Goal: Task Accomplishment & Management: Manage account settings

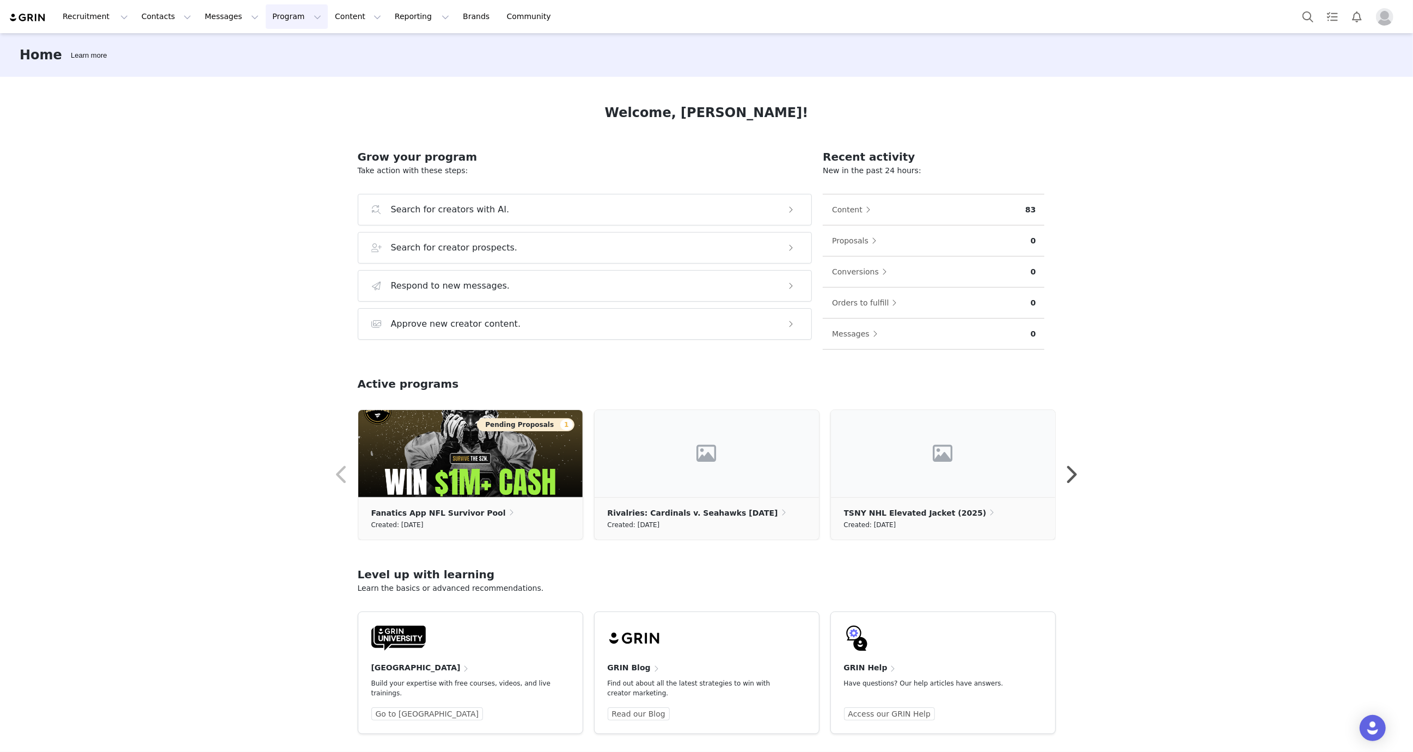
click at [276, 17] on button "Program Program" at bounding box center [297, 16] width 62 height 25
click at [281, 41] on link "Activations" at bounding box center [294, 48] width 86 height 20
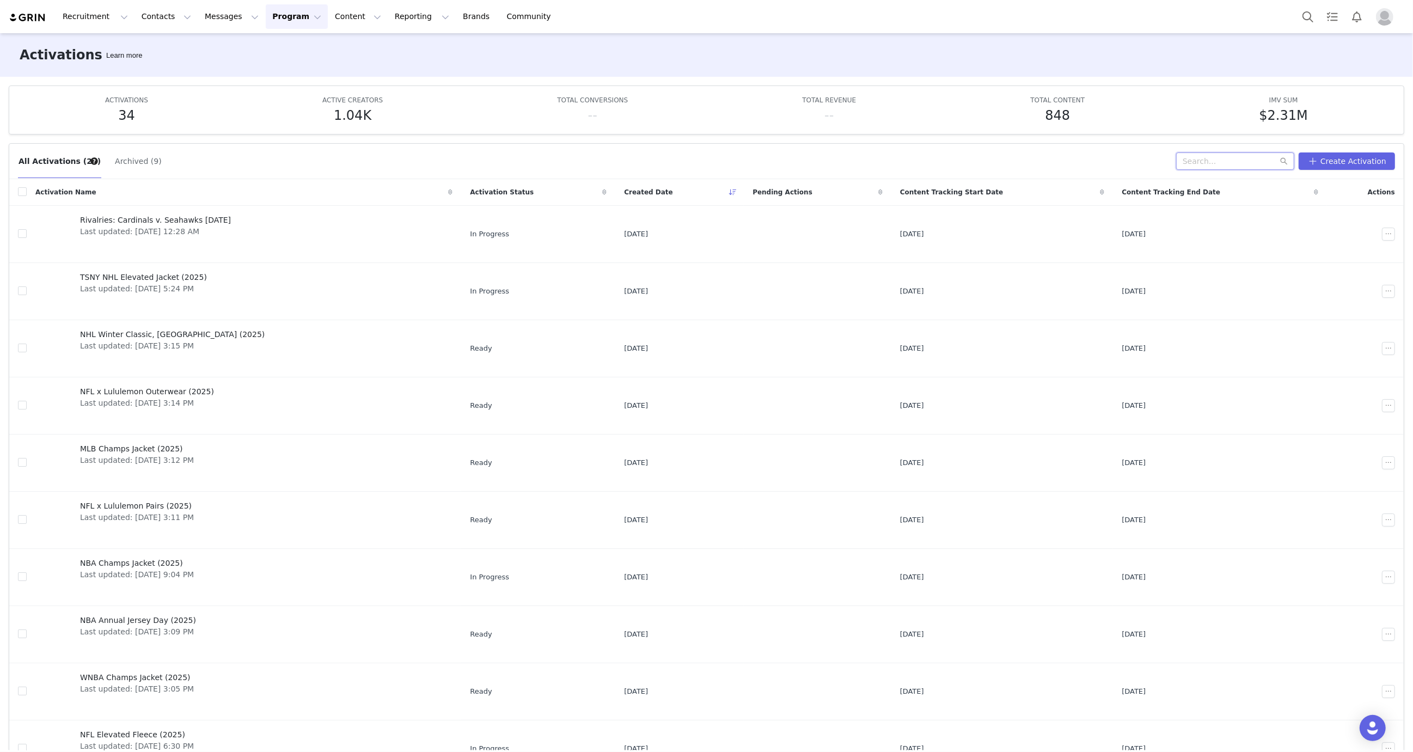
click at [1208, 166] on input "text" at bounding box center [1235, 160] width 118 height 17
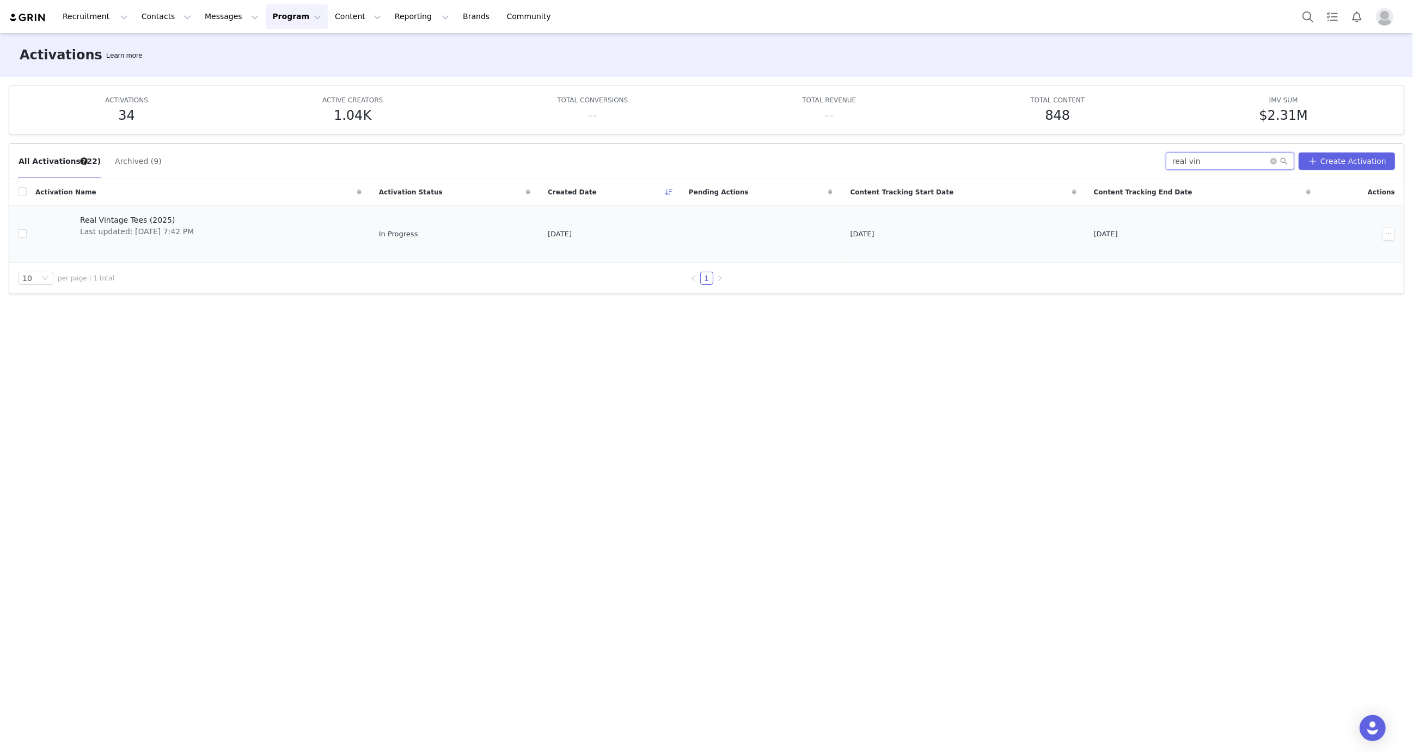
type input "real vin"
click at [260, 219] on link "Real Vintage Tees (2025) Last updated: [DATE] 7:42 PM" at bounding box center [198, 234] width 326 height 44
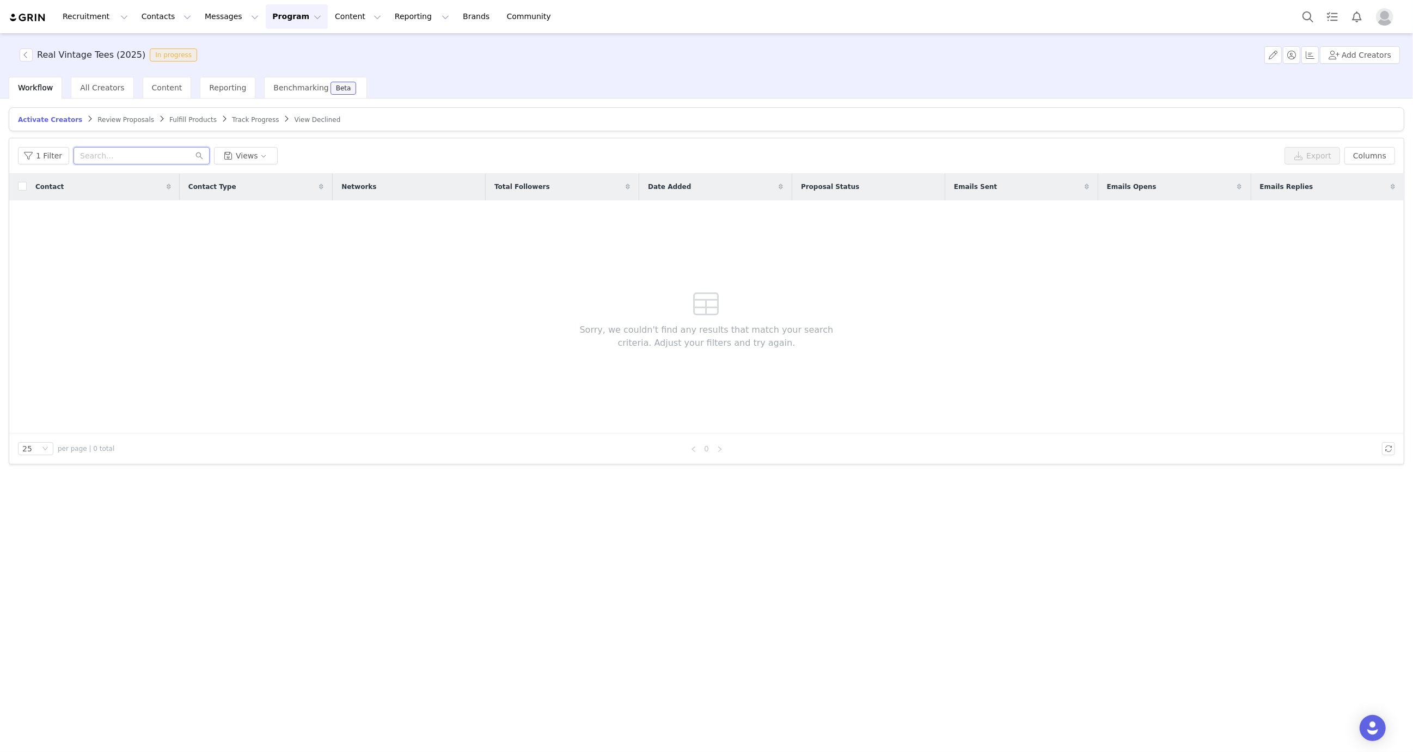
click at [150, 158] on input "text" at bounding box center [142, 155] width 136 height 17
click at [154, 84] on span "Content" at bounding box center [167, 87] width 30 height 9
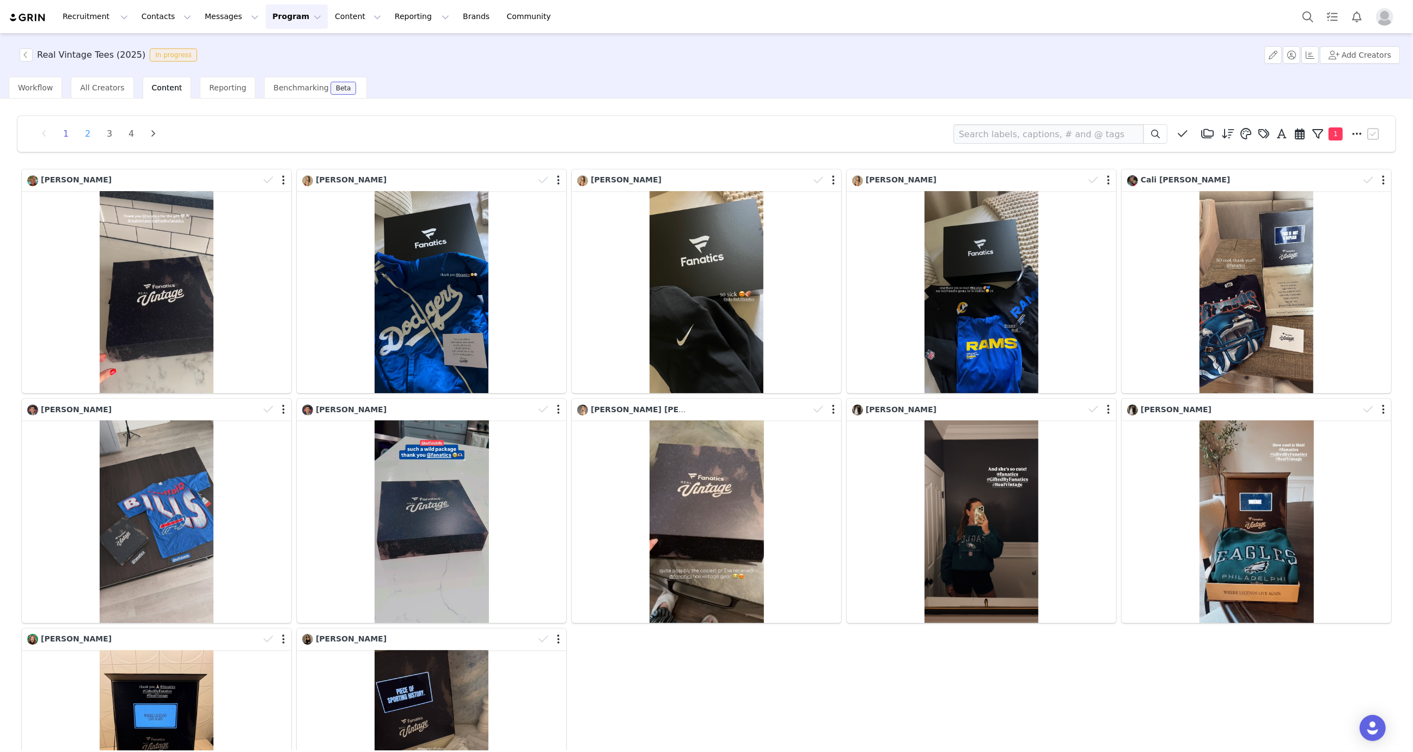
click at [88, 140] on li "2" at bounding box center [87, 133] width 16 height 15
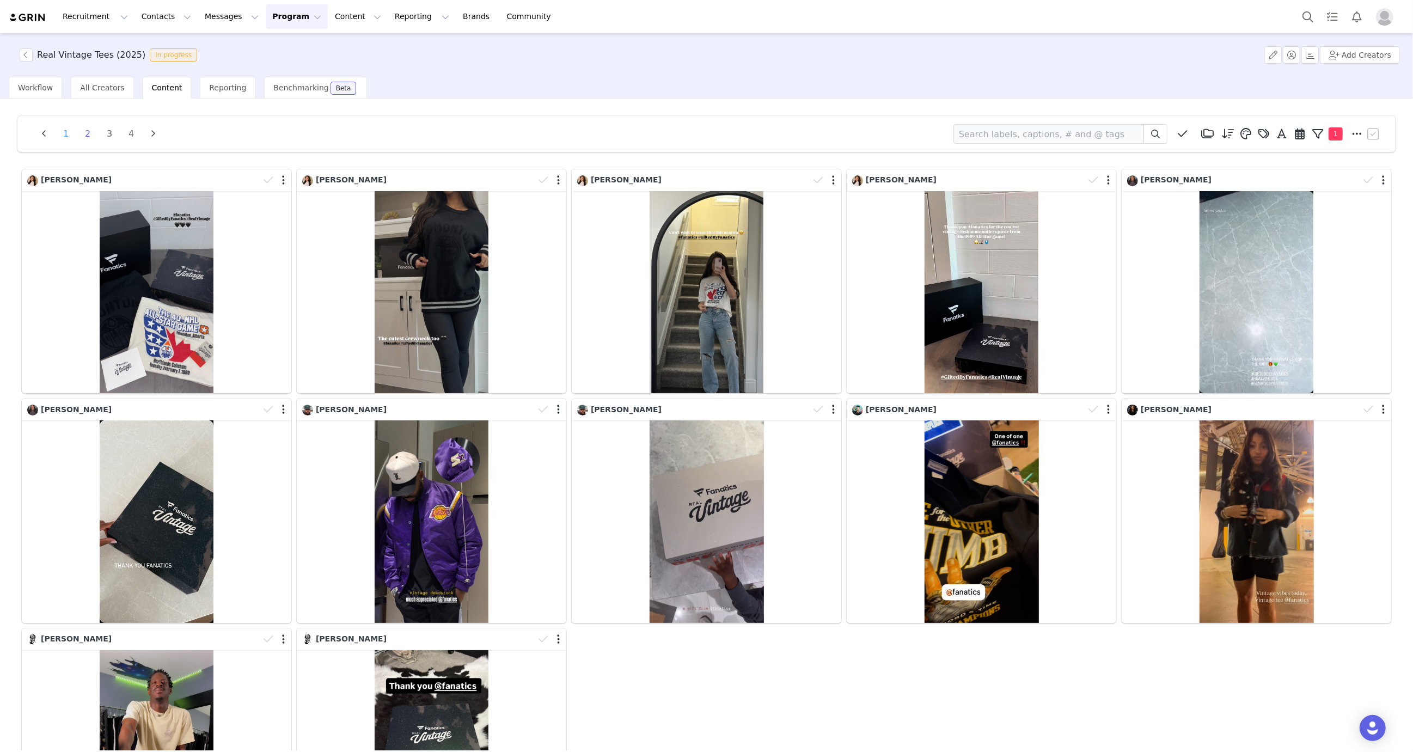
click at [64, 131] on li "1" at bounding box center [66, 133] width 16 height 15
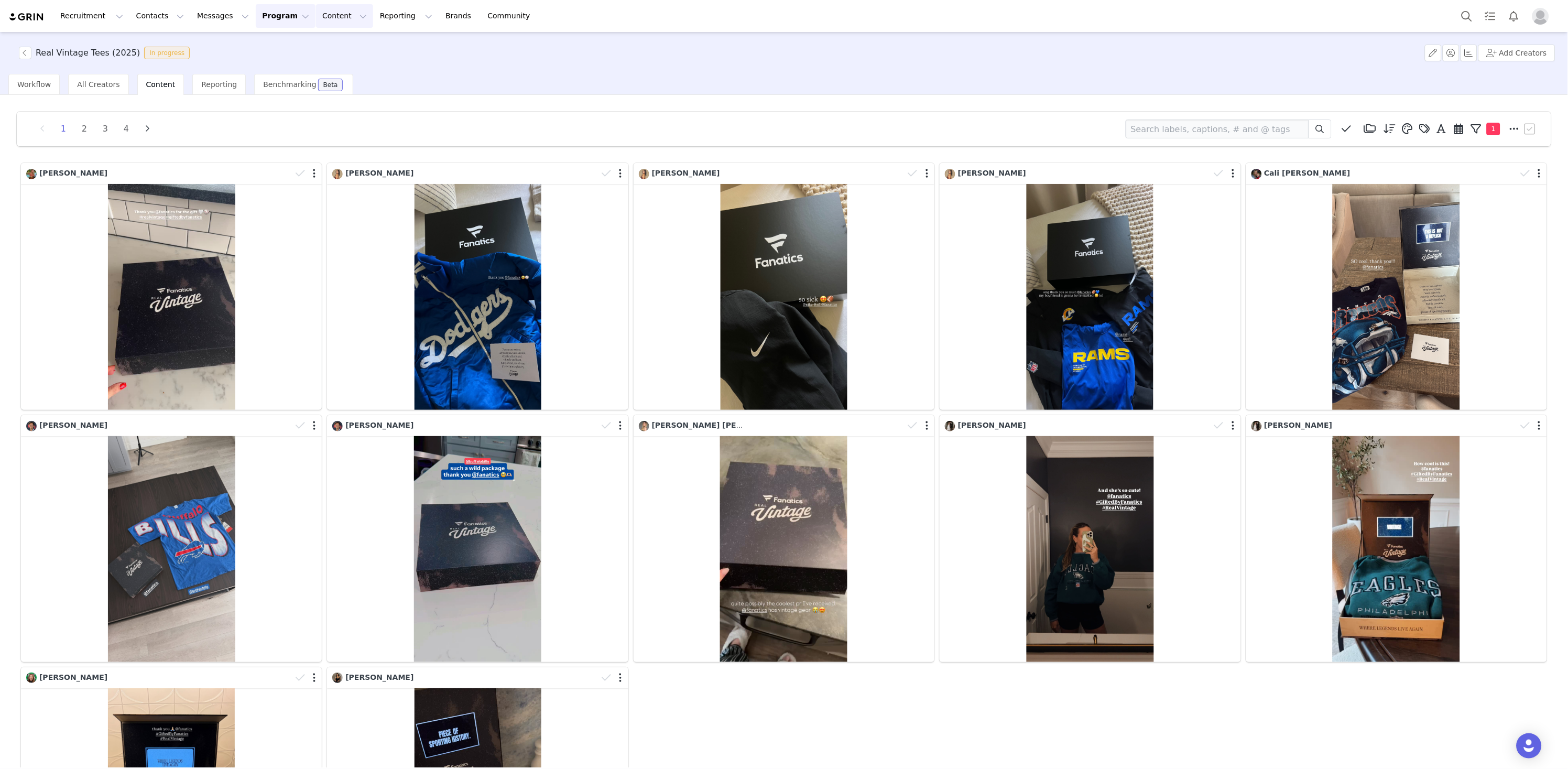
click at [321, 18] on button "Content Content" at bounding box center [344, 15] width 57 height 24
click at [346, 50] on p "Creator Content" at bounding box center [334, 45] width 59 height 11
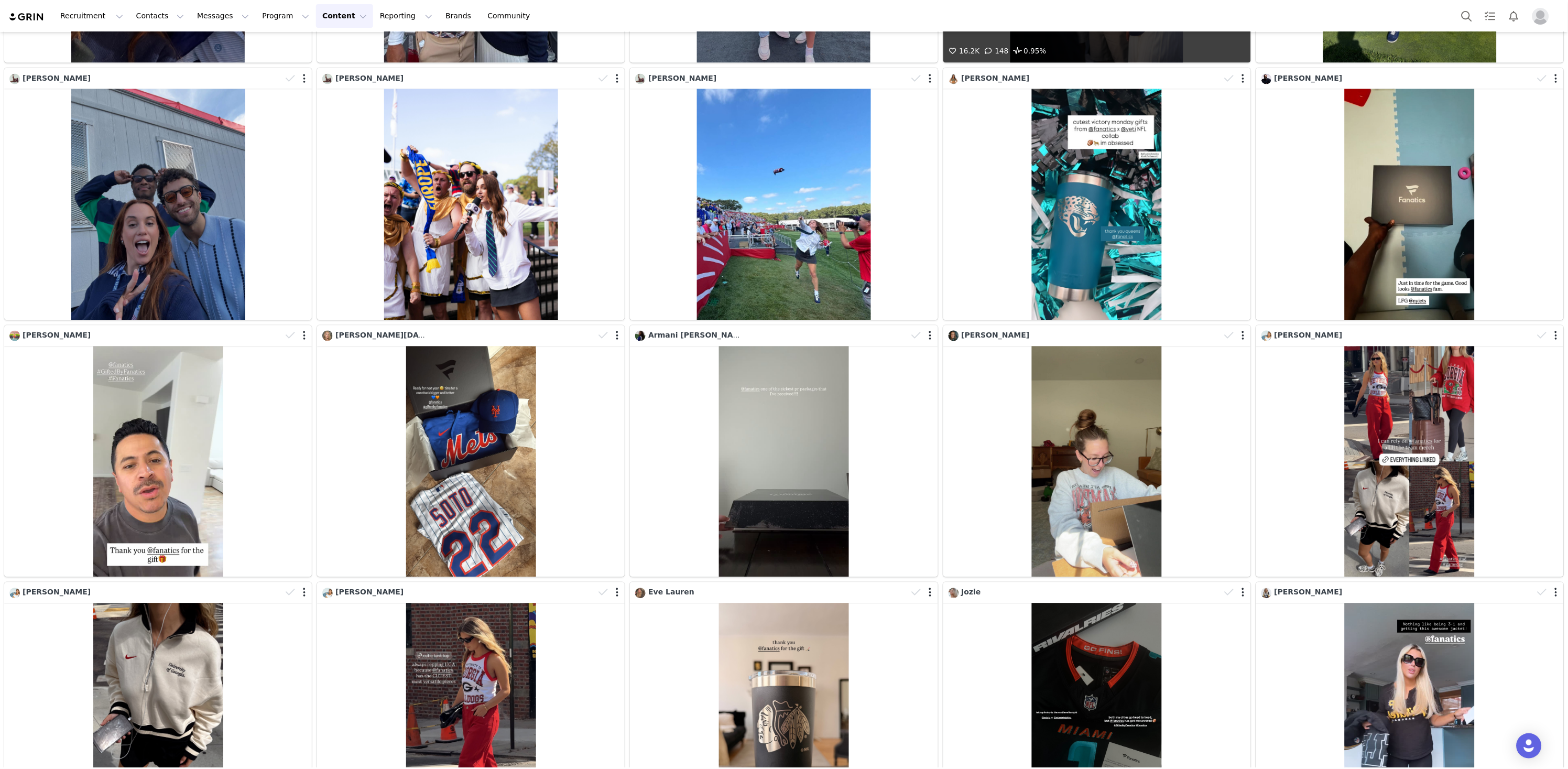
scroll to position [782, 0]
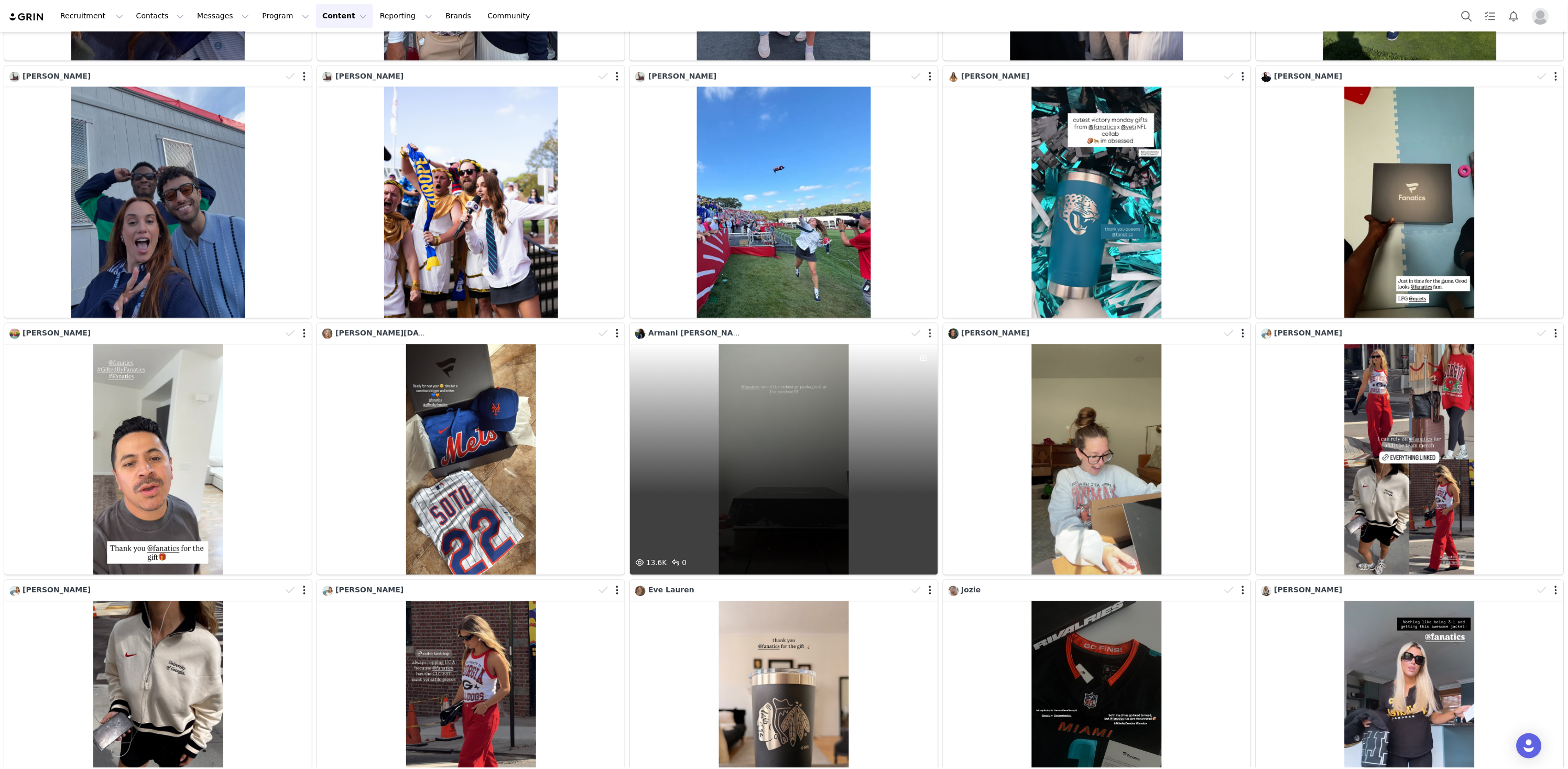
click at [931, 332] on button "button" at bounding box center [930, 333] width 3 height 11
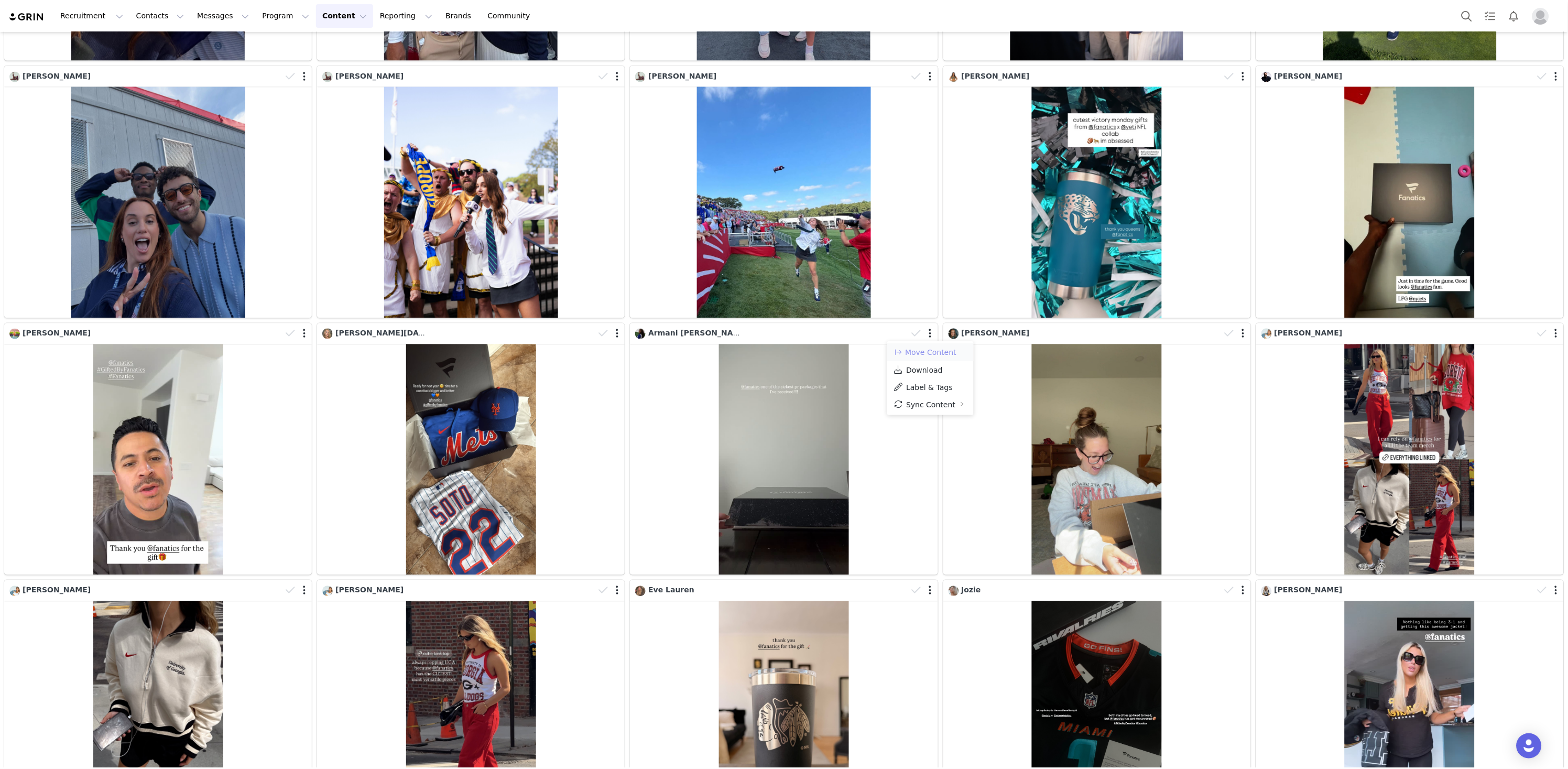
click at [924, 355] on button "Move Content" at bounding box center [925, 351] width 64 height 13
click at [998, 346] on div "Select activation" at bounding box center [1032, 344] width 118 height 11
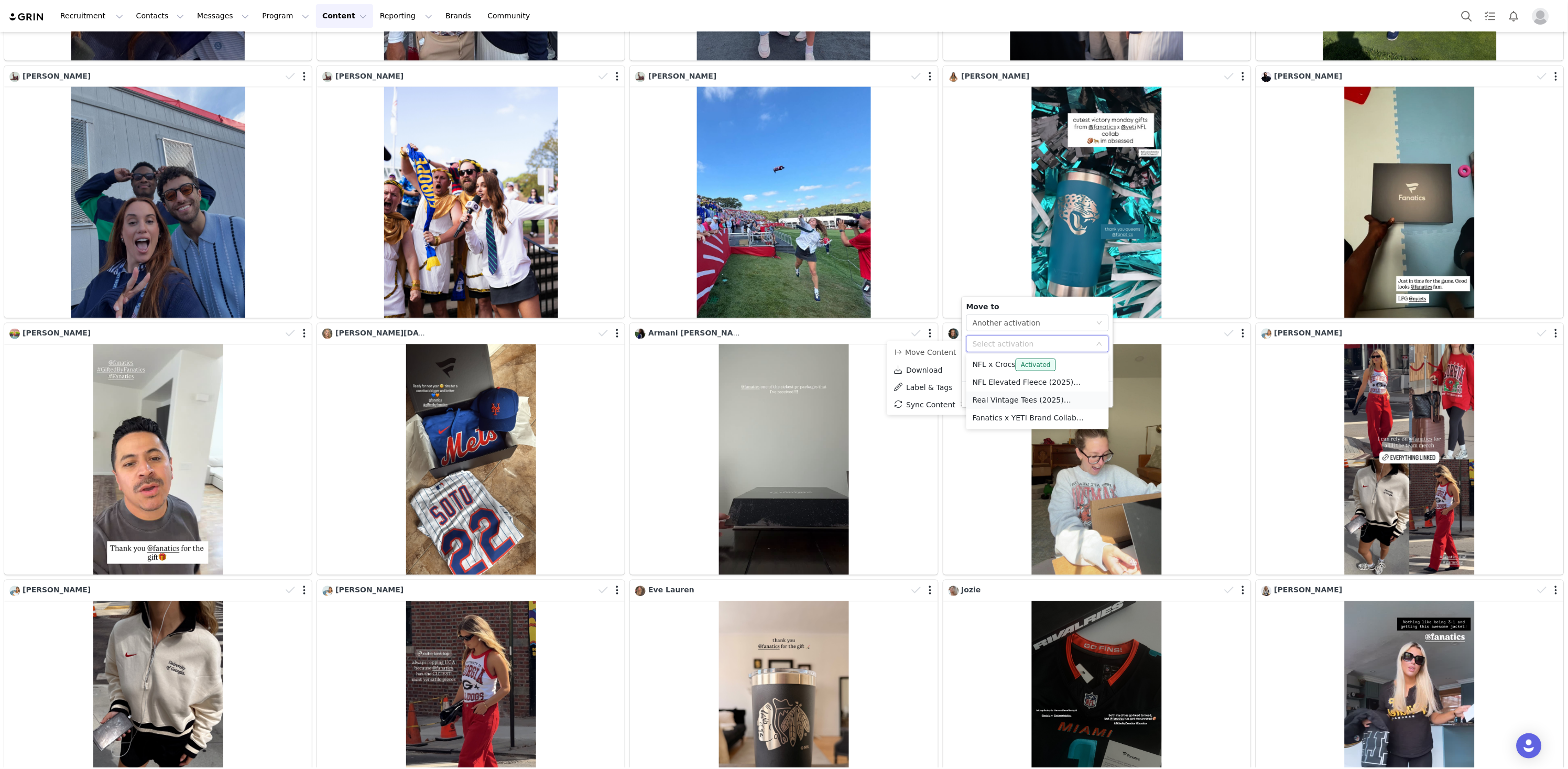
click at [1007, 402] on li "Real Vintage Tees (2025) Activated" at bounding box center [1038, 400] width 142 height 18
click at [981, 399] on button "Apply" at bounding box center [985, 394] width 38 height 16
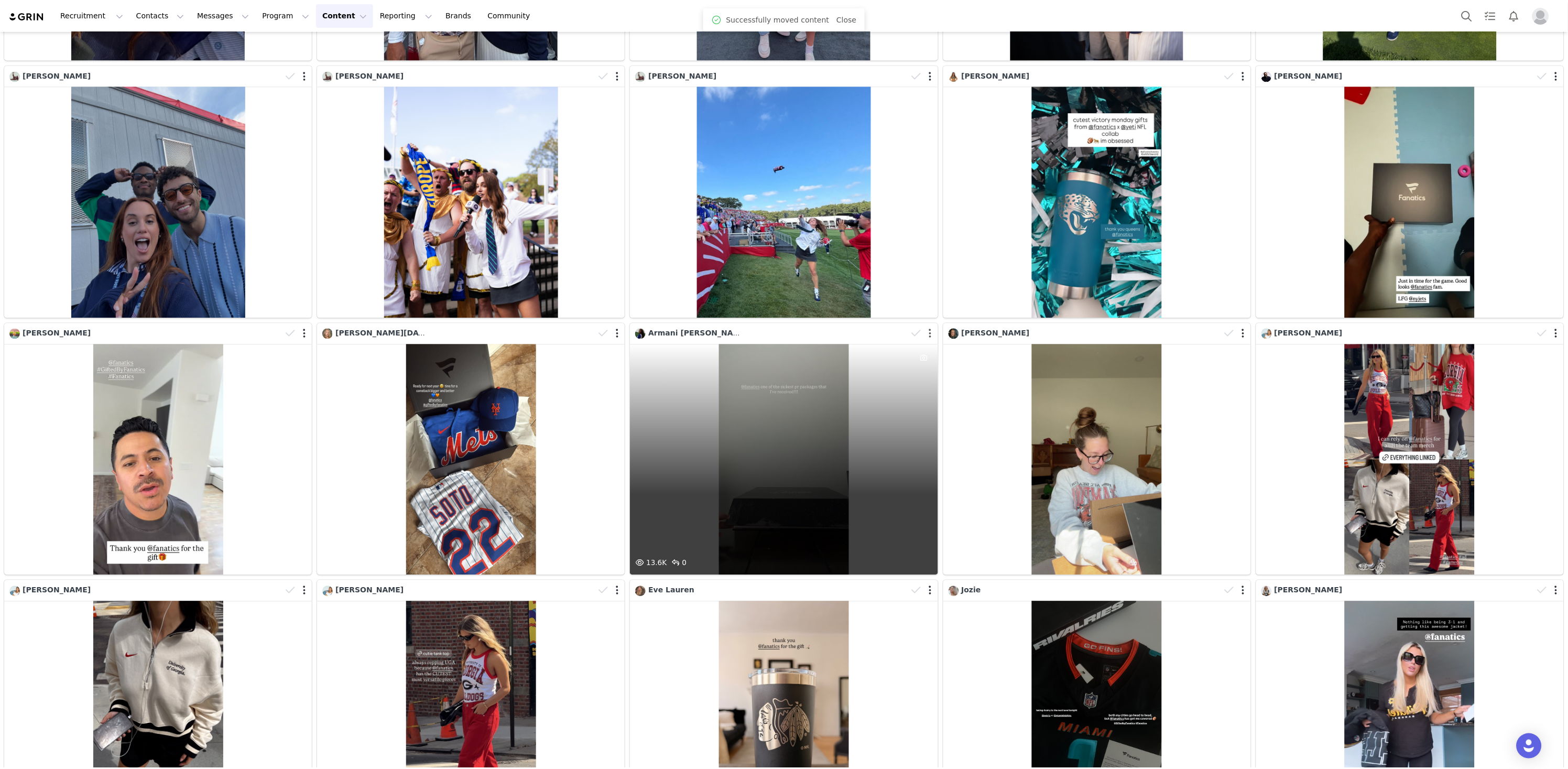
click at [932, 333] on button "button" at bounding box center [930, 333] width 3 height 11
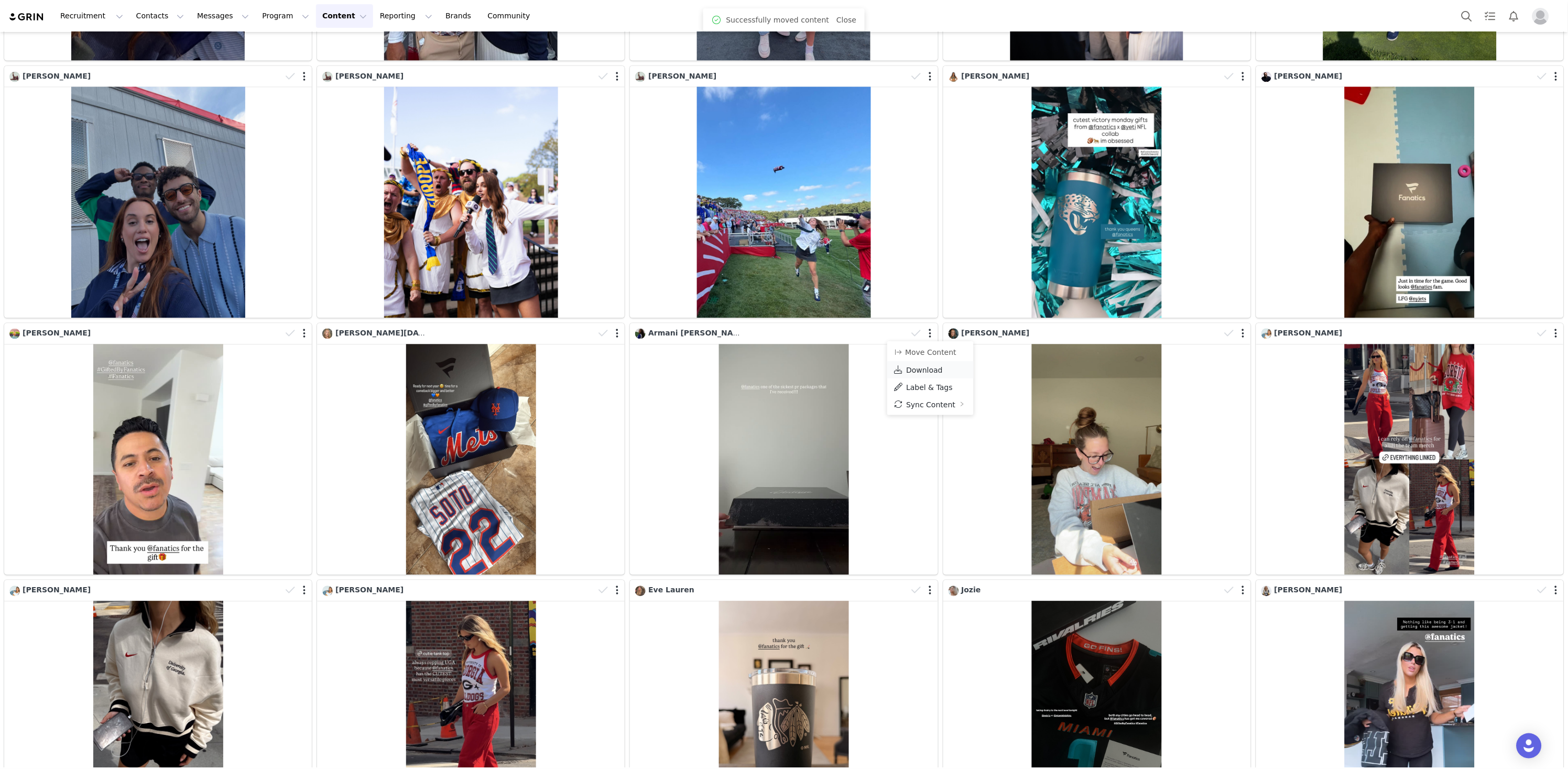
drag, startPoint x: 932, startPoint y: 369, endPoint x: 937, endPoint y: 368, distance: 5.1
click at [932, 369] on span "Download" at bounding box center [924, 370] width 37 height 9
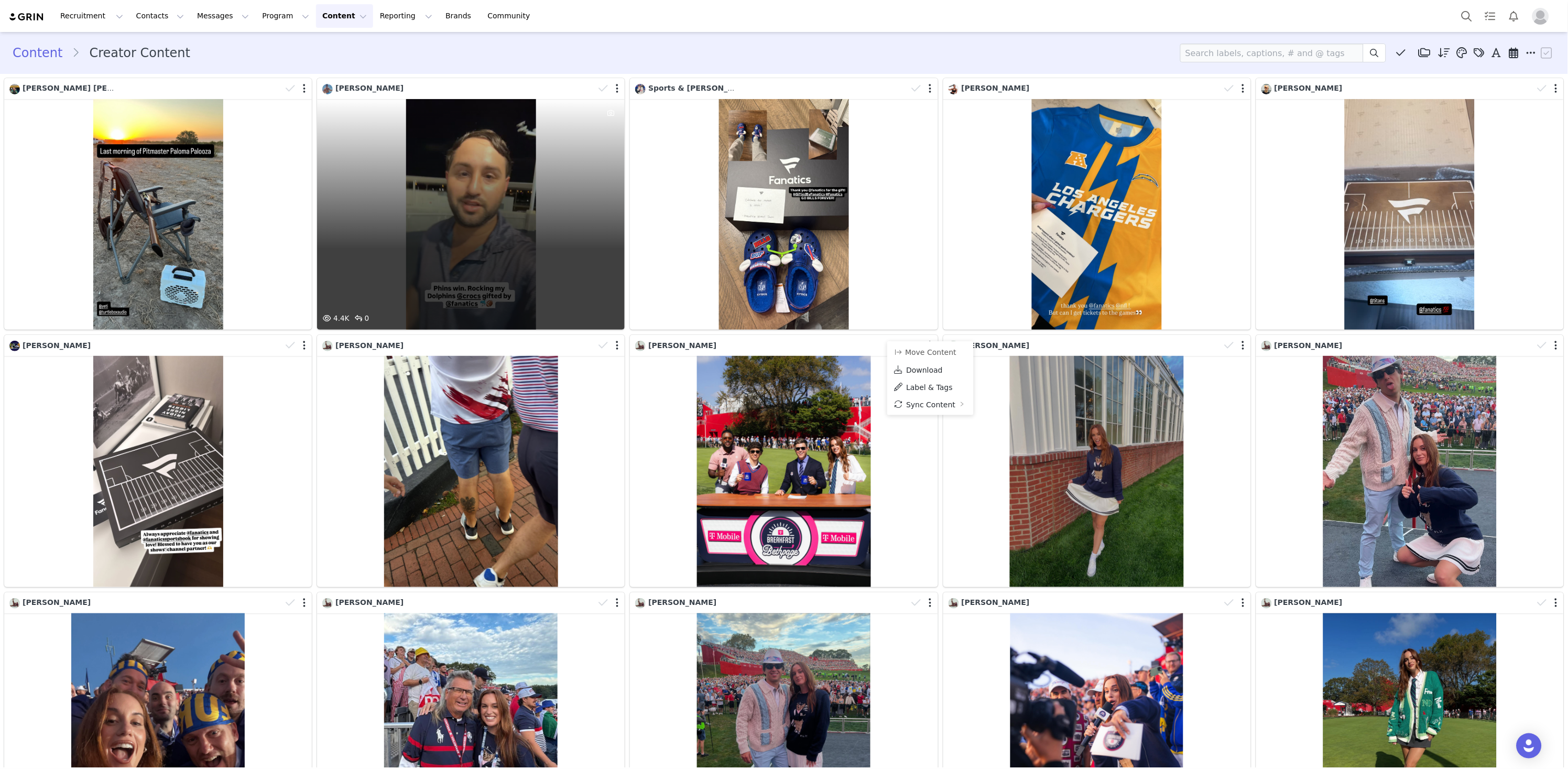
scroll to position [0, 0]
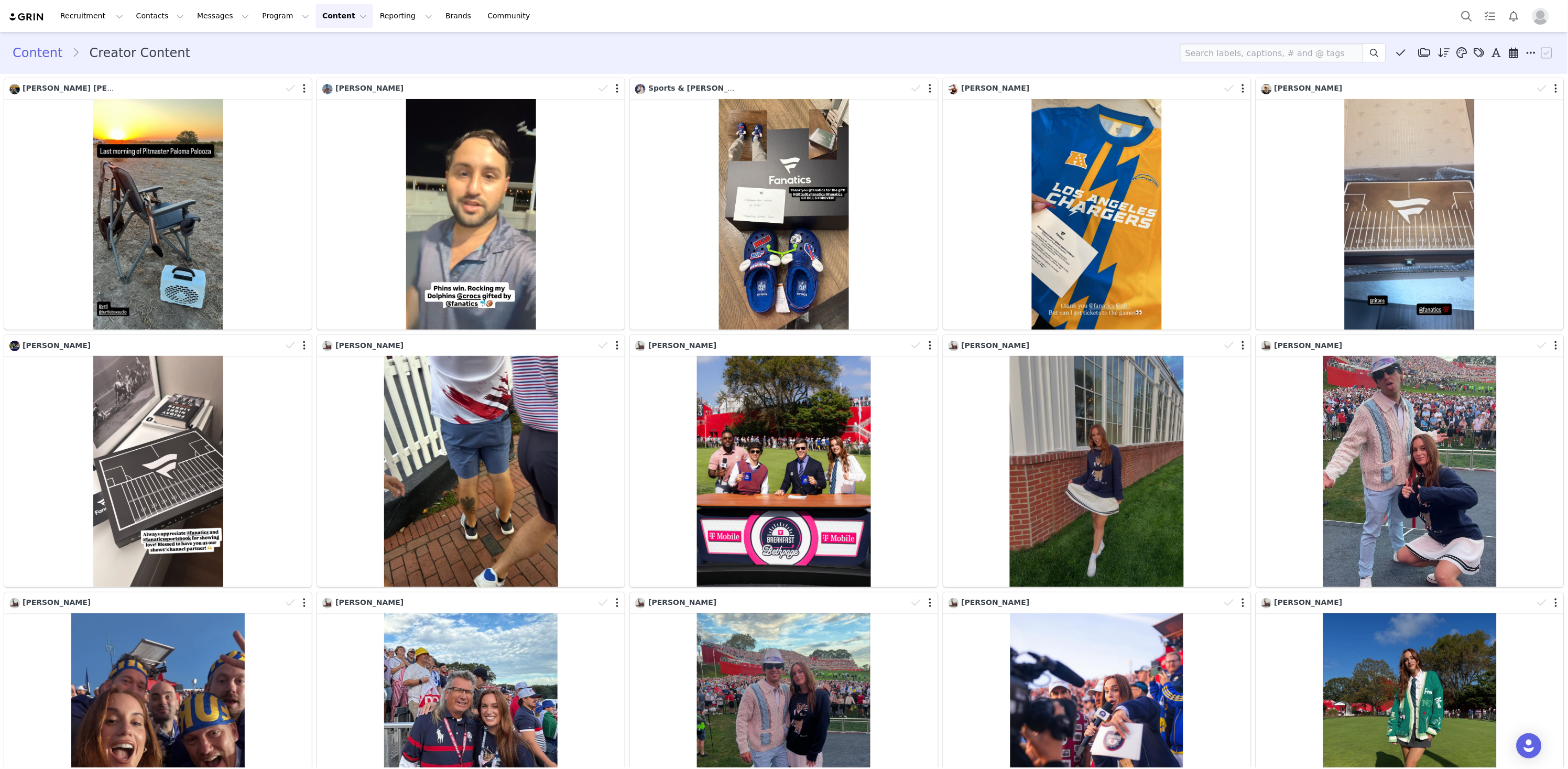
click at [316, 14] on button "Content Content" at bounding box center [344, 15] width 57 height 24
click at [292, 35] on div "Content Creator Content Media Library (0) Folders No folders have been created …" at bounding box center [784, 52] width 1568 height 36
click at [273, 22] on button "Program Program" at bounding box center [286, 15] width 60 height 24
click at [292, 40] on div "Activations" at bounding box center [283, 45] width 70 height 11
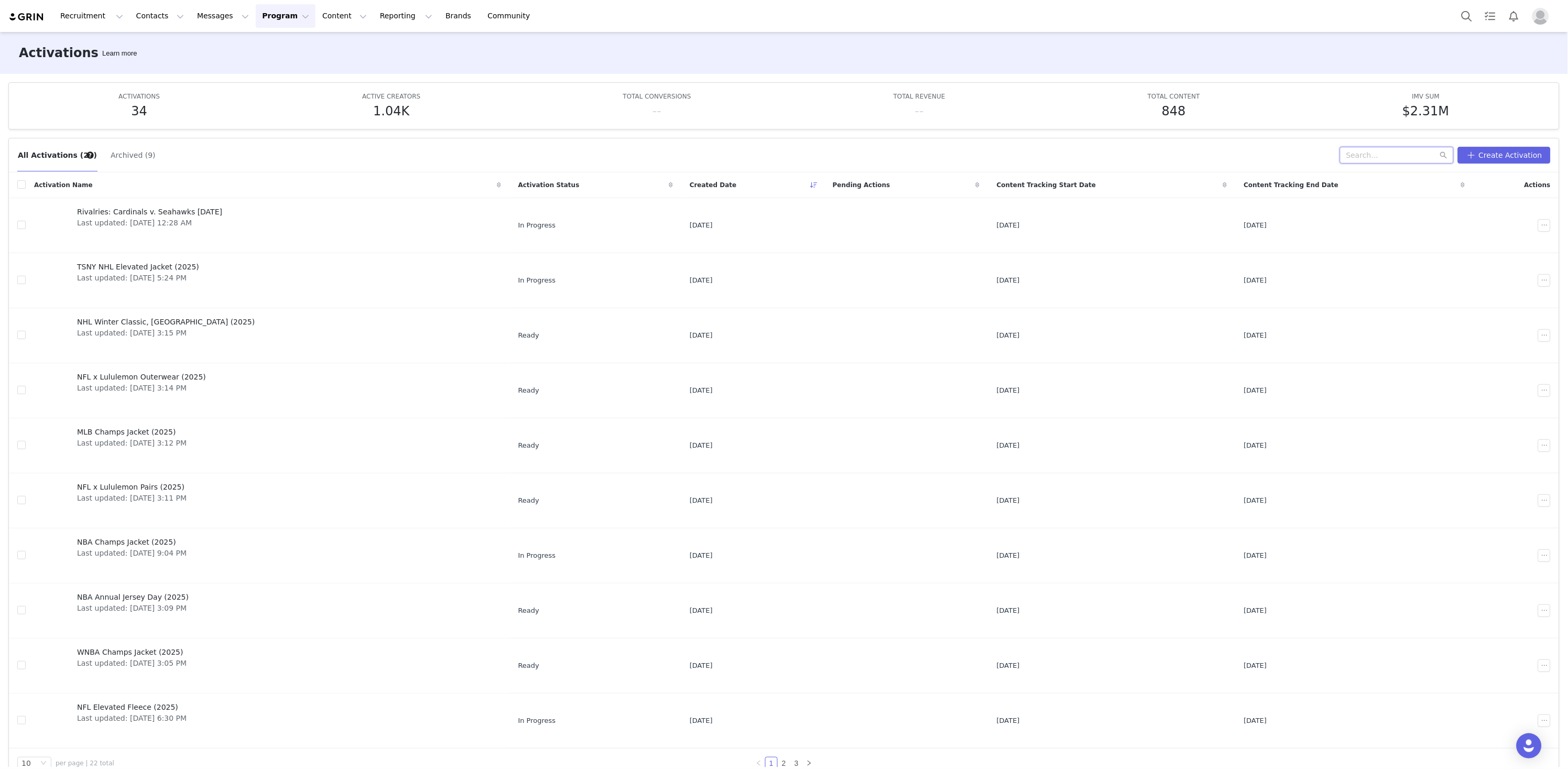
click at [1359, 153] on input "text" at bounding box center [1397, 154] width 114 height 16
type input "vintage"
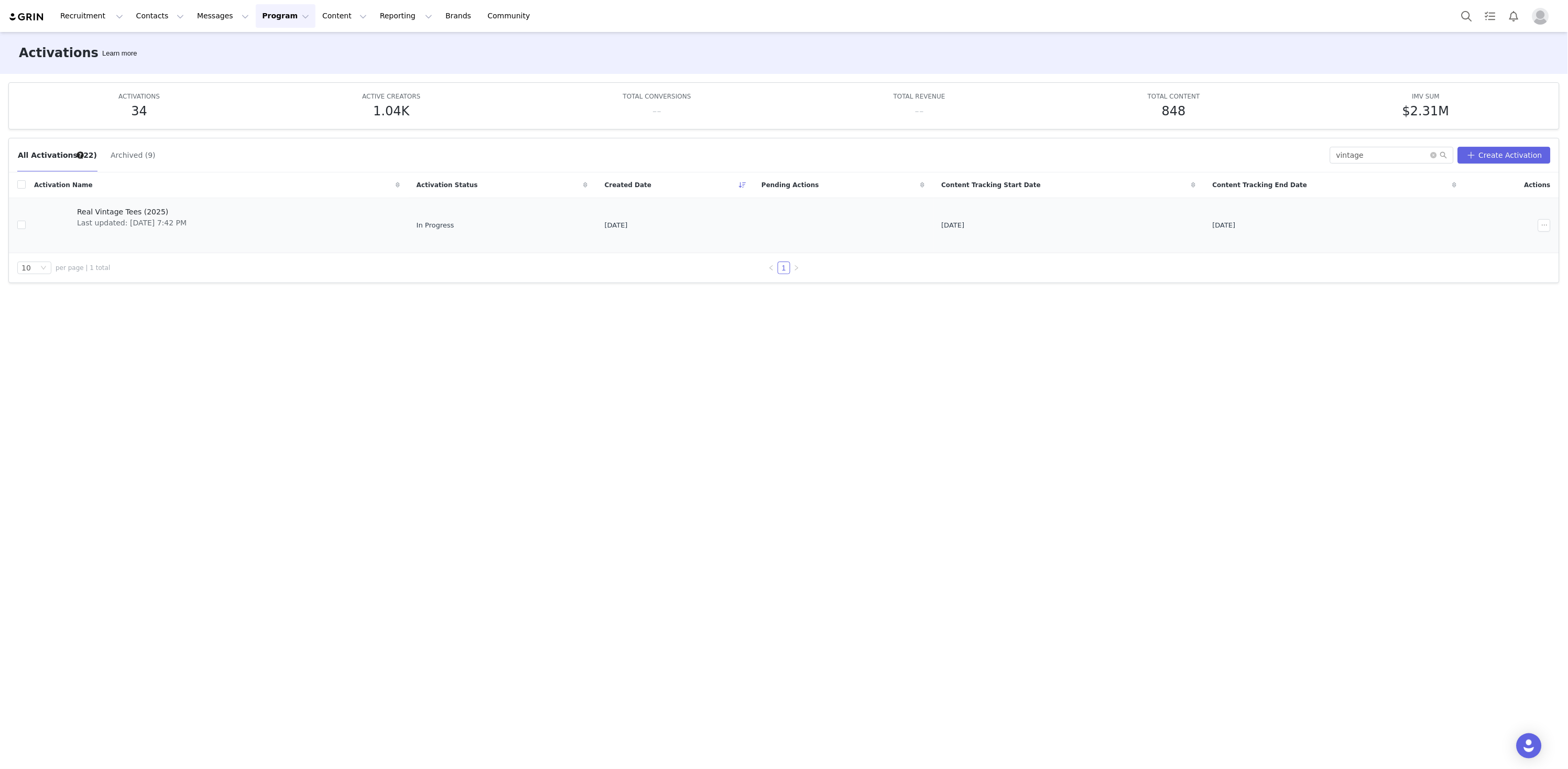
click at [152, 207] on span "Real Vintage Tees (2025)" at bounding box center [132, 212] width 110 height 11
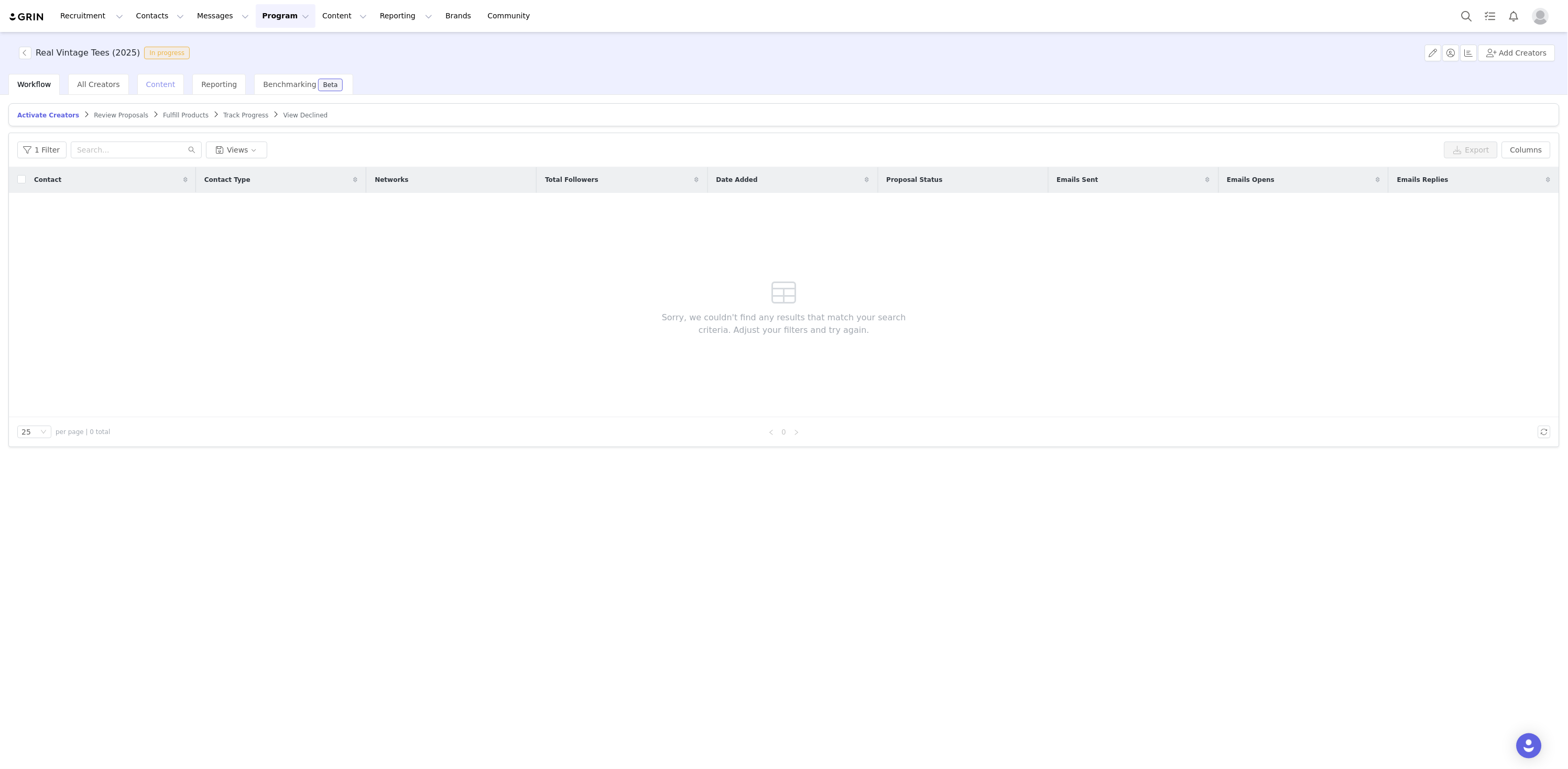
click at [163, 80] on span "Content" at bounding box center [161, 84] width 29 height 9
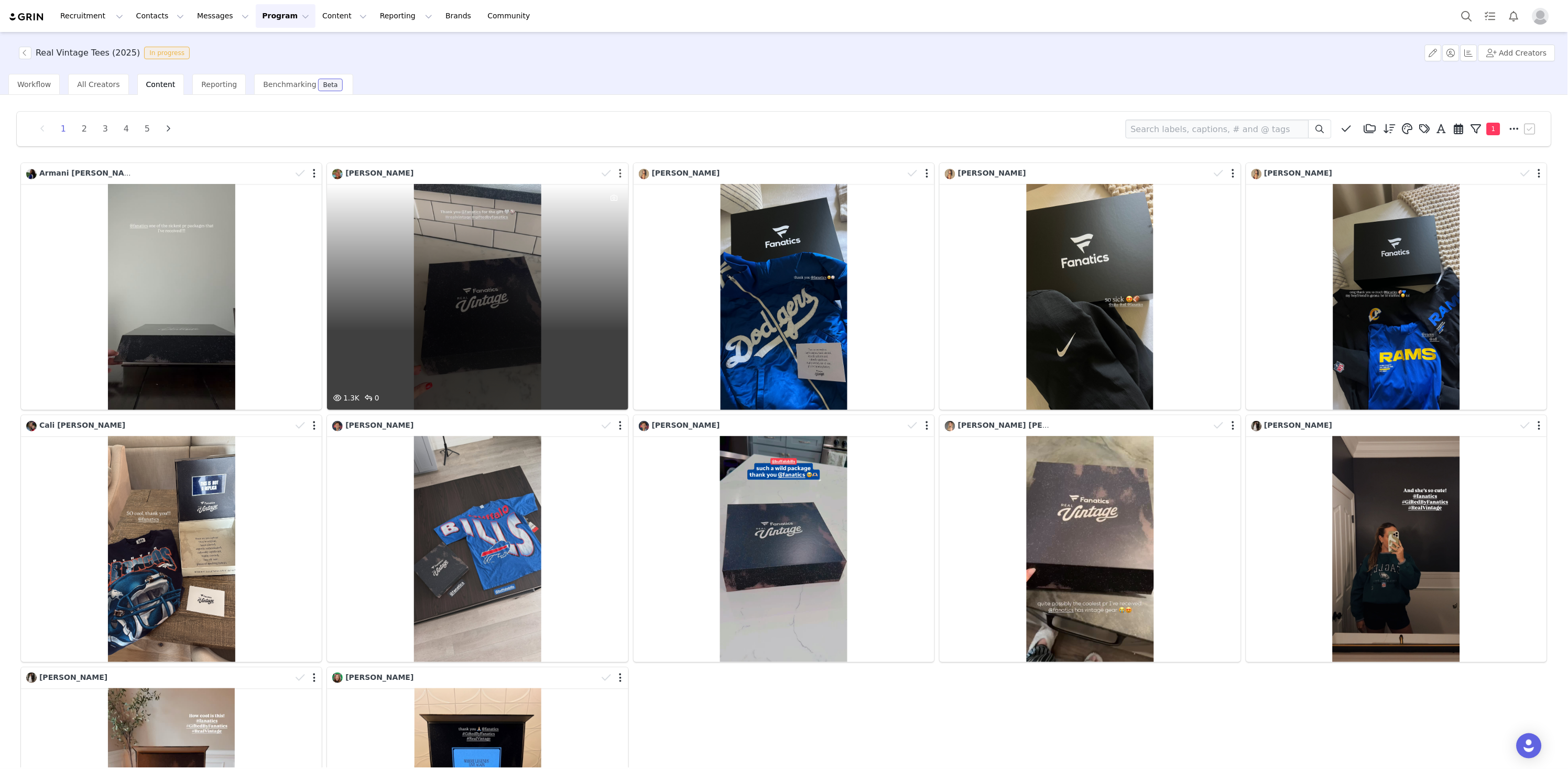
click at [621, 172] on button "button" at bounding box center [621, 173] width 3 height 11
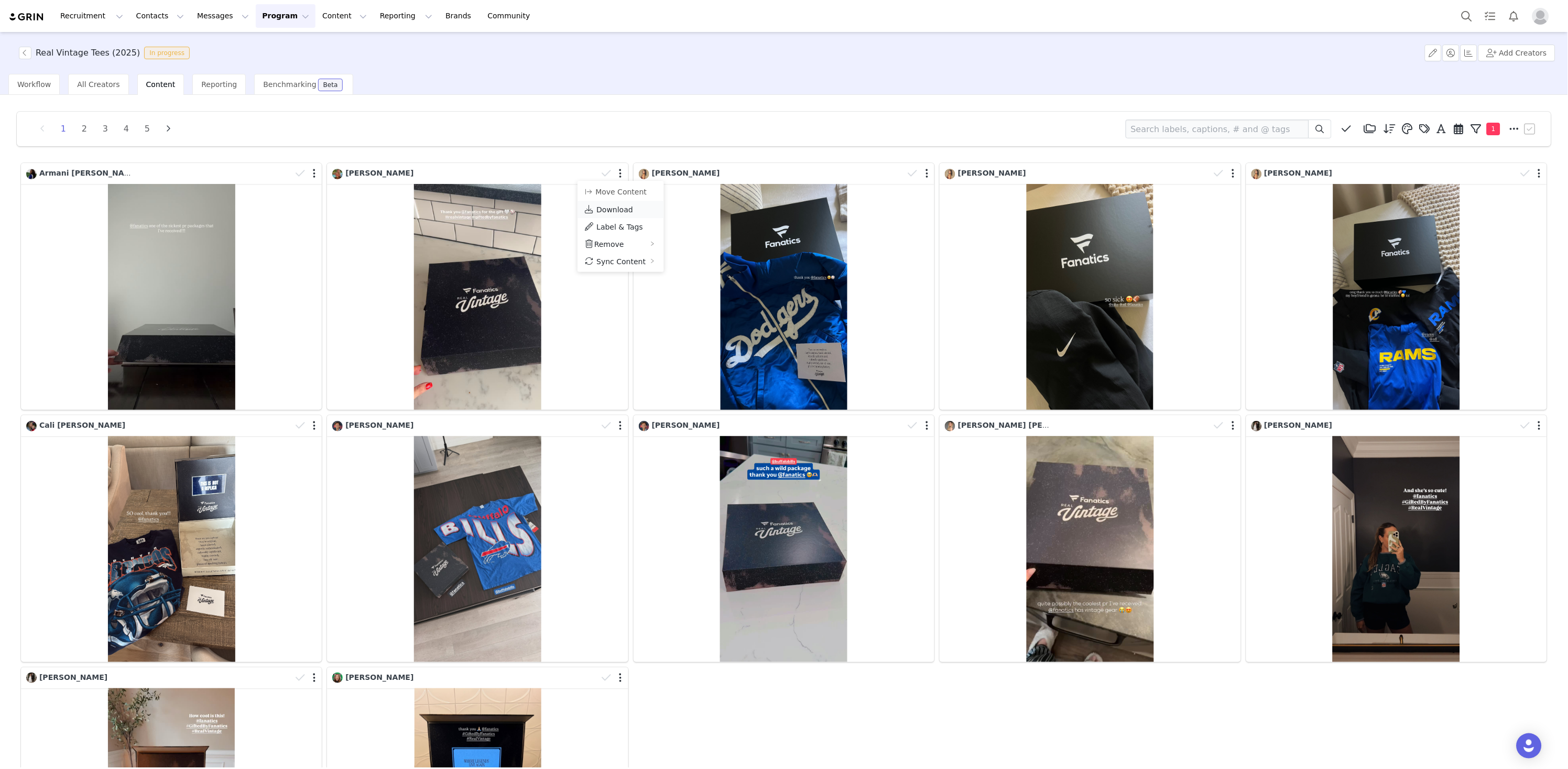
click at [627, 212] on span "Download" at bounding box center [615, 209] width 37 height 9
click at [1028, 144] on div "1 2 3 4 5 Media Library (0) Folders No folders have been created yet. New Folde…" at bounding box center [784, 129] width 1534 height 35
drag, startPoint x: 65, startPoint y: 126, endPoint x: 57, endPoint y: 130, distance: 8.9
click at [65, 126] on li "1" at bounding box center [64, 128] width 15 height 14
click at [61, 128] on li "1" at bounding box center [64, 128] width 15 height 14
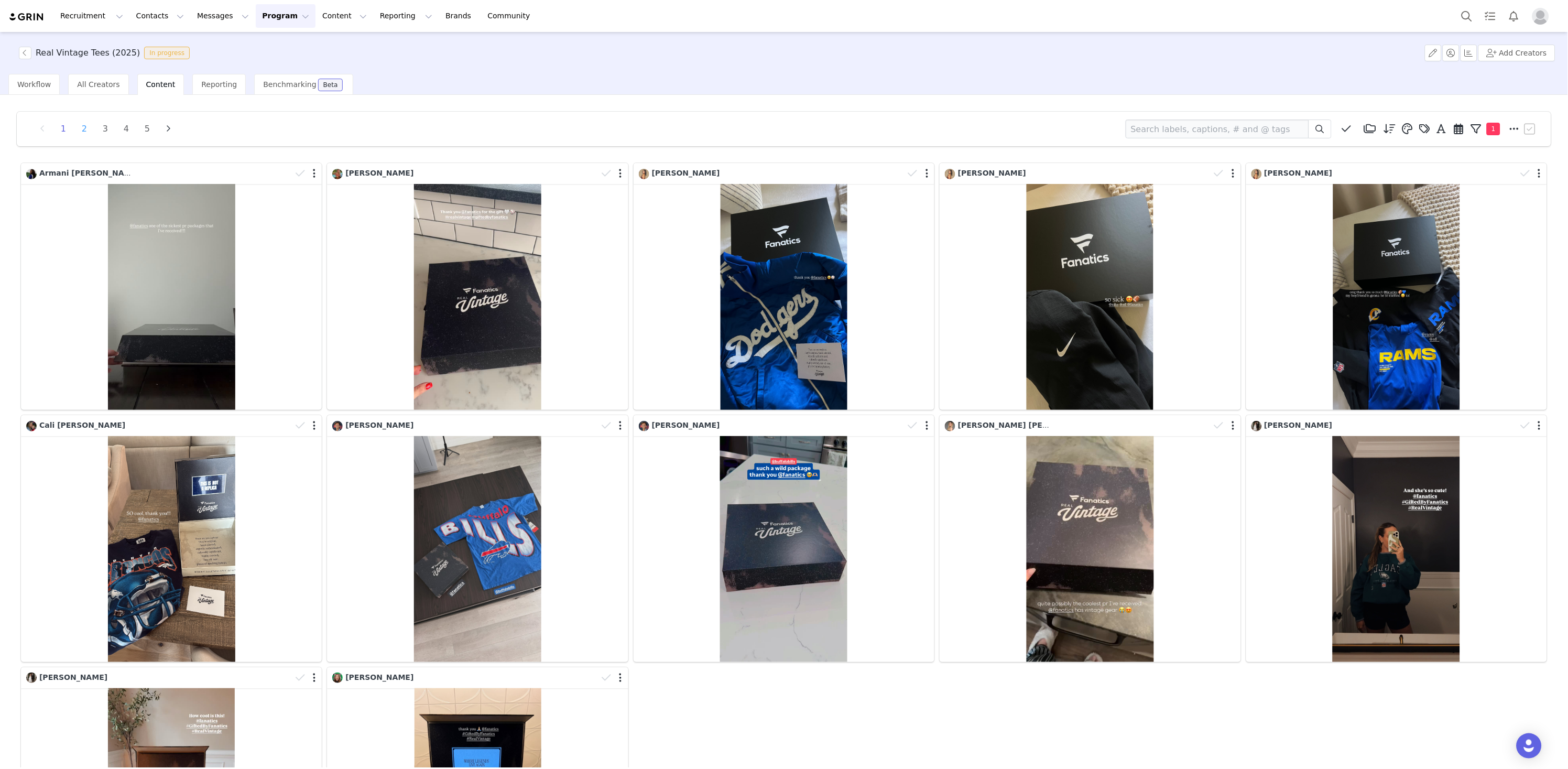
click at [86, 130] on li "2" at bounding box center [84, 128] width 15 height 14
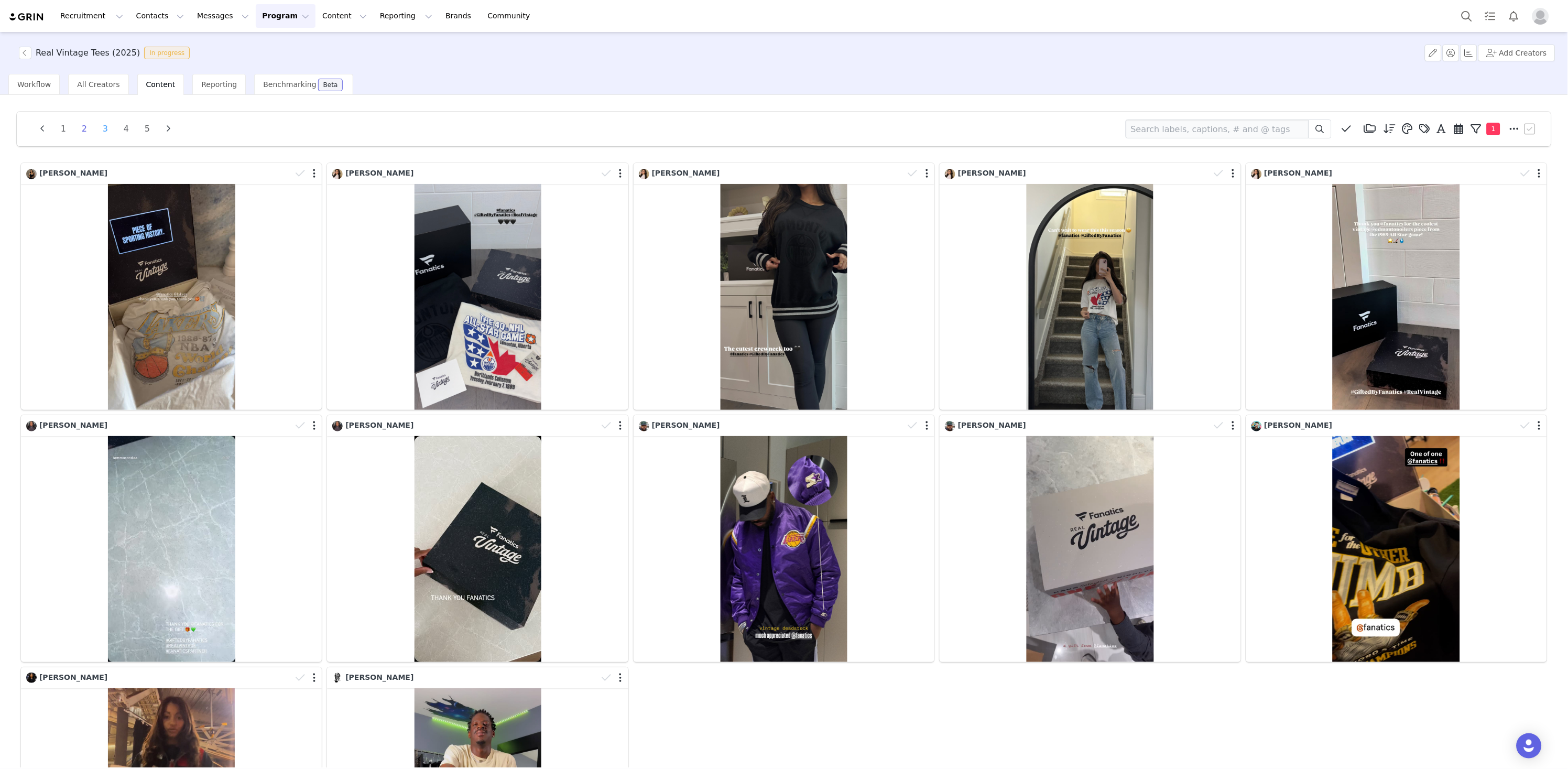
click at [105, 127] on li "3" at bounding box center [105, 128] width 15 height 14
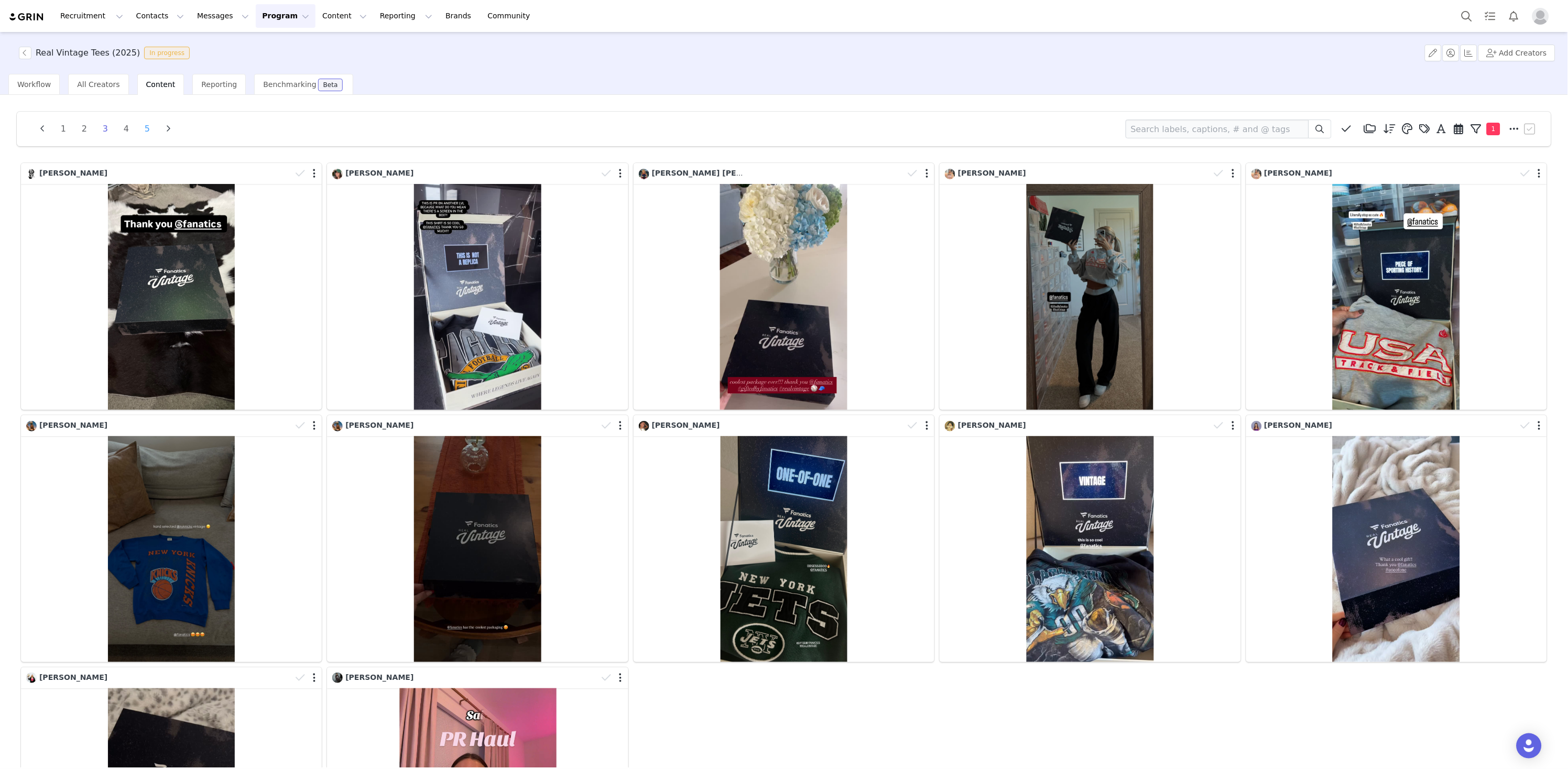
click at [143, 128] on li "5" at bounding box center [147, 128] width 15 height 14
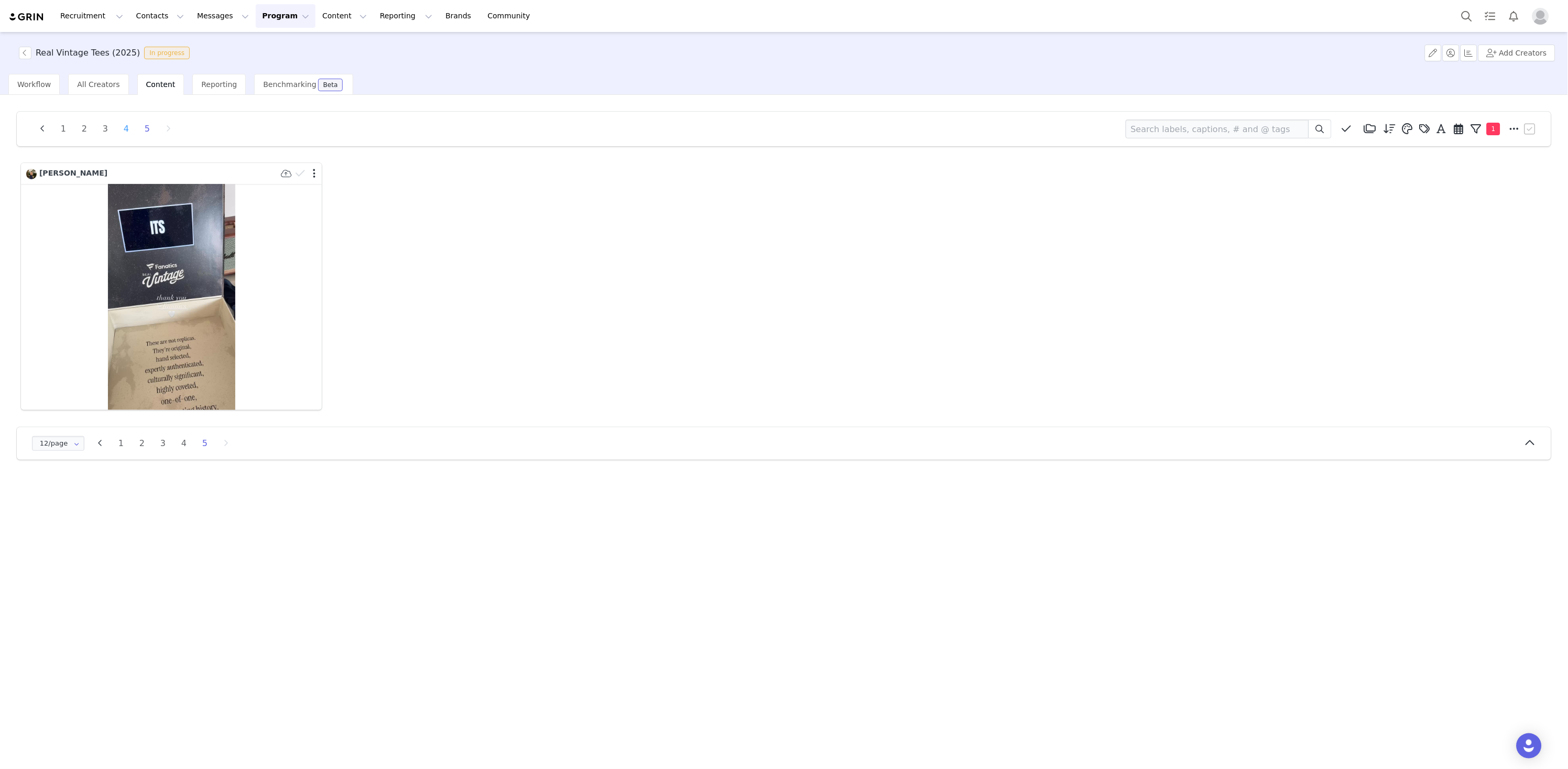
click at [127, 128] on li "4" at bounding box center [126, 128] width 15 height 14
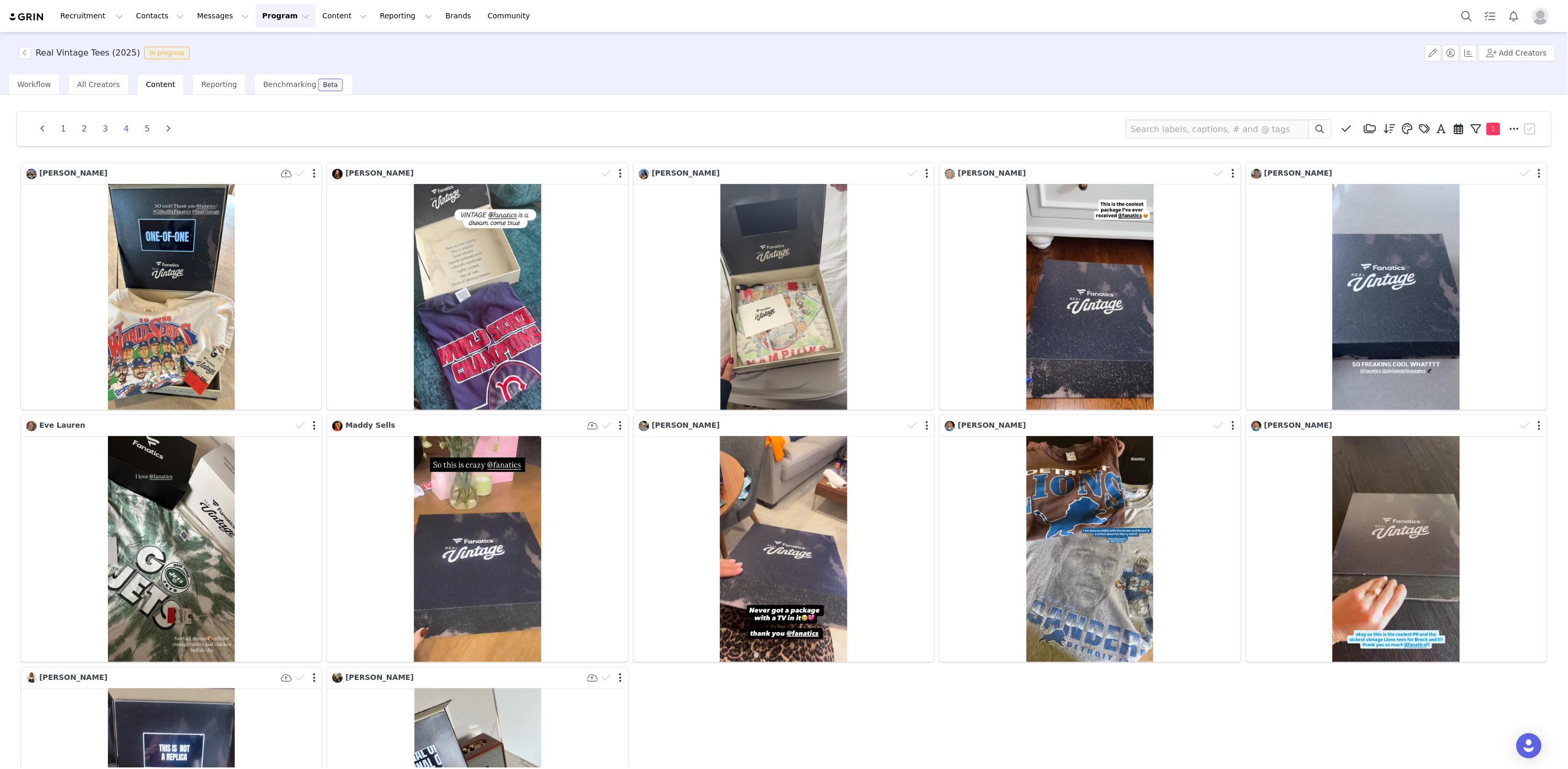
click at [124, 128] on li "4" at bounding box center [126, 128] width 15 height 14
click at [103, 131] on li "3" at bounding box center [105, 128] width 15 height 14
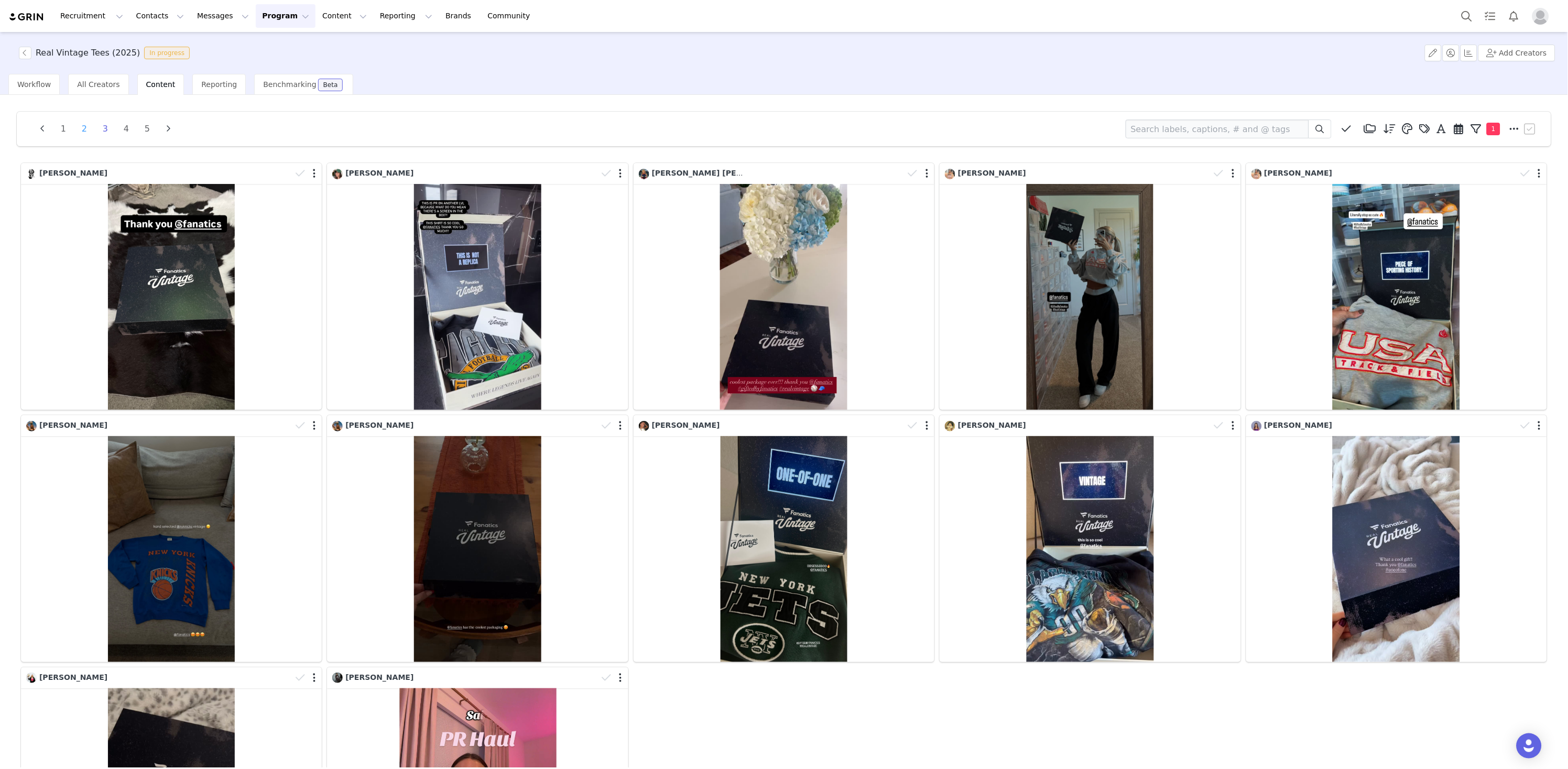
click at [85, 128] on li "2" at bounding box center [84, 128] width 15 height 14
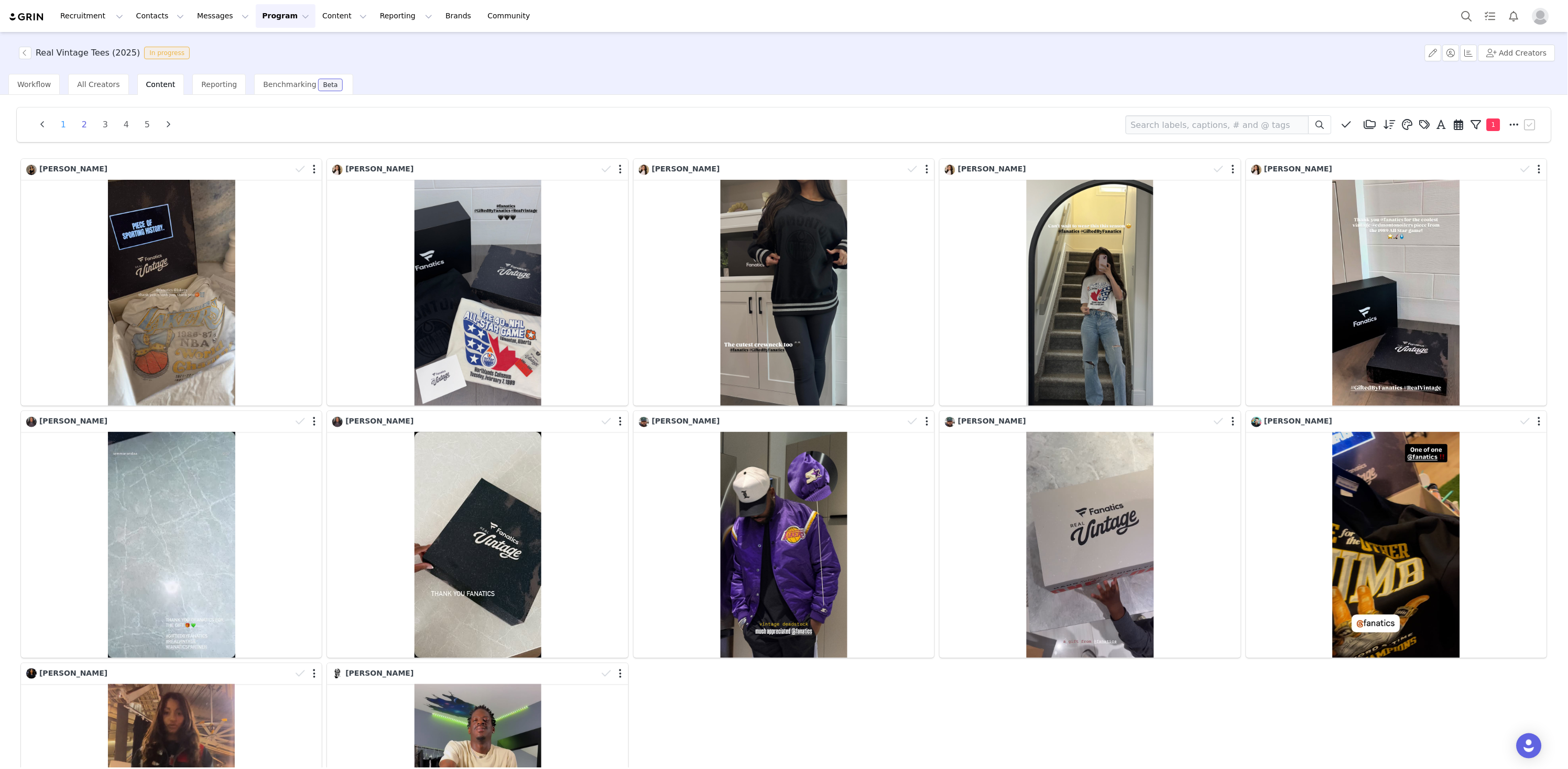
scroll to position [6, 0]
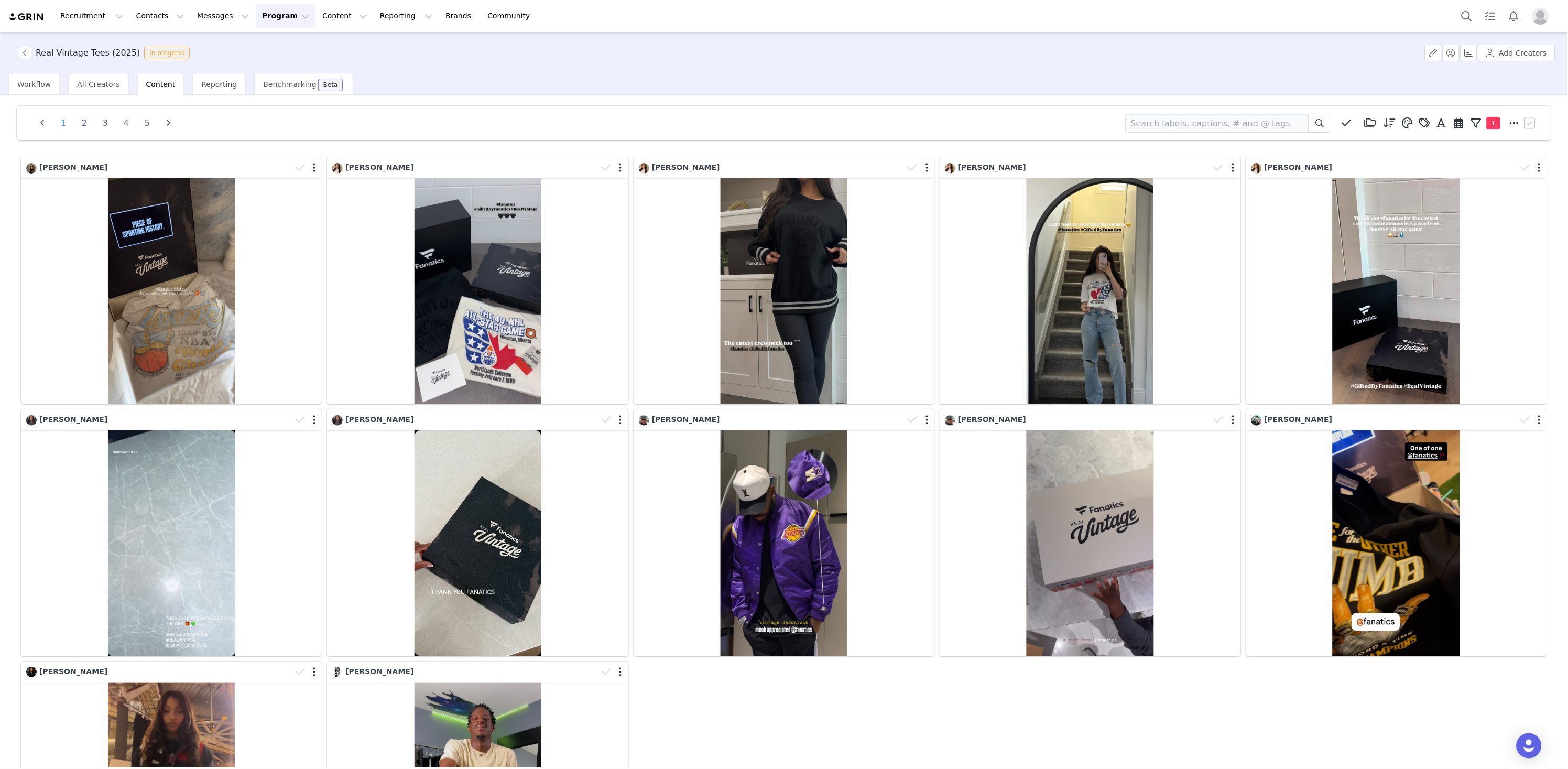
click at [66, 127] on li "1" at bounding box center [64, 122] width 15 height 14
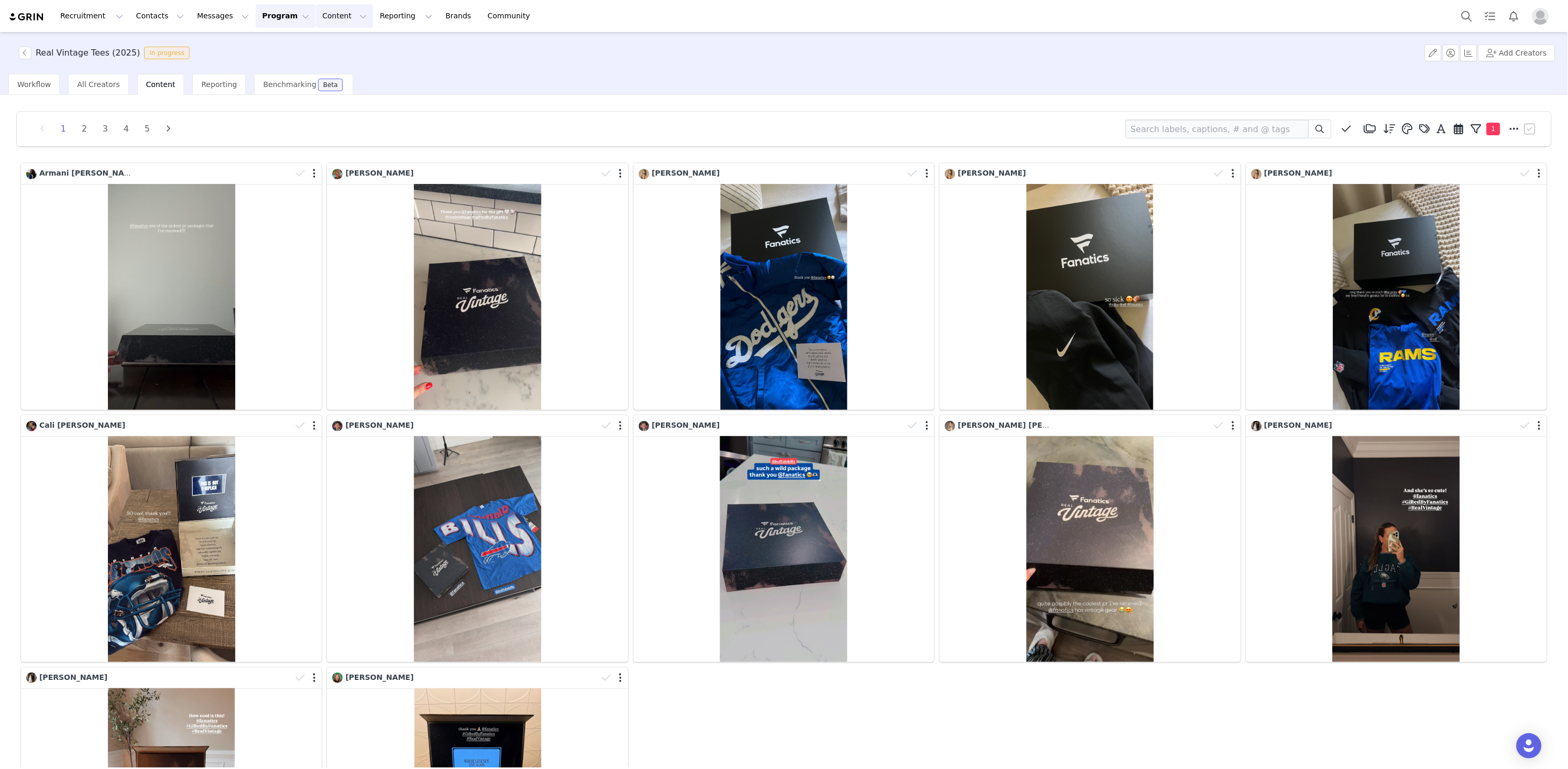
click at [316, 13] on button "Content Content" at bounding box center [344, 15] width 57 height 24
click at [314, 45] on p "Creator Content" at bounding box center [334, 45] width 59 height 11
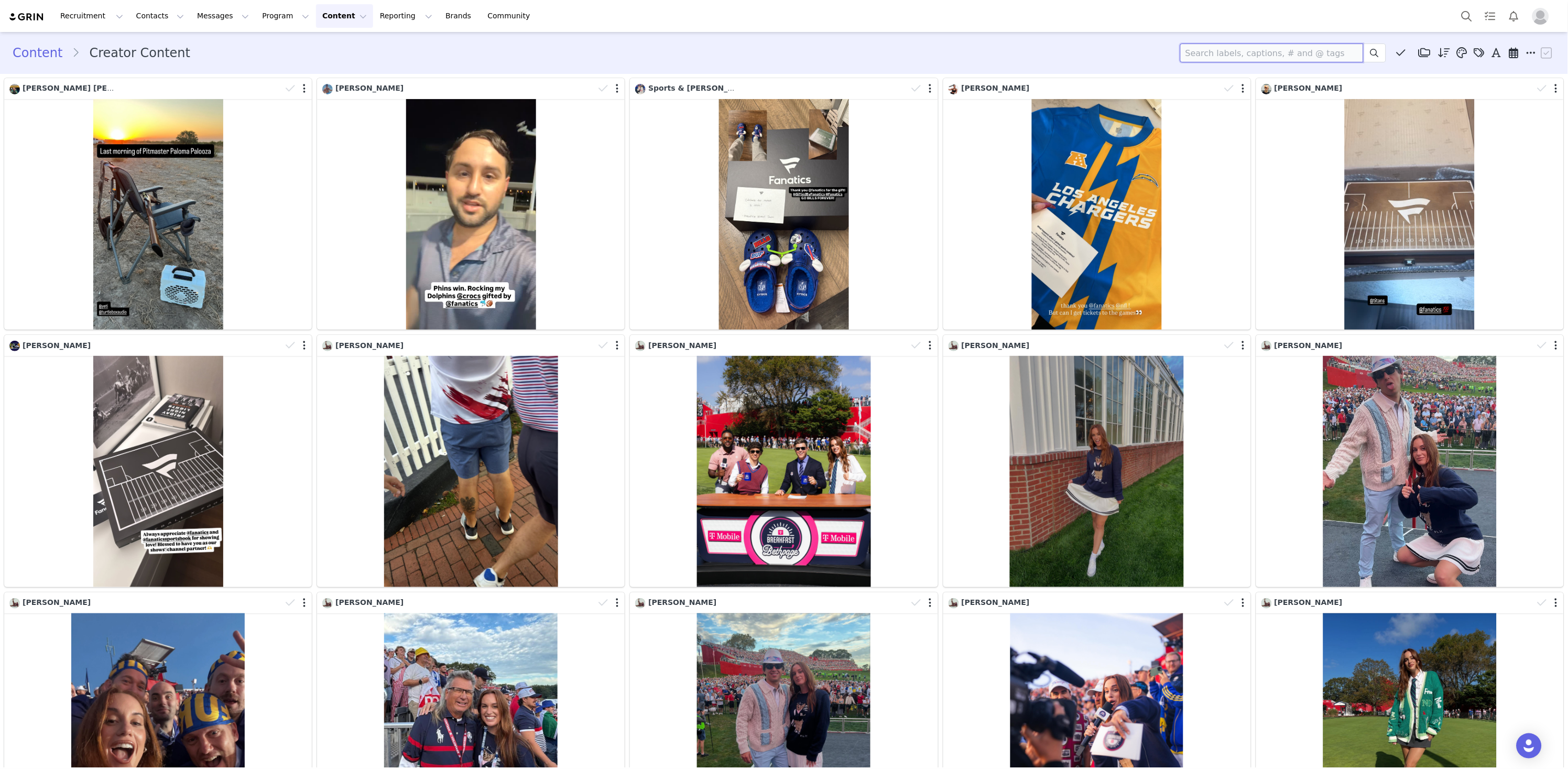
click at [1307, 54] on input at bounding box center [1272, 53] width 184 height 19
type input "[PERSON_NAME]"
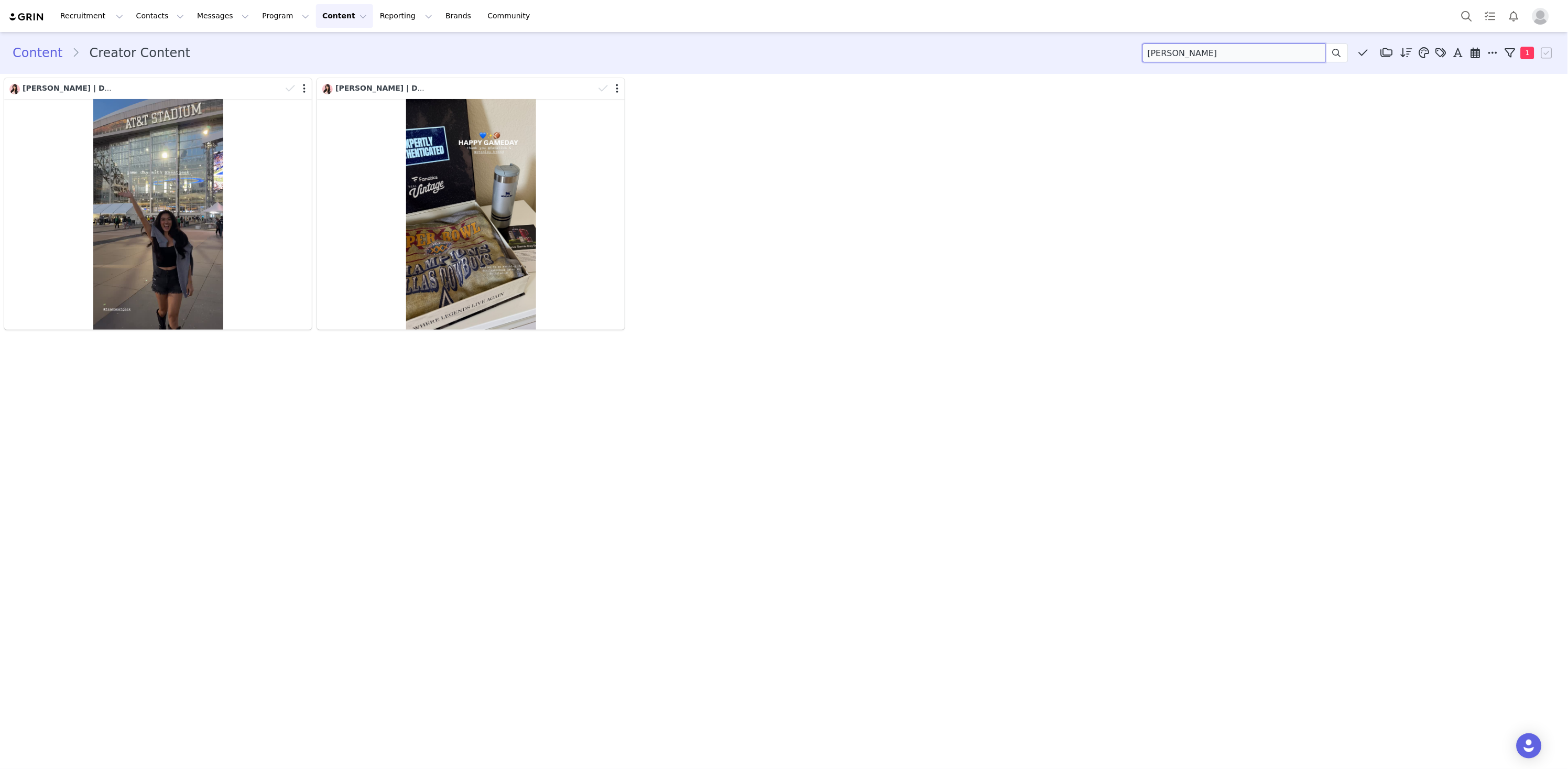
scroll to position [0, 0]
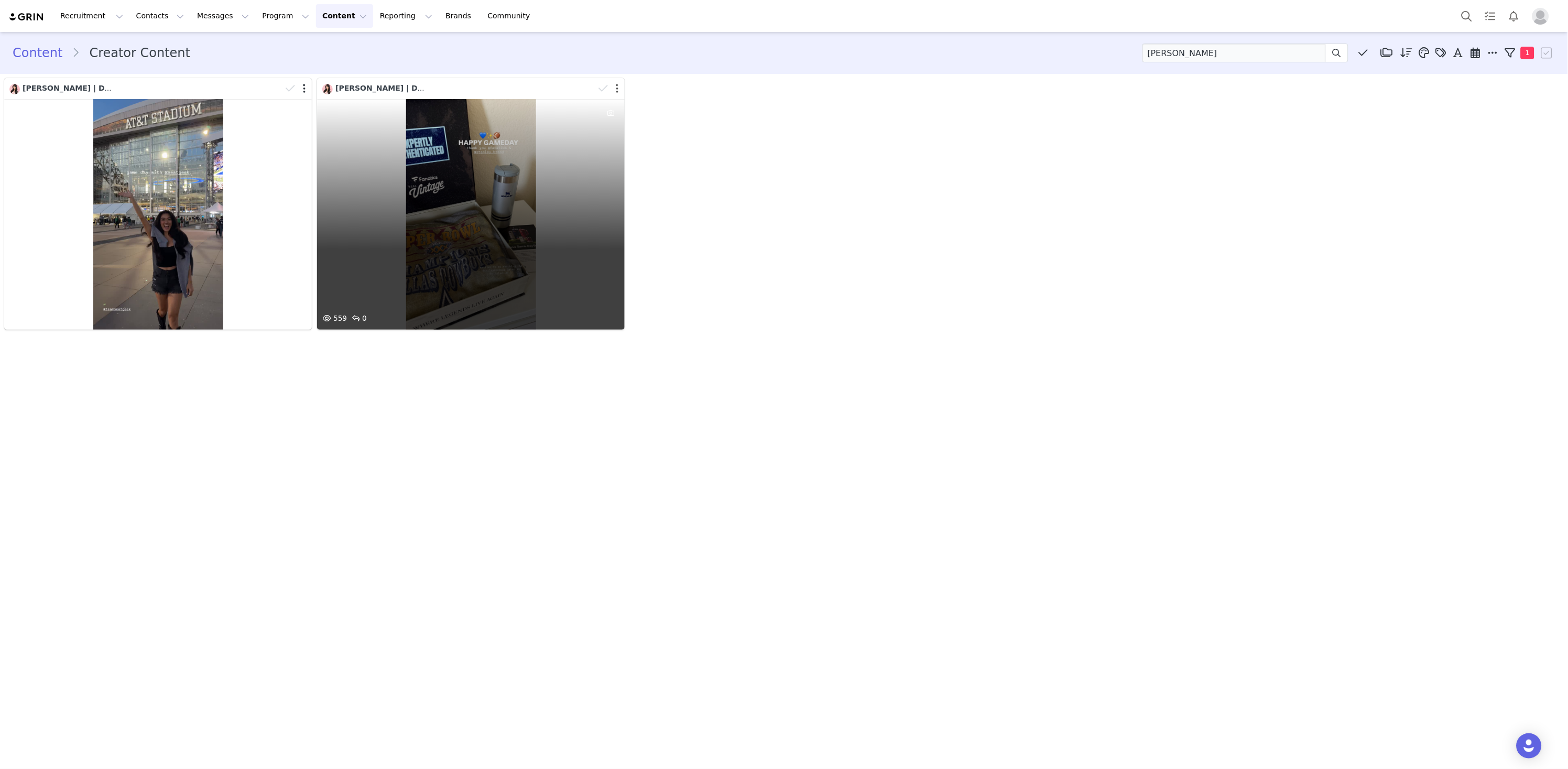
click at [616, 87] on button "button" at bounding box center [617, 89] width 3 height 11
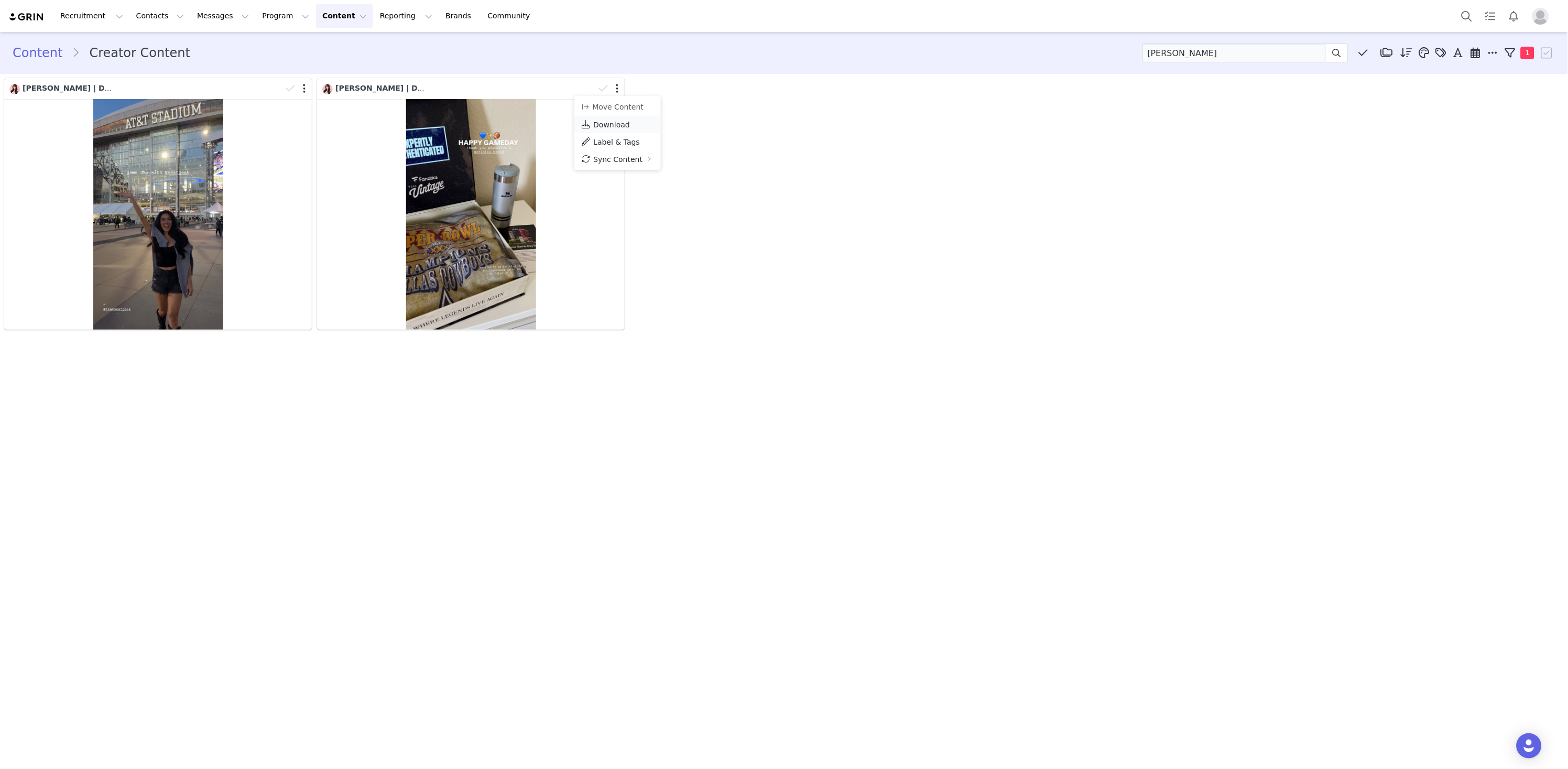
click at [605, 125] on span "Download" at bounding box center [611, 124] width 37 height 9
click at [607, 107] on button "Move Content" at bounding box center [612, 107] width 64 height 13
click at [700, 93] on div "Select activation" at bounding box center [719, 98] width 118 height 11
click at [705, 134] on li "Real Vintage Tees (2025) Activated" at bounding box center [725, 137] width 142 height 18
click at [668, 155] on button "Apply" at bounding box center [672, 148] width 38 height 16
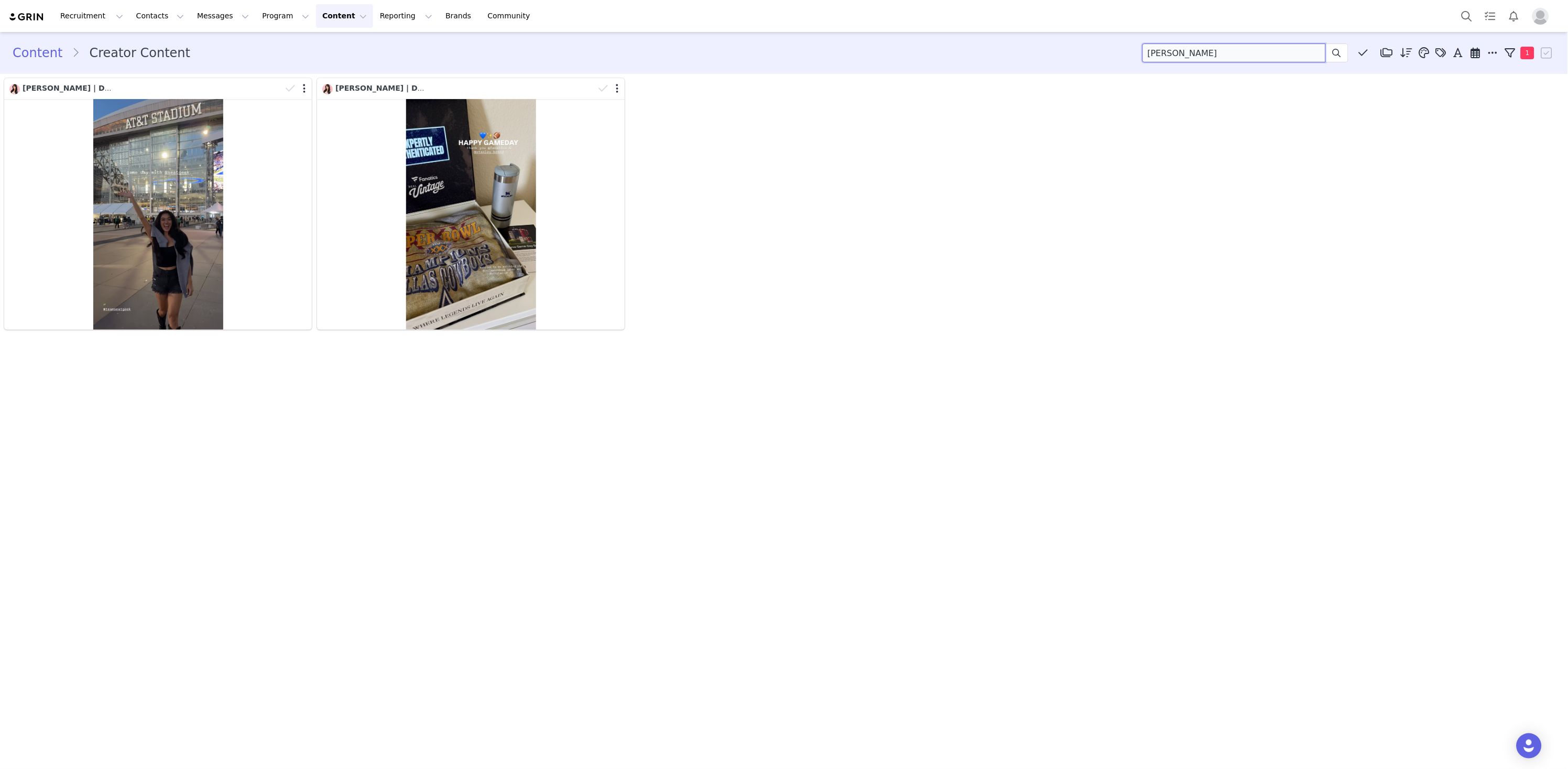
drag, startPoint x: 1247, startPoint y: 49, endPoint x: 1015, endPoint y: 38, distance: 232.3
click at [1033, 40] on div "Content Creator Content [PERSON_NAME] Media Library (0) Folders No folders have…" at bounding box center [784, 52] width 1568 height 36
drag, startPoint x: 257, startPoint y: 13, endPoint x: 262, endPoint y: 19, distance: 7.8
click at [257, 13] on button "Program Program" at bounding box center [286, 15] width 60 height 24
click at [280, 41] on p "Activations" at bounding box center [270, 45] width 40 height 11
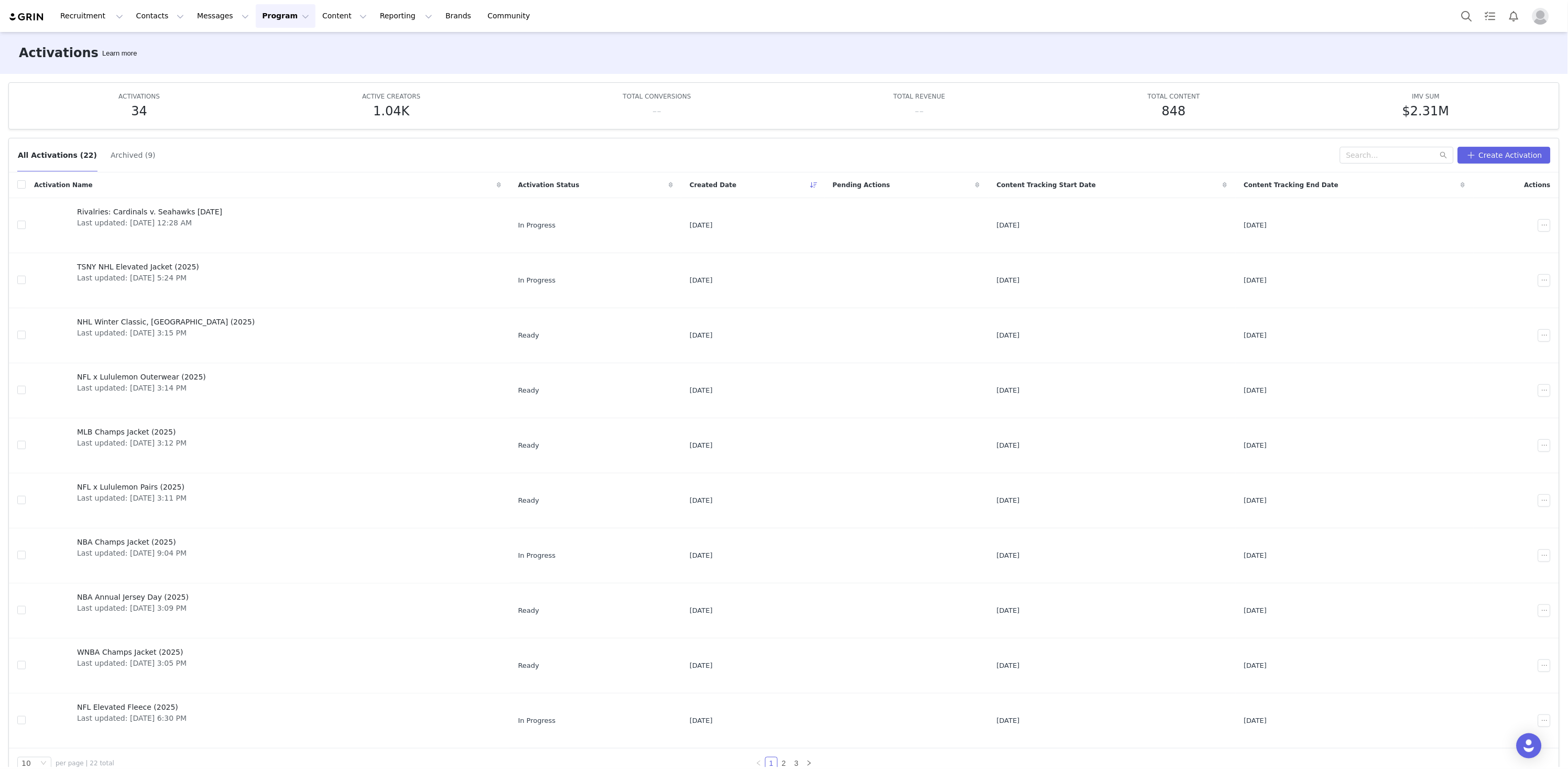
click at [1359, 142] on div "All Activations (22) Archived (9) Create Activation" at bounding box center [784, 155] width 1551 height 34
click at [1359, 155] on input "text" at bounding box center [1397, 154] width 114 height 16
type input "real vintage"
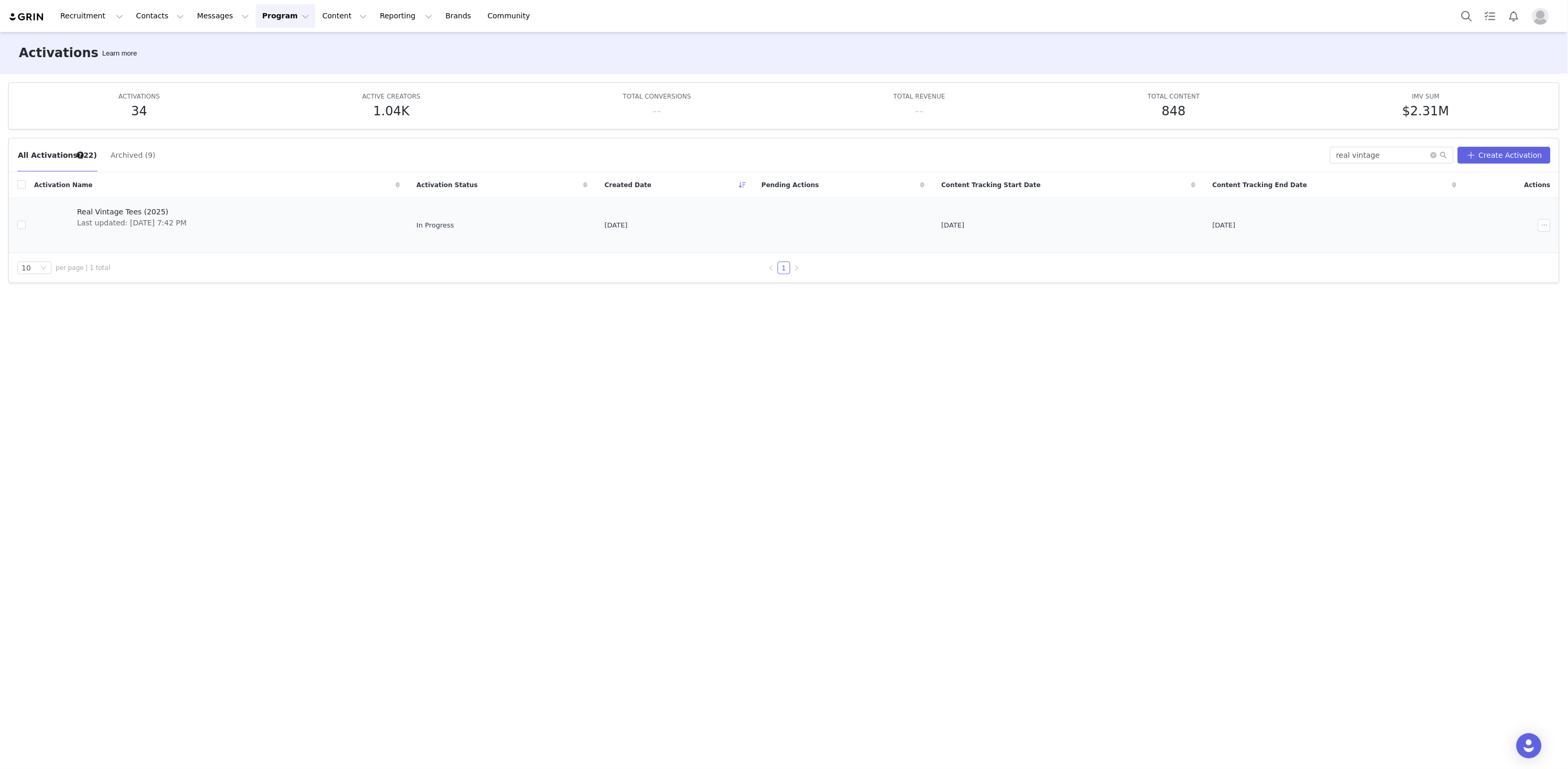
click at [138, 218] on span "Last updated: [DATE] 7:42 PM" at bounding box center [132, 222] width 110 height 11
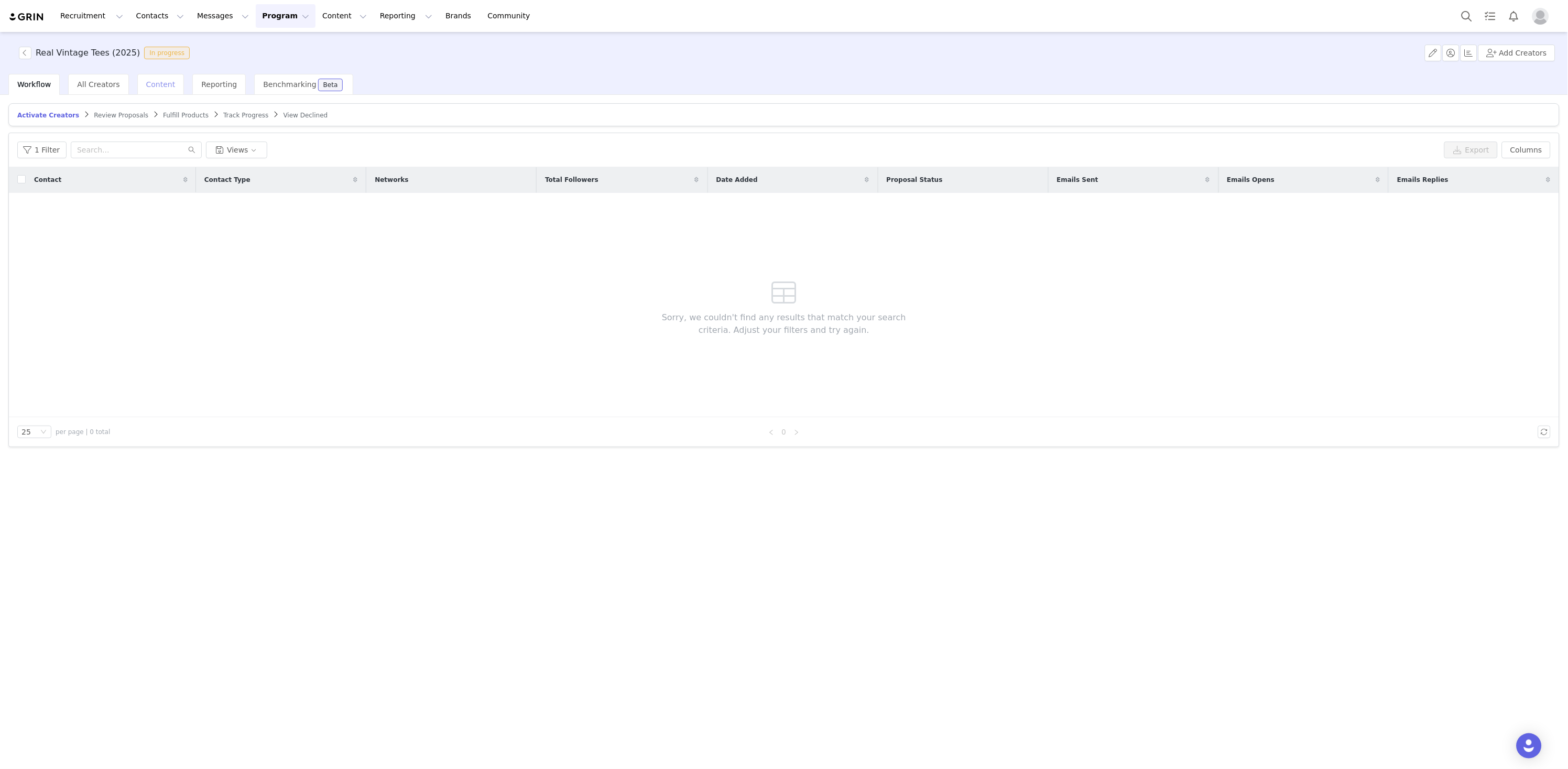
click at [157, 88] on span "Content" at bounding box center [161, 84] width 29 height 9
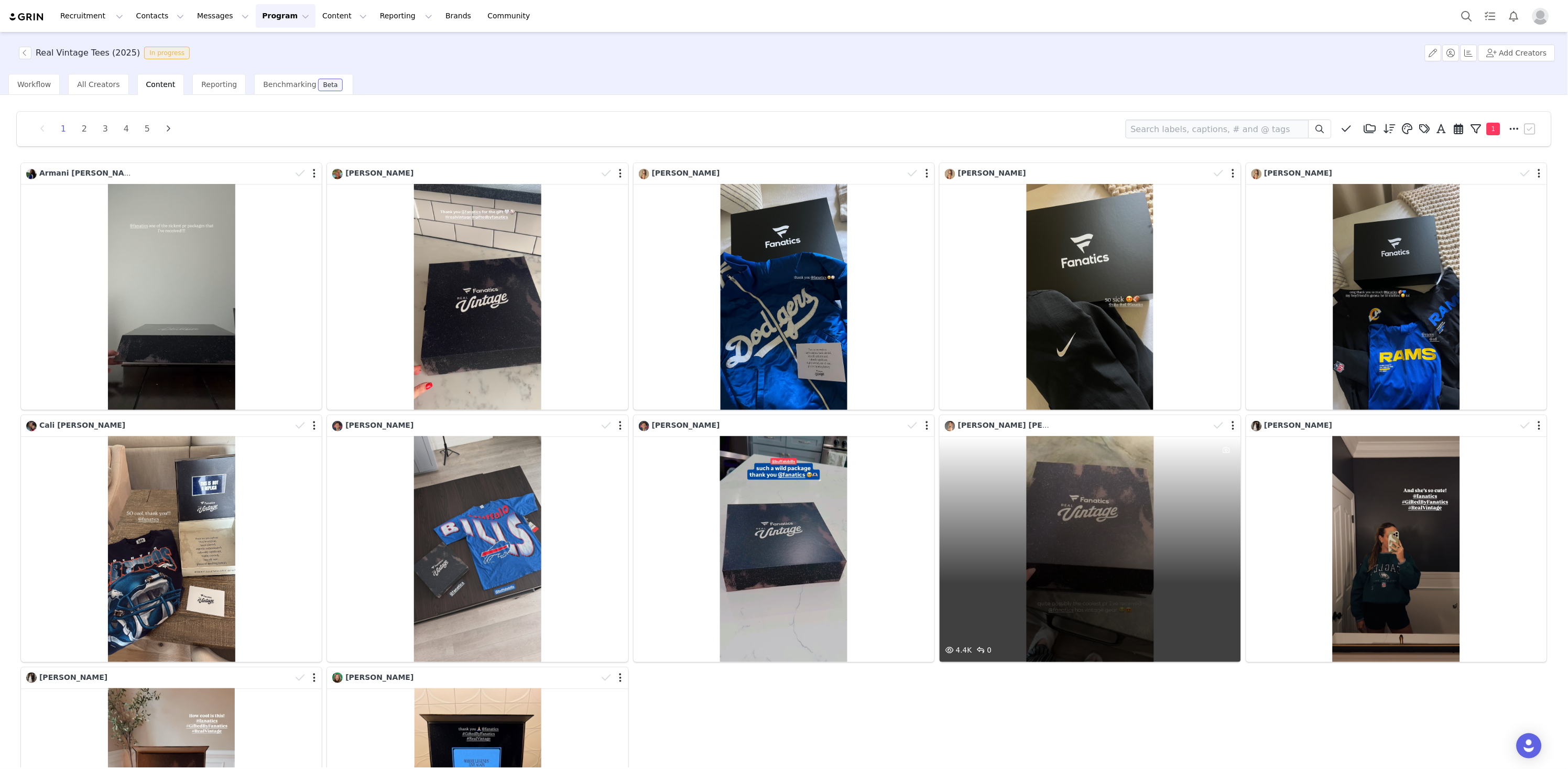
click at [1138, 538] on div "4.4K 0" at bounding box center [1090, 549] width 301 height 226
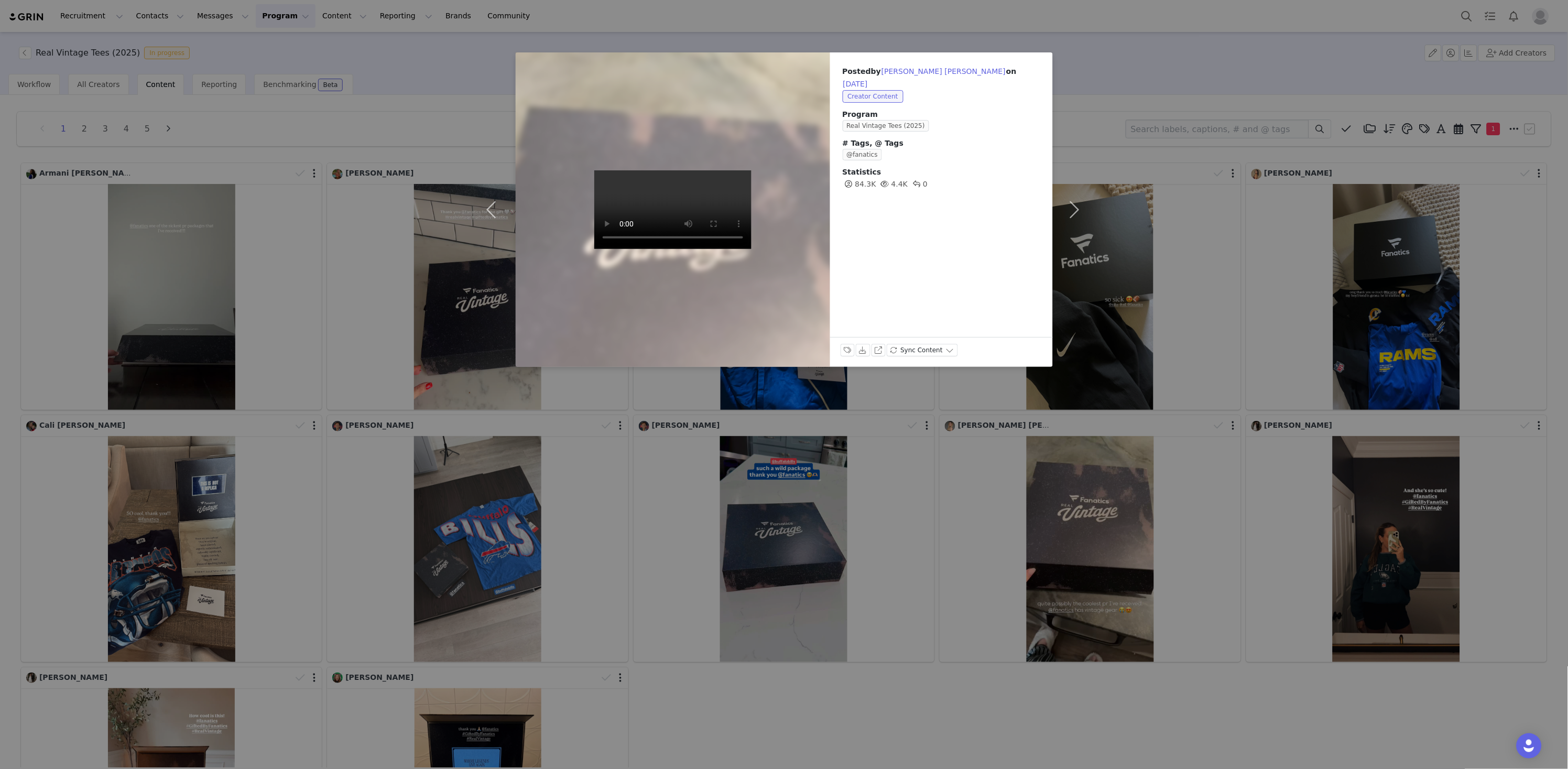
click at [1154, 154] on div "Posted by [PERSON_NAME] [PERSON_NAME] on [DATE] Creator Content Program Real Vi…" at bounding box center [784, 384] width 1568 height 769
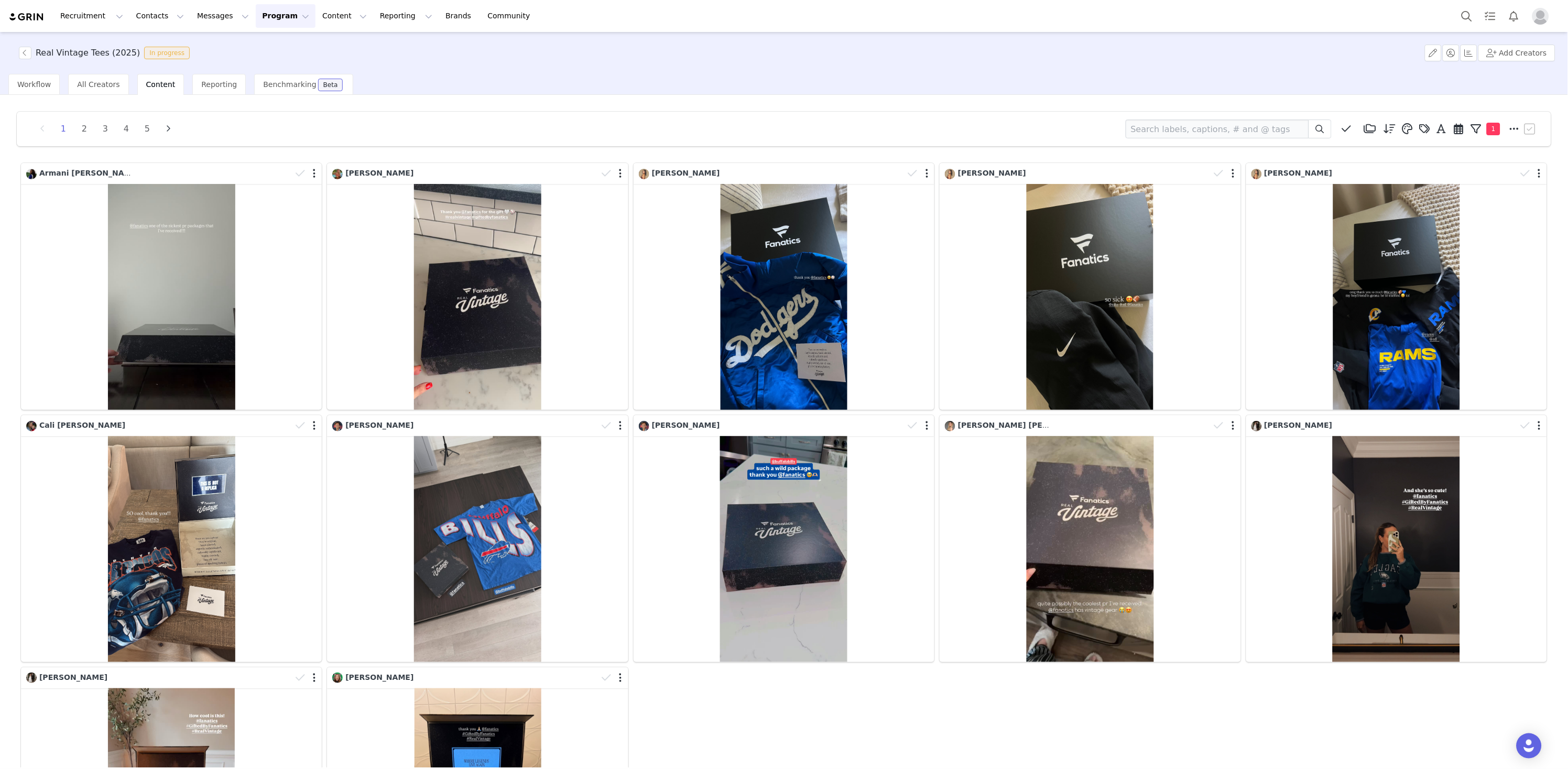
click at [276, 21] on button "Program Program" at bounding box center [286, 15] width 60 height 24
click at [282, 46] on p "Activations" at bounding box center [270, 45] width 40 height 11
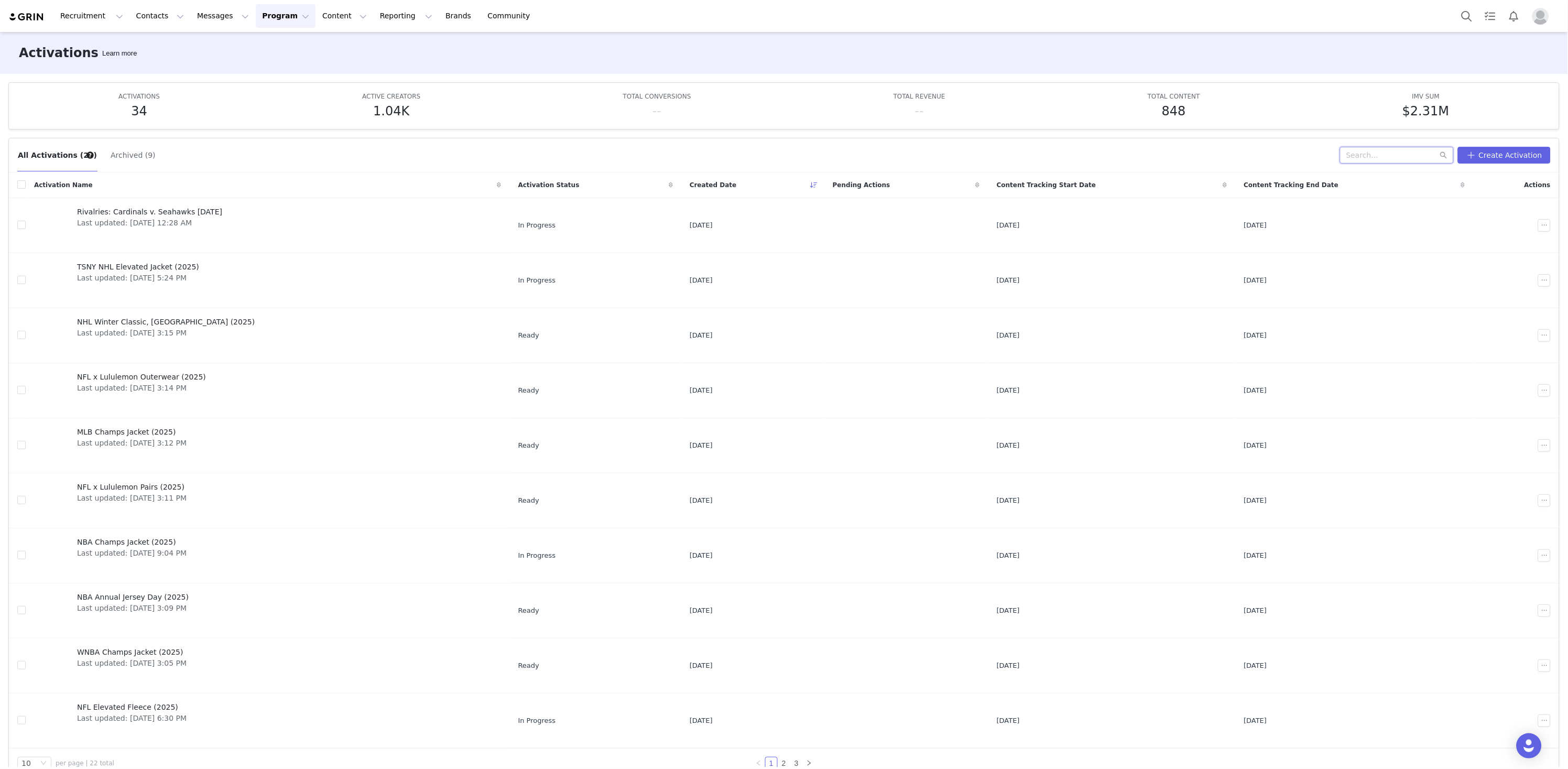
click at [1359, 152] on input "text" at bounding box center [1397, 154] width 114 height 16
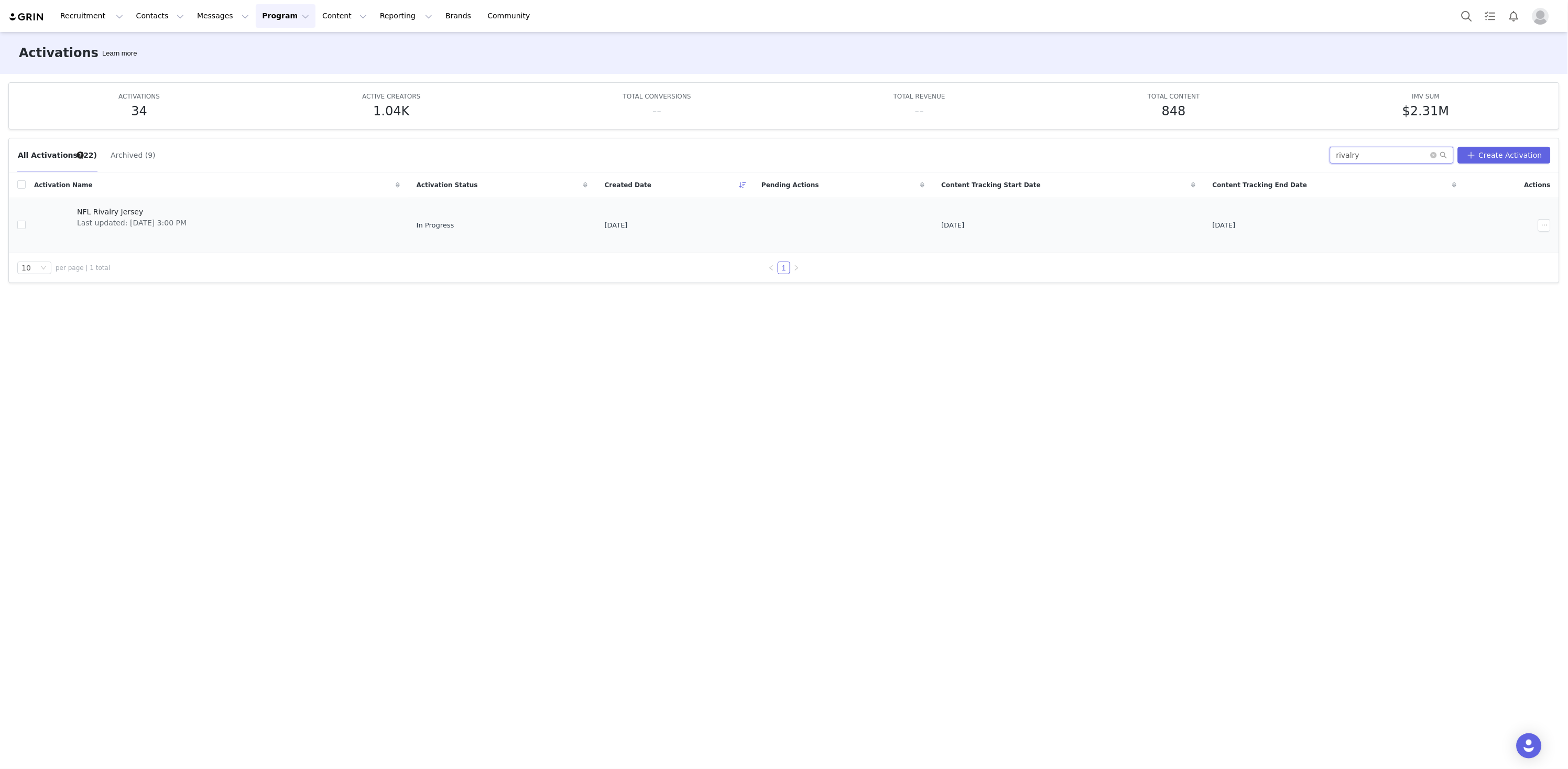
type input "rivalry"
click at [271, 213] on link "NFL Rivalry Jersey Last updated: [DATE] 3:00 PM" at bounding box center [217, 225] width 366 height 42
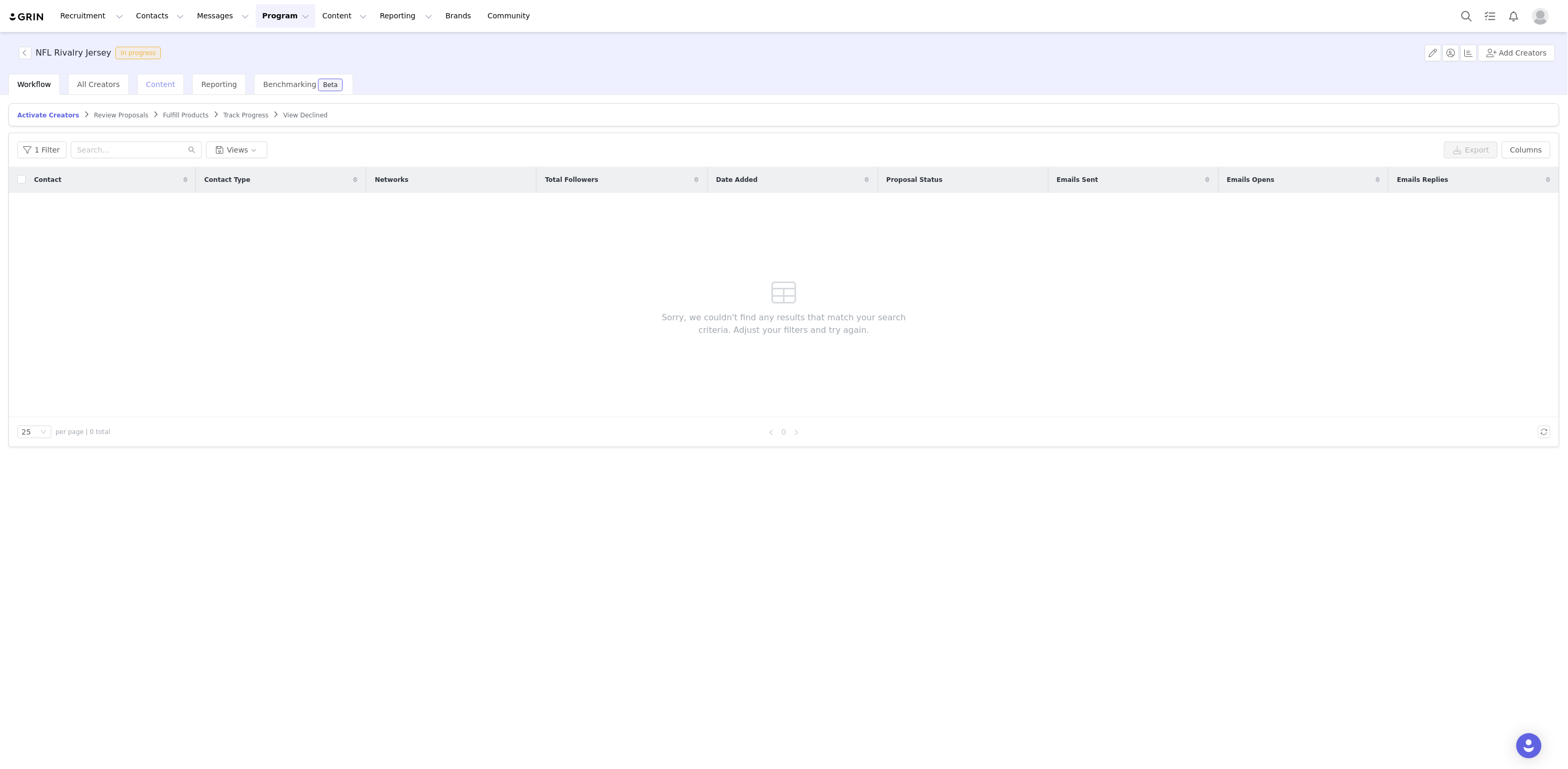
click at [166, 86] on span "Content" at bounding box center [161, 84] width 29 height 9
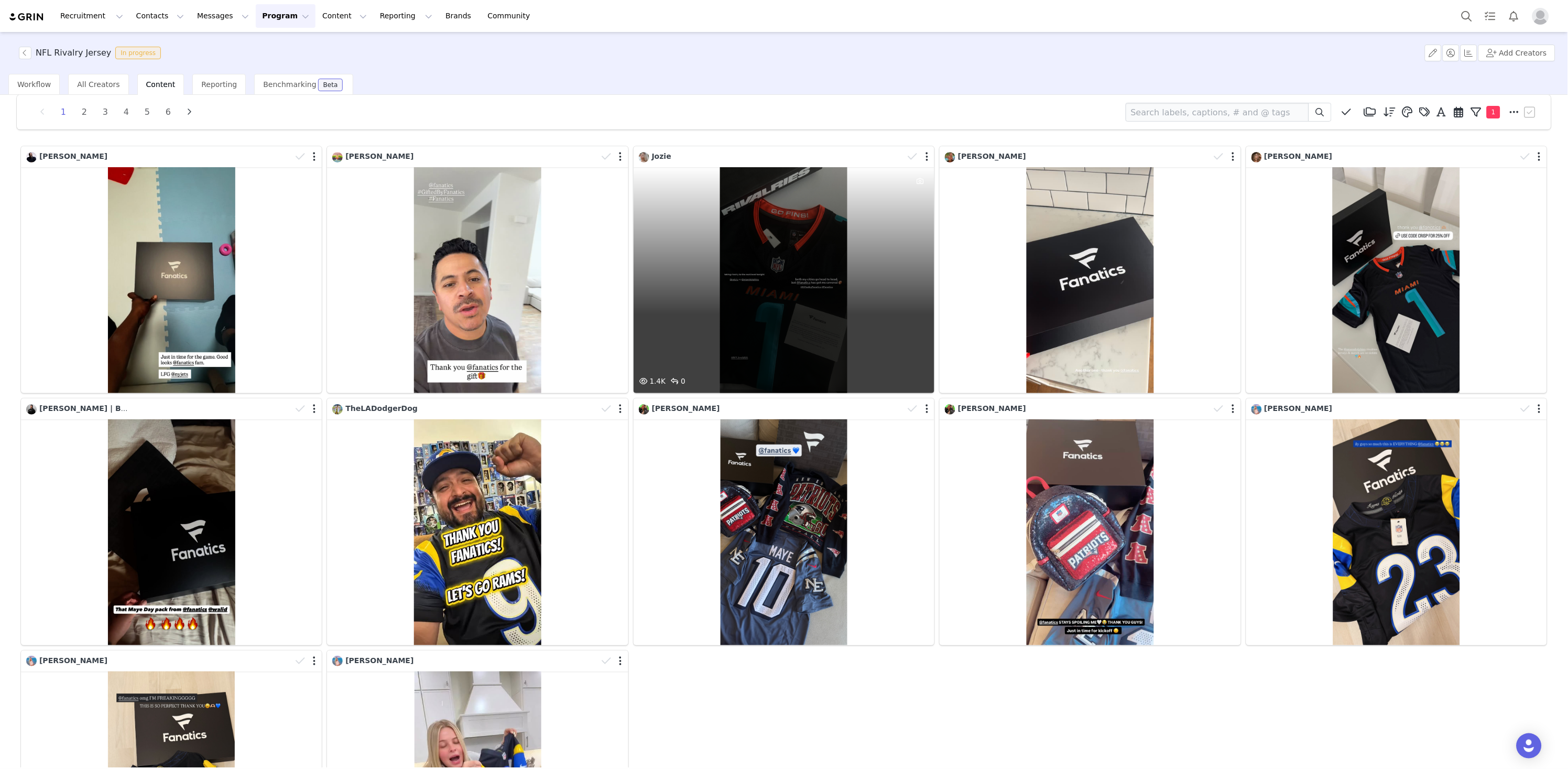
scroll to position [18, 0]
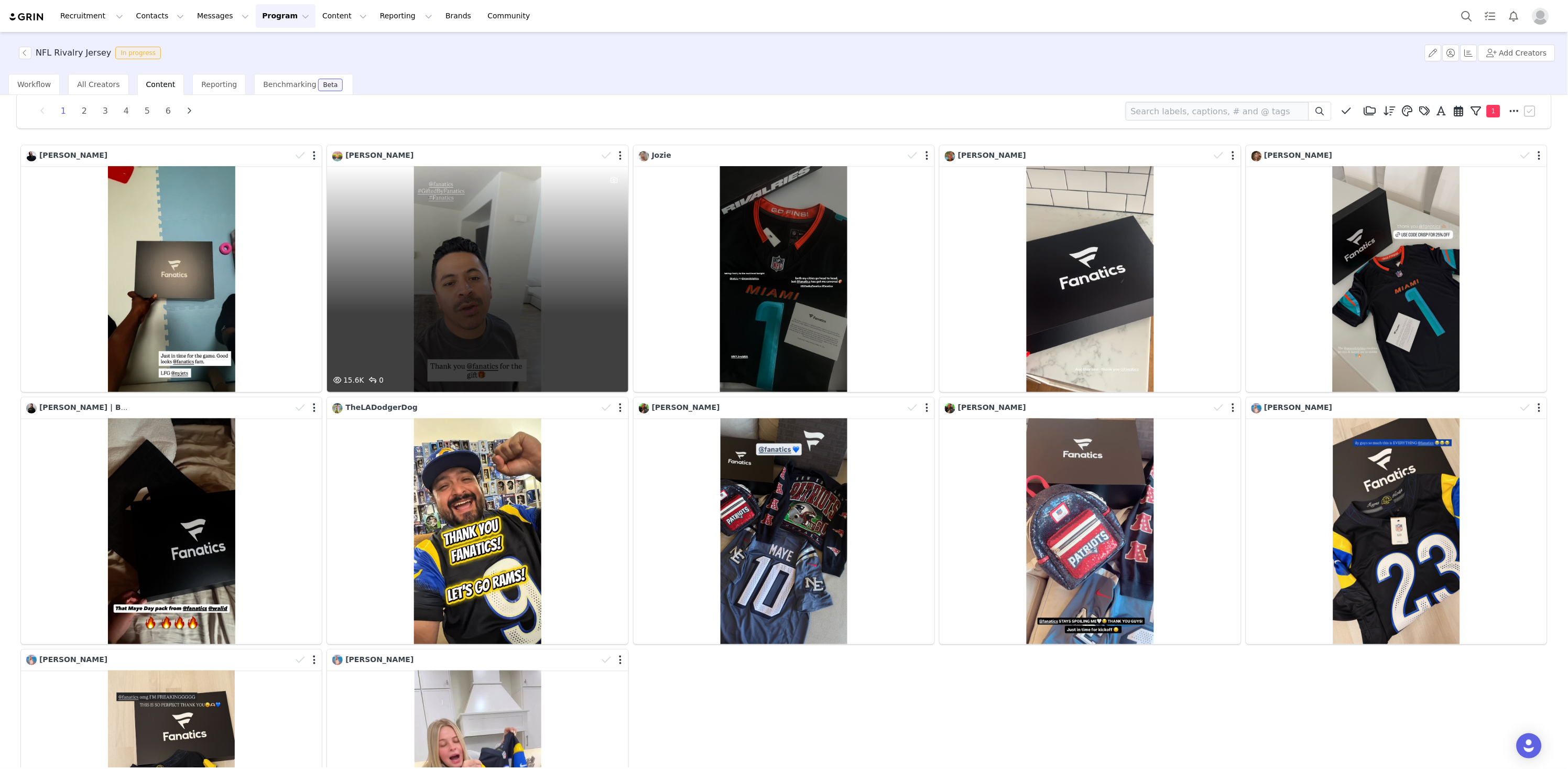
click at [623, 158] on div at bounding box center [613, 156] width 31 height 15
click at [617, 158] on div at bounding box center [612, 157] width 31 height 15
click at [620, 157] on button "button" at bounding box center [621, 155] width 3 height 11
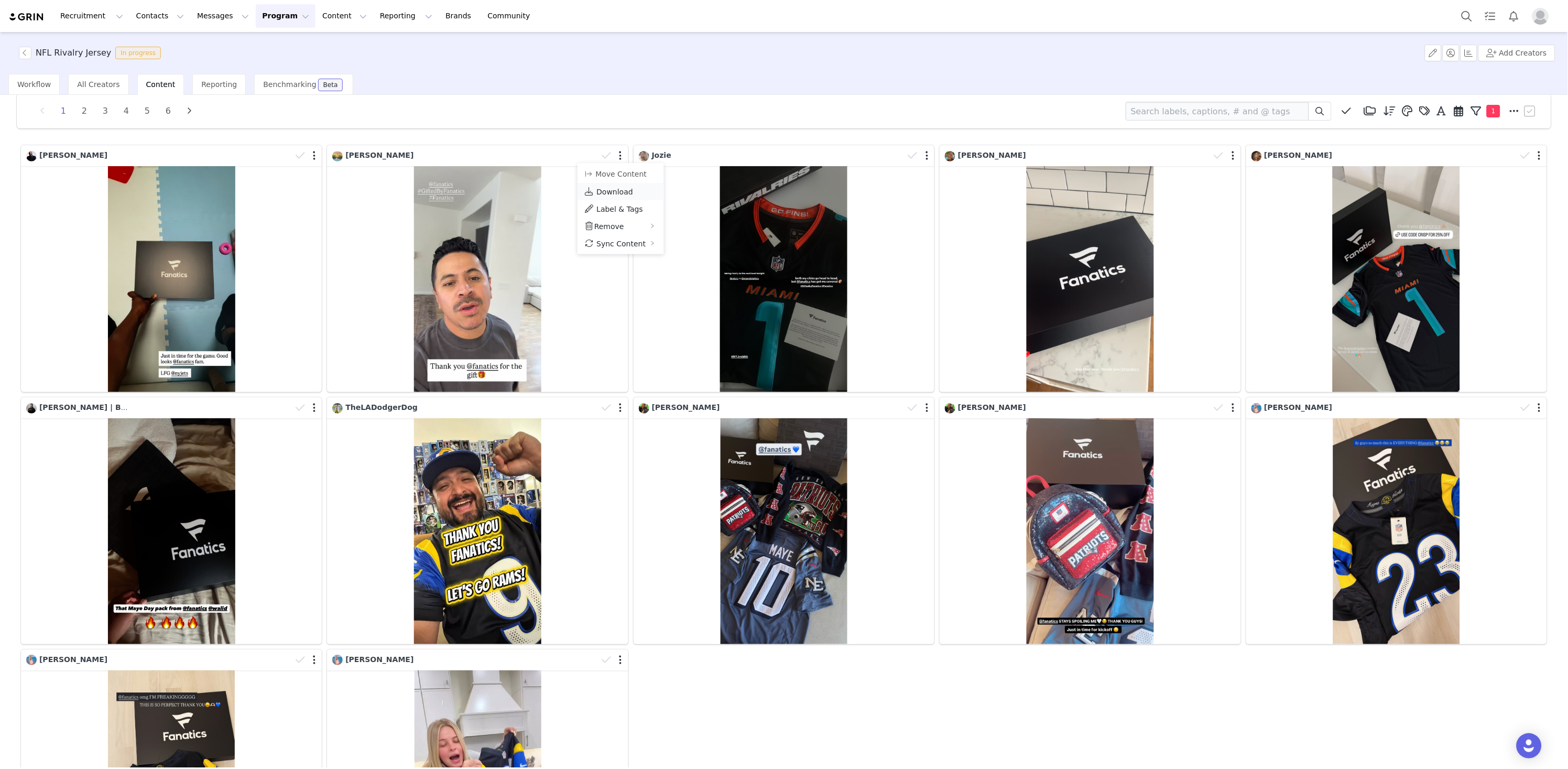
click at [621, 192] on span "Download" at bounding box center [615, 192] width 37 height 9
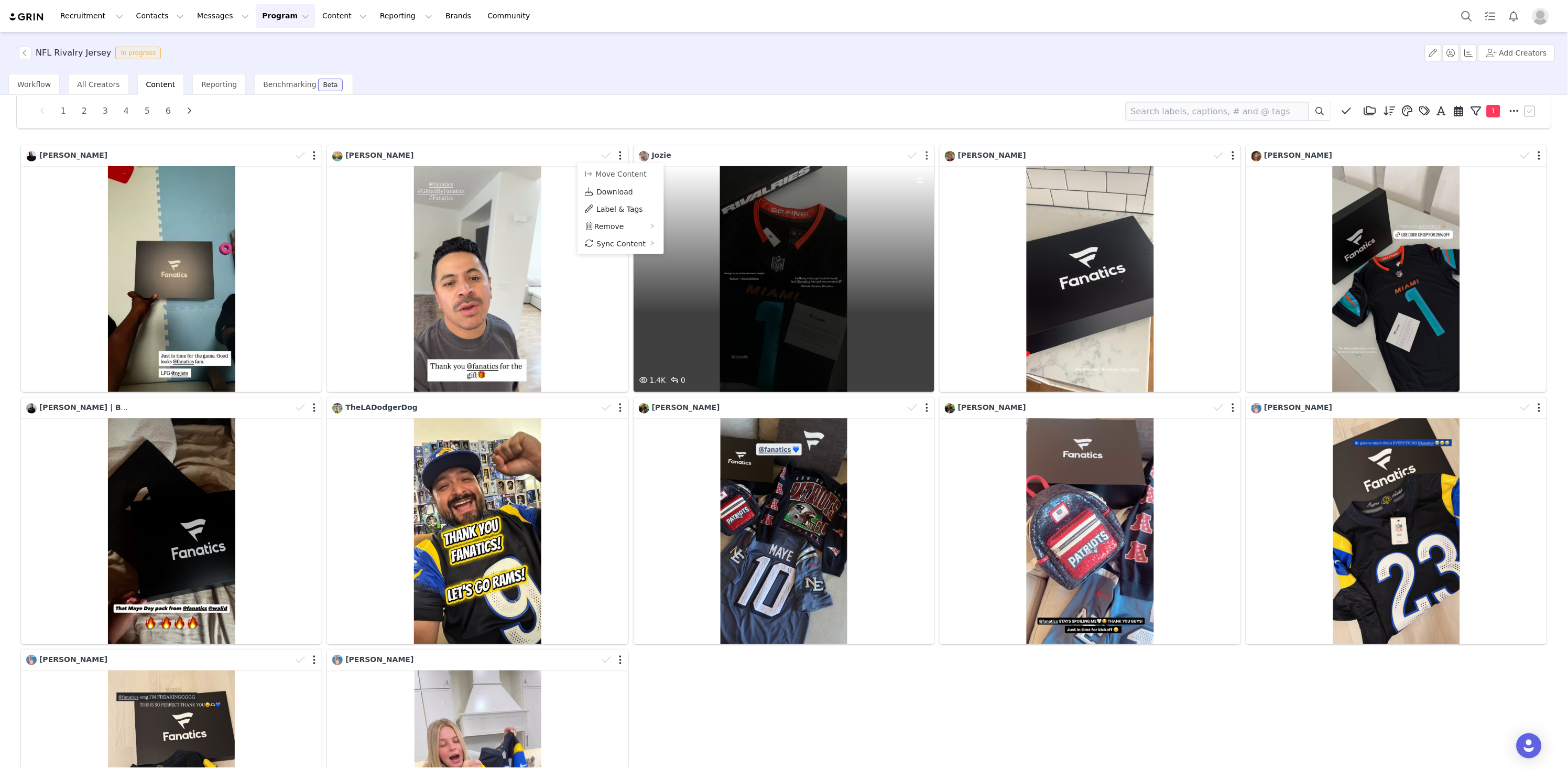
click at [926, 156] on button "button" at bounding box center [927, 155] width 3 height 11
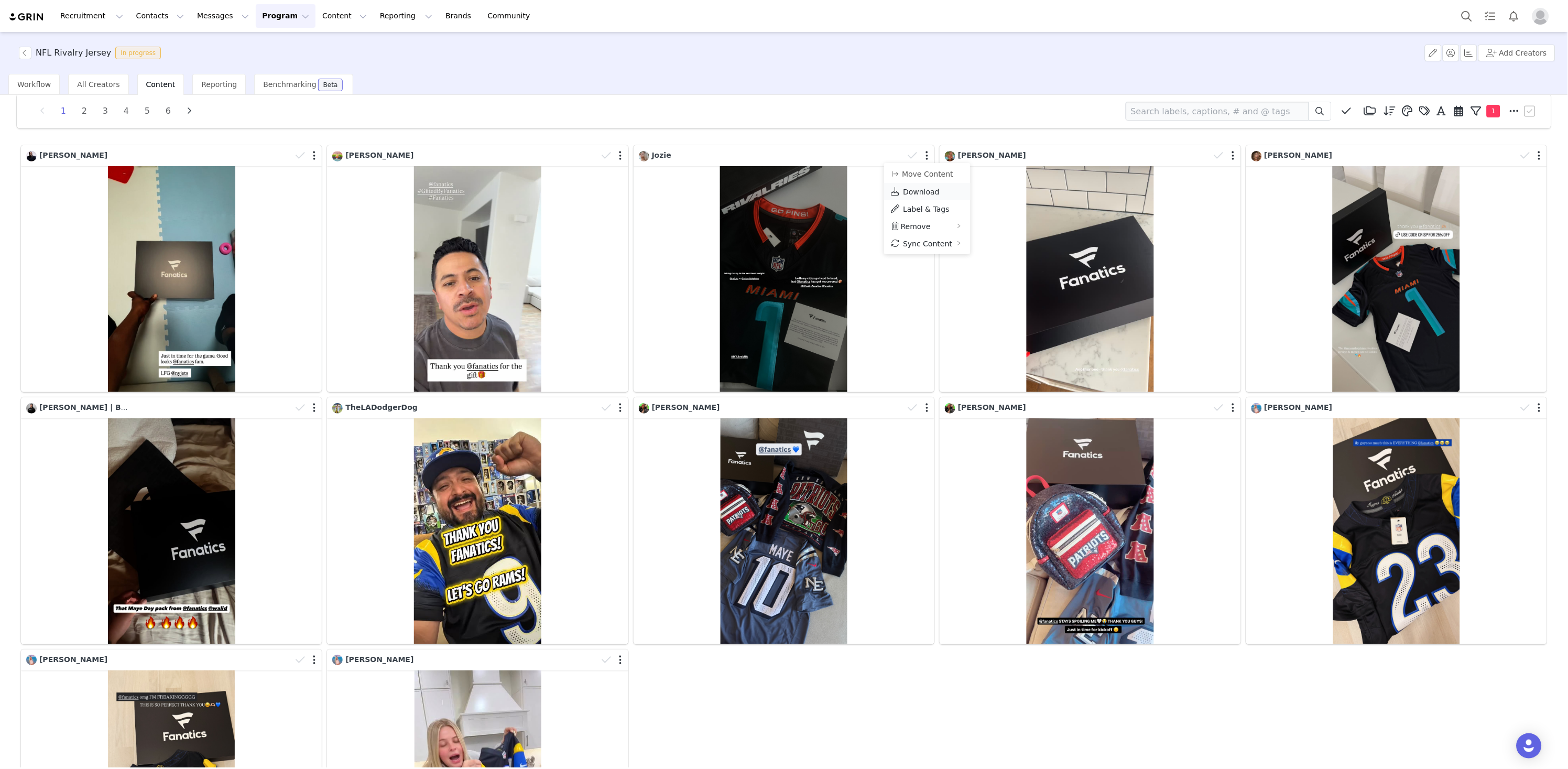
click at [923, 192] on span "Download" at bounding box center [921, 192] width 37 height 9
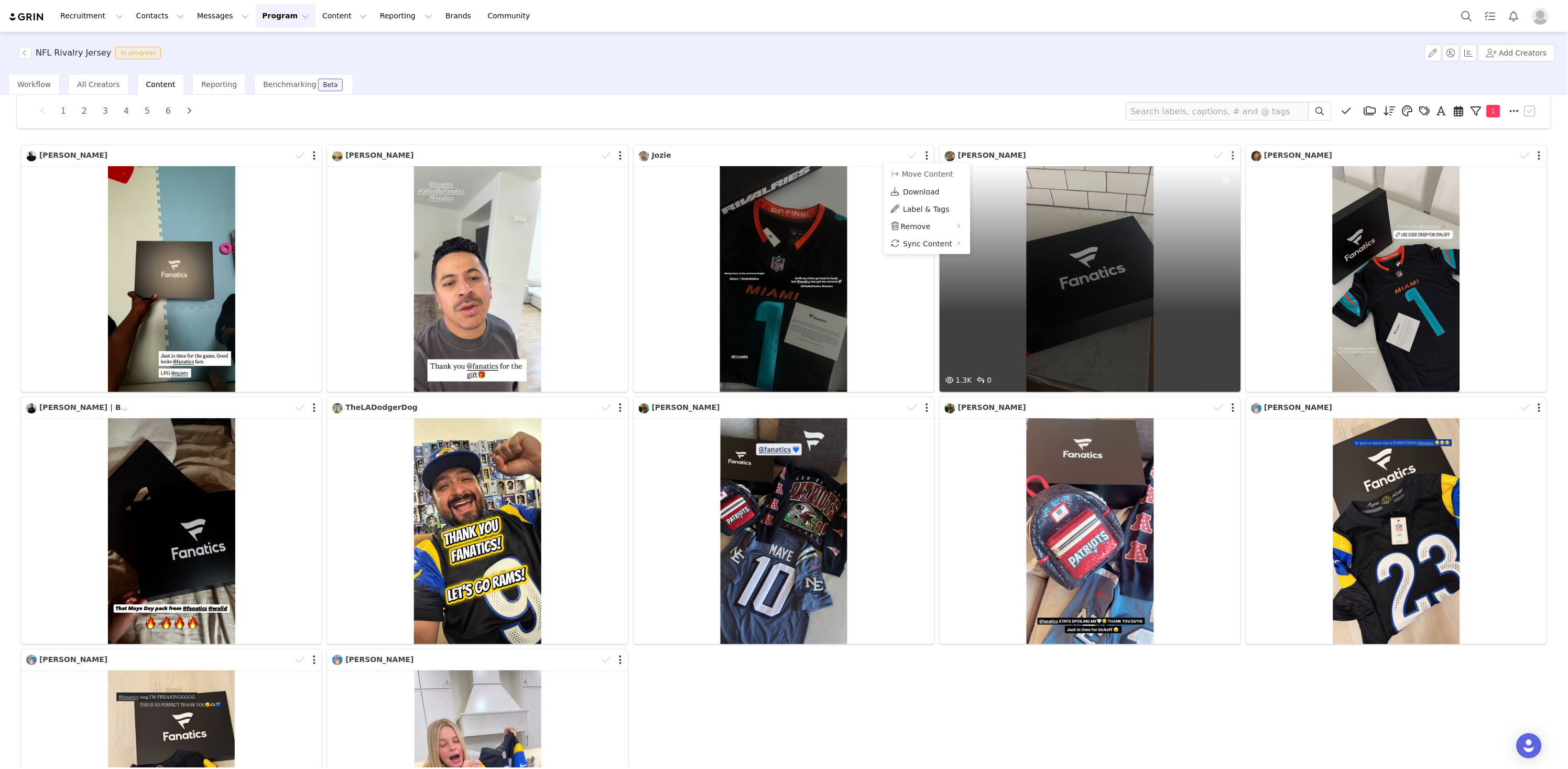
click at [1234, 156] on button "button" at bounding box center [1233, 155] width 3 height 11
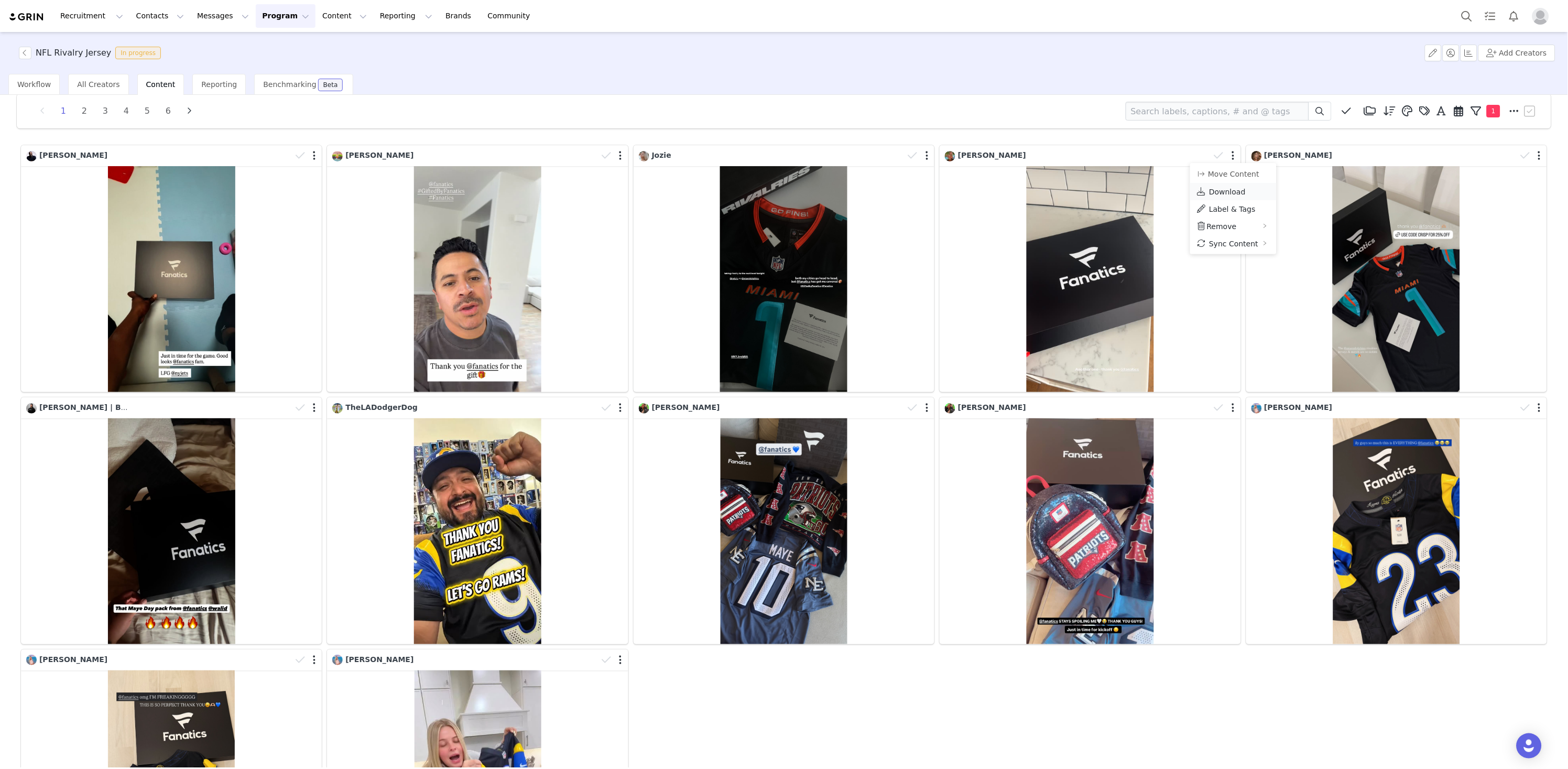
click at [1238, 192] on span "Download" at bounding box center [1227, 192] width 37 height 9
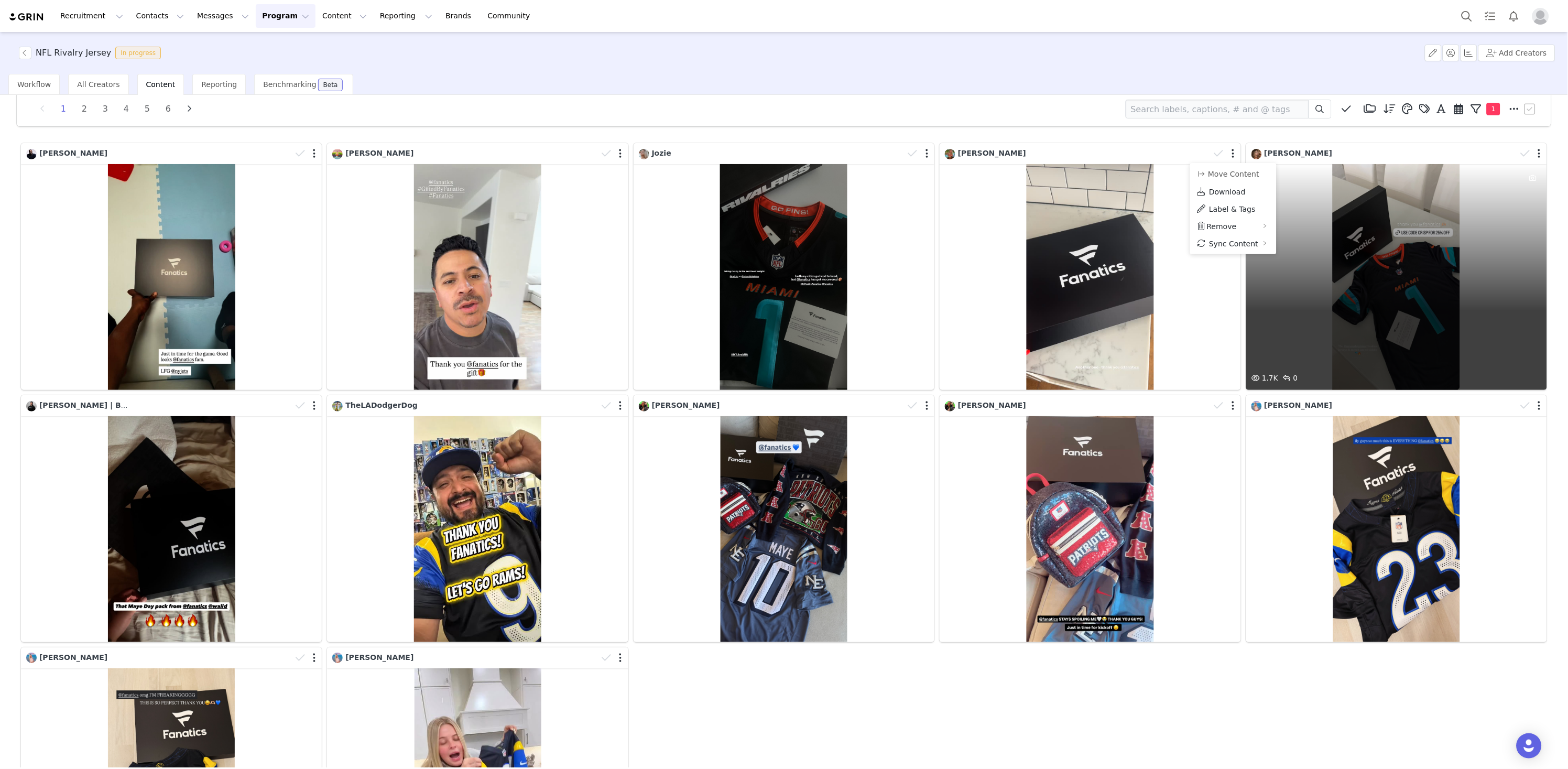
scroll to position [22, 0]
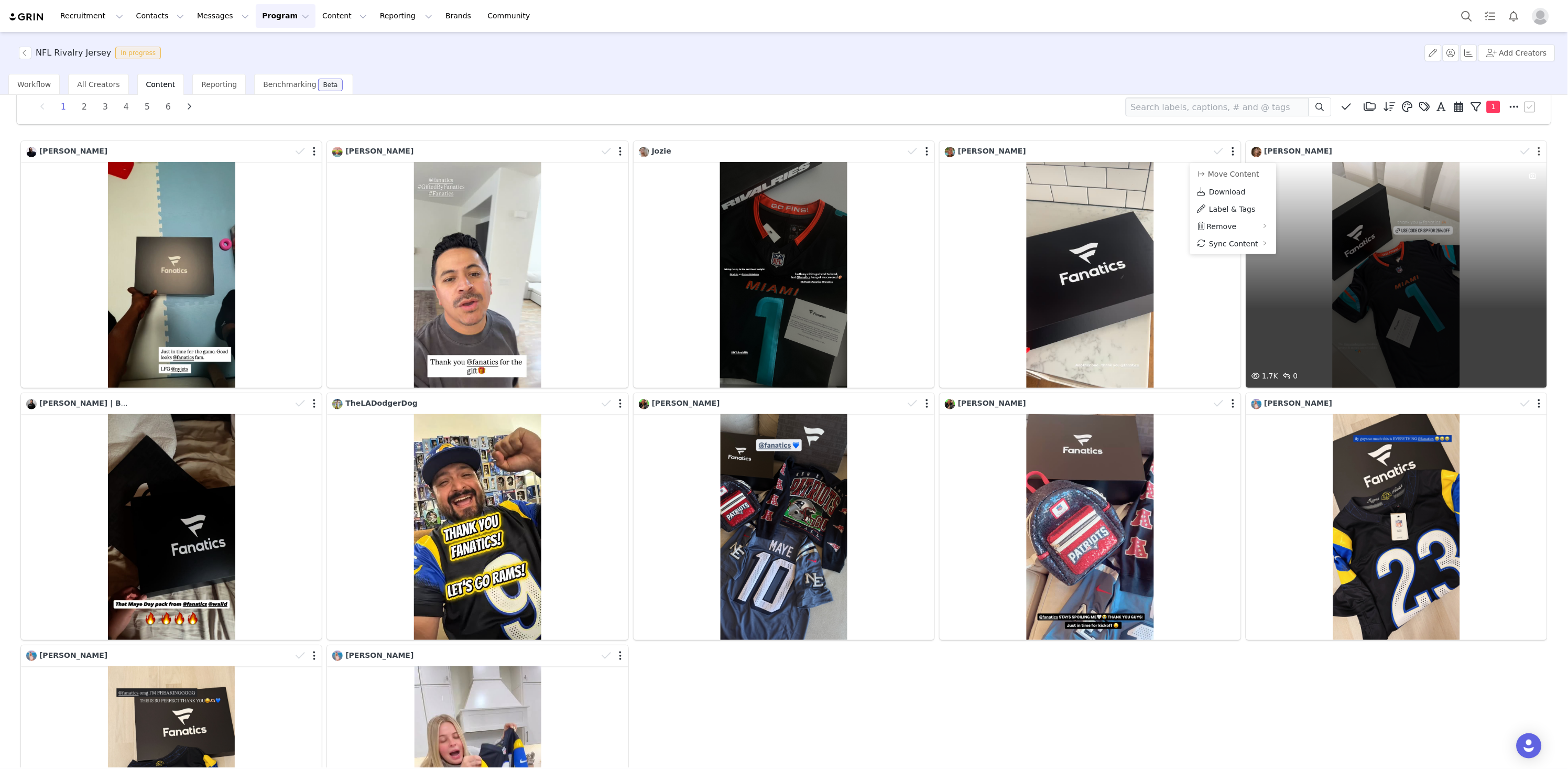
click at [1359, 152] on button "button" at bounding box center [1539, 151] width 3 height 11
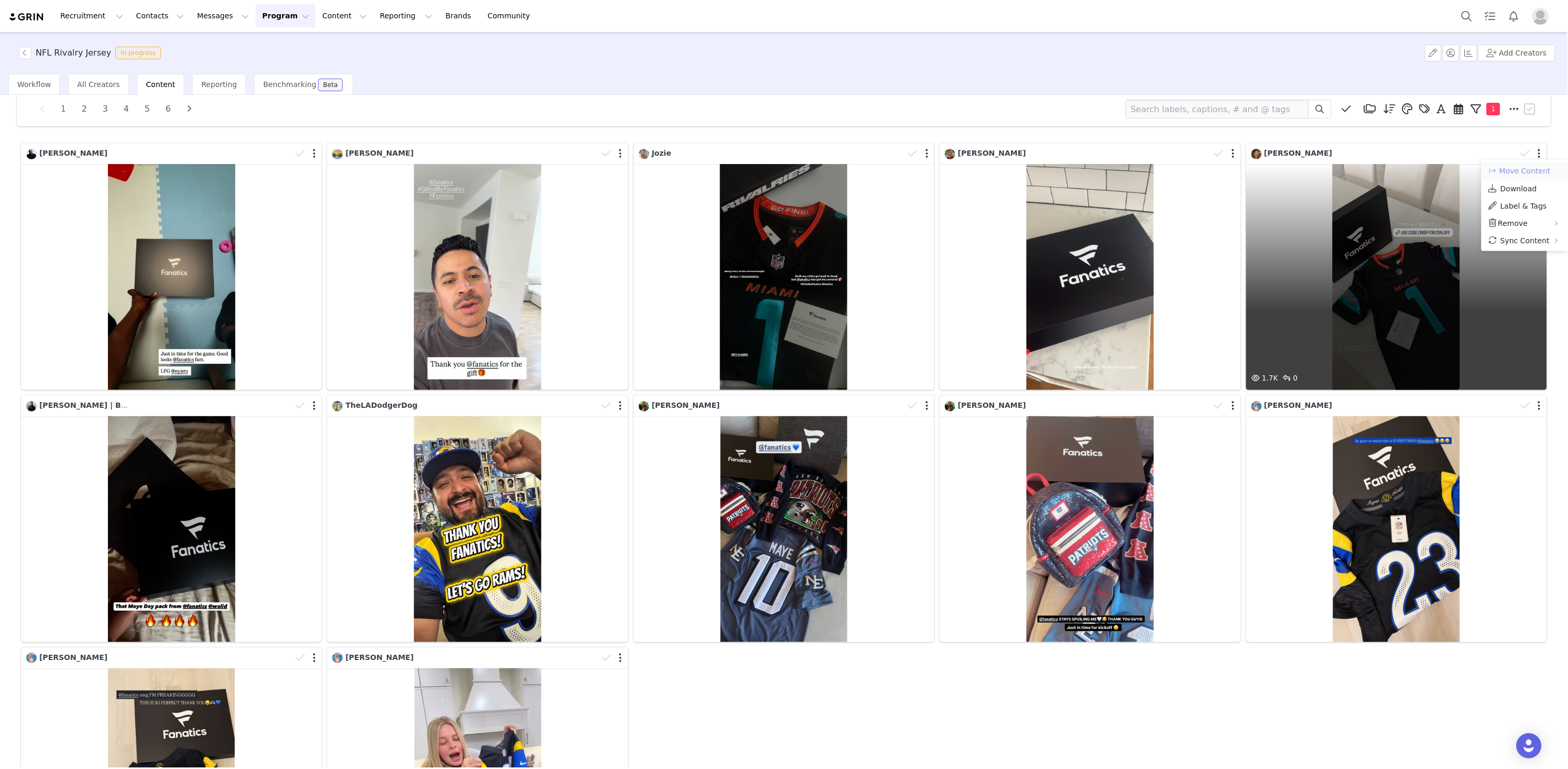
scroll to position [18, 0]
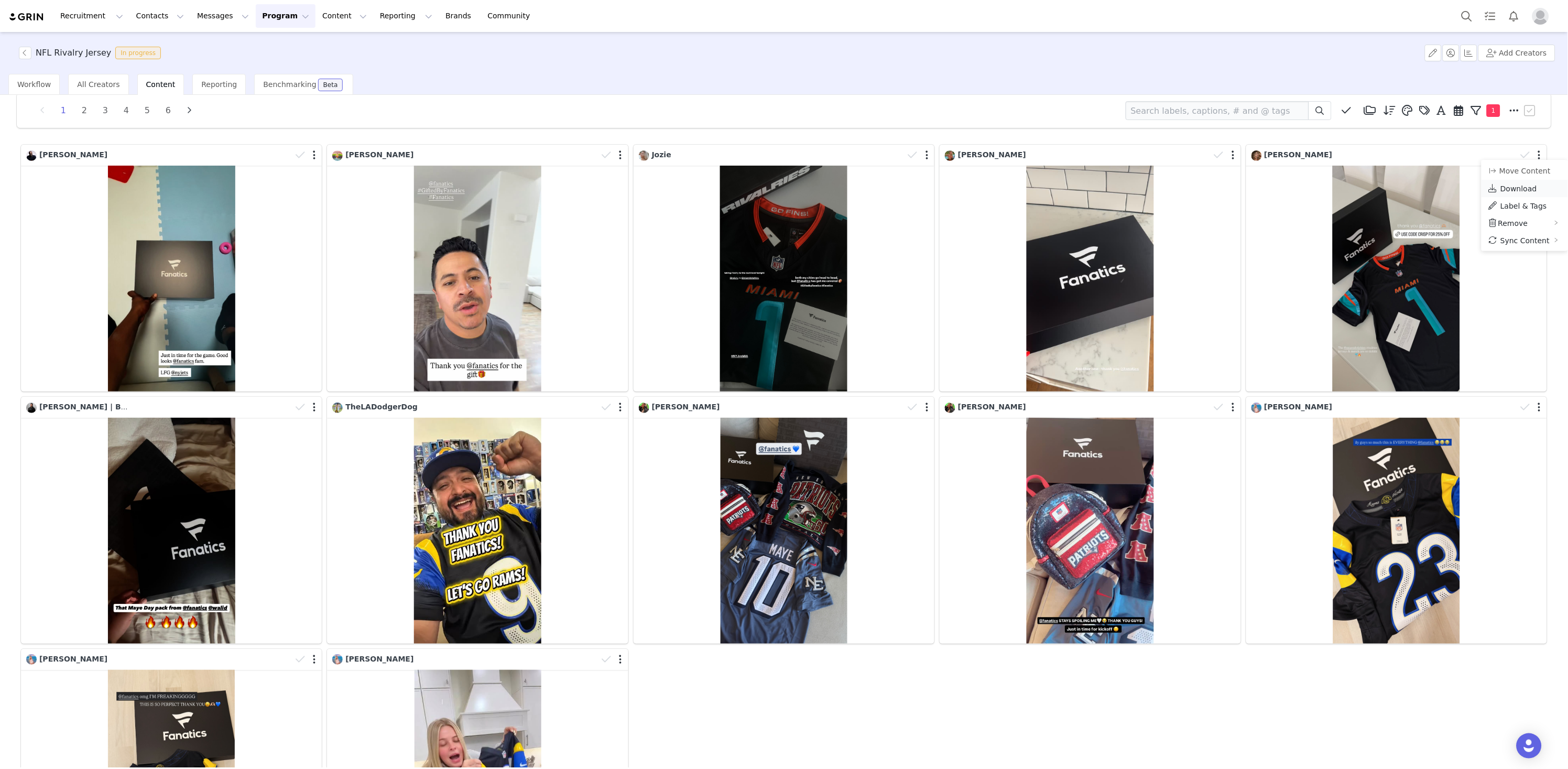
click at [1359, 192] on span "Download" at bounding box center [1519, 189] width 37 height 9
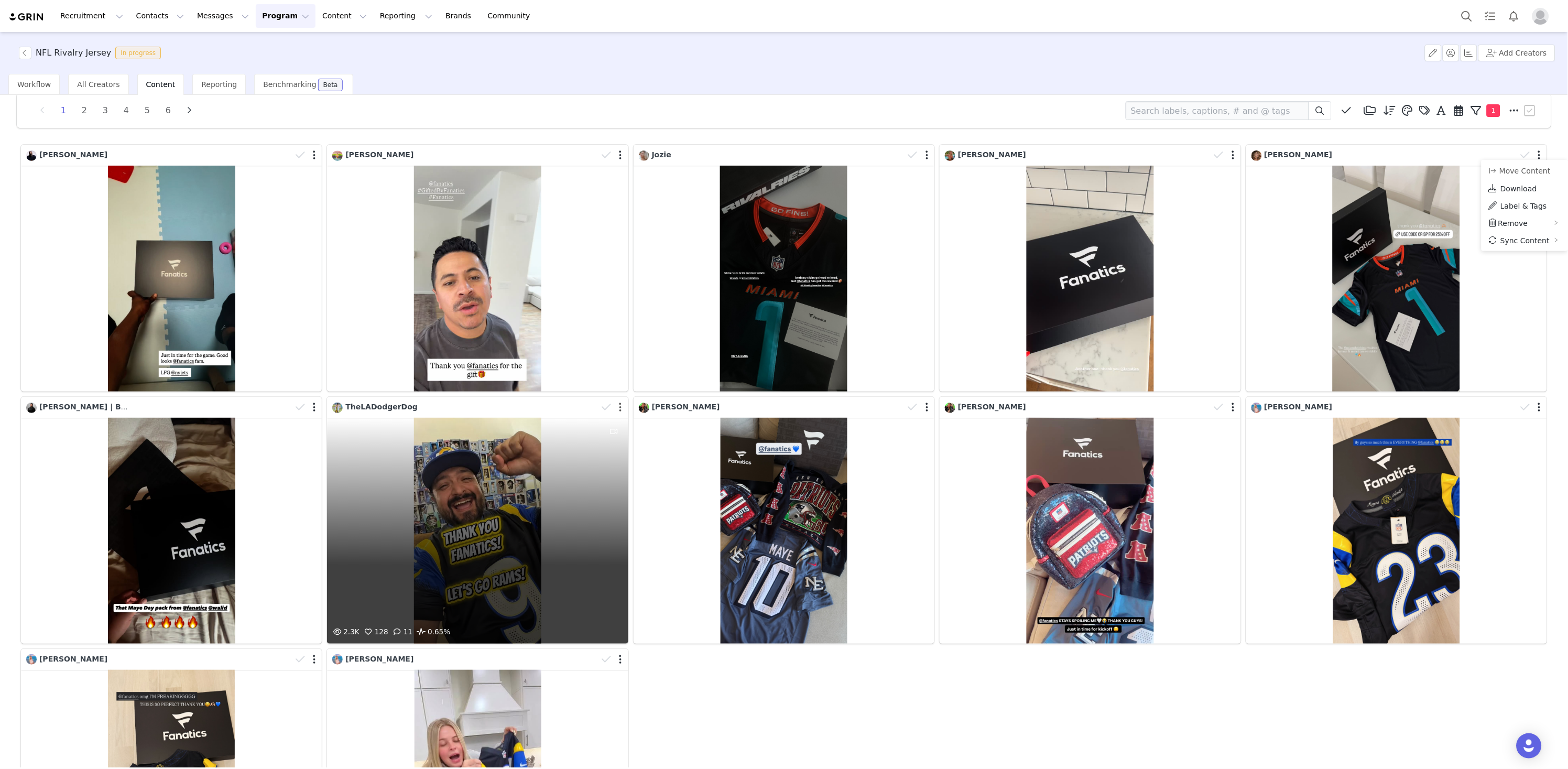
click at [620, 409] on button "button" at bounding box center [621, 407] width 3 height 11
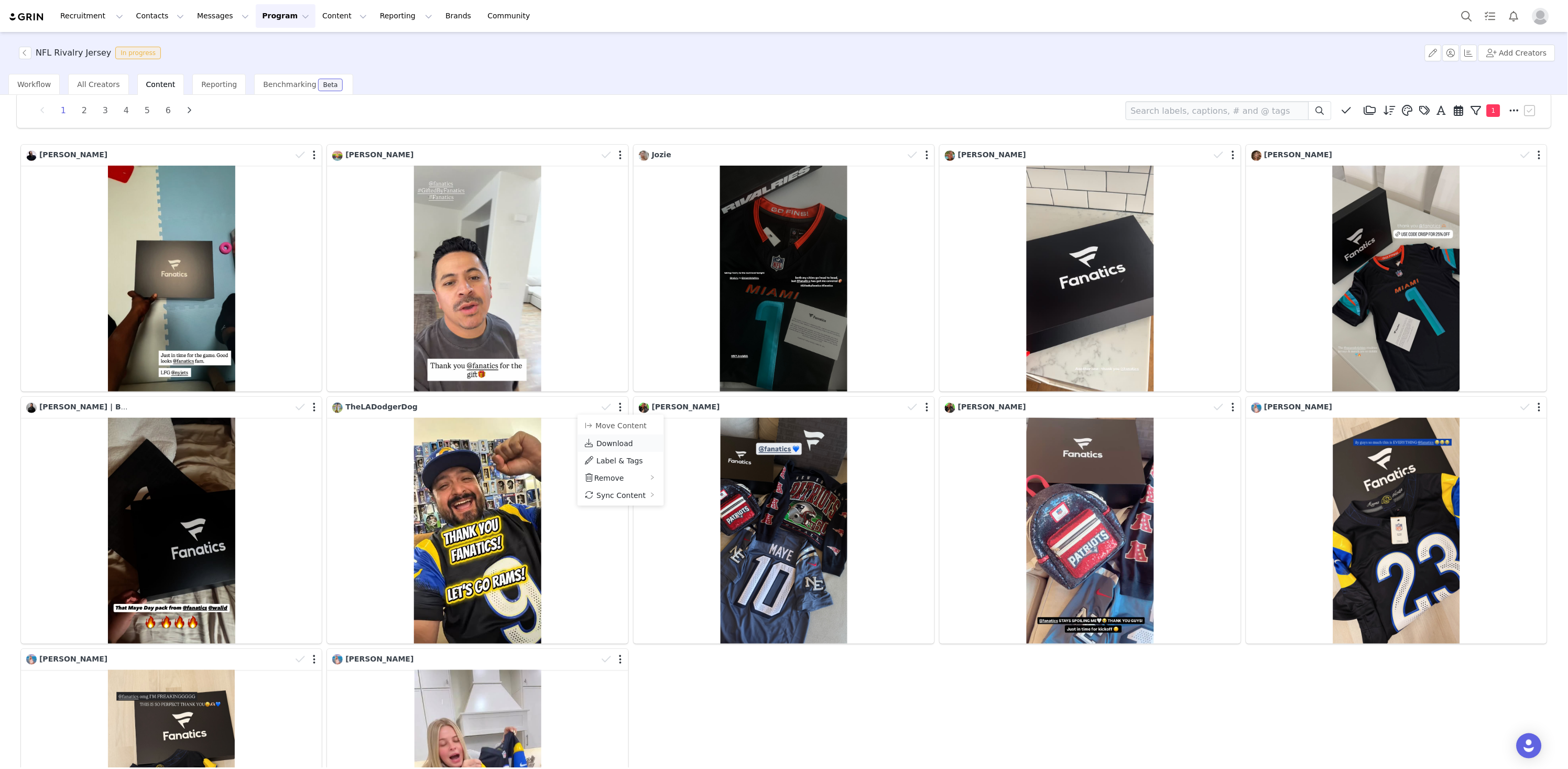
click at [598, 441] on span "Download" at bounding box center [615, 443] width 37 height 9
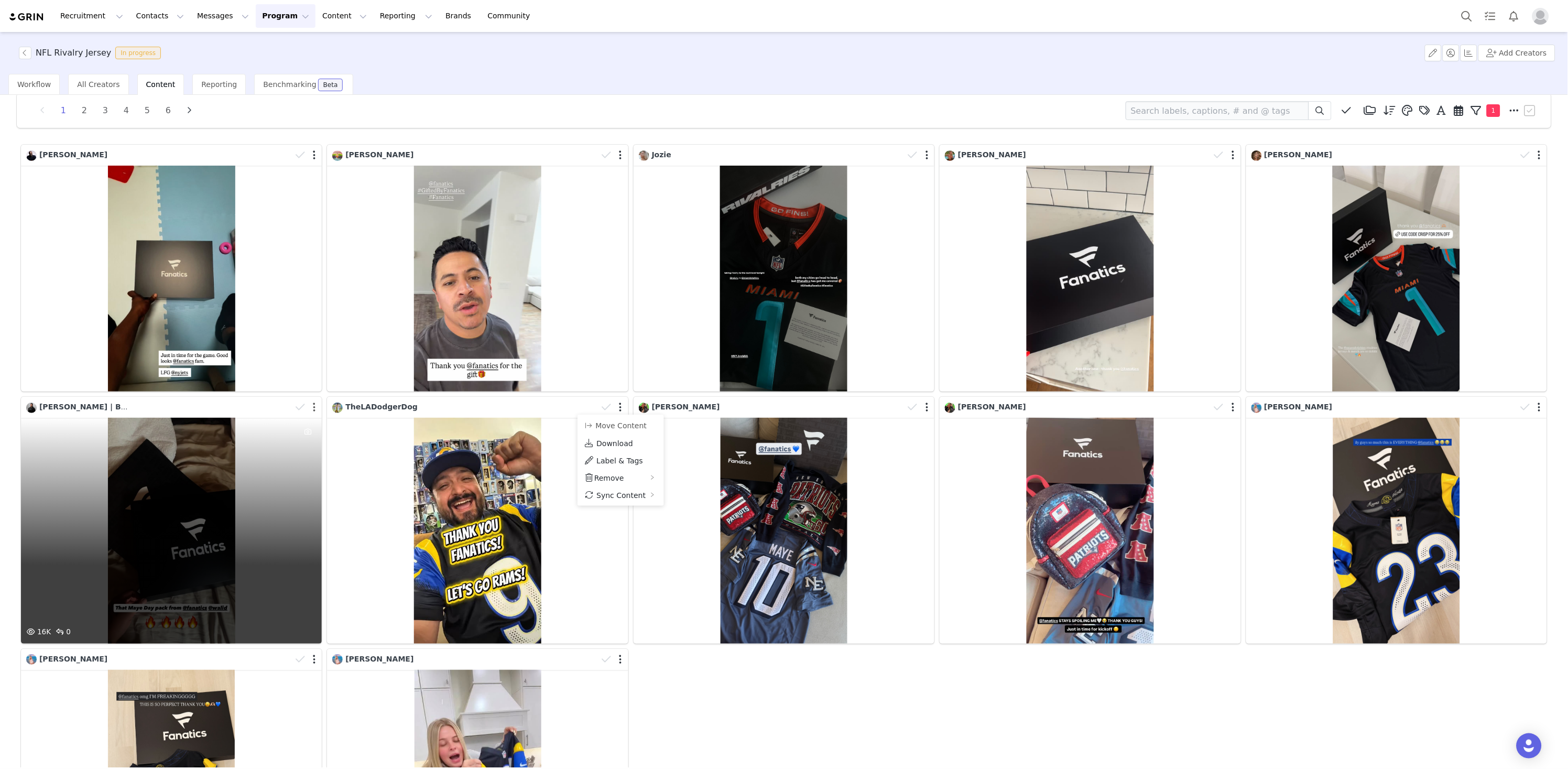
click at [314, 408] on button "button" at bounding box center [314, 407] width 3 height 11
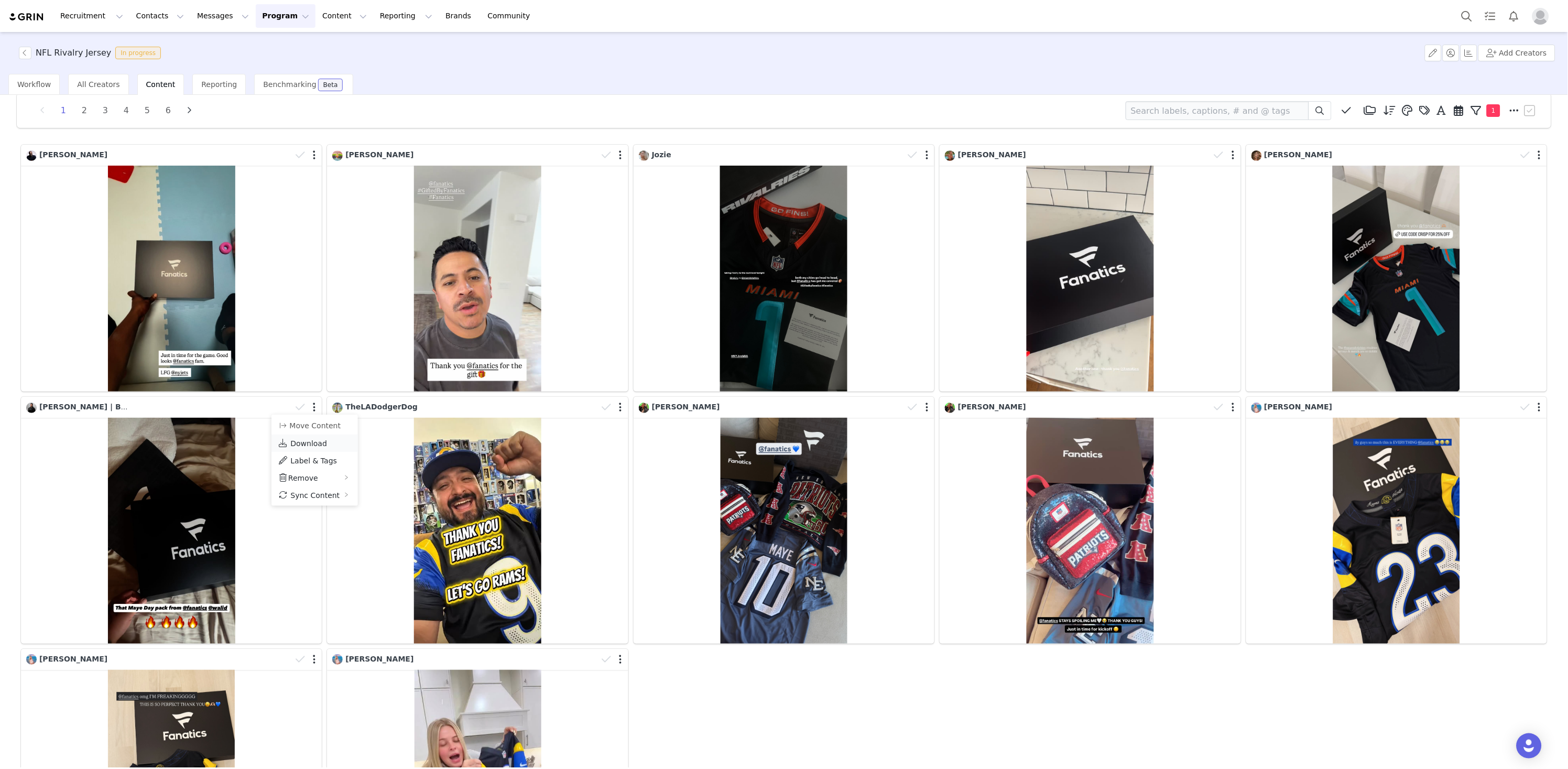
click at [322, 443] on span "Download" at bounding box center [309, 443] width 37 height 9
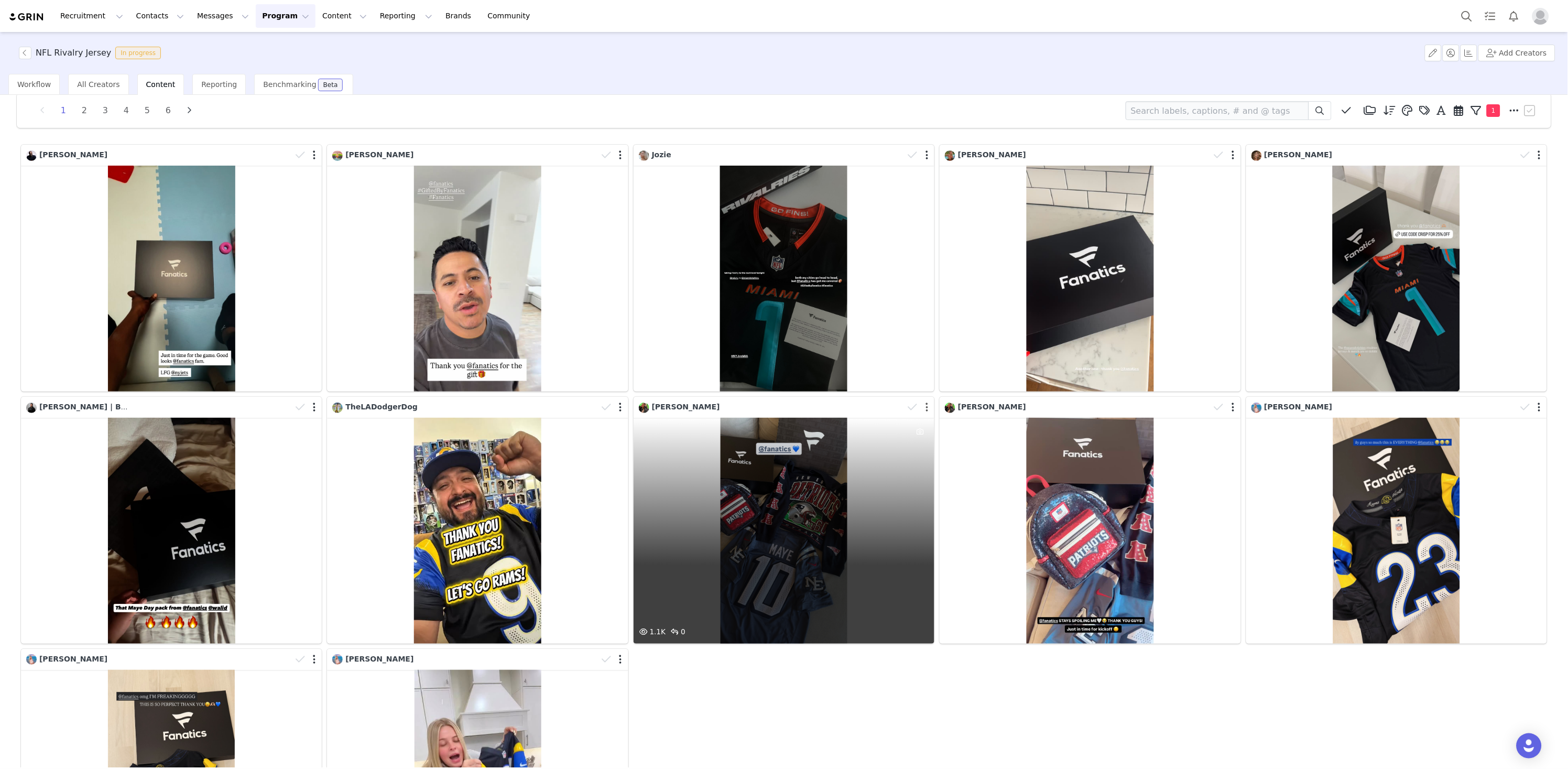
click at [927, 408] on button "button" at bounding box center [927, 407] width 3 height 11
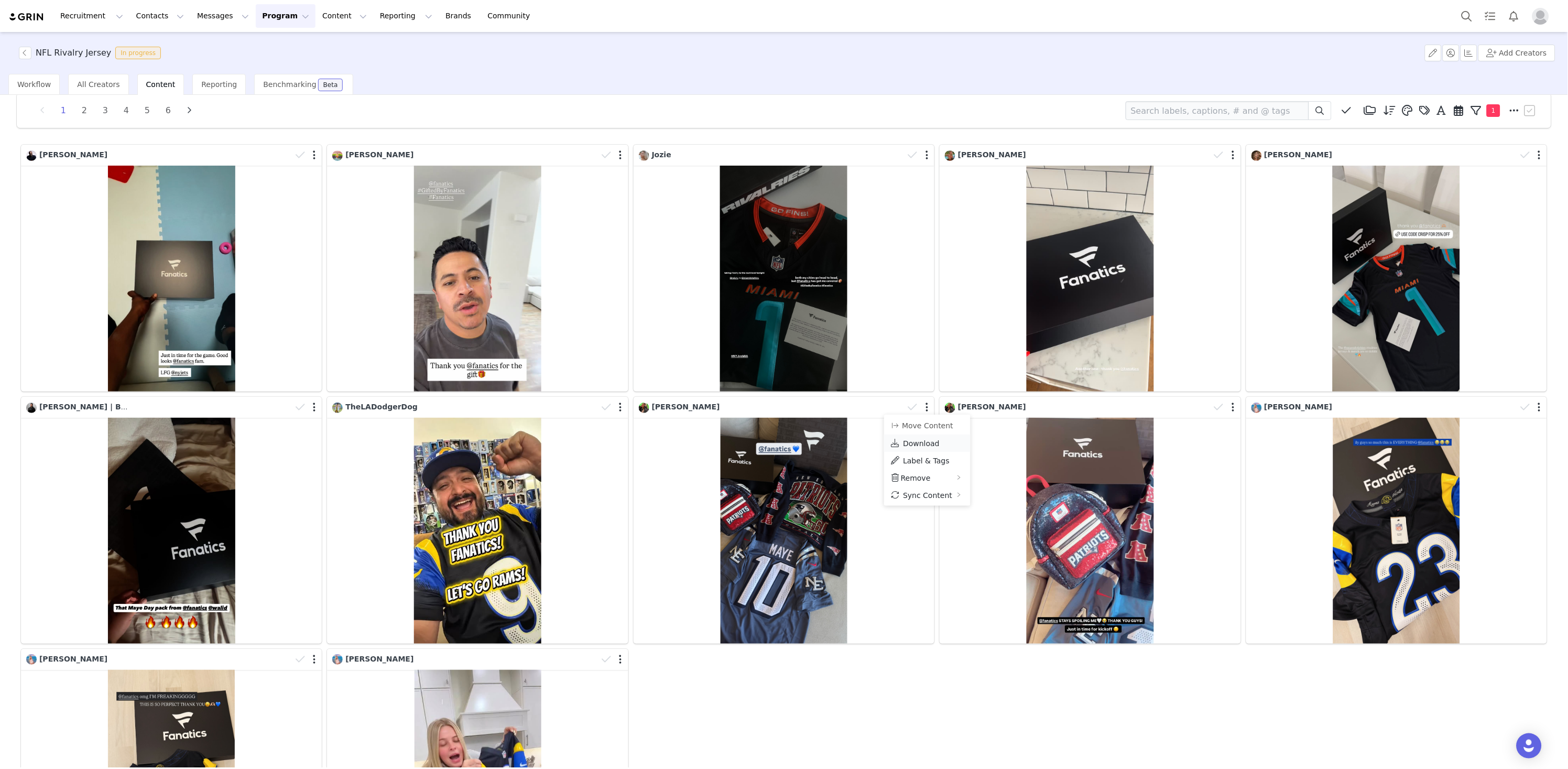
click at [910, 442] on span "Download" at bounding box center [921, 443] width 37 height 9
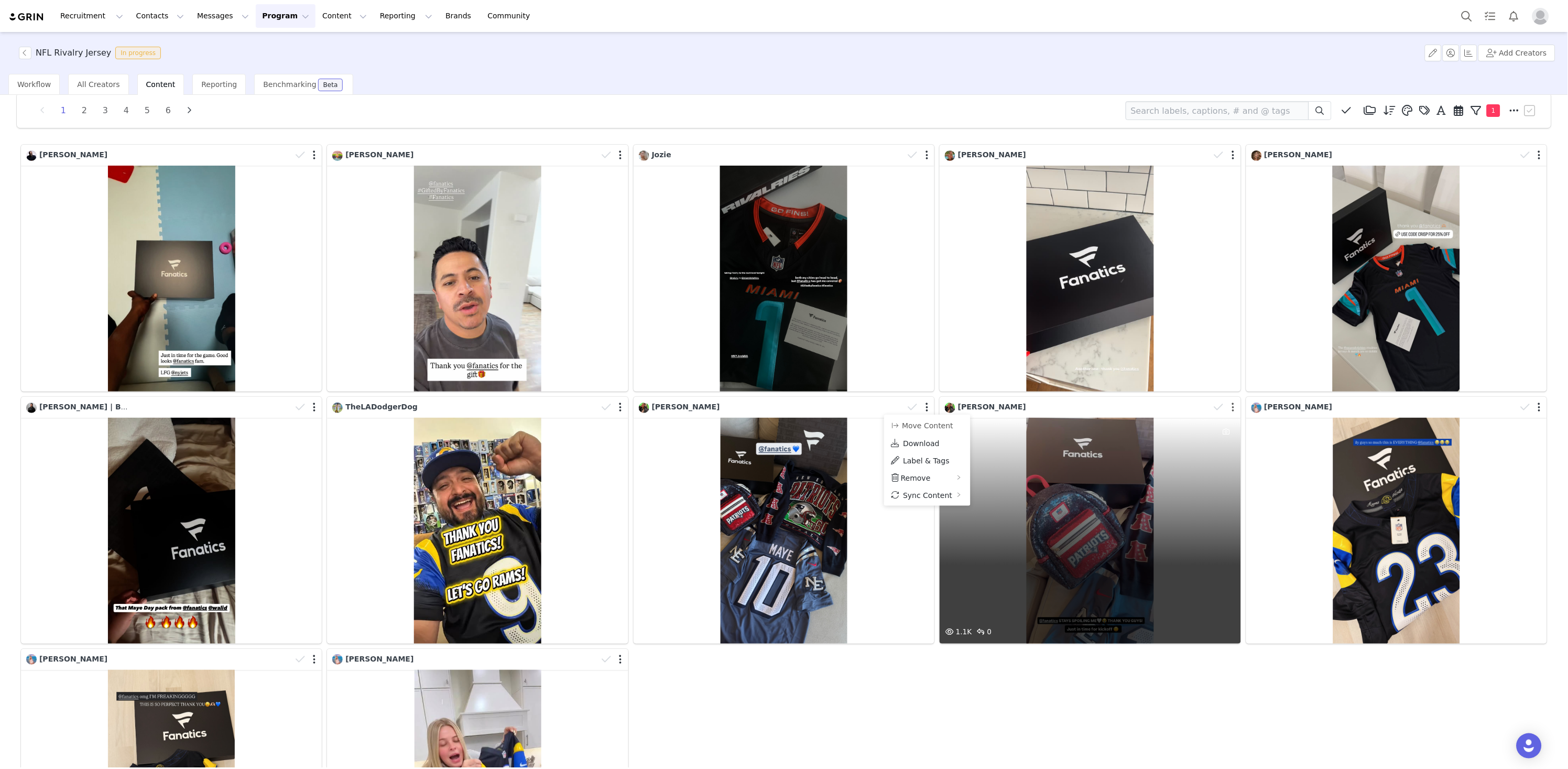
click at [1232, 408] on button "button" at bounding box center [1233, 407] width 3 height 11
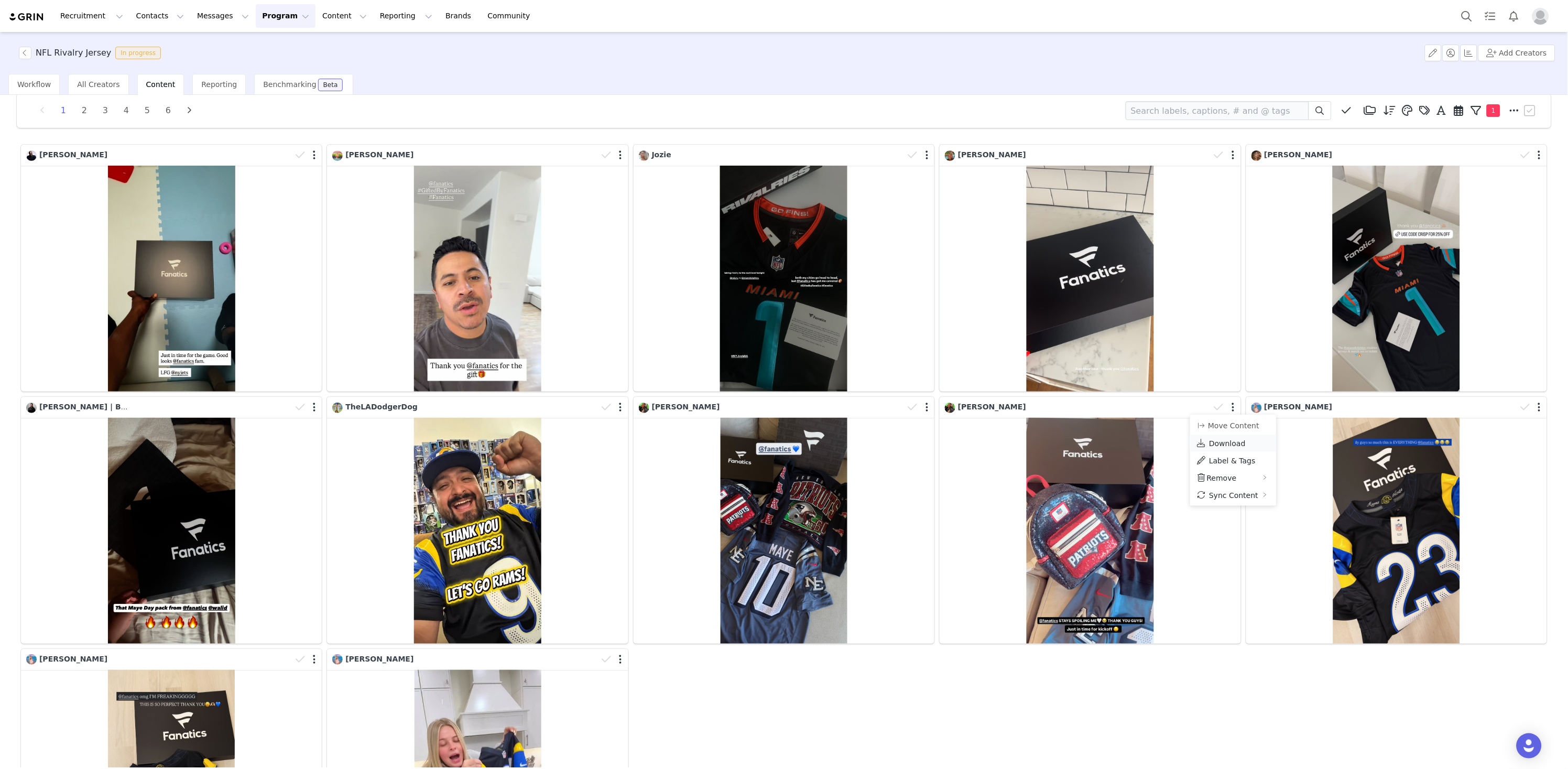
click at [1231, 442] on span "Download" at bounding box center [1227, 443] width 37 height 9
click at [865, 673] on div "[PERSON_NAME] [PERSON_NAME] Jozie [PERSON_NAME] [PERSON_NAME] [PERSON_NAME] | B…" at bounding box center [784, 520] width 1531 height 756
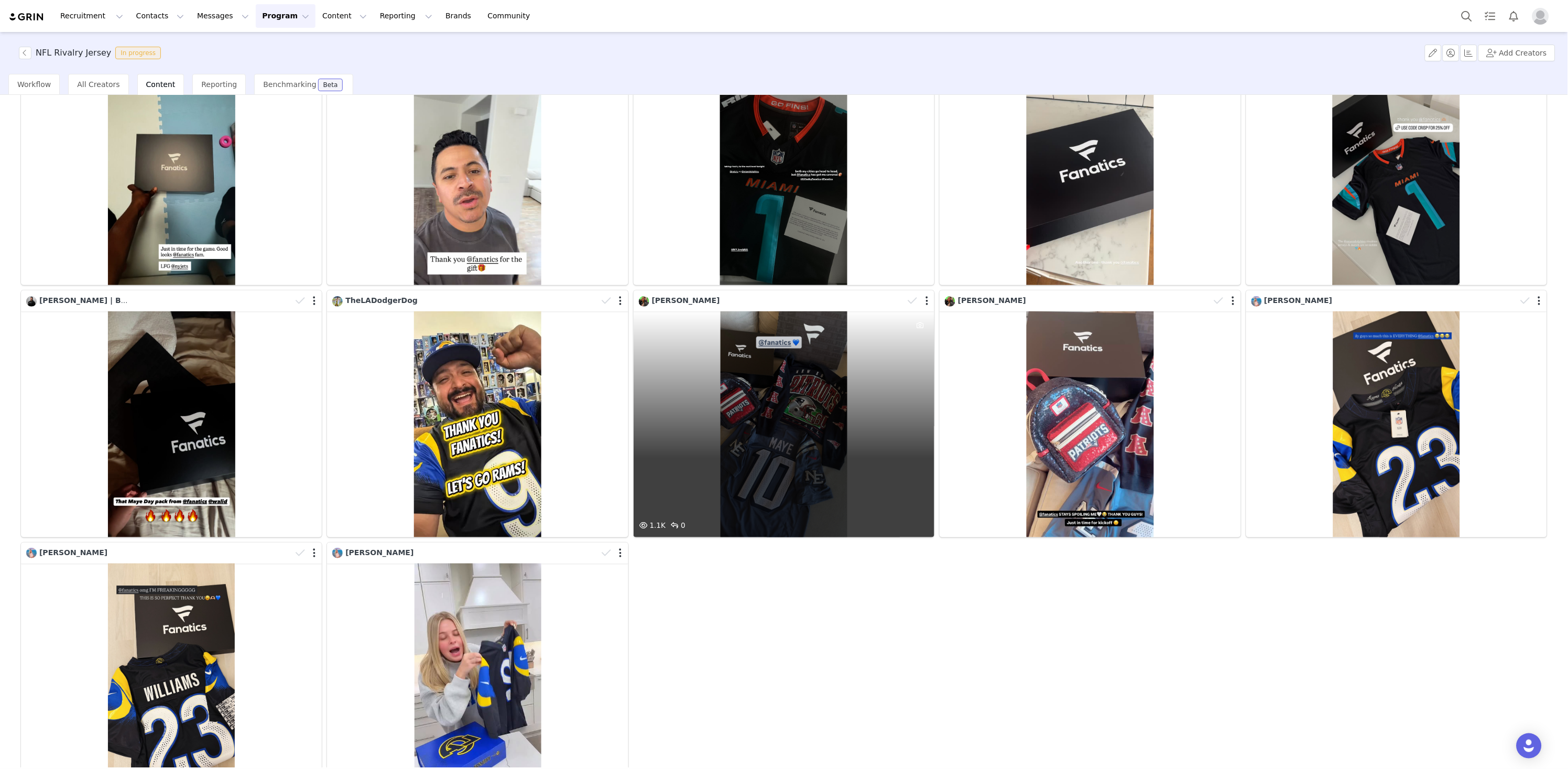
scroll to position [123, 0]
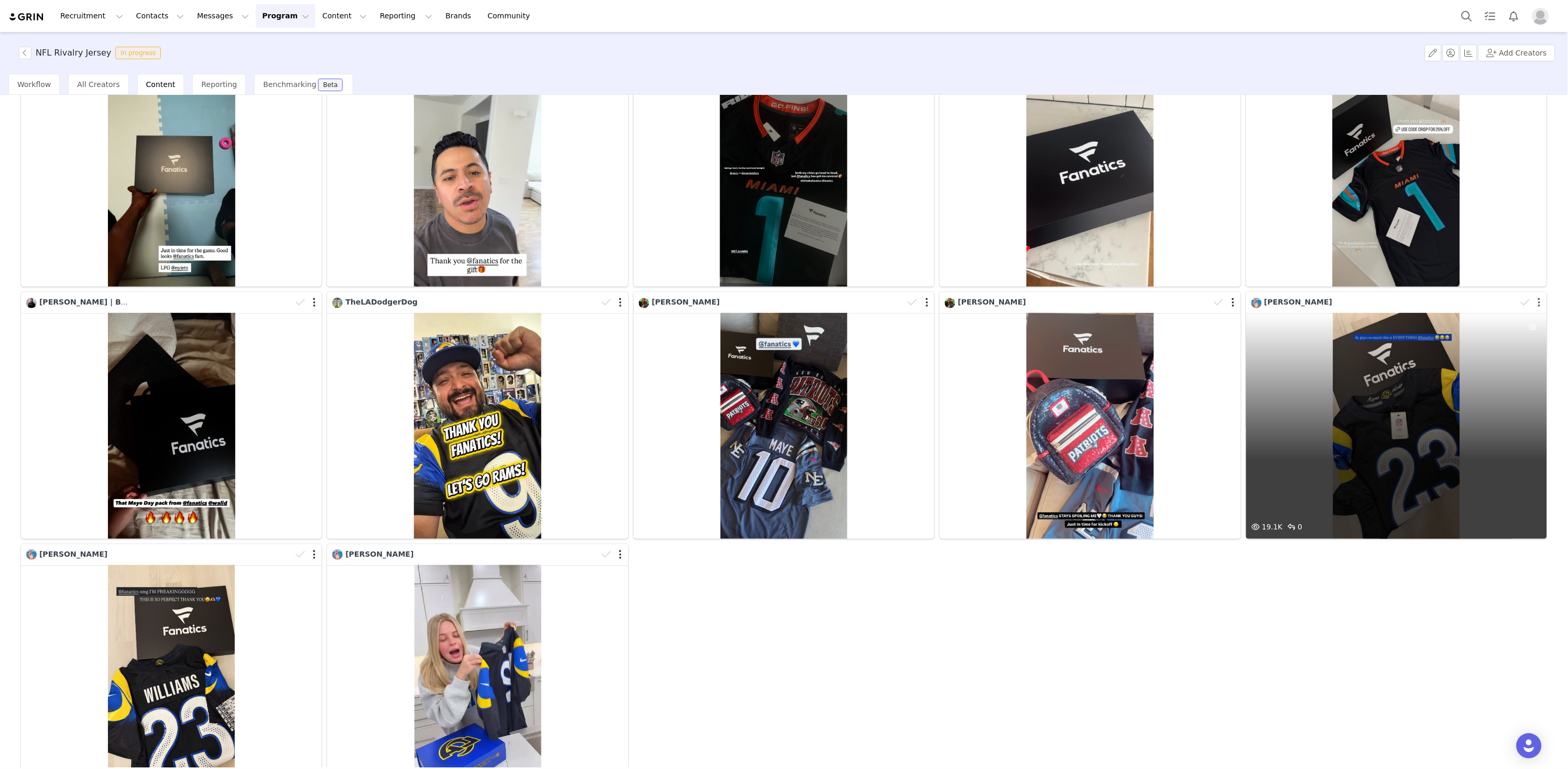
click at [1359, 299] on button "button" at bounding box center [1539, 302] width 3 height 11
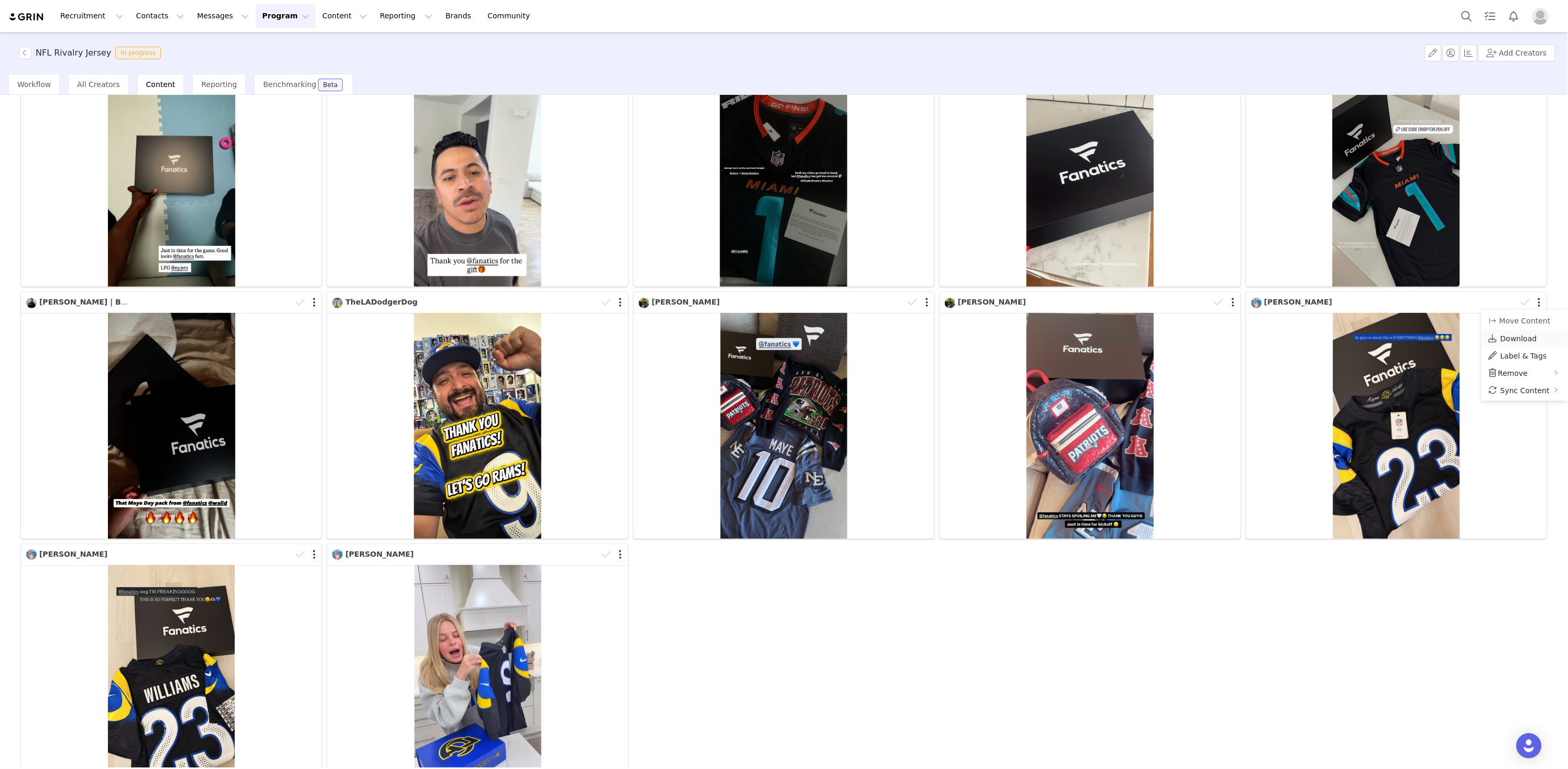
click at [1359, 334] on span "Download" at bounding box center [1519, 338] width 37 height 9
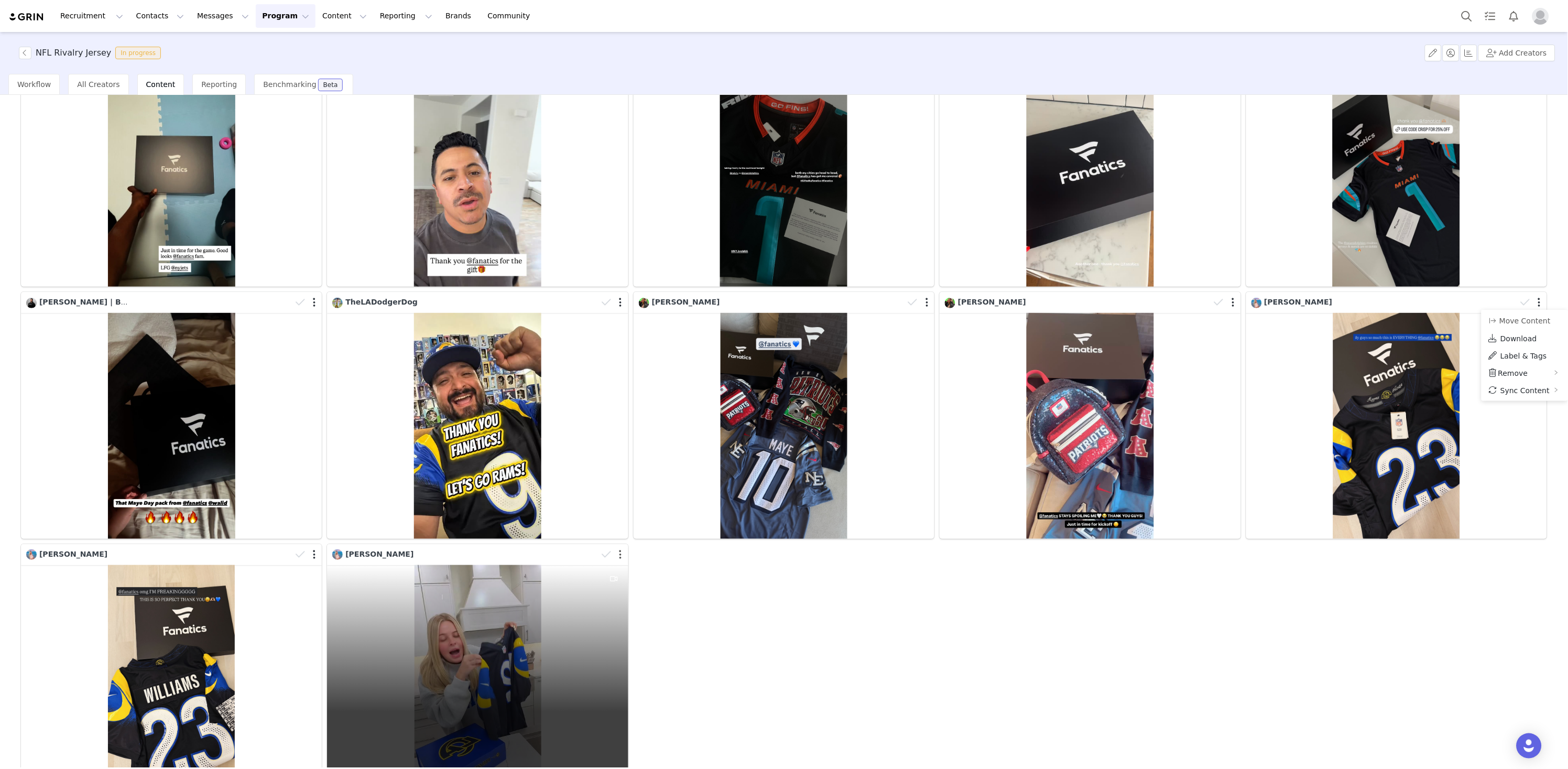
click at [621, 552] on button "button" at bounding box center [621, 554] width 3 height 11
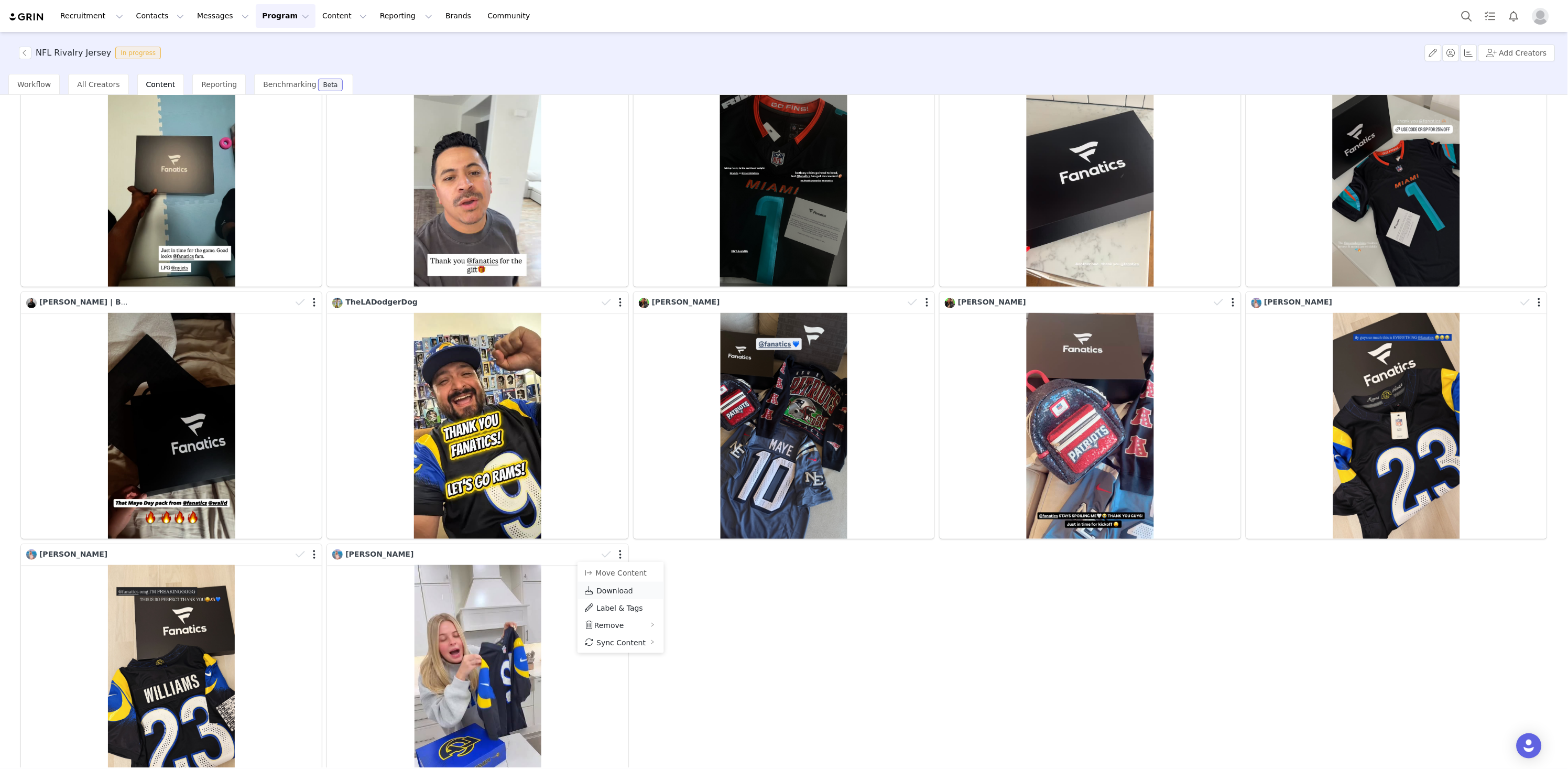
click at [627, 586] on span "Download" at bounding box center [615, 590] width 37 height 9
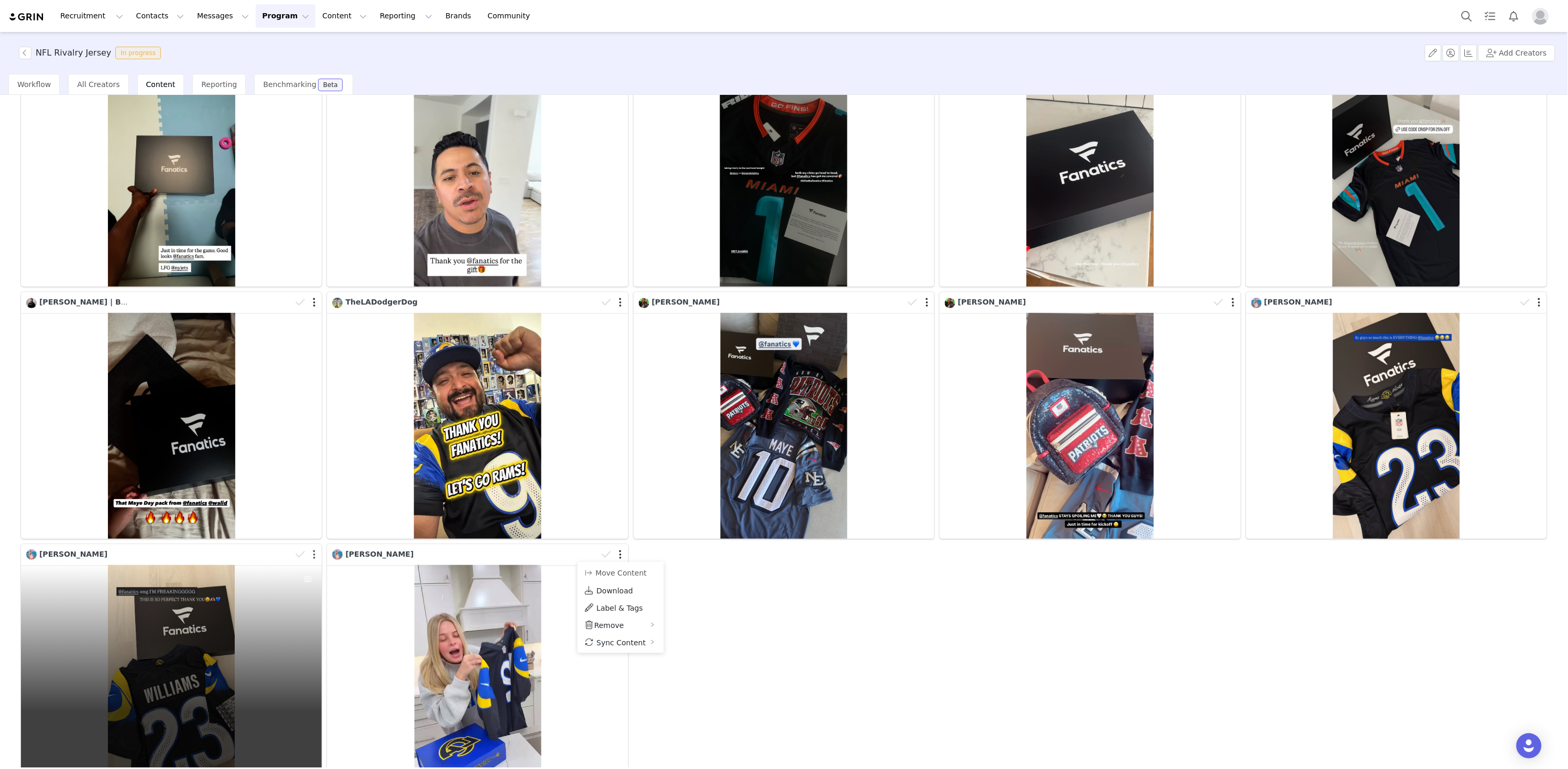
click at [313, 554] on button "button" at bounding box center [314, 554] width 3 height 11
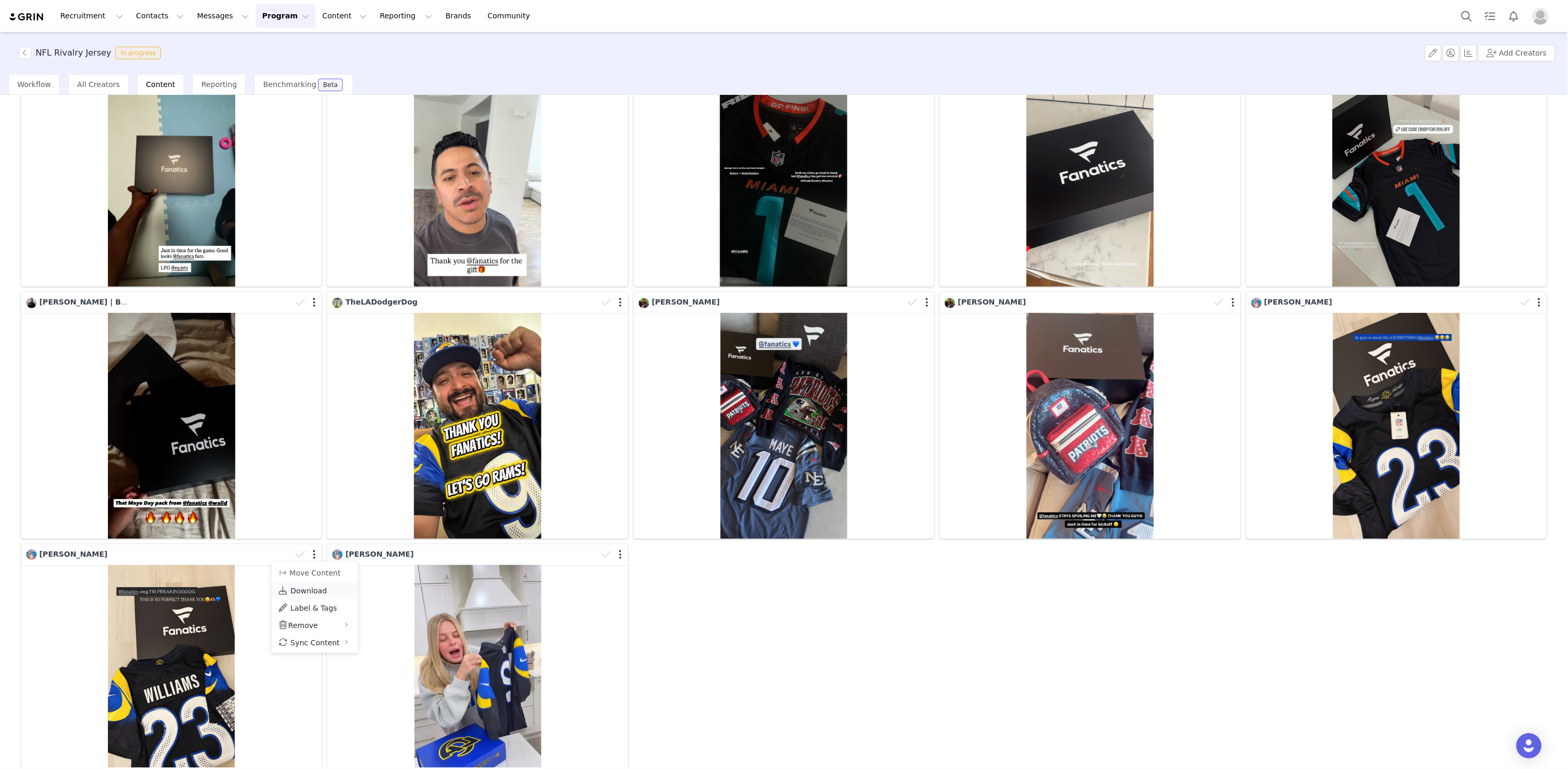
click at [317, 590] on span "Download" at bounding box center [309, 590] width 37 height 9
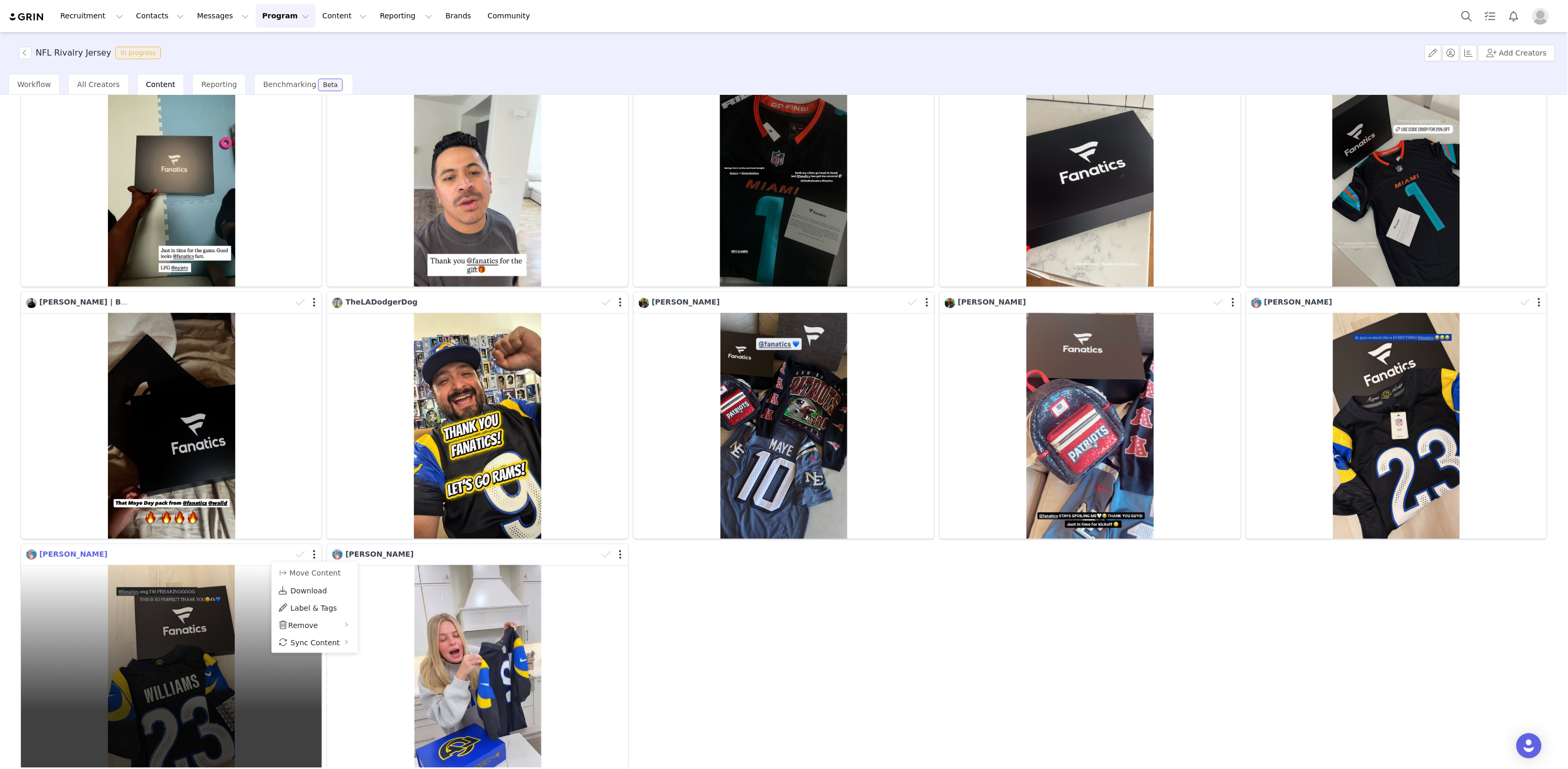
click at [73, 551] on span "[PERSON_NAME]" at bounding box center [73, 553] width 68 height 9
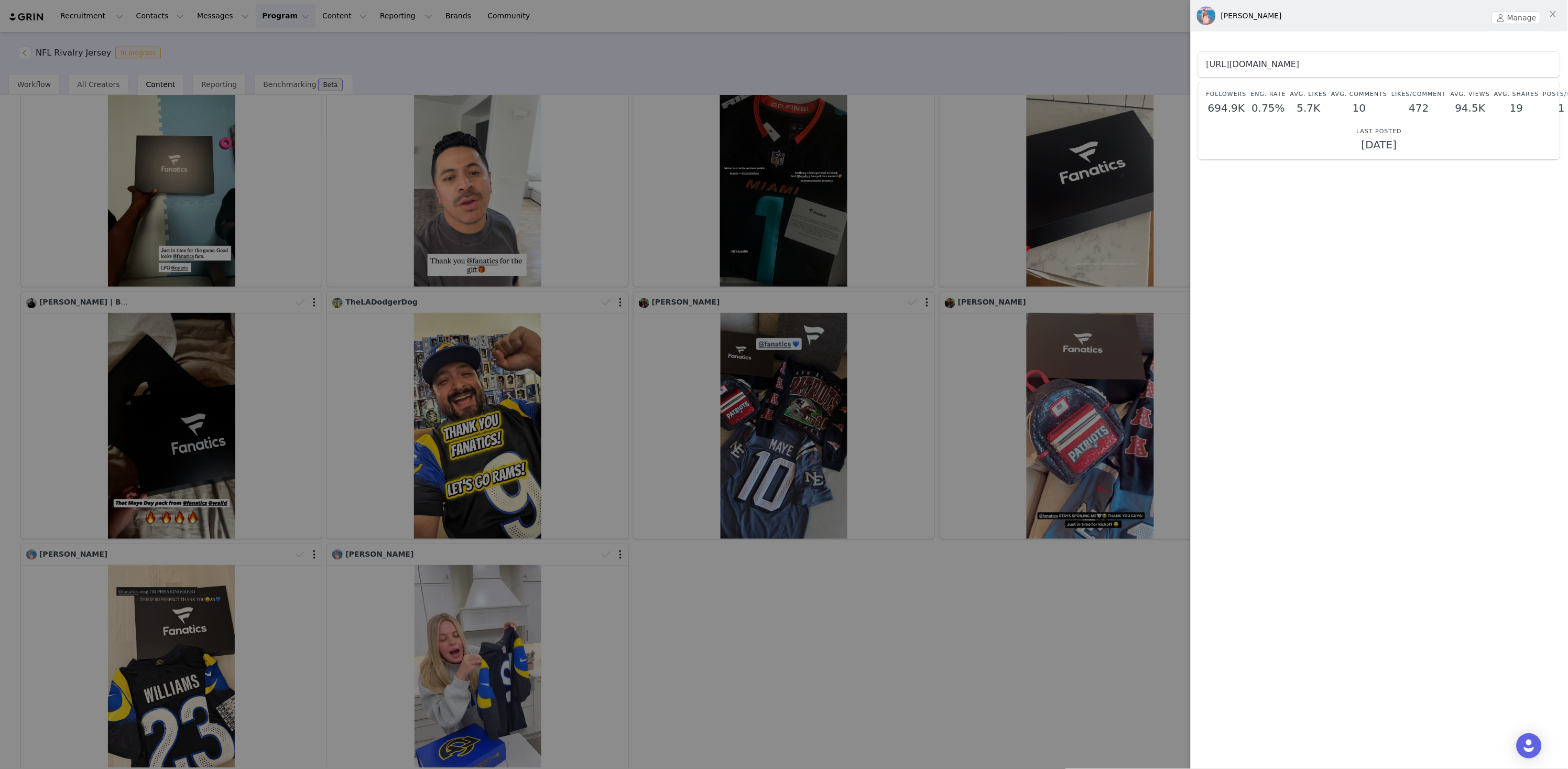
click at [1299, 65] on link "[URL][DOMAIN_NAME]" at bounding box center [1252, 64] width 93 height 10
click at [944, 596] on div at bounding box center [784, 384] width 1568 height 769
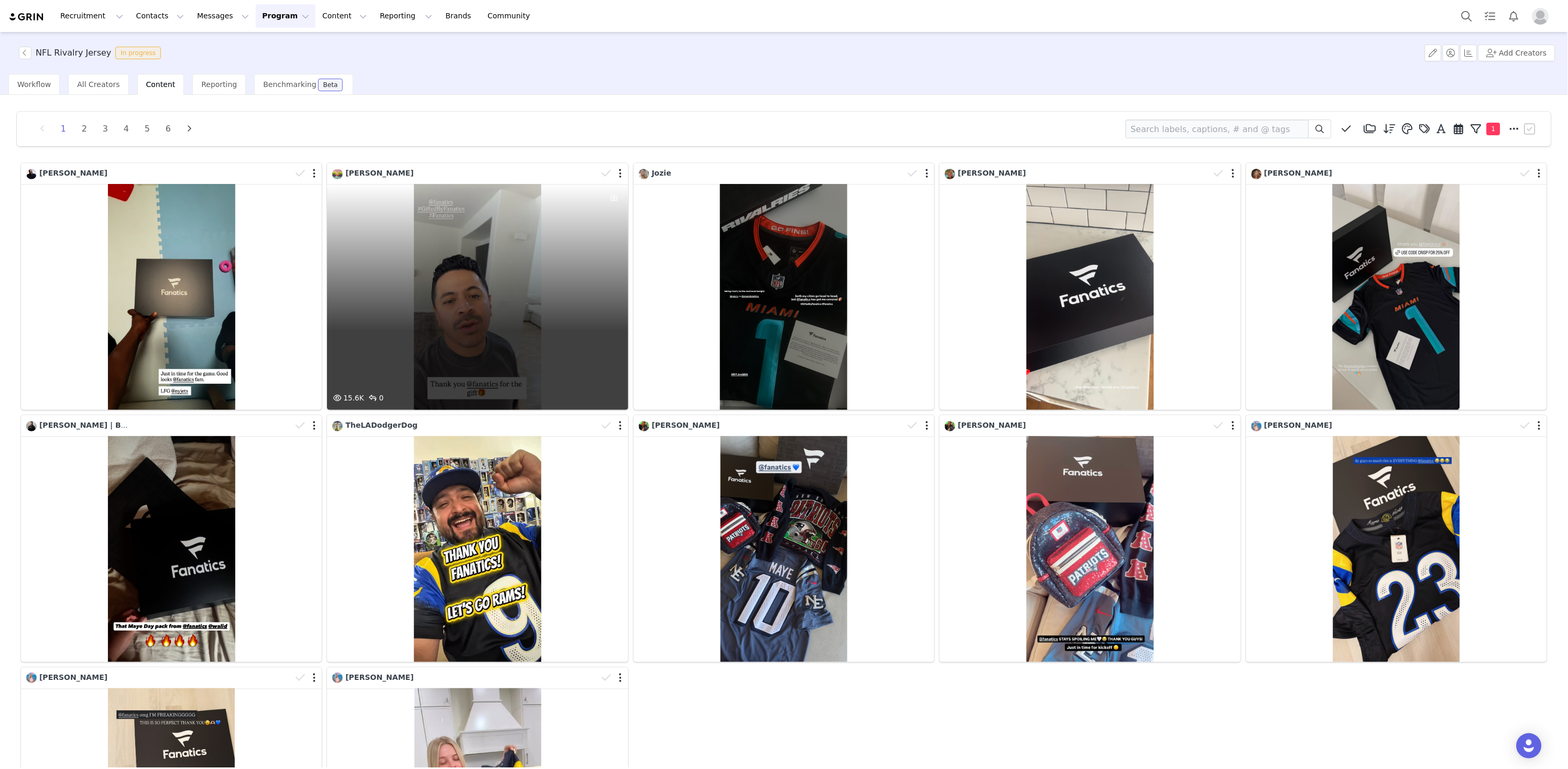
scroll to position [0, 0]
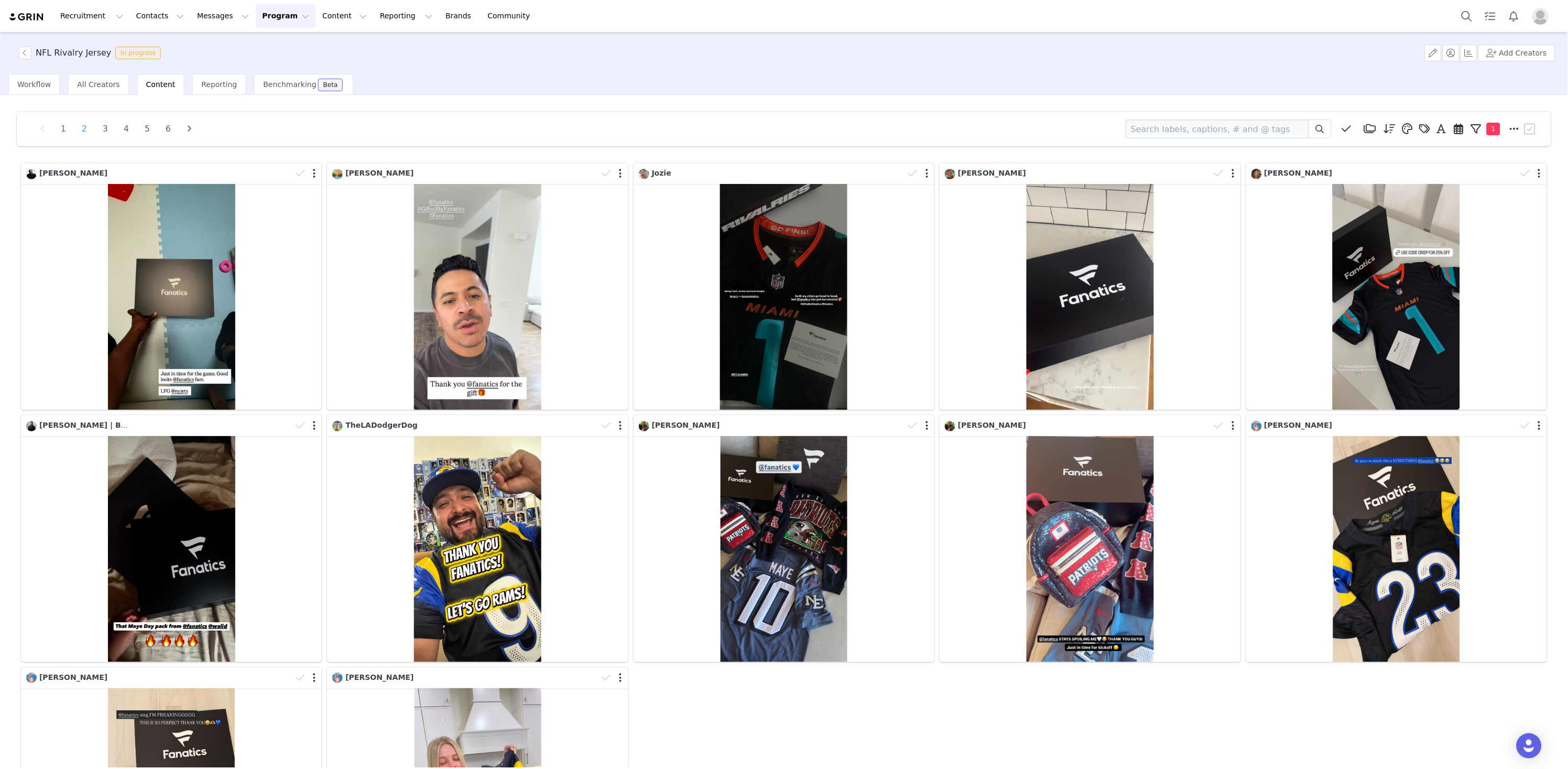
click at [83, 128] on li "2" at bounding box center [84, 128] width 15 height 14
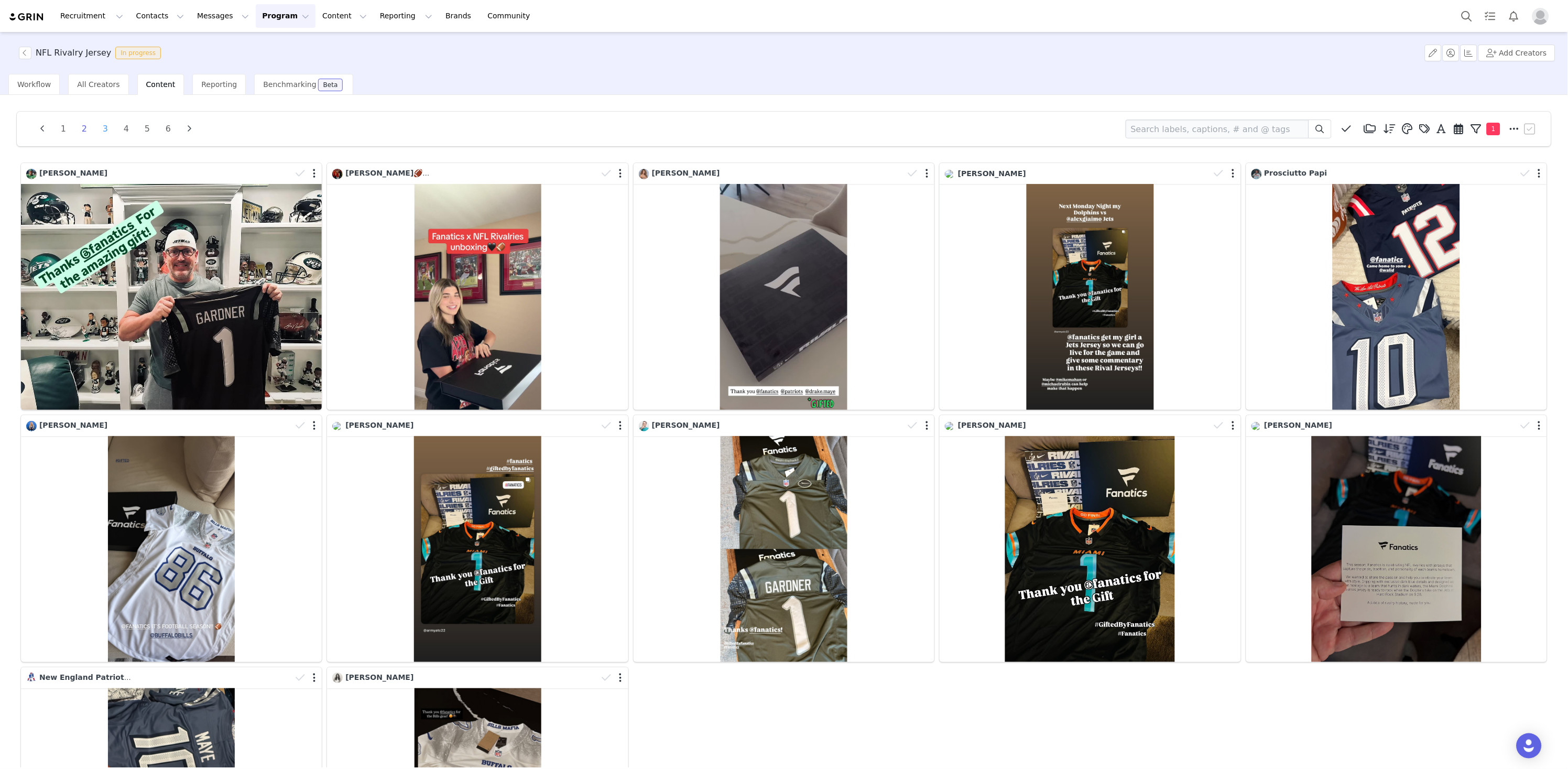
click at [107, 129] on li "3" at bounding box center [105, 128] width 15 height 14
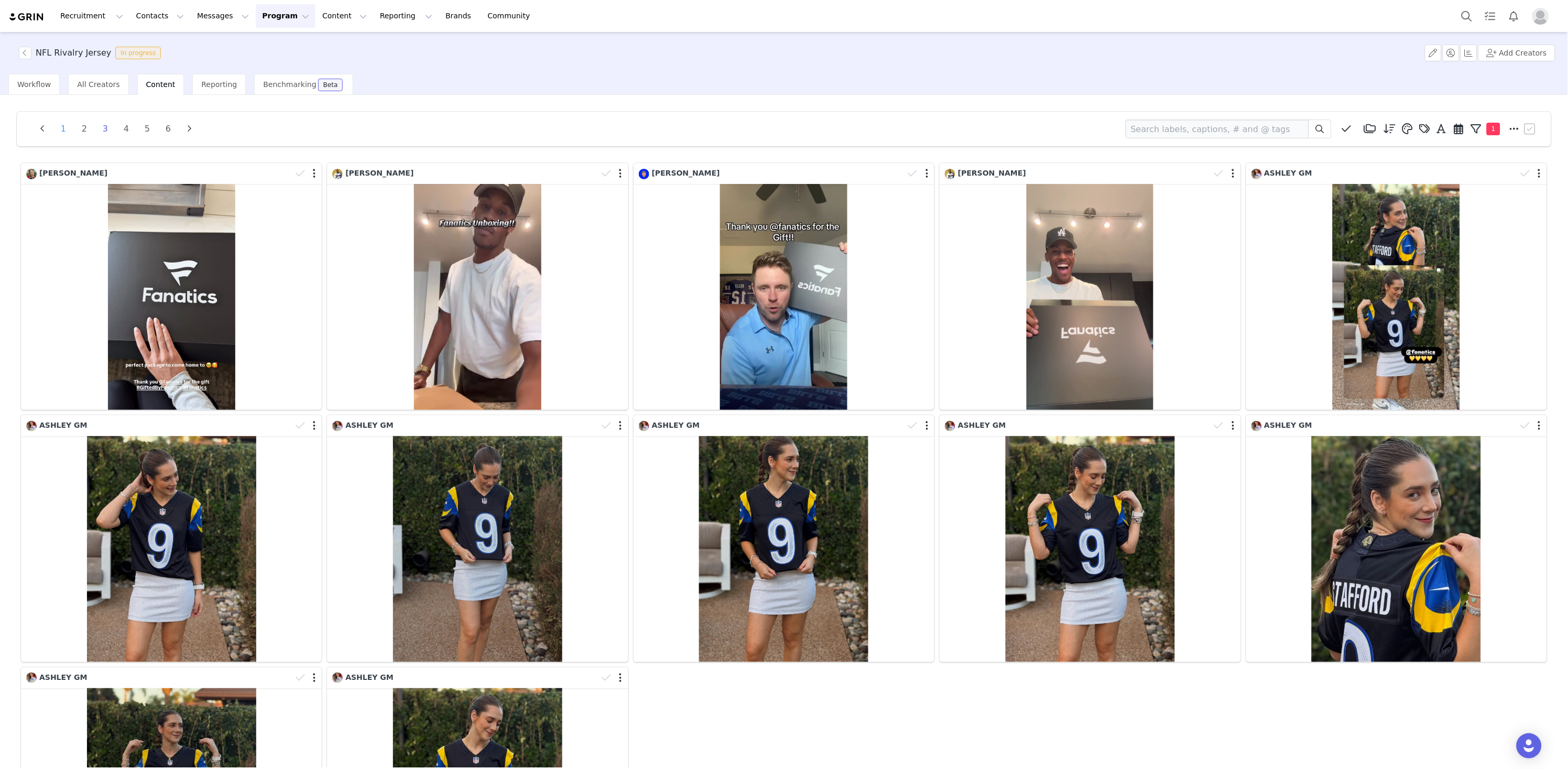
click at [58, 130] on li "1" at bounding box center [64, 128] width 15 height 14
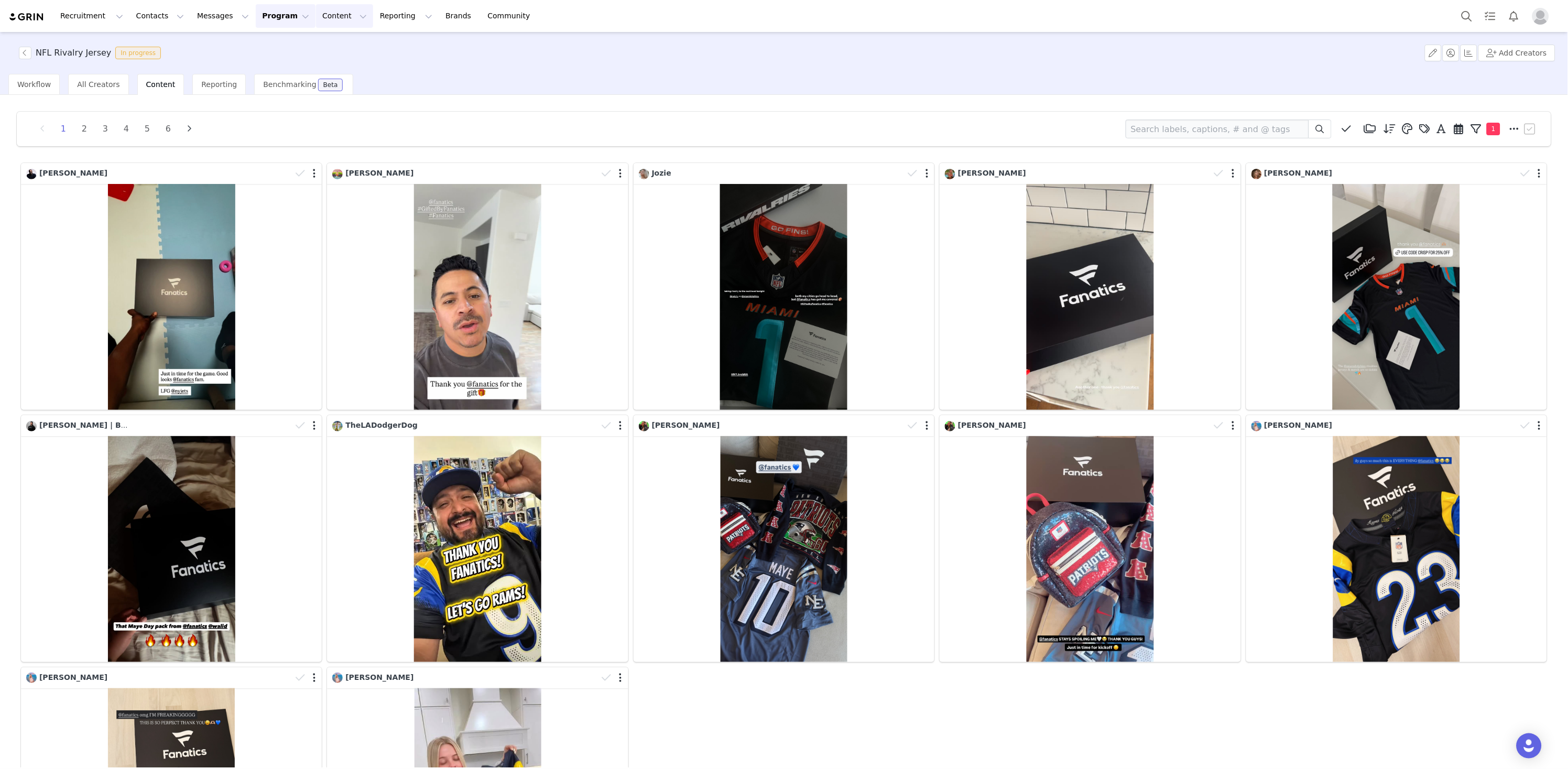
click at [323, 18] on button "Content Content" at bounding box center [344, 15] width 57 height 24
click at [335, 45] on p "Creator Content" at bounding box center [334, 45] width 59 height 11
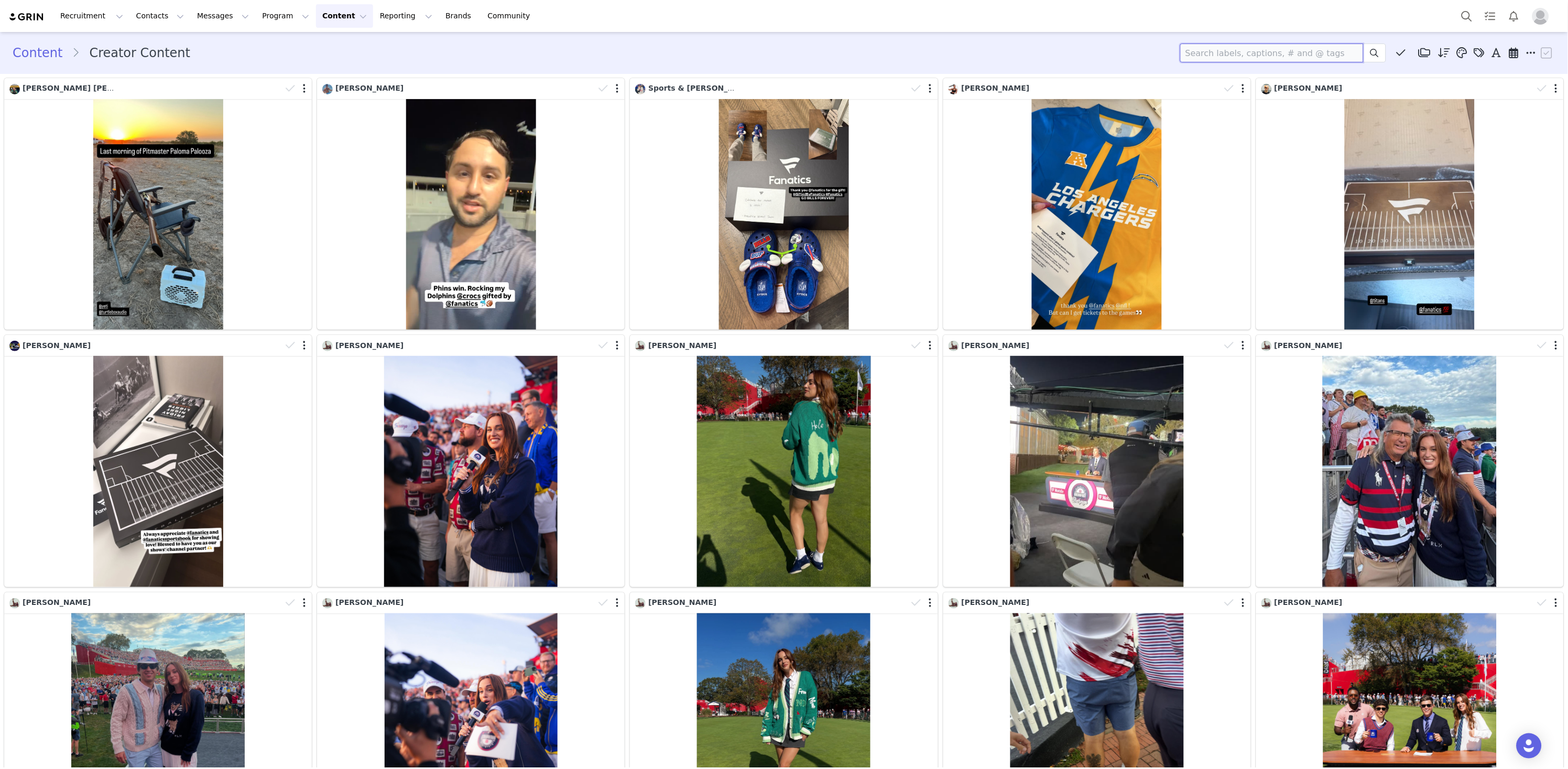
click at [1263, 50] on input at bounding box center [1272, 53] width 184 height 19
type input "[PERSON_NAME]"
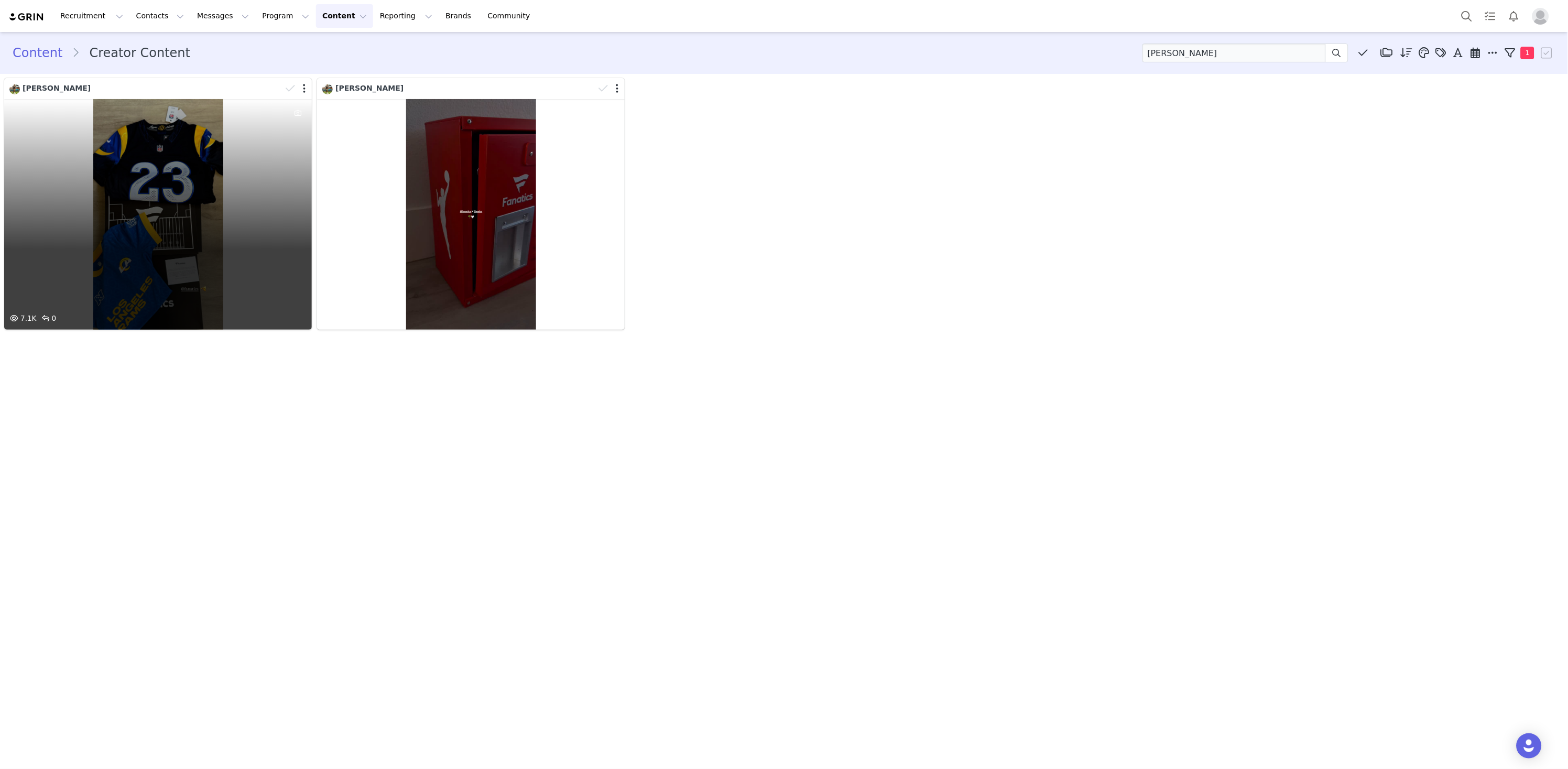
click at [302, 88] on div at bounding box center [296, 89] width 31 height 15
click at [303, 88] on button "button" at bounding box center [302, 90] width 3 height 11
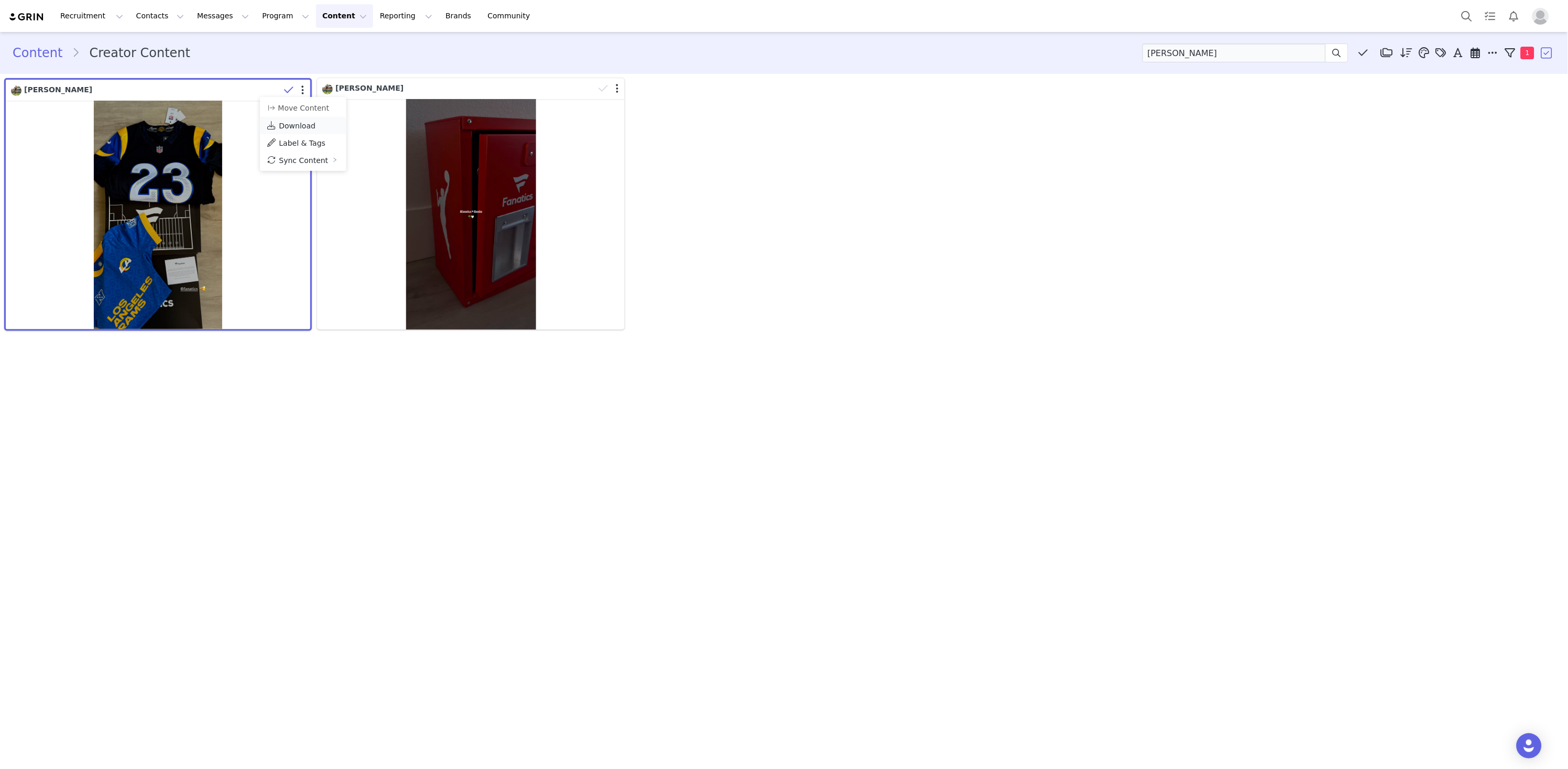
click at [306, 128] on span "Download" at bounding box center [297, 125] width 37 height 9
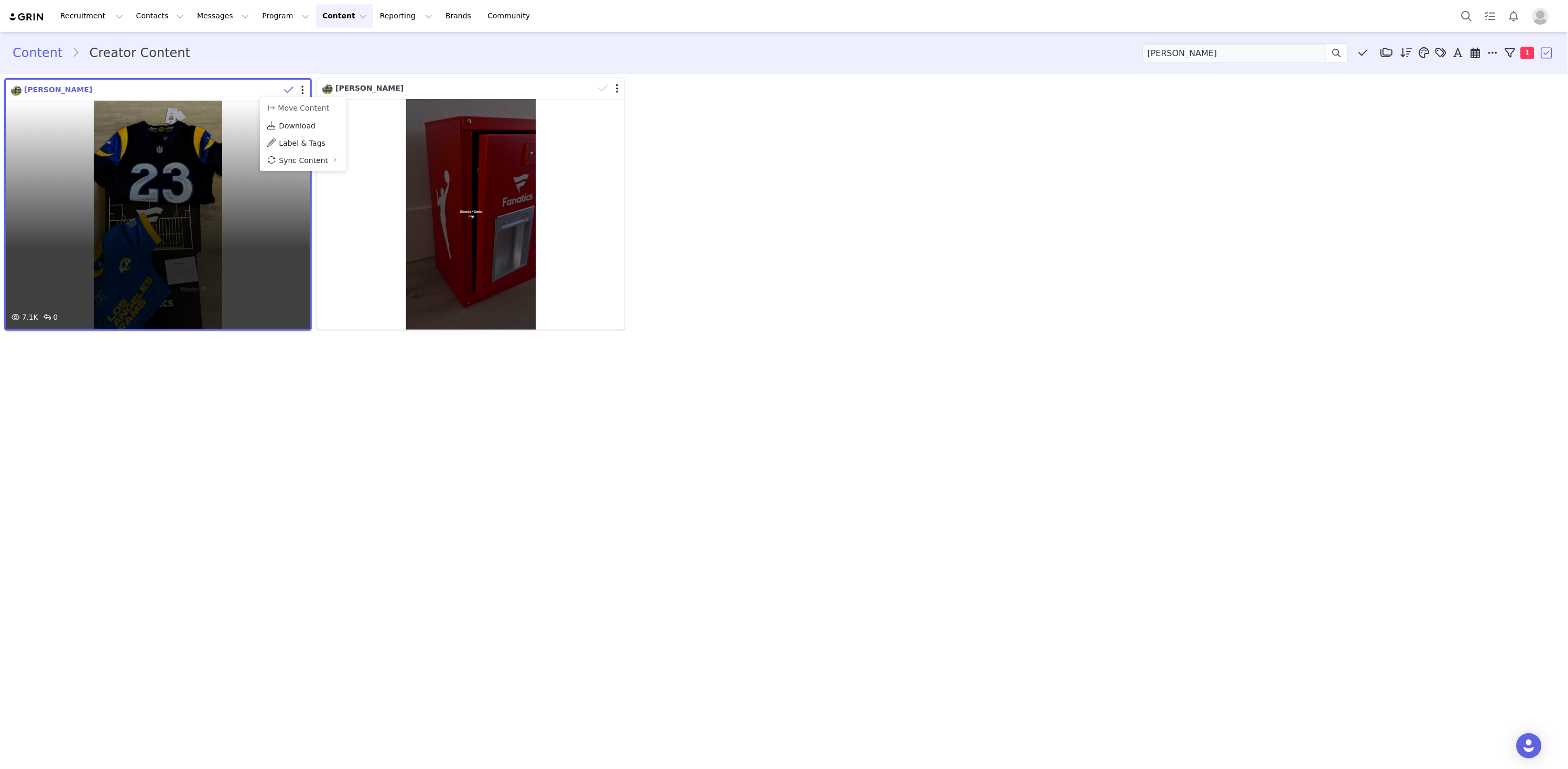
click at [50, 88] on span "[PERSON_NAME]" at bounding box center [58, 90] width 68 height 9
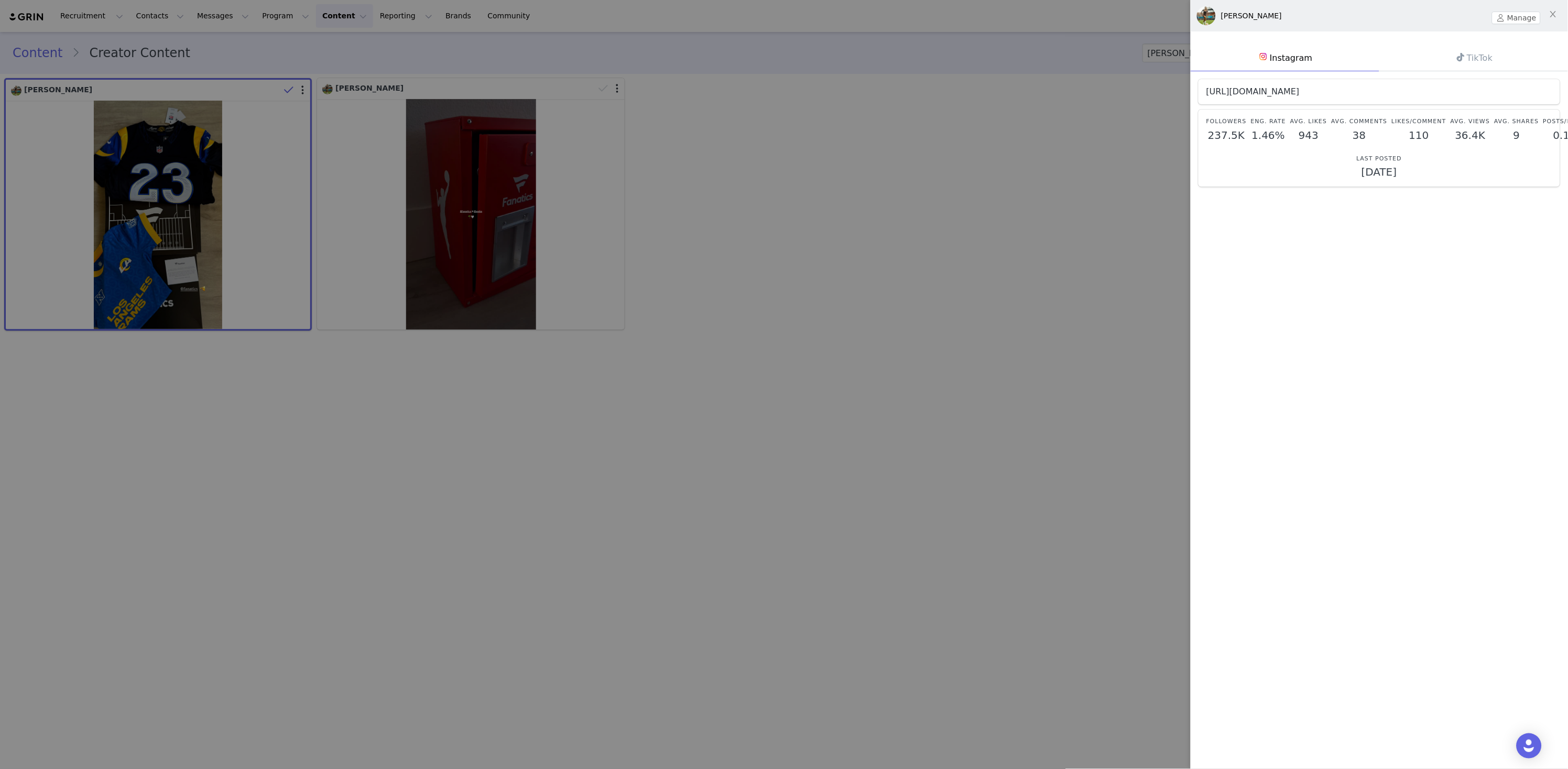
click at [1299, 90] on link "[URL][DOMAIN_NAME]" at bounding box center [1252, 91] width 93 height 10
click at [833, 121] on div at bounding box center [784, 384] width 1568 height 769
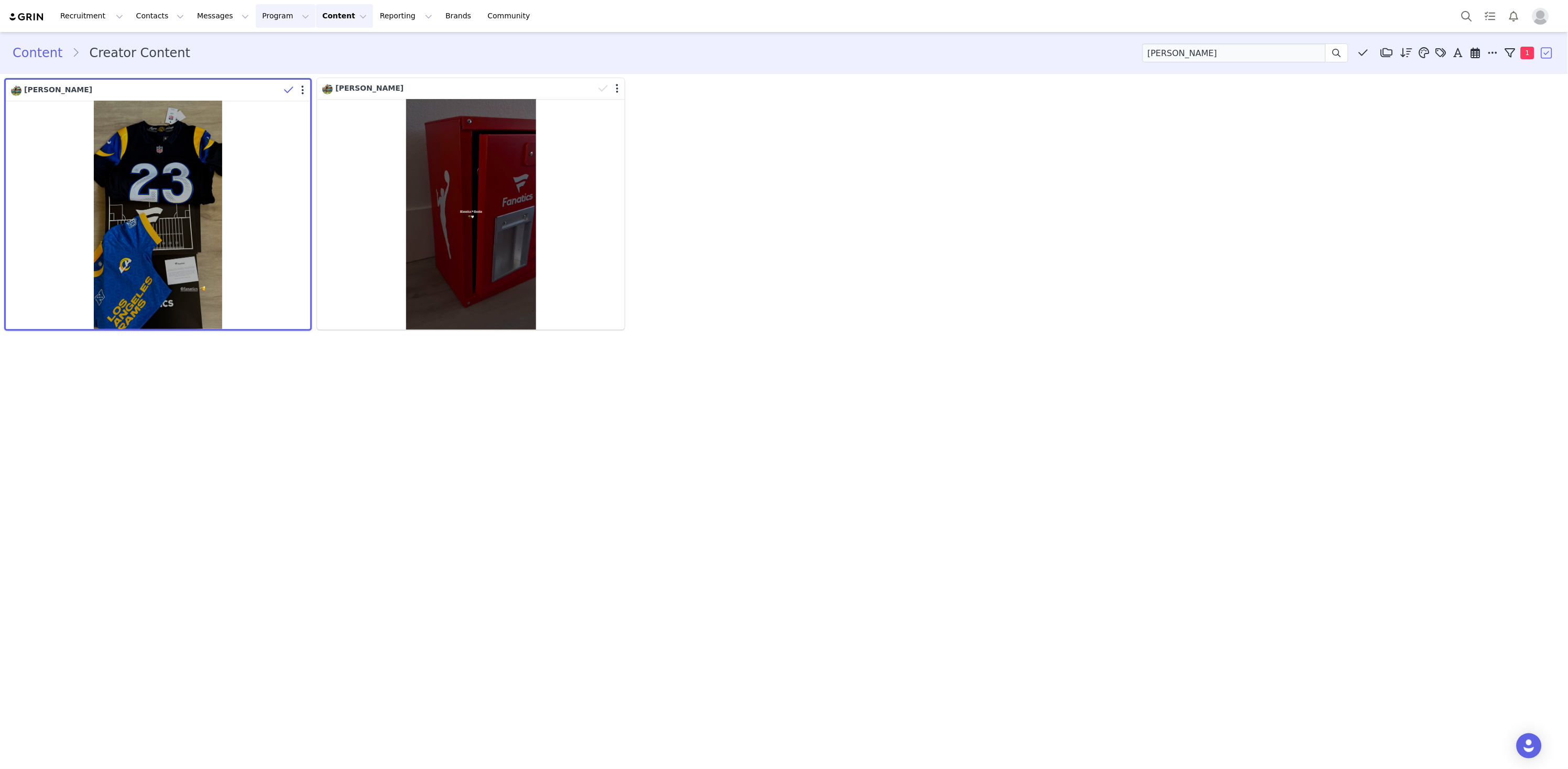
click at [268, 21] on button "Program Program" at bounding box center [286, 15] width 60 height 24
click at [273, 40] on p "Activations" at bounding box center [270, 45] width 40 height 11
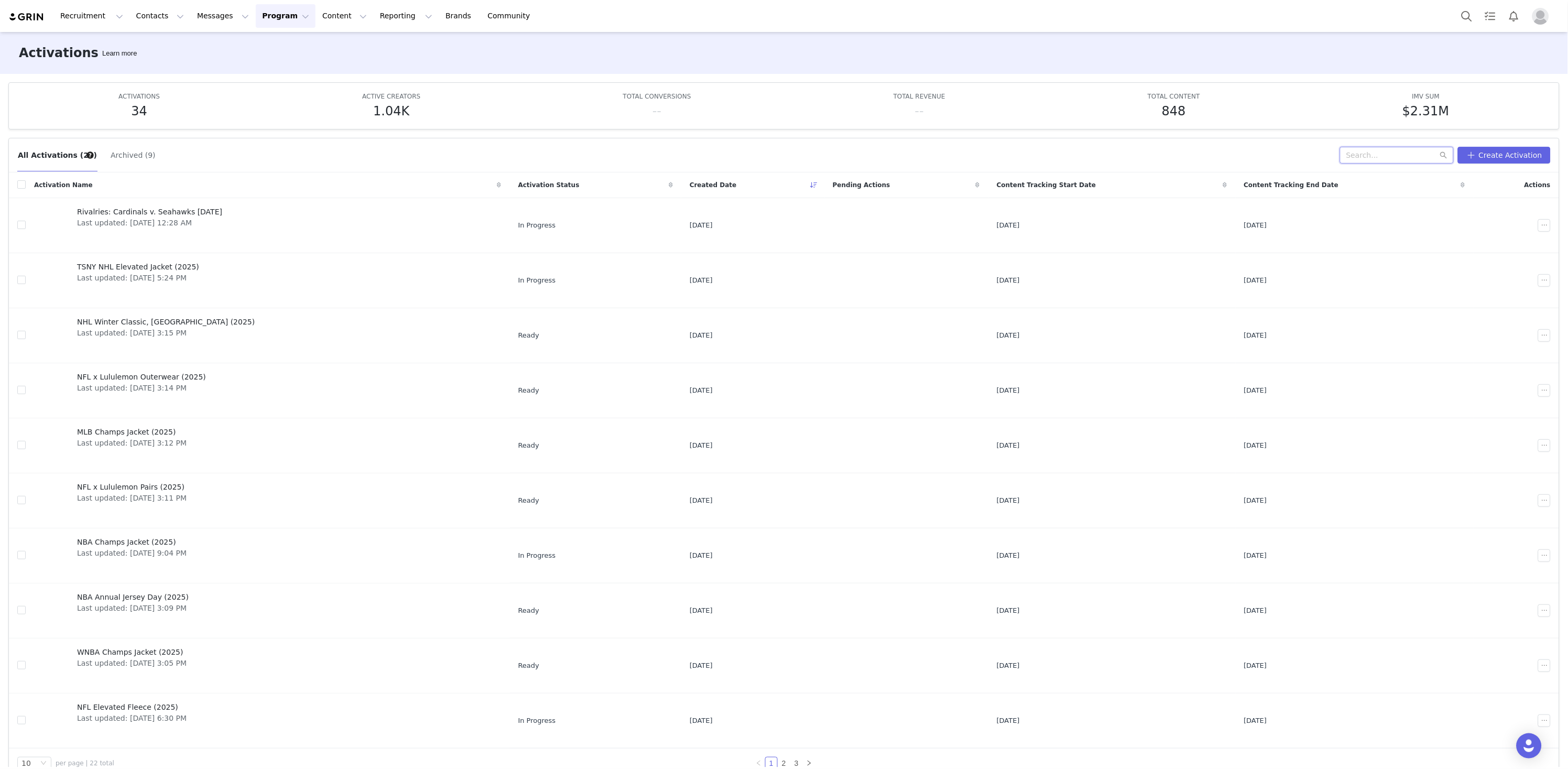
click at [1359, 152] on input "text" at bounding box center [1397, 154] width 114 height 16
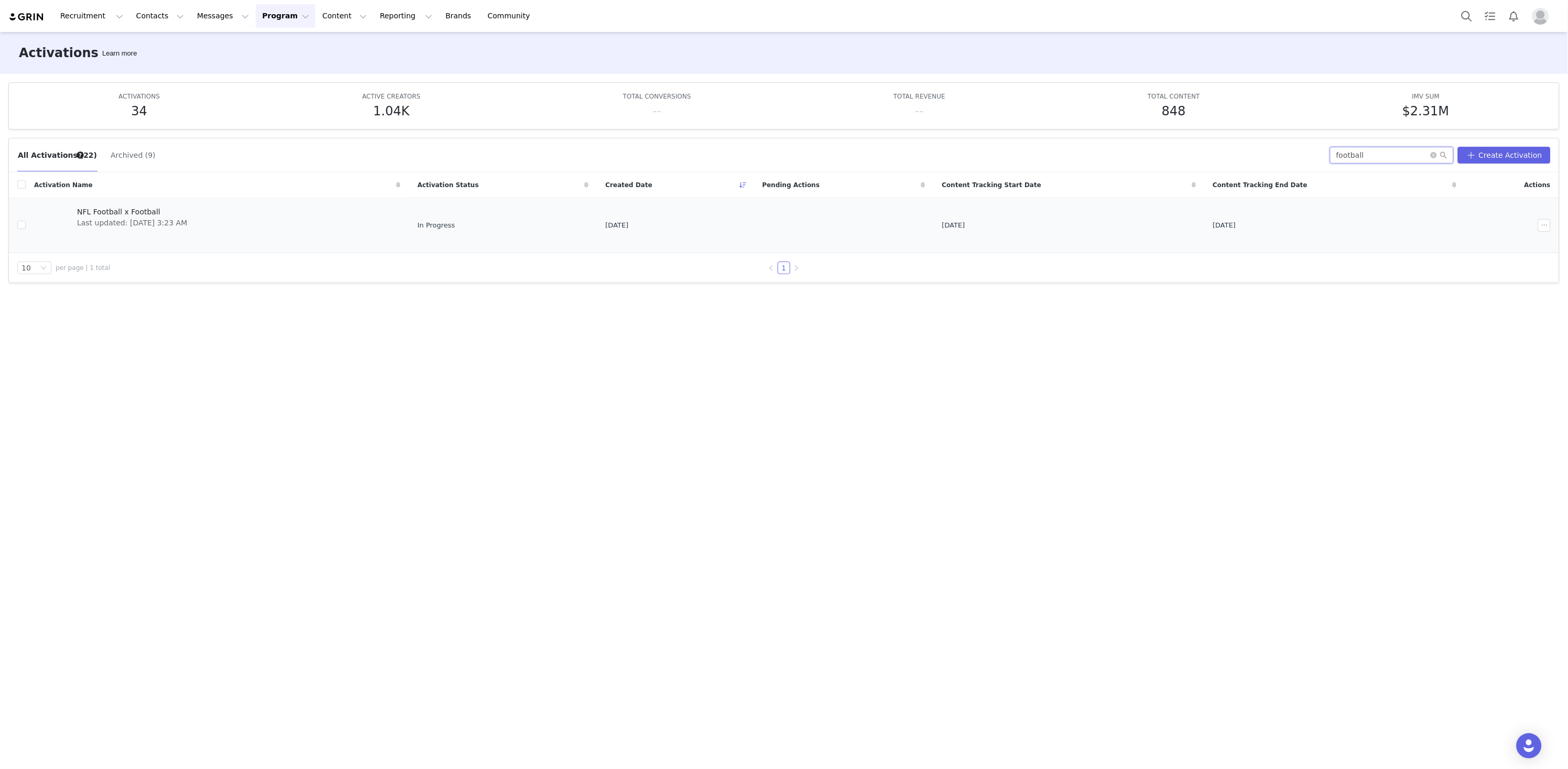
type input "football"
click at [233, 226] on link "NFL Football x Football Last updated: [DATE] 3:23 AM" at bounding box center [217, 225] width 367 height 42
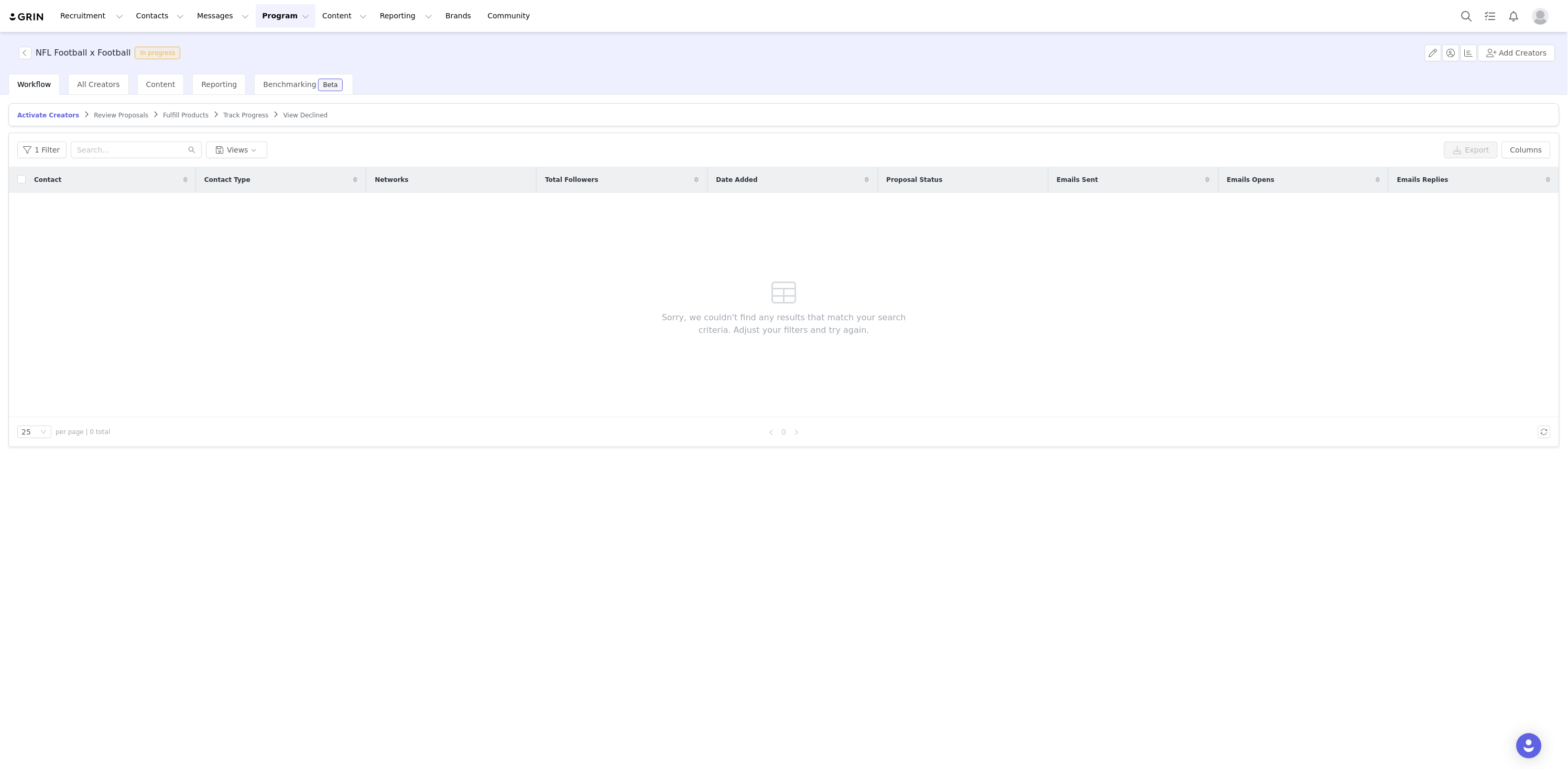
click at [181, 92] on div "Workflow All Creators Content Reporting Benchmarking Beta" at bounding box center [181, 85] width 345 height 21
click at [165, 90] on div "Content" at bounding box center [161, 85] width 47 height 21
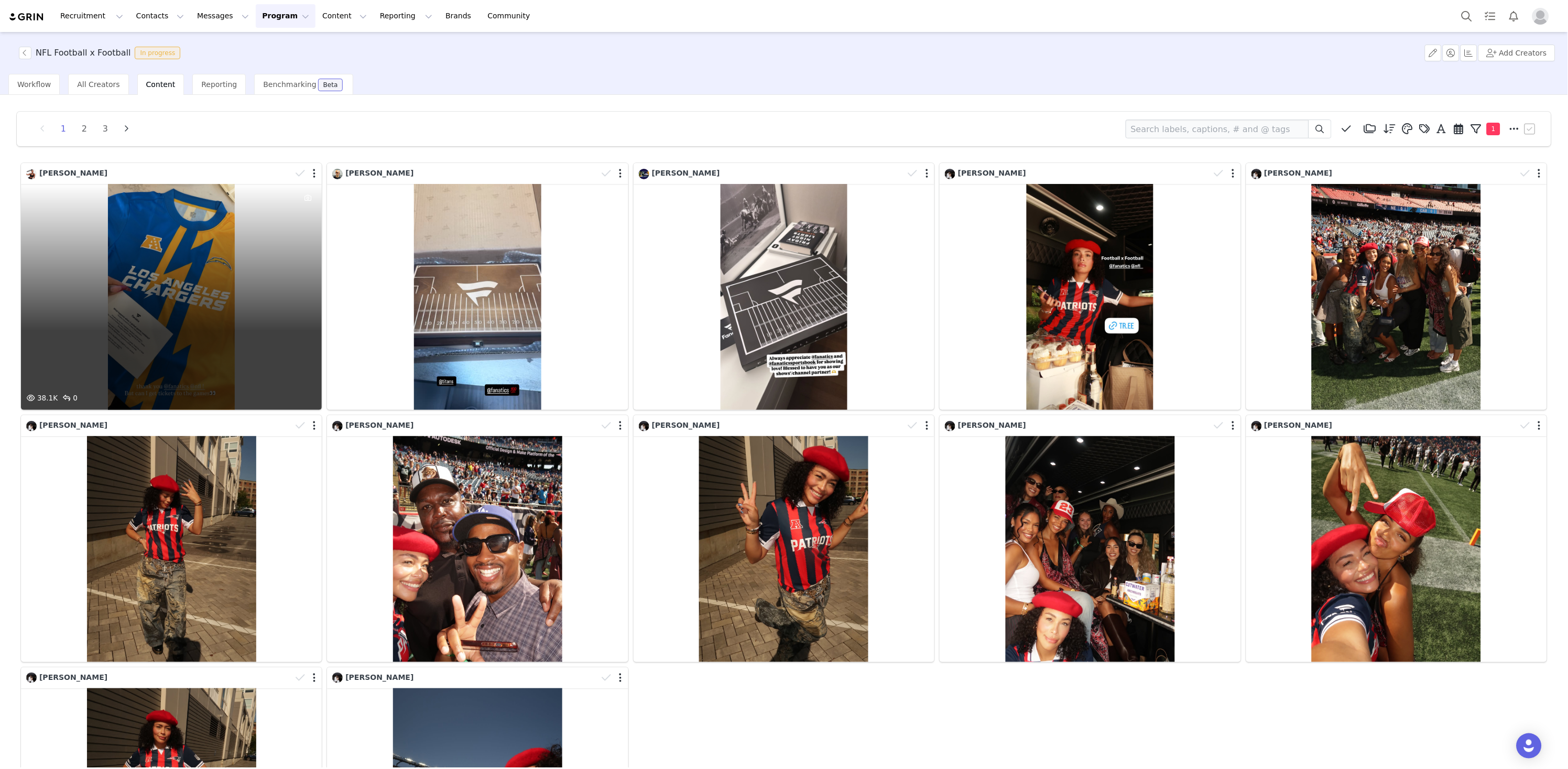
click at [316, 173] on div at bounding box center [307, 173] width 31 height 15
click at [313, 175] on button "button" at bounding box center [312, 174] width 3 height 11
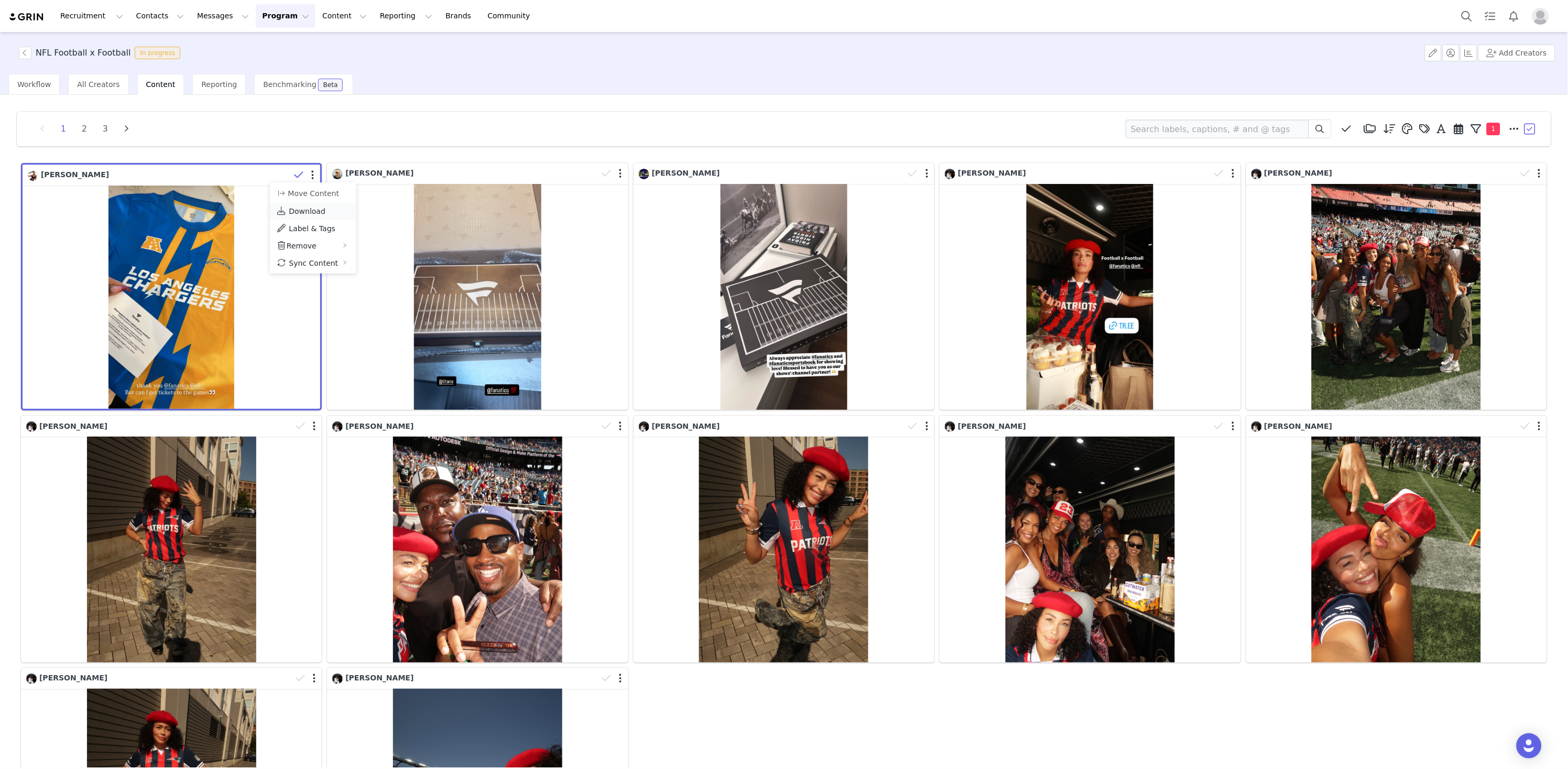
click at [321, 209] on span "Download" at bounding box center [307, 211] width 37 height 9
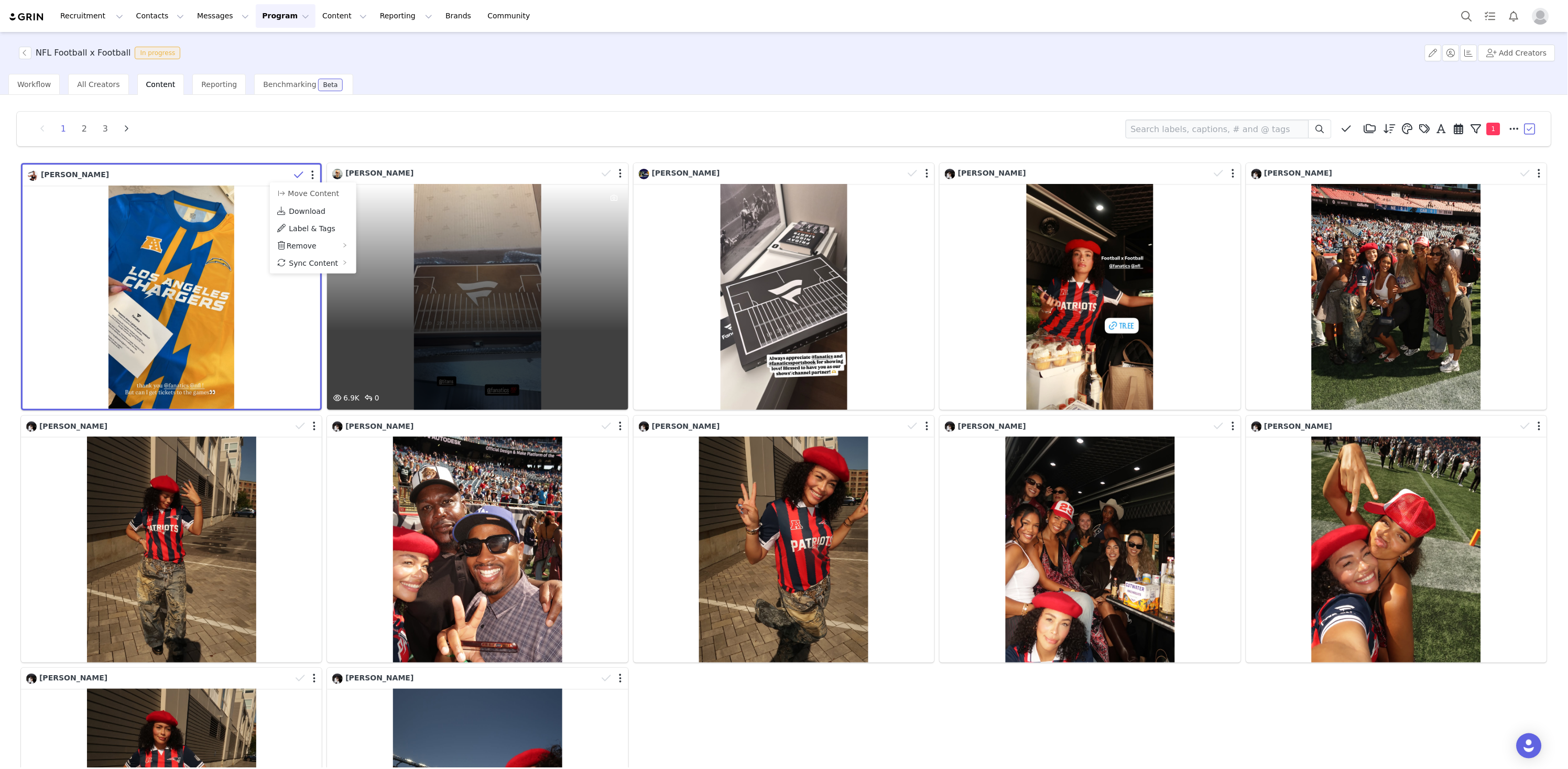
click at [618, 174] on div at bounding box center [613, 173] width 31 height 15
click at [620, 173] on button "button" at bounding box center [619, 174] width 3 height 11
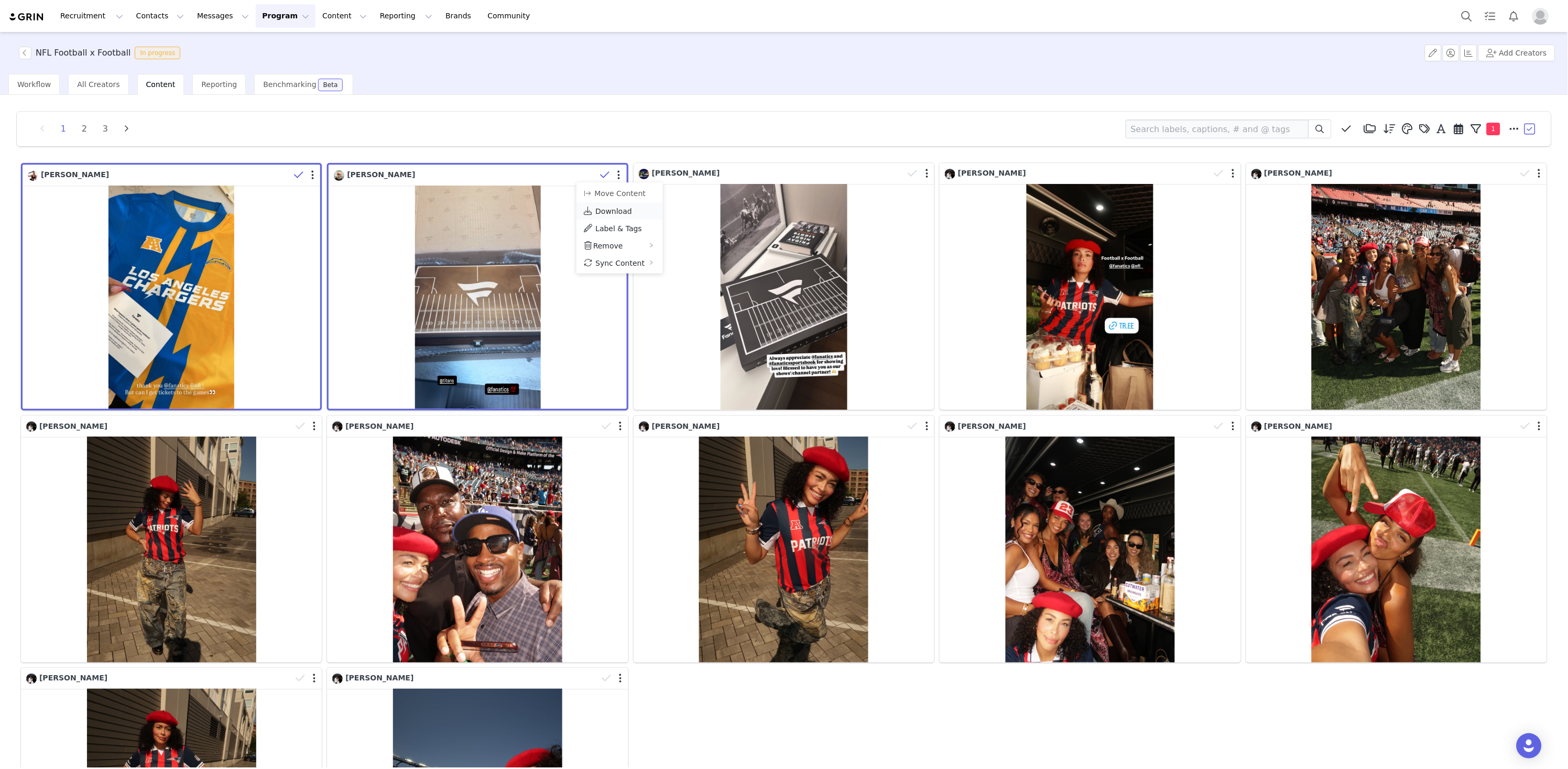
click at [625, 209] on span "Download" at bounding box center [614, 211] width 37 height 9
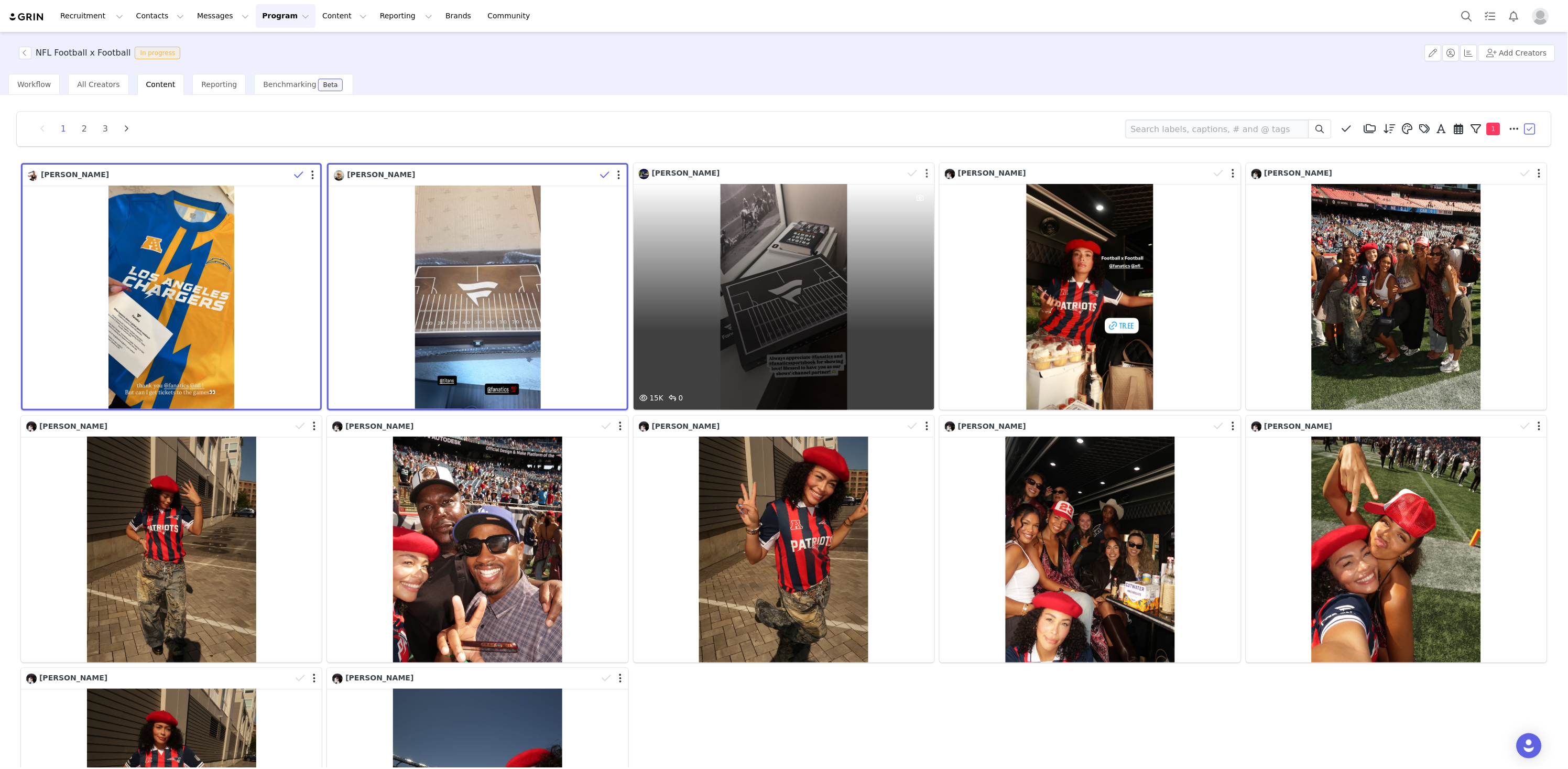
click at [926, 175] on button "button" at bounding box center [927, 173] width 3 height 11
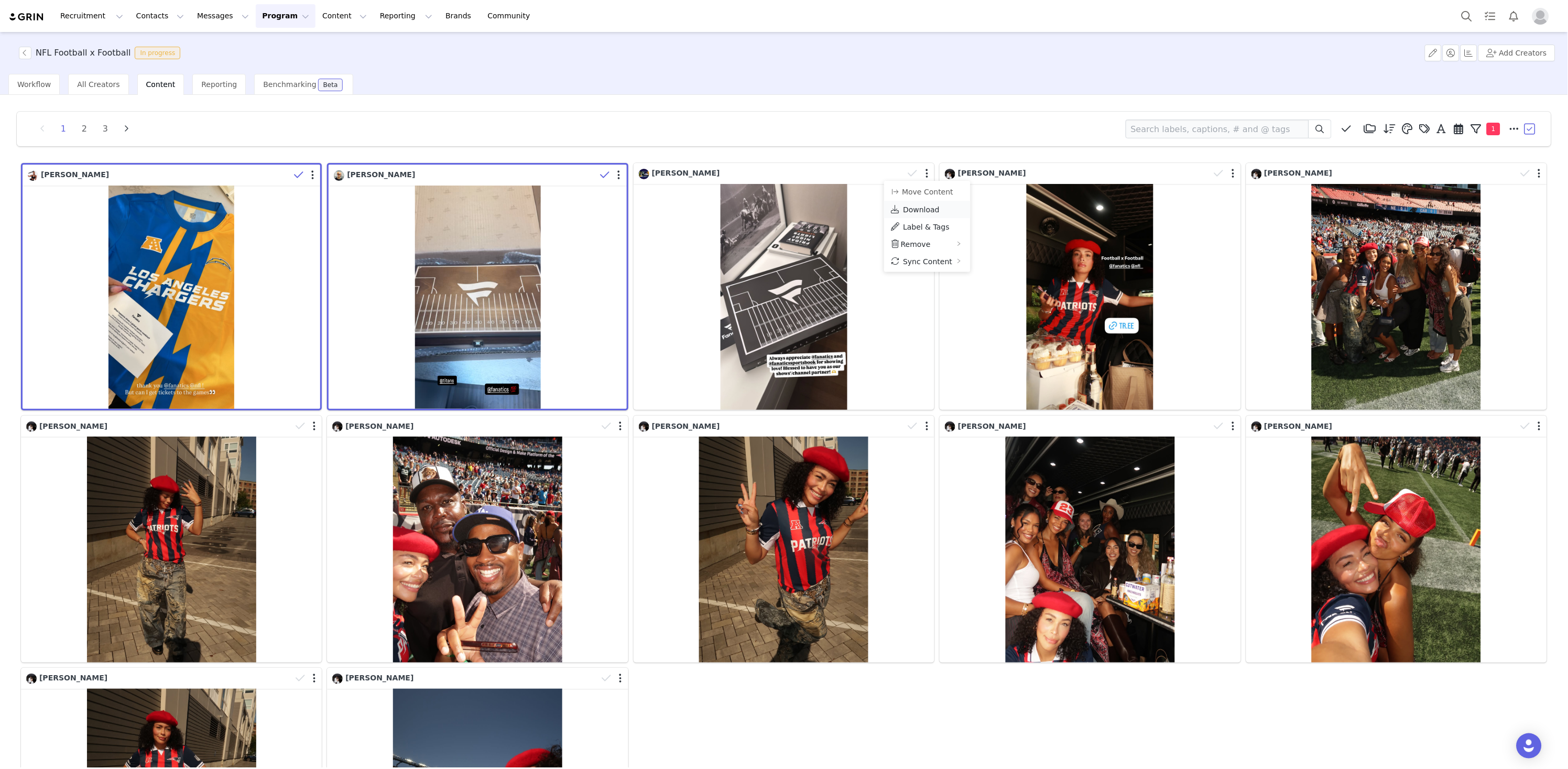
click at [933, 212] on span "Download" at bounding box center [921, 209] width 37 height 9
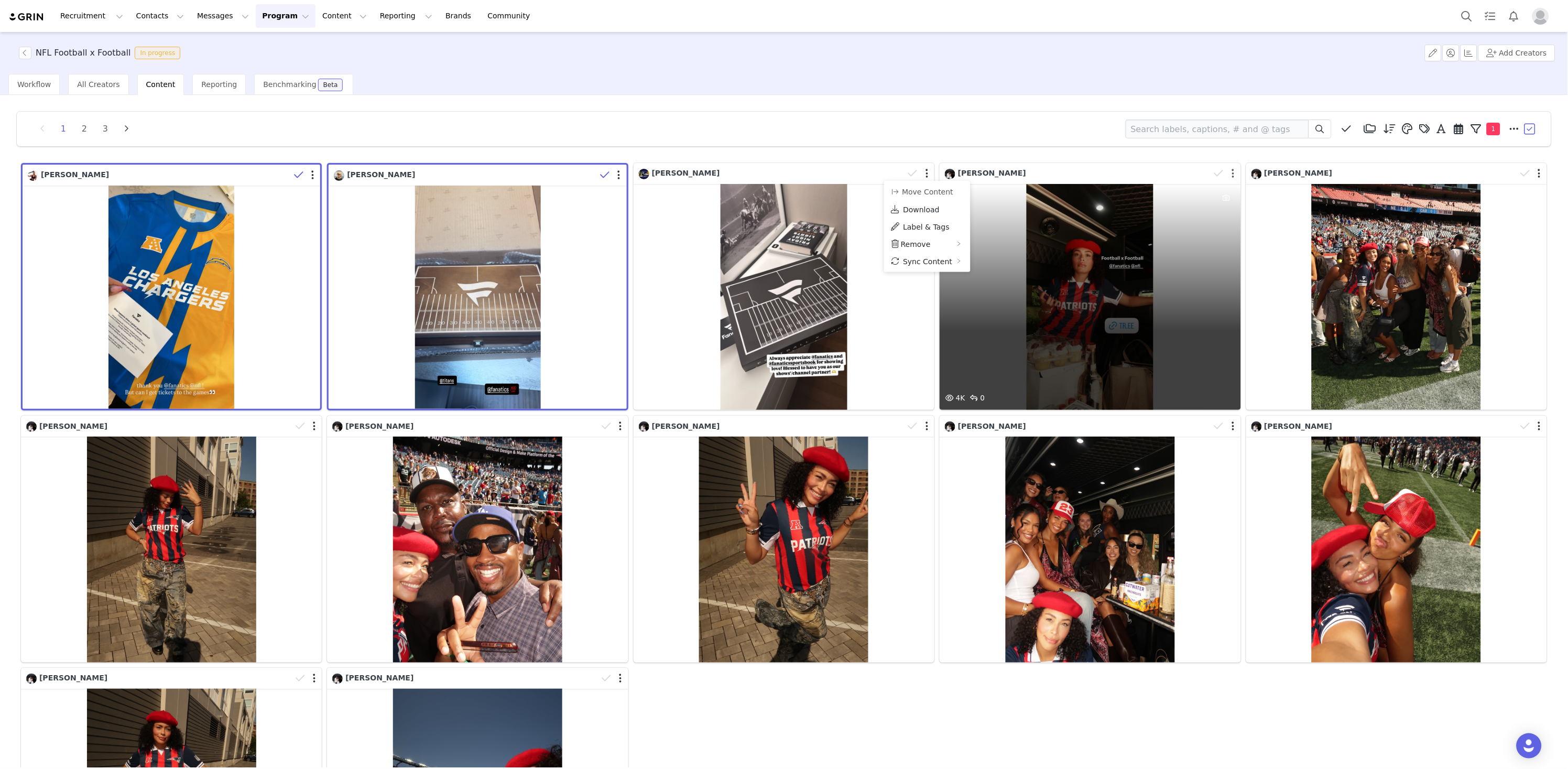
click at [1234, 171] on button "button" at bounding box center [1233, 173] width 3 height 11
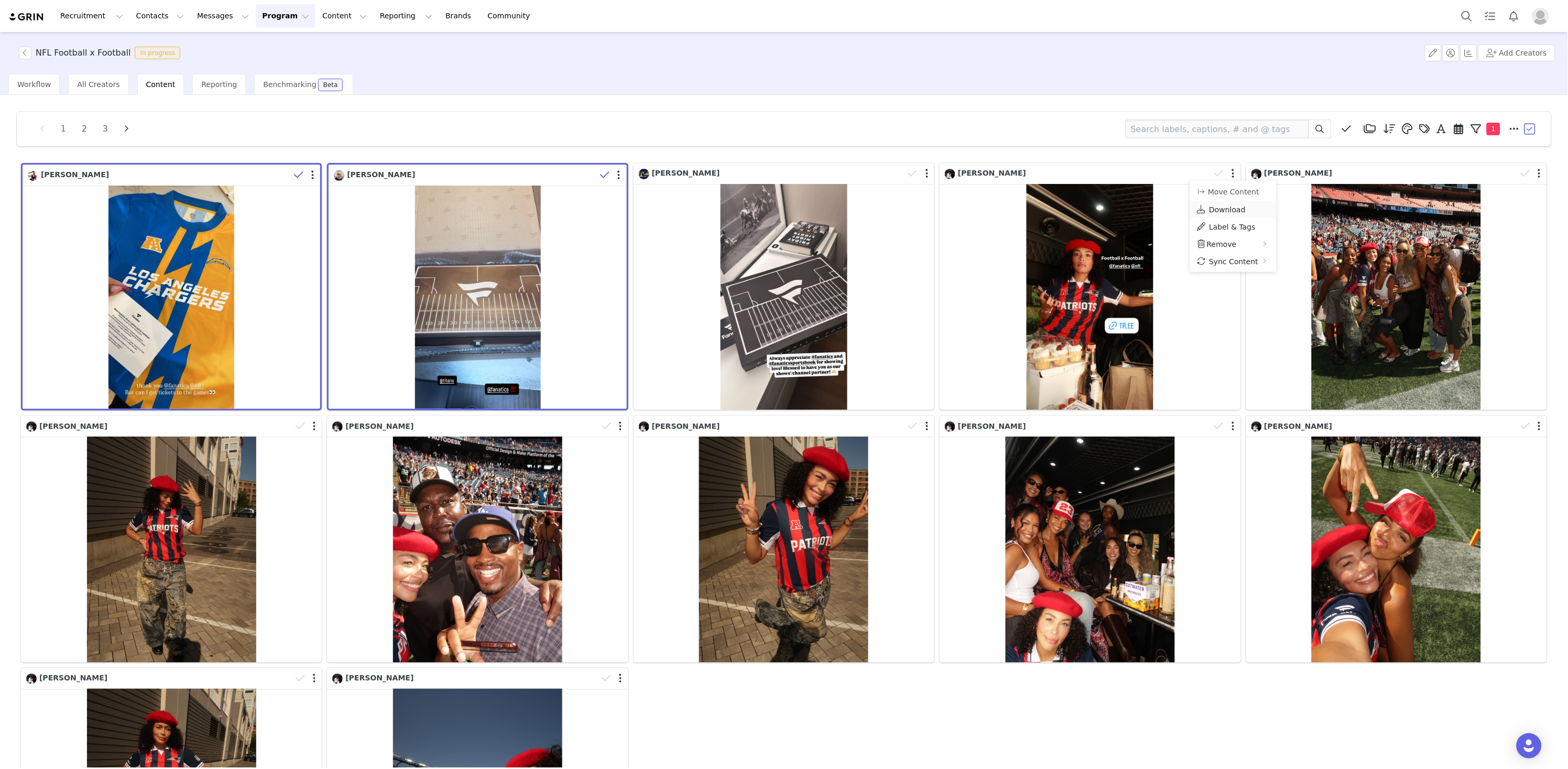
click at [1221, 207] on span "Download" at bounding box center [1227, 209] width 37 height 9
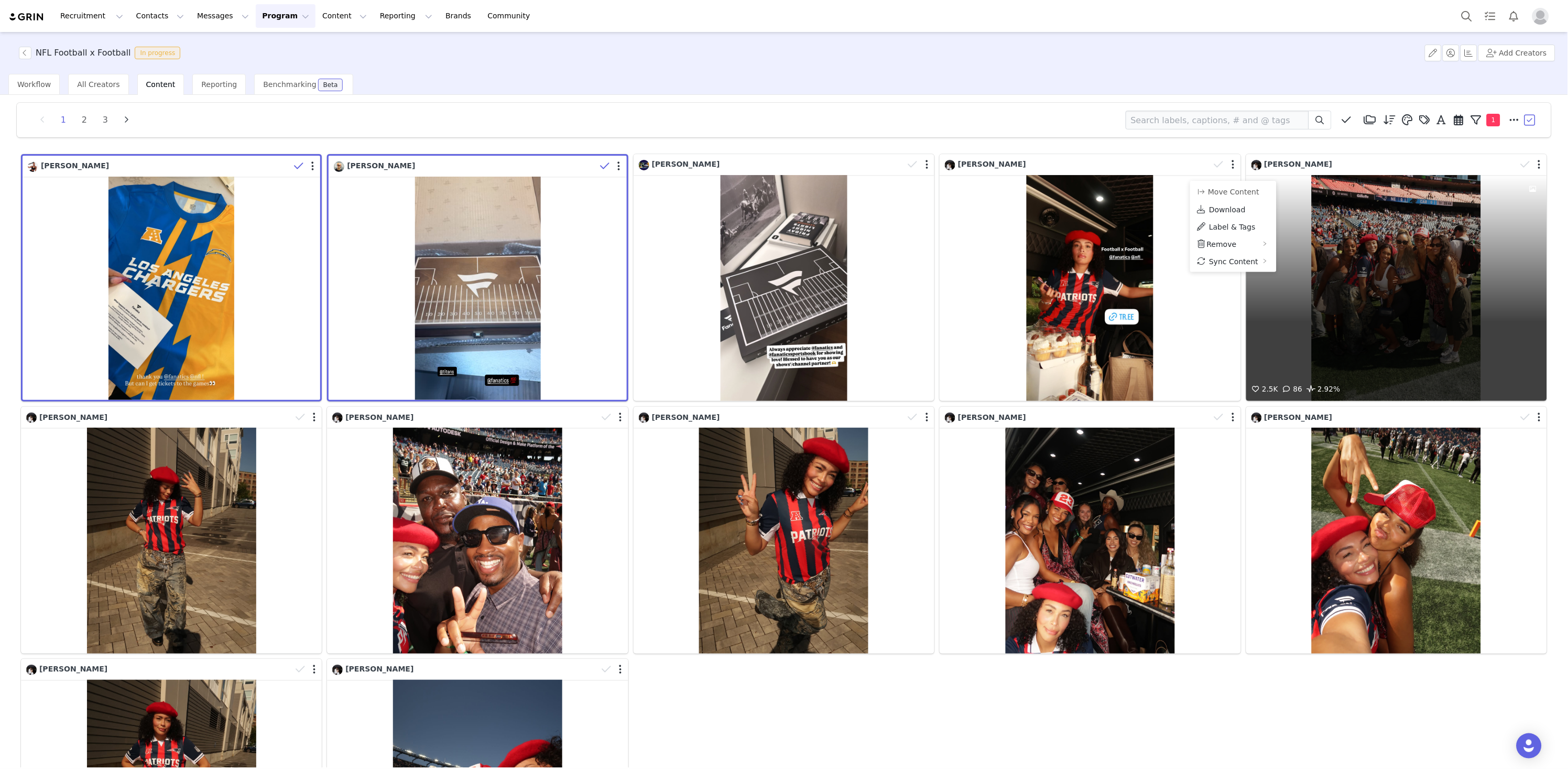
click at [1359, 167] on div at bounding box center [1532, 165] width 31 height 15
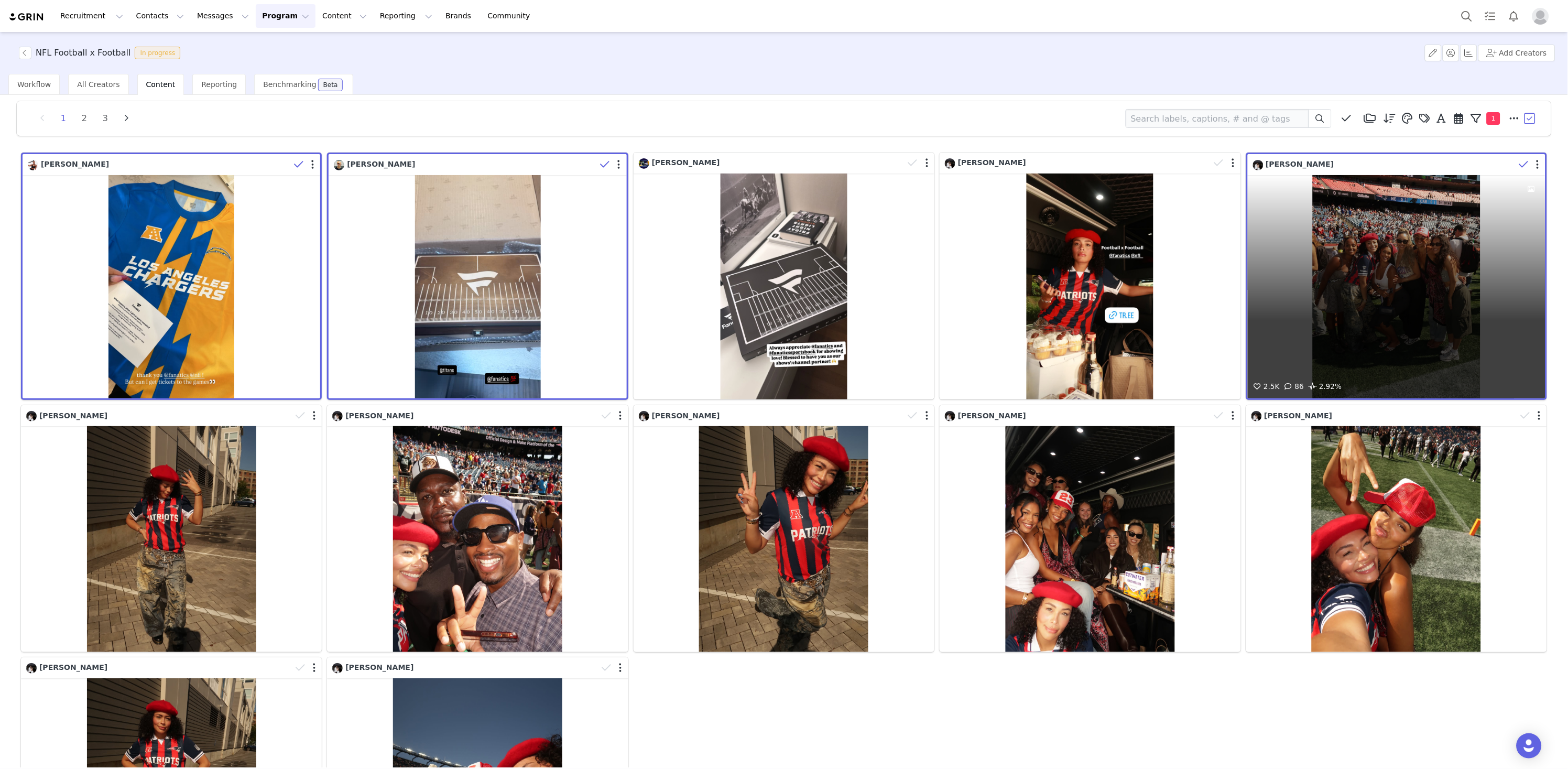
click at [1359, 167] on div at bounding box center [1530, 165] width 31 height 15
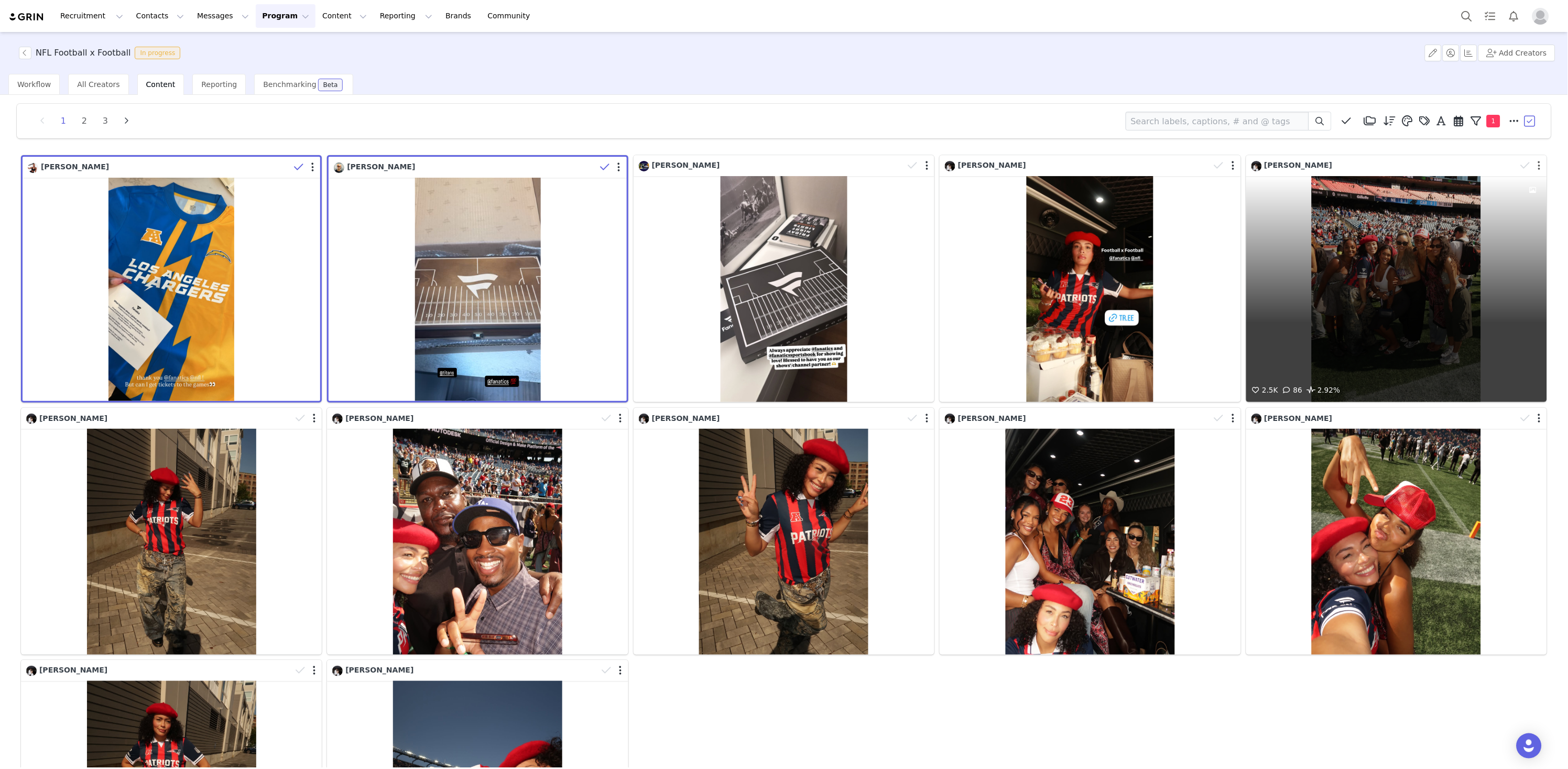
click at [1359, 167] on button "button" at bounding box center [1539, 166] width 3 height 11
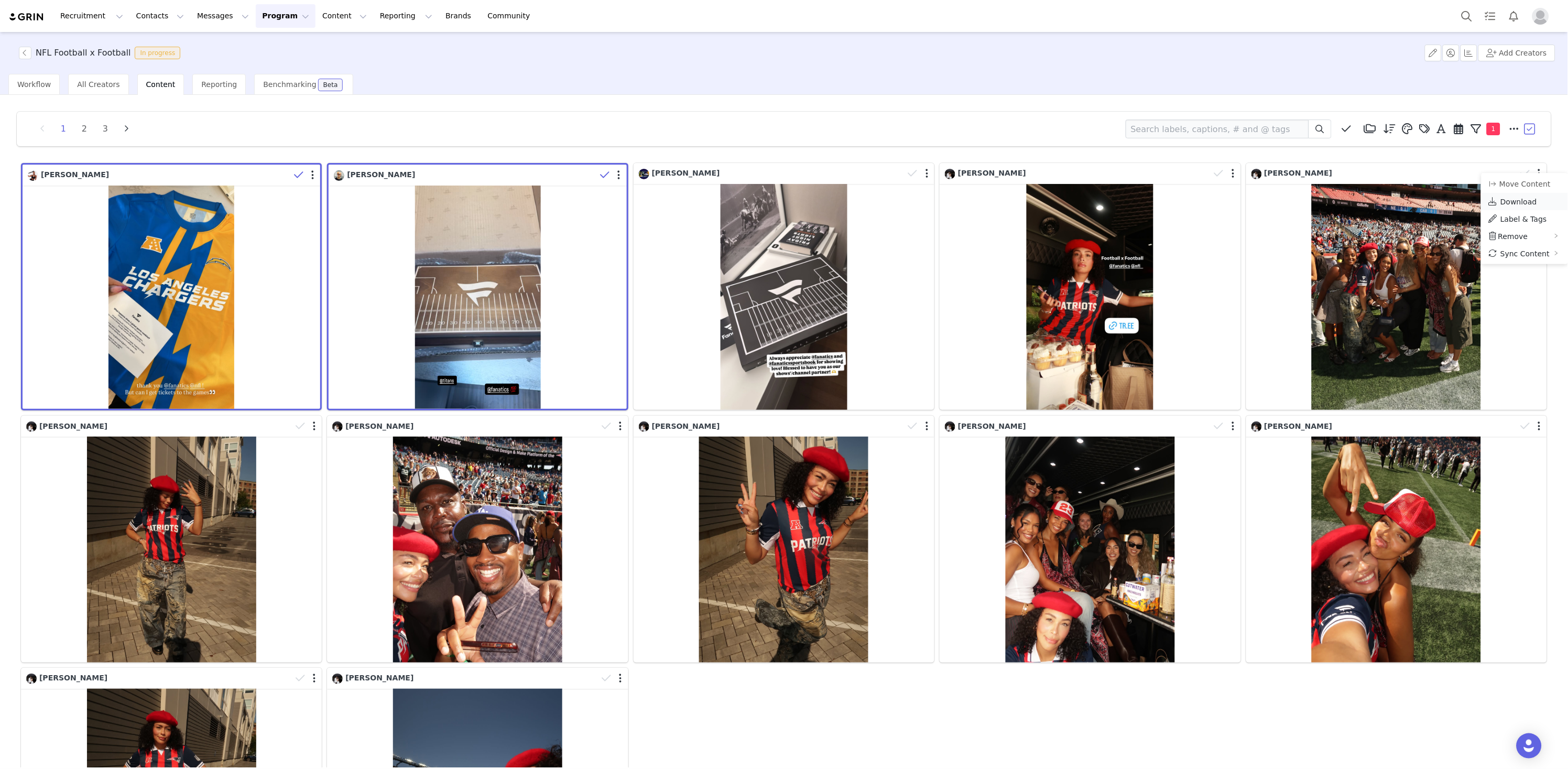
click at [1359, 201] on span "Download" at bounding box center [1519, 201] width 37 height 9
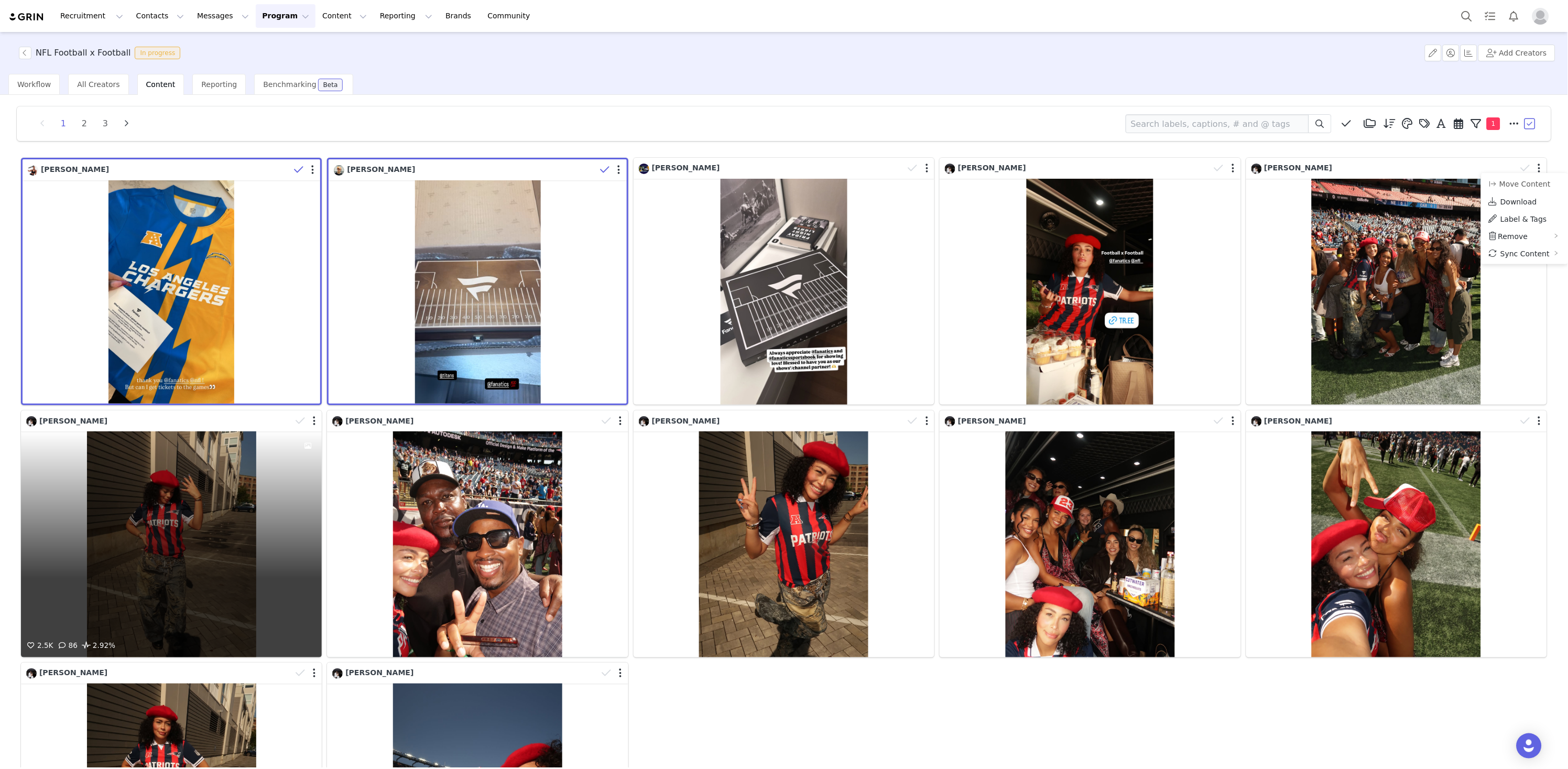
click at [314, 425] on div at bounding box center [307, 421] width 31 height 15
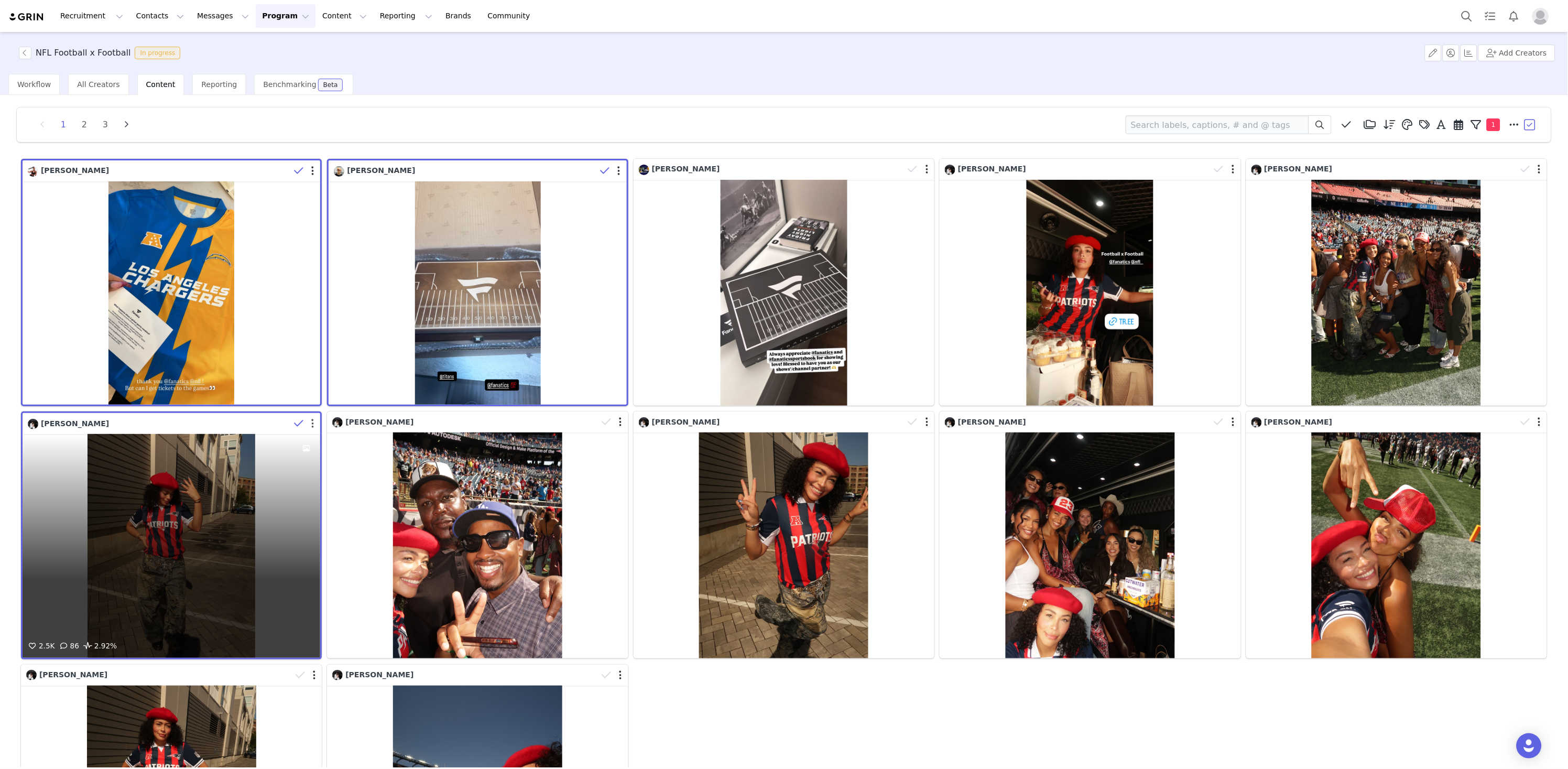
click at [313, 426] on div at bounding box center [305, 423] width 31 height 15
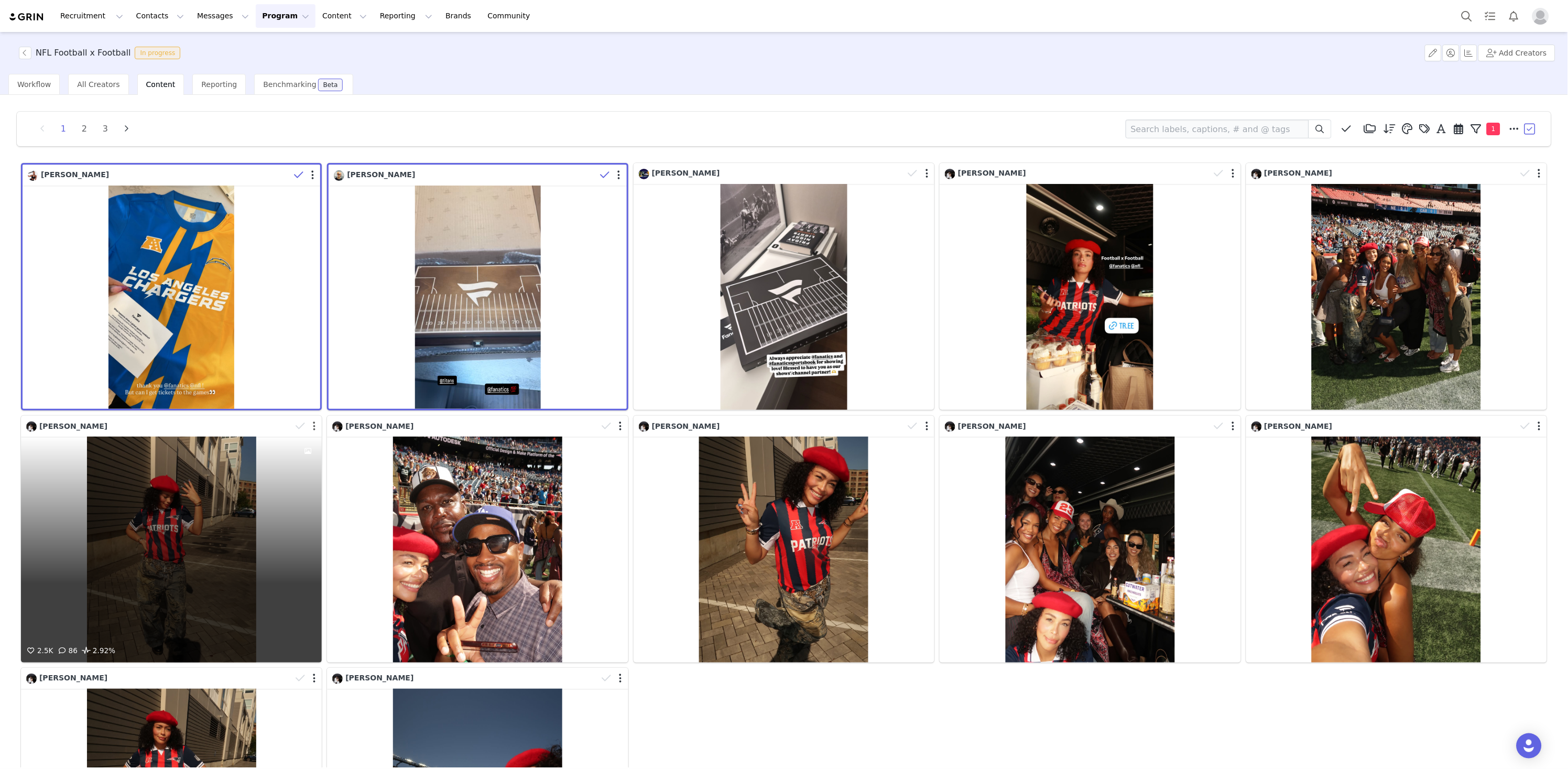
click at [314, 425] on button "button" at bounding box center [314, 425] width 3 height 11
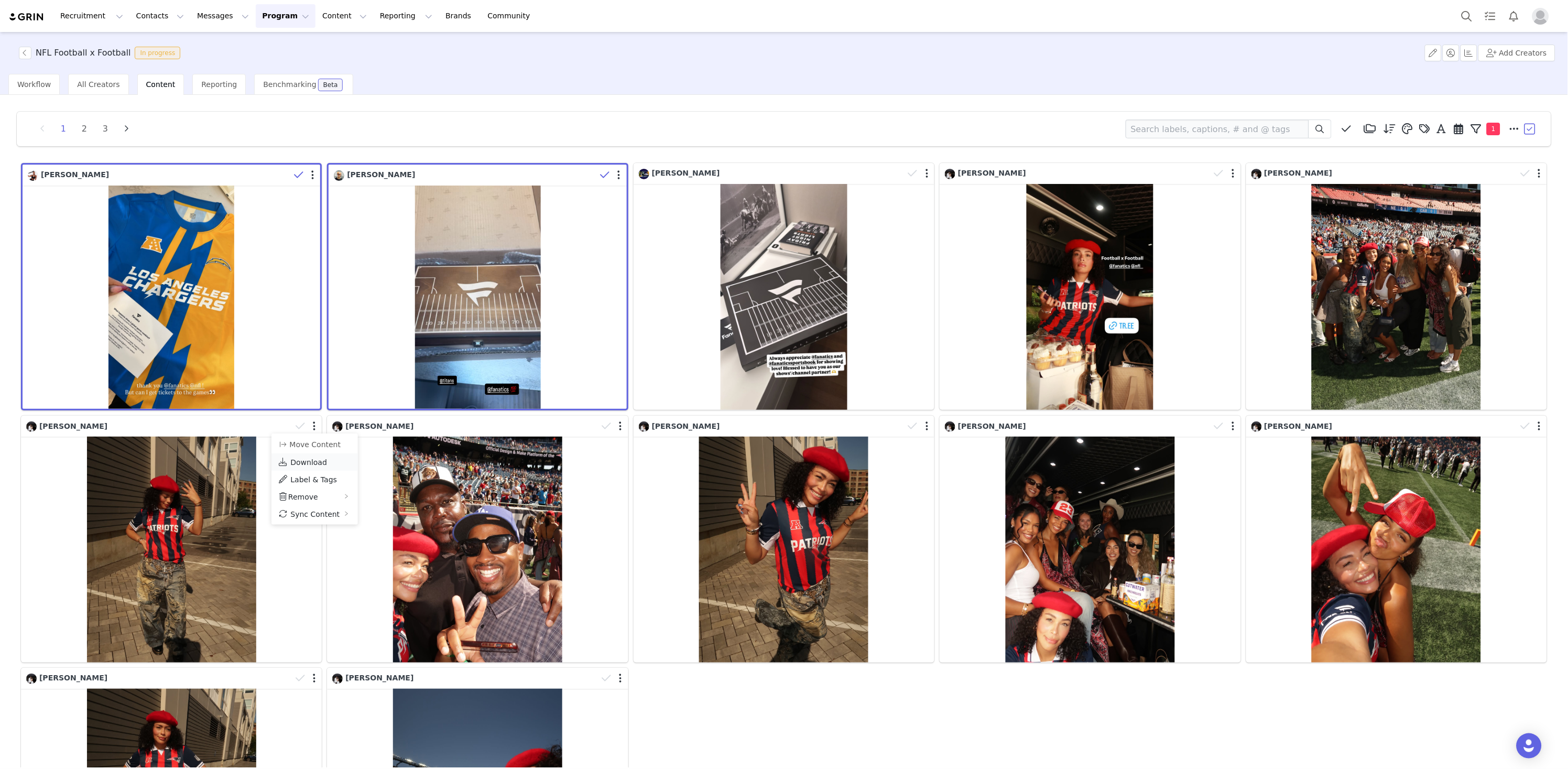
click at [325, 460] on link "Download" at bounding box center [315, 462] width 87 height 17
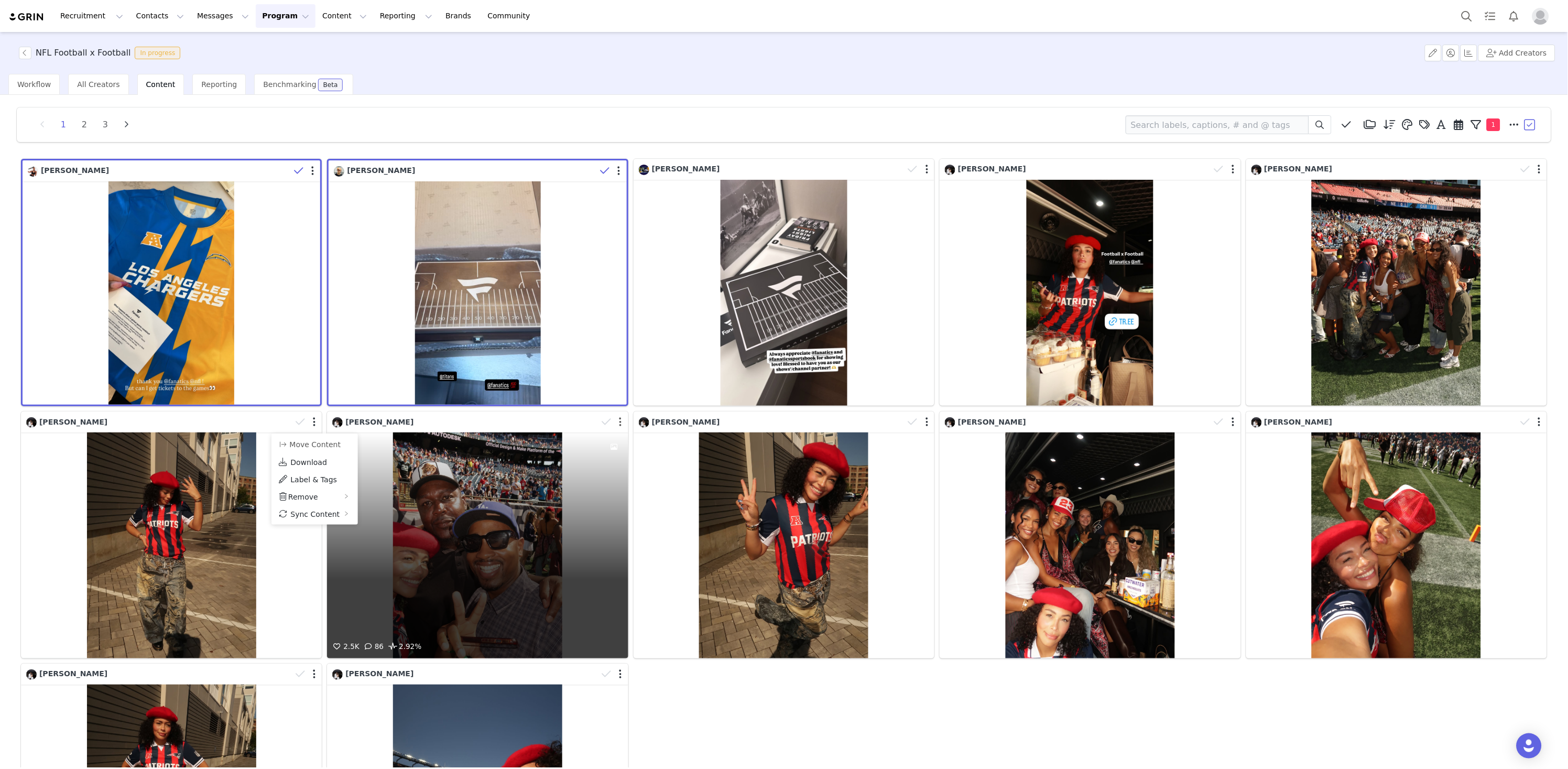
click at [620, 424] on button "button" at bounding box center [621, 422] width 3 height 11
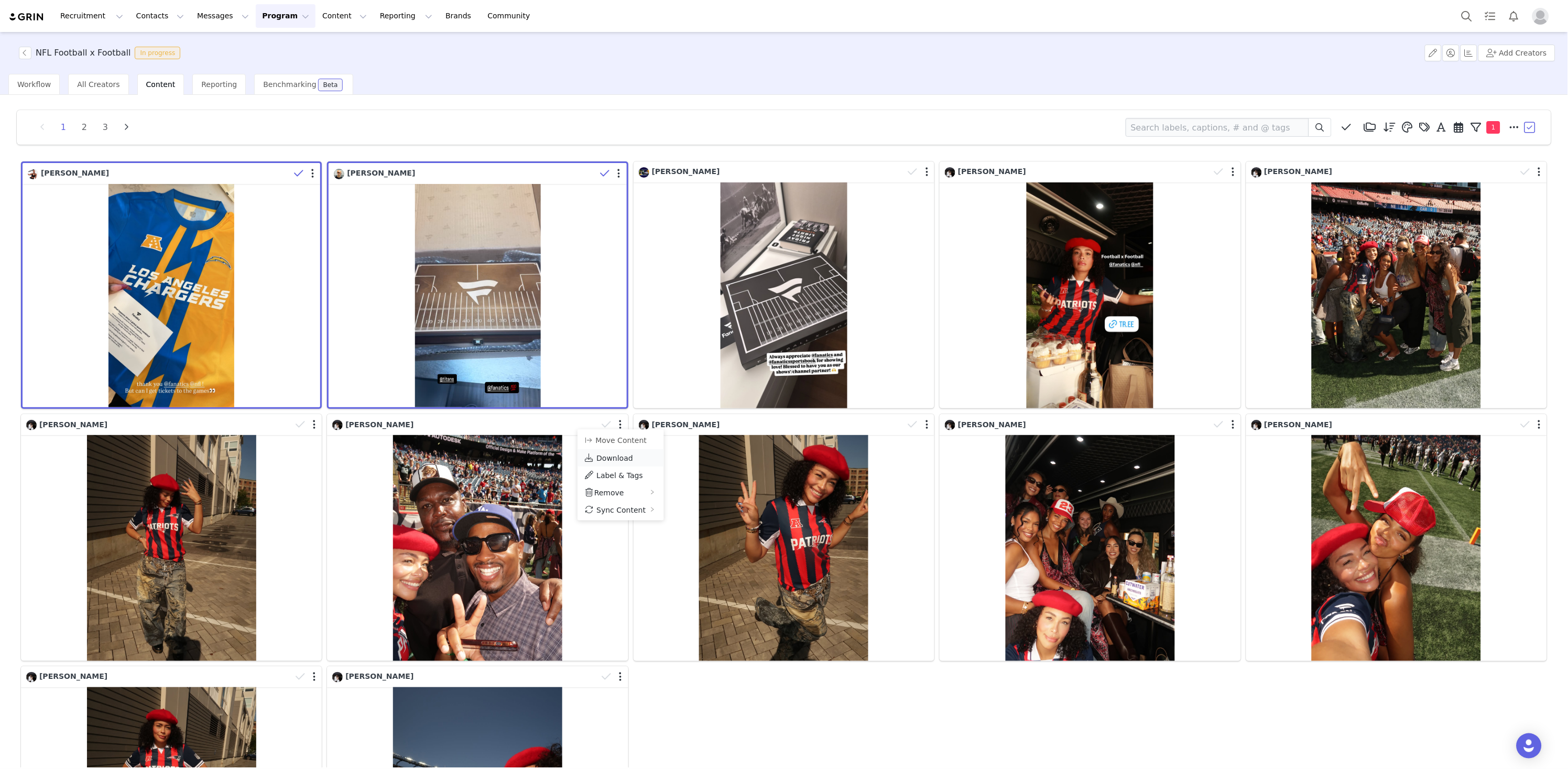
click at [626, 461] on span "Download" at bounding box center [615, 458] width 37 height 9
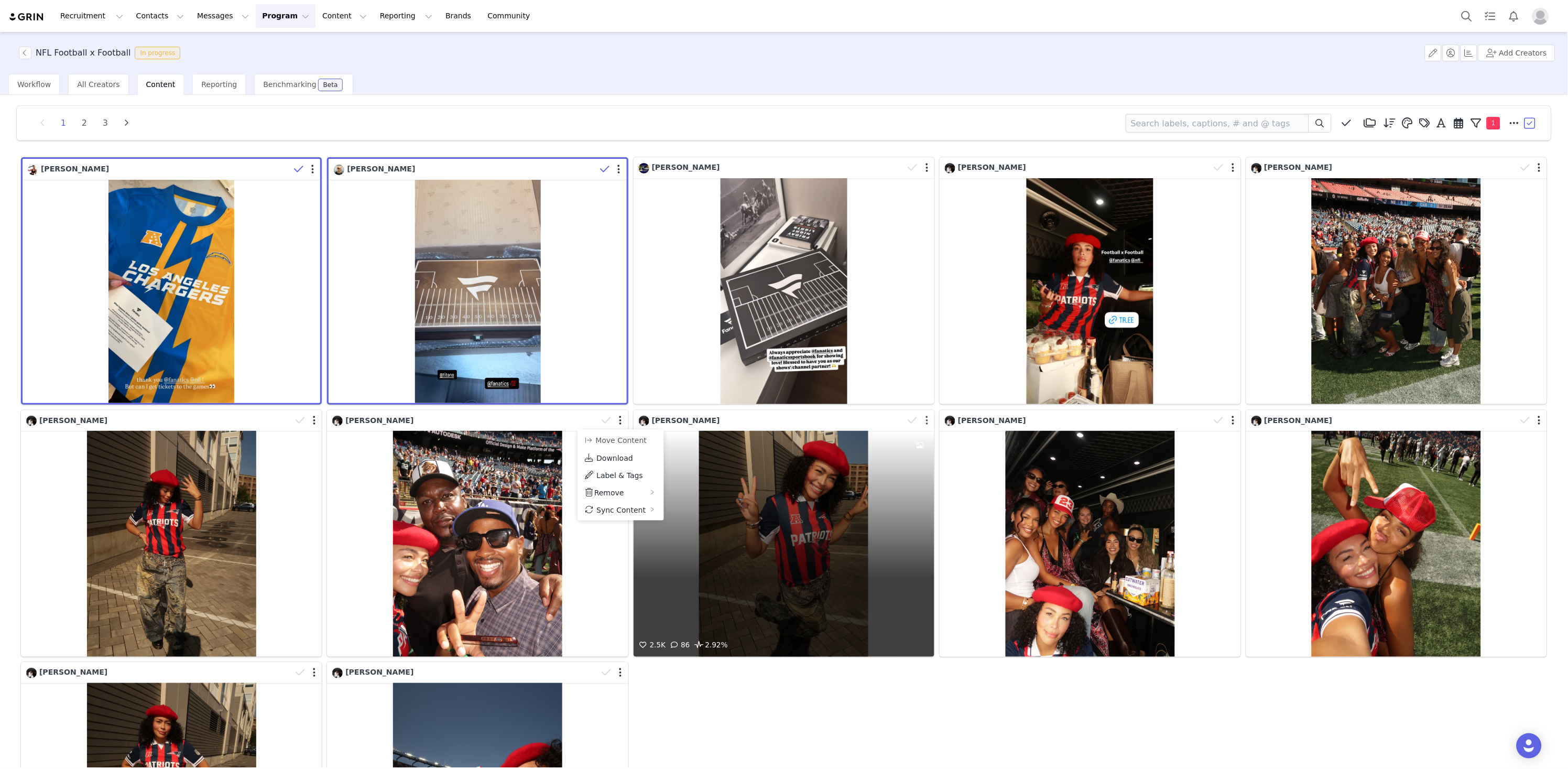
click at [927, 421] on button "button" at bounding box center [927, 420] width 3 height 11
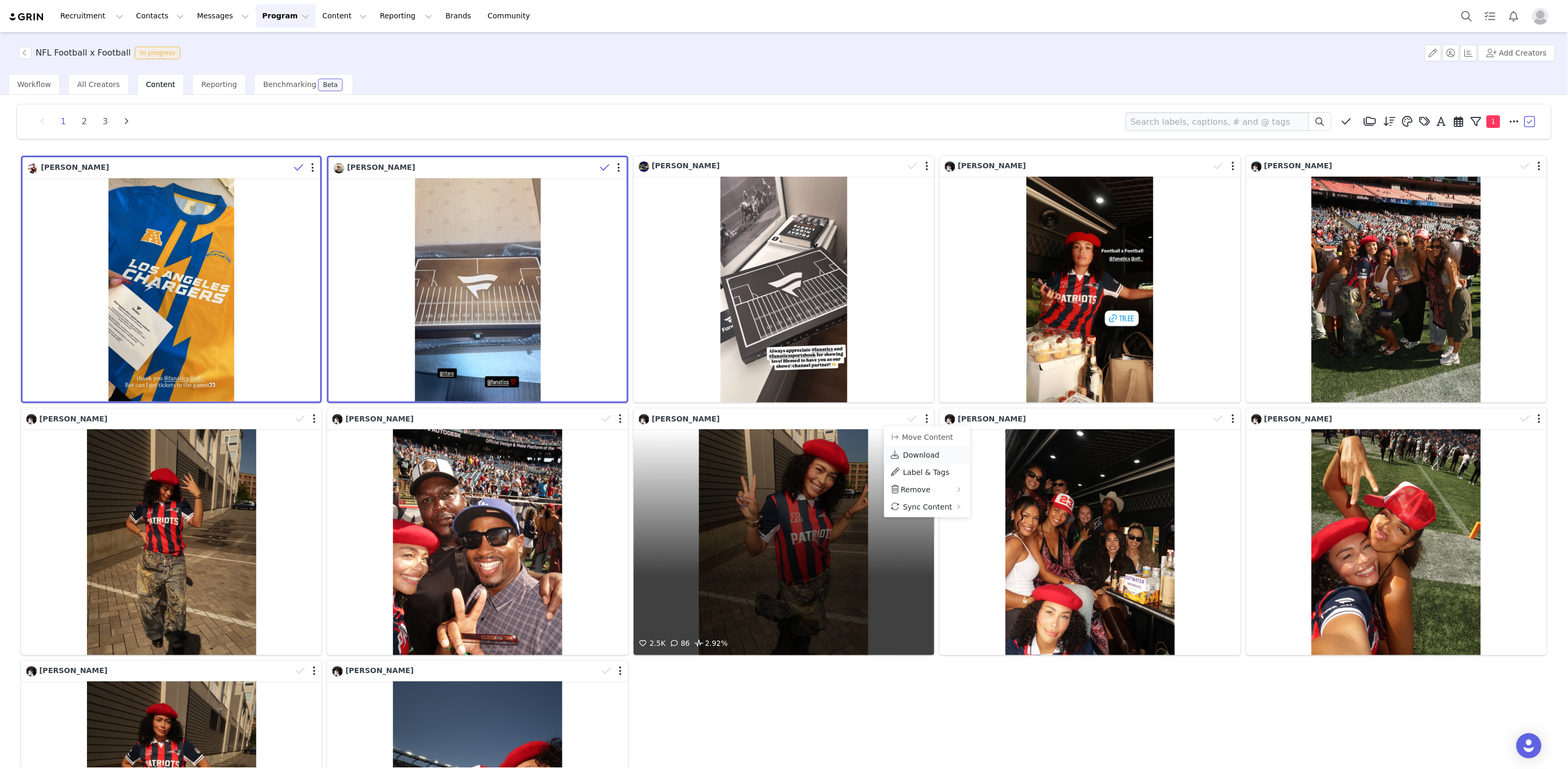
scroll to position [3, 0]
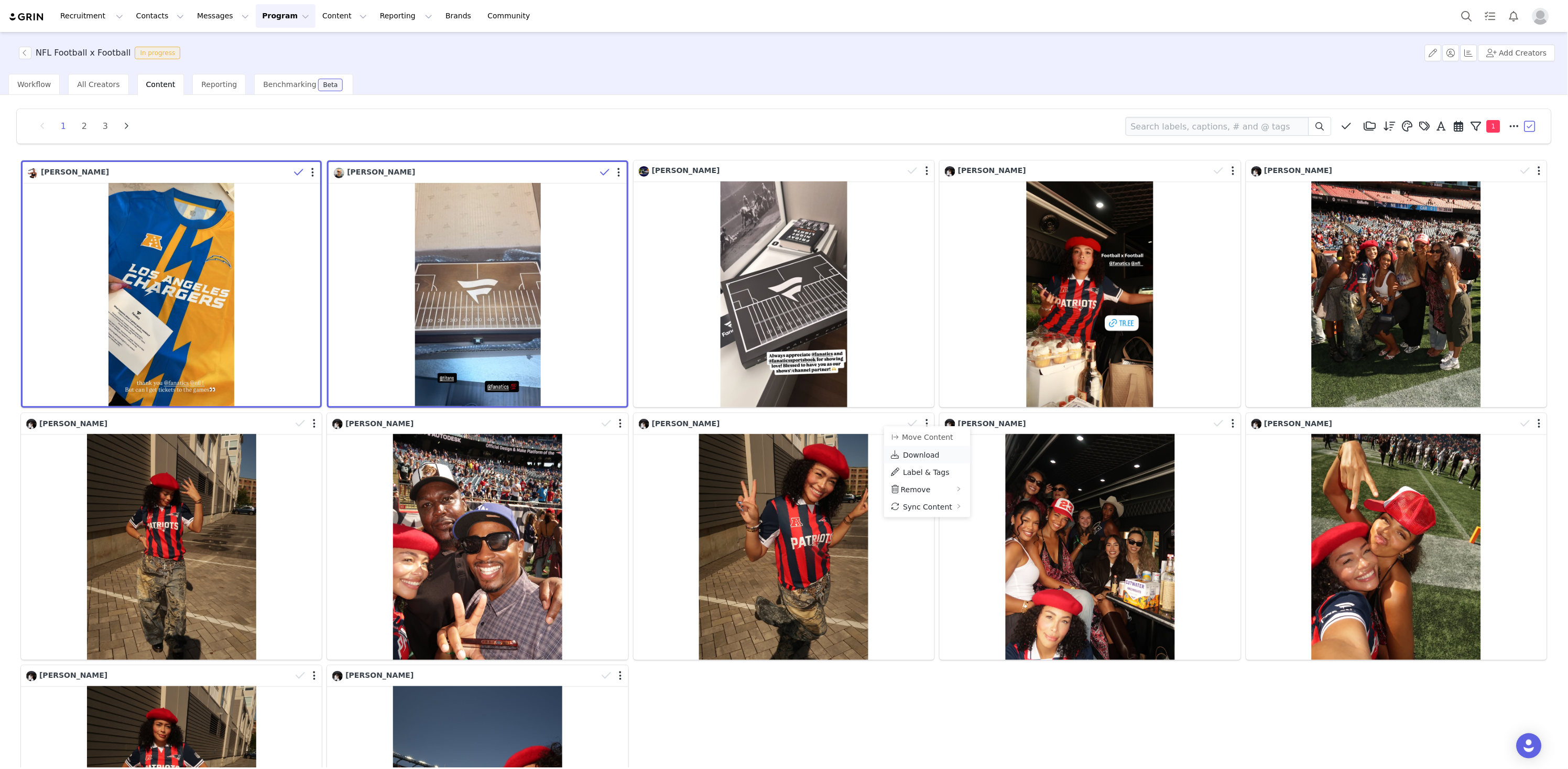
click at [920, 455] on span "Download" at bounding box center [921, 454] width 37 height 9
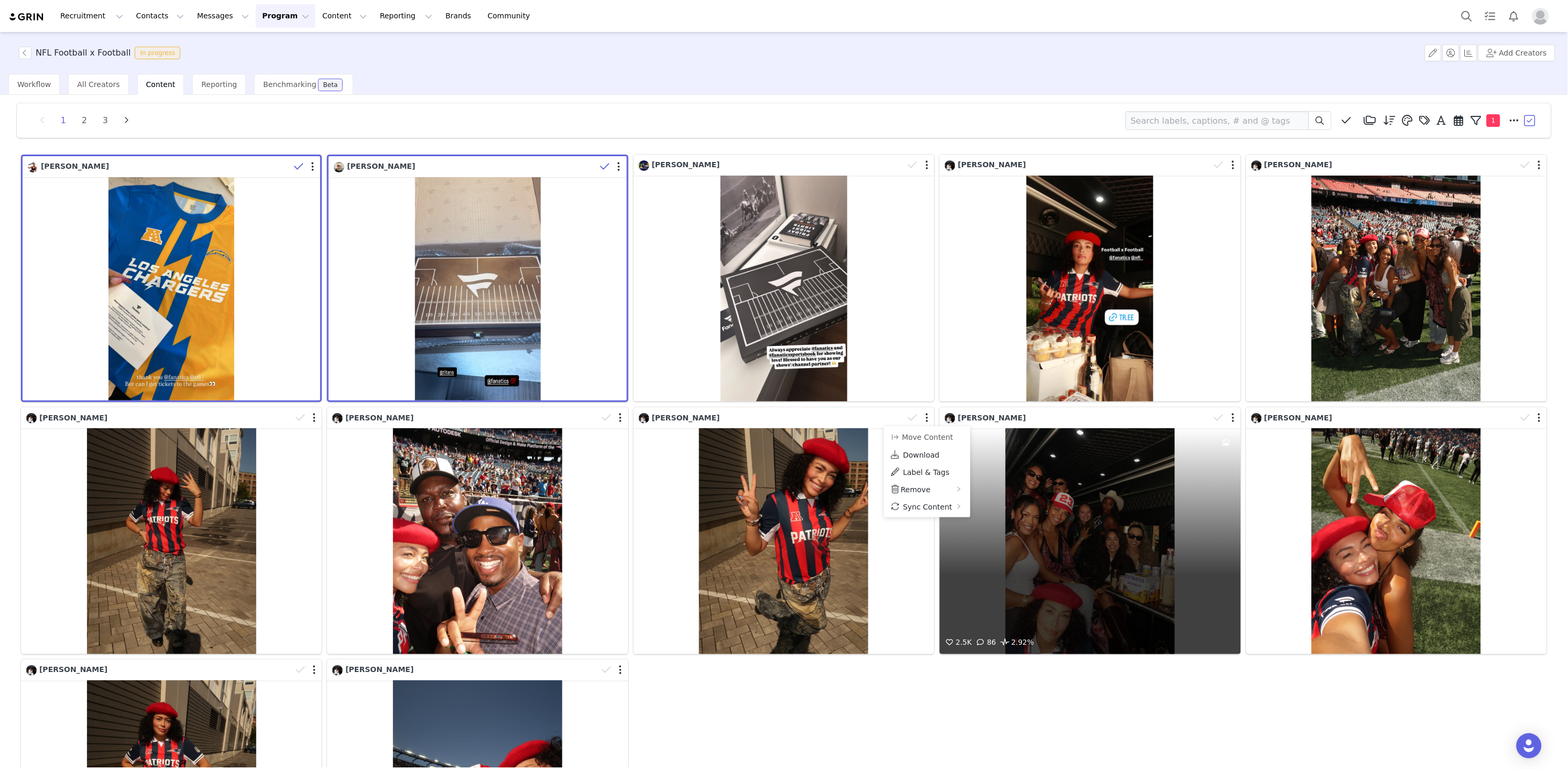
click at [1233, 428] on div at bounding box center [1226, 532] width 28 height 208
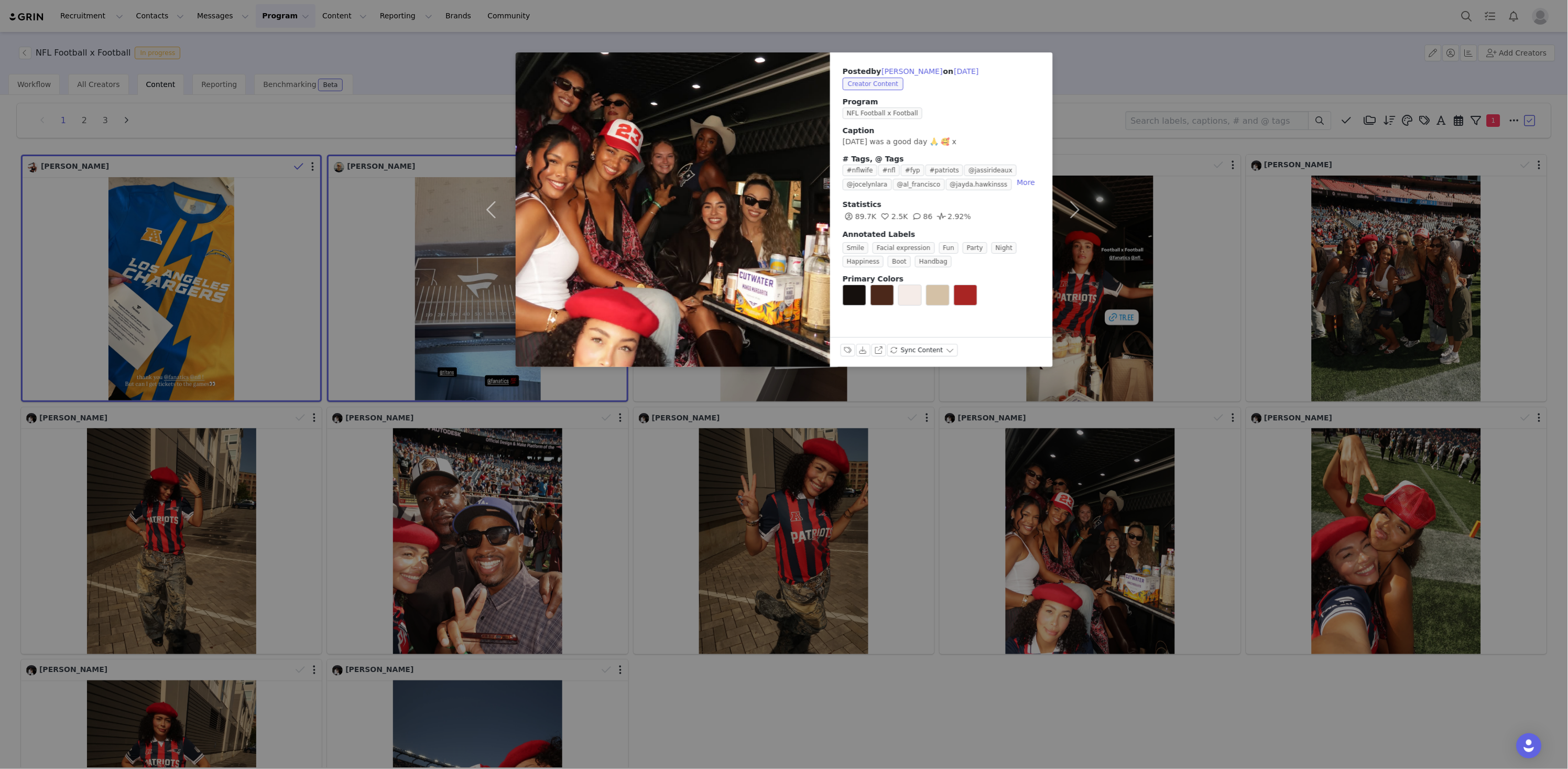
click at [1233, 421] on div "Posted by [PERSON_NAME] on [DATE] Creator Content Program NFL Football x Footba…" at bounding box center [784, 384] width 1568 height 769
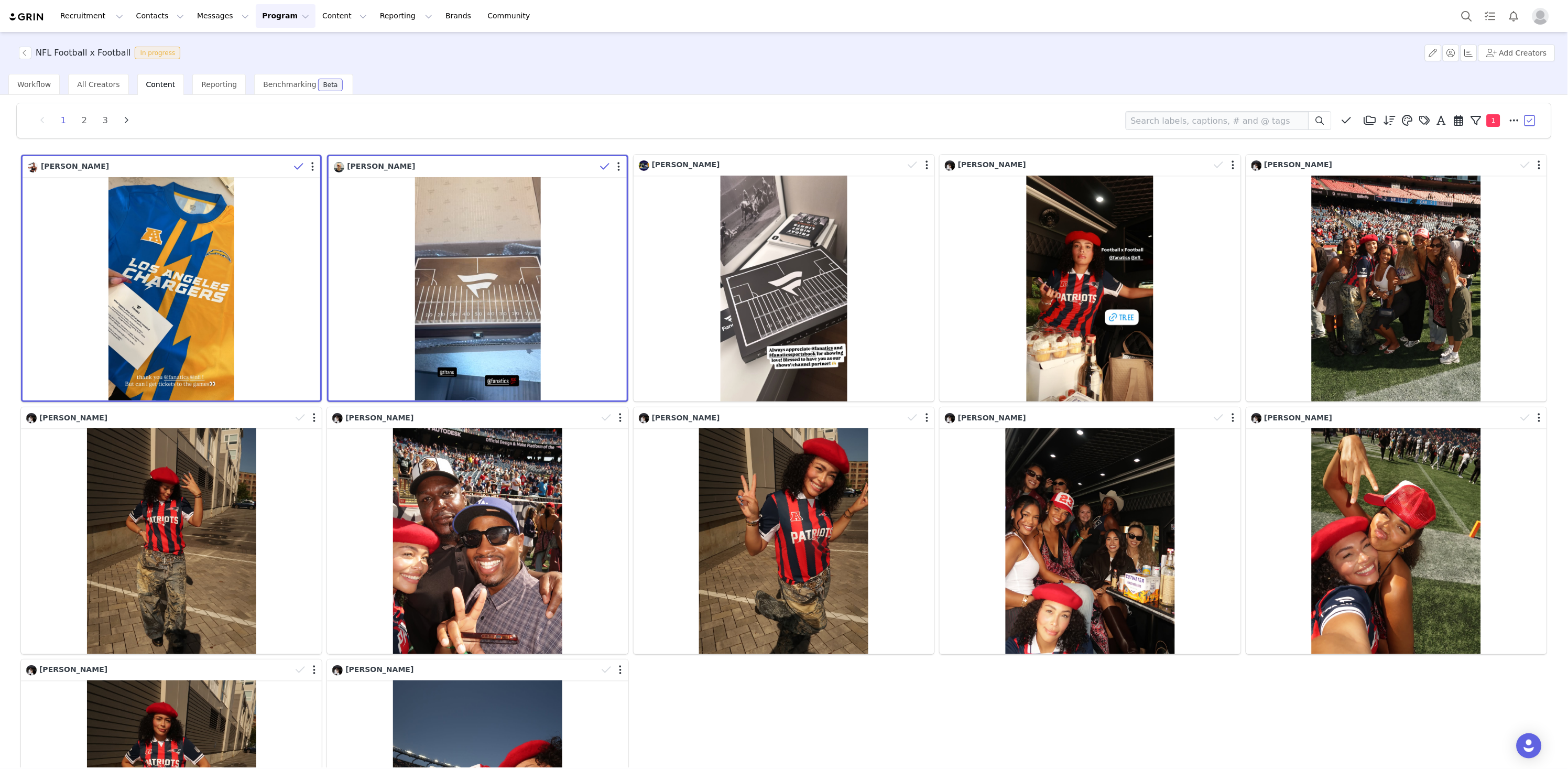
scroll to position [10, 0]
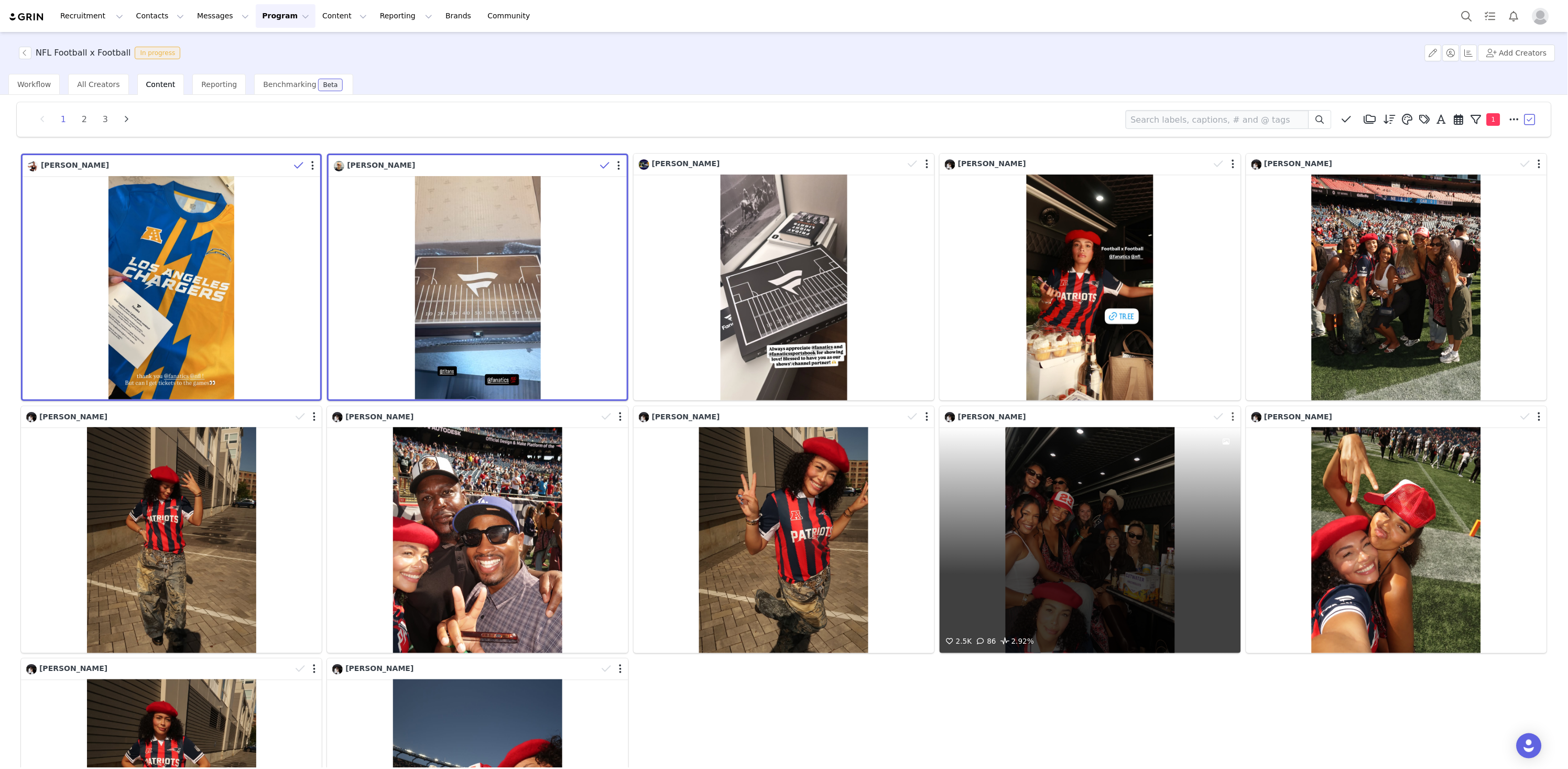
click at [1234, 417] on button "button" at bounding box center [1233, 416] width 3 height 11
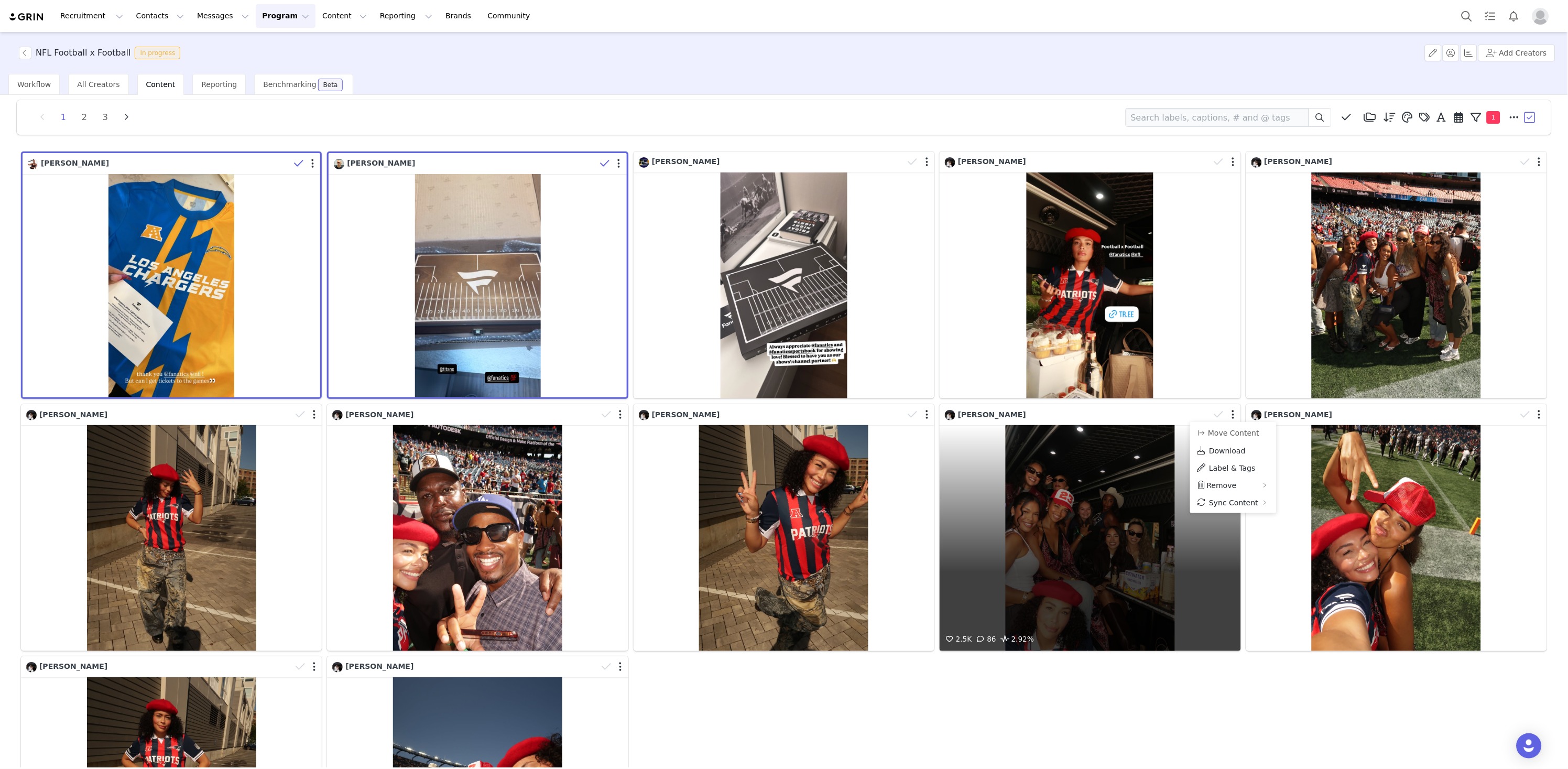
scroll to position [11, 0]
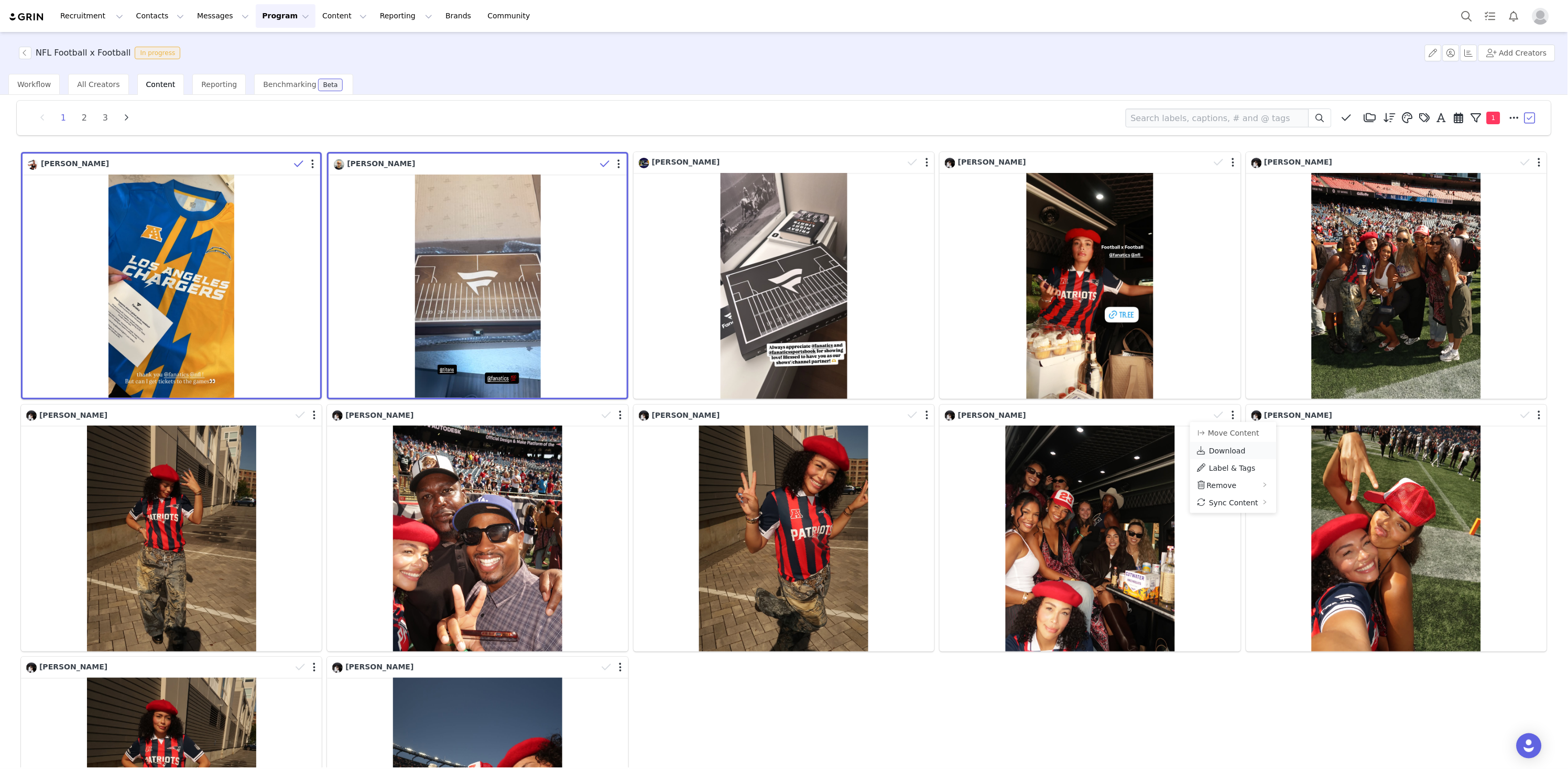
click at [1220, 451] on span "Download" at bounding box center [1227, 450] width 37 height 9
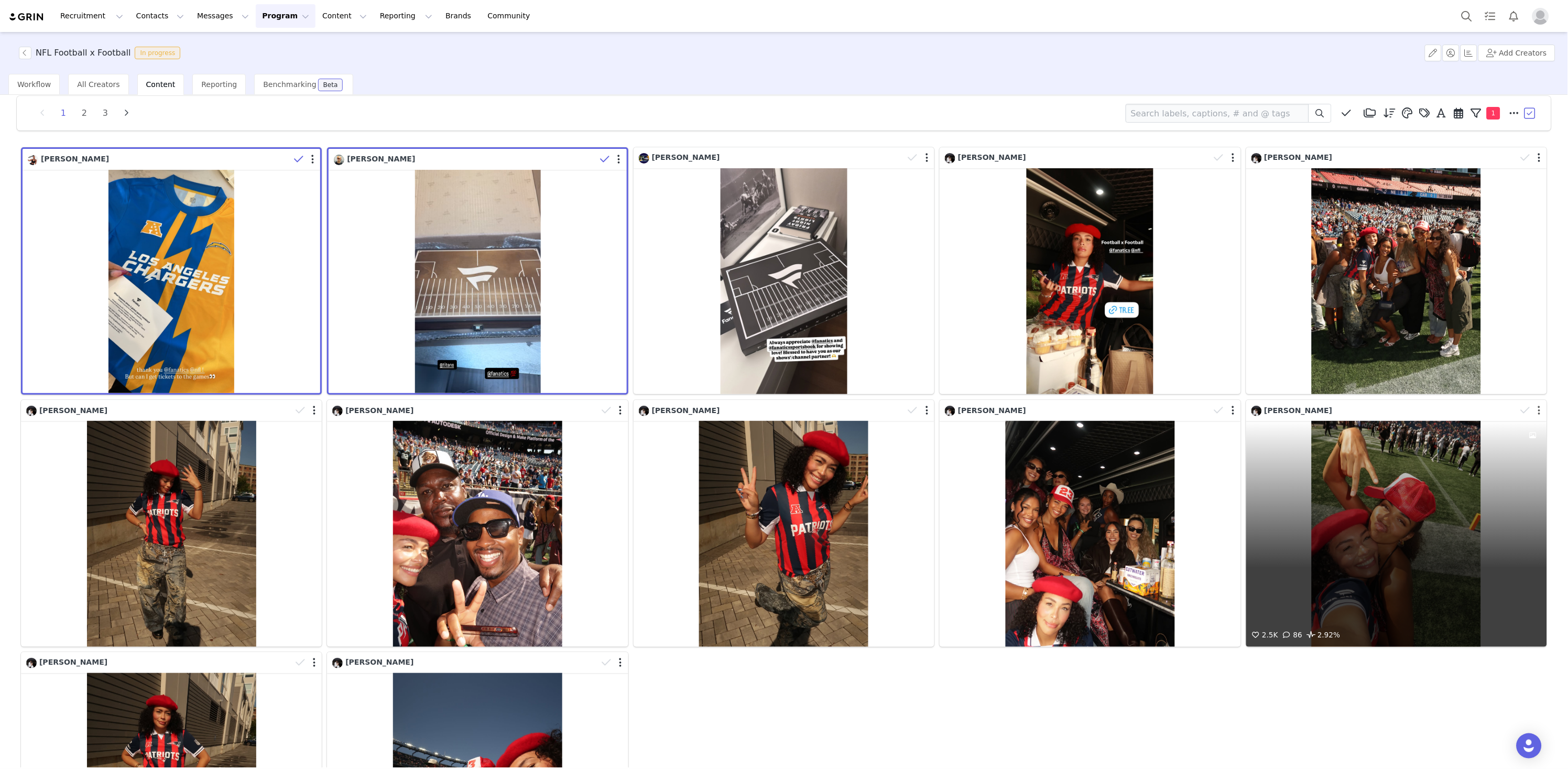
click at [1359, 413] on button "button" at bounding box center [1539, 410] width 3 height 11
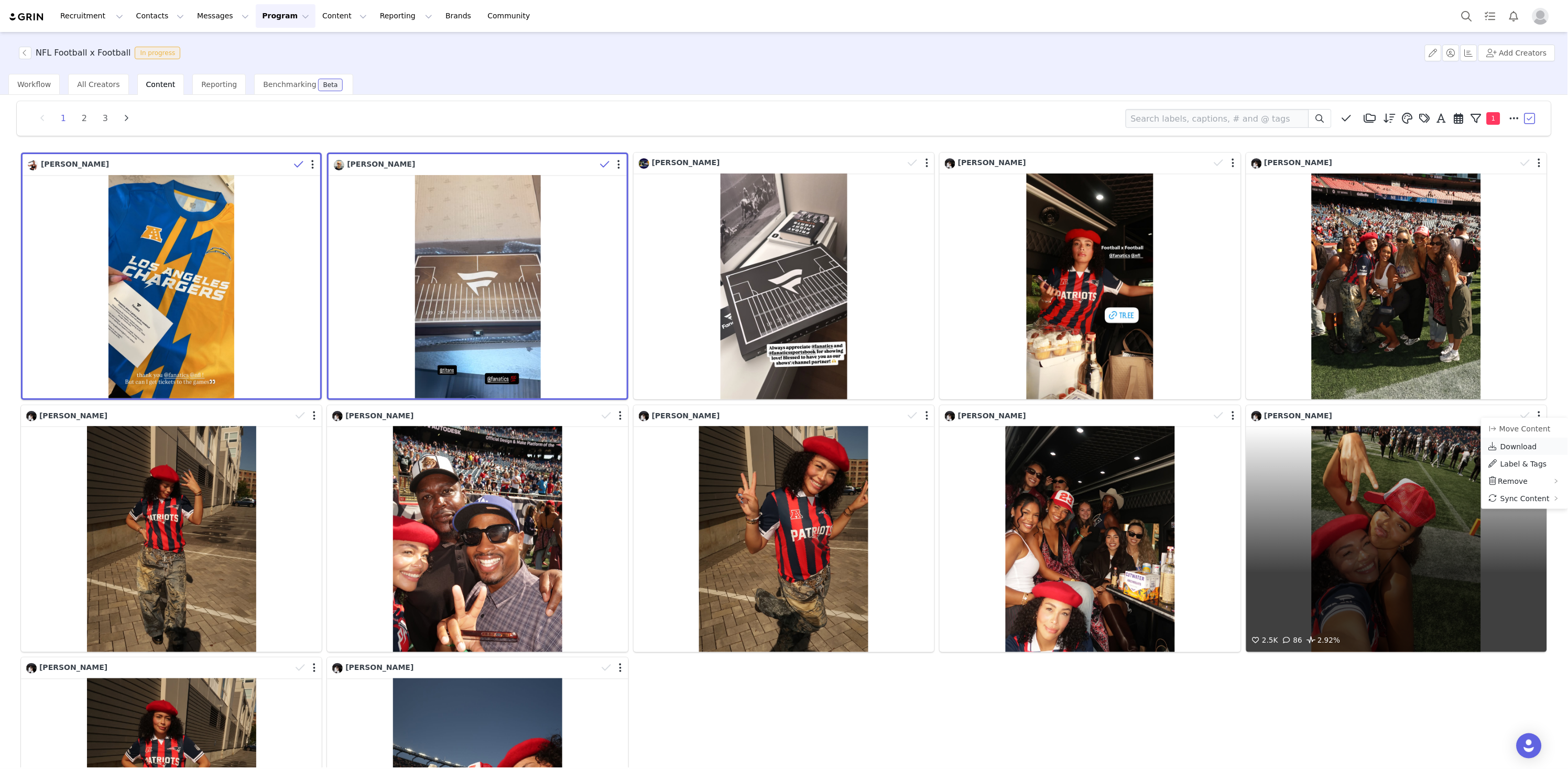
scroll to position [8, 0]
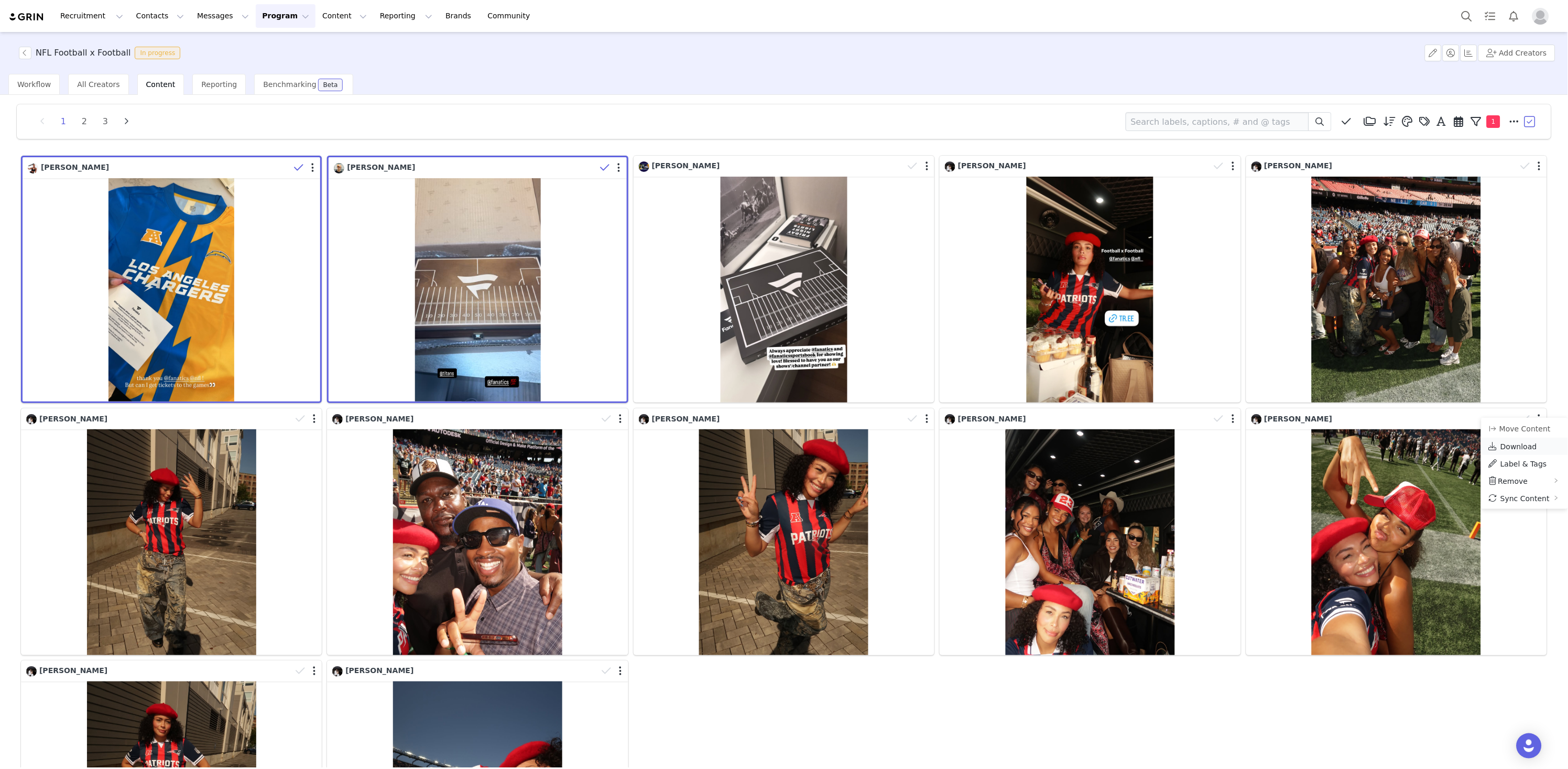
click at [1359, 449] on span "Download" at bounding box center [1519, 447] width 37 height 9
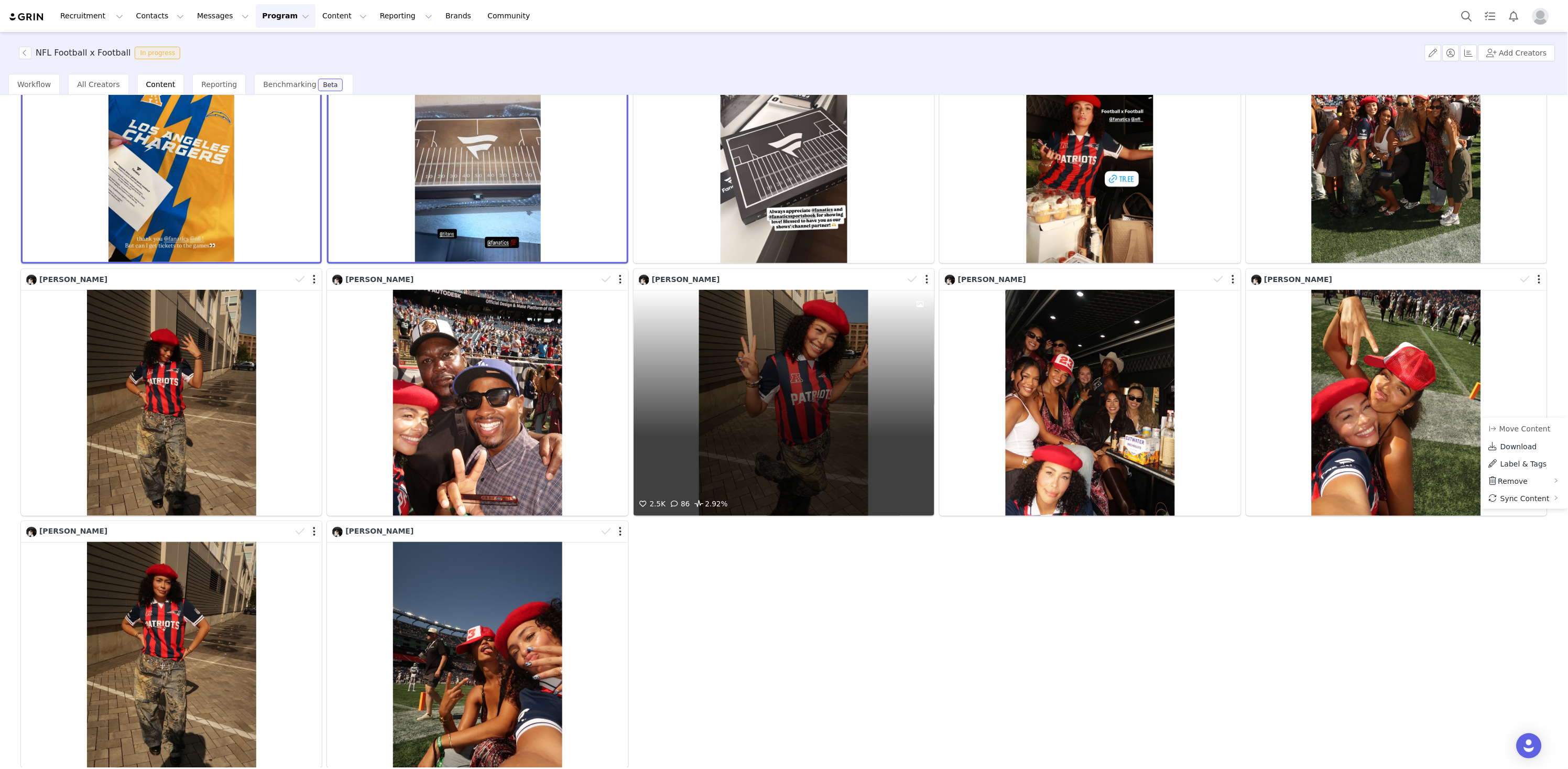
scroll to position [214, 0]
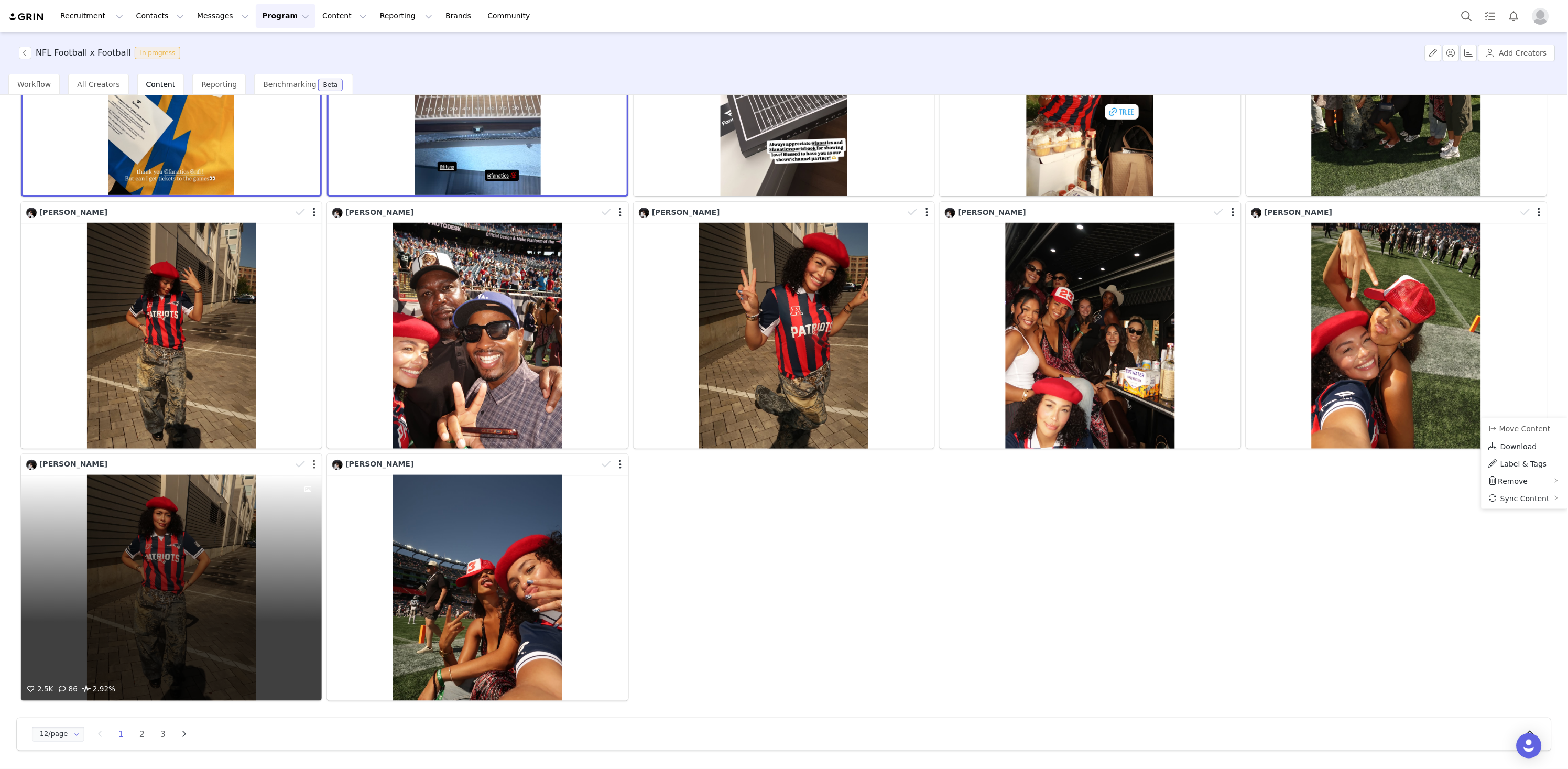
click at [314, 466] on button "button" at bounding box center [314, 464] width 3 height 11
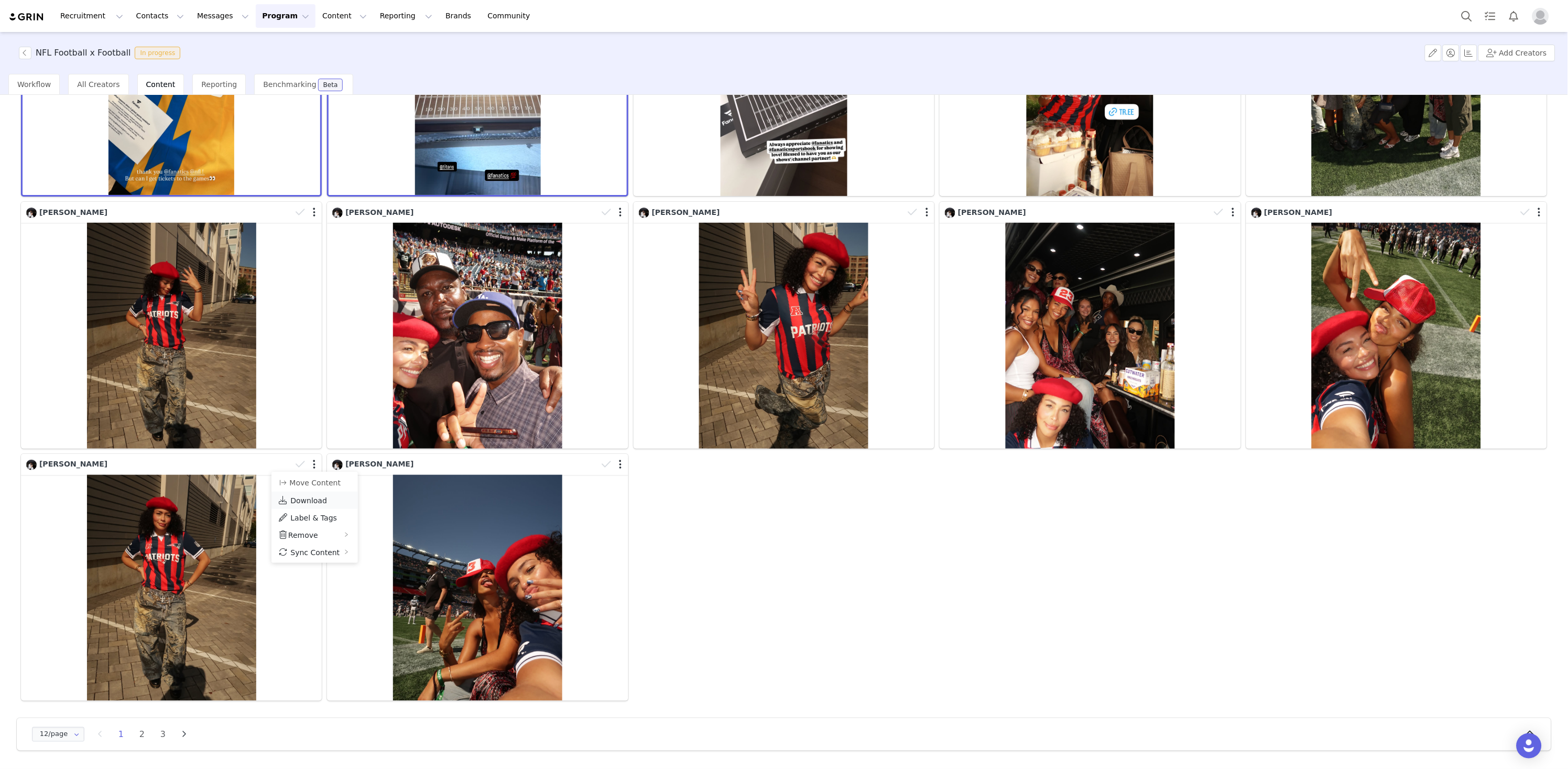
click at [319, 501] on span "Download" at bounding box center [309, 500] width 37 height 9
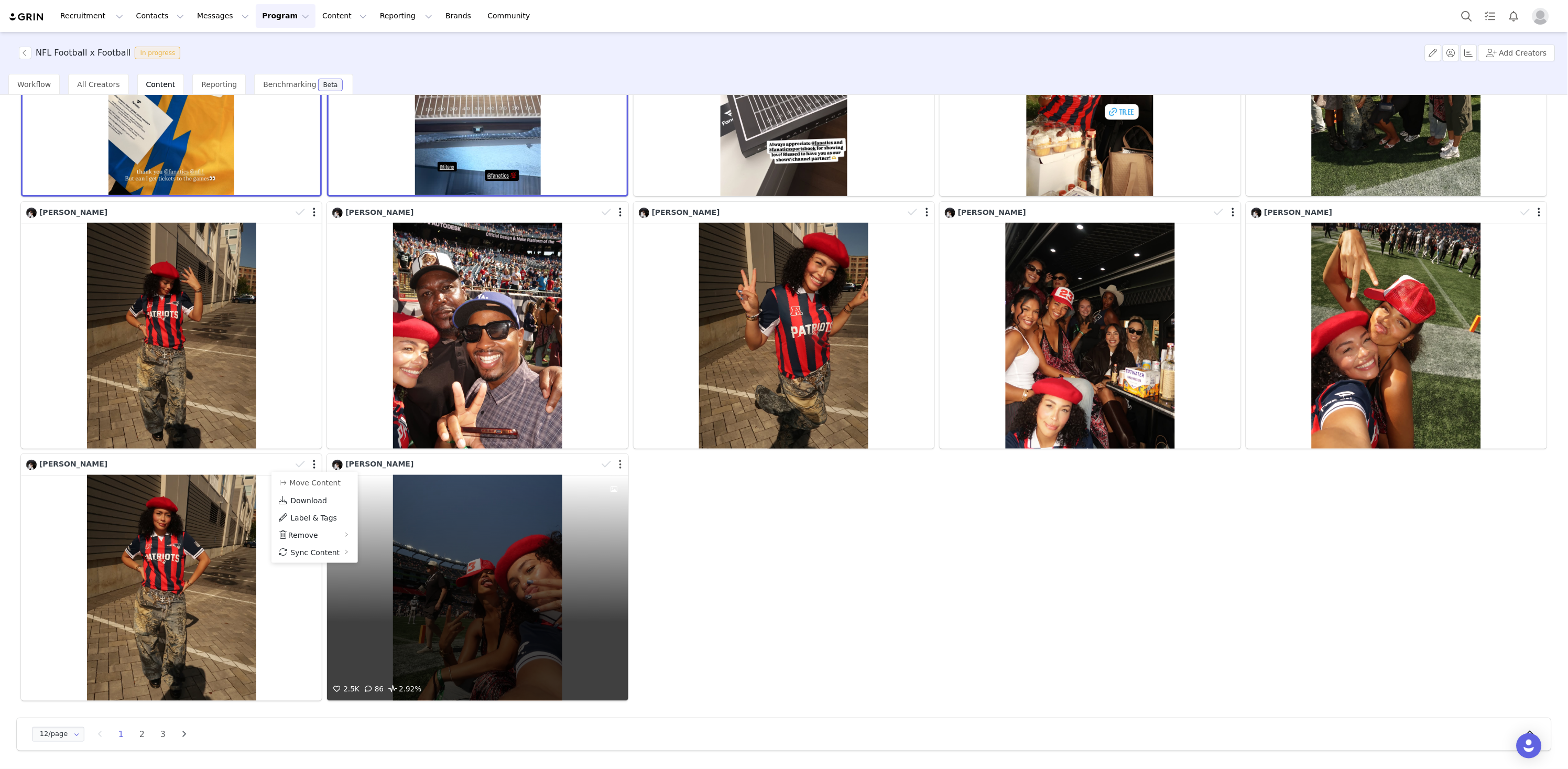
click at [620, 463] on button "button" at bounding box center [621, 464] width 3 height 11
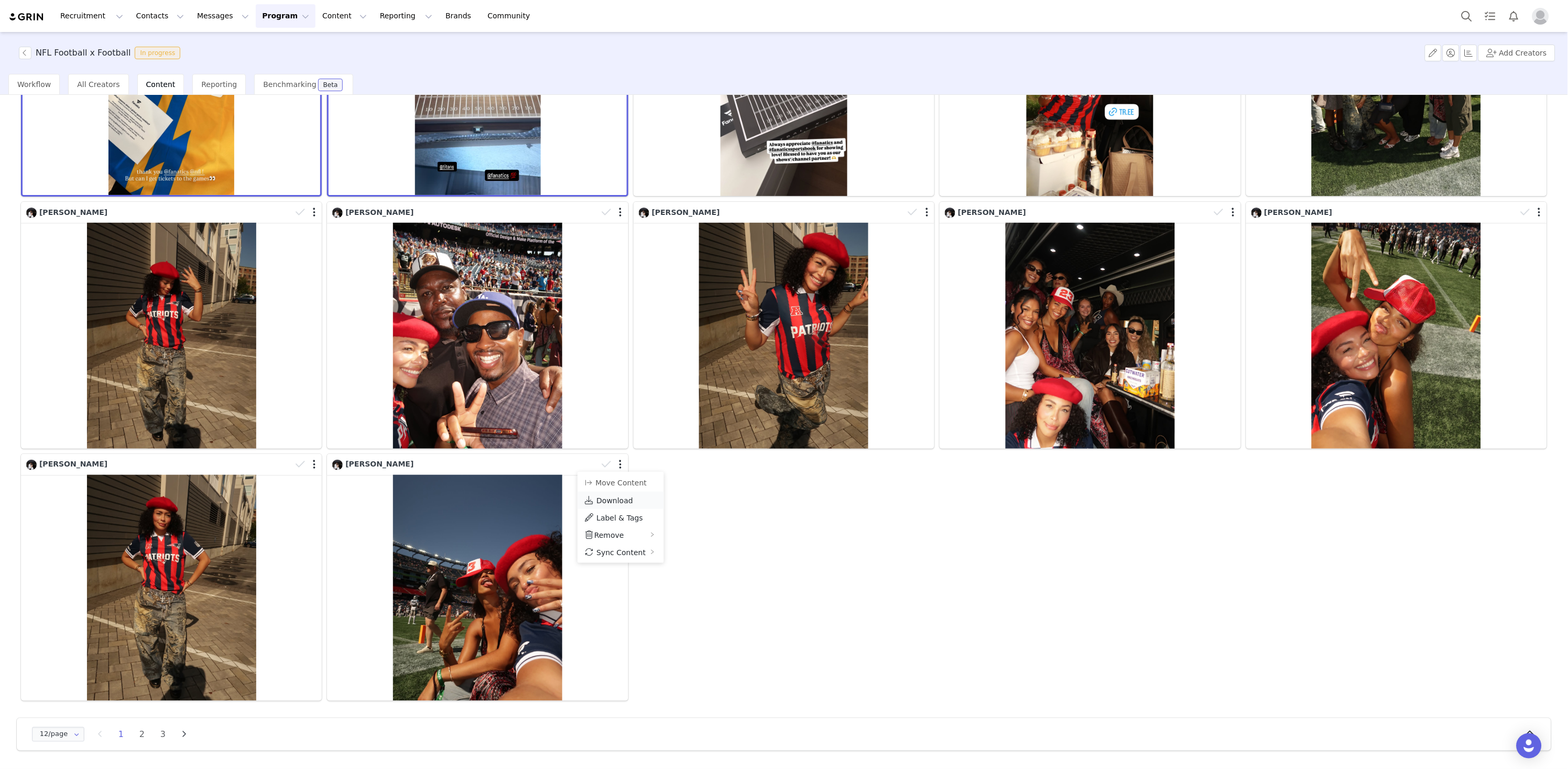
click at [620, 497] on span "Download" at bounding box center [615, 500] width 37 height 9
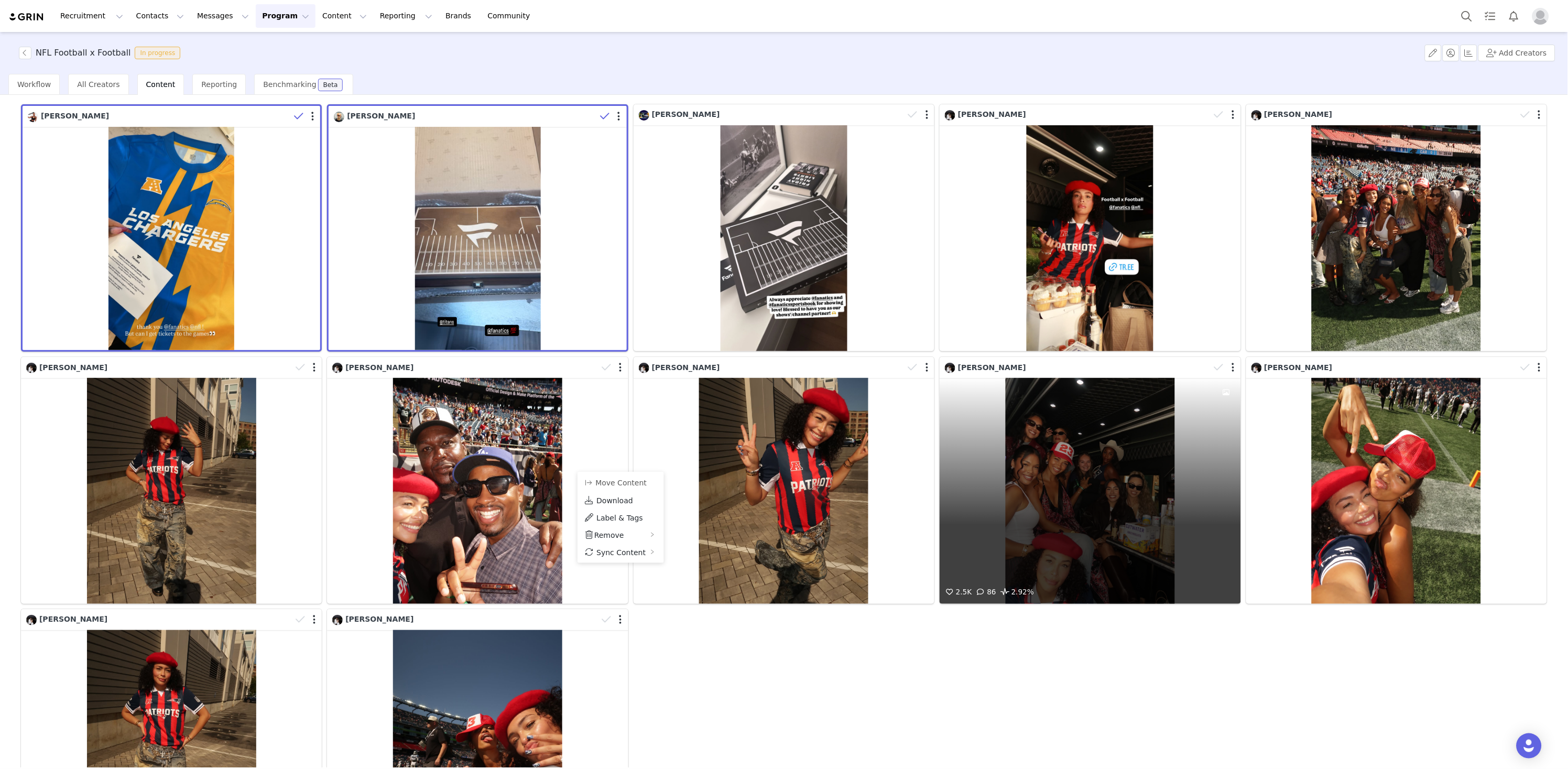
scroll to position [20, 0]
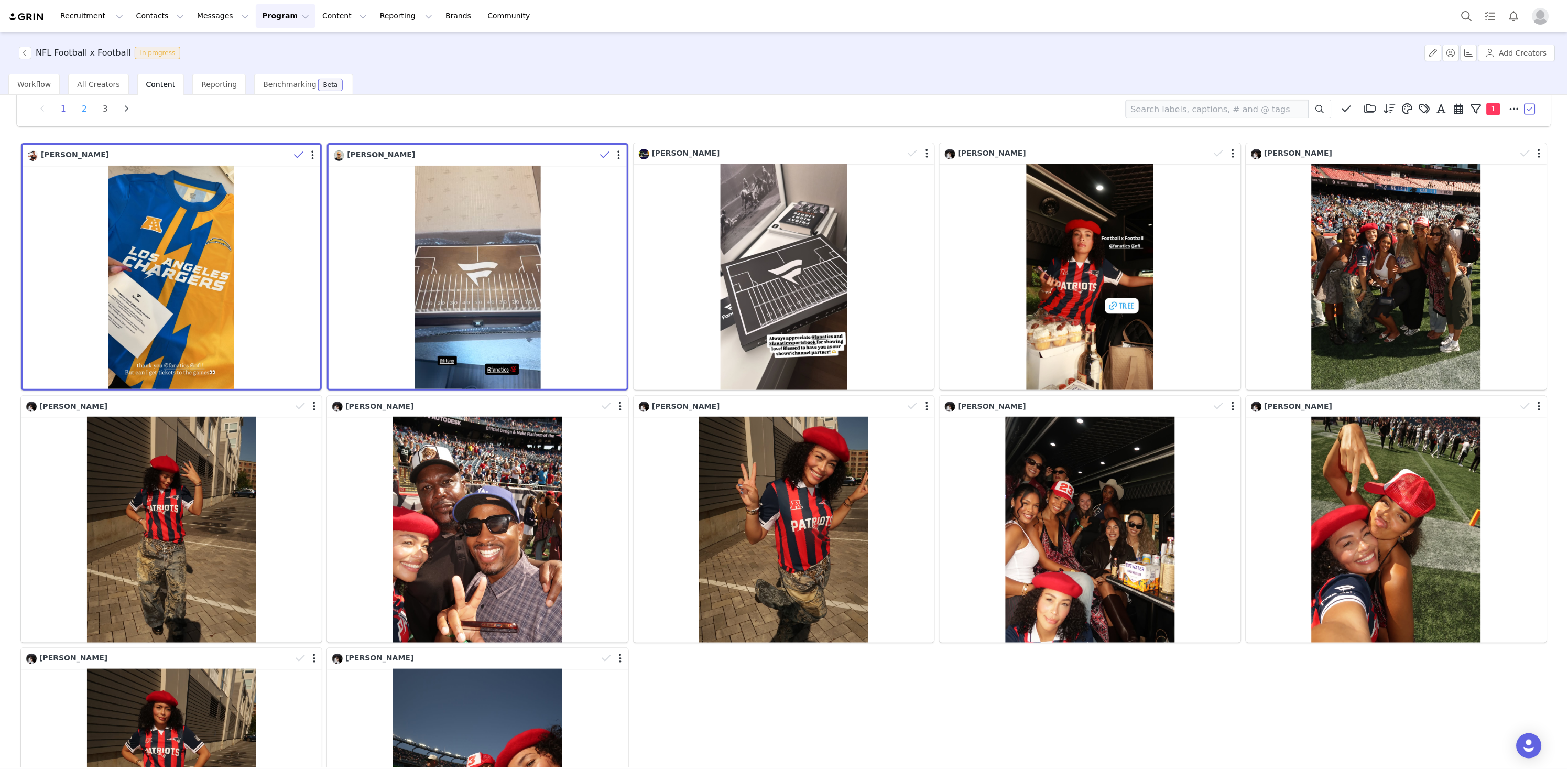
click at [80, 104] on li "2" at bounding box center [84, 109] width 15 height 14
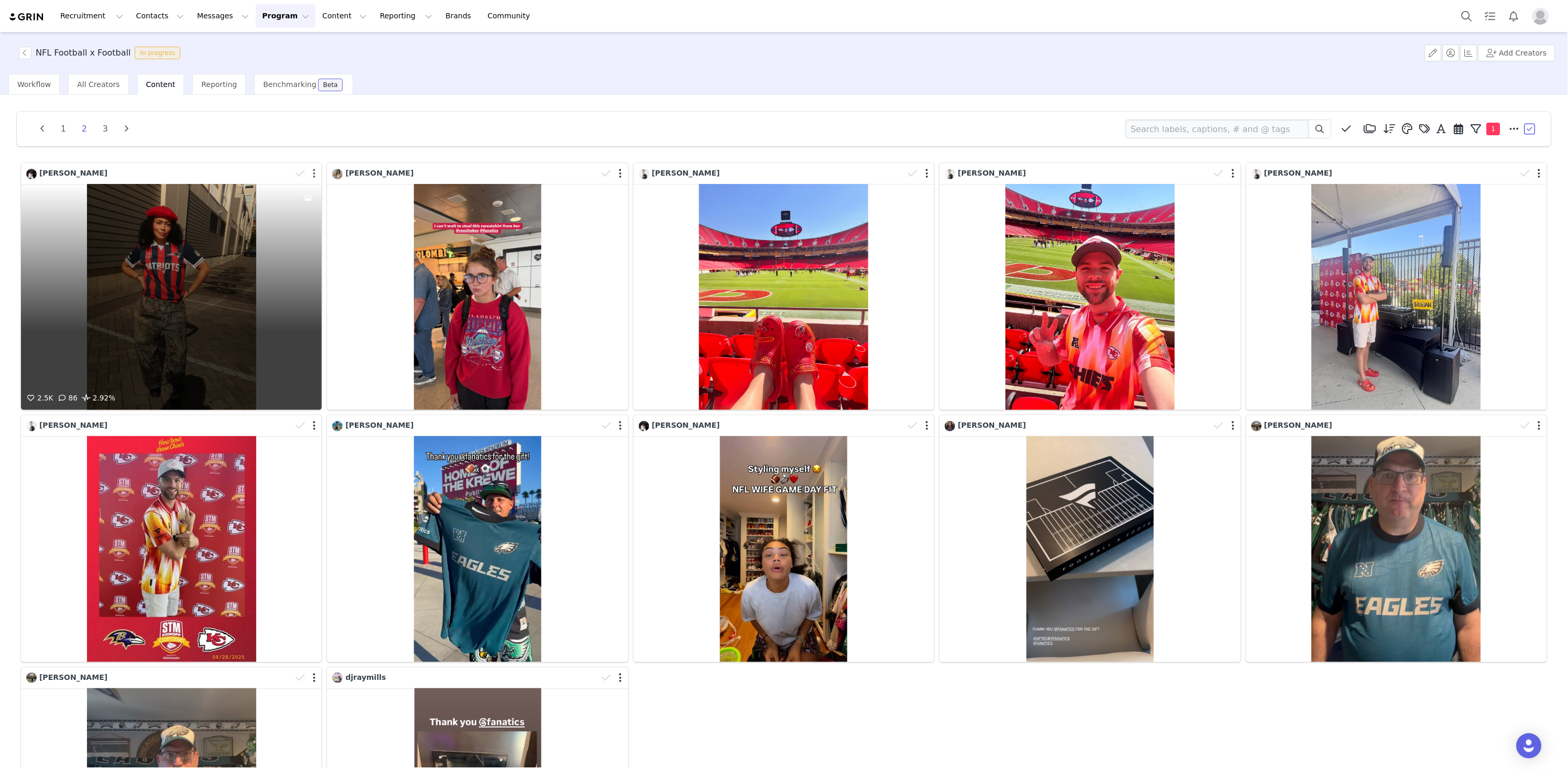
click at [314, 173] on button "button" at bounding box center [314, 173] width 3 height 11
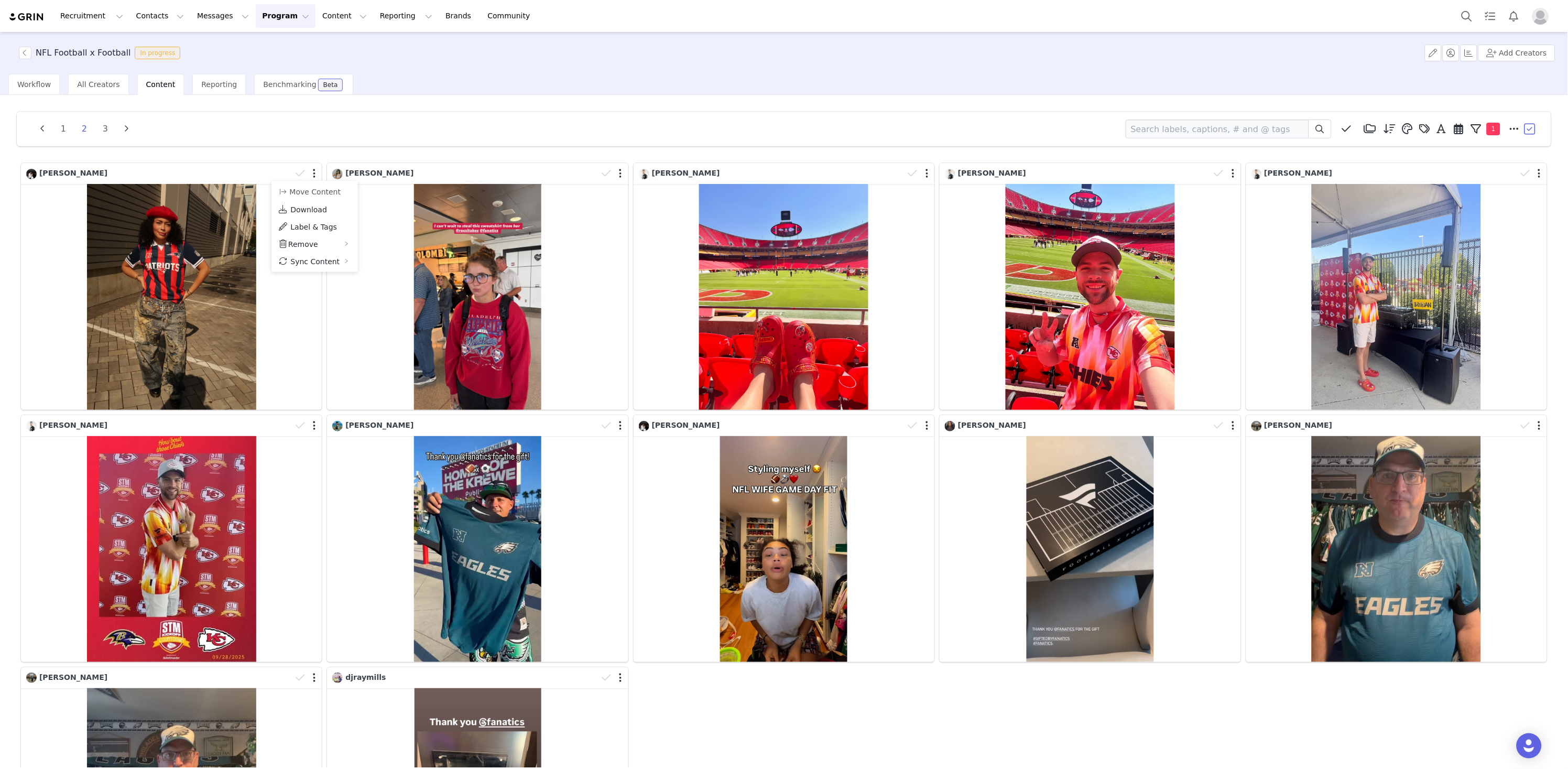
click at [308, 142] on div "1 2 3 Media Library (0) Folders No folders have been created yet. New Folder De…" at bounding box center [784, 129] width 1534 height 35
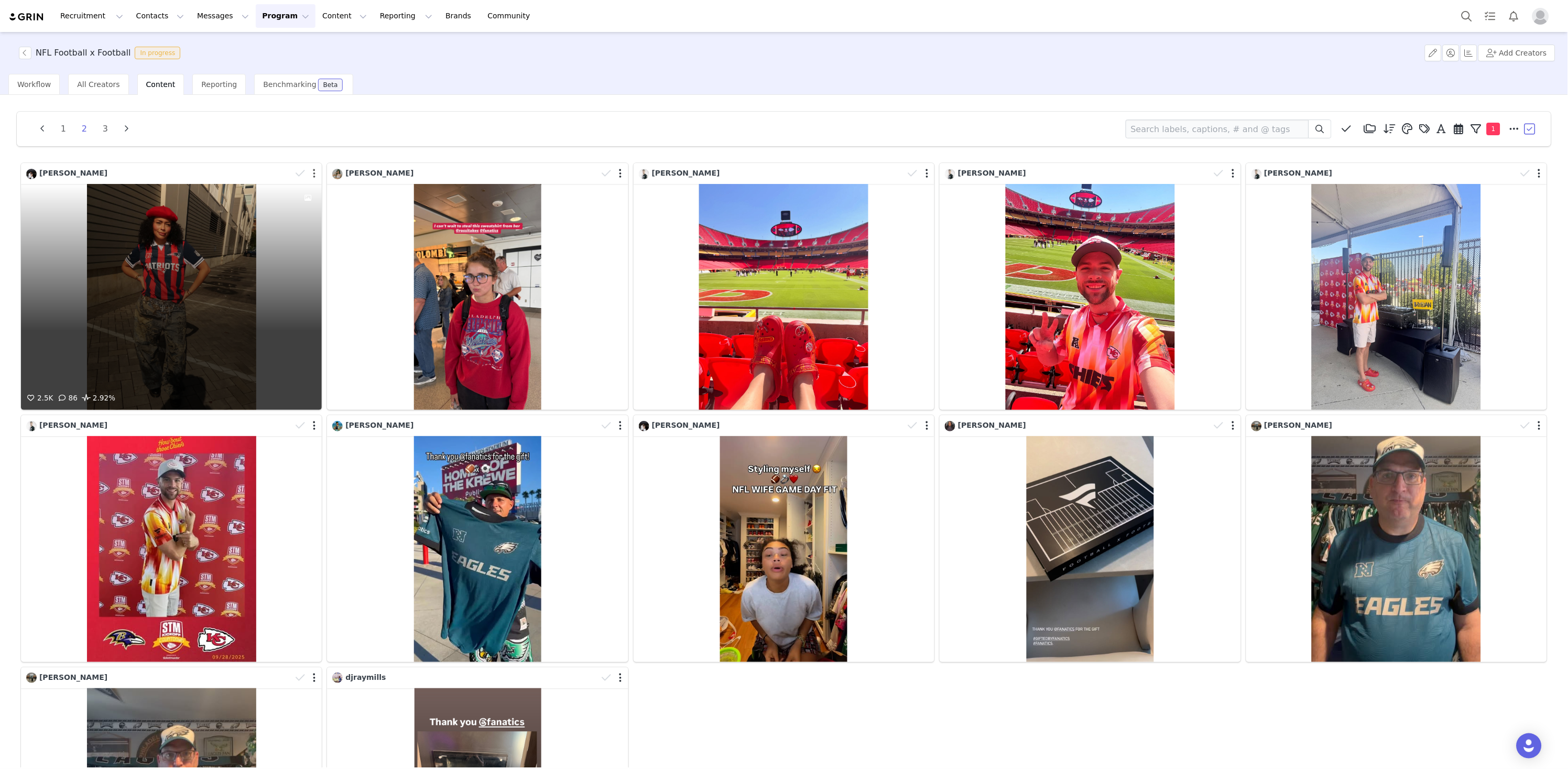
click at [316, 173] on button "button" at bounding box center [314, 173] width 3 height 11
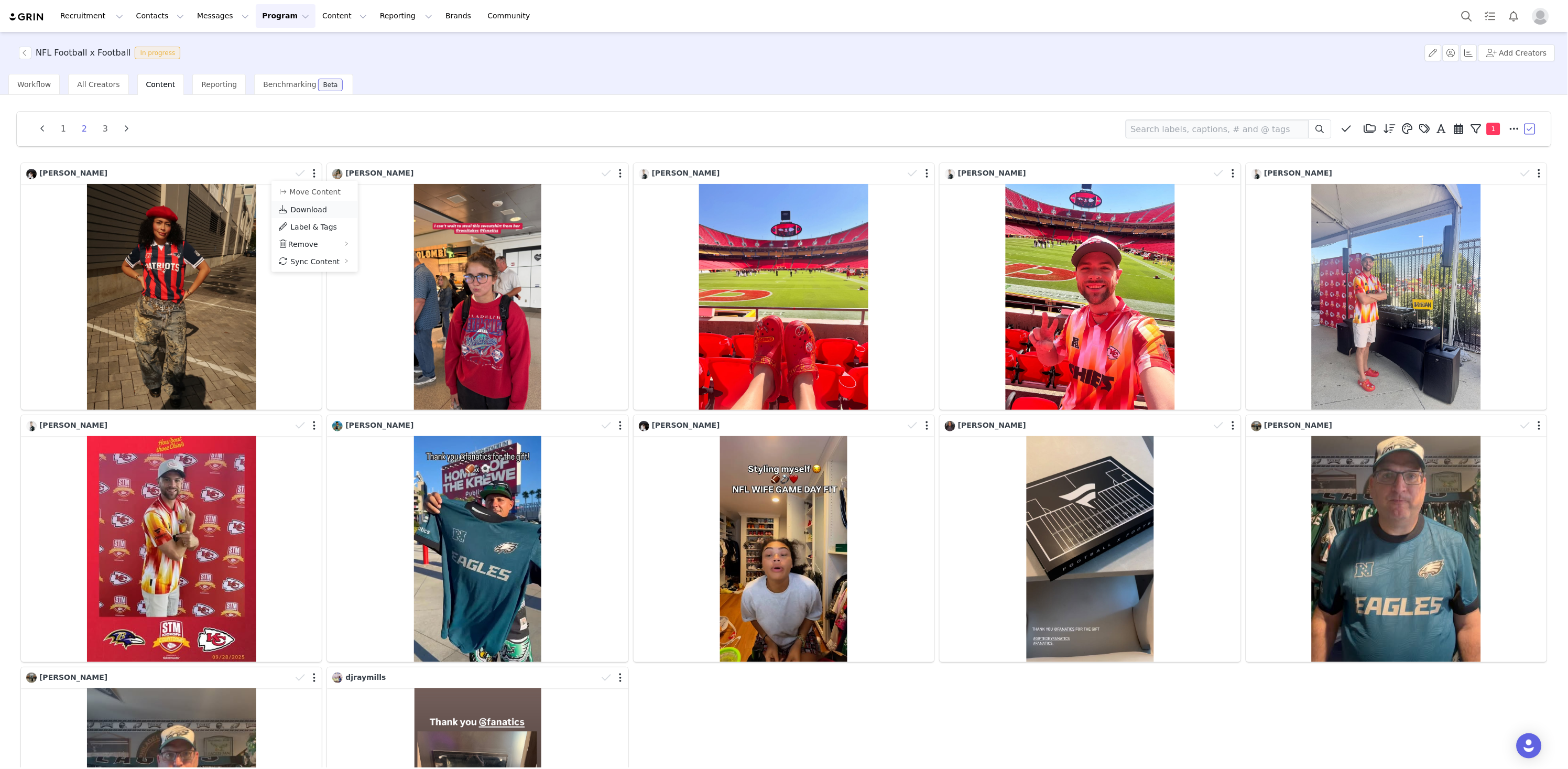
click at [327, 211] on link "Download" at bounding box center [315, 210] width 87 height 17
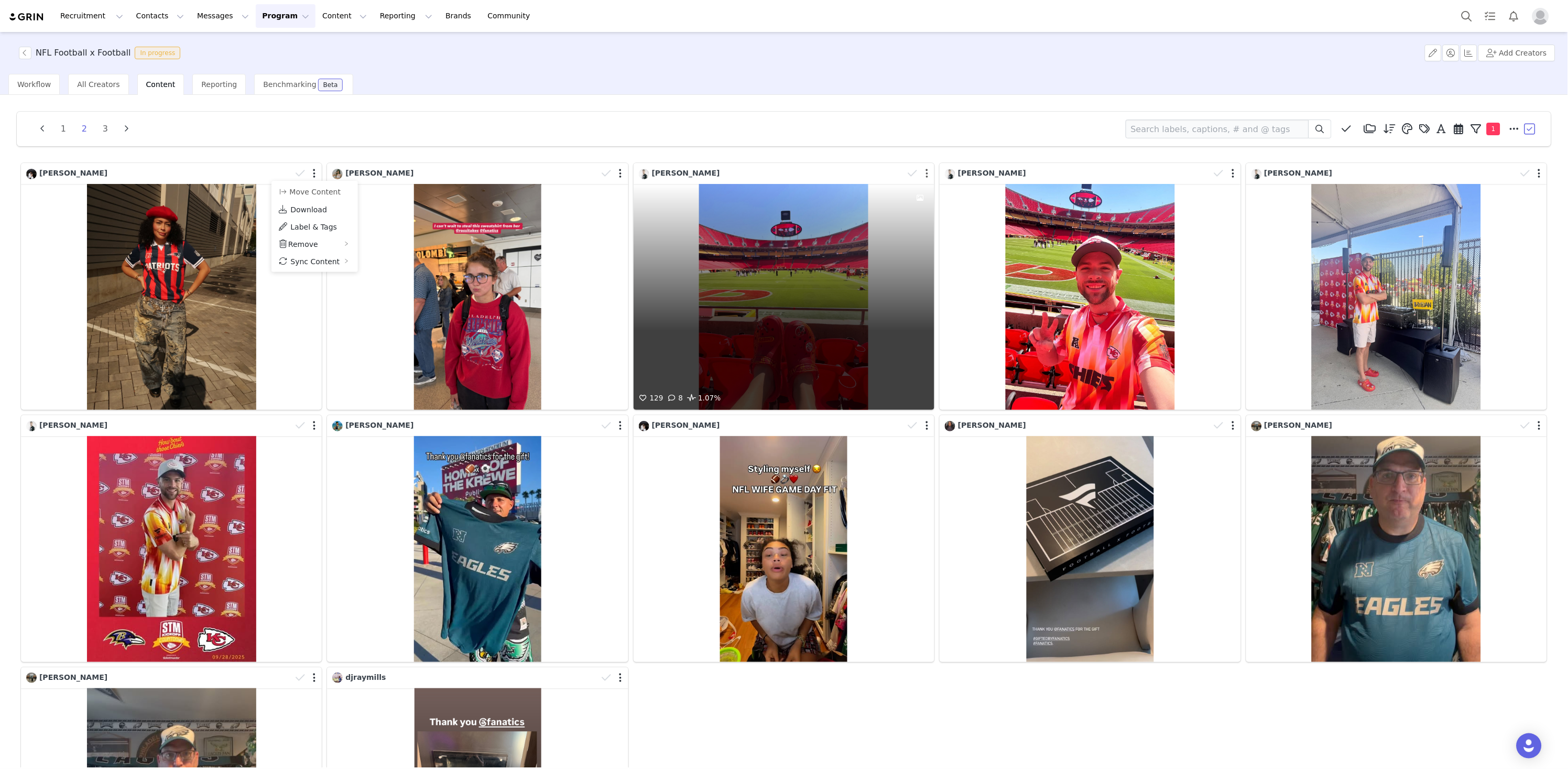
click at [926, 173] on button "button" at bounding box center [927, 173] width 3 height 11
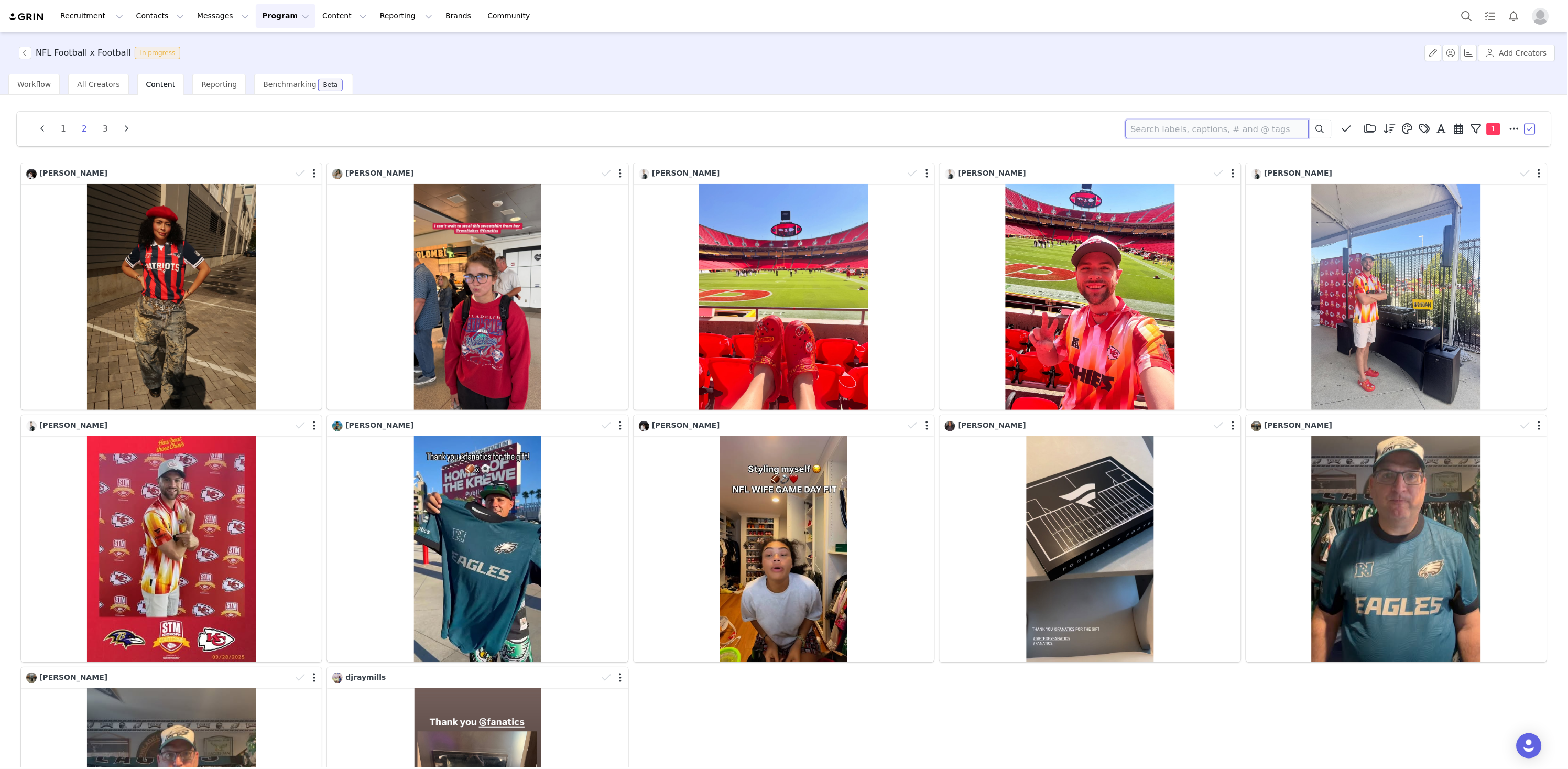
click at [1195, 122] on input at bounding box center [1218, 129] width 184 height 19
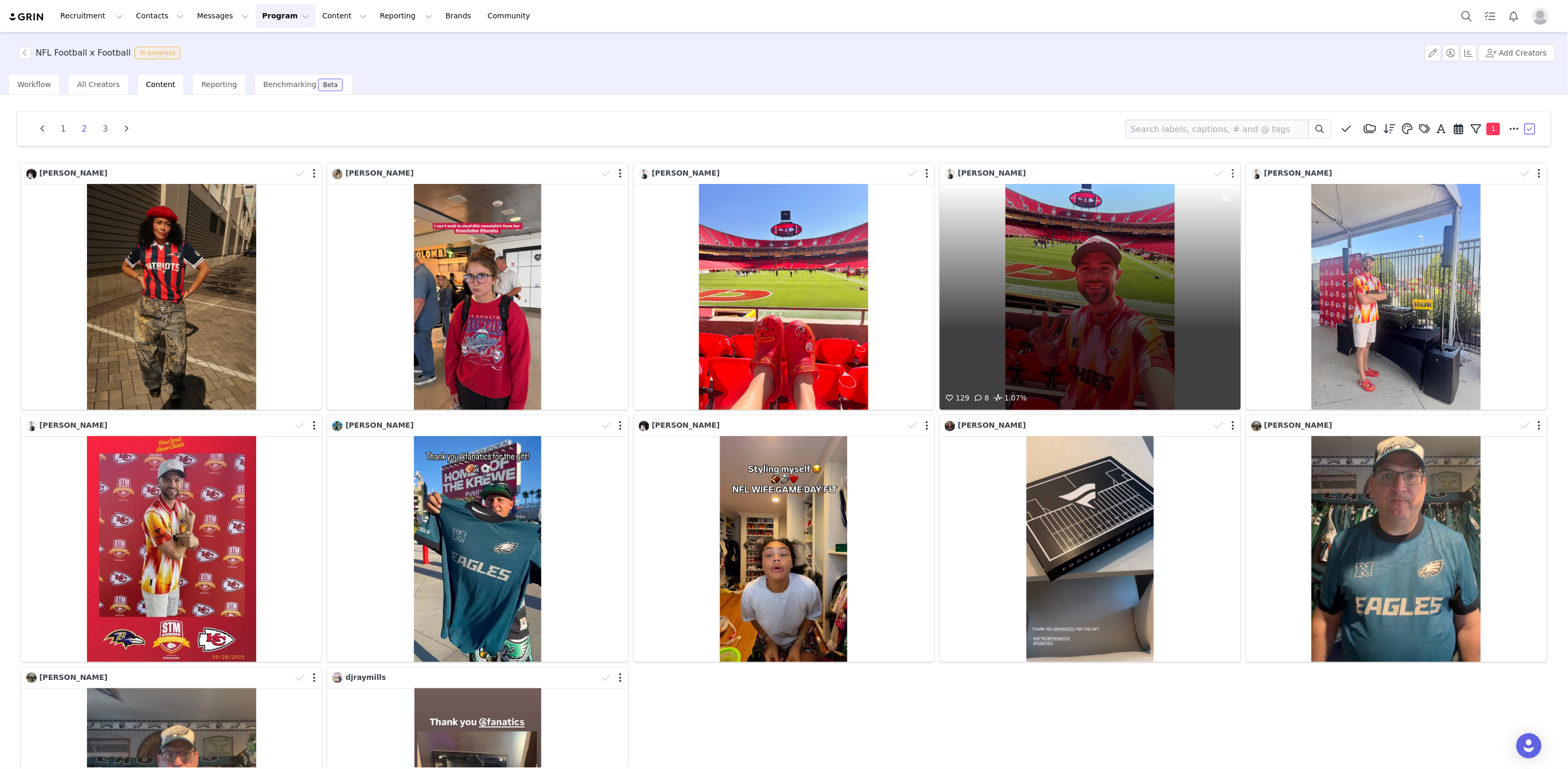
click at [1233, 173] on button "button" at bounding box center [1233, 173] width 3 height 11
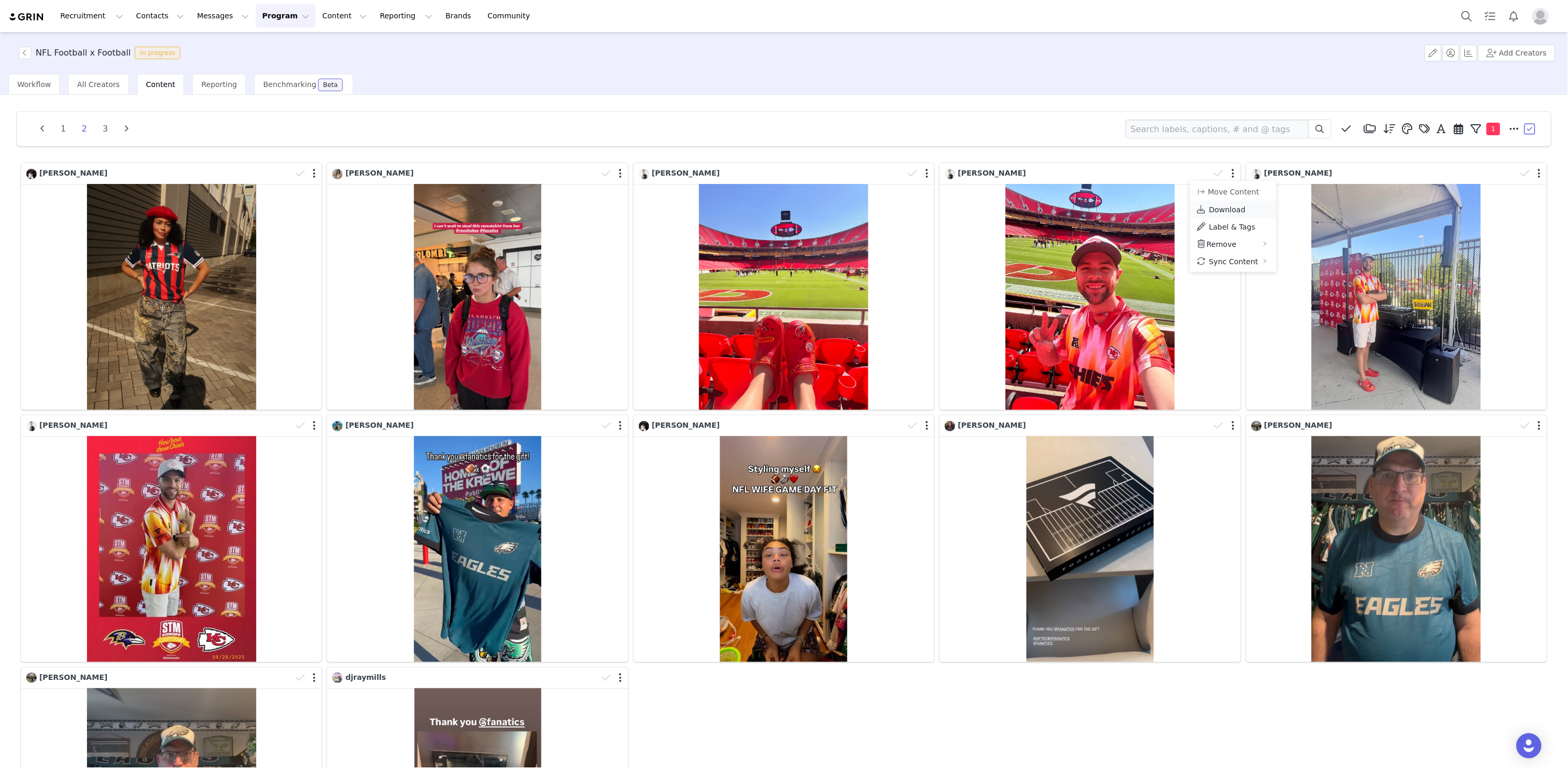
click at [1226, 209] on span "Download" at bounding box center [1227, 209] width 37 height 9
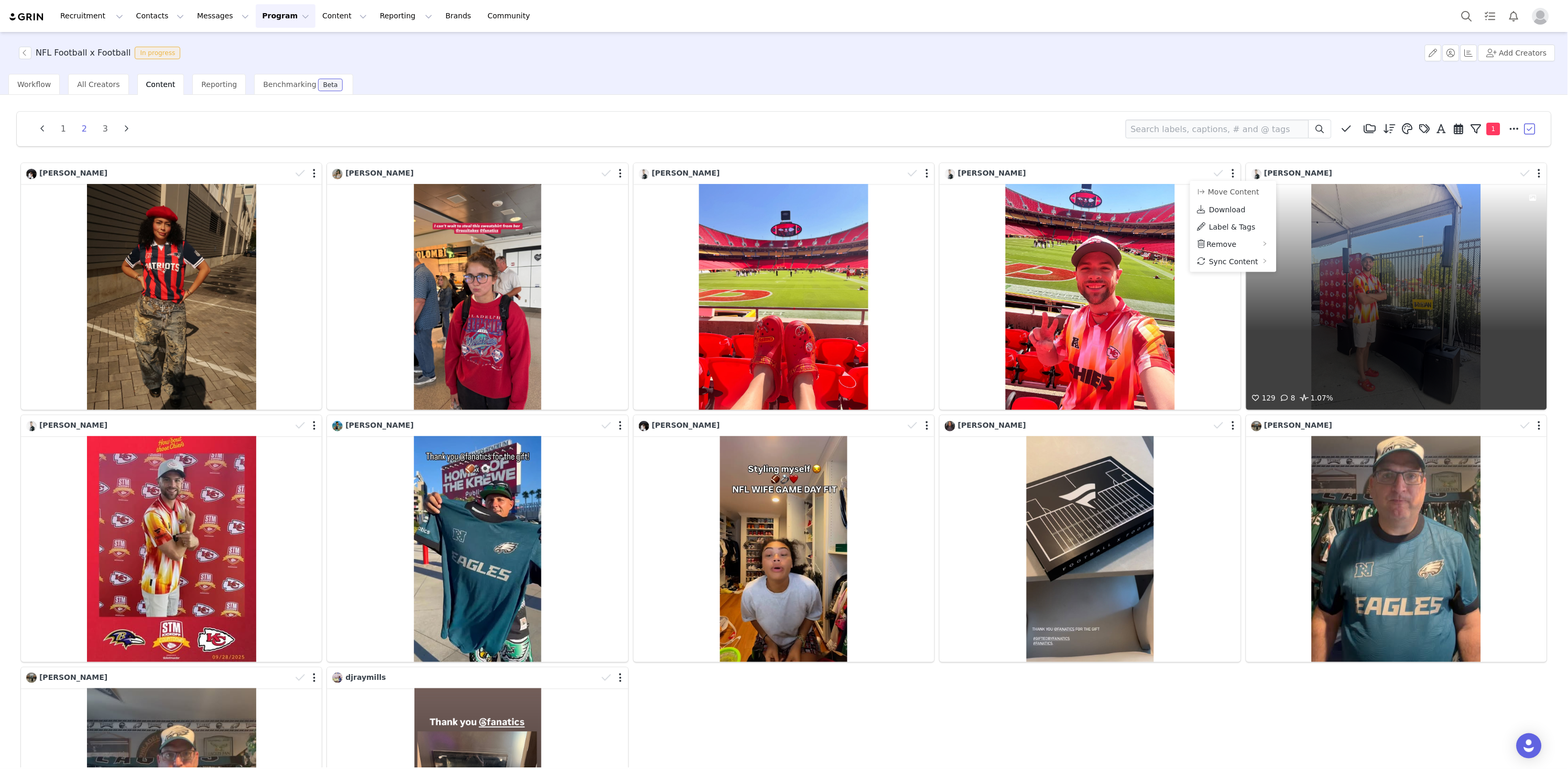
click at [1359, 173] on div at bounding box center [1532, 173] width 31 height 15
click at [1359, 173] on button "button" at bounding box center [1537, 174] width 3 height 11
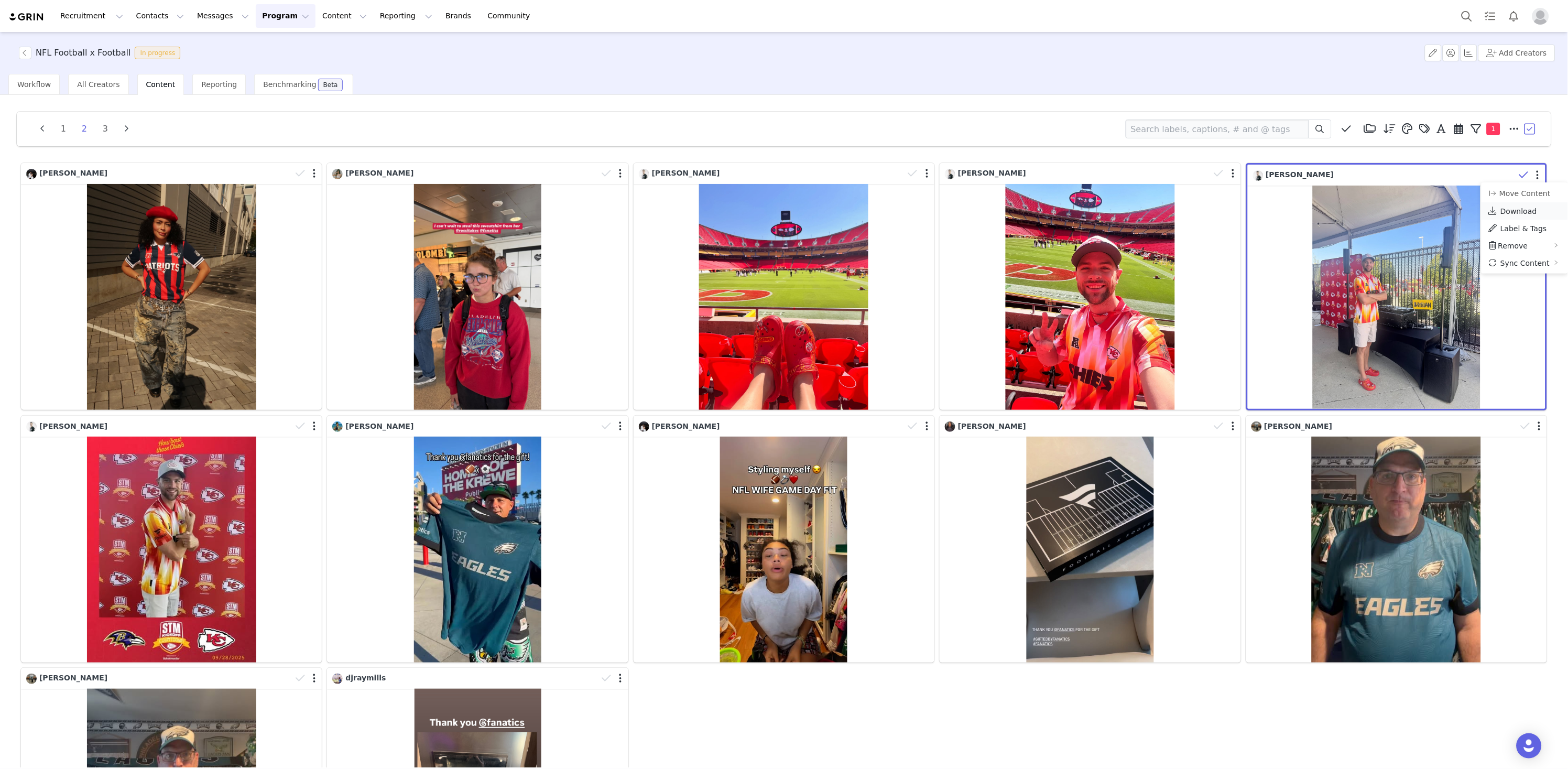
click at [1359, 209] on span "Download" at bounding box center [1519, 211] width 37 height 9
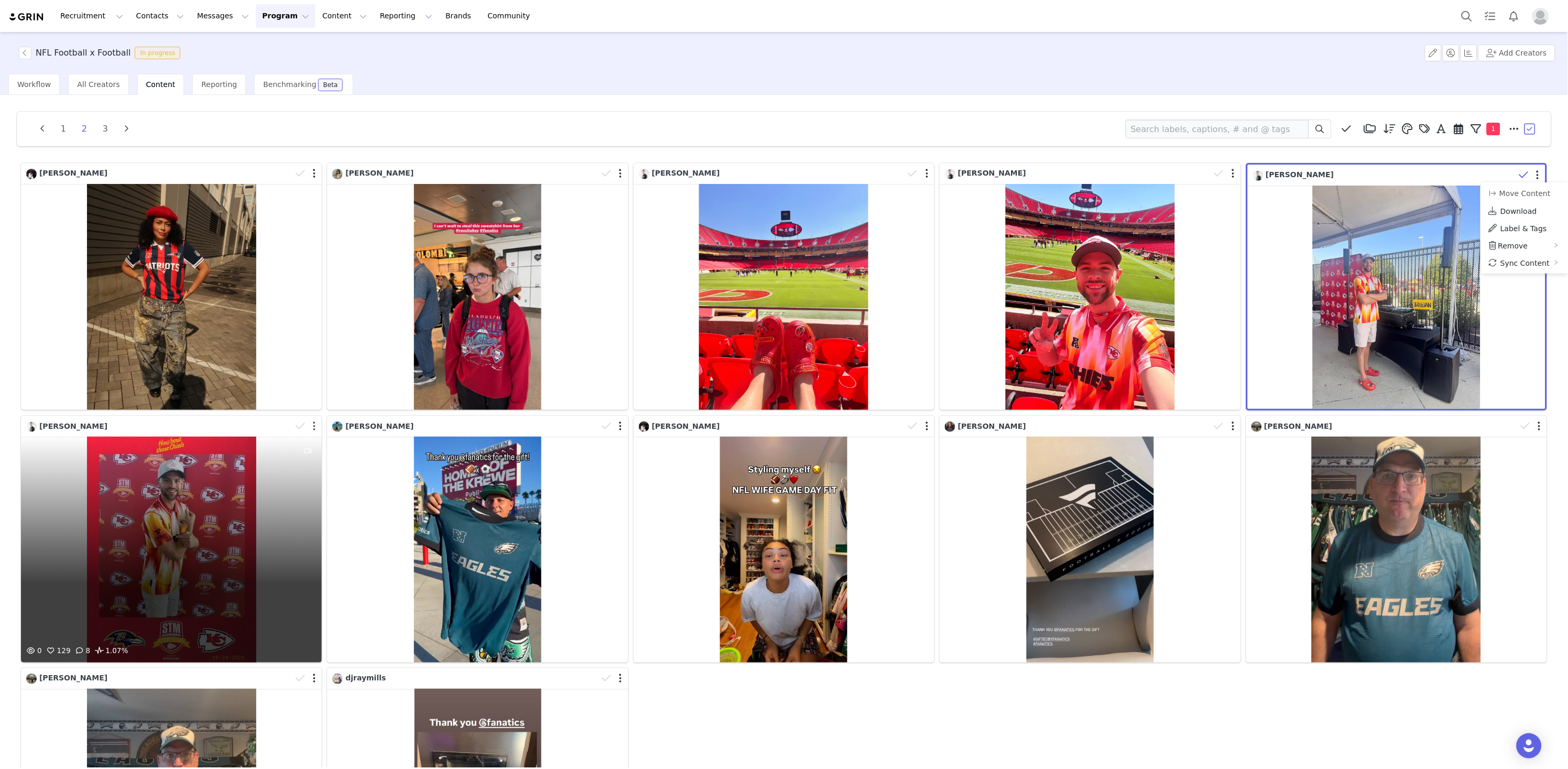
click at [313, 424] on button "button" at bounding box center [314, 425] width 3 height 11
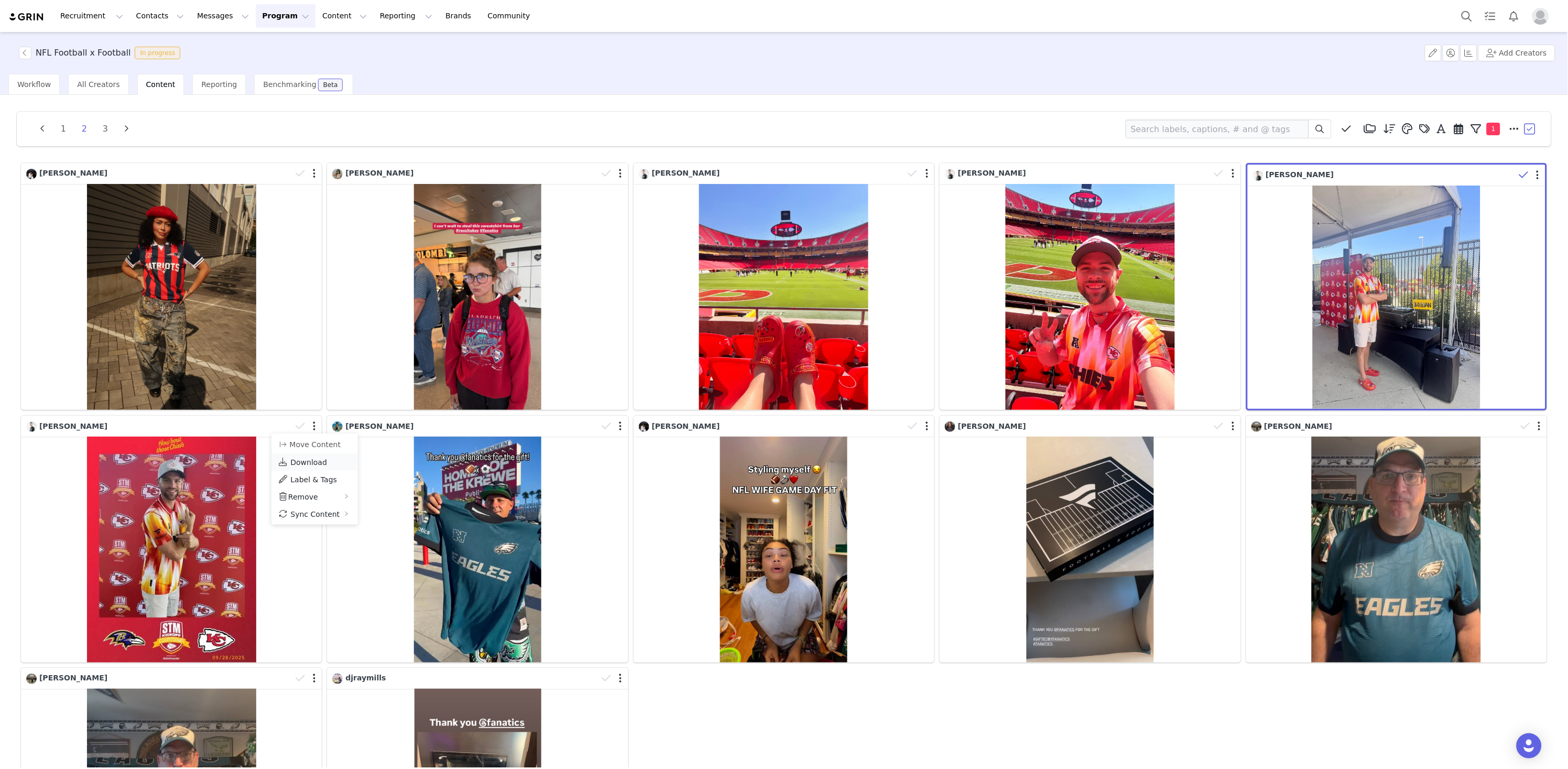
click at [311, 464] on span "Download" at bounding box center [309, 462] width 37 height 9
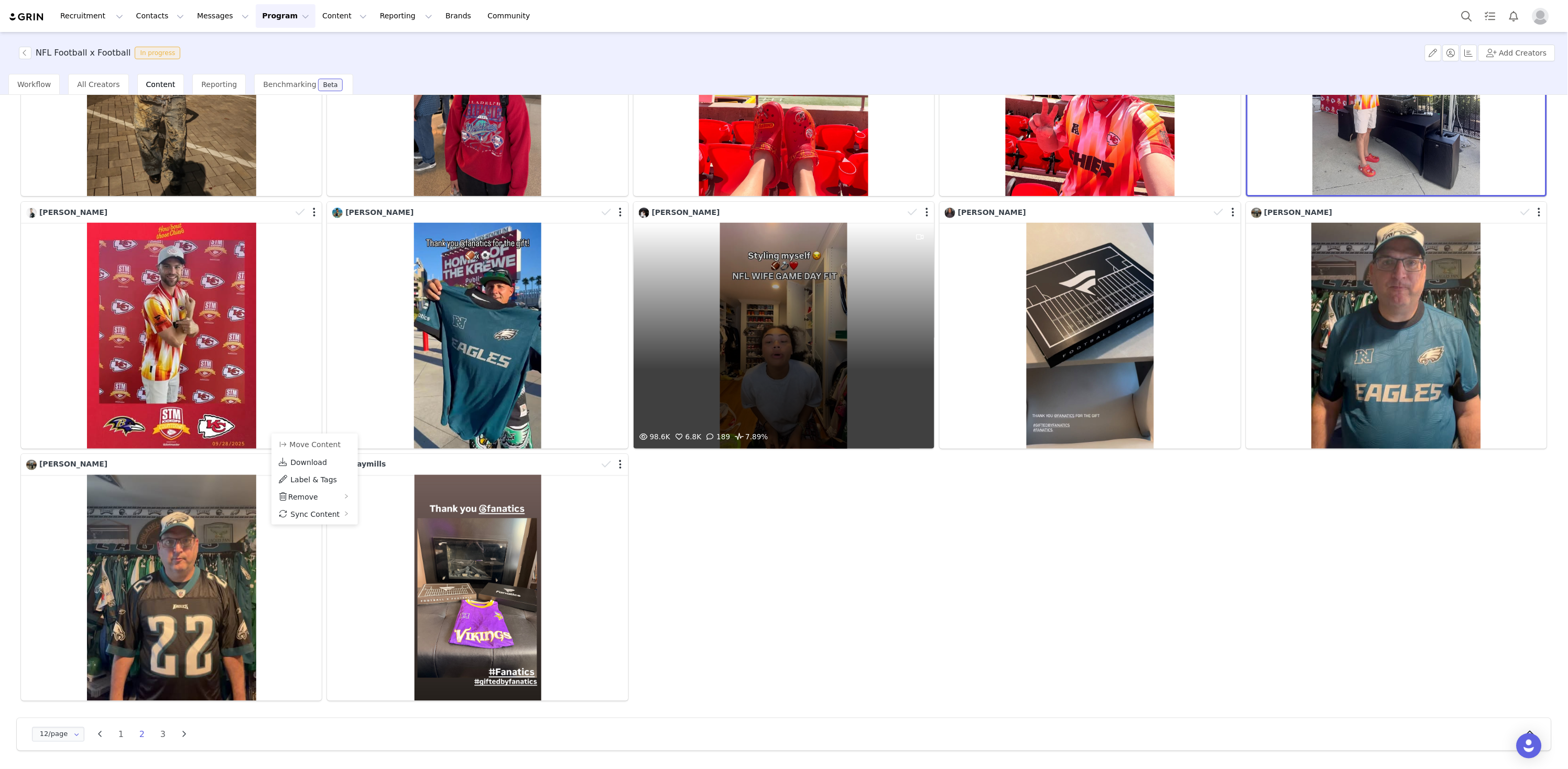
scroll to position [214, 0]
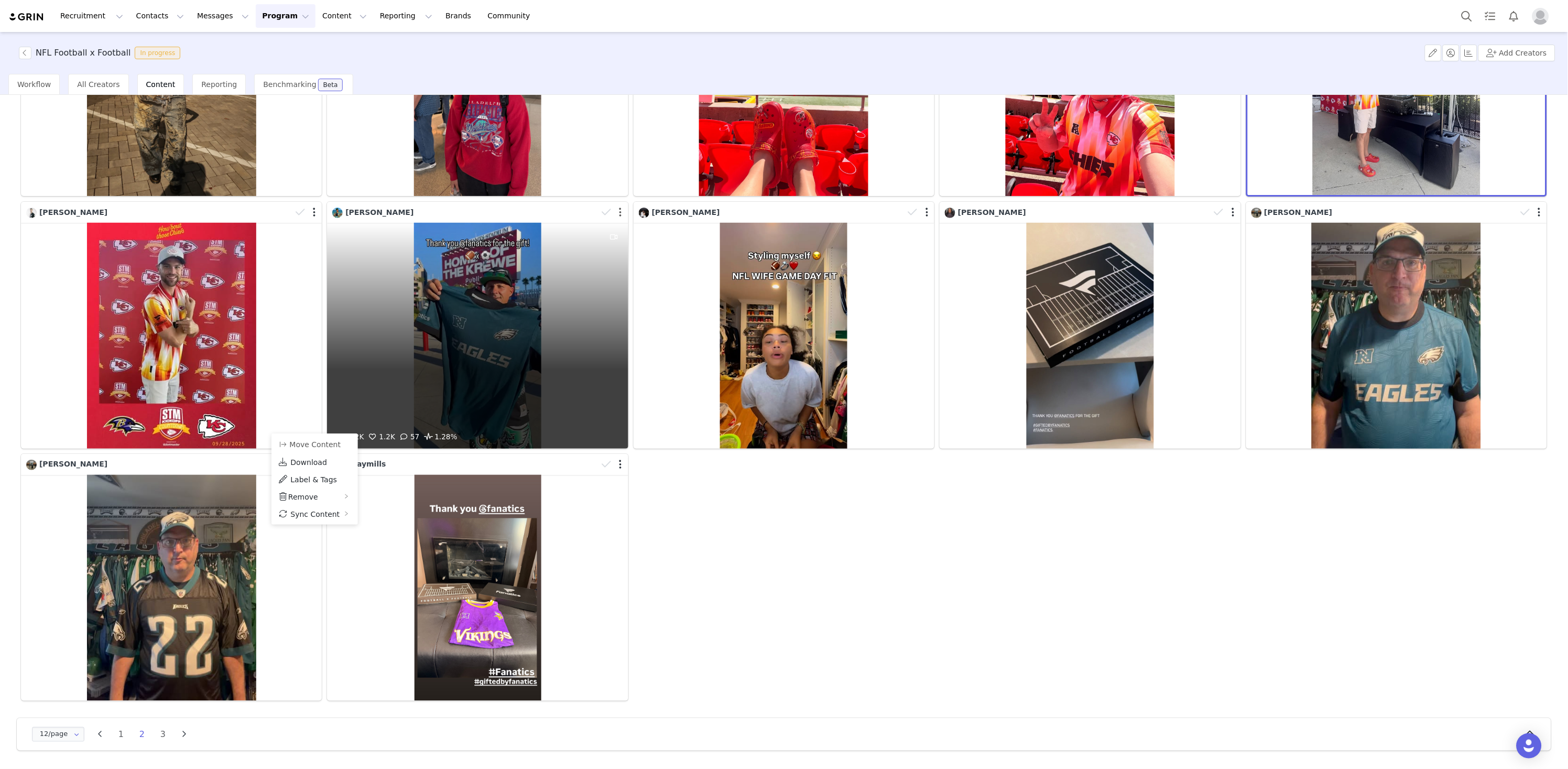
click at [621, 212] on button "button" at bounding box center [621, 212] width 3 height 11
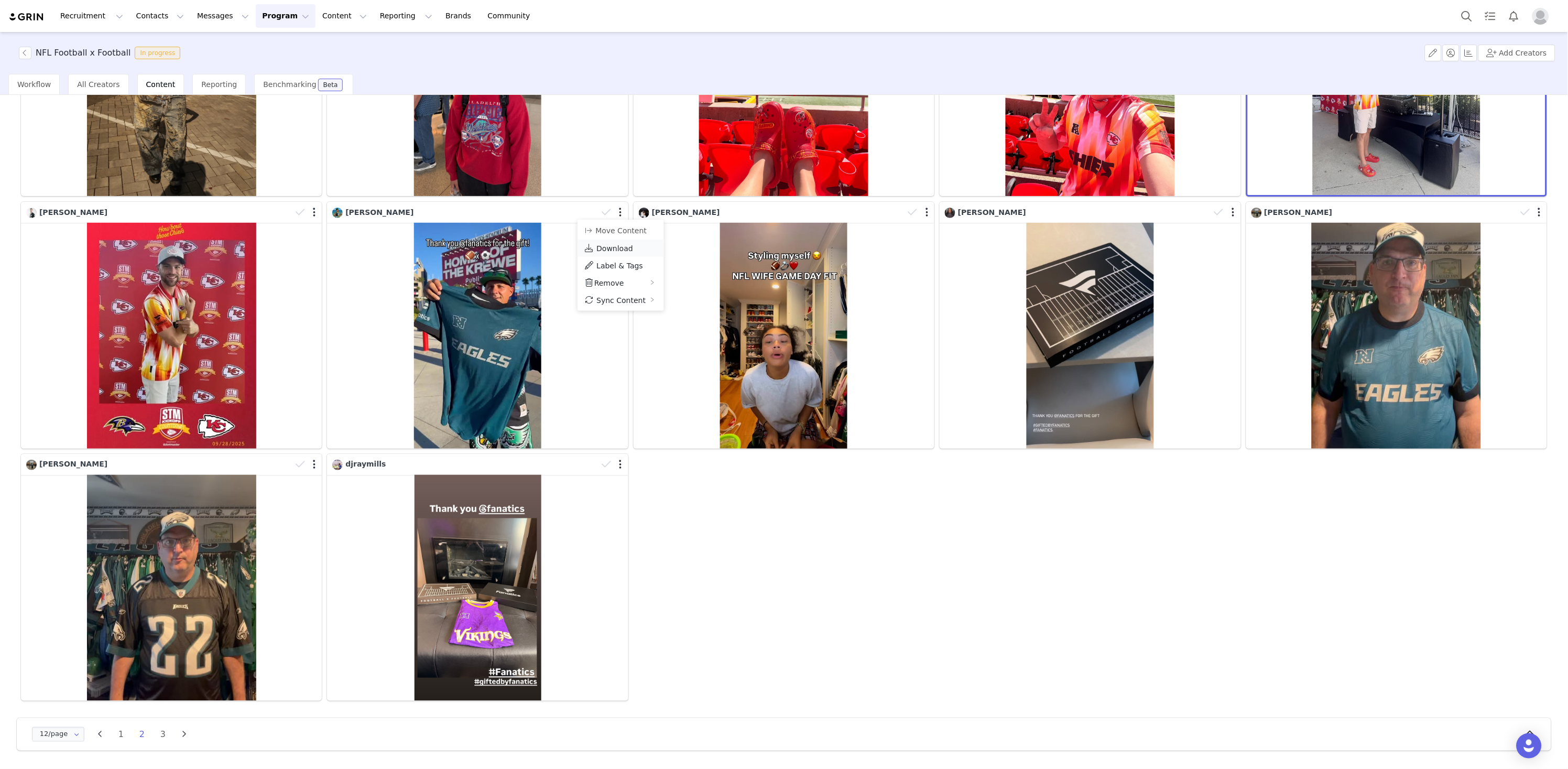
click at [617, 245] on span "Download" at bounding box center [615, 248] width 37 height 9
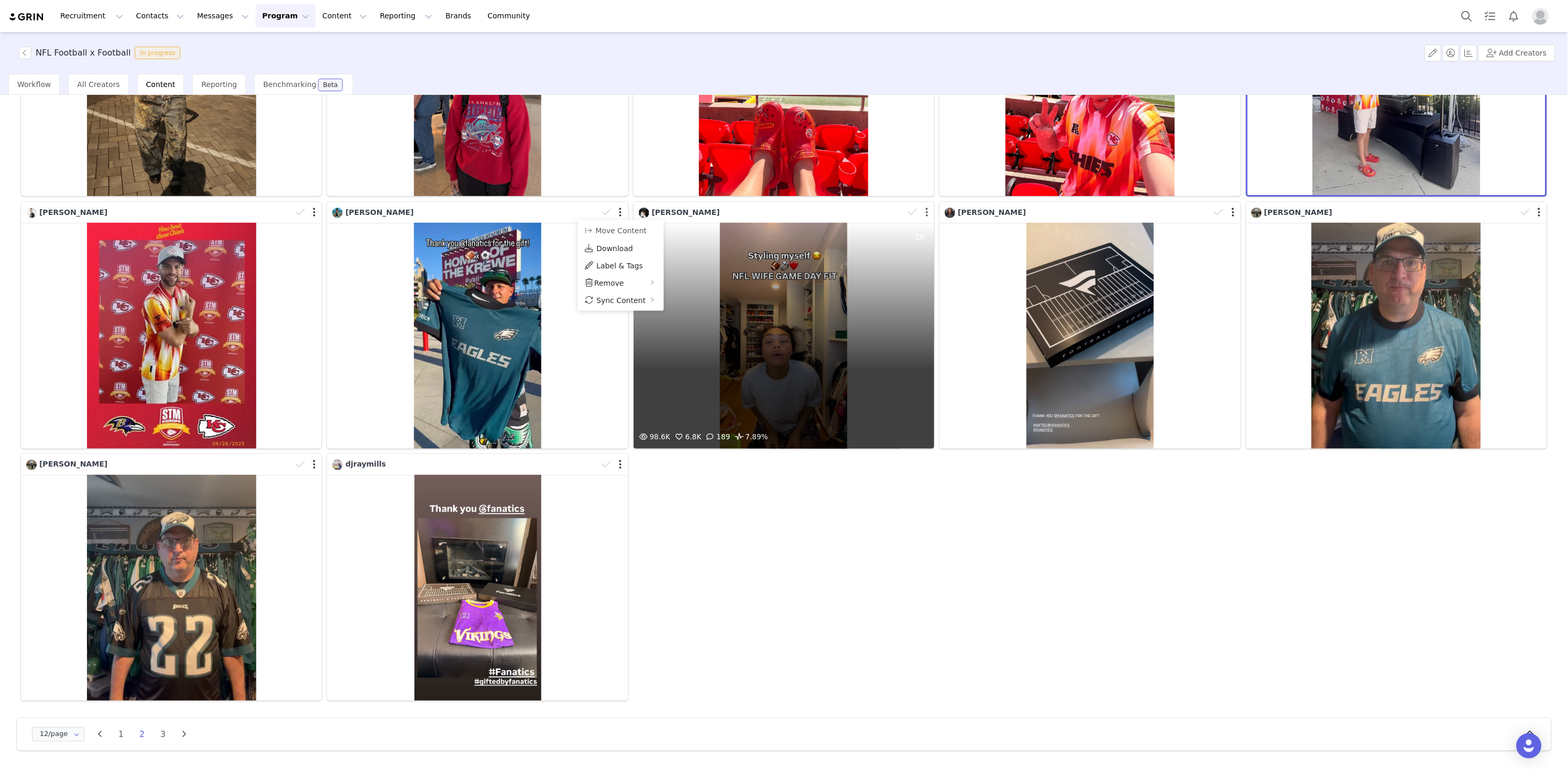
click at [927, 211] on button "button" at bounding box center [927, 212] width 3 height 11
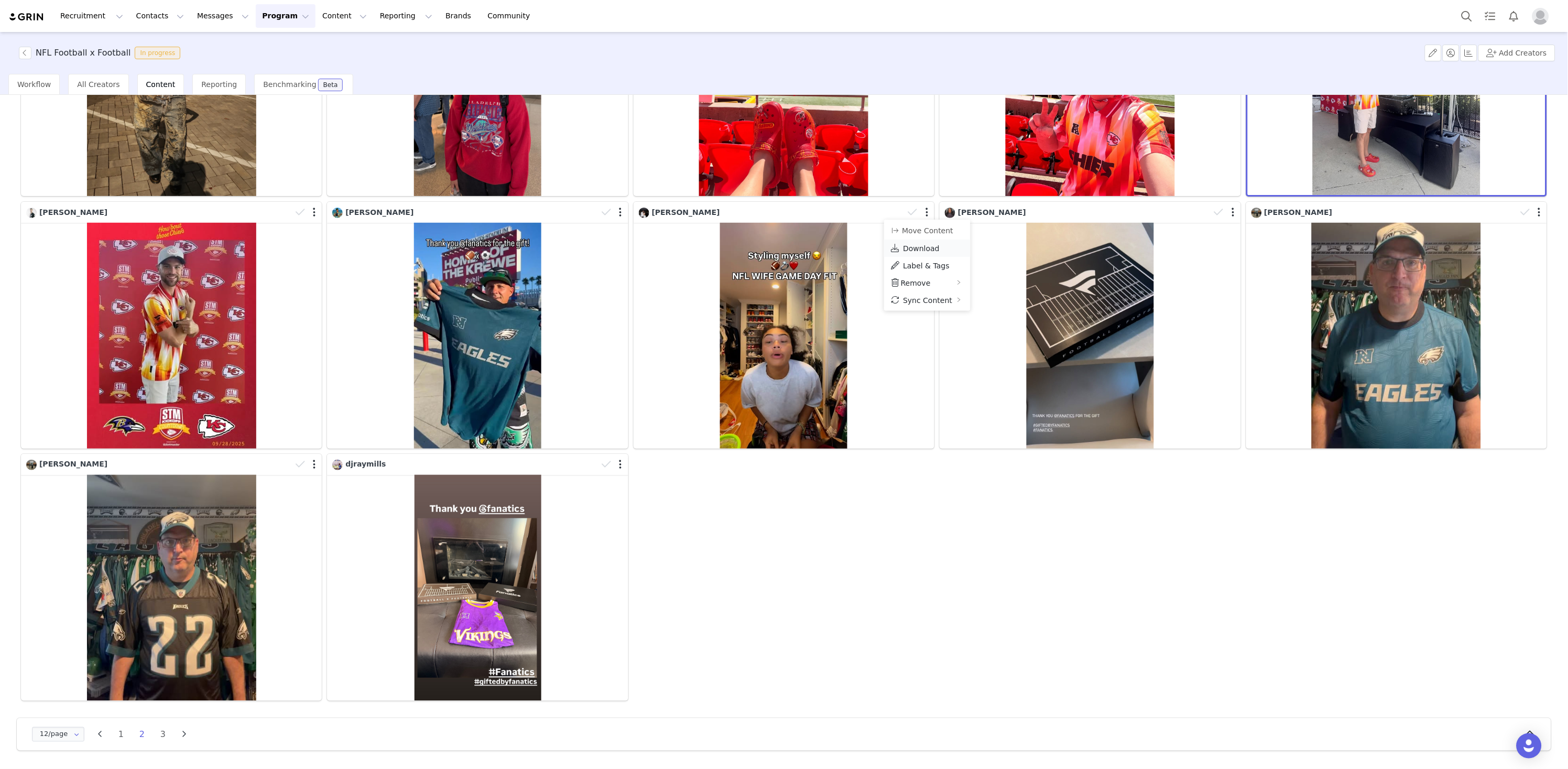
click at [920, 245] on span "Download" at bounding box center [921, 248] width 37 height 9
click at [1007, 599] on div "[PERSON_NAME] [PERSON_NAME] [PERSON_NAME] [PERSON_NAME] [PERSON_NAME] [PERSON_N…" at bounding box center [784, 324] width 1531 height 756
click at [280, 16] on button "Program Program" at bounding box center [286, 15] width 60 height 24
click at [275, 43] on p "Activations" at bounding box center [270, 45] width 40 height 11
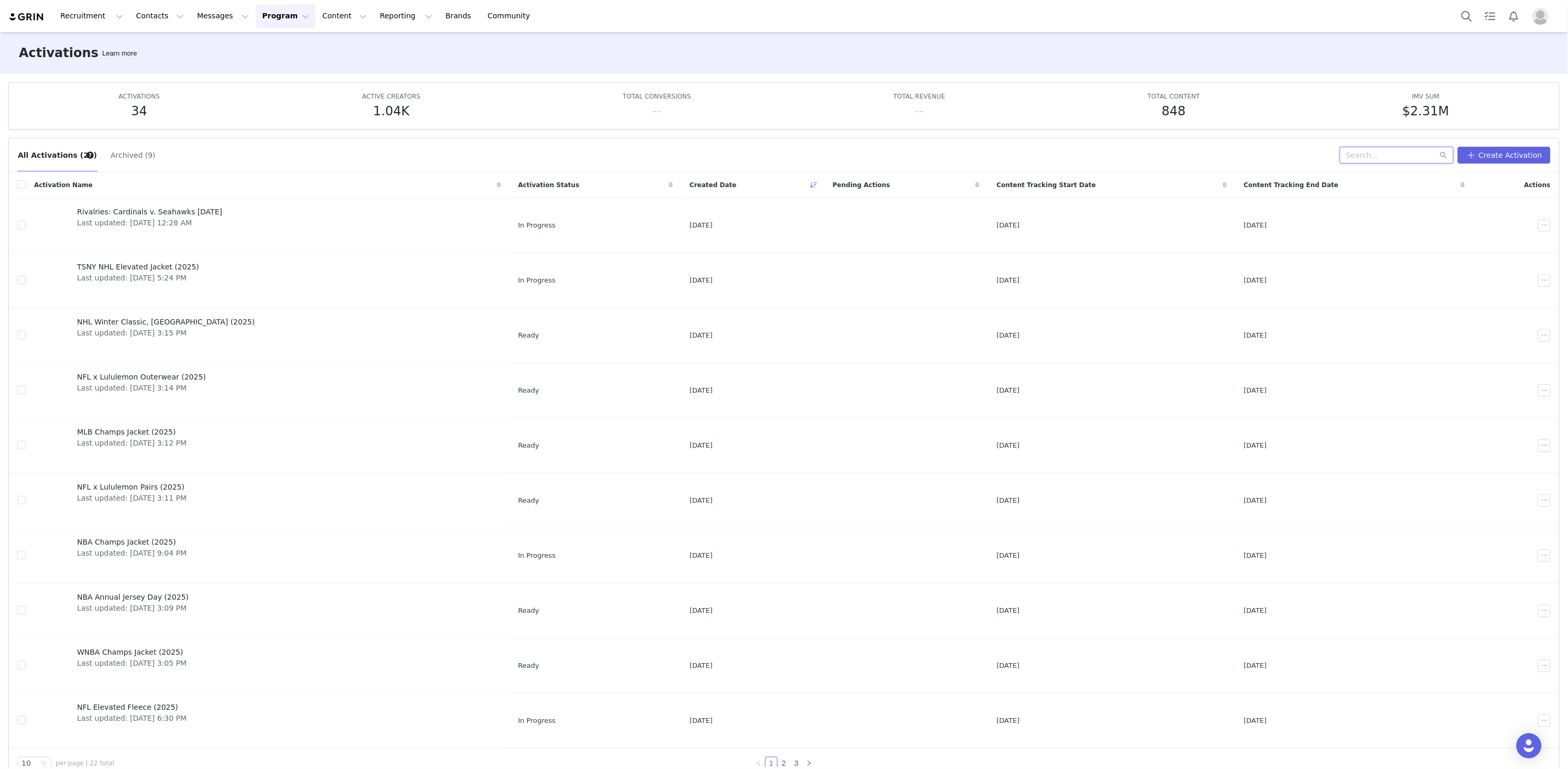
click at [1359, 162] on input "text" at bounding box center [1397, 154] width 114 height 16
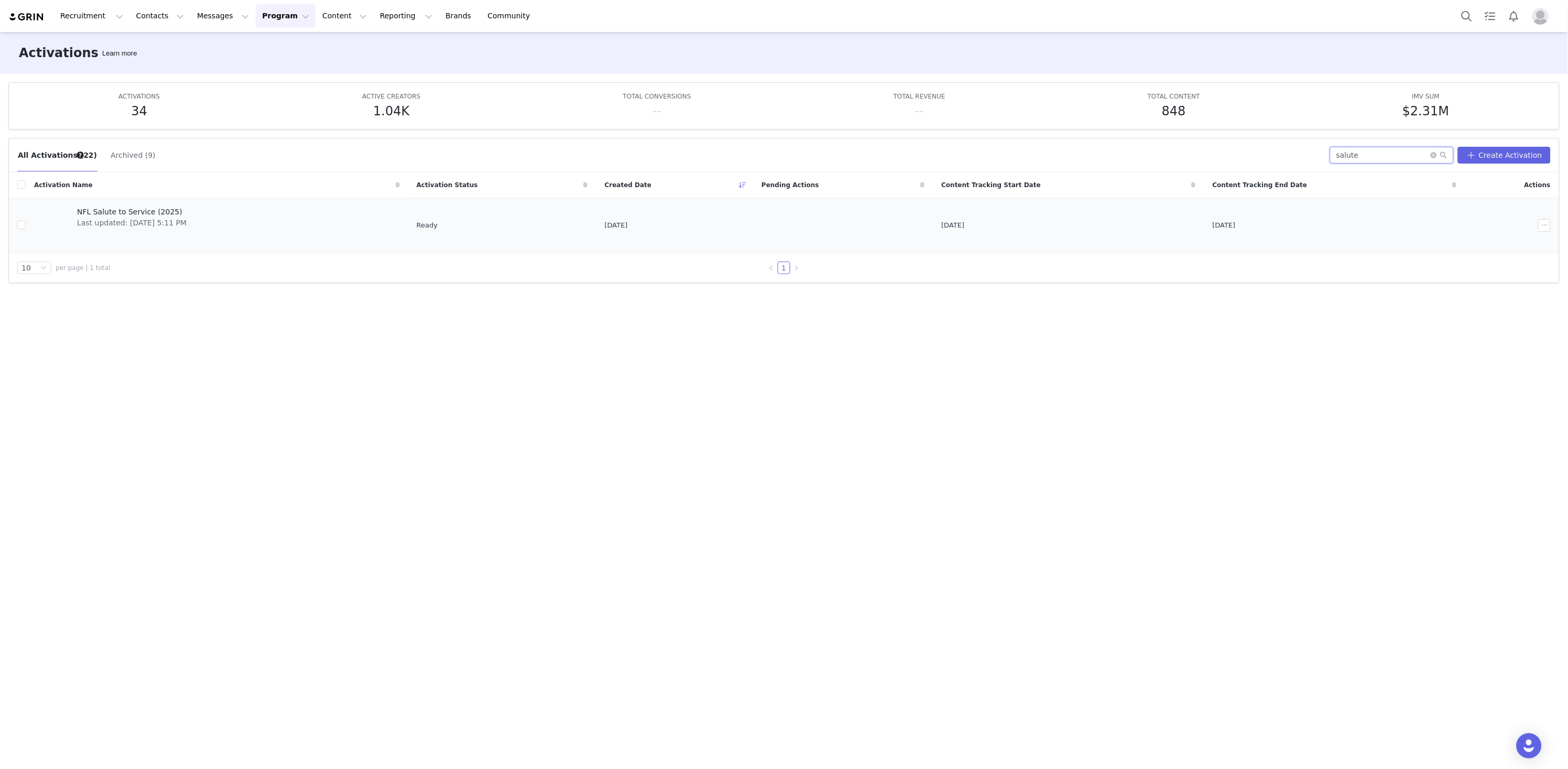
type input "salute"
click at [335, 205] on link "NFL Salute to Service (2025) Last updated: [DATE] 5:11 PM" at bounding box center [217, 225] width 366 height 42
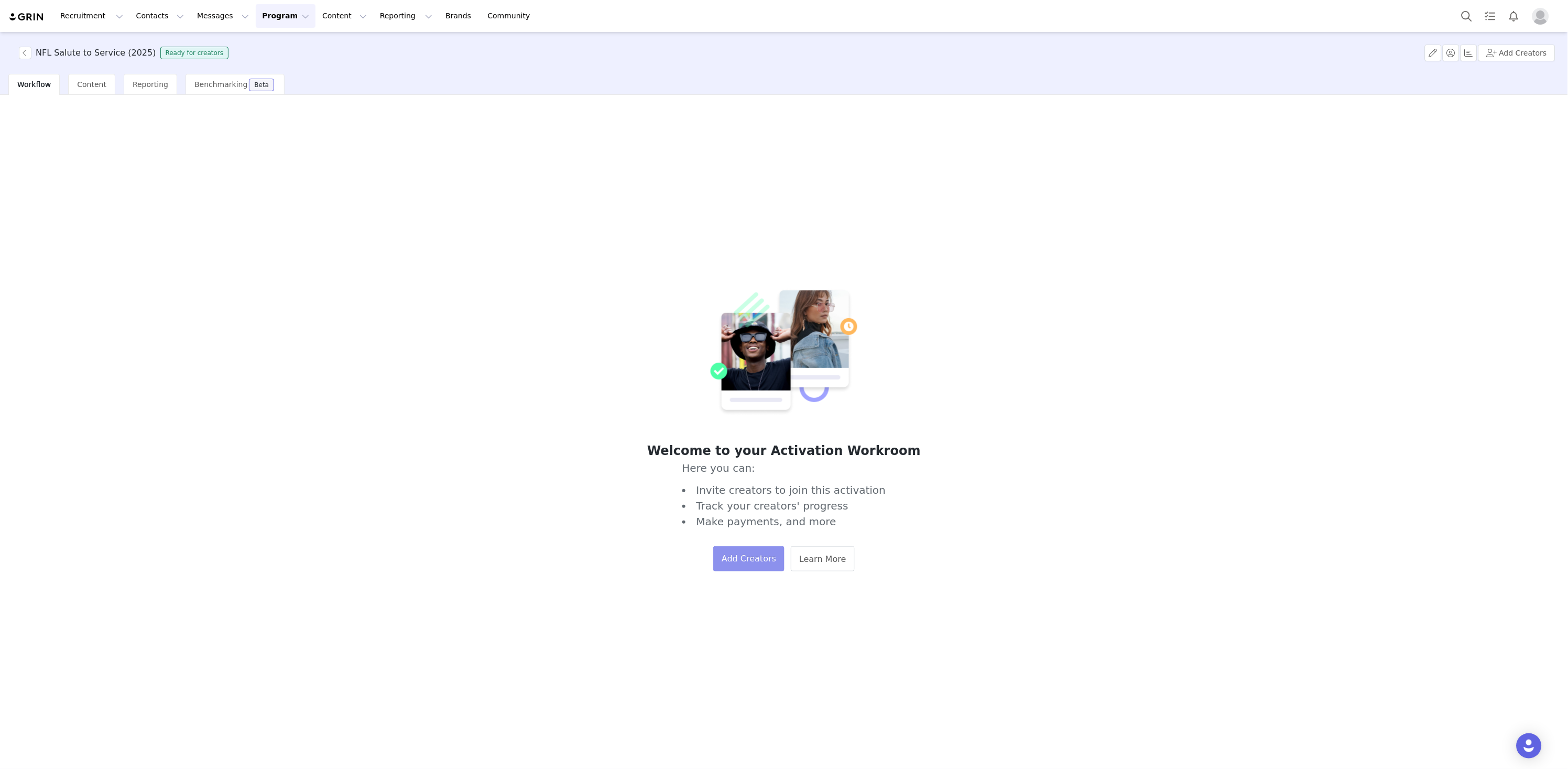
click at [745, 568] on button "Add Creators" at bounding box center [749, 558] width 71 height 25
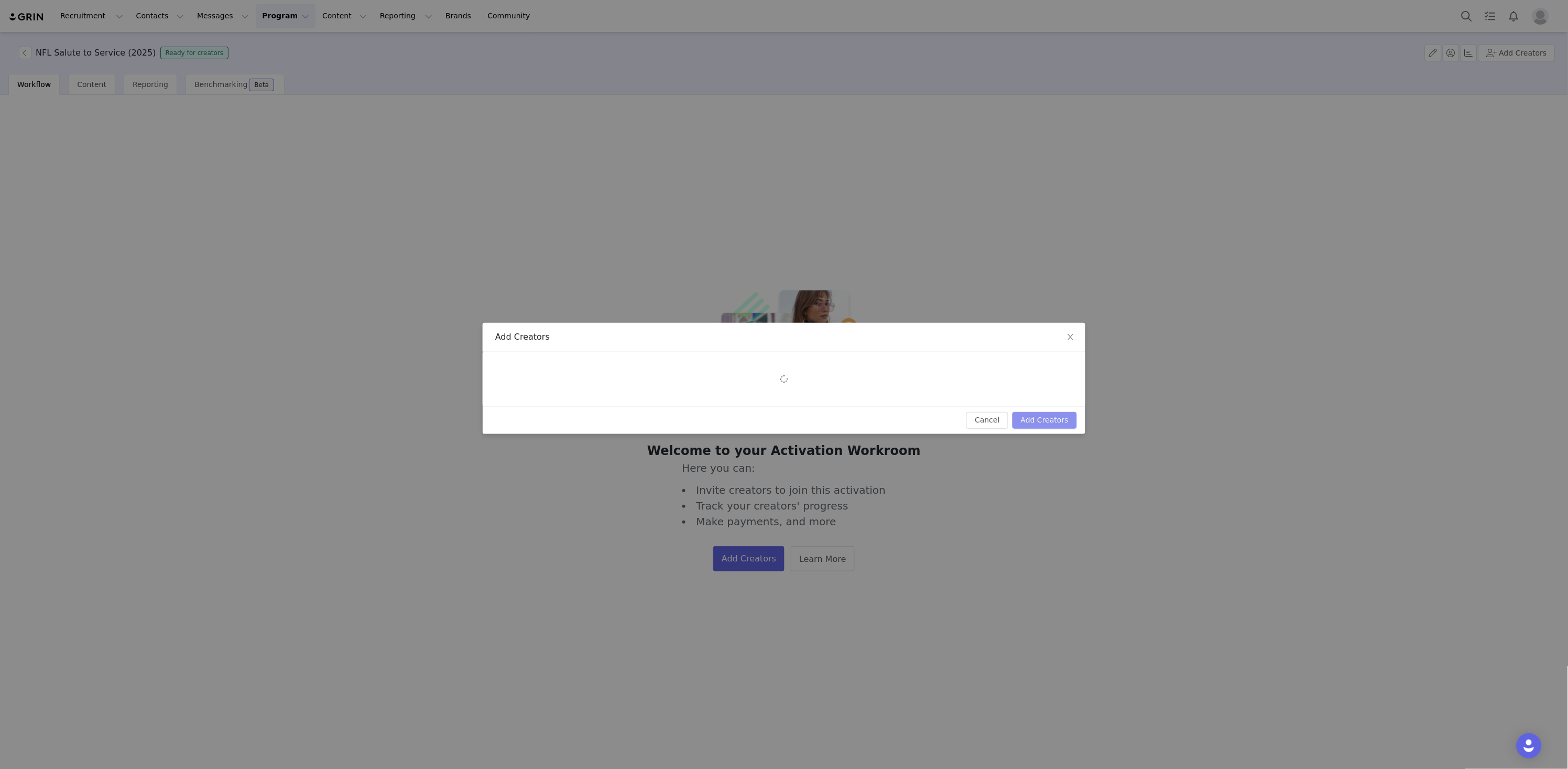
click at [1039, 416] on button "Add Creators" at bounding box center [1044, 420] width 64 height 16
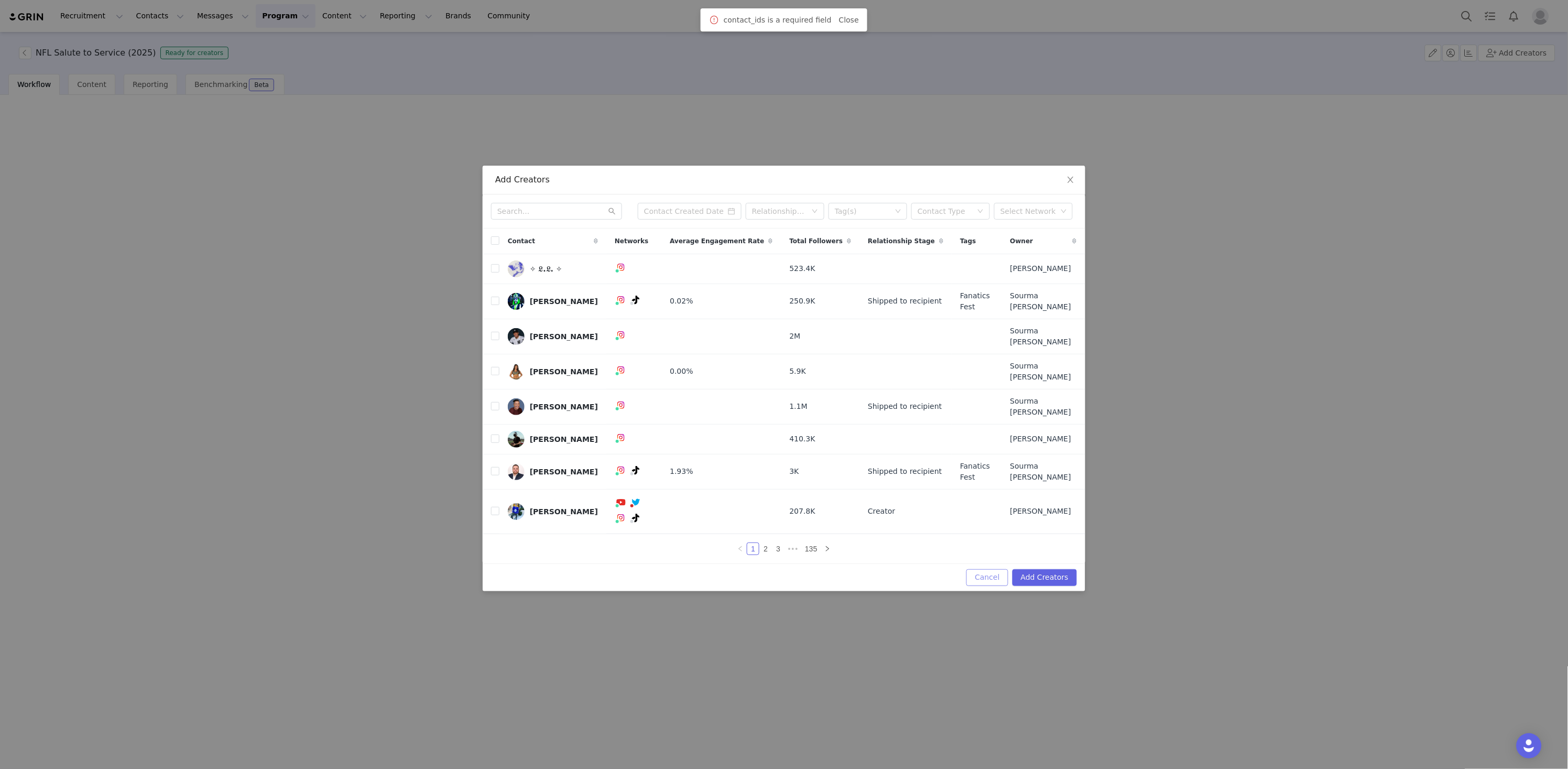
click at [992, 569] on button "Cancel" at bounding box center [987, 577] width 41 height 16
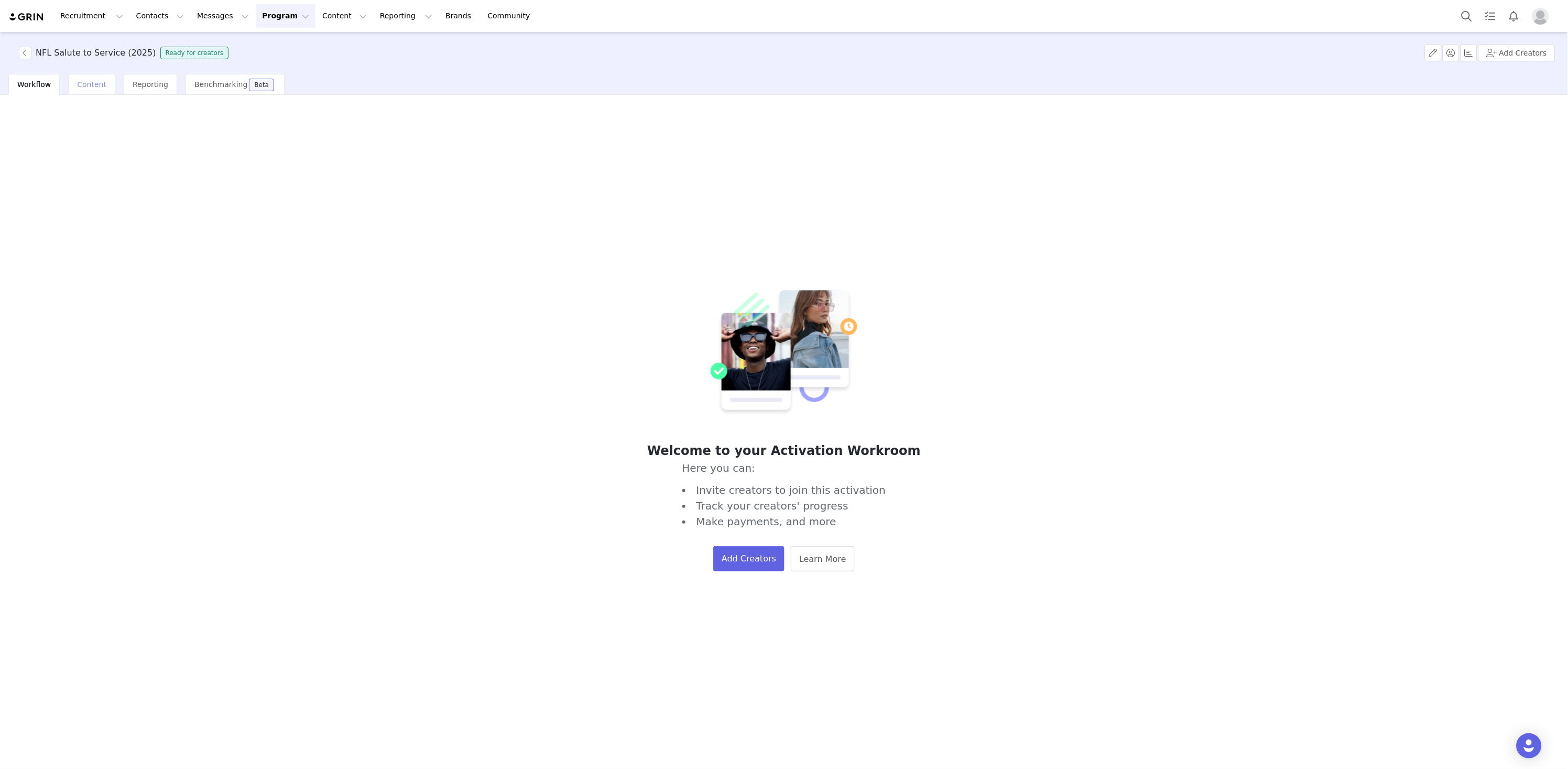
click at [107, 85] on div "Content" at bounding box center [91, 85] width 47 height 21
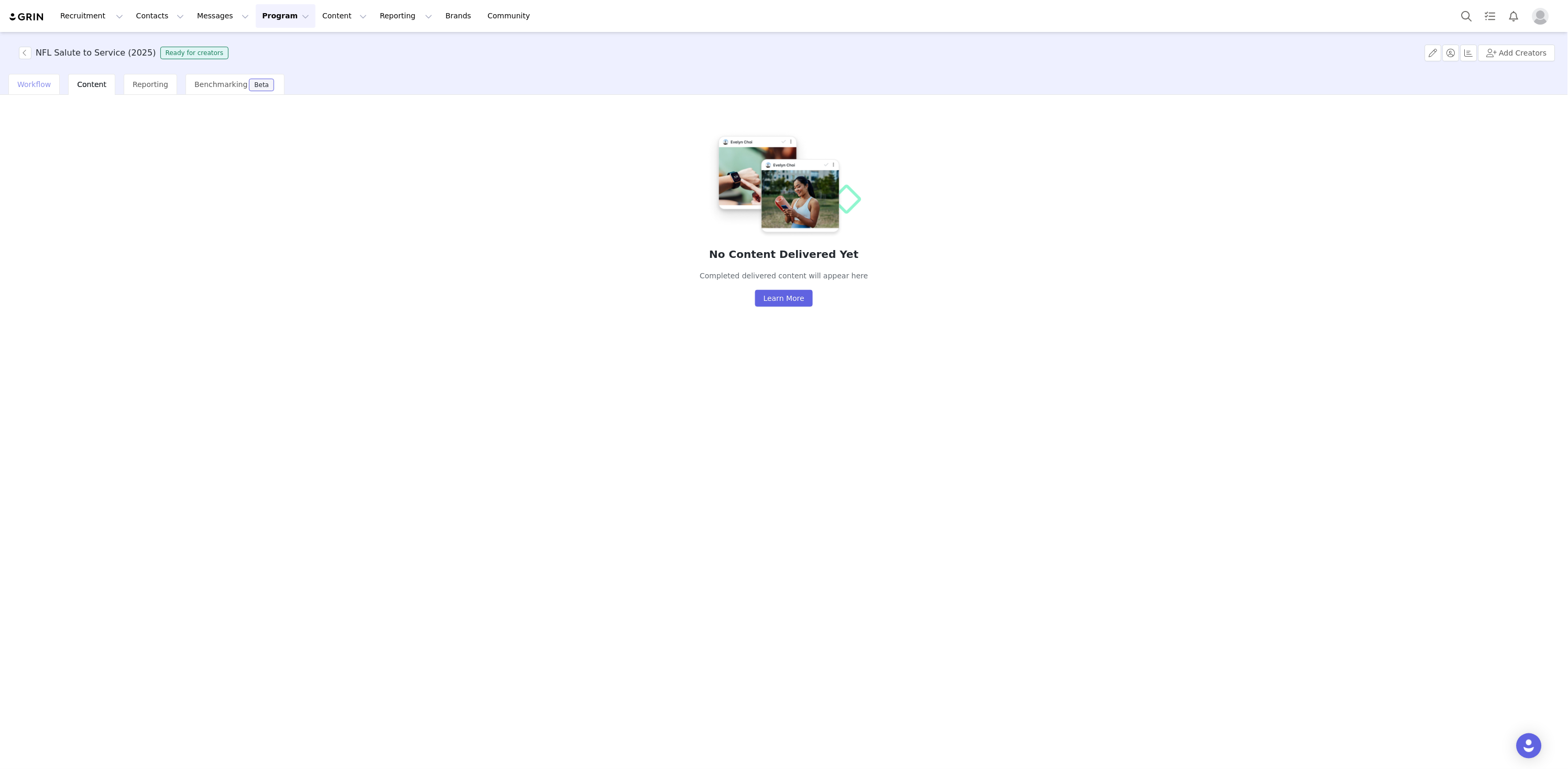
click at [38, 81] on span "Workflow" at bounding box center [34, 84] width 34 height 9
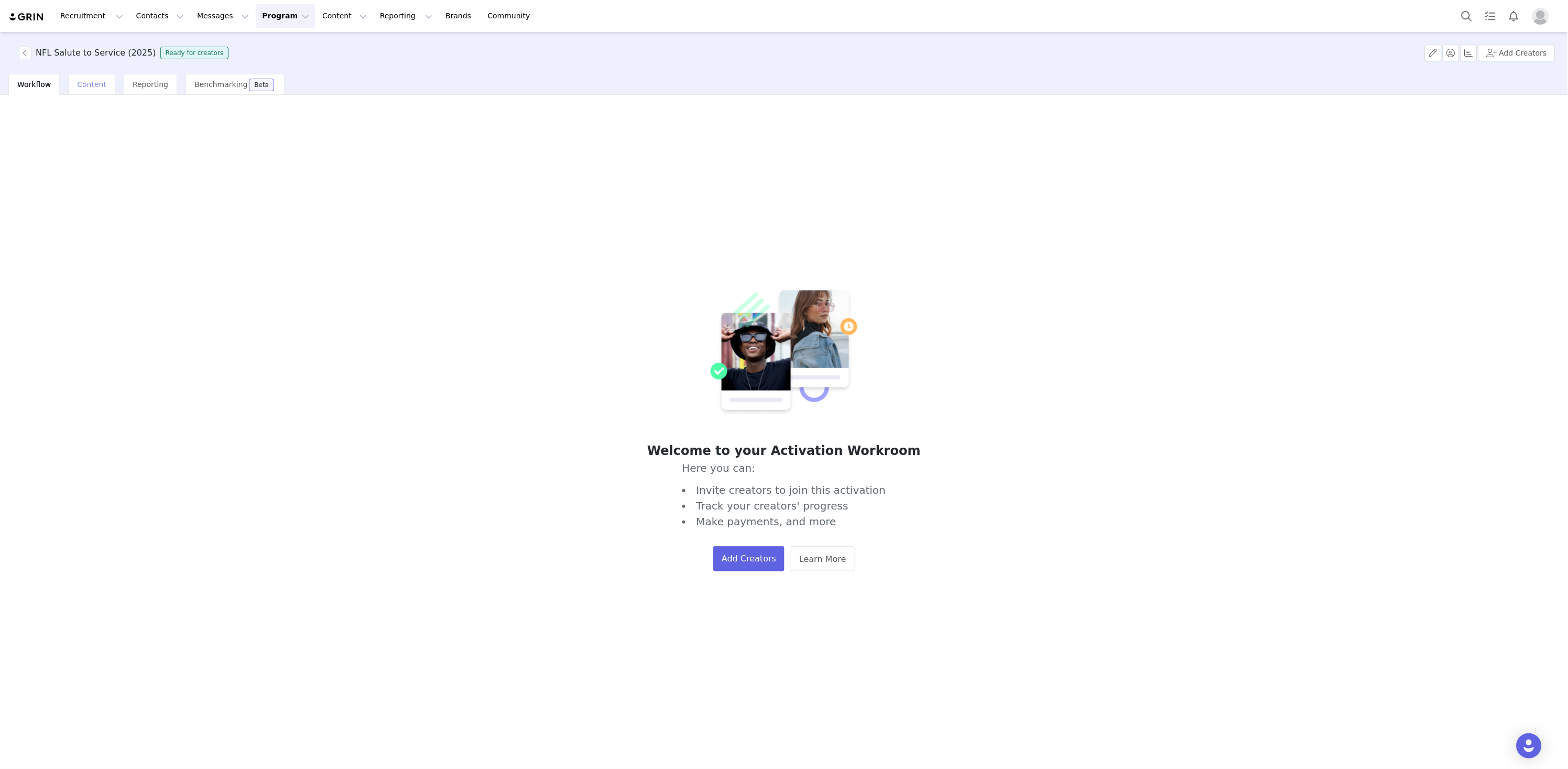
click at [79, 84] on span "Content" at bounding box center [91, 84] width 29 height 9
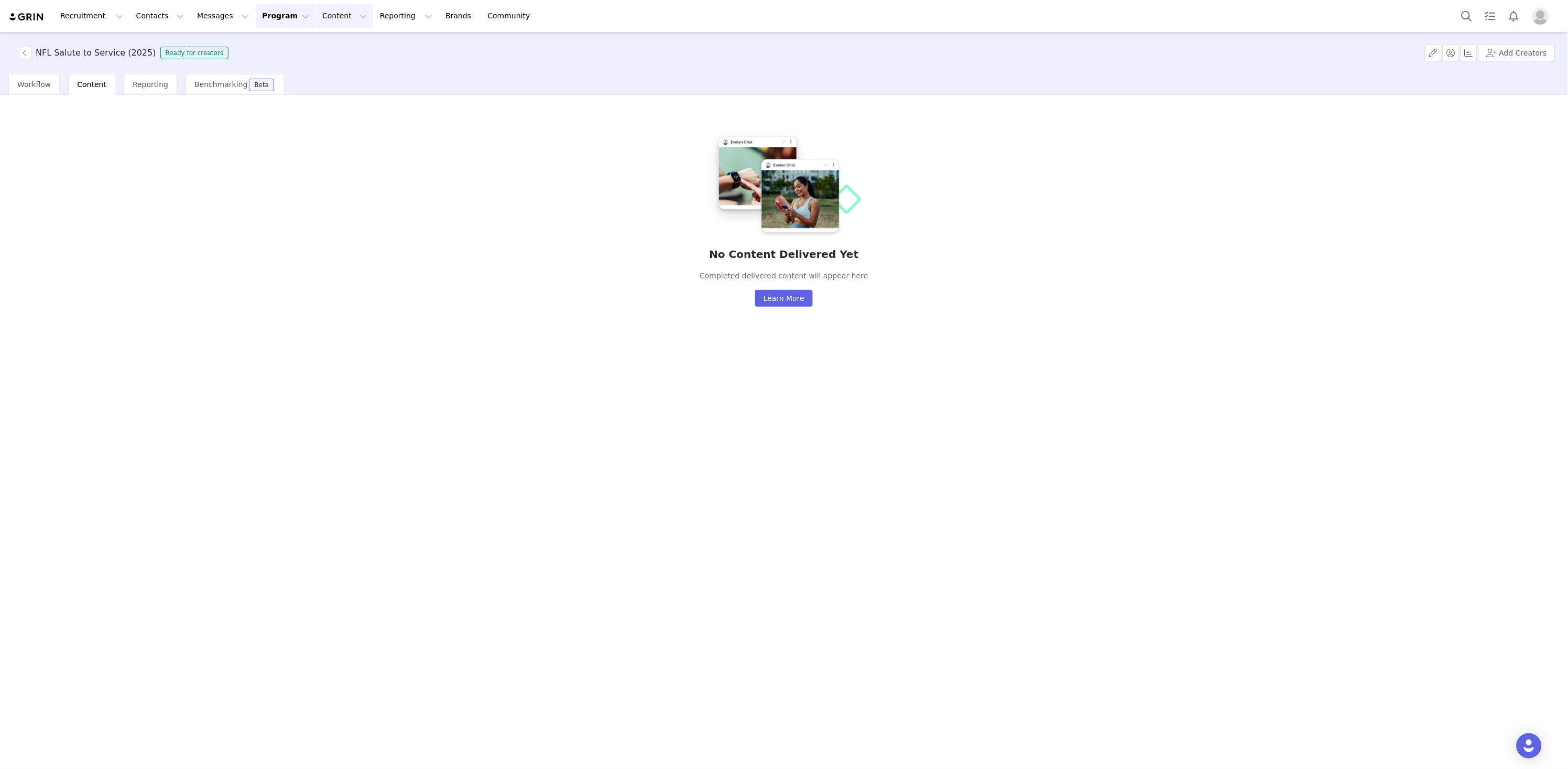
click at [330, 13] on button "Content Content" at bounding box center [344, 15] width 57 height 24
click at [276, 13] on button "Program Program" at bounding box center [286, 15] width 60 height 24
click at [45, 88] on span "Workflow" at bounding box center [34, 84] width 34 height 9
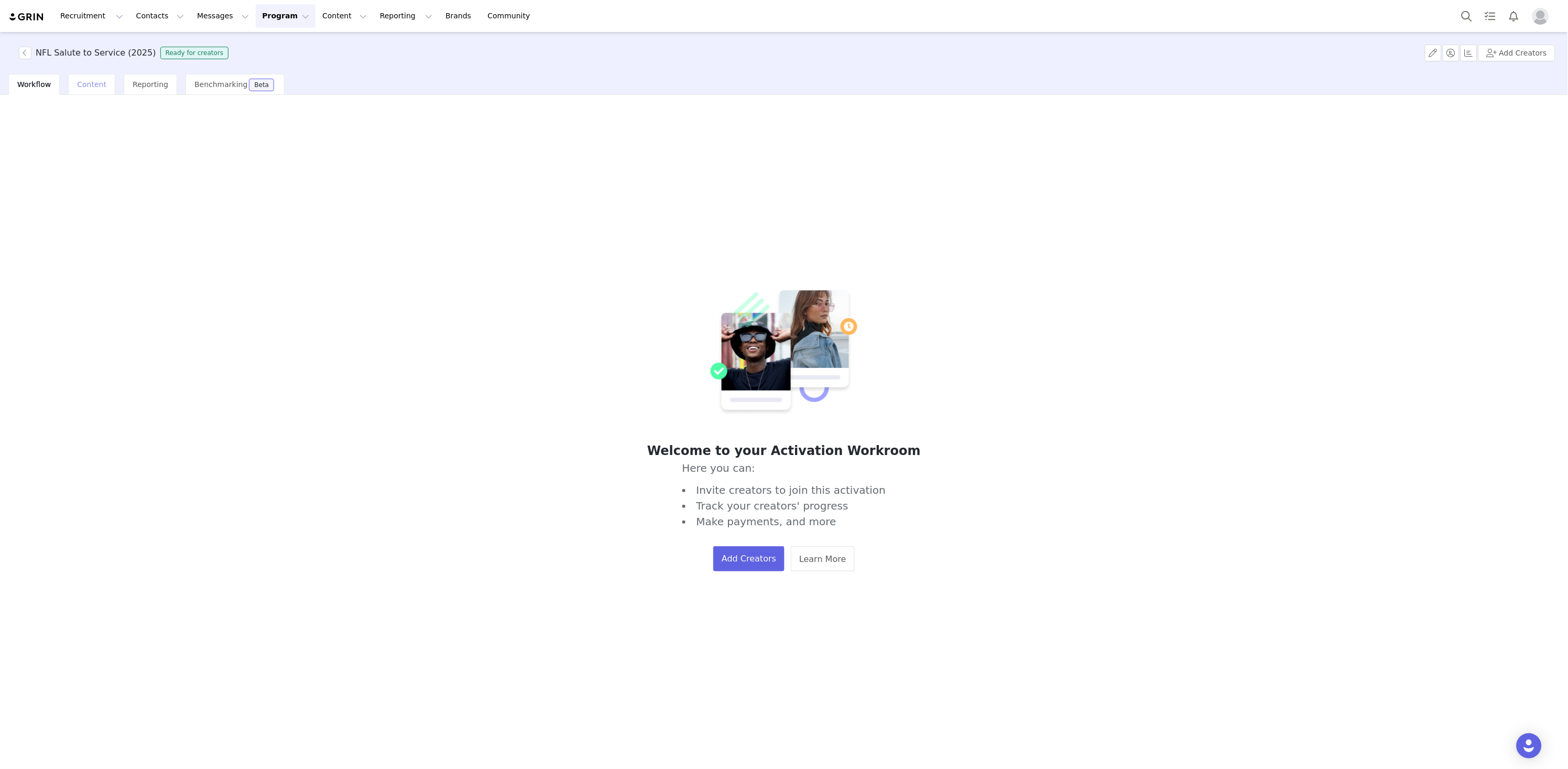
click at [95, 89] on div "Content" at bounding box center [91, 85] width 47 height 21
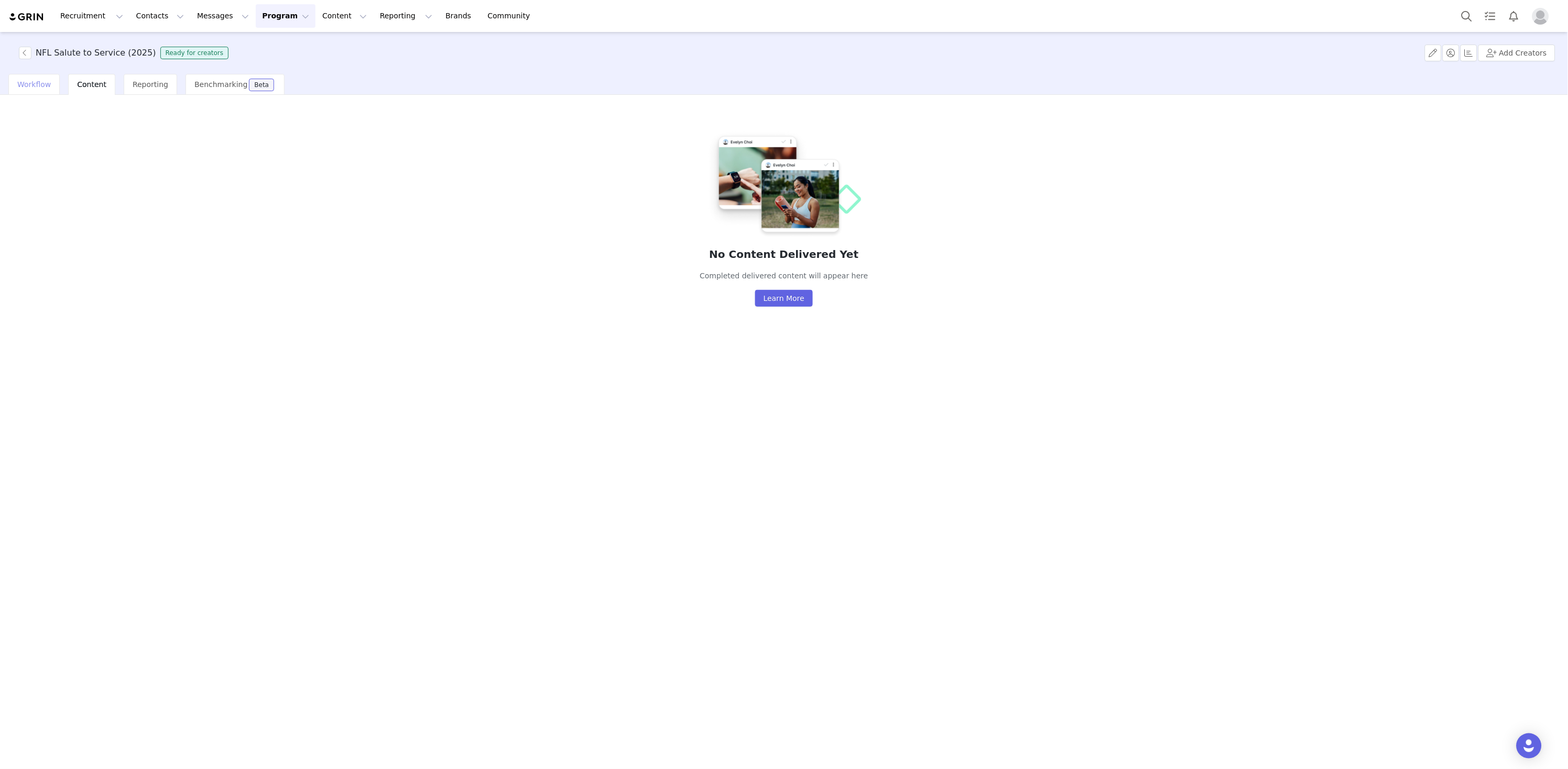
click at [51, 85] on div "Workflow" at bounding box center [34, 85] width 51 height 21
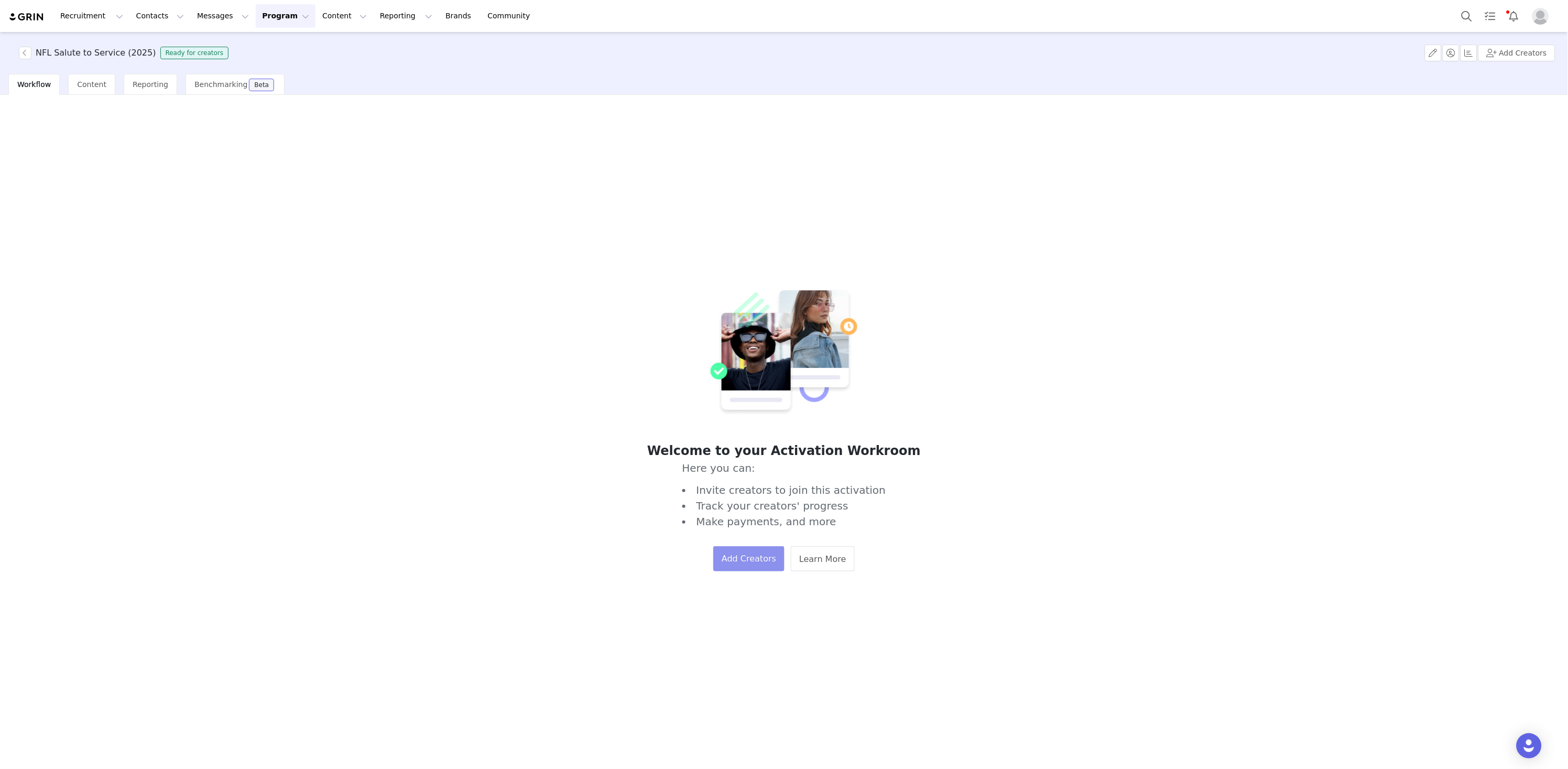
click at [755, 560] on button "Add Creators" at bounding box center [749, 558] width 71 height 25
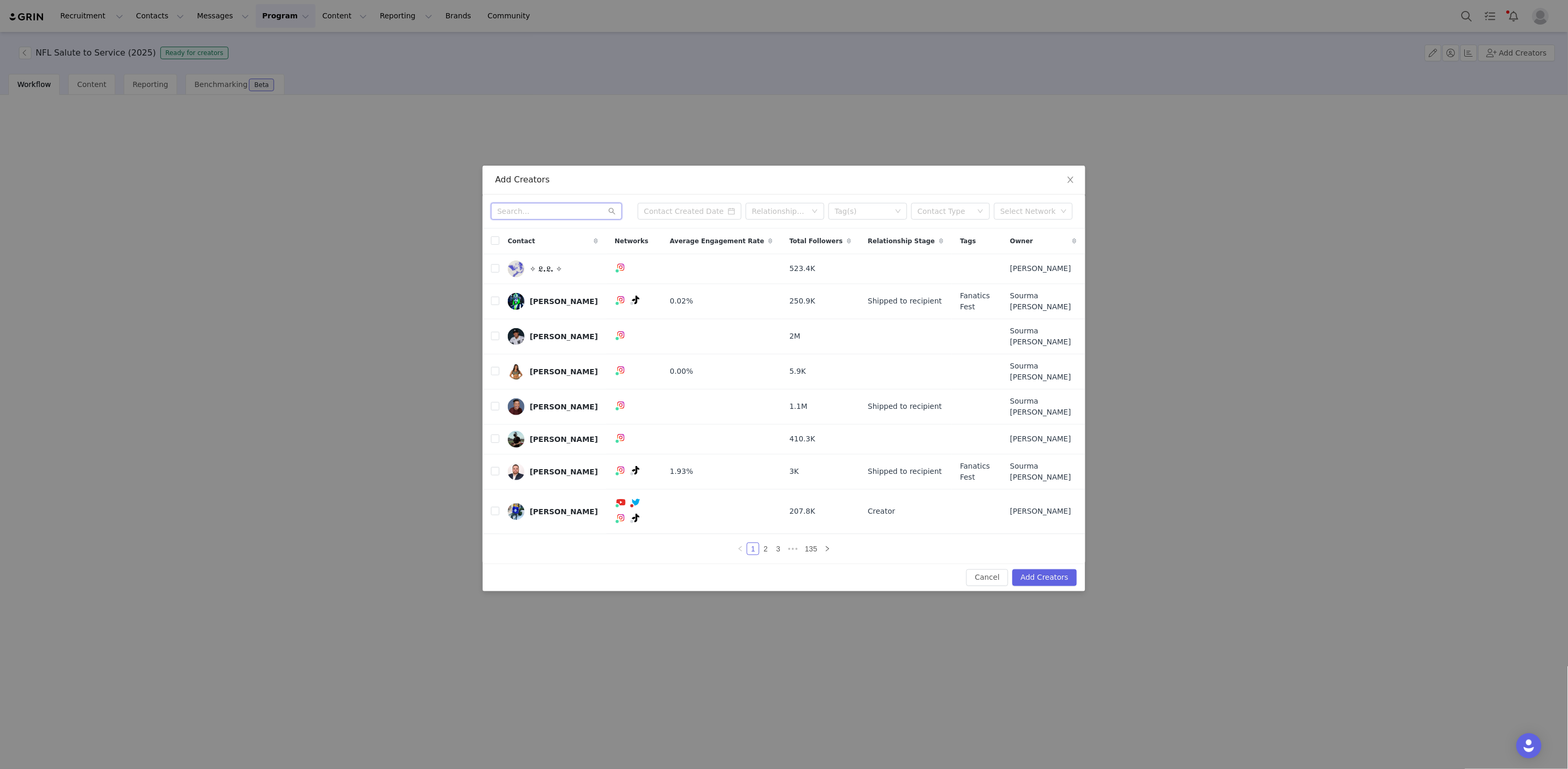
click at [575, 219] on input "text" at bounding box center [556, 211] width 131 height 16
paste input "cc_unsilenced"
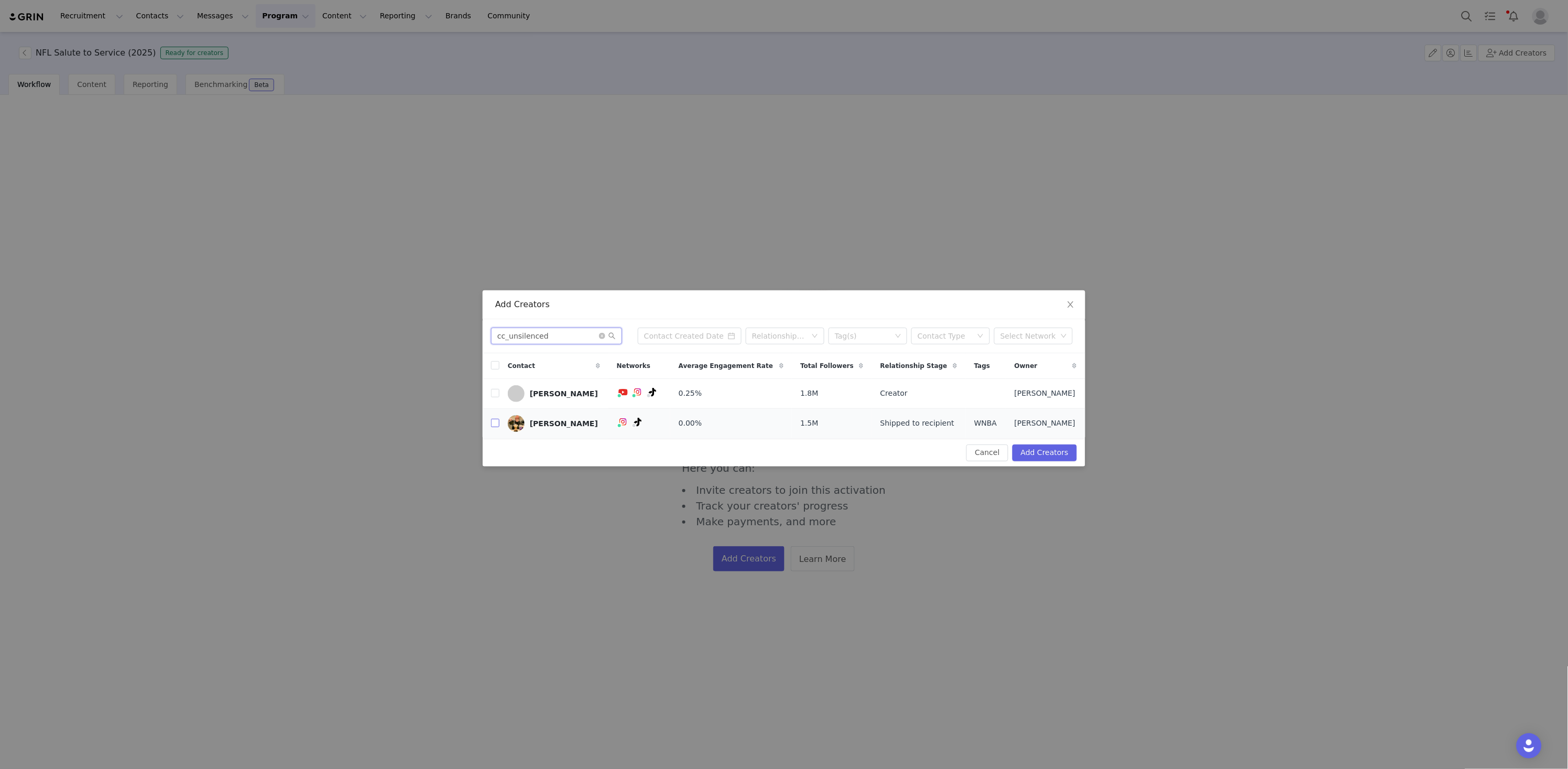
type input "cc_unsilenced"
click at [497, 423] on input "checkbox" at bounding box center [495, 423] width 9 height 9
checkbox input "true"
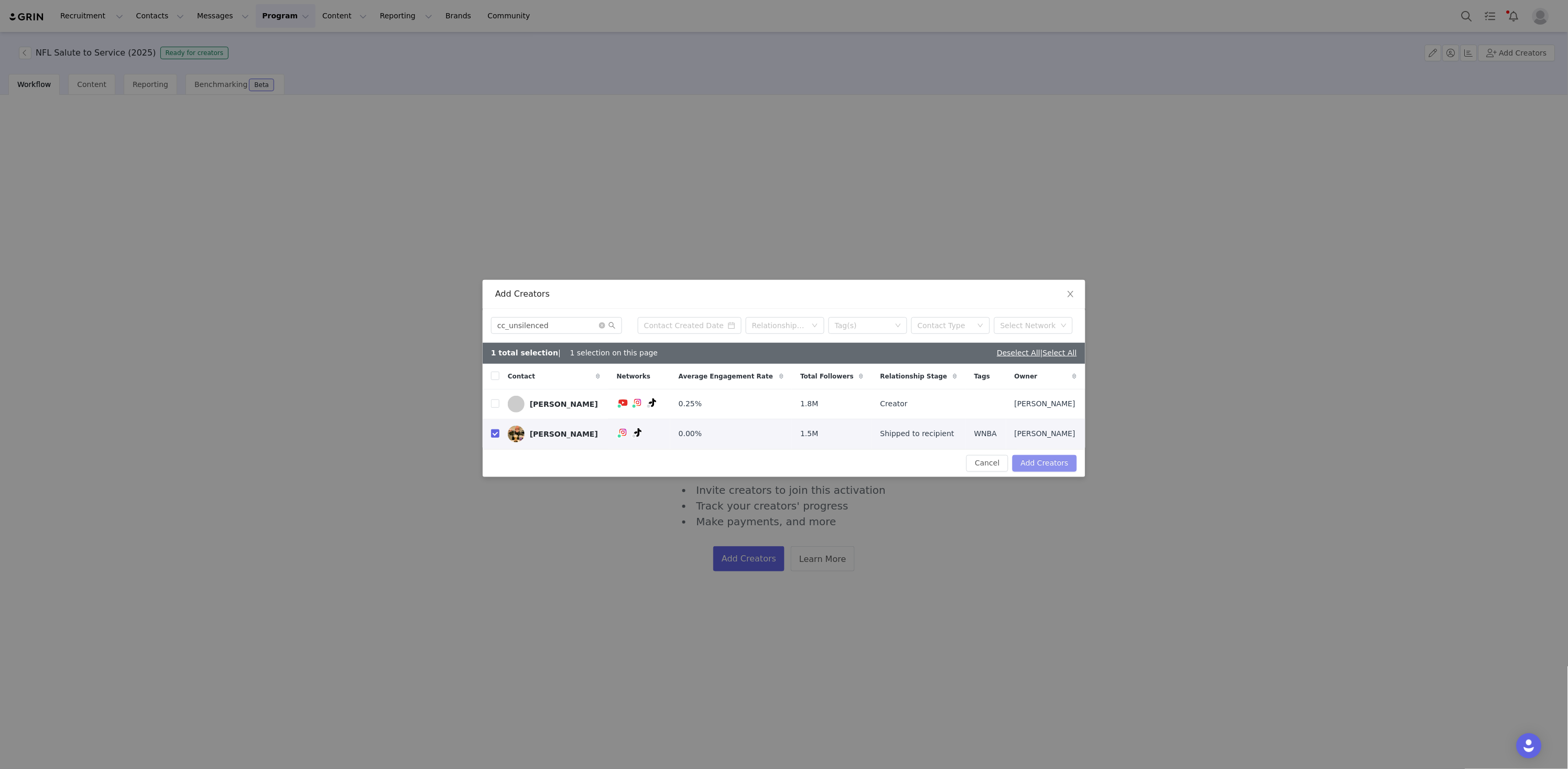
click at [1052, 467] on button "Add Creators" at bounding box center [1044, 463] width 64 height 16
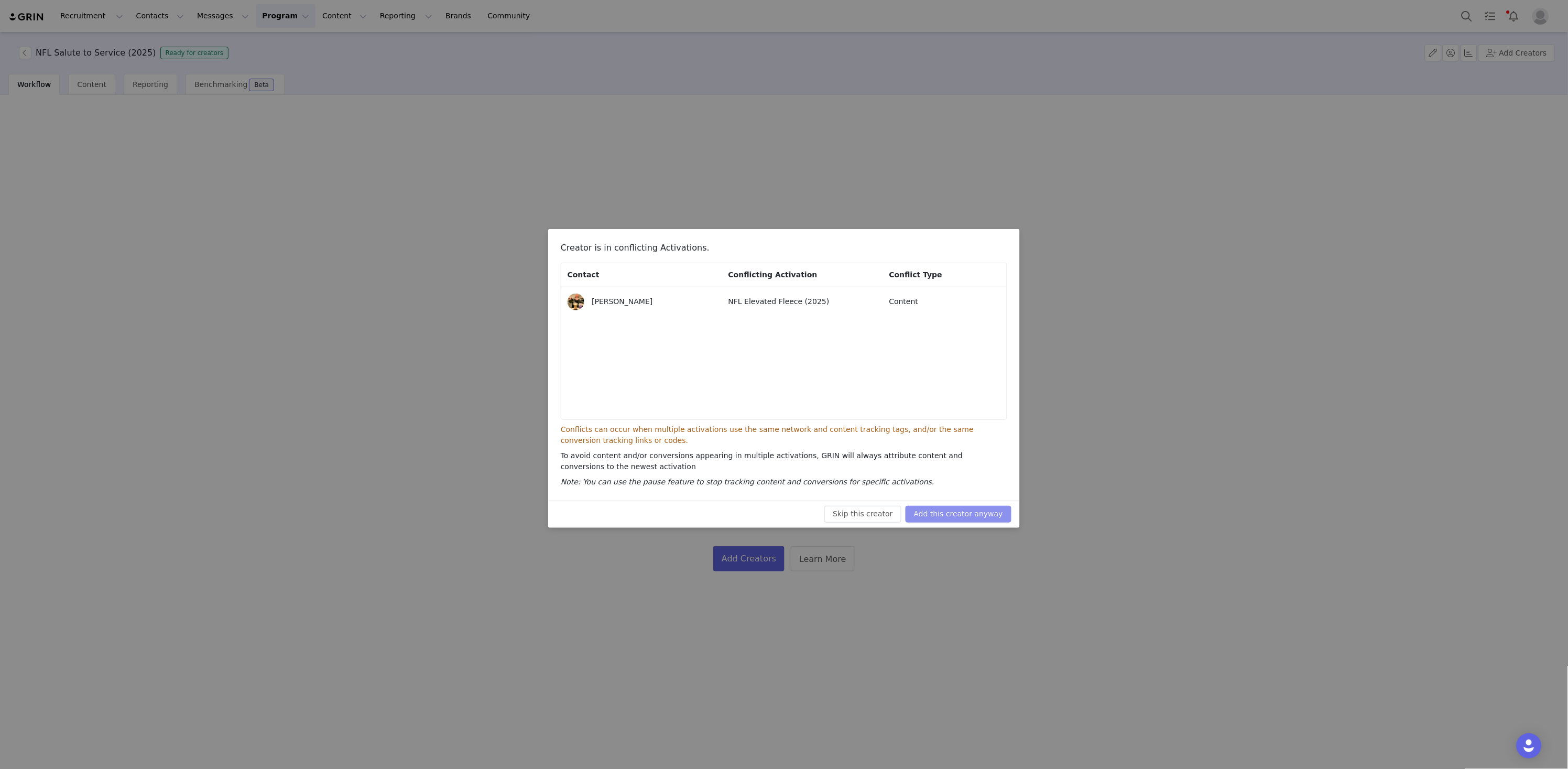
click at [973, 514] on button "Add this creator anyway" at bounding box center [959, 513] width 106 height 16
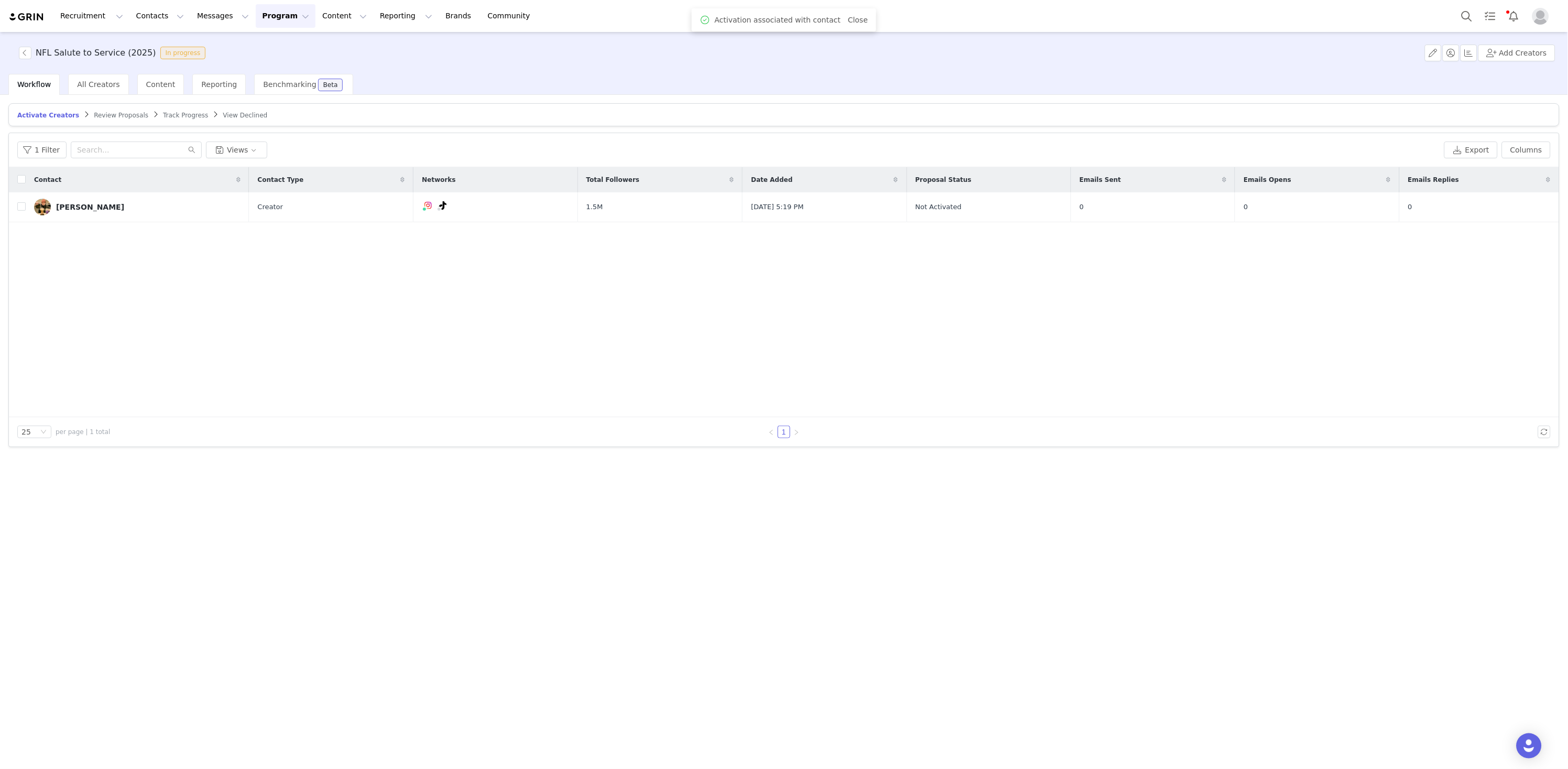
click at [21, 207] on input "checkbox" at bounding box center [21, 206] width 9 height 9
checkbox input "true"
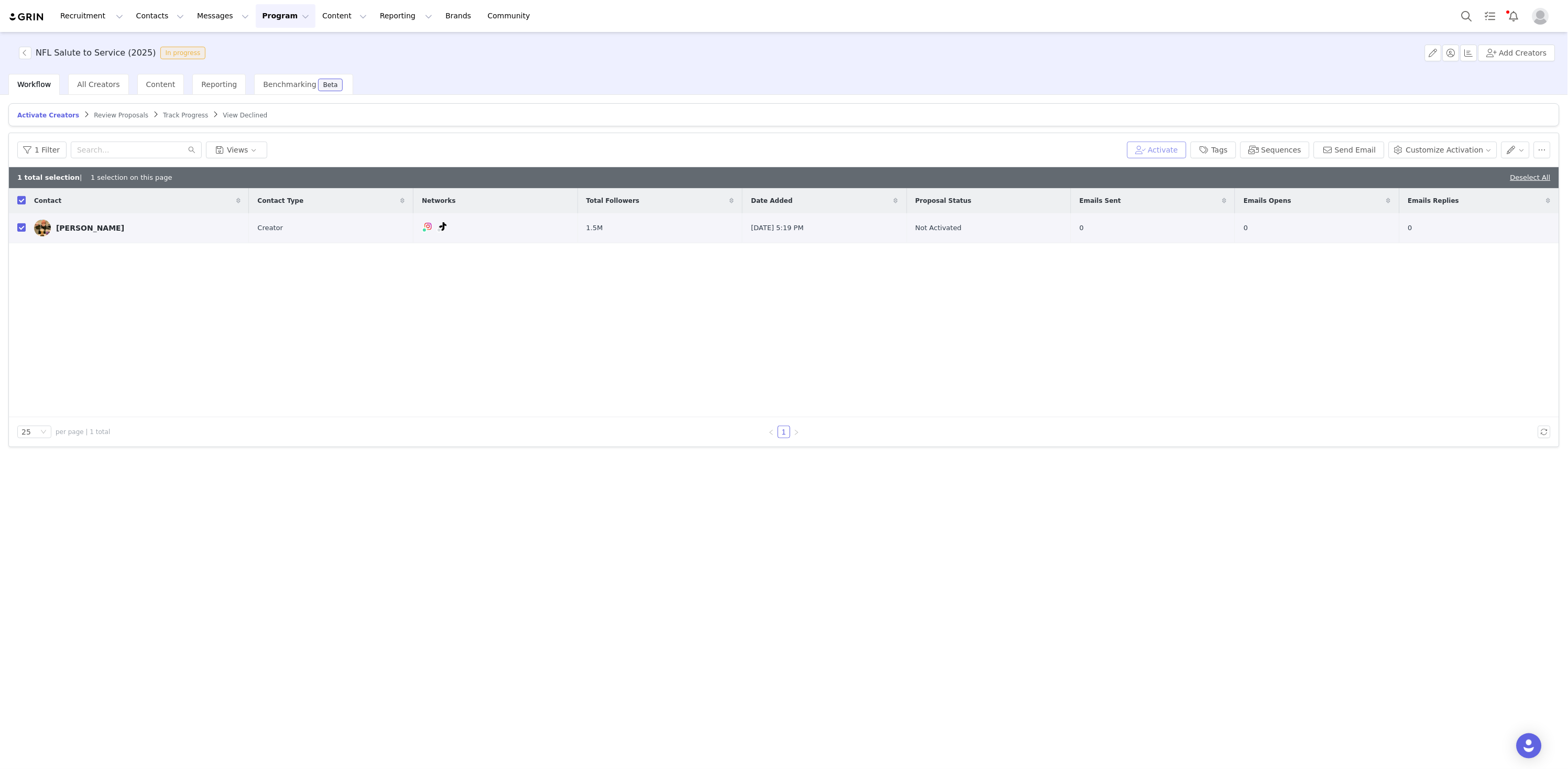
click at [1182, 151] on button "Activate" at bounding box center [1157, 149] width 60 height 16
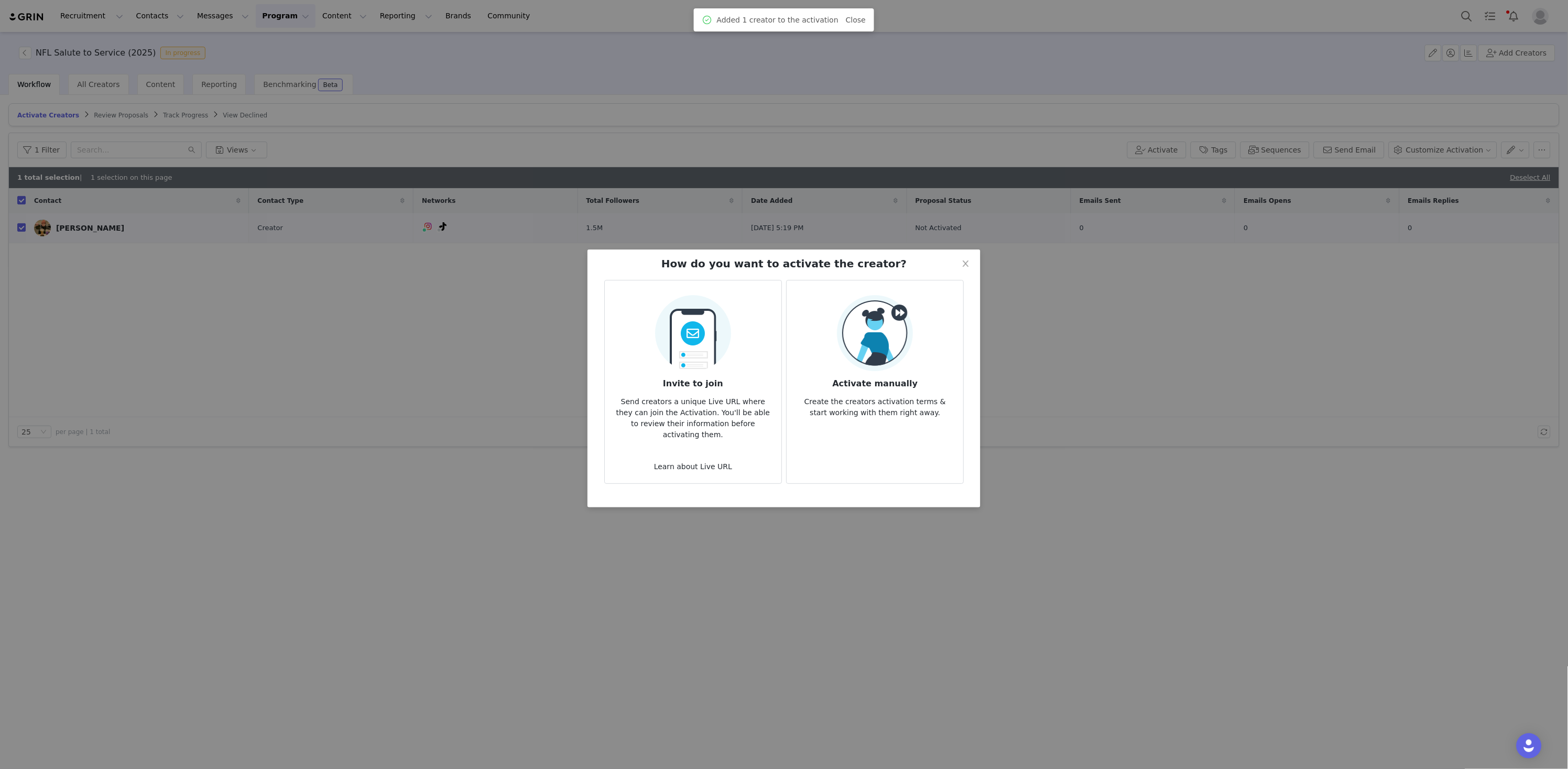
click at [837, 350] on img at bounding box center [875, 333] width 76 height 76
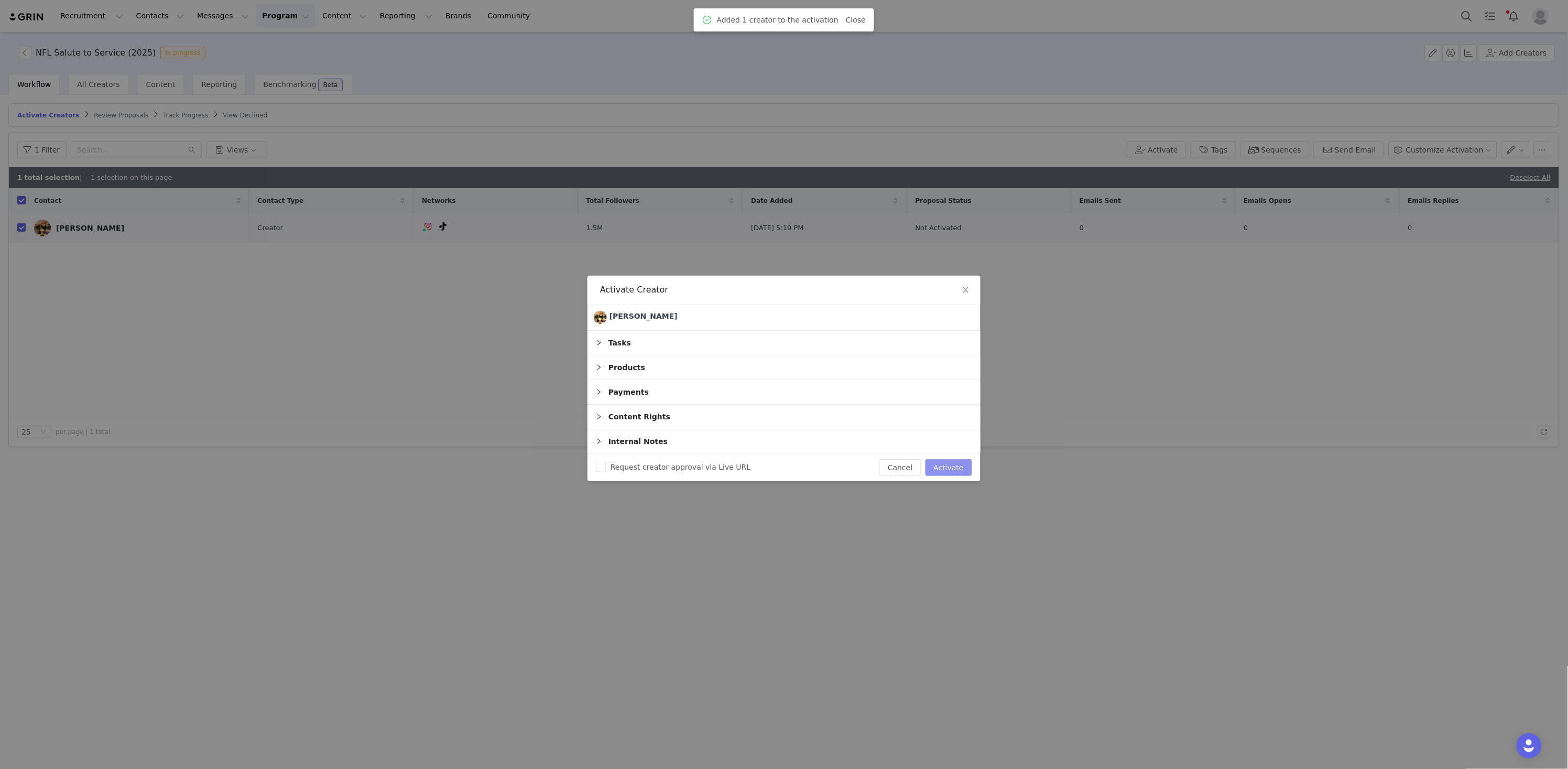
click at [959, 469] on button "Activate" at bounding box center [949, 467] width 46 height 16
checkbox input "false"
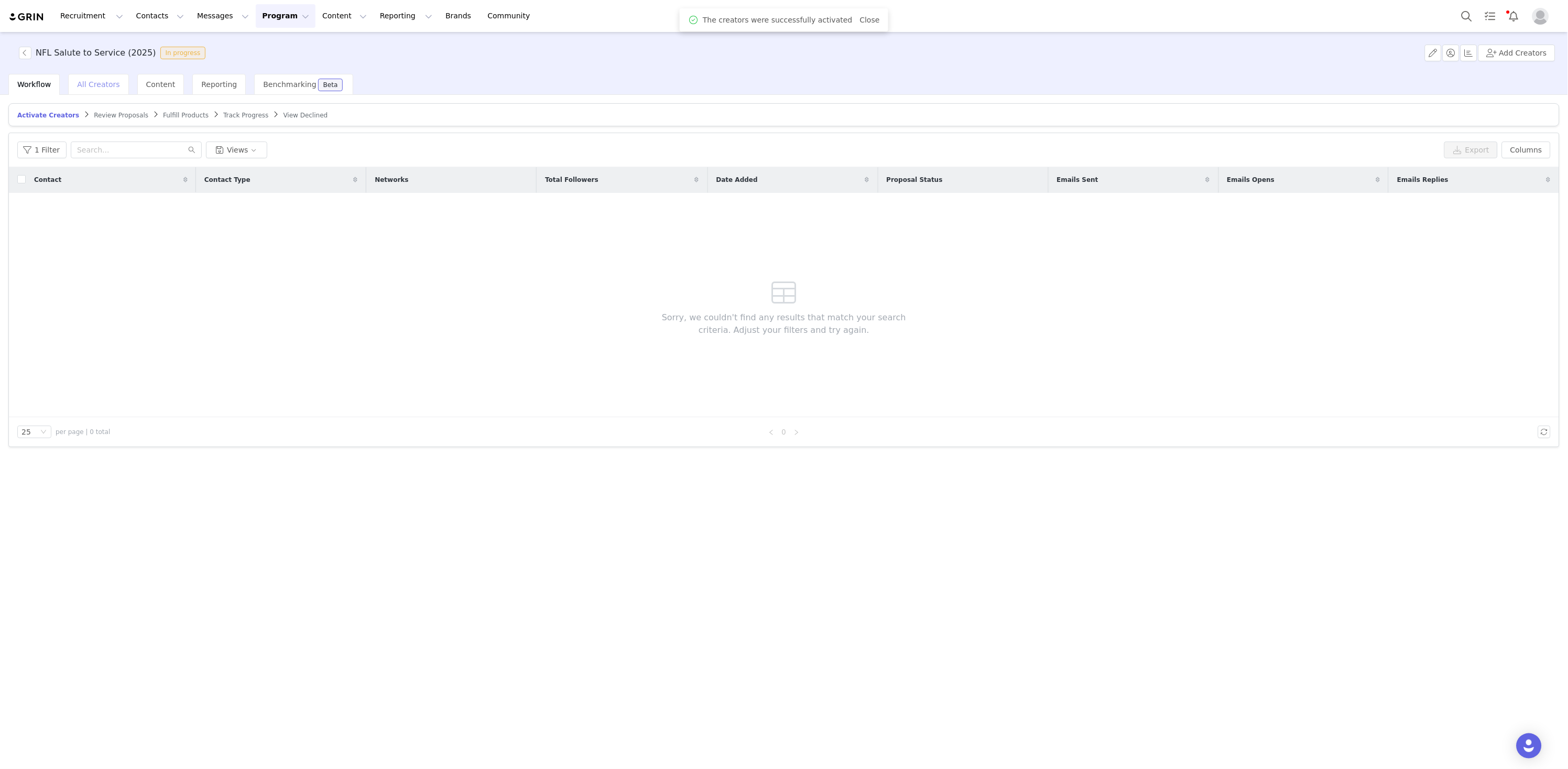
click at [122, 89] on div "All Creators" at bounding box center [98, 85] width 61 height 21
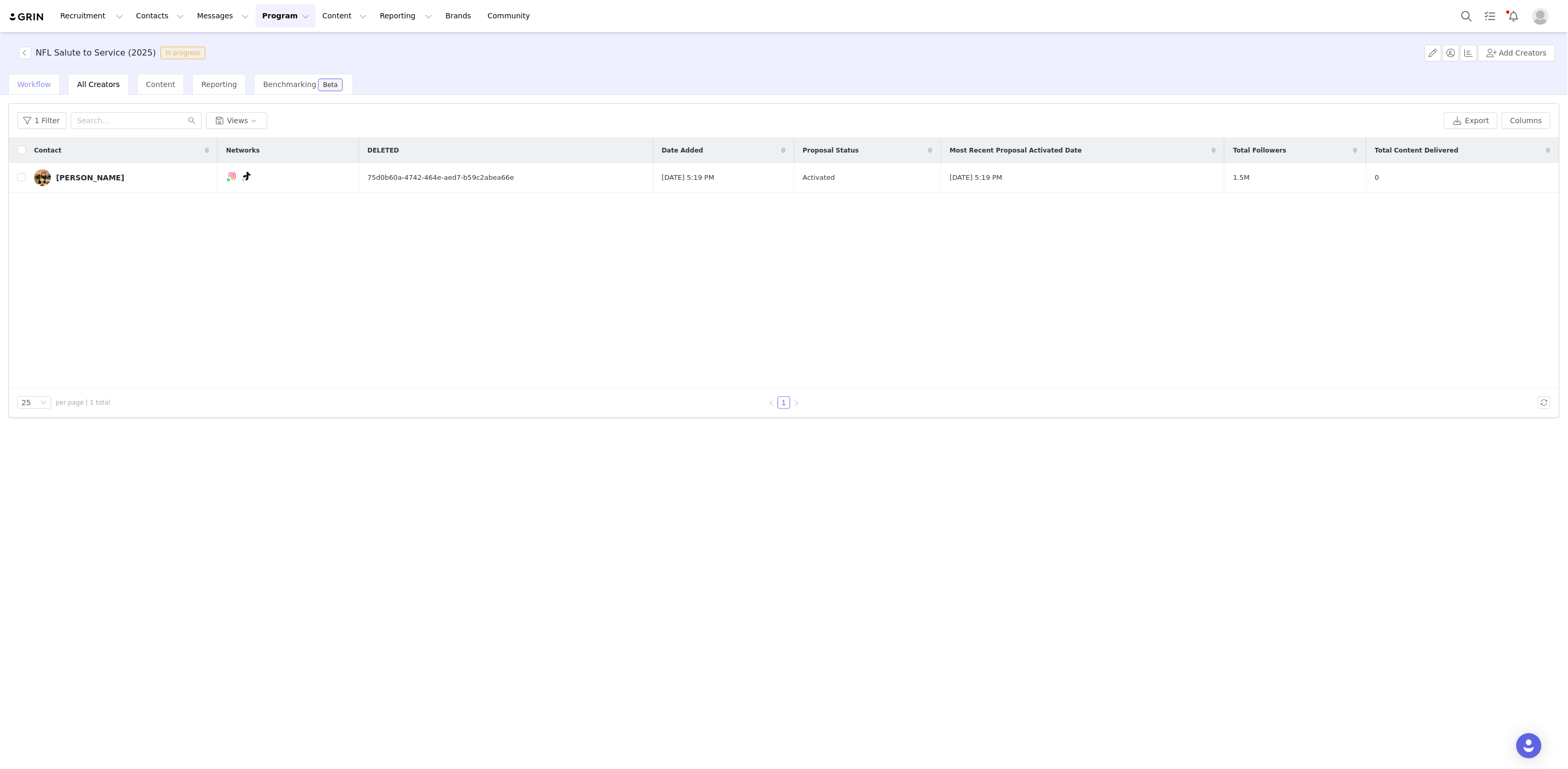
click at [40, 84] on span "Workflow" at bounding box center [34, 84] width 34 height 9
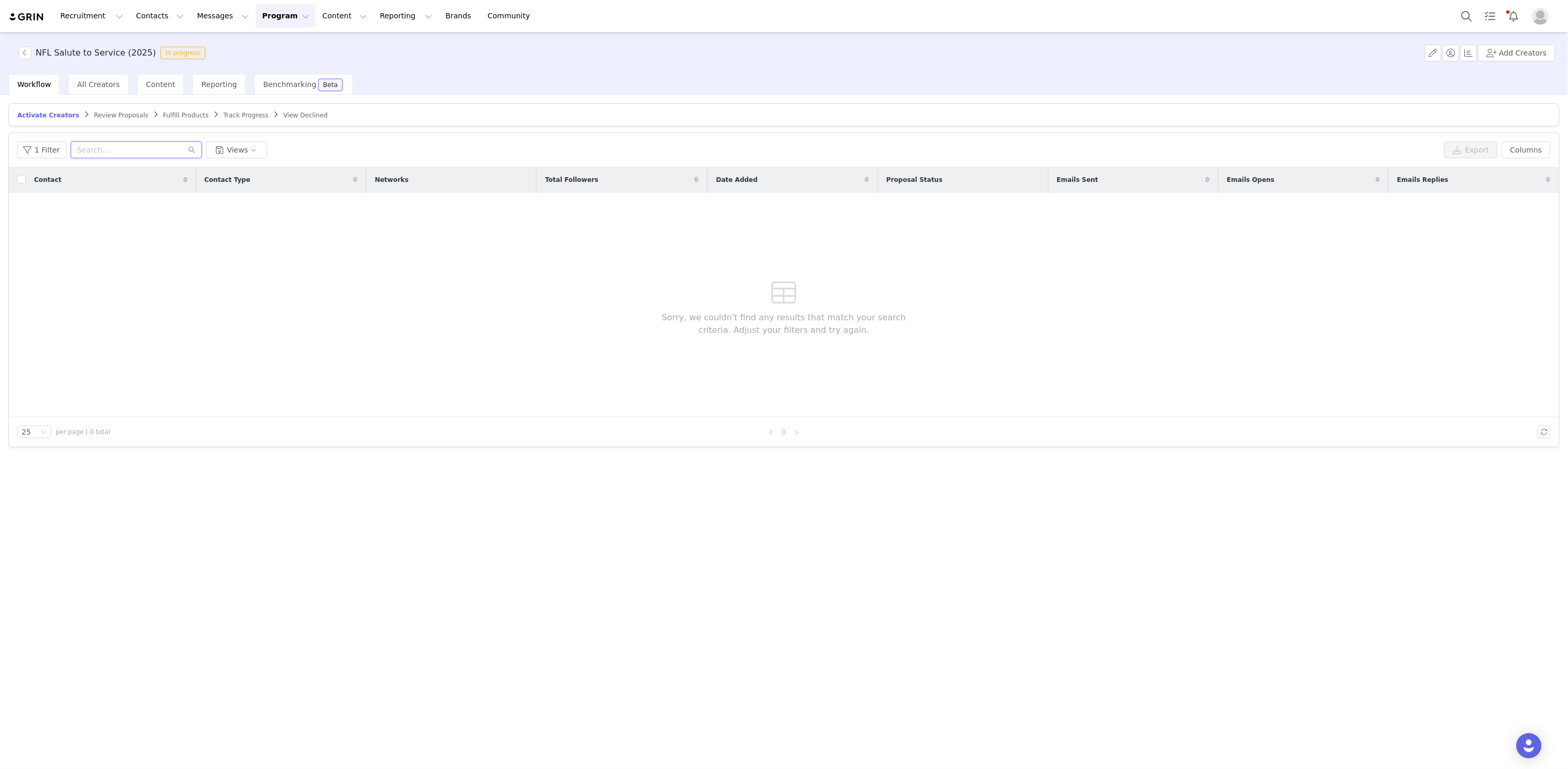
click at [103, 151] on input "text" at bounding box center [137, 149] width 131 height 16
paste input "[DOMAIN_NAME]"
type input "[DOMAIN_NAME]"
click at [90, 90] on div "All Creators" at bounding box center [98, 85] width 61 height 21
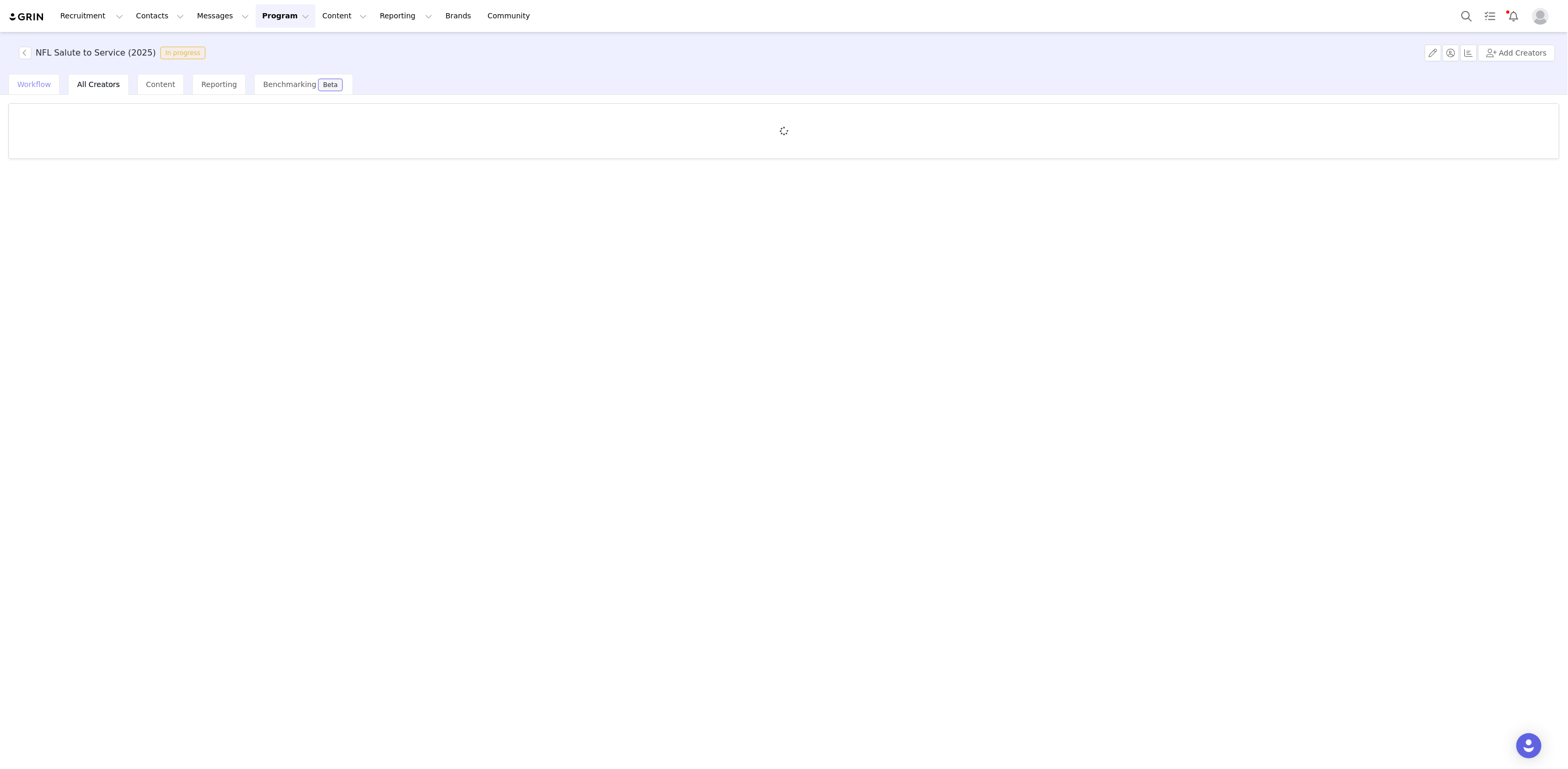
click at [33, 81] on span "Workflow" at bounding box center [34, 84] width 34 height 9
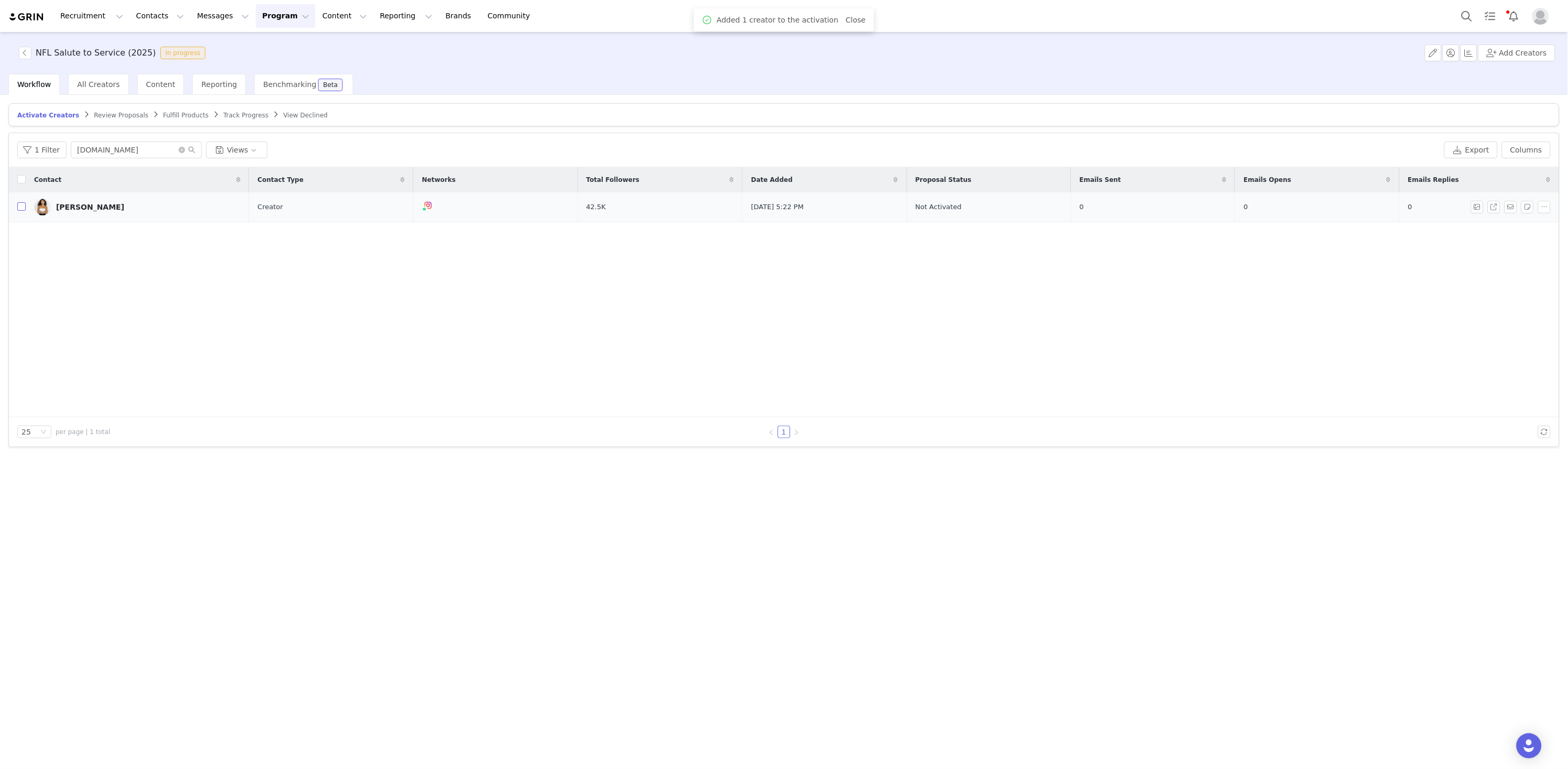
click at [18, 207] on input "checkbox" at bounding box center [21, 206] width 9 height 9
checkbox input "true"
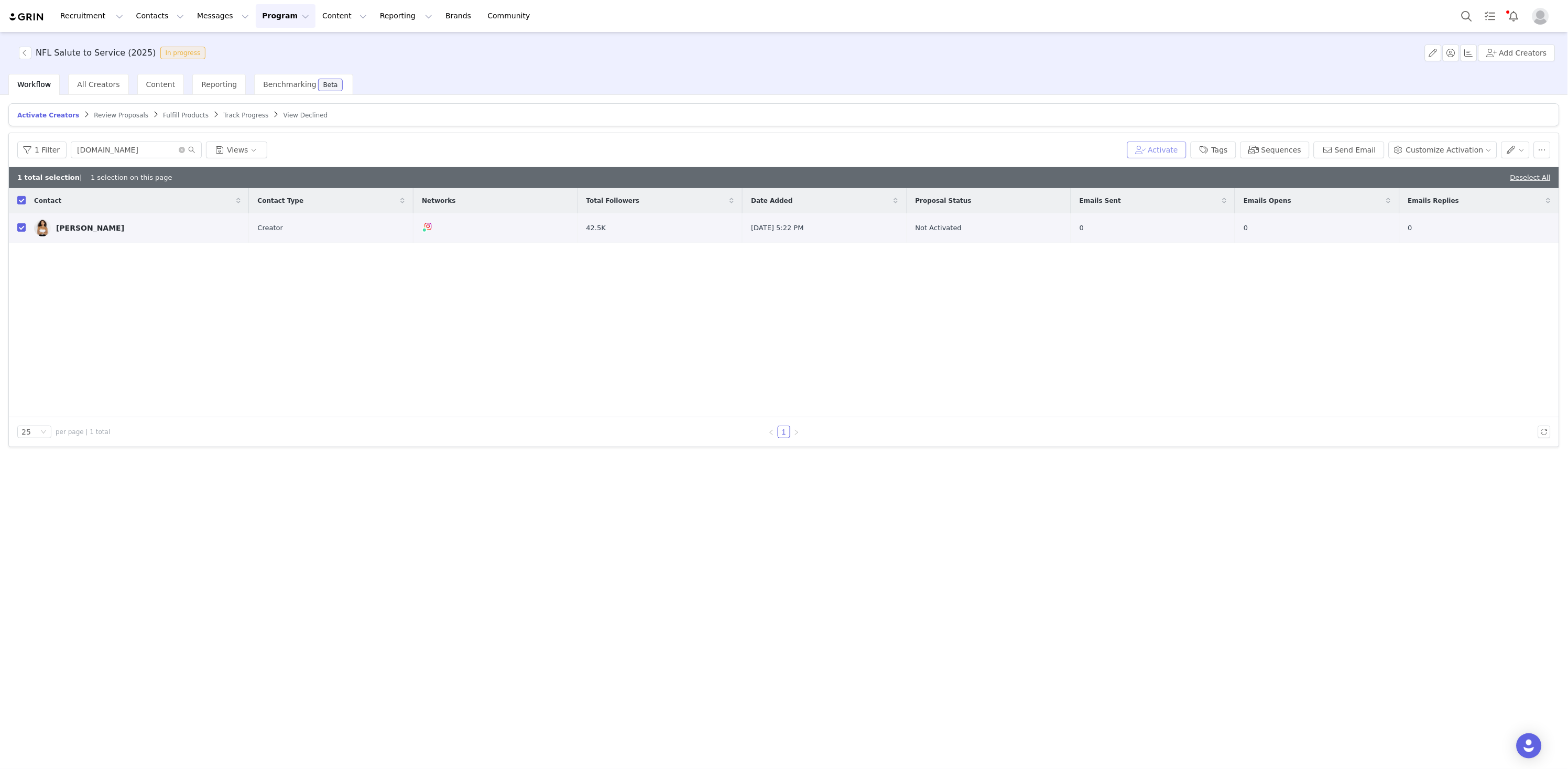
click at [1152, 141] on button "Activate" at bounding box center [1157, 149] width 60 height 16
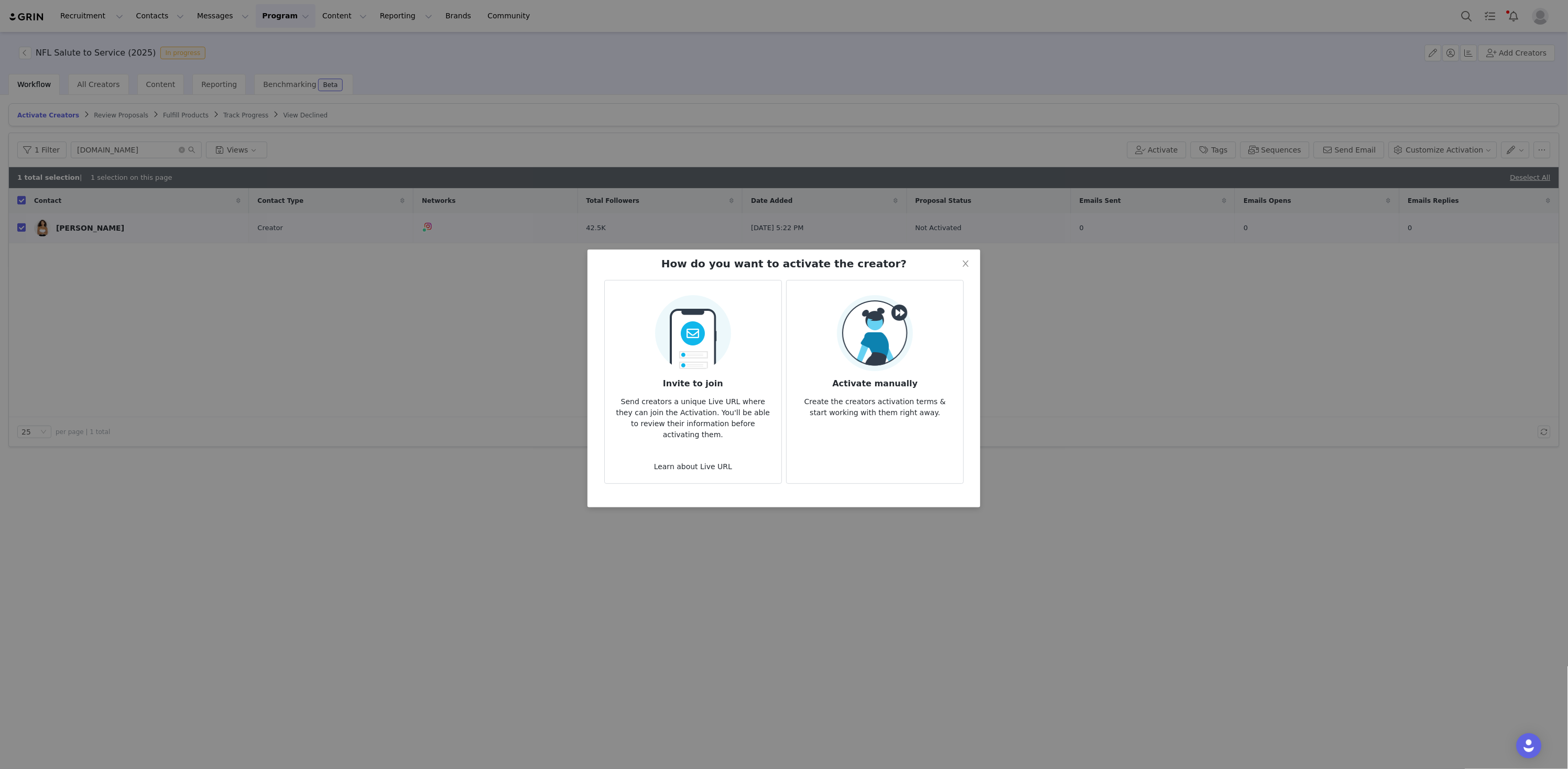
click at [925, 311] on div "Activate manually Create the creators activation terms & start working with the…" at bounding box center [875, 357] width 160 height 123
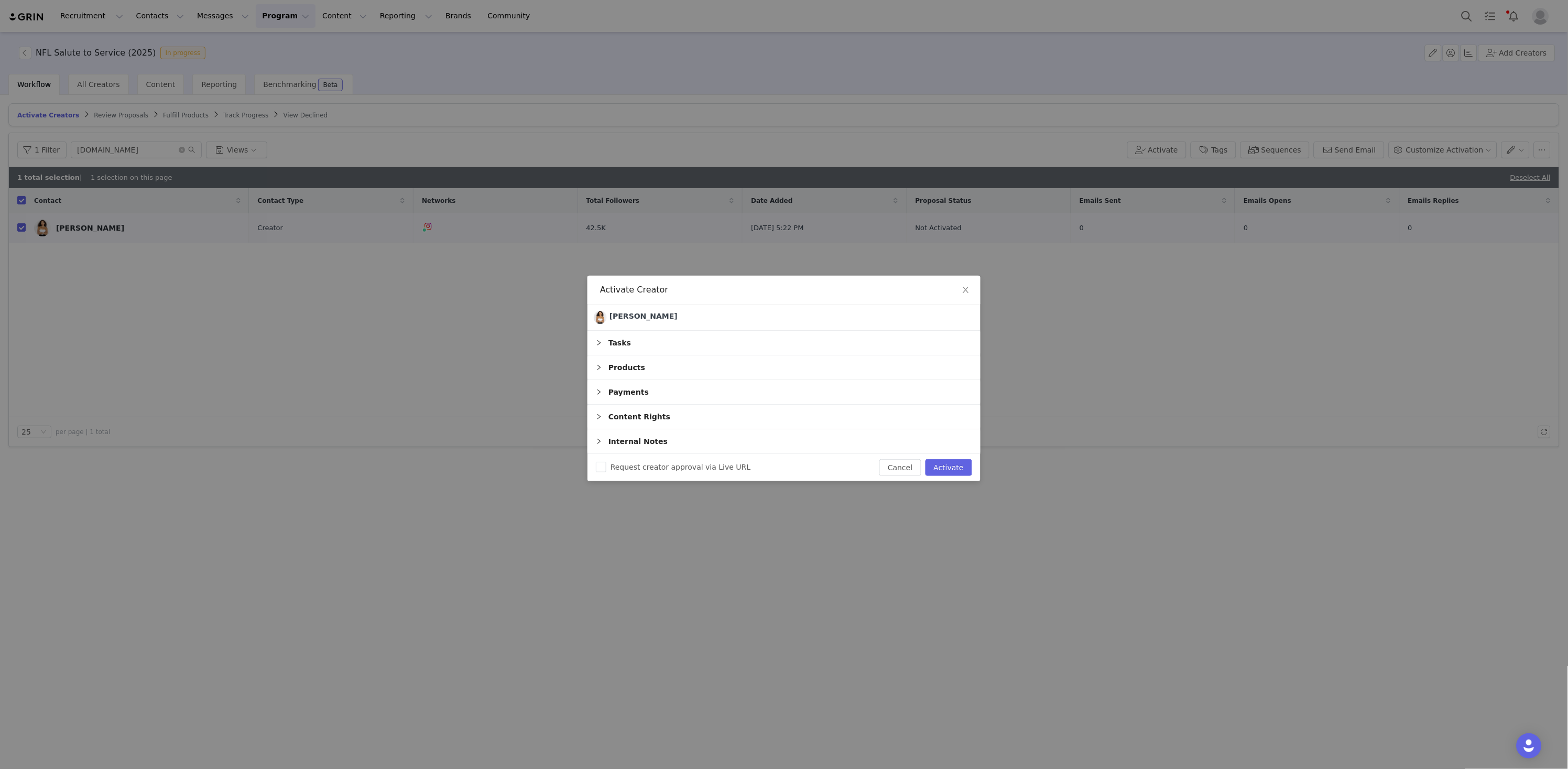
click at [949, 471] on button "Activate" at bounding box center [949, 467] width 46 height 16
checkbox input "false"
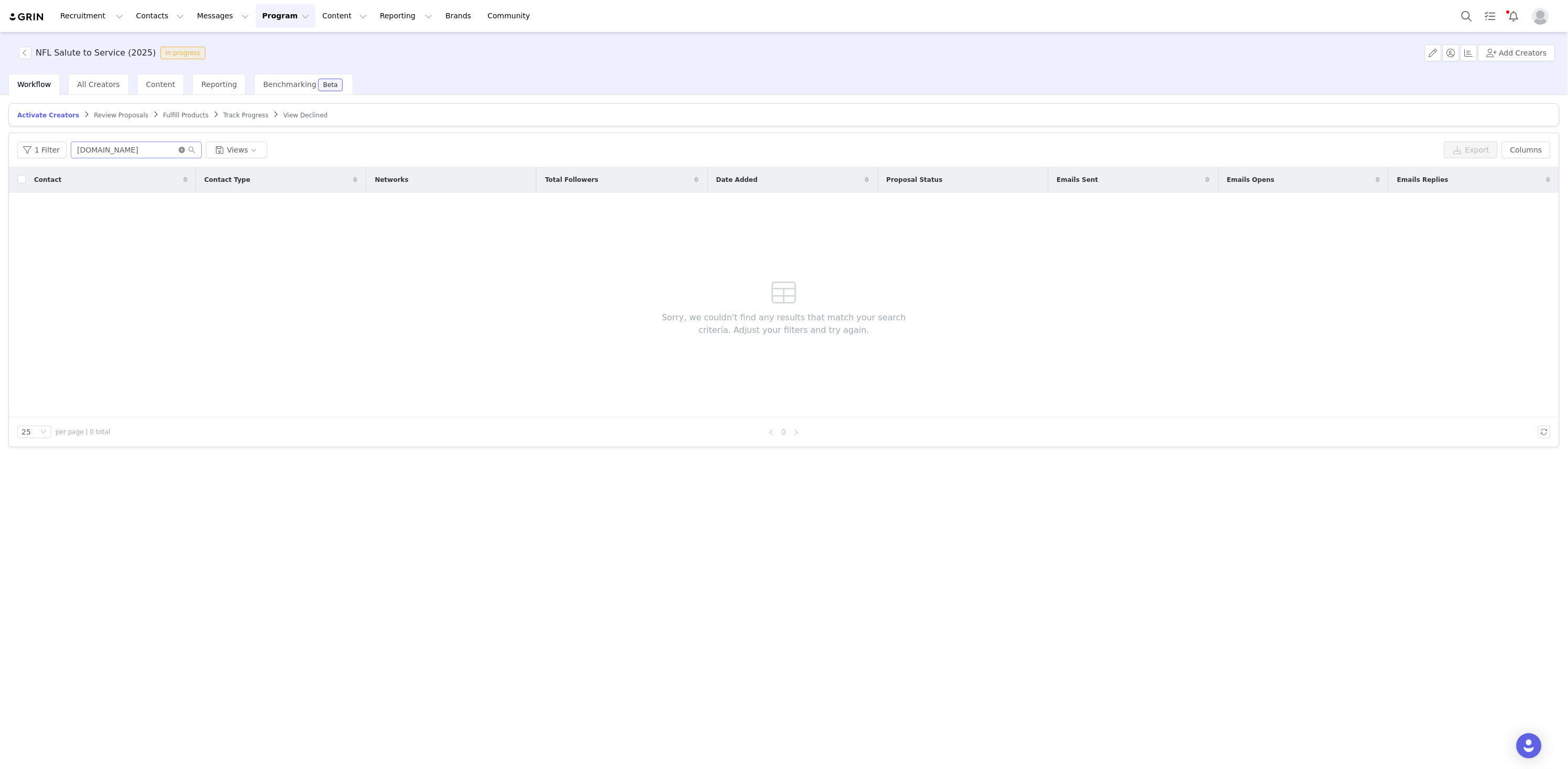
click at [179, 149] on icon "icon: close-circle" at bounding box center [182, 149] width 7 height 7
click at [86, 86] on span "All Creators" at bounding box center [98, 84] width 42 height 9
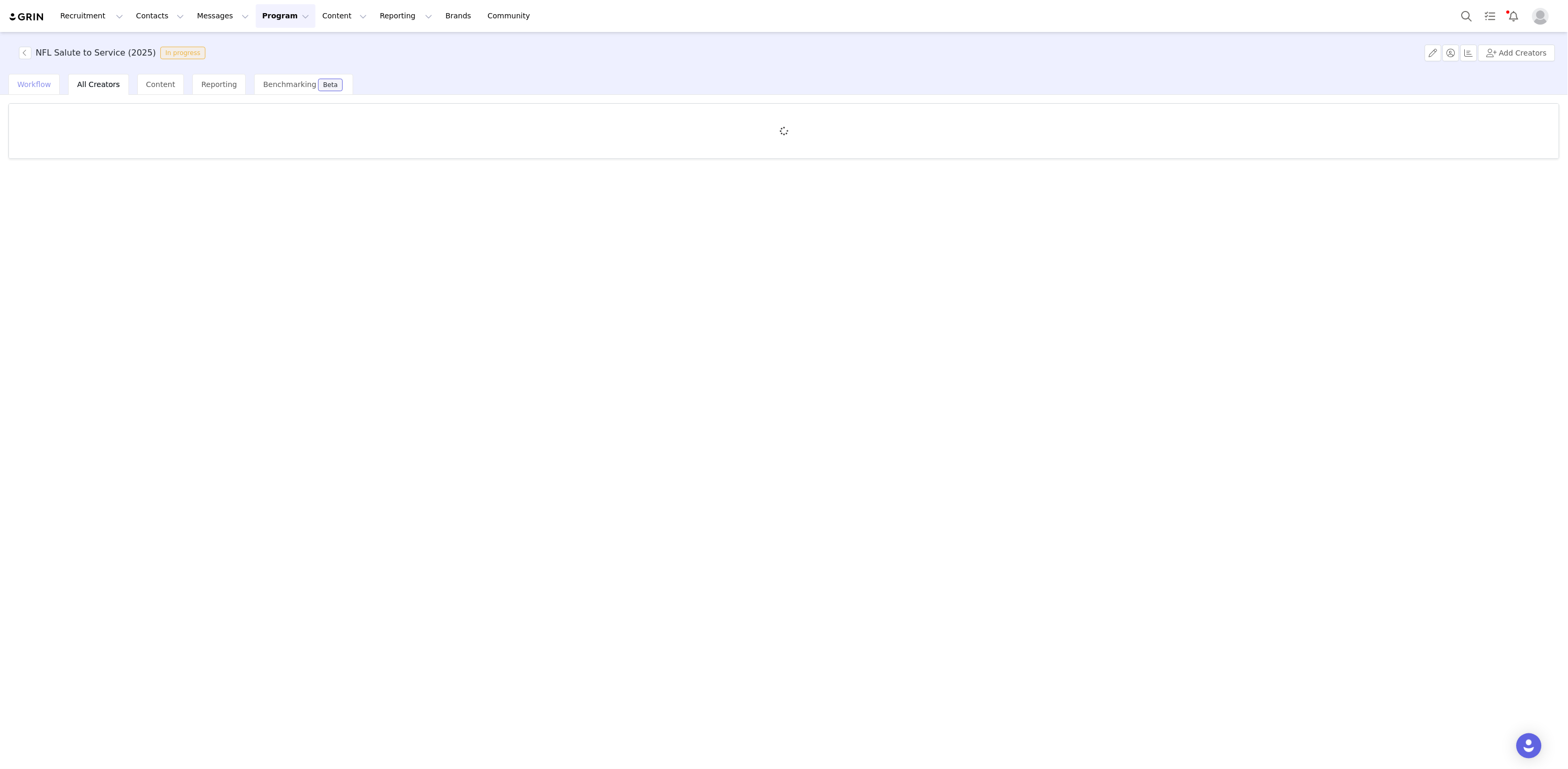
click at [41, 89] on div "Workflow" at bounding box center [34, 85] width 51 height 21
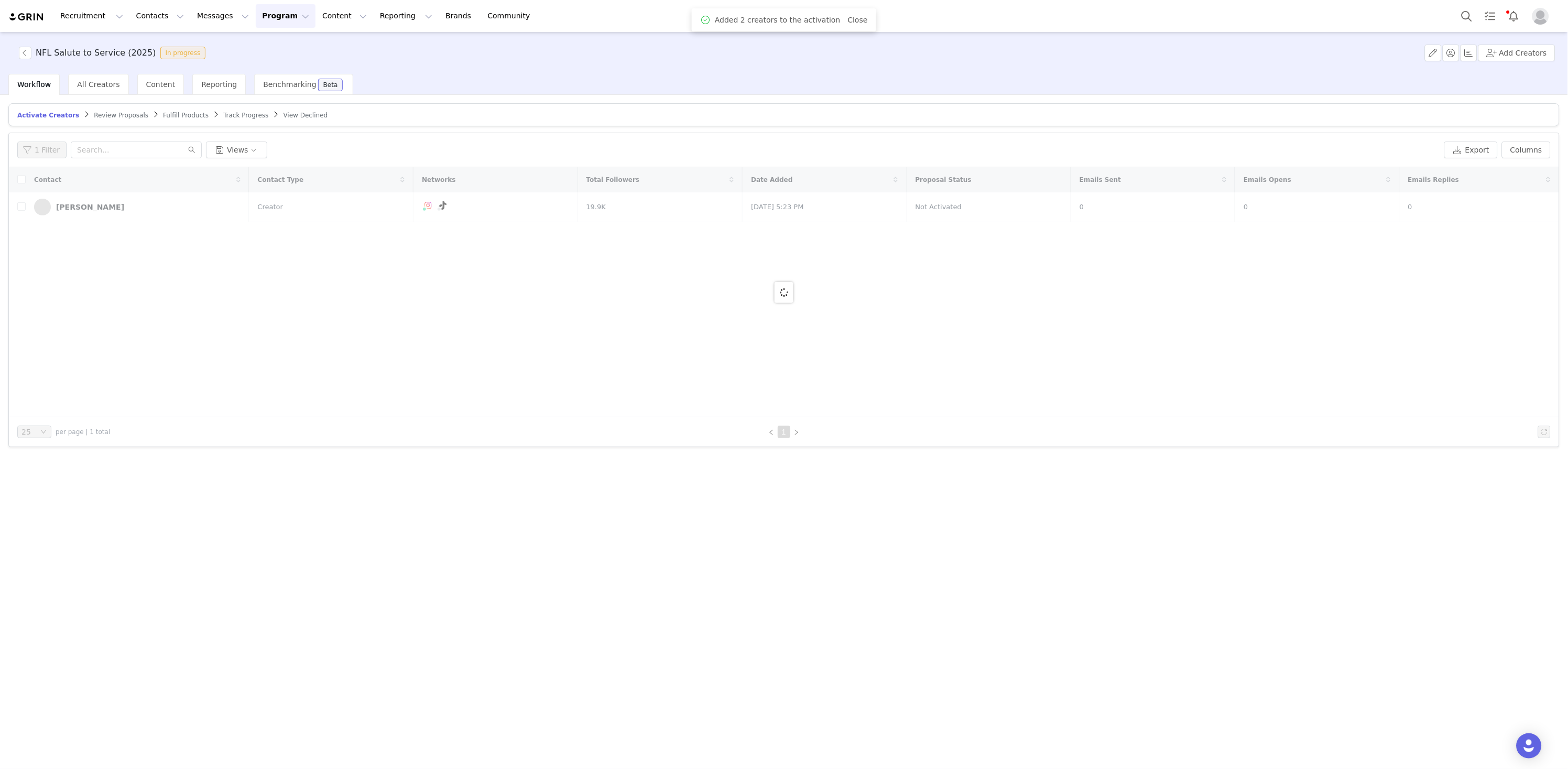
click at [21, 207] on div at bounding box center [784, 293] width 1551 height 250
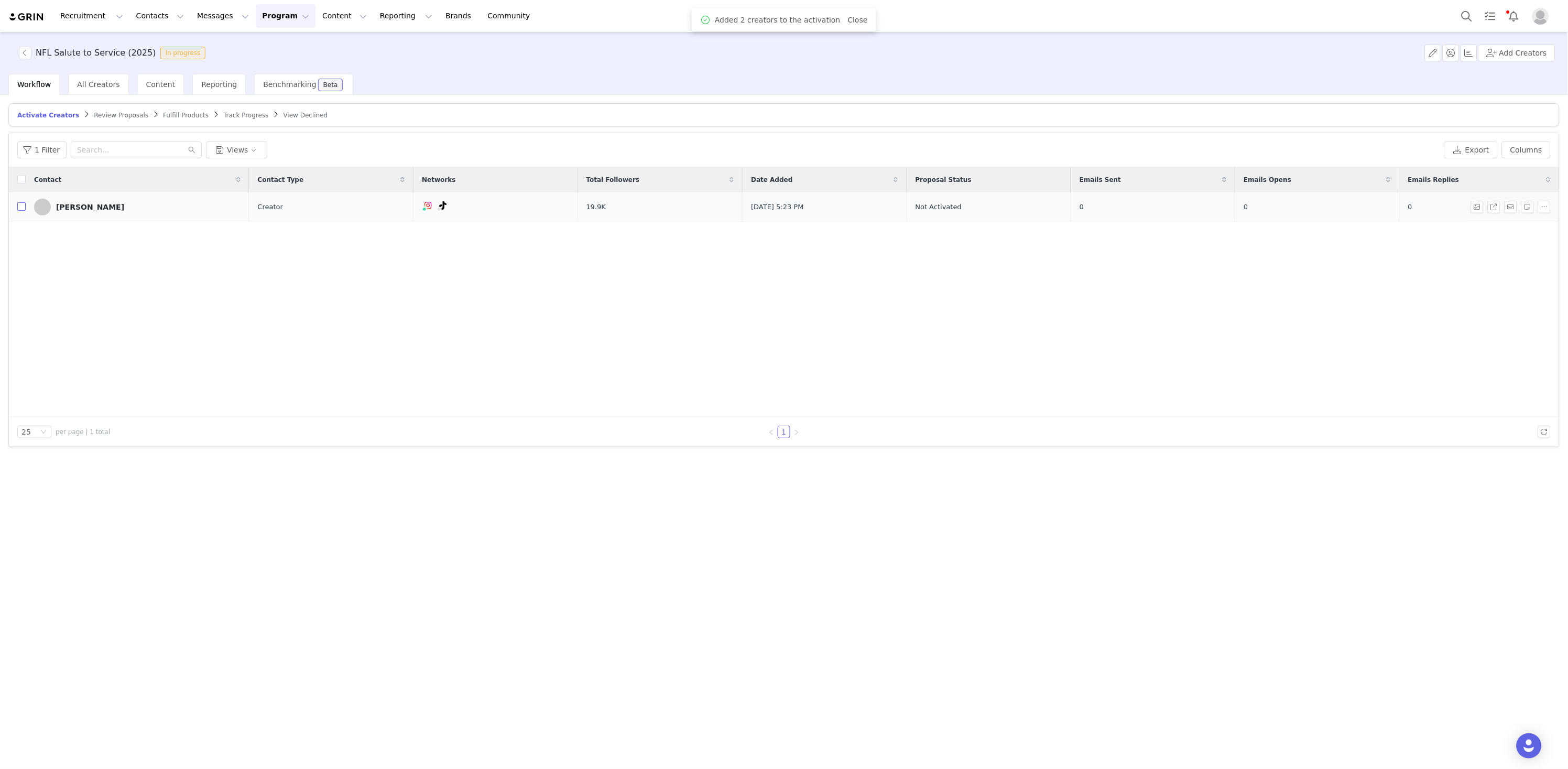
click at [23, 205] on input "checkbox" at bounding box center [21, 206] width 9 height 9
checkbox input "true"
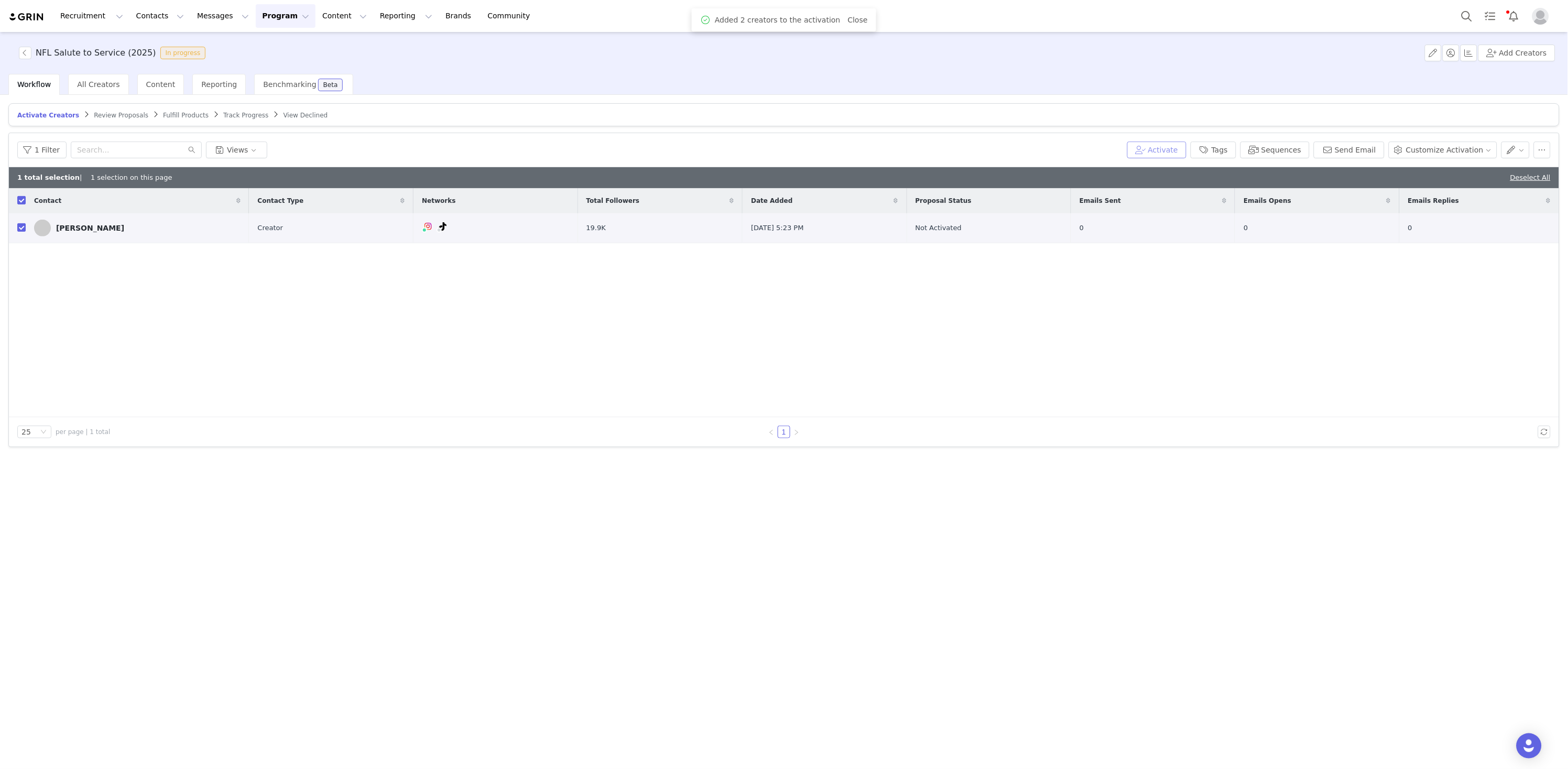
click at [1175, 154] on button "Activate" at bounding box center [1157, 149] width 60 height 16
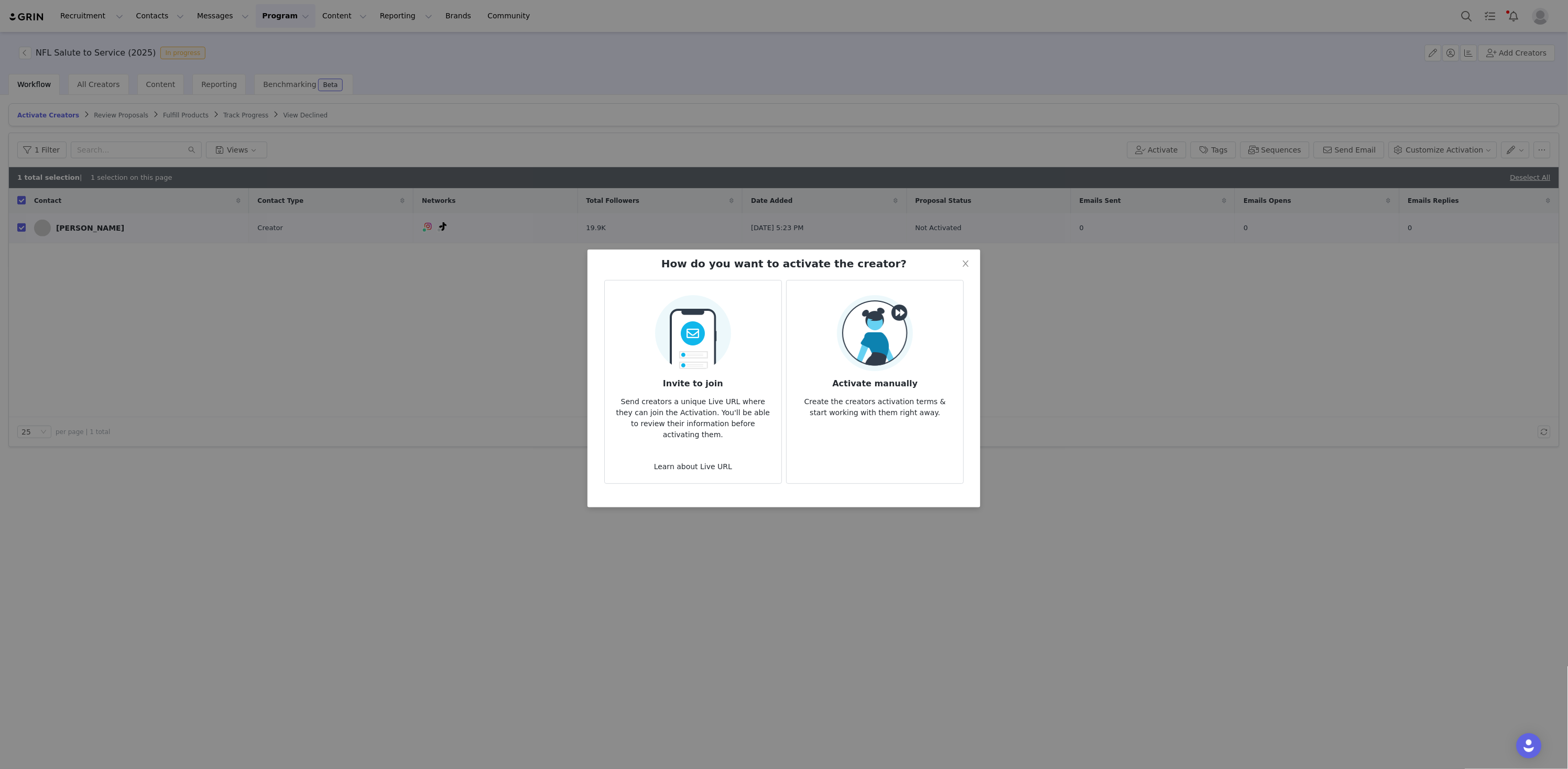
click at [949, 350] on div "Activate manually Create the creators activation terms & start working with the…" at bounding box center [875, 357] width 160 height 123
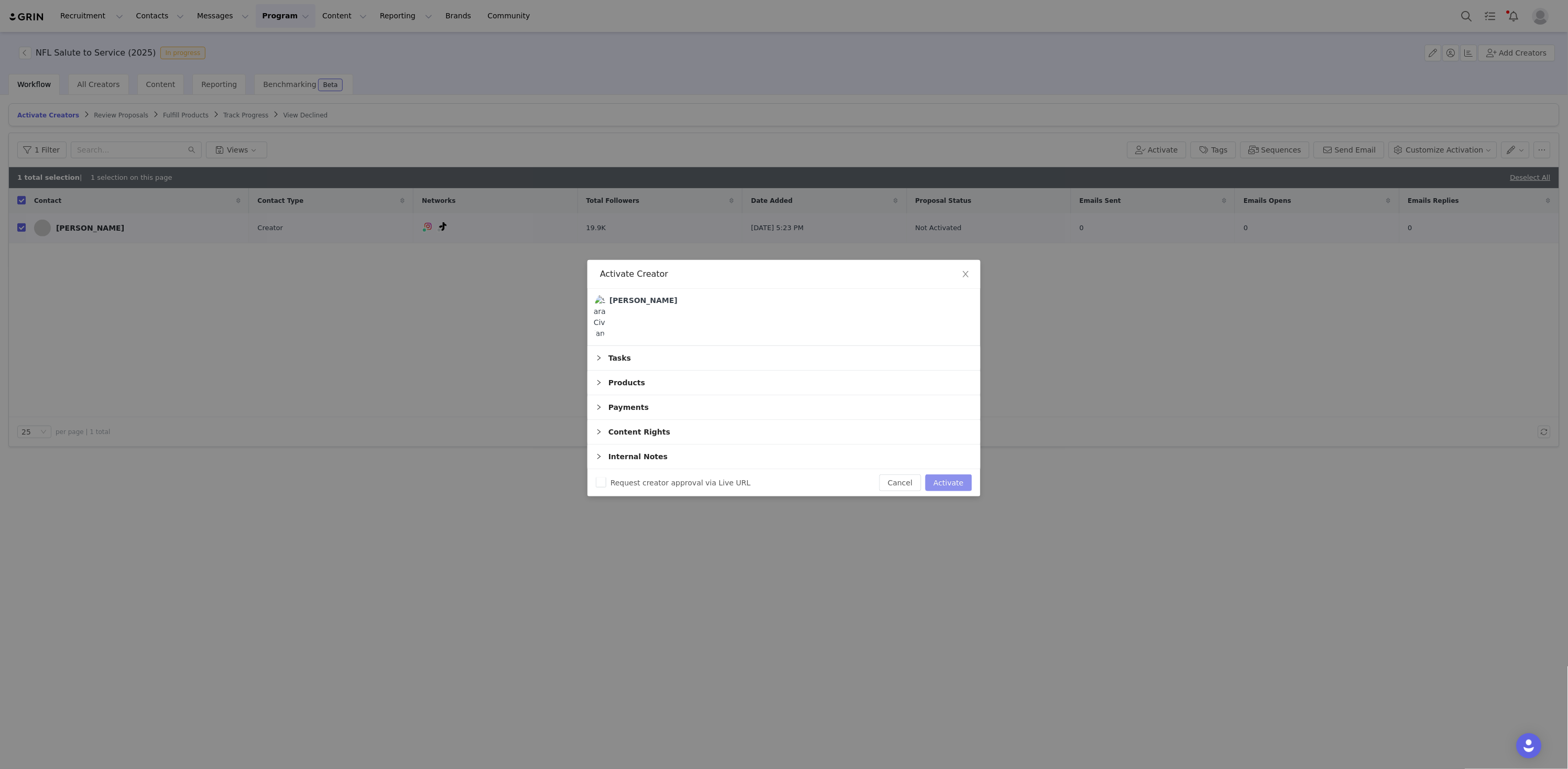
click at [947, 474] on button "Activate" at bounding box center [949, 482] width 46 height 16
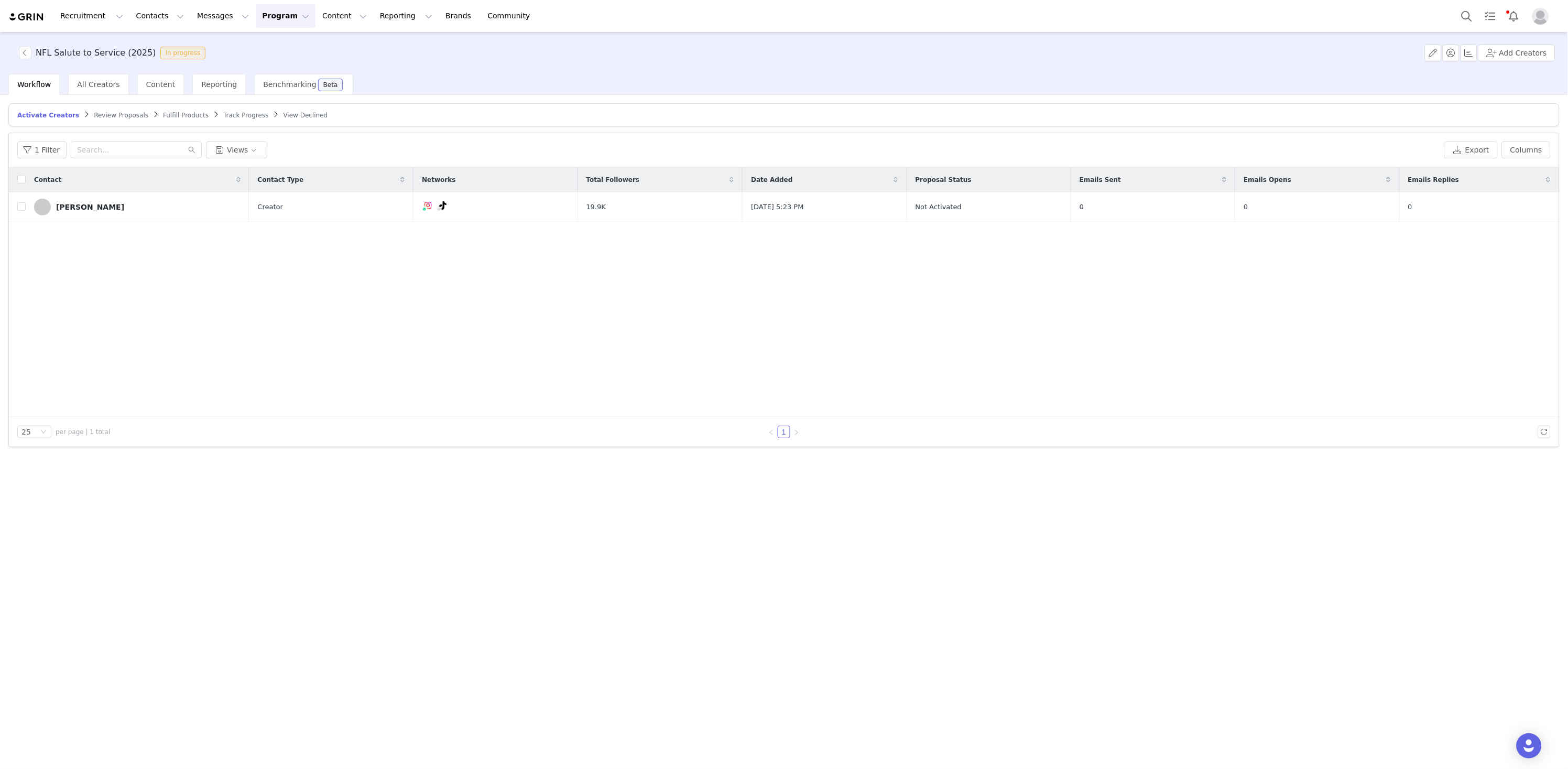
checkbox input "false"
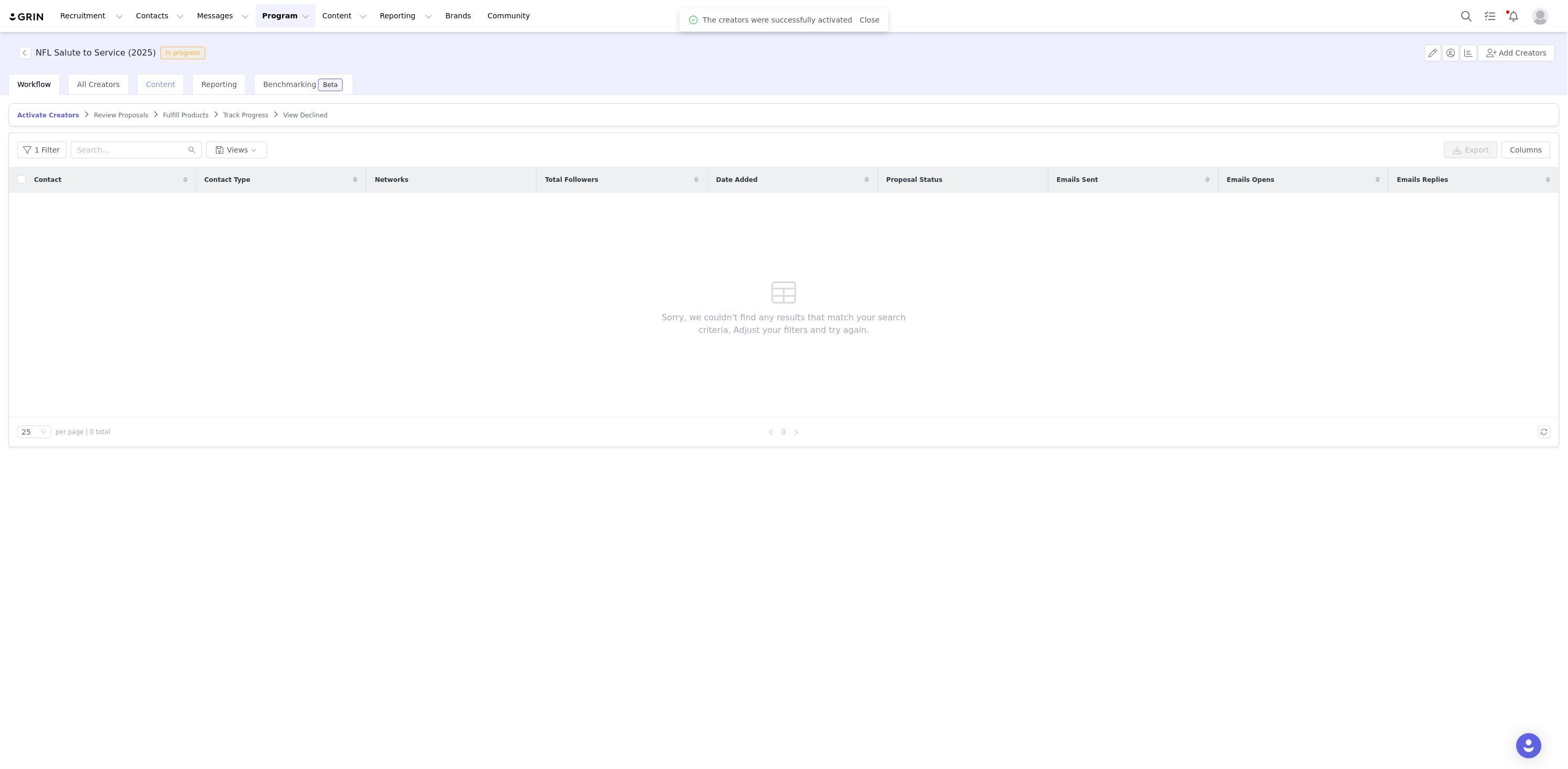
click at [160, 86] on span "Content" at bounding box center [161, 84] width 29 height 9
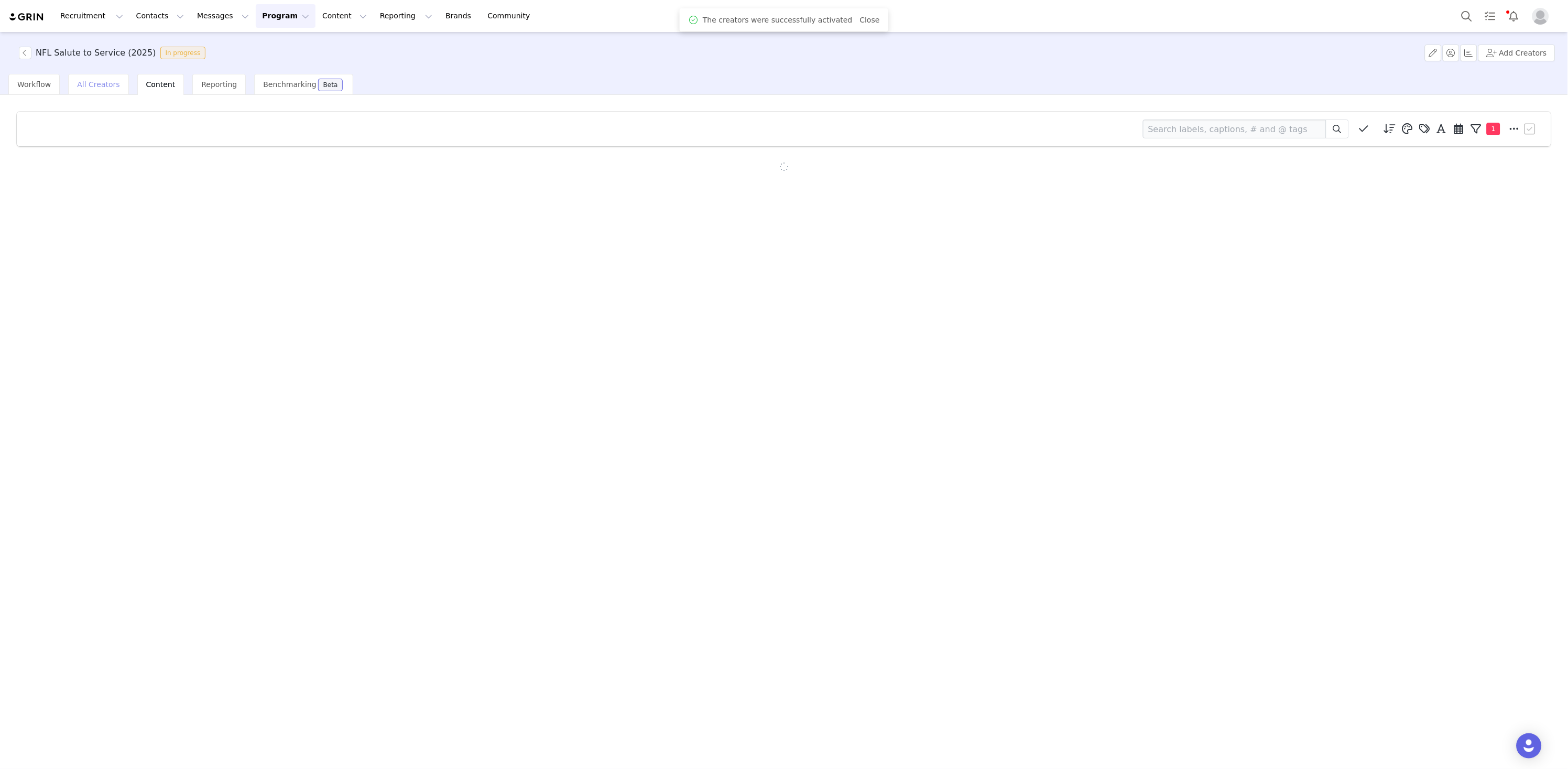
click at [109, 88] on span "All Creators" at bounding box center [98, 84] width 42 height 9
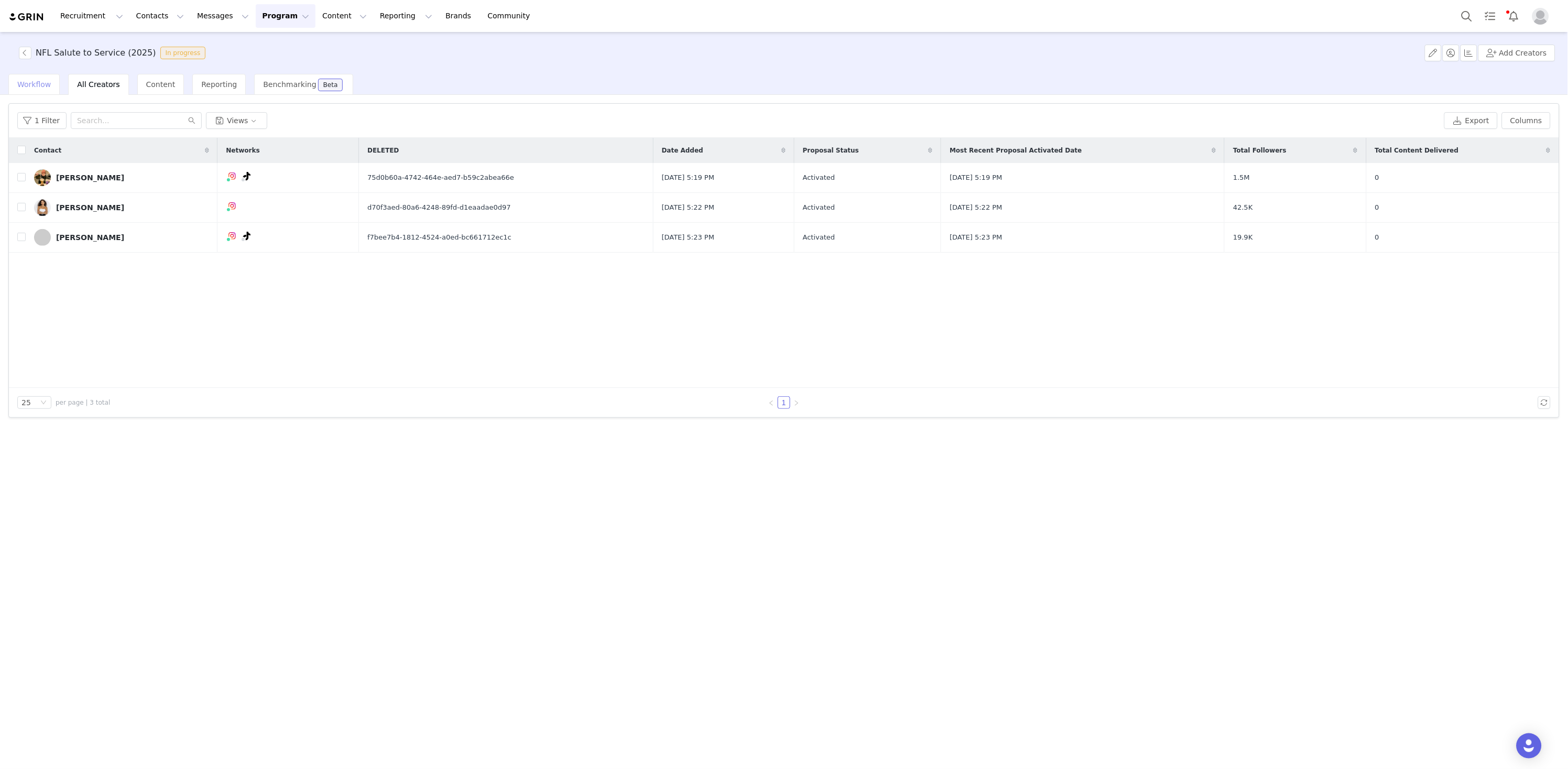
click at [44, 80] on span "Workflow" at bounding box center [34, 84] width 34 height 9
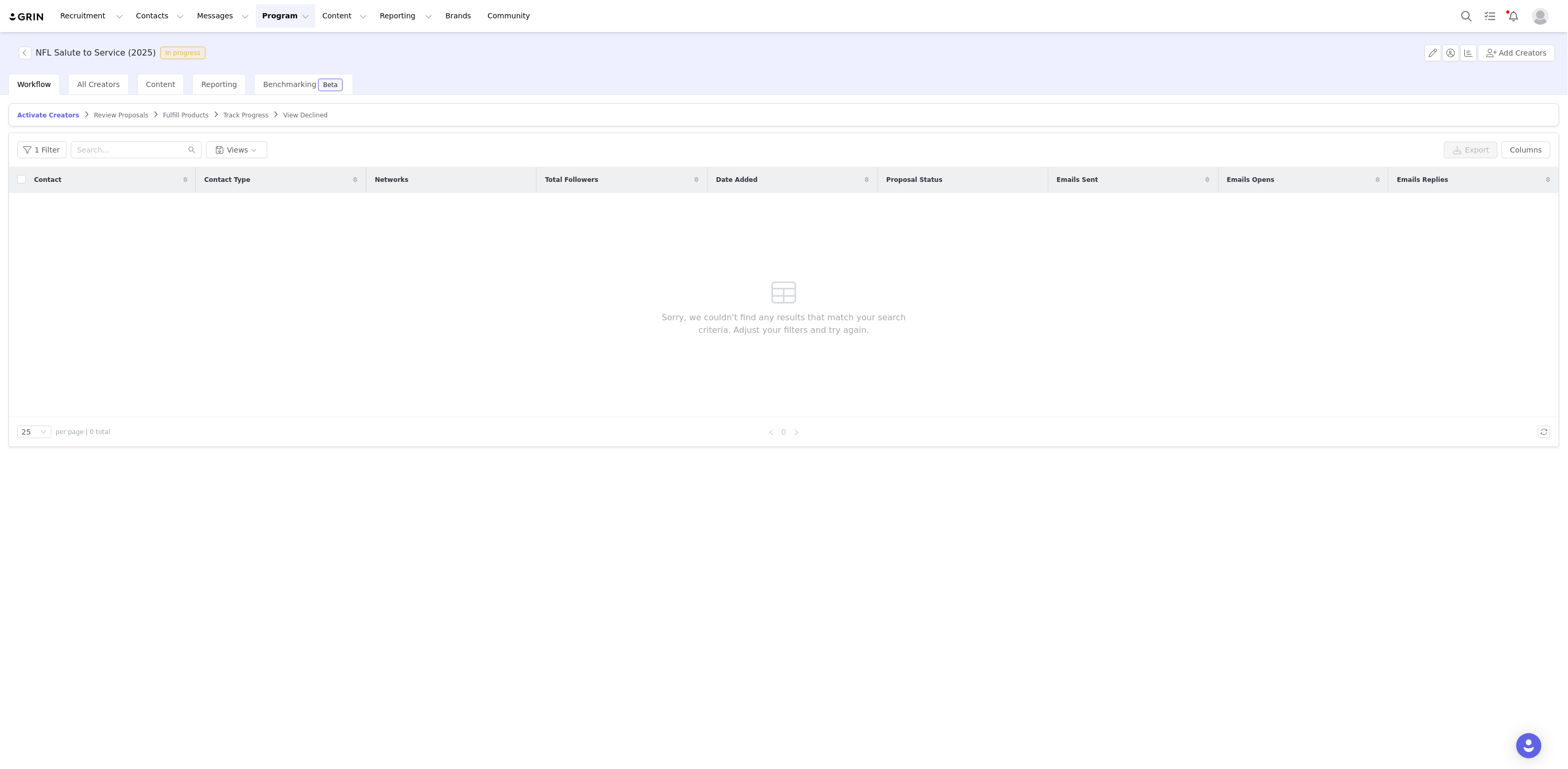
drag, startPoint x: 37, startPoint y: 86, endPoint x: 43, endPoint y: 85, distance: 6.1
click at [37, 86] on span "Workflow" at bounding box center [34, 84] width 34 height 9
click at [82, 84] on span "All Creators" at bounding box center [98, 84] width 42 height 9
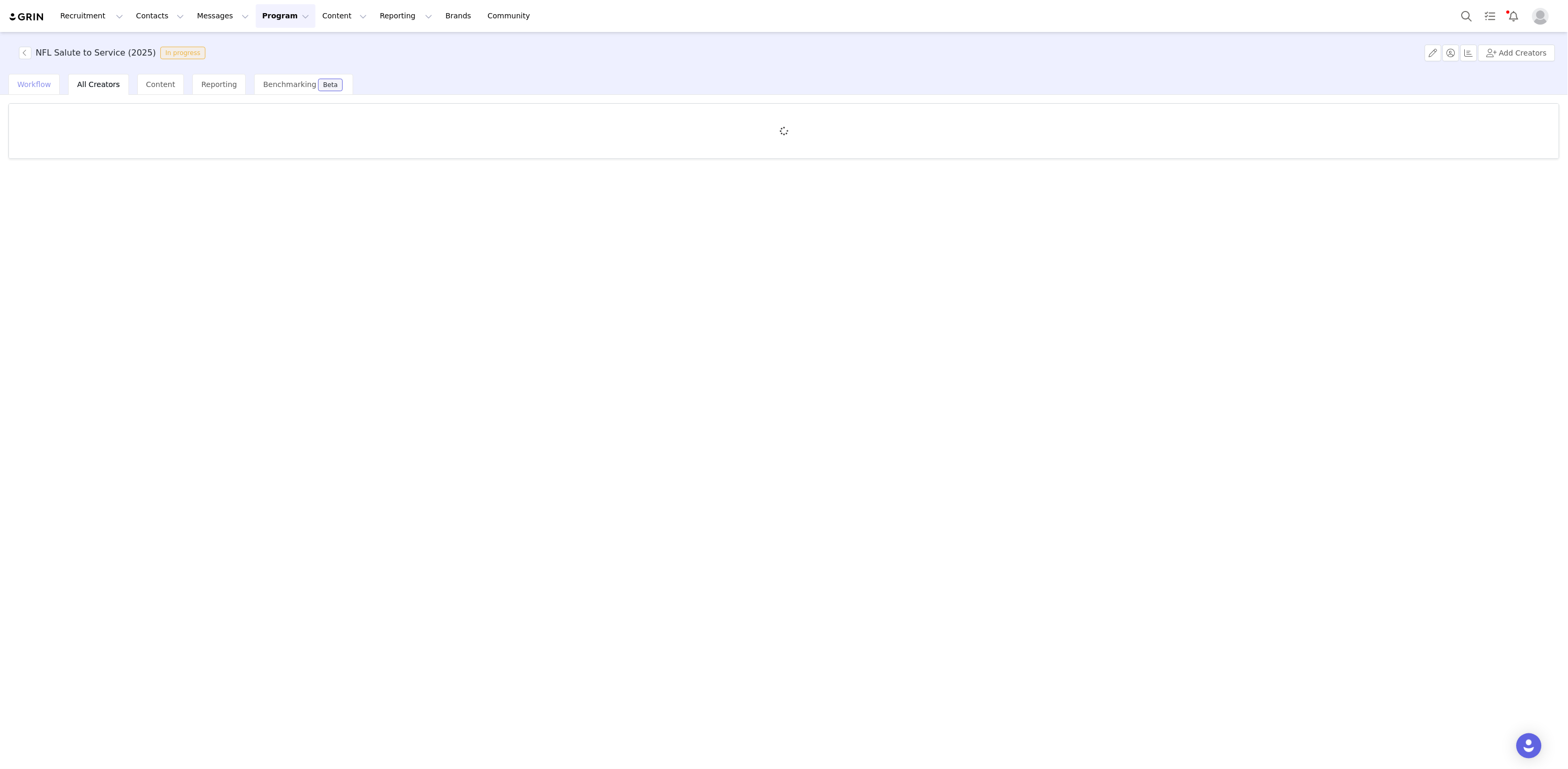
click at [26, 85] on span "Workflow" at bounding box center [34, 84] width 34 height 9
click at [23, 181] on input "checkbox" at bounding box center [21, 181] width 9 height 9
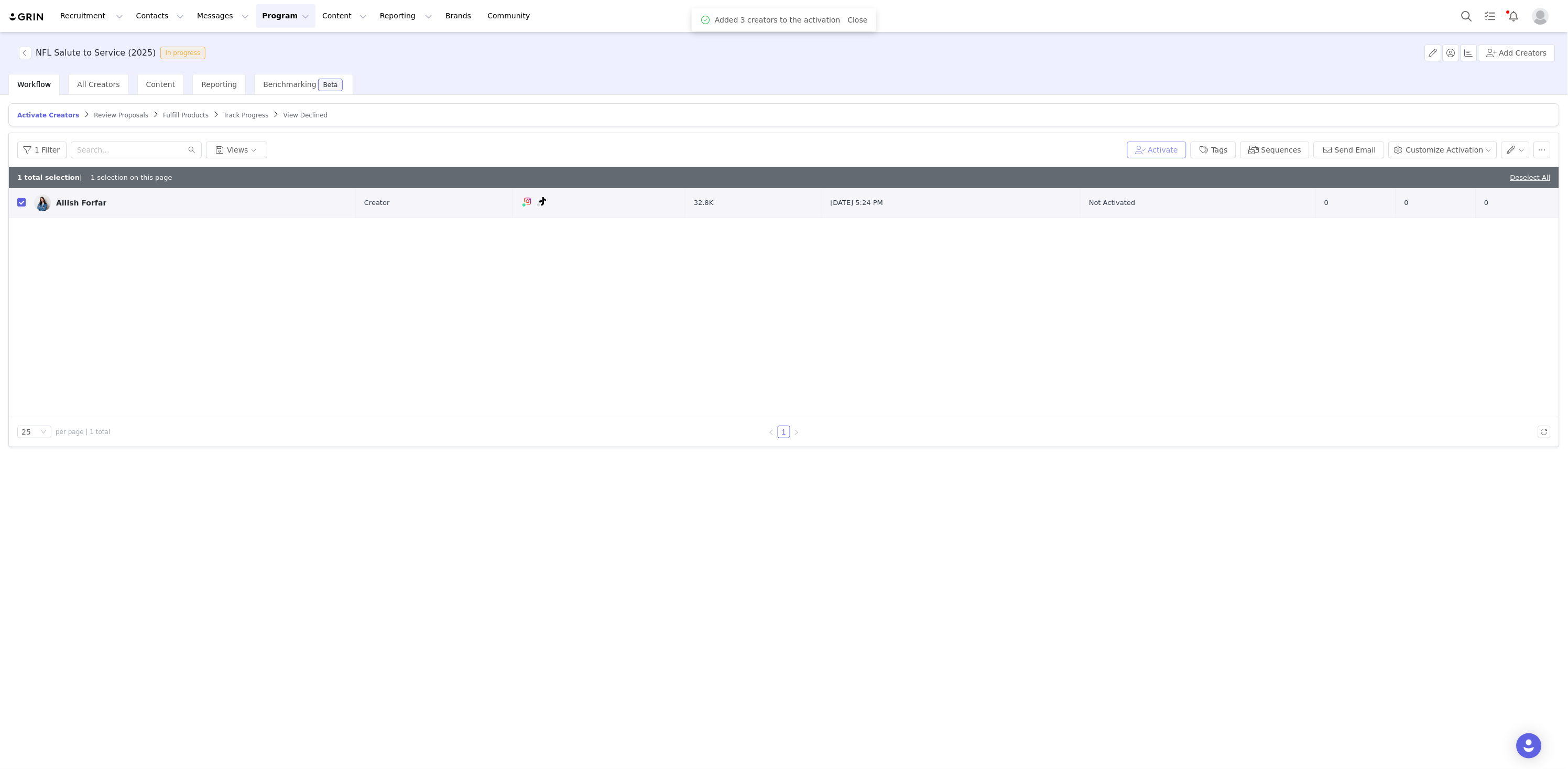
click at [1170, 153] on button "Activate" at bounding box center [1157, 149] width 60 height 16
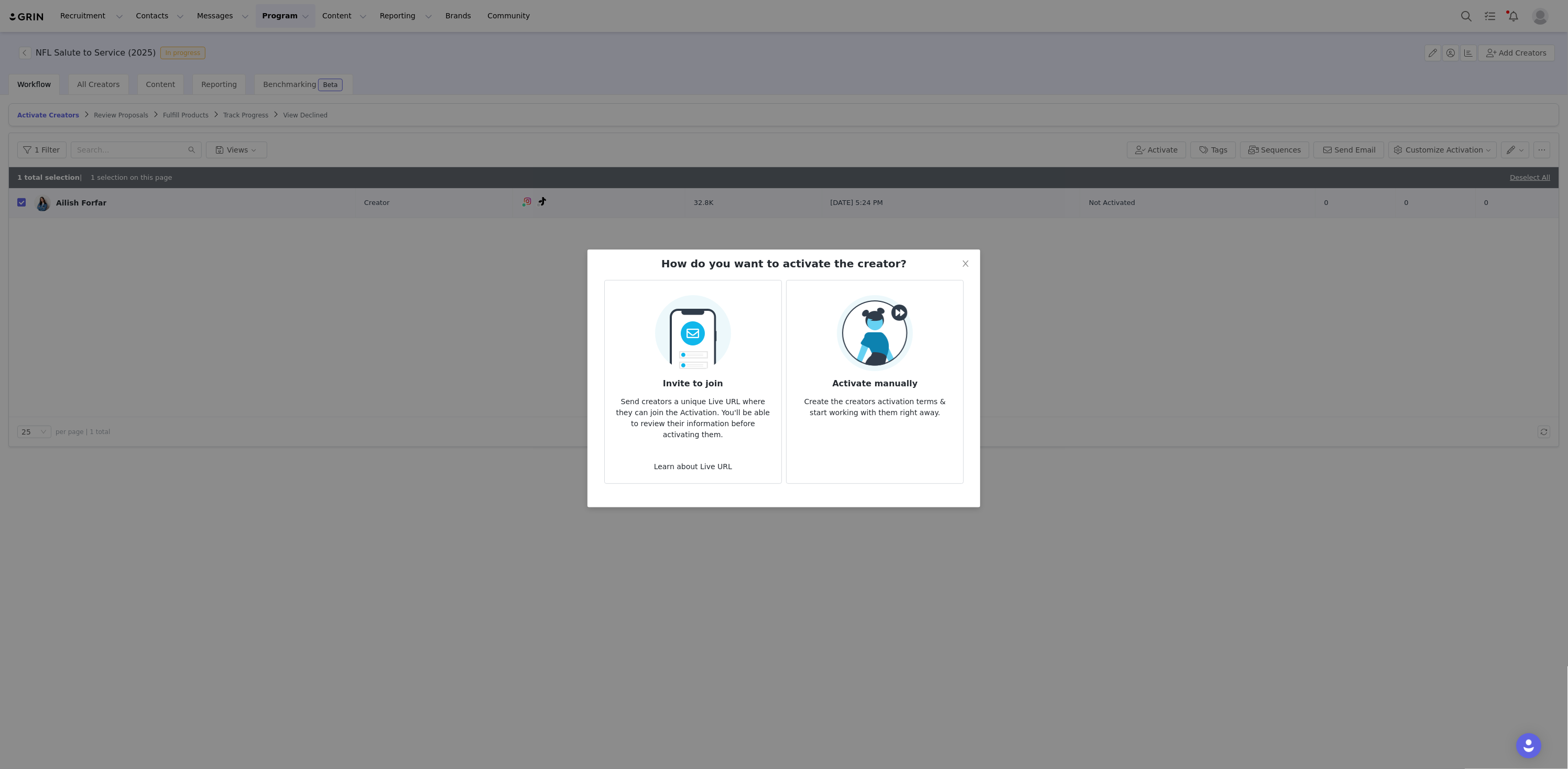
click at [903, 362] on img at bounding box center [875, 333] width 76 height 76
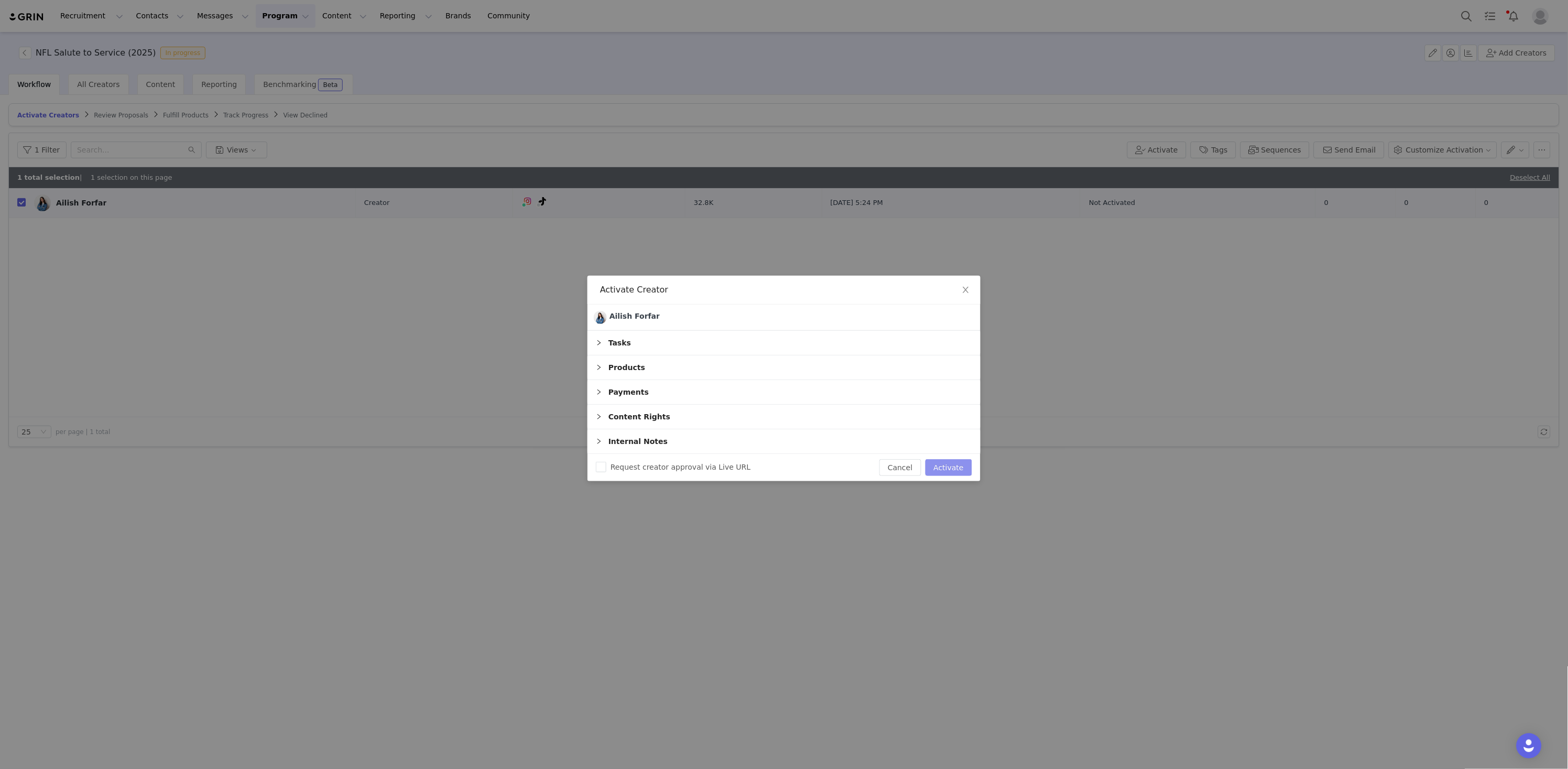
click at [953, 467] on button "Activate" at bounding box center [949, 467] width 46 height 16
checkbox input "false"
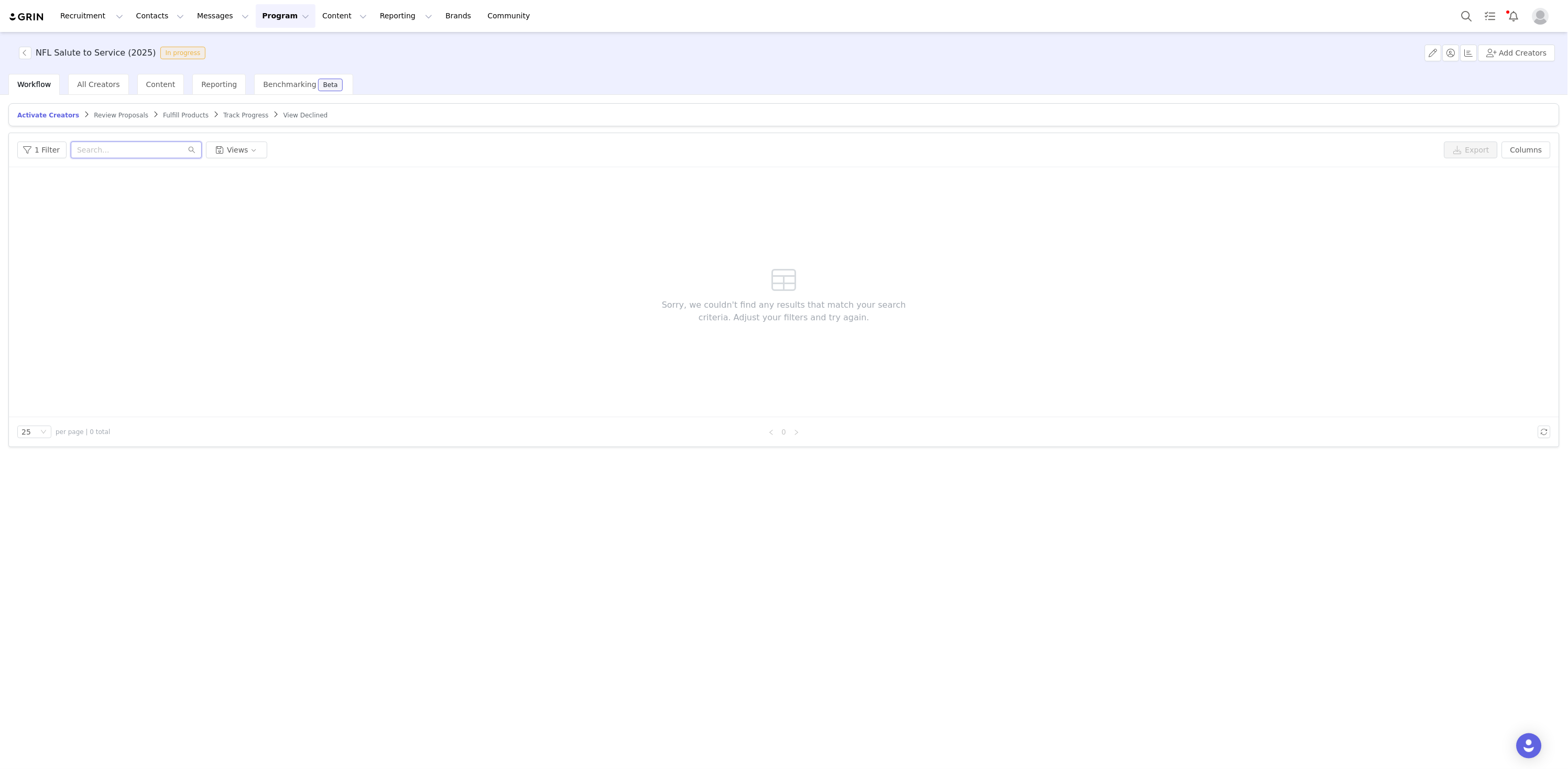
click at [108, 143] on input "text" at bounding box center [137, 149] width 131 height 16
paste input "[URL][DOMAIN_NAME]"
drag, startPoint x: 115, startPoint y: 151, endPoint x: -4, endPoint y: 136, distance: 119.9
click at [0, 136] on html "Recruitment Recruitment Creator Search Curated Lists Landing Pages Web Extensio…" at bounding box center [784, 384] width 1568 height 769
click at [82, 148] on input "@sportsnschmid" at bounding box center [137, 149] width 131 height 16
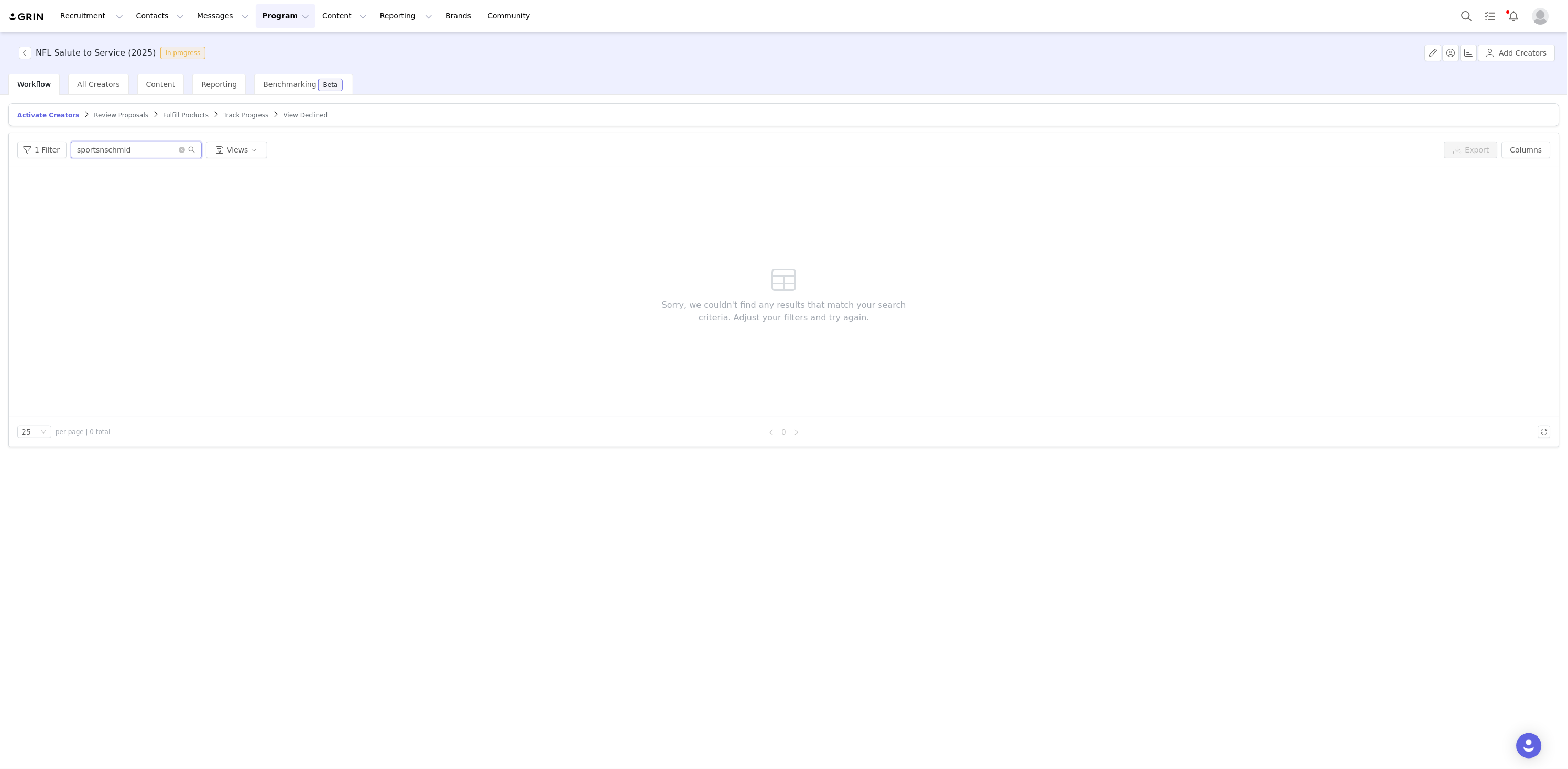
click at [145, 151] on input "sportsnschmid" at bounding box center [137, 149] width 131 height 16
drag, startPoint x: 131, startPoint y: 149, endPoint x: 58, endPoint y: 142, distance: 73.3
click at [58, 142] on div "1 Filter sportsnschmid Views" at bounding box center [729, 149] width 1423 height 16
paste input "andschmidt"
type input "sportsandschmidt"
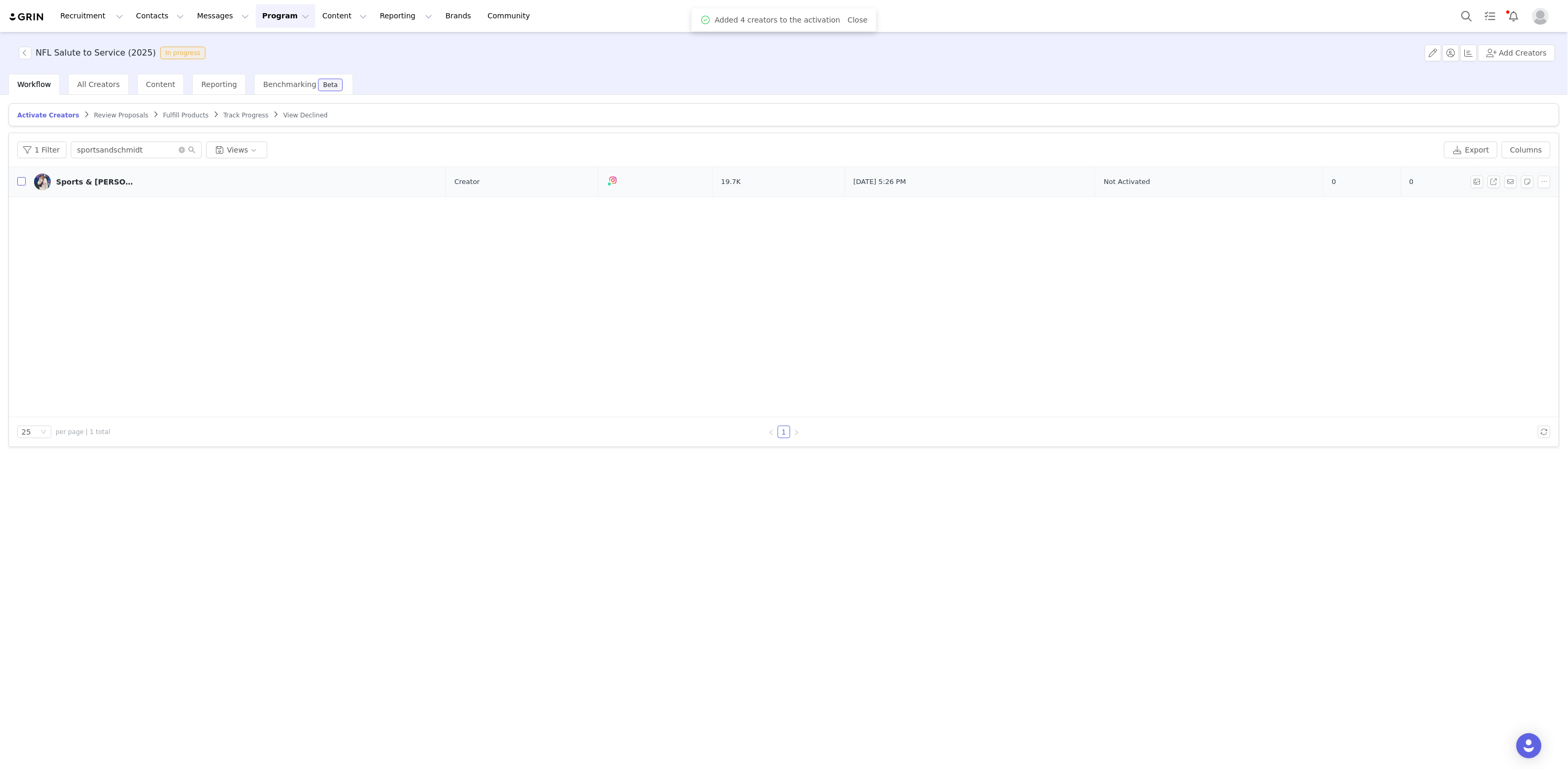
click at [23, 179] on input "checkbox" at bounding box center [21, 181] width 9 height 9
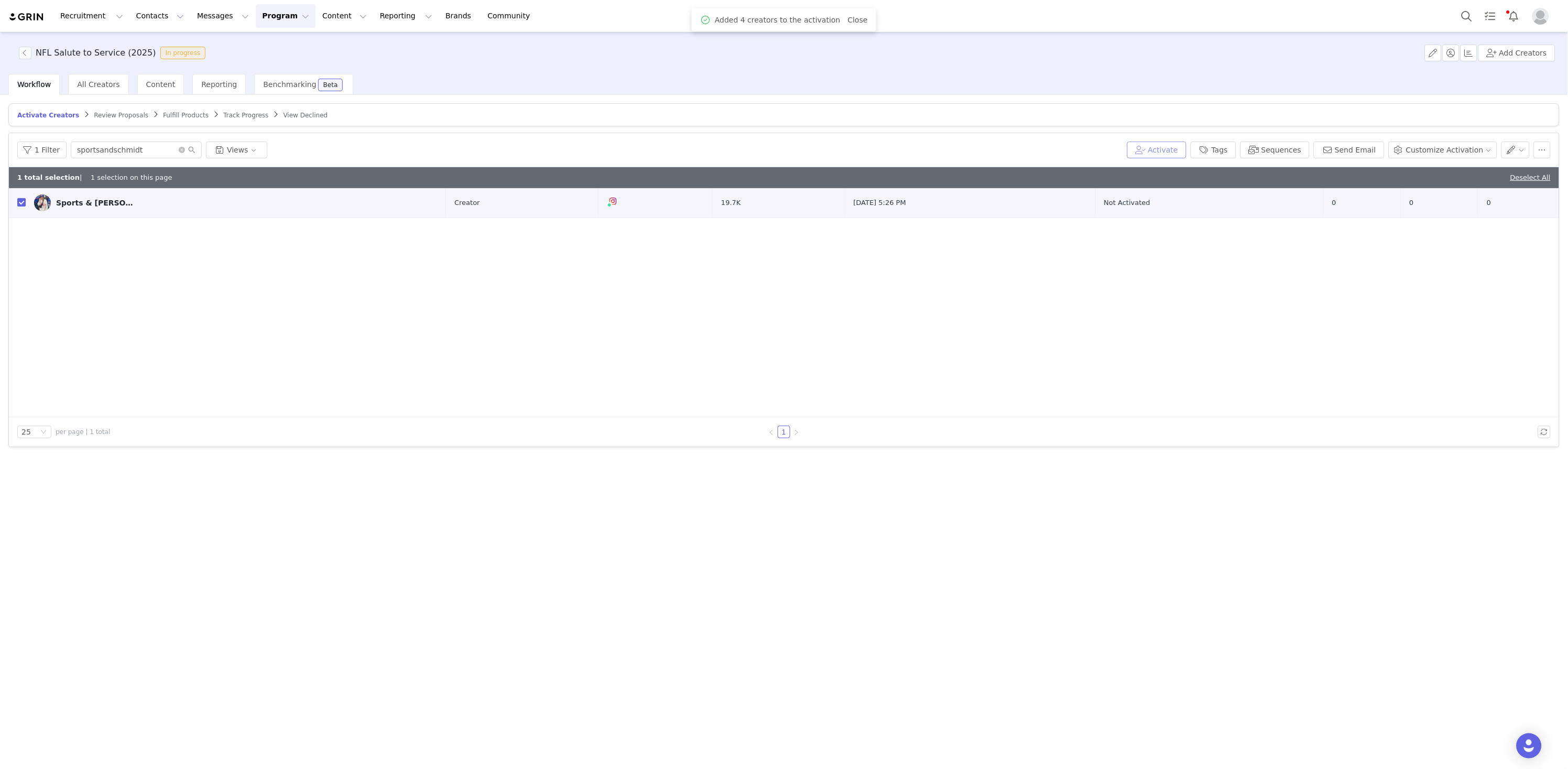
click at [1150, 152] on button "Activate" at bounding box center [1157, 149] width 60 height 16
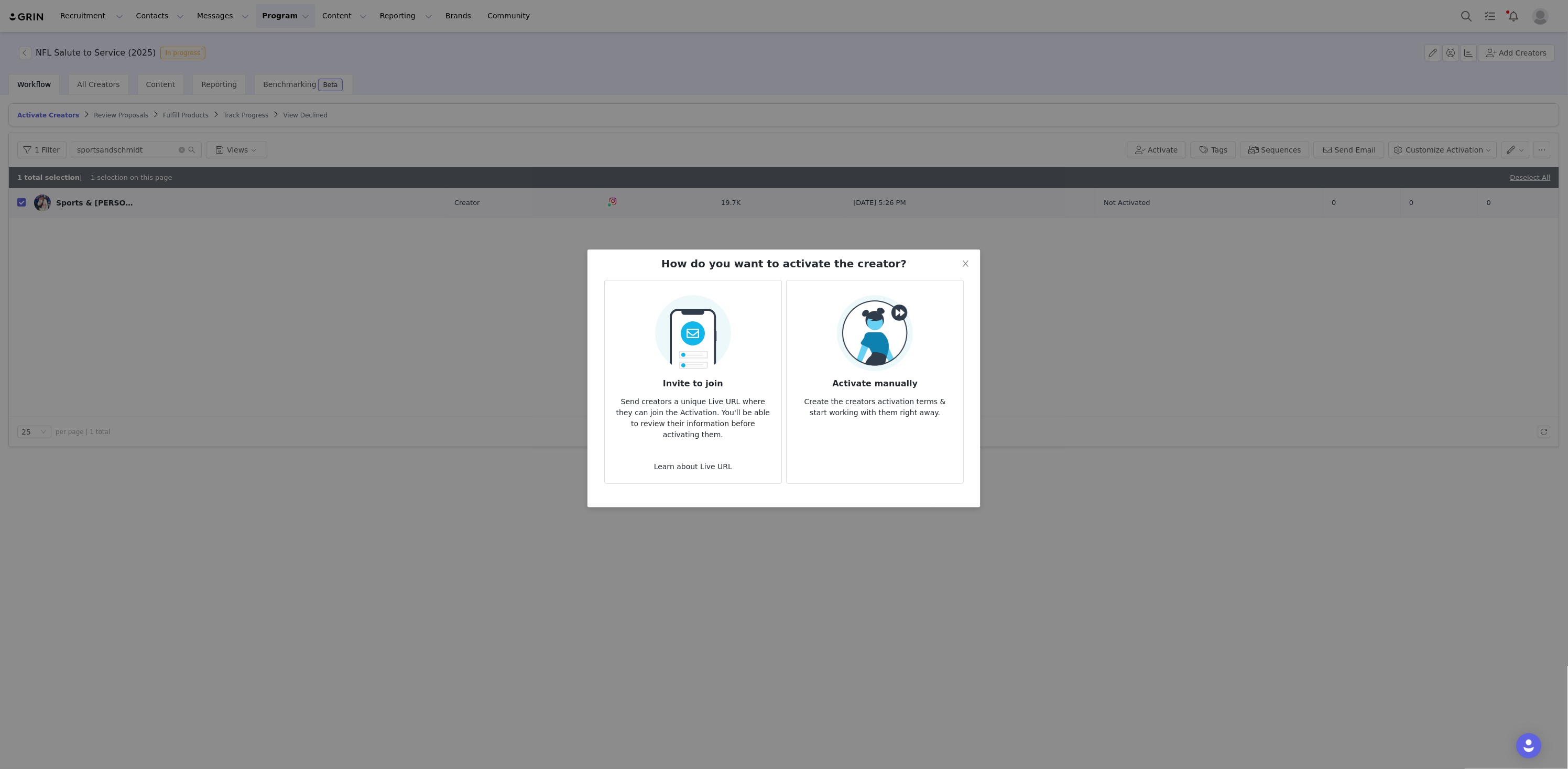
click at [875, 367] on img at bounding box center [875, 333] width 76 height 76
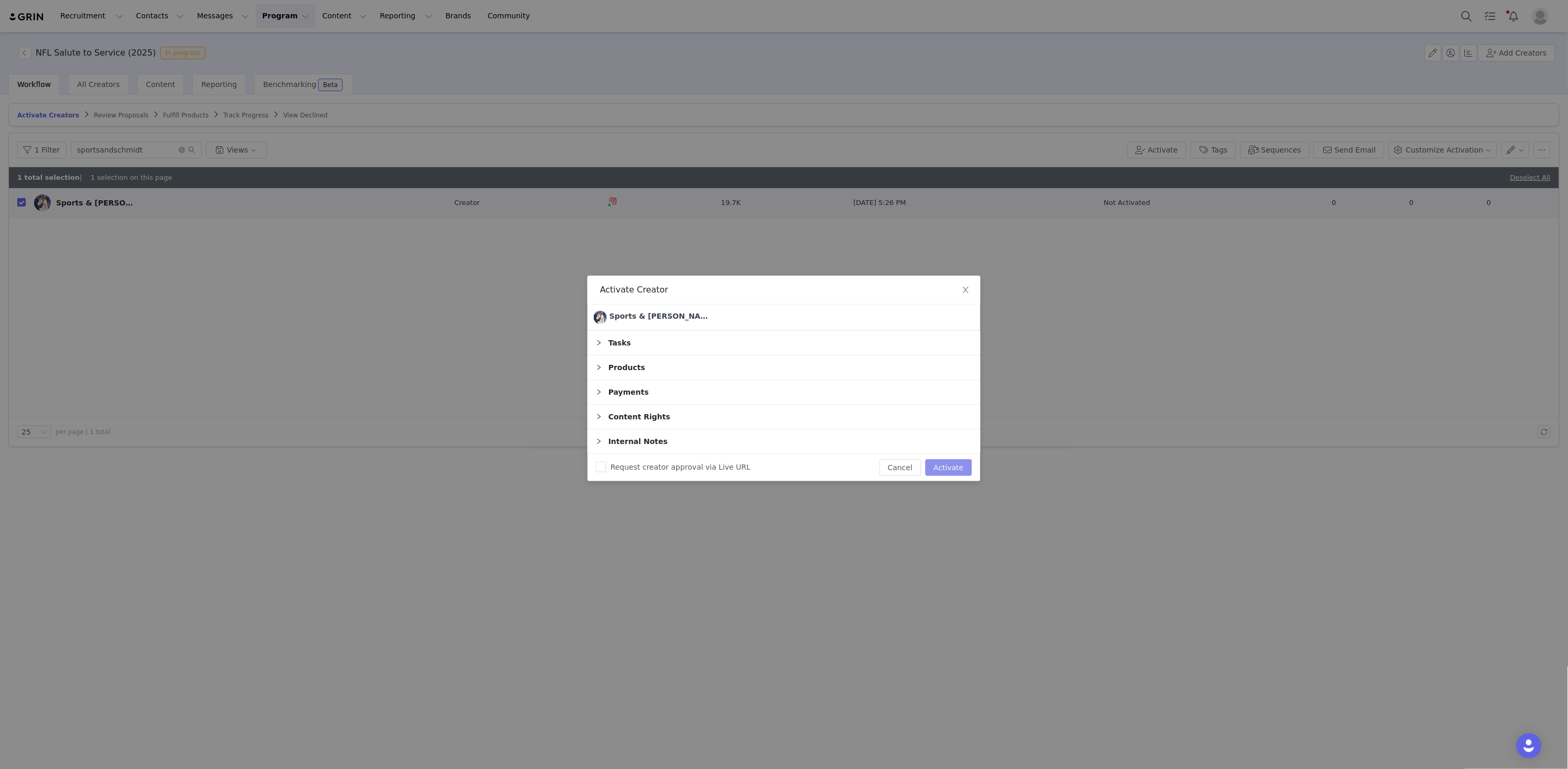
click at [947, 471] on button "Activate" at bounding box center [949, 467] width 46 height 16
checkbox input "false"
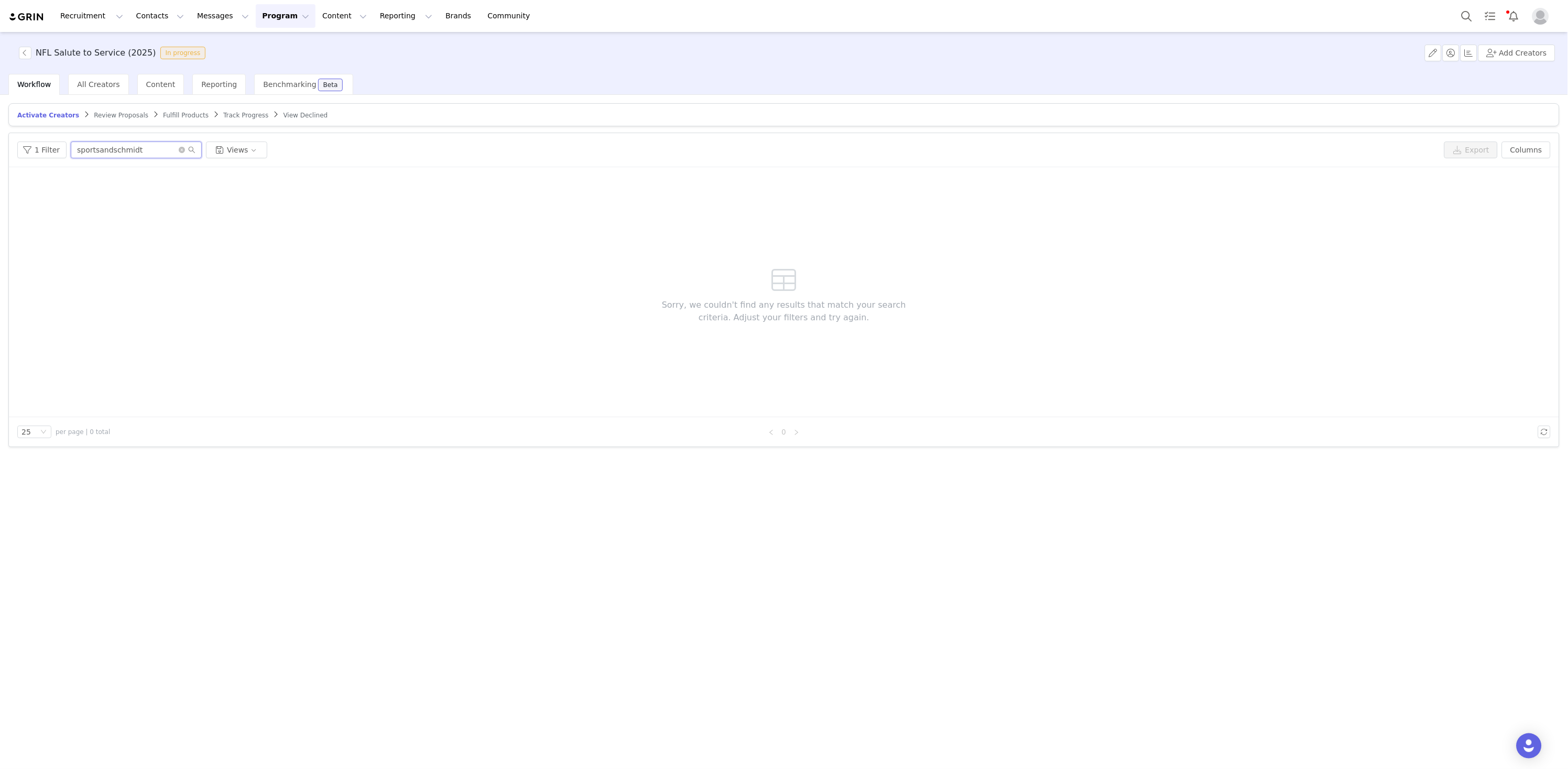
drag, startPoint x: 149, startPoint y: 148, endPoint x: -5, endPoint y: 124, distance: 155.9
click at [0, 124] on html "Recruitment Recruitment Creator Search Curated Lists Landing Pages Web Extensio…" at bounding box center [784, 384] width 1568 height 769
paste input "tekeyahsingh"
type input "tekeyahsingh"
drag, startPoint x: 137, startPoint y: 149, endPoint x: -5, endPoint y: 113, distance: 146.5
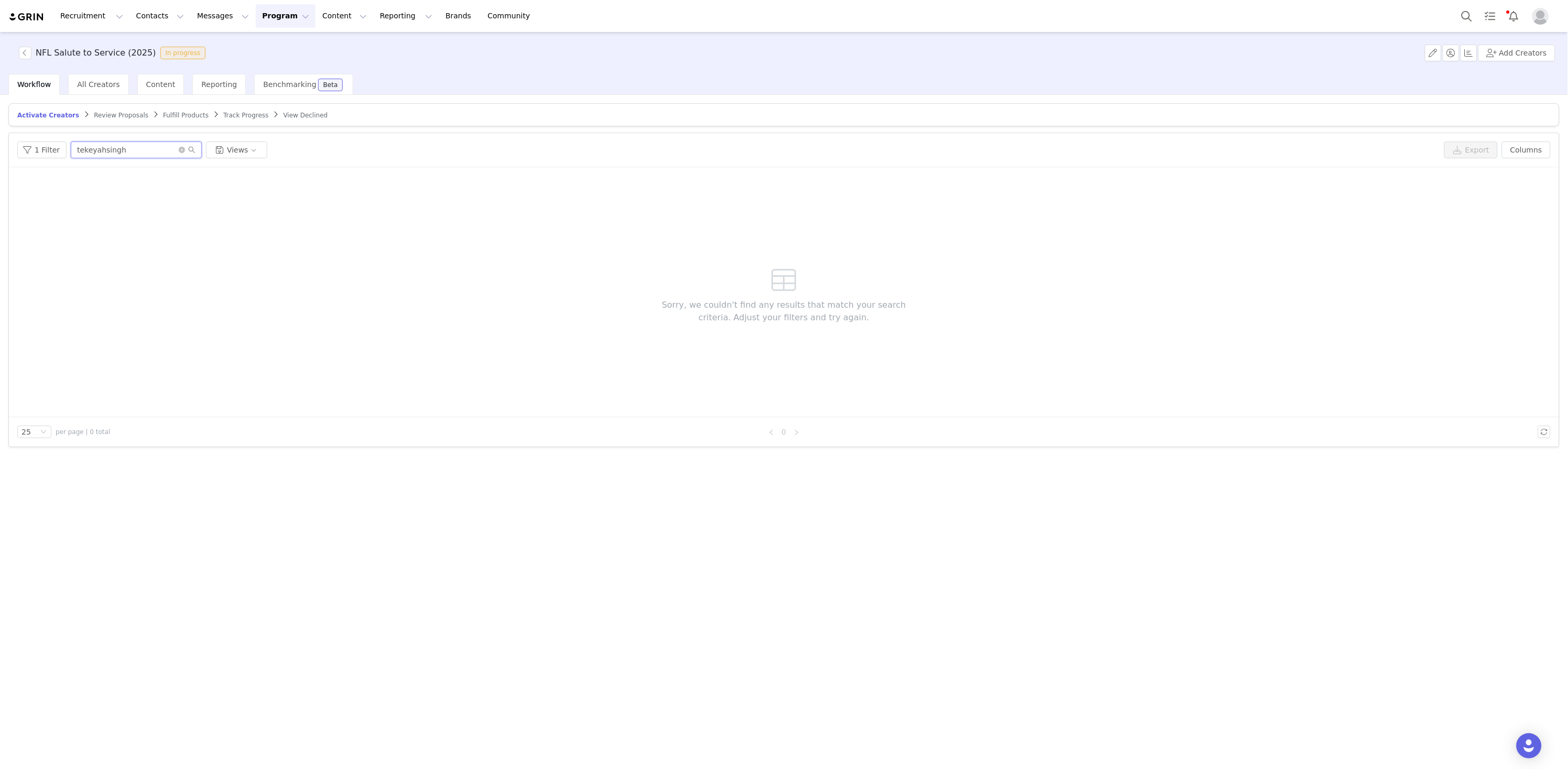
click at [0, 113] on html "Recruitment Recruitment Creator Search Curated Lists Landing Pages Web Extensio…" at bounding box center [784, 384] width 1568 height 769
click at [88, 83] on span "All Creators" at bounding box center [98, 84] width 42 height 9
click at [34, 84] on span "Workflow" at bounding box center [34, 84] width 34 height 9
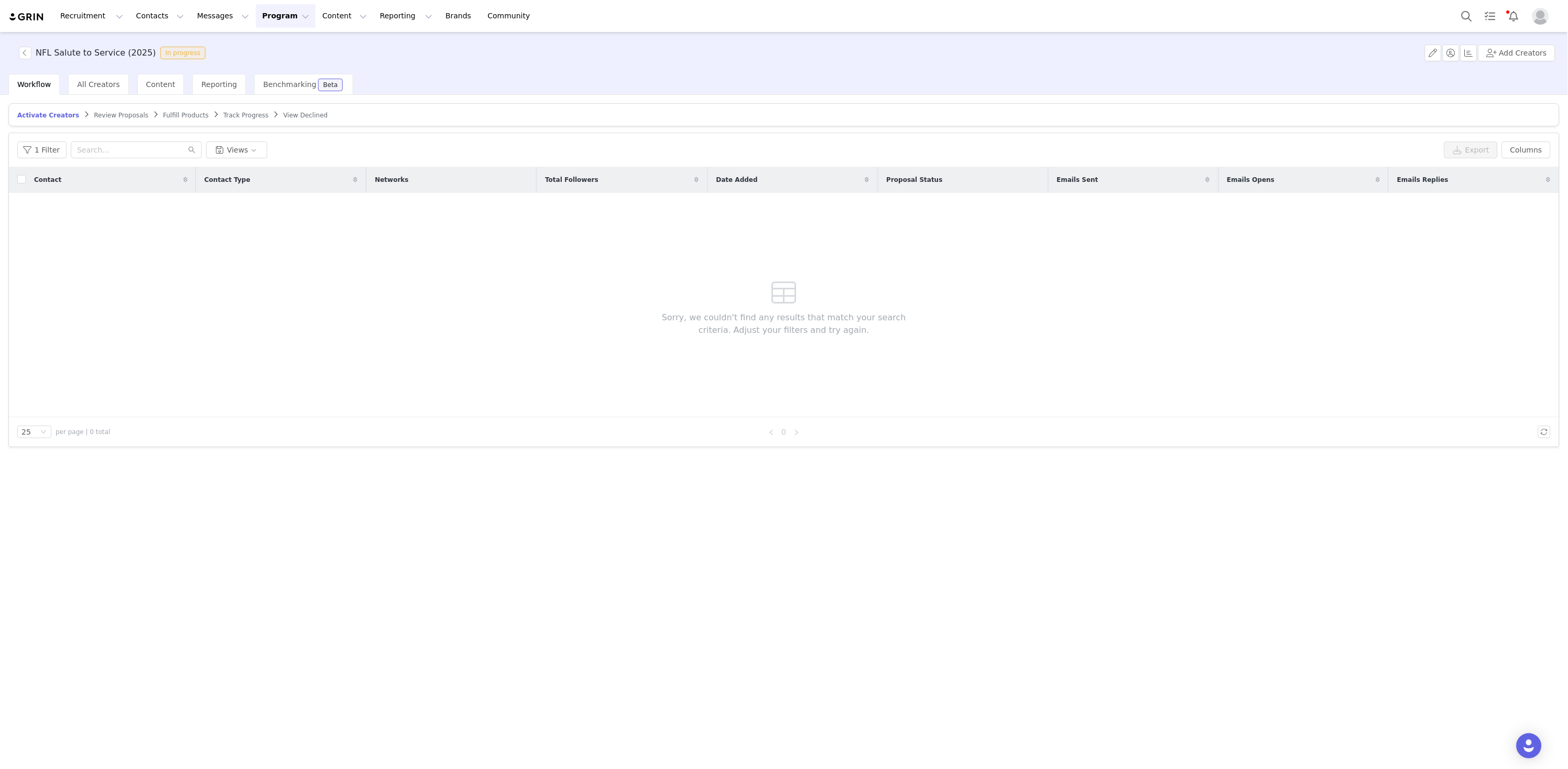
drag, startPoint x: 167, startPoint y: 85, endPoint x: 132, endPoint y: 85, distance: 35.0
click at [167, 85] on span "Content" at bounding box center [161, 84] width 29 height 9
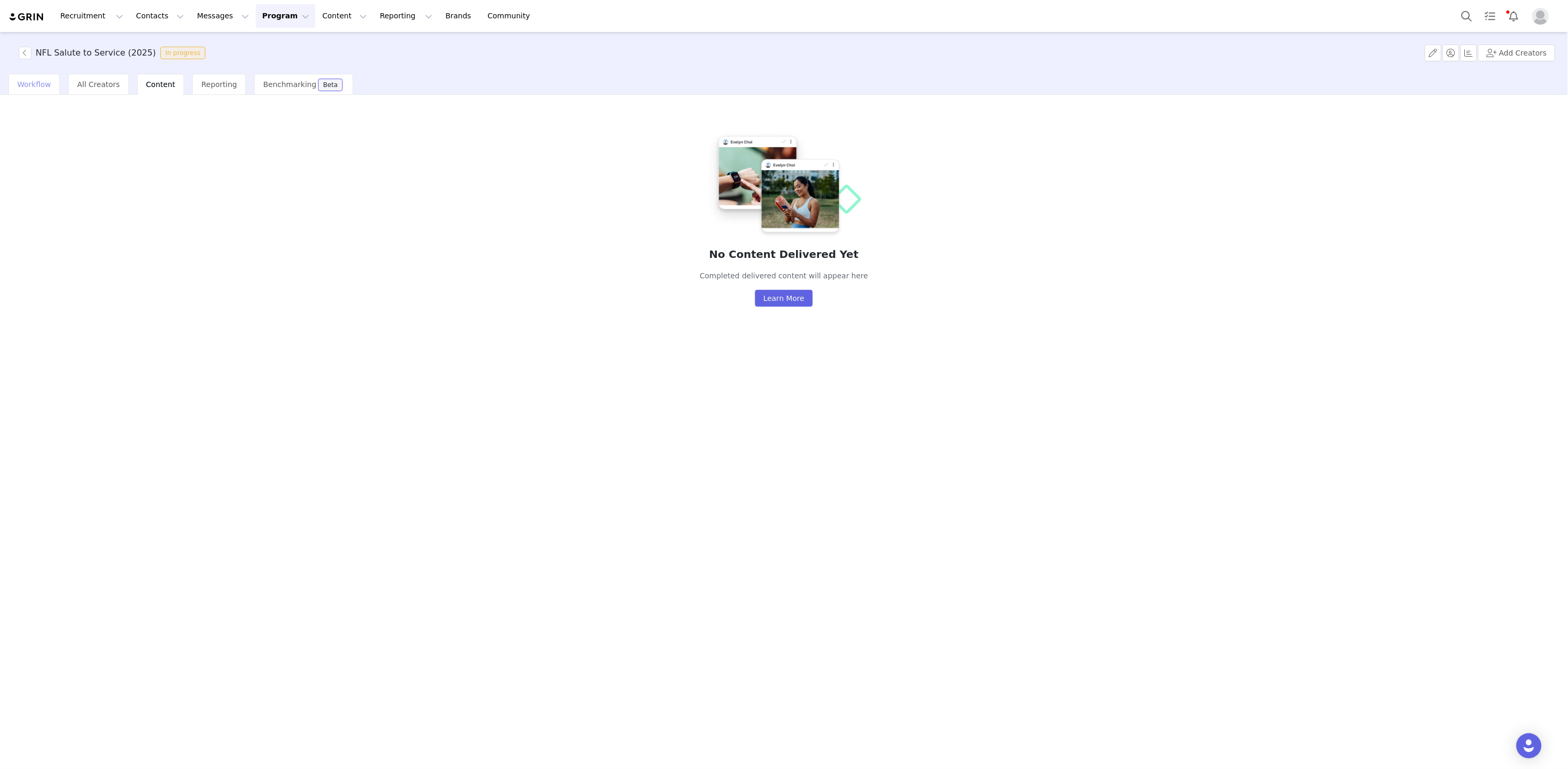
click at [39, 85] on span "Workflow" at bounding box center [34, 84] width 34 height 9
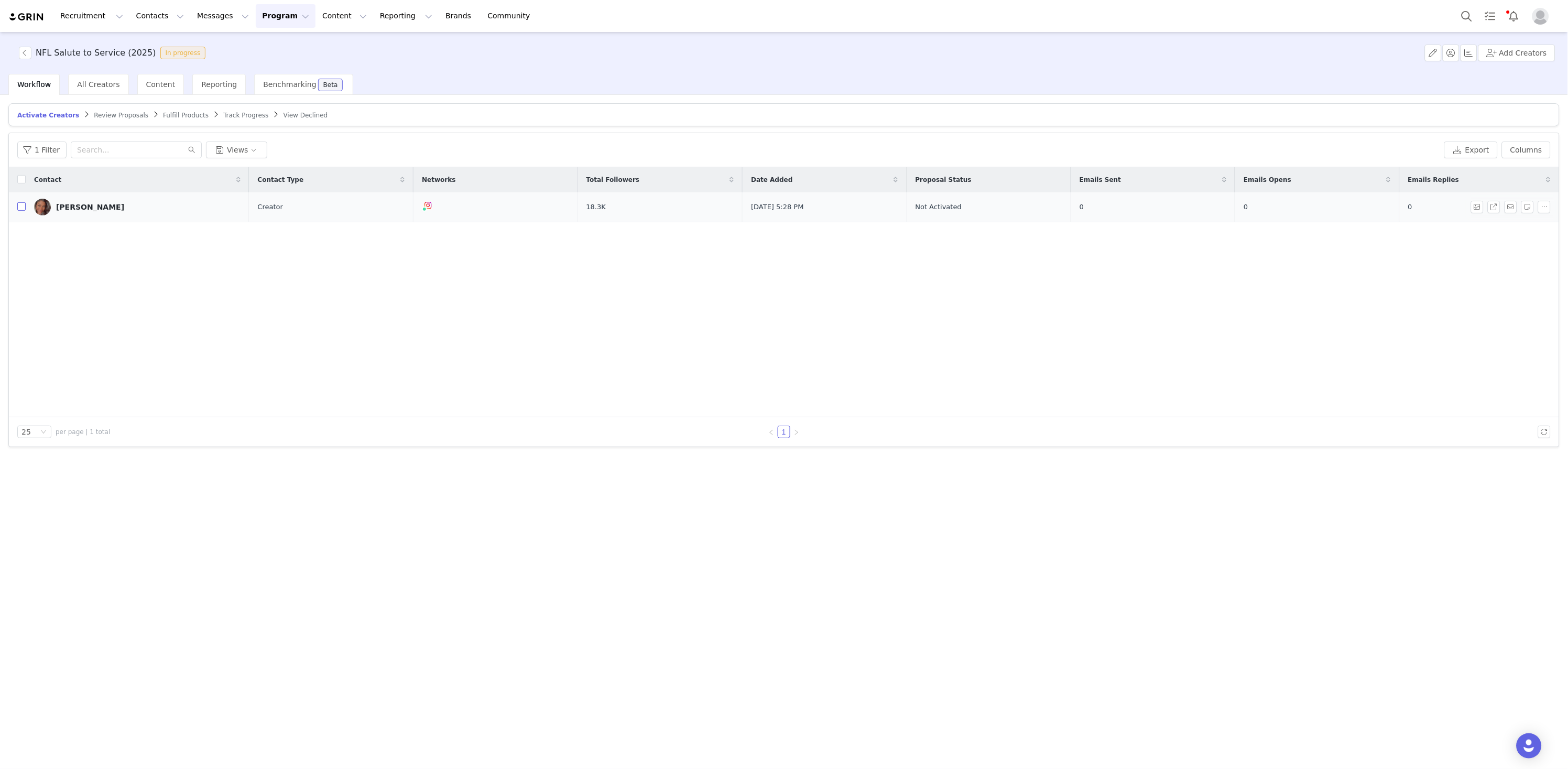
click at [22, 210] on input "checkbox" at bounding box center [21, 206] width 9 height 9
checkbox input "true"
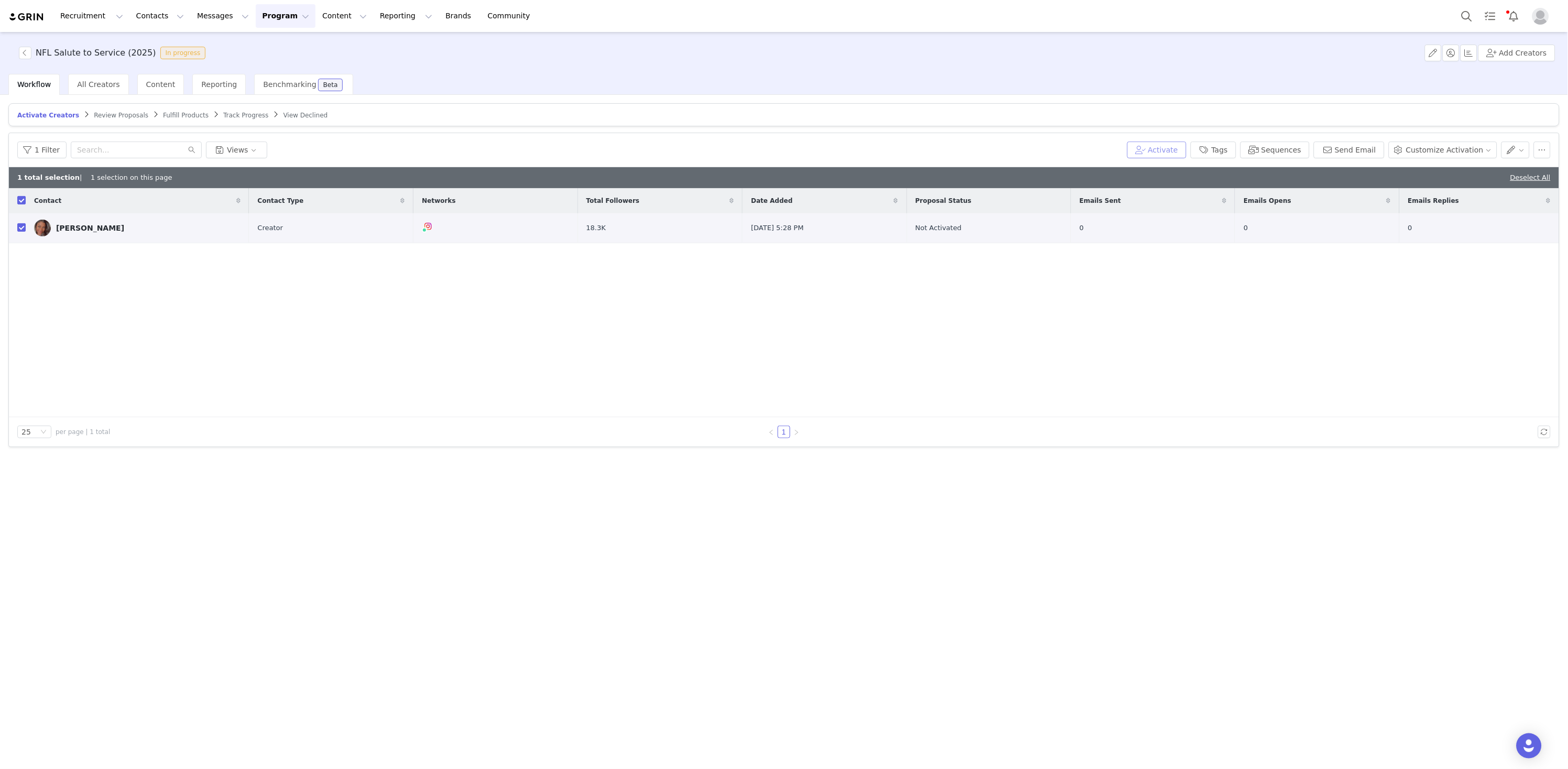
click at [1184, 144] on button "Activate" at bounding box center [1157, 149] width 60 height 16
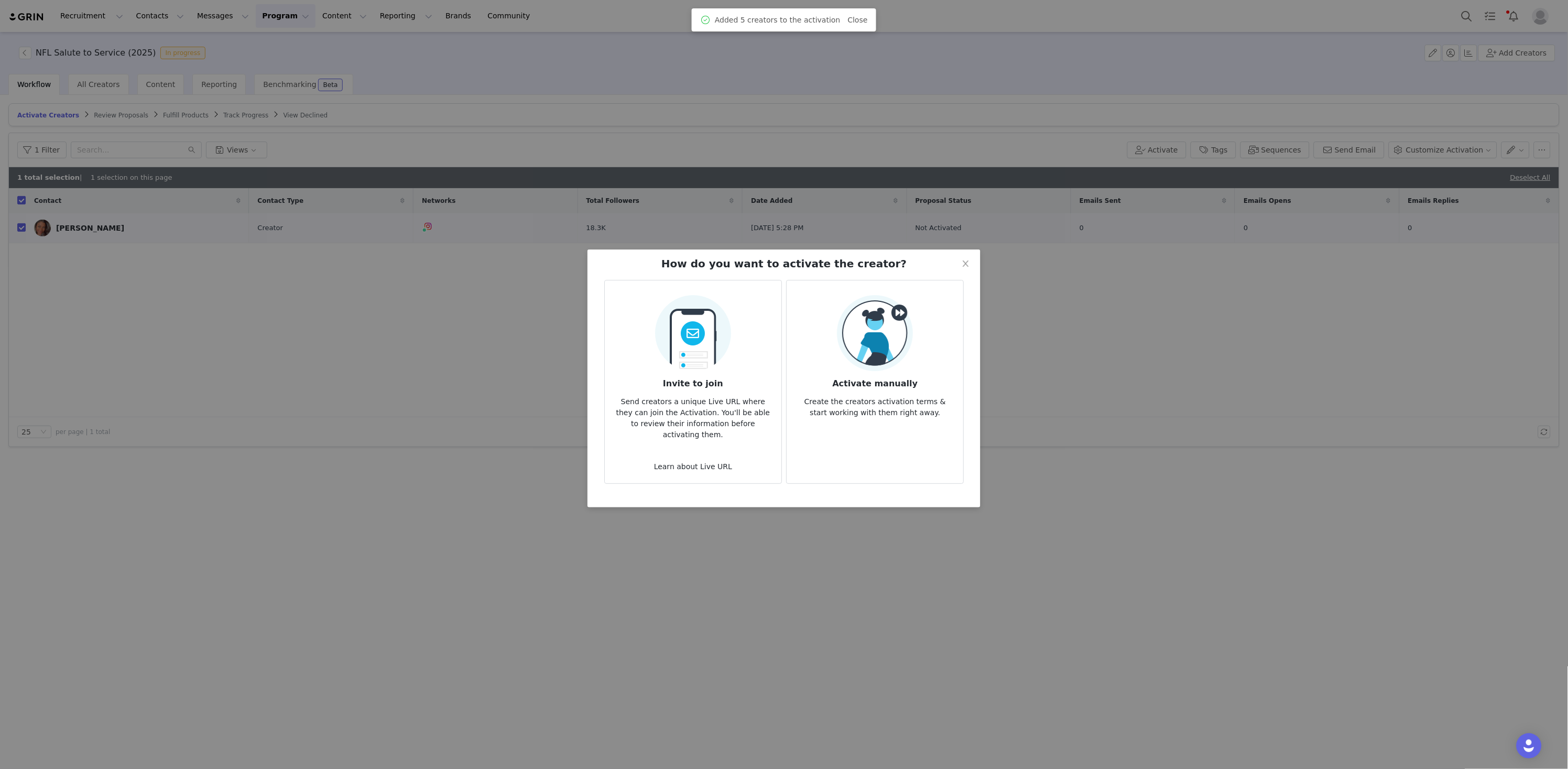
click at [891, 322] on img at bounding box center [875, 333] width 76 height 76
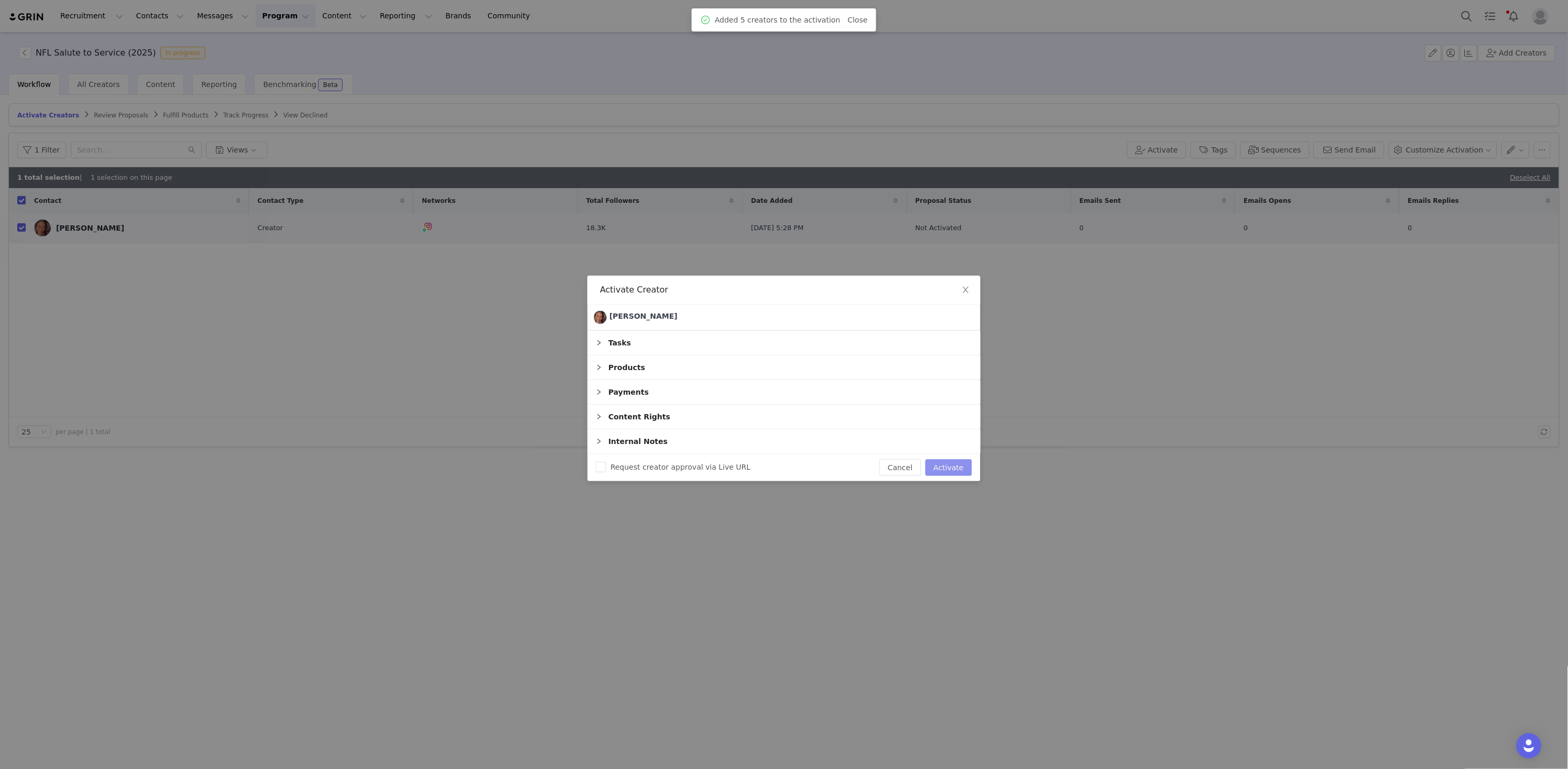
click at [957, 462] on button "Activate" at bounding box center [949, 467] width 46 height 16
checkbox input "false"
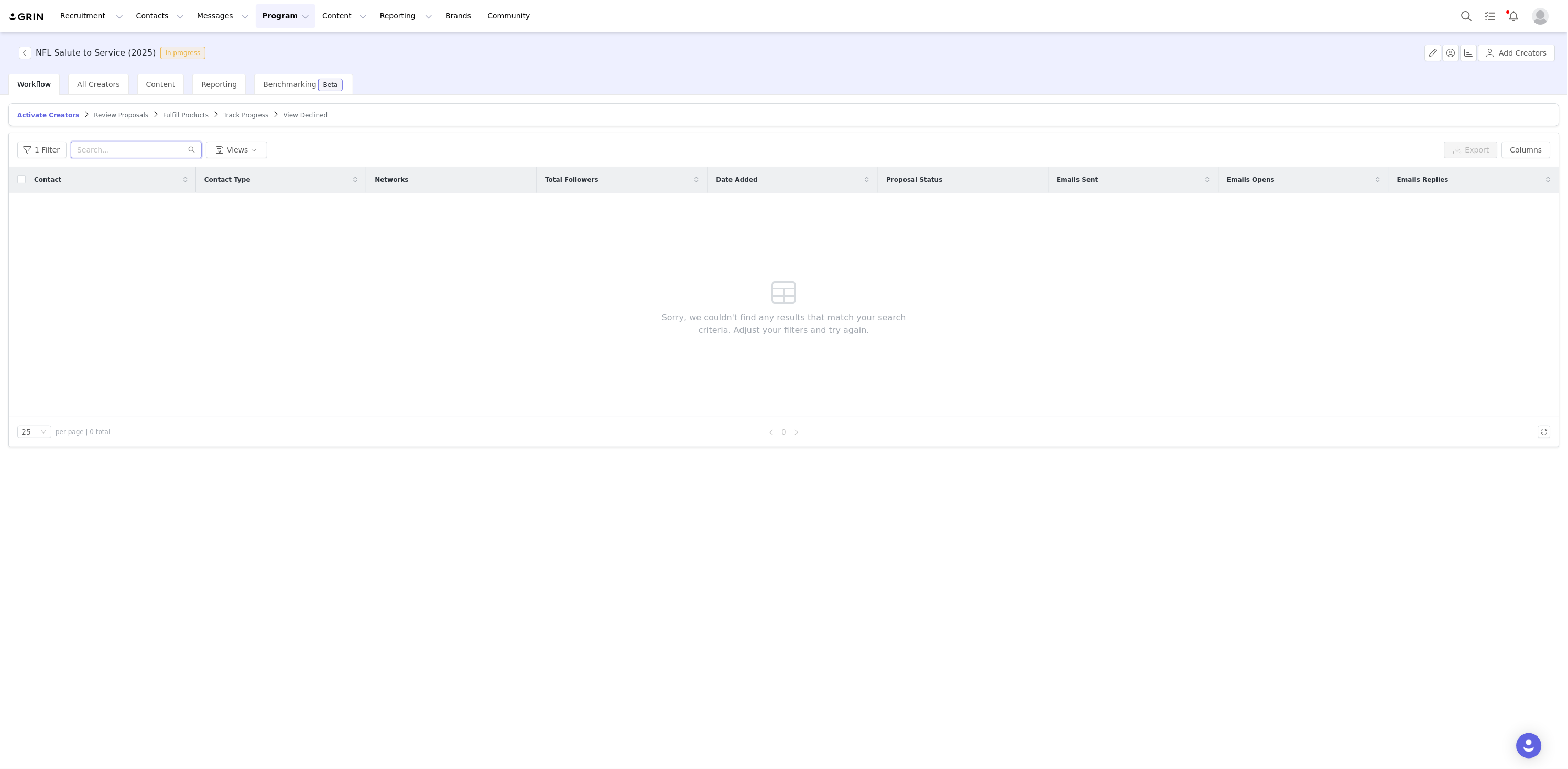
click at [141, 147] on input "text" at bounding box center [137, 149] width 131 height 16
paste input "cameronguzzo"
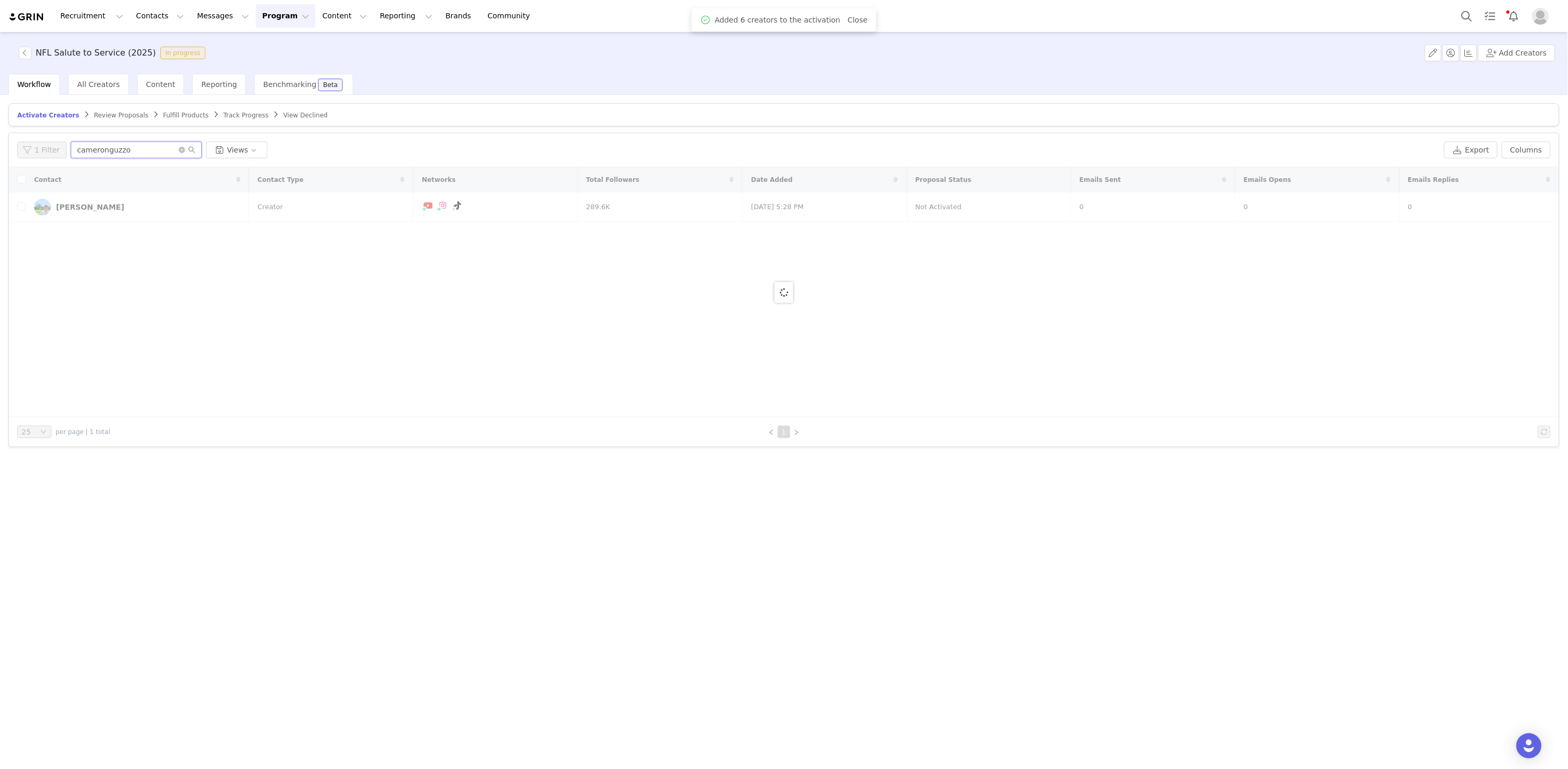
type input "cameronguzzo"
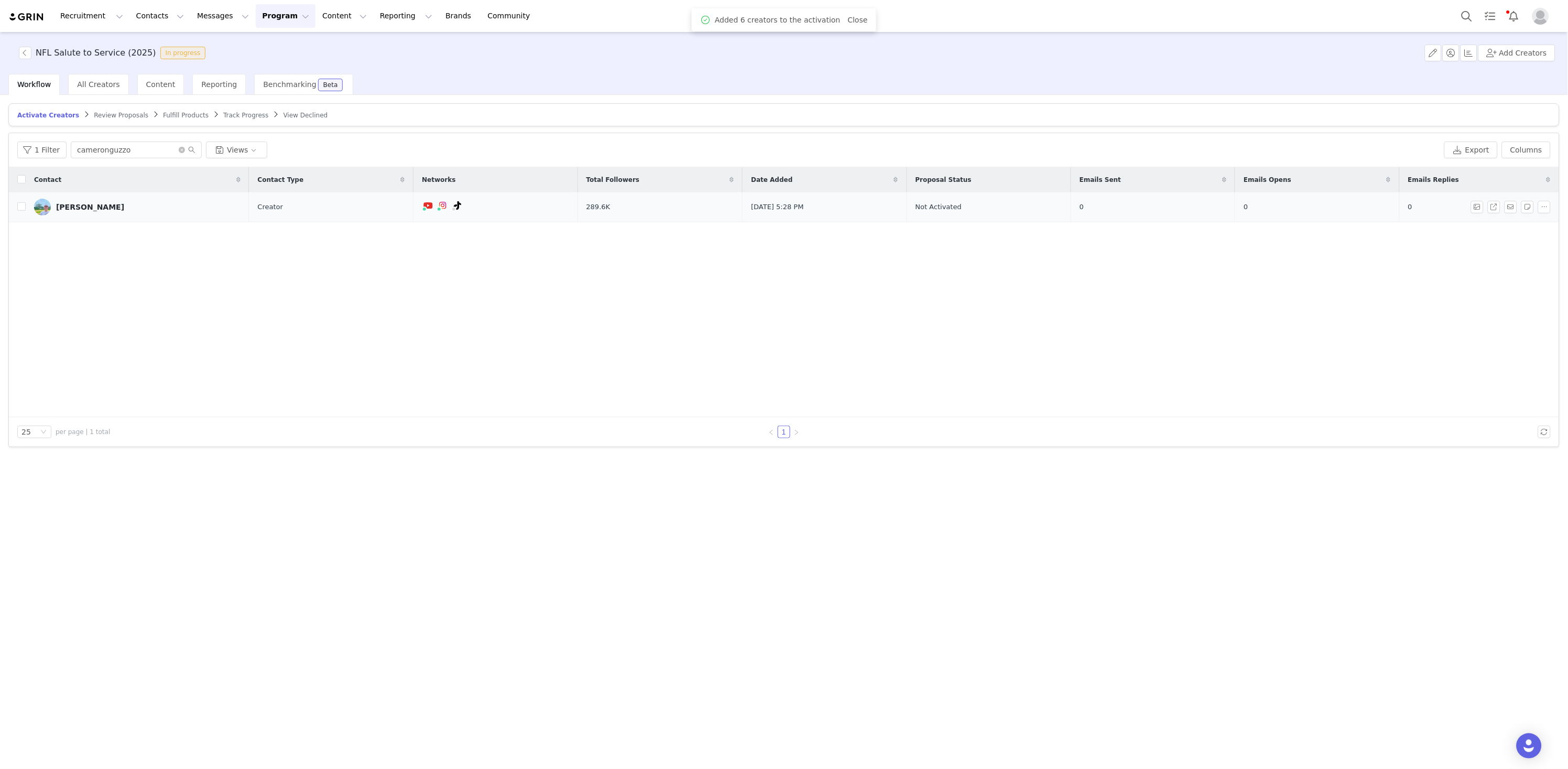
click at [26, 208] on td "[PERSON_NAME]" at bounding box center [138, 207] width 223 height 30
click at [22, 207] on input "checkbox" at bounding box center [21, 206] width 9 height 9
checkbox input "true"
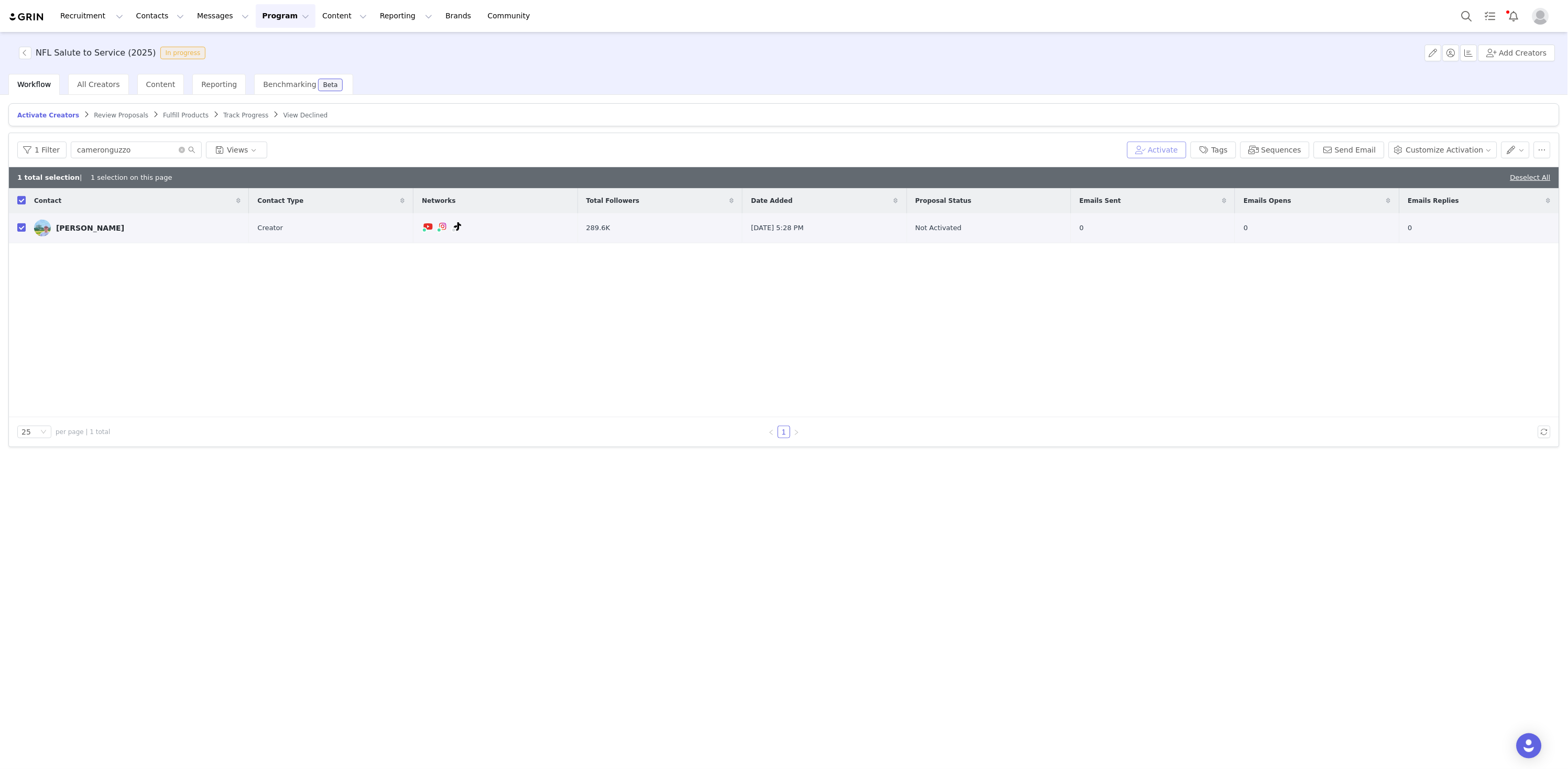
click at [1163, 148] on button "Activate" at bounding box center [1157, 149] width 60 height 16
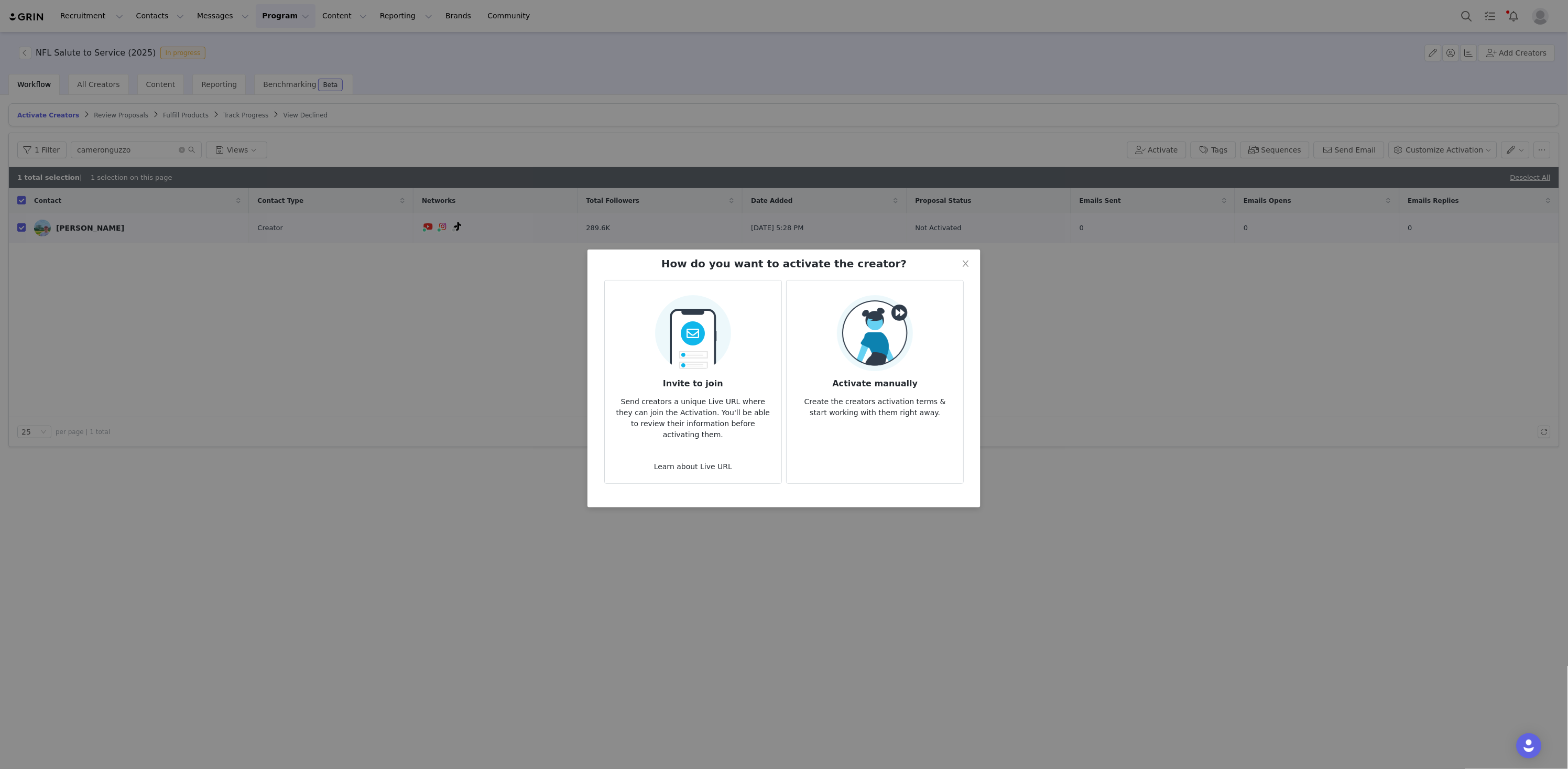
click at [871, 349] on img at bounding box center [875, 333] width 76 height 76
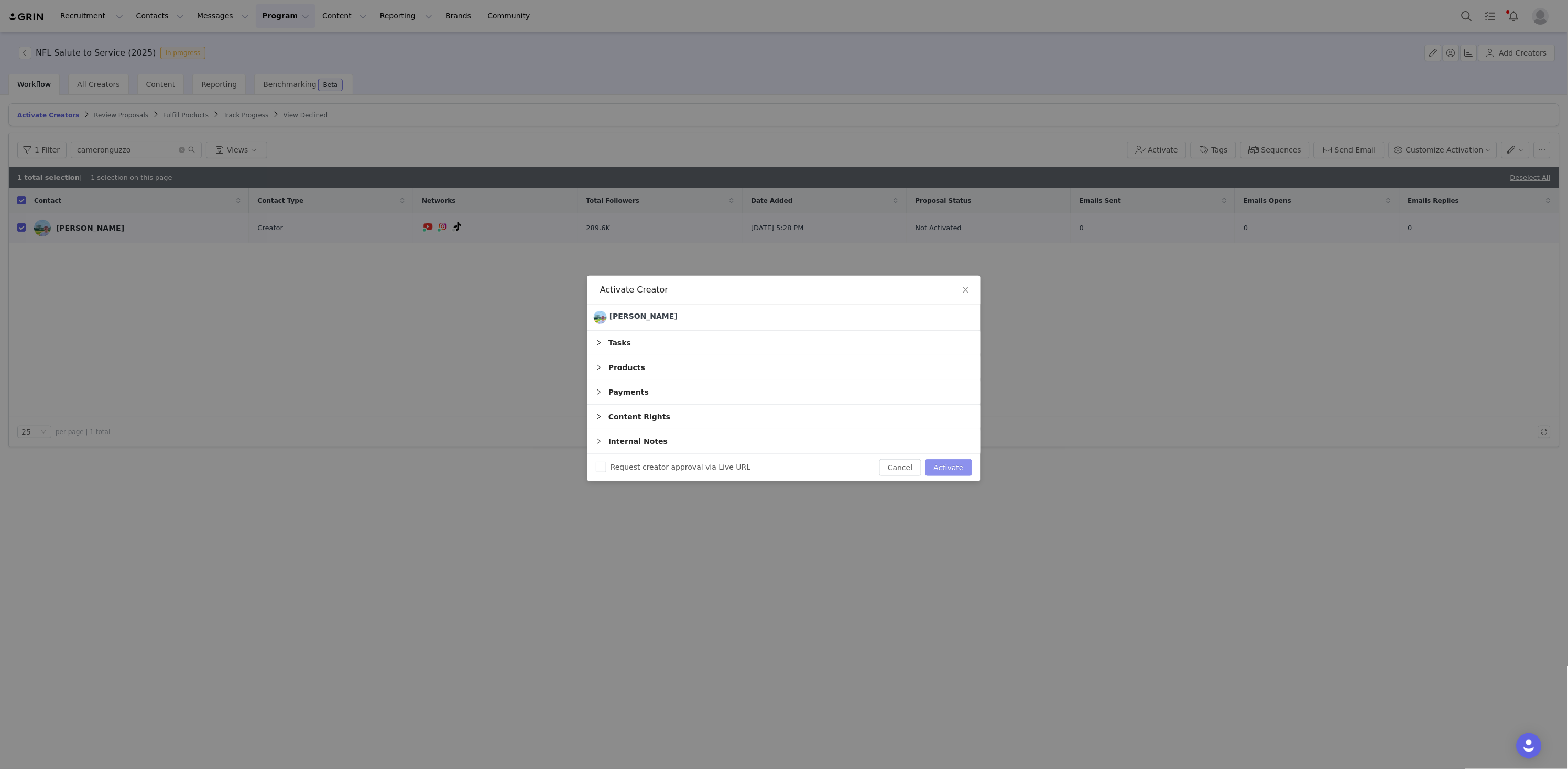
click at [959, 466] on button "Activate" at bounding box center [949, 467] width 46 height 16
checkbox input "false"
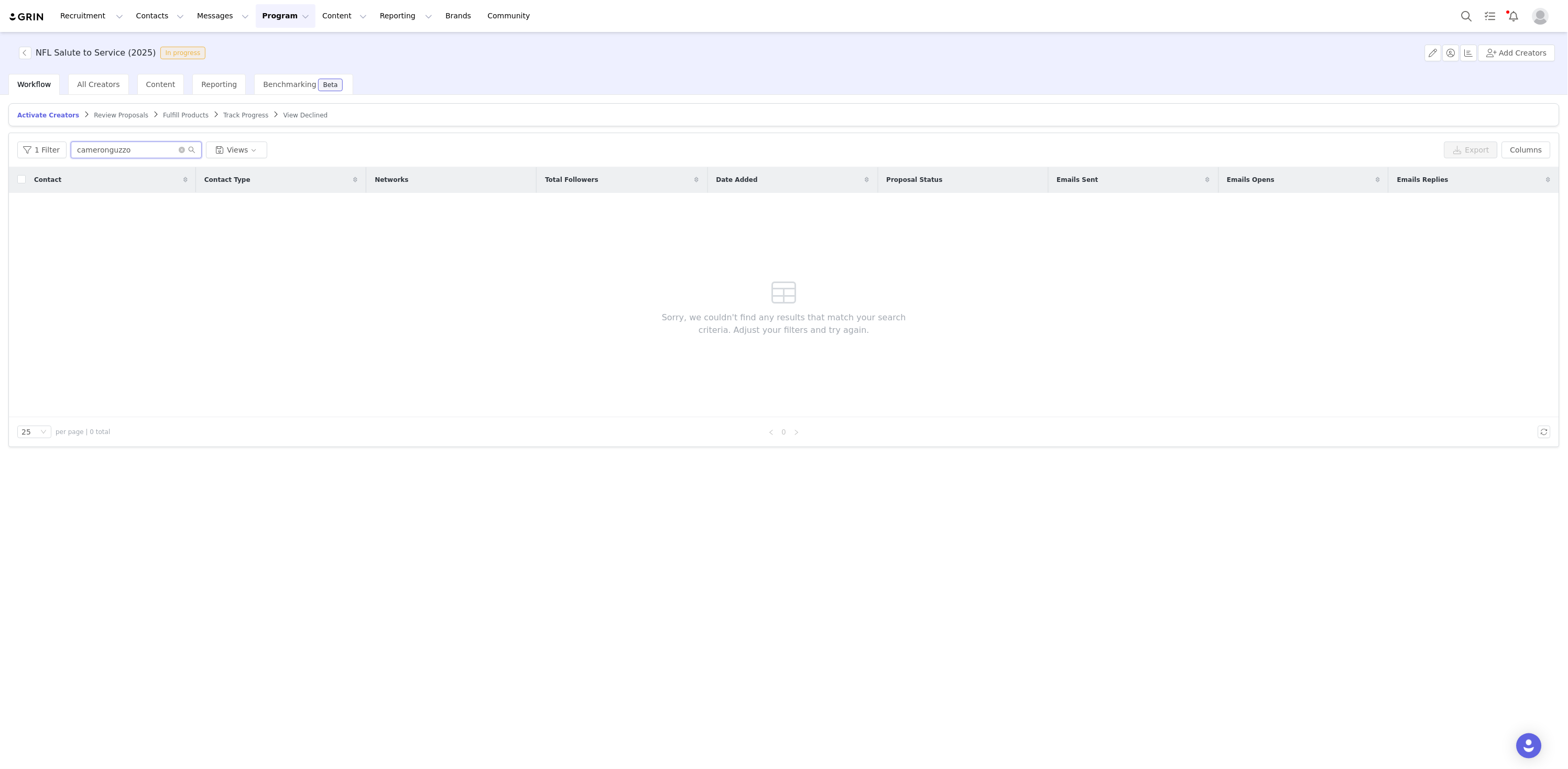
drag, startPoint x: 148, startPoint y: 144, endPoint x: 3, endPoint y: 107, distance: 149.6
click at [0, 115] on html "Recruitment Recruitment Creator Search Curated Lists Landing Pages Web Extensio…" at bounding box center [784, 384] width 1568 height 769
paste input "realdanmitchell"
type input "realdanmitchell"
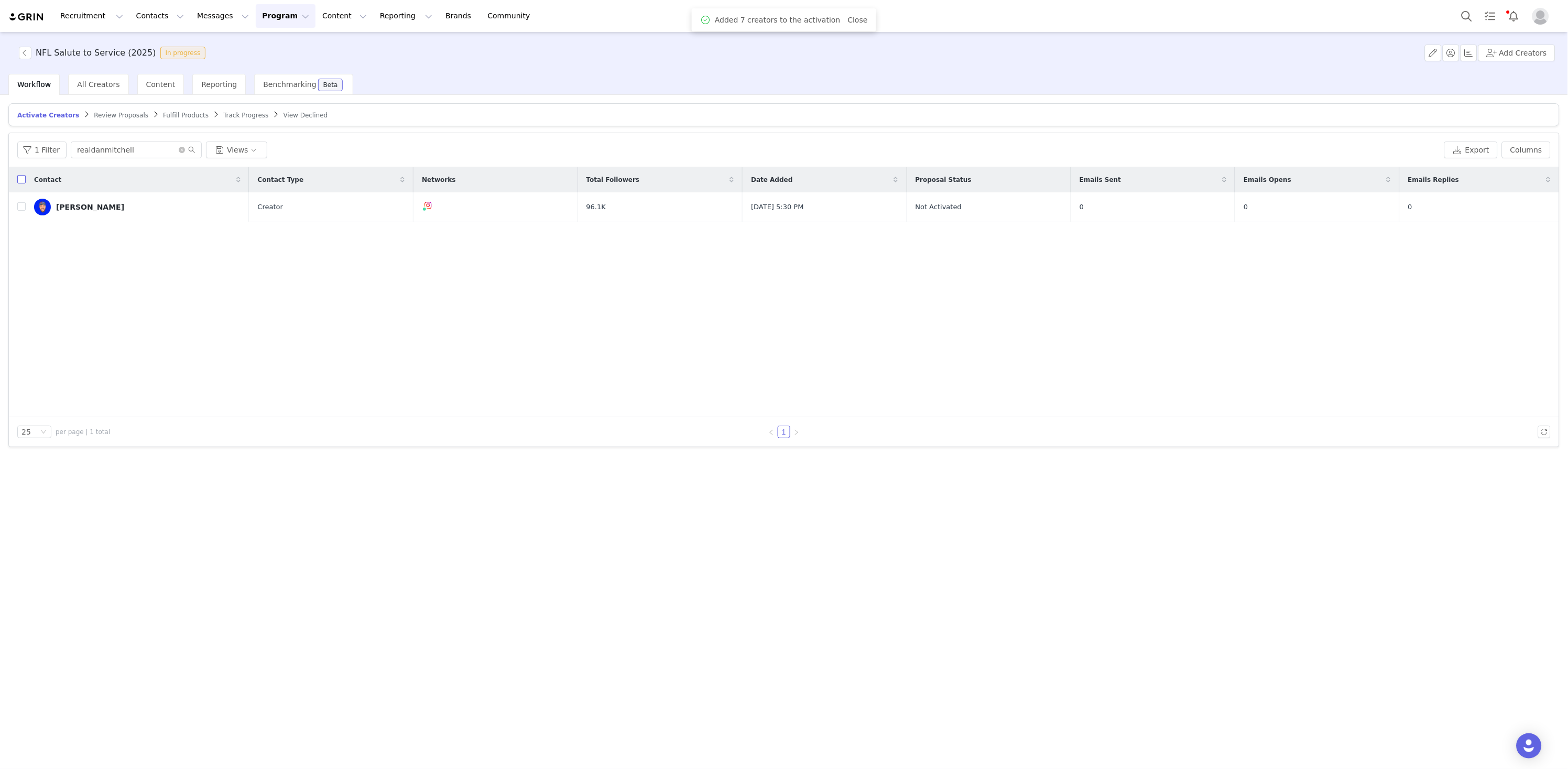
click at [24, 205] on input "checkbox" at bounding box center [21, 206] width 9 height 9
checkbox input "true"
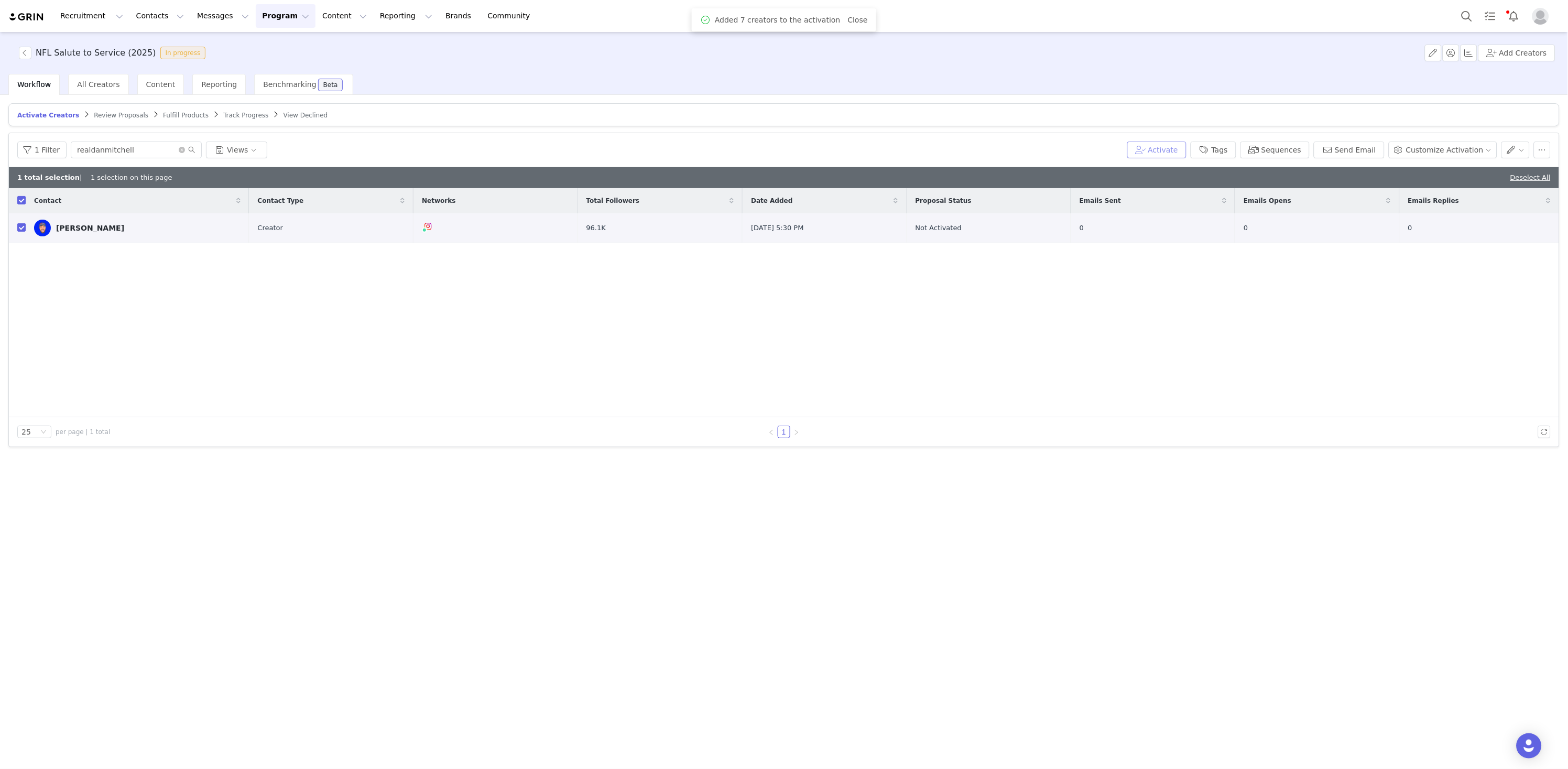
click at [1168, 150] on button "Activate" at bounding box center [1157, 149] width 60 height 16
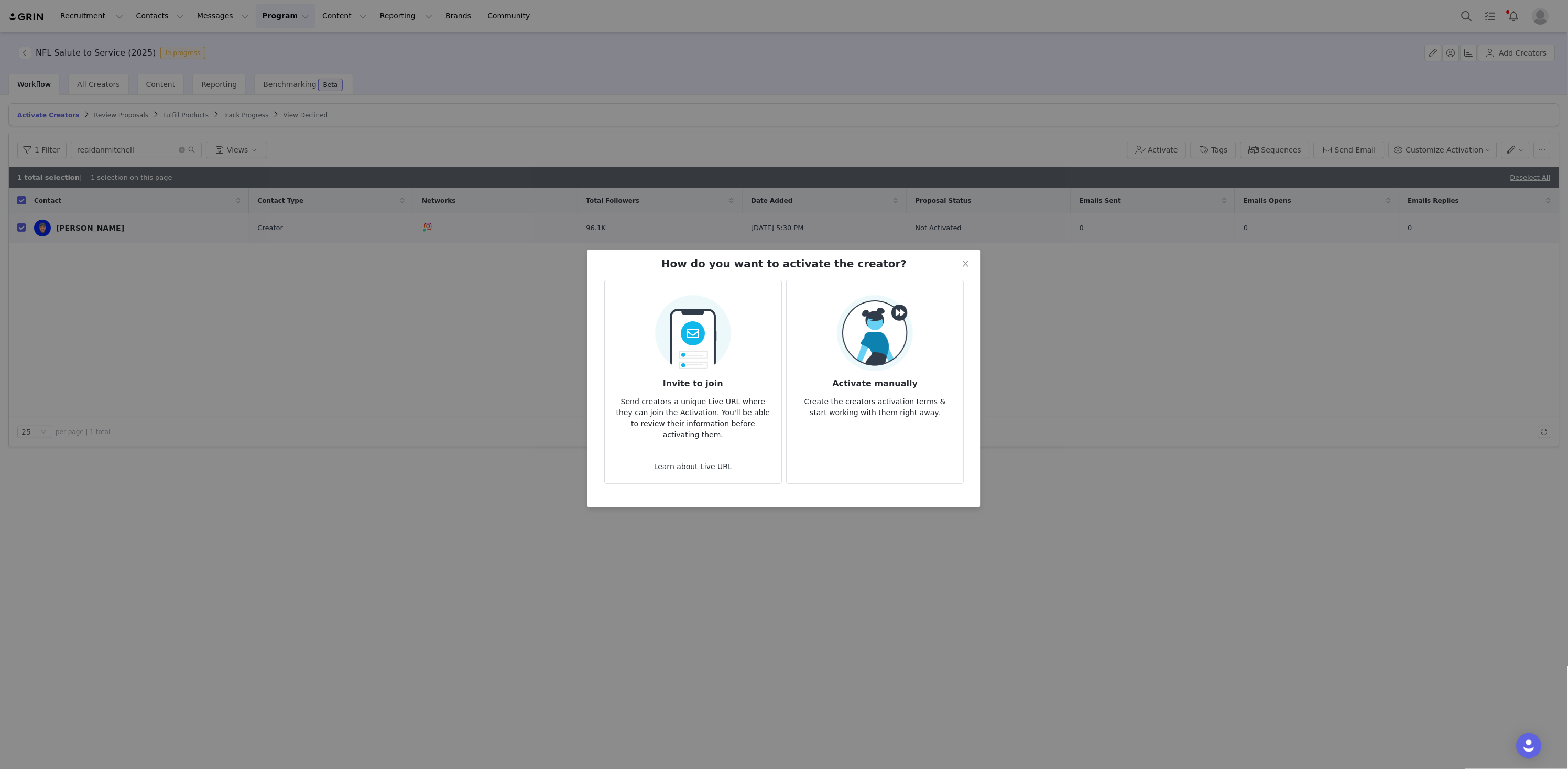
click at [894, 392] on p "Create the creators activation terms & start working with them right away." at bounding box center [875, 403] width 160 height 28
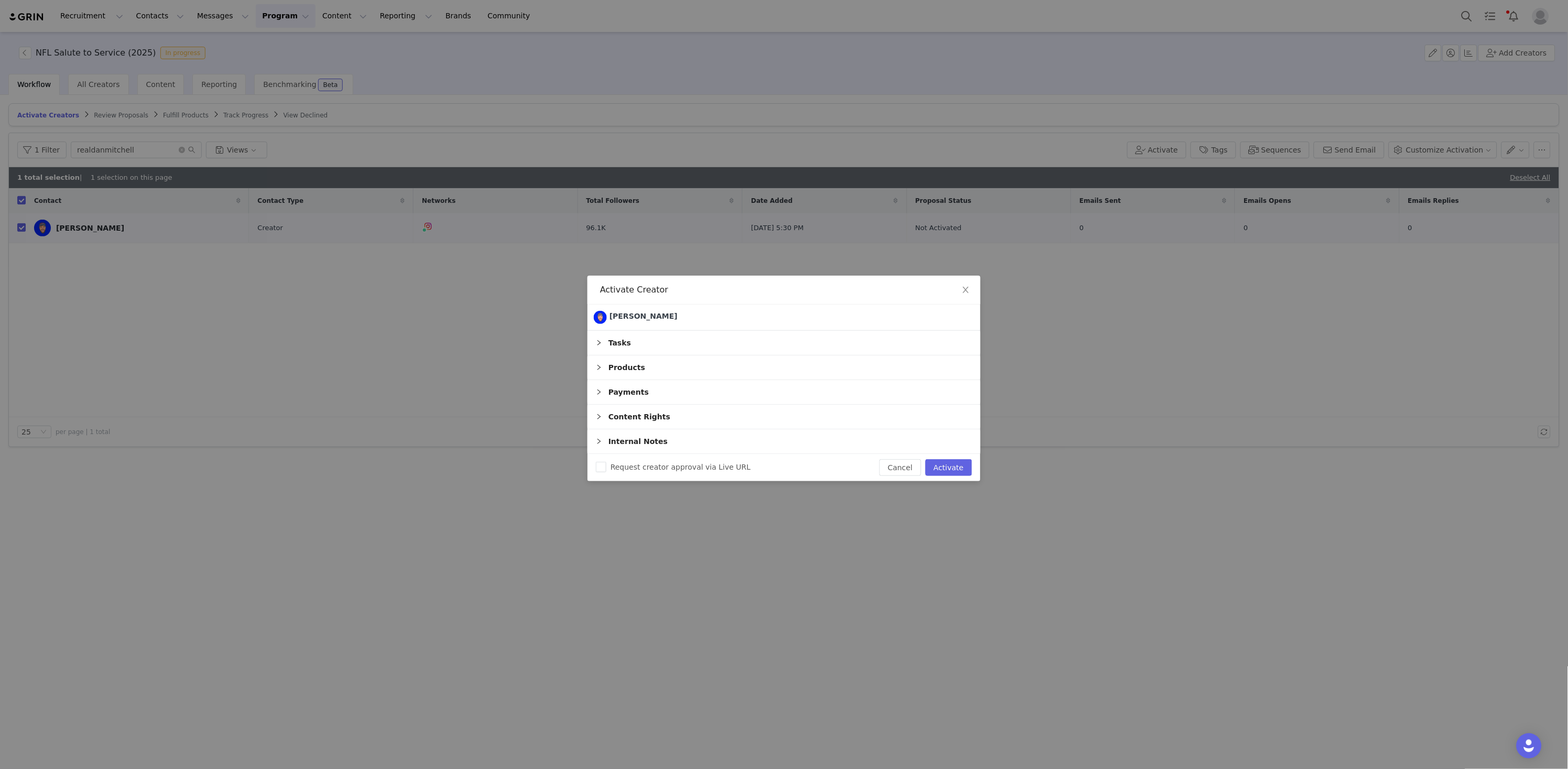
click at [936, 468] on button "Activate" at bounding box center [949, 467] width 46 height 16
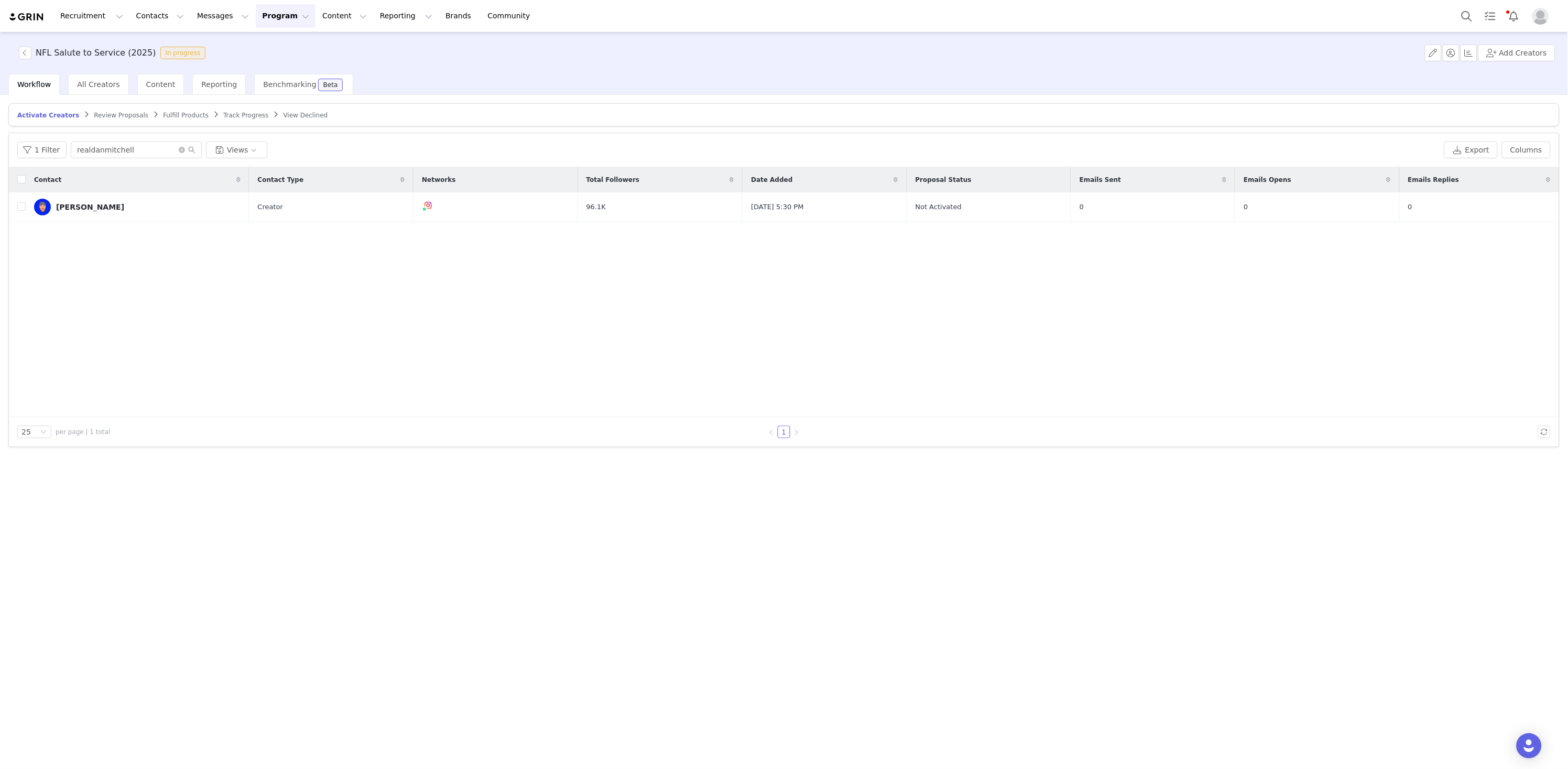
checkbox input "false"
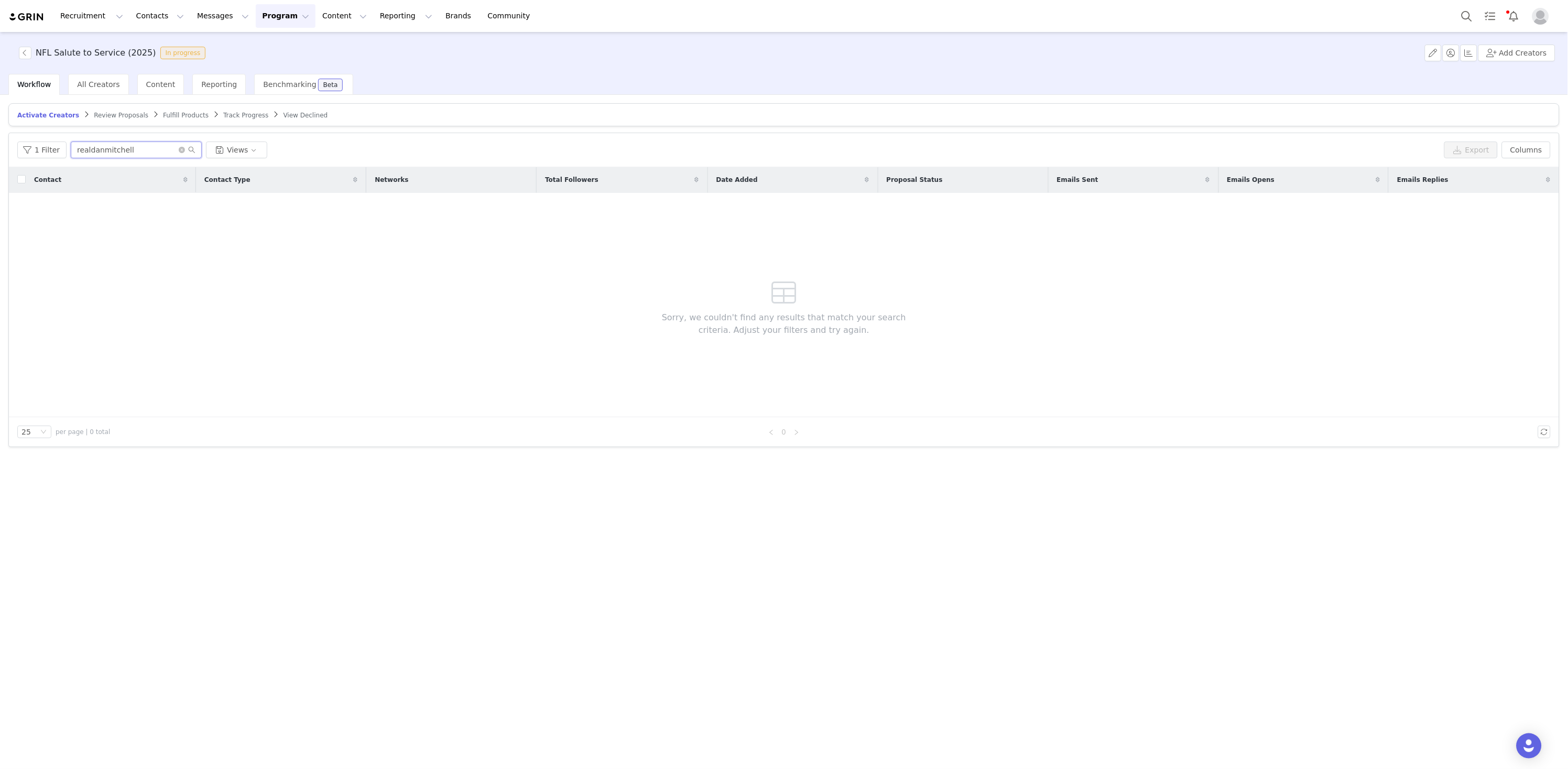
drag, startPoint x: 147, startPoint y: 151, endPoint x: -5, endPoint y: 123, distance: 154.6
click at [0, 123] on html "Recruitment Recruitment Creator Search Curated Lists Landing Pages Web Extensio…" at bounding box center [784, 384] width 1568 height 769
paste input "danikabrace"
type input "danikabrace"
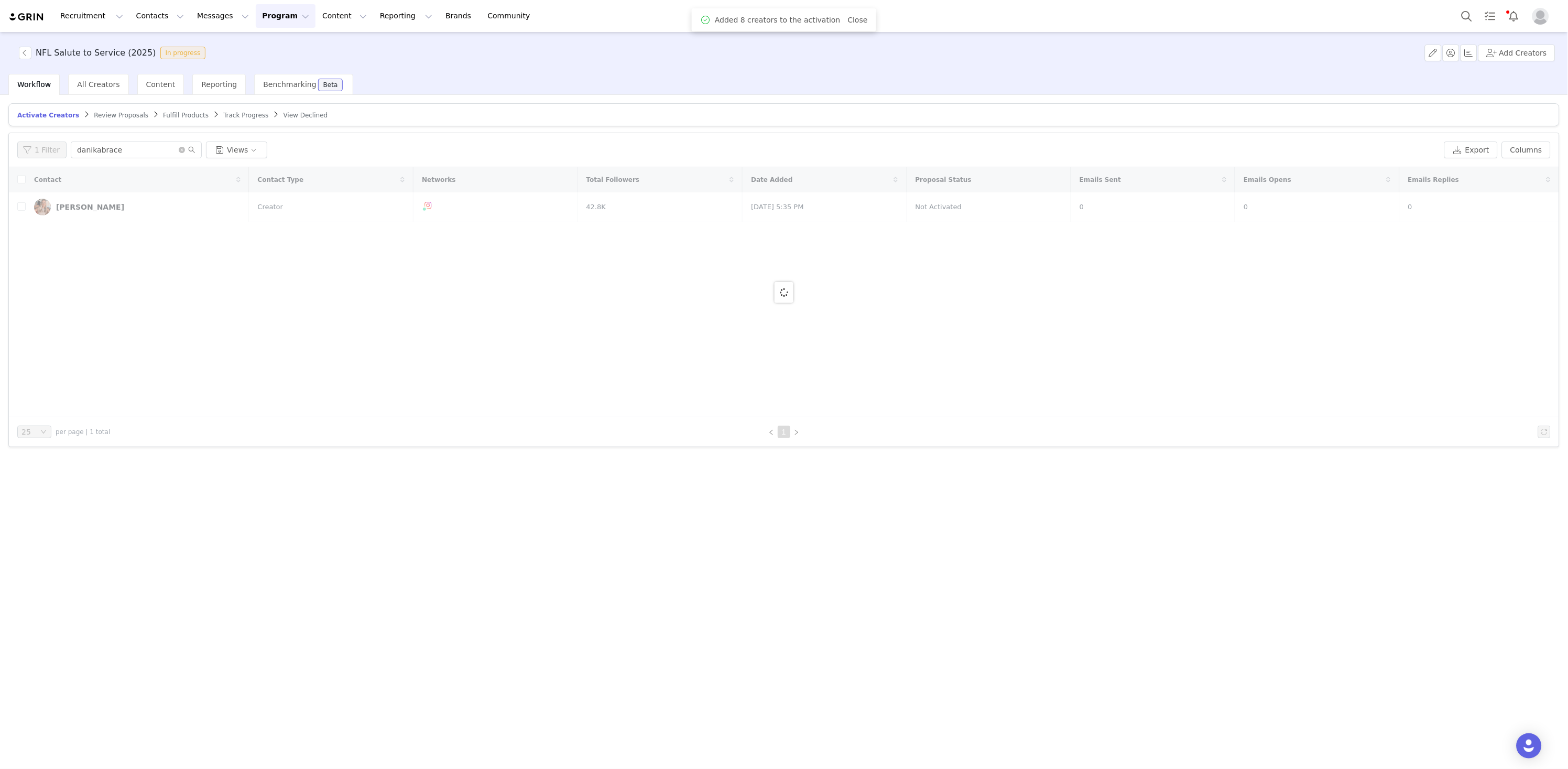
click at [26, 209] on div at bounding box center [784, 293] width 1551 height 250
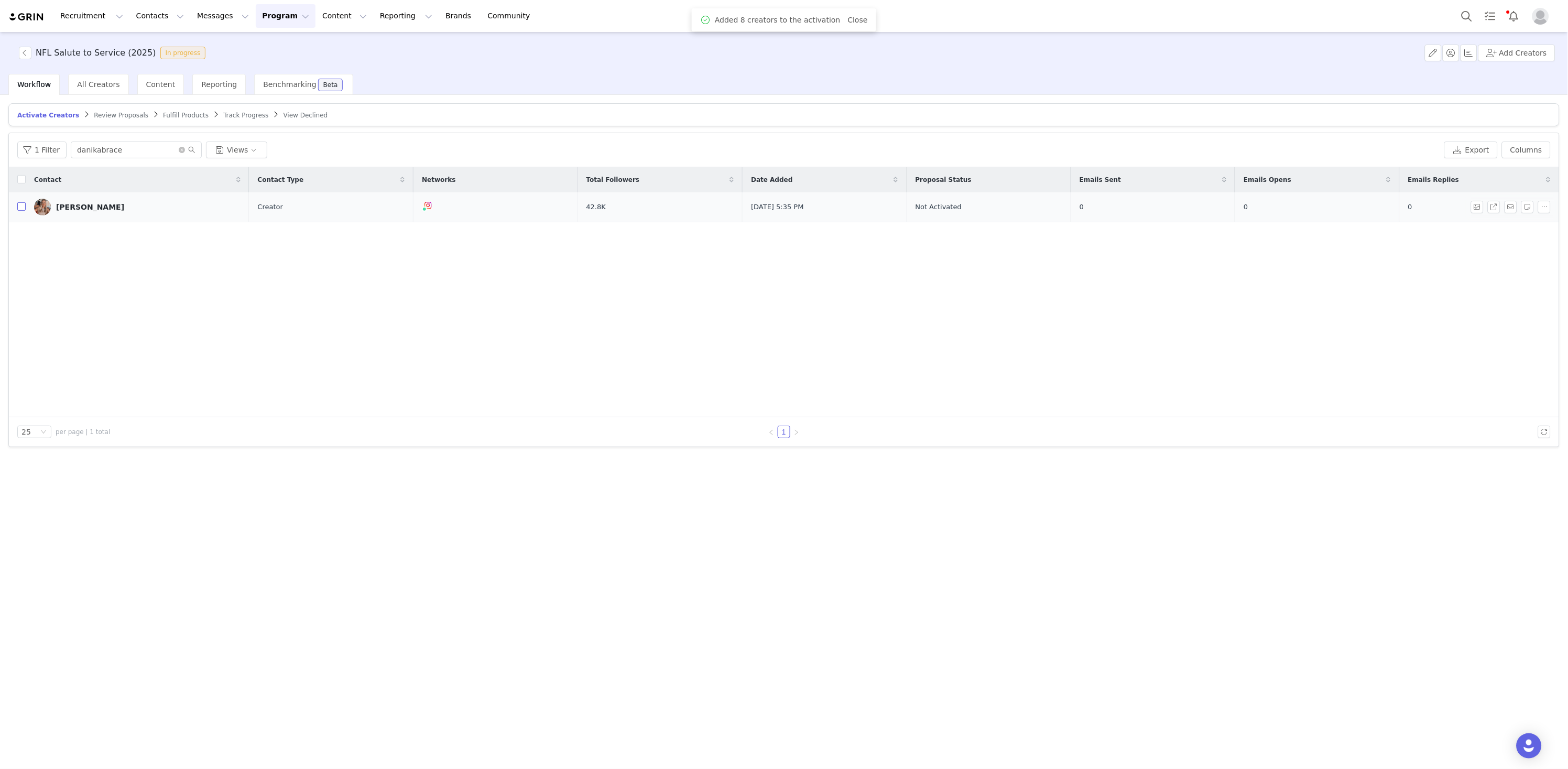
click at [20, 209] on input "checkbox" at bounding box center [21, 206] width 9 height 9
checkbox input "true"
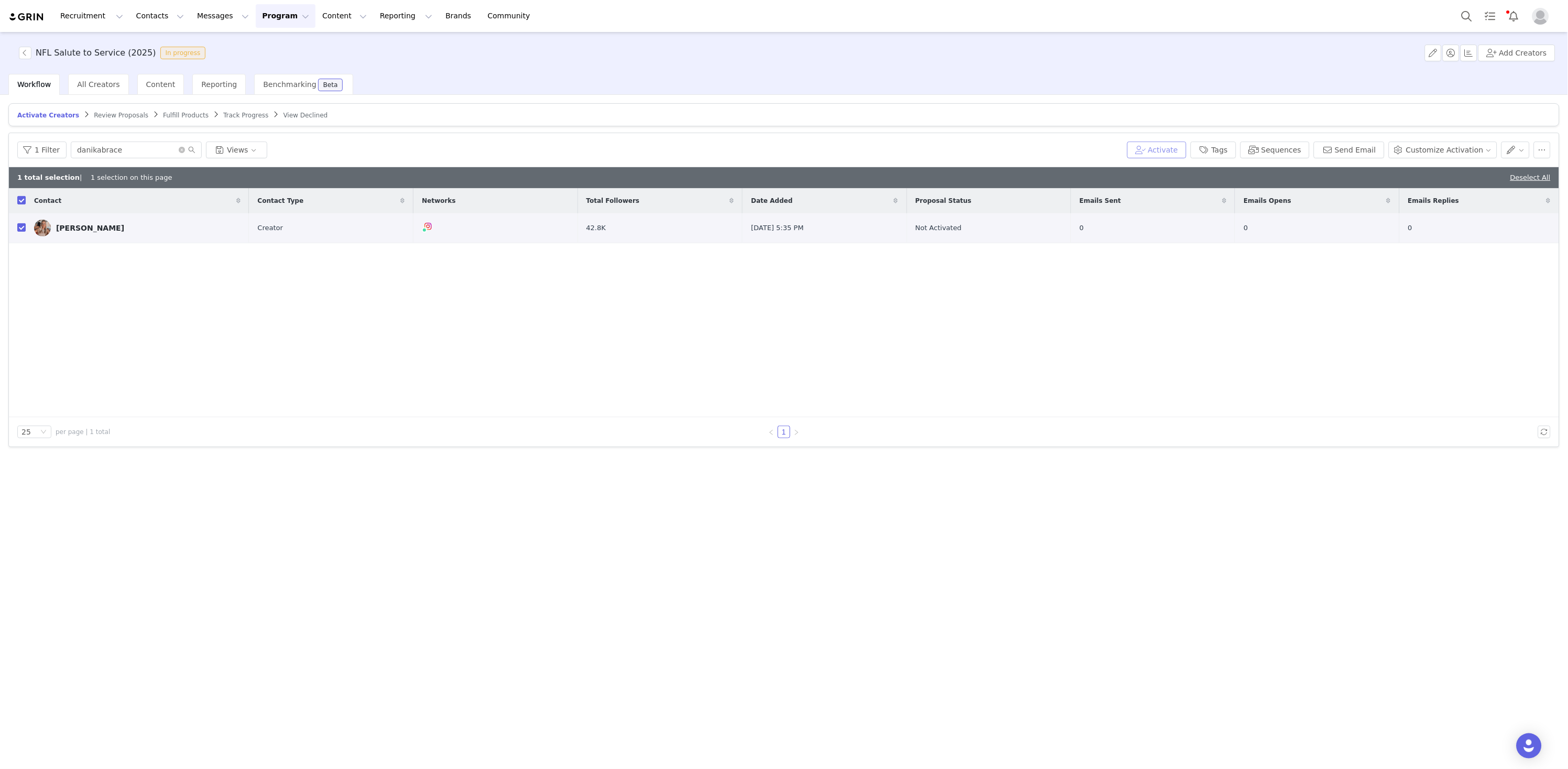
click at [1161, 149] on button "Activate" at bounding box center [1157, 149] width 60 height 16
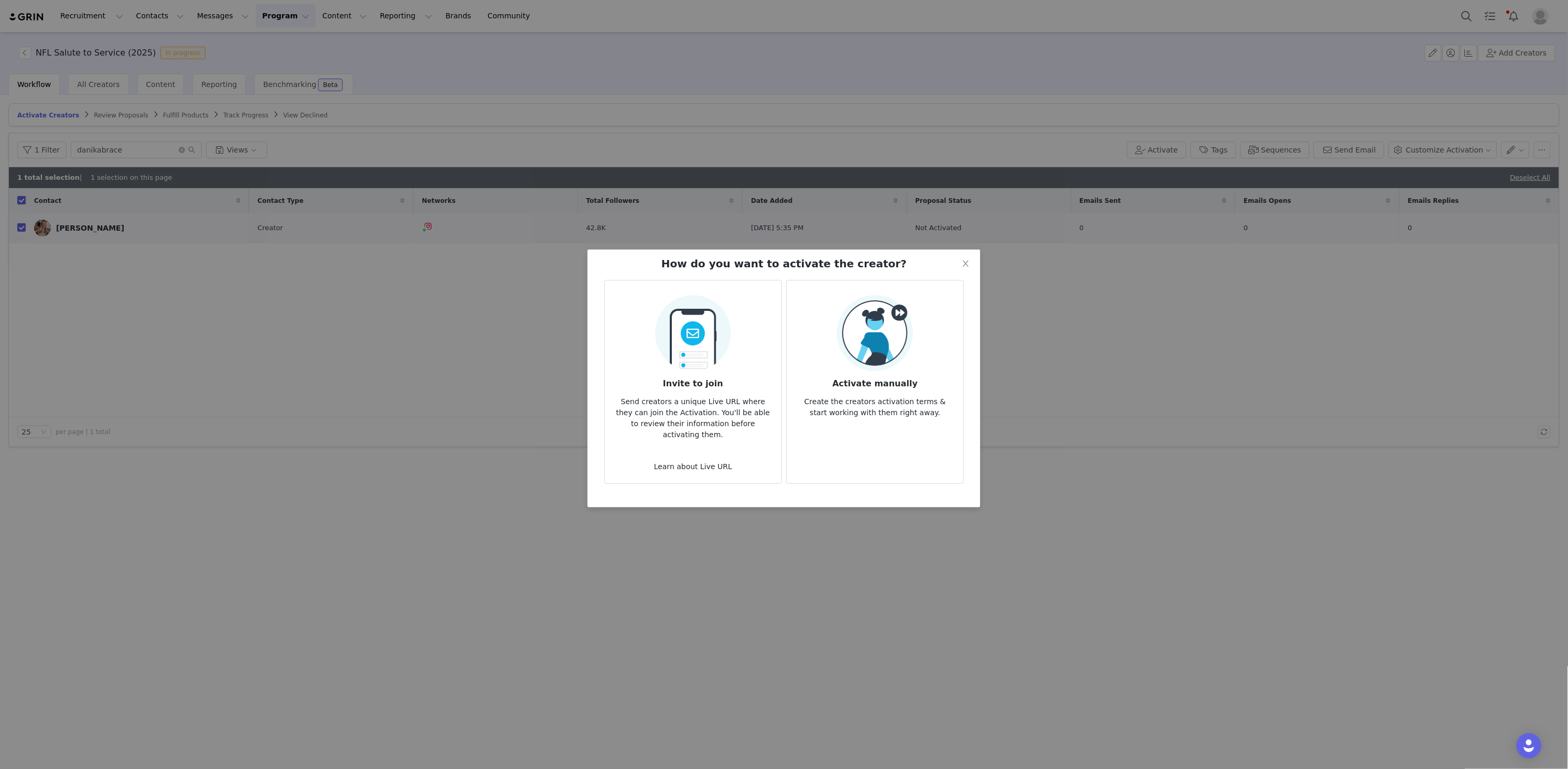
click at [848, 361] on img at bounding box center [875, 333] width 76 height 76
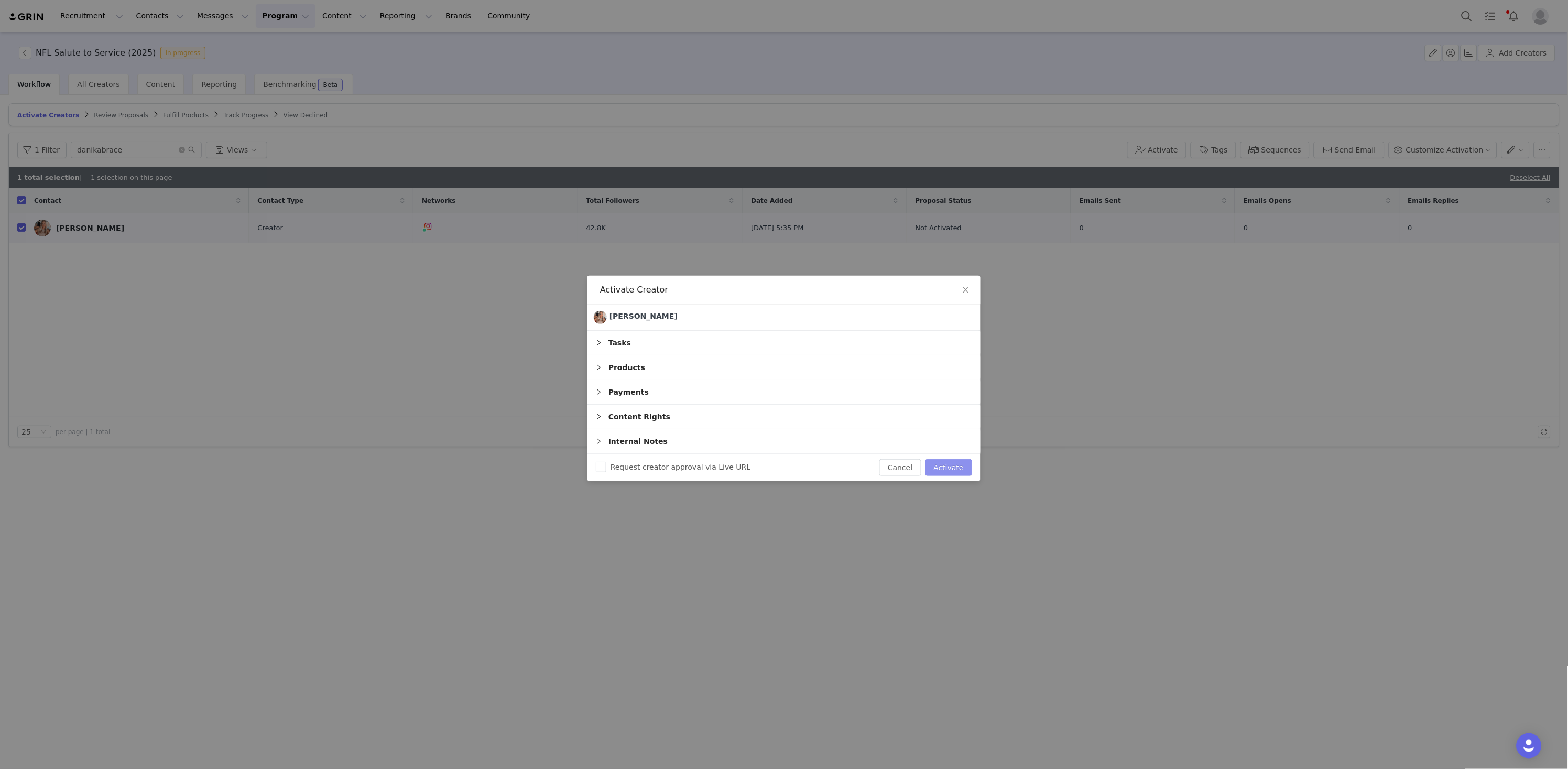
click at [940, 467] on button "Activate" at bounding box center [949, 467] width 46 height 16
checkbox input "false"
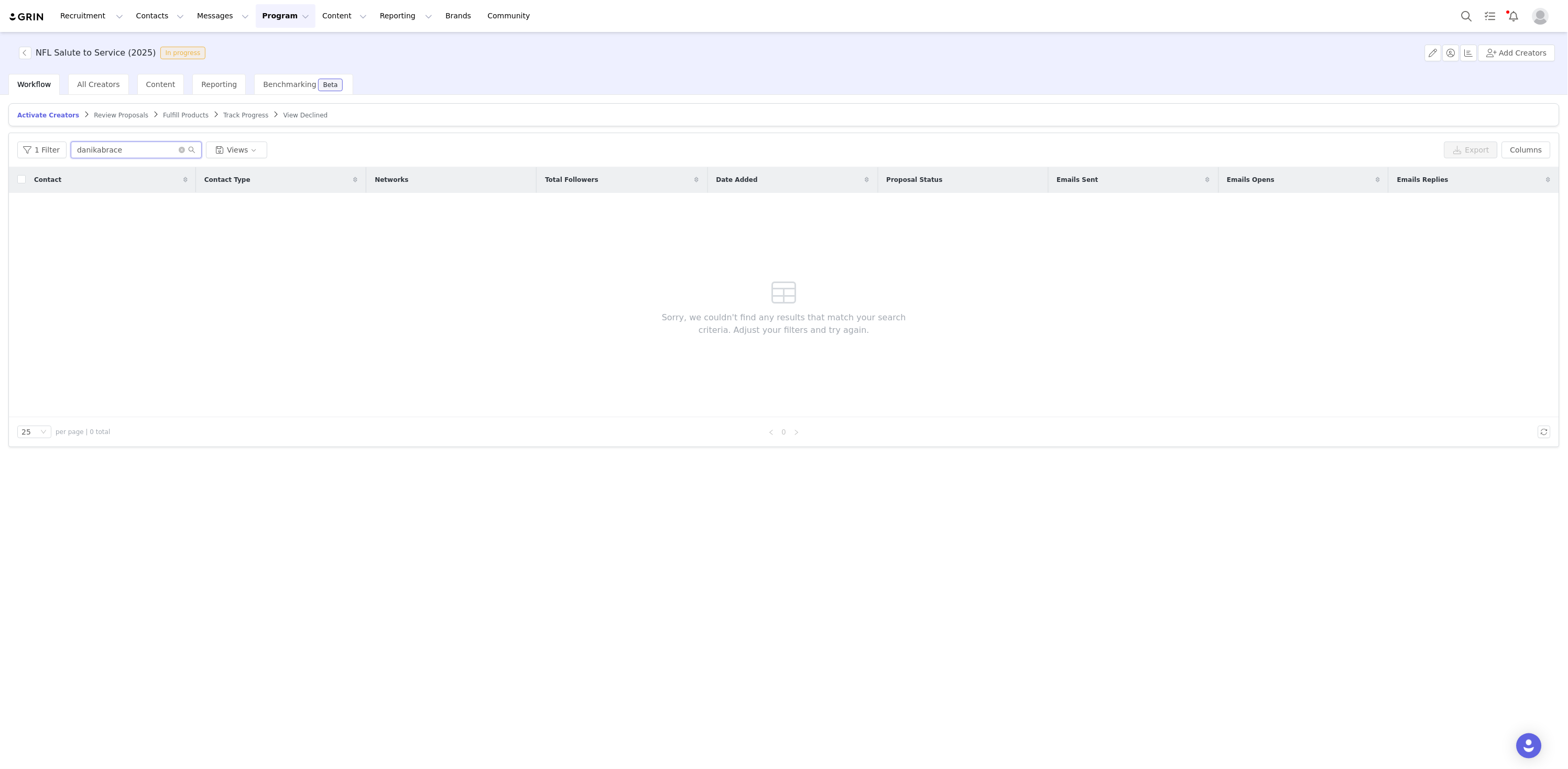
drag, startPoint x: 127, startPoint y: 151, endPoint x: -4, endPoint y: 116, distance: 135.6
click at [0, 116] on html "Recruitment Recruitment Creator Search Curated Lists Landing Pages Web Extensio…" at bounding box center [784, 384] width 1568 height 769
paste input "gab"
type input "gabe"
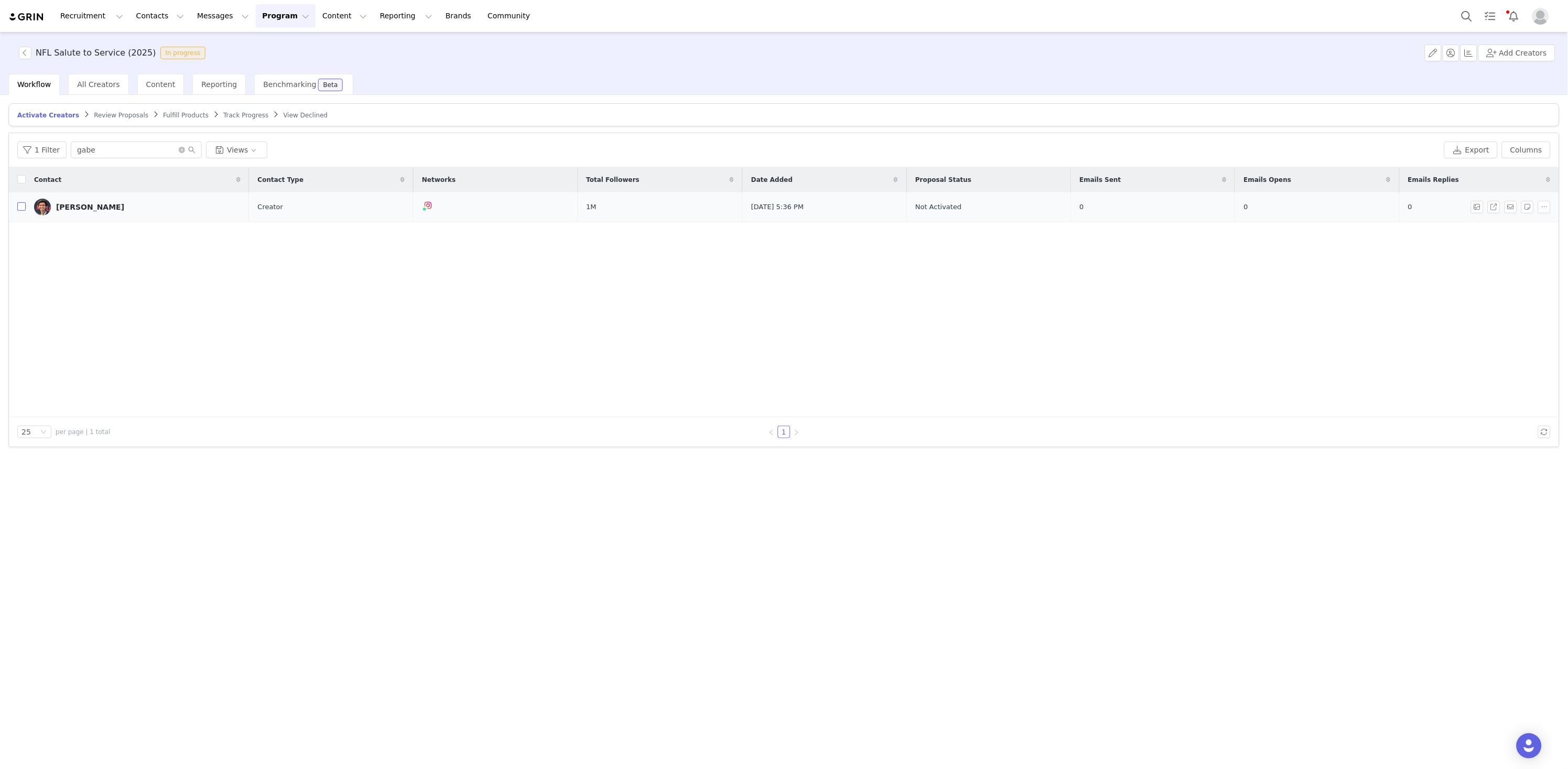
click at [21, 203] on input "checkbox" at bounding box center [21, 206] width 9 height 9
checkbox input "true"
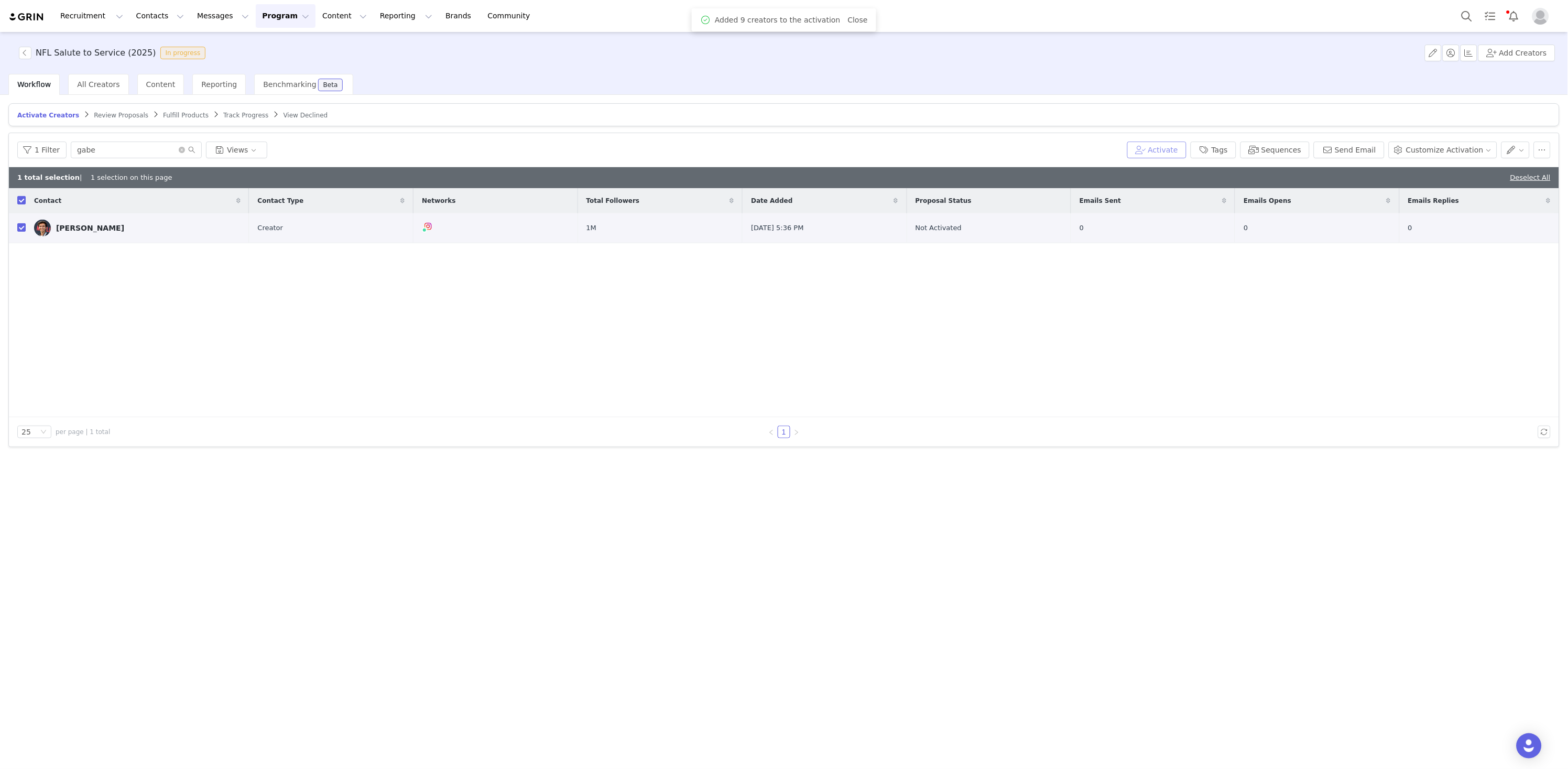
click at [1163, 141] on button "Activate" at bounding box center [1157, 149] width 60 height 16
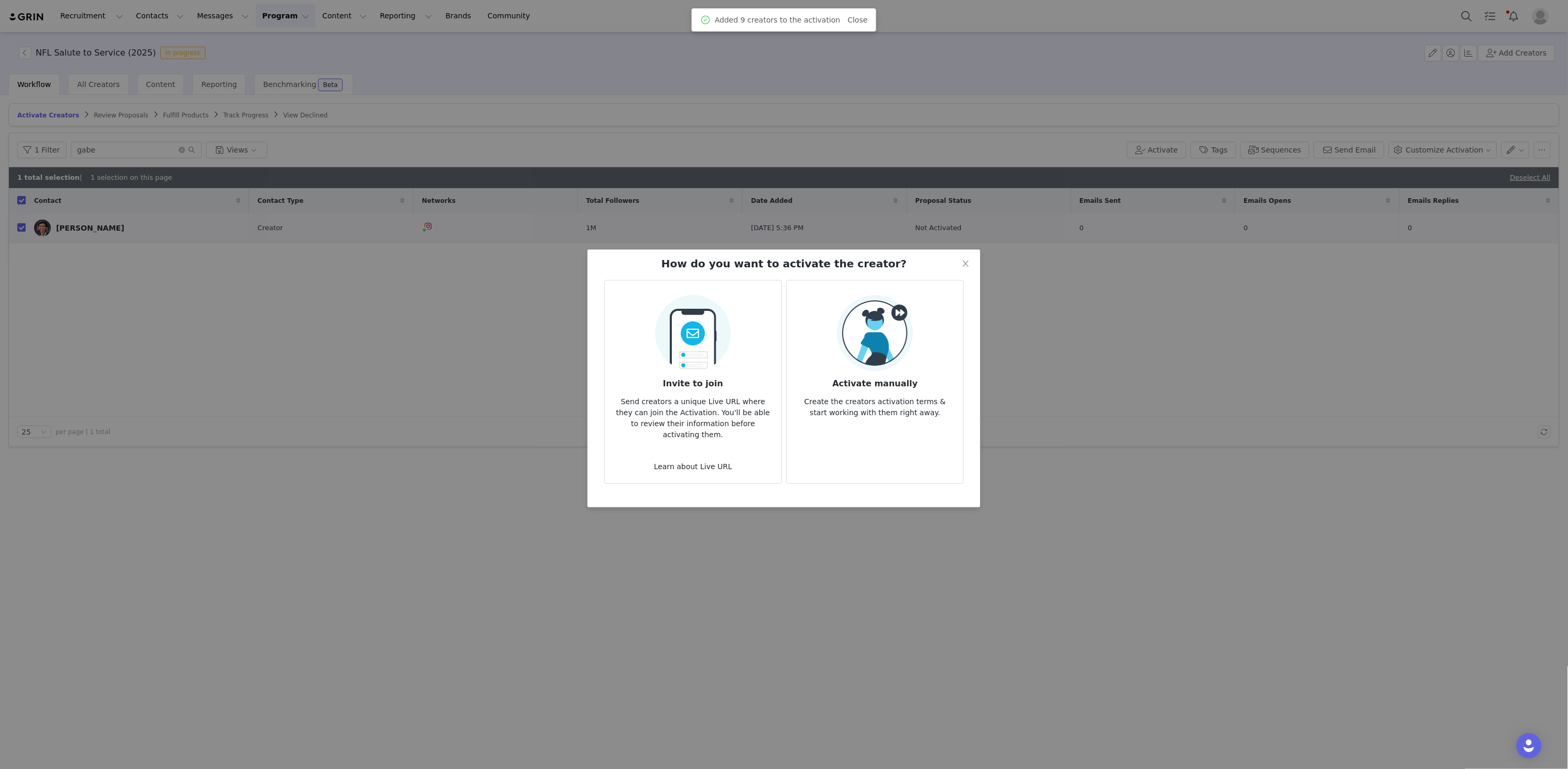
click at [851, 362] on img at bounding box center [875, 333] width 76 height 76
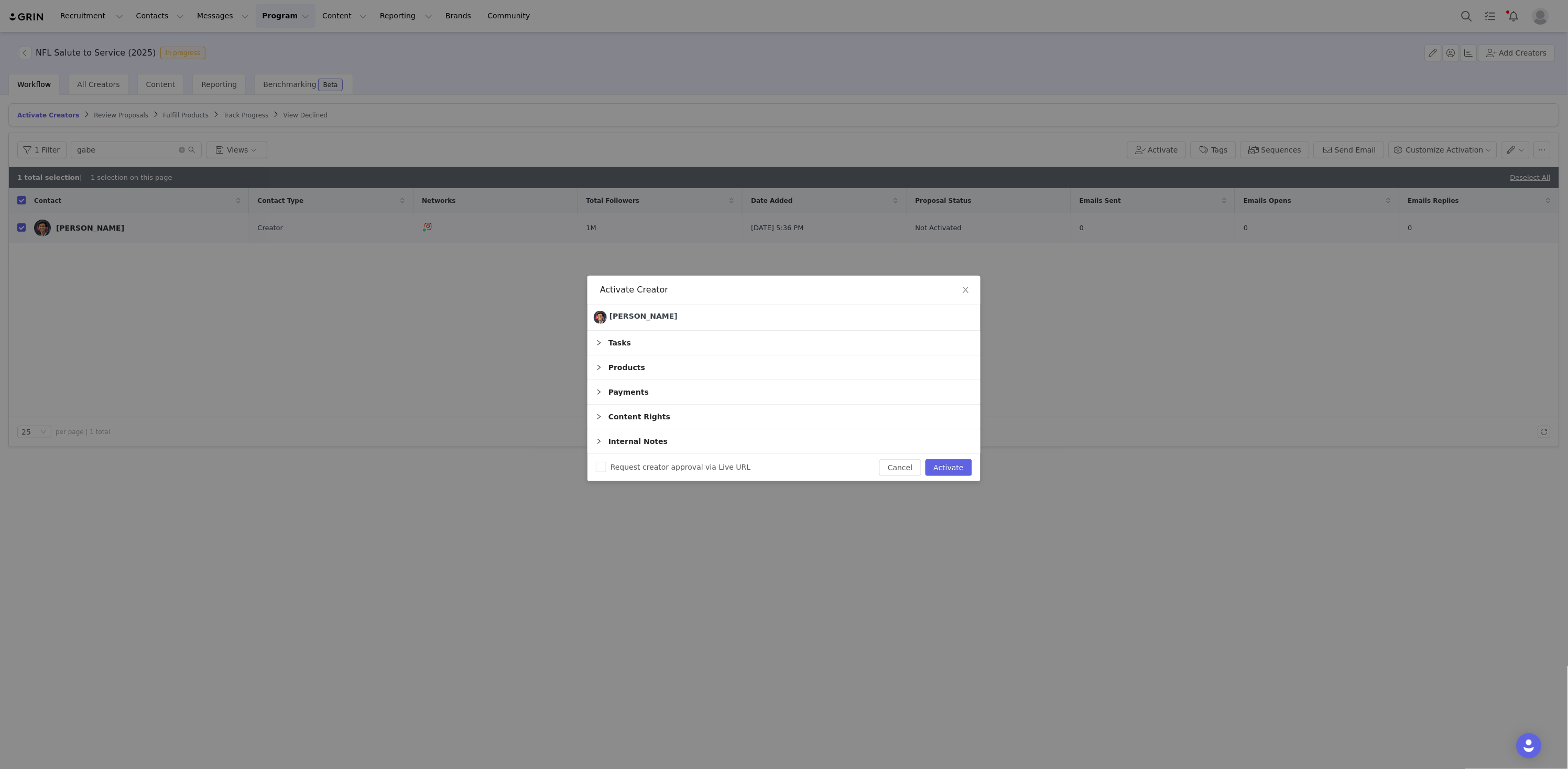
click at [941, 471] on button "Activate" at bounding box center [949, 467] width 46 height 16
checkbox input "false"
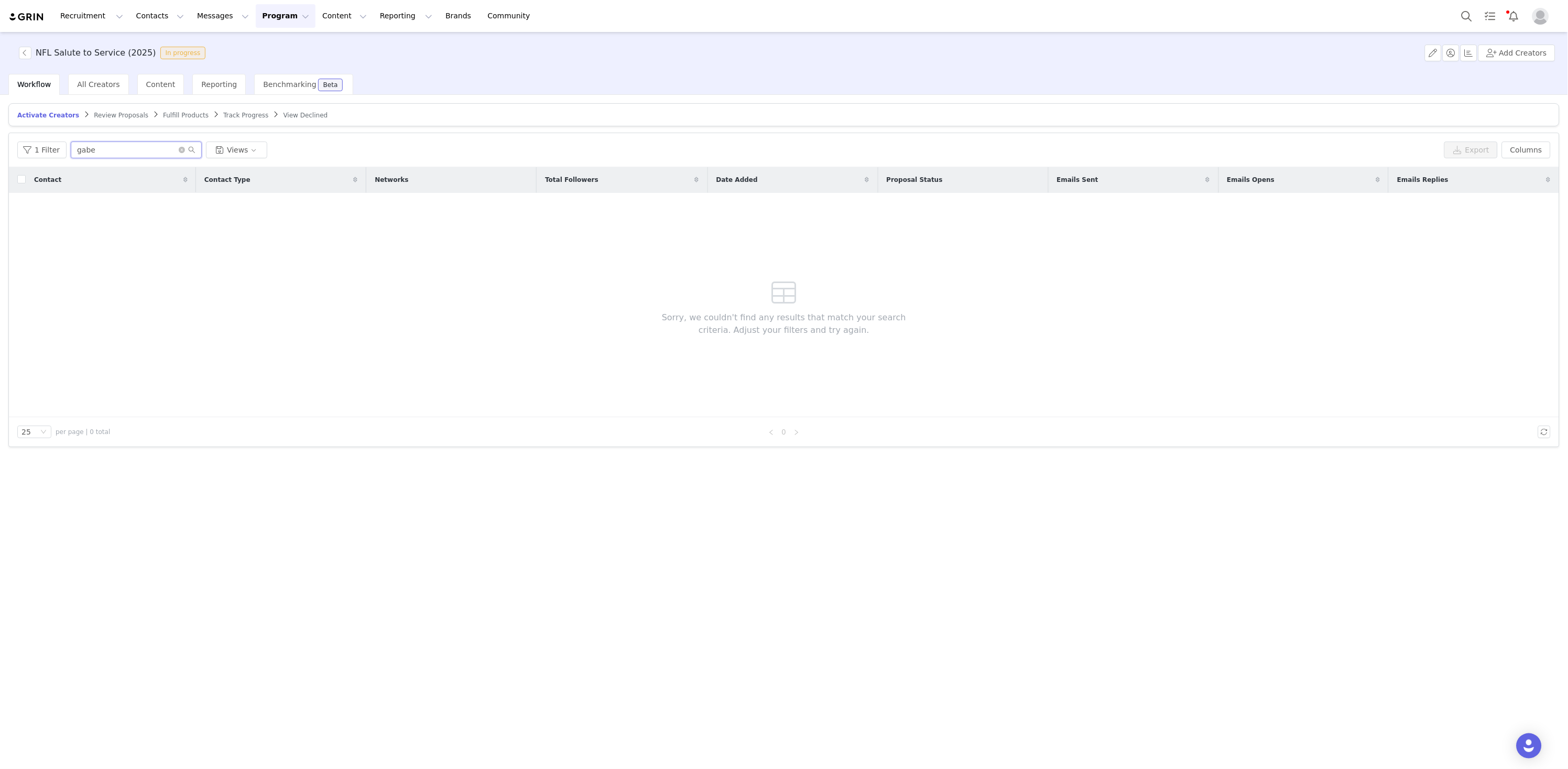
drag, startPoint x: 18, startPoint y: 142, endPoint x: -5, endPoint y: 127, distance: 27.5
click at [0, 127] on html "Recruitment Recruitment Creator Search Curated Lists Landing Pages Web Extensio…" at bounding box center [784, 384] width 1568 height 769
paste input "mackenziedudzik"
type input "mackenziedudzik"
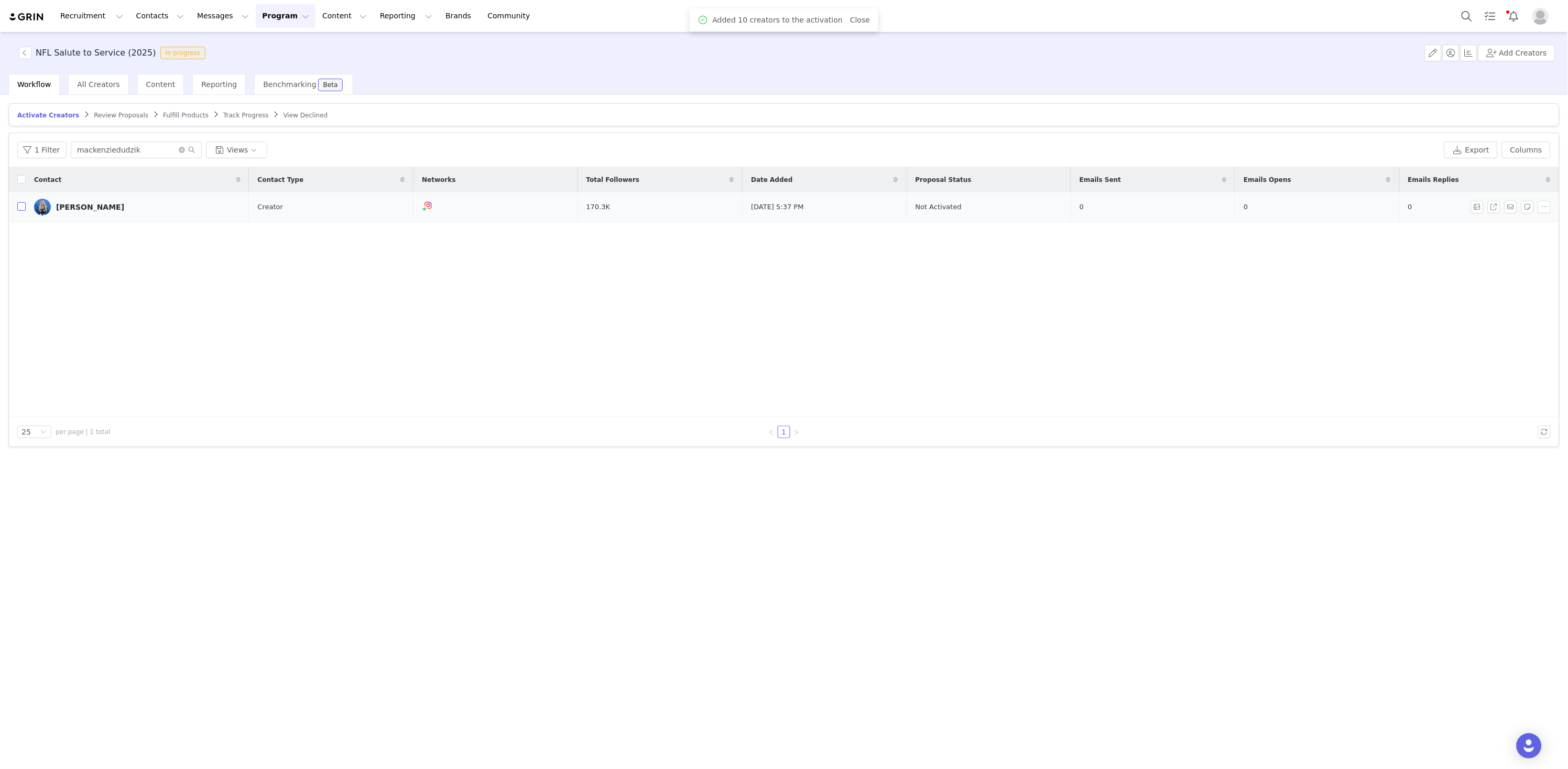
click at [21, 204] on input "checkbox" at bounding box center [21, 206] width 9 height 9
checkbox input "true"
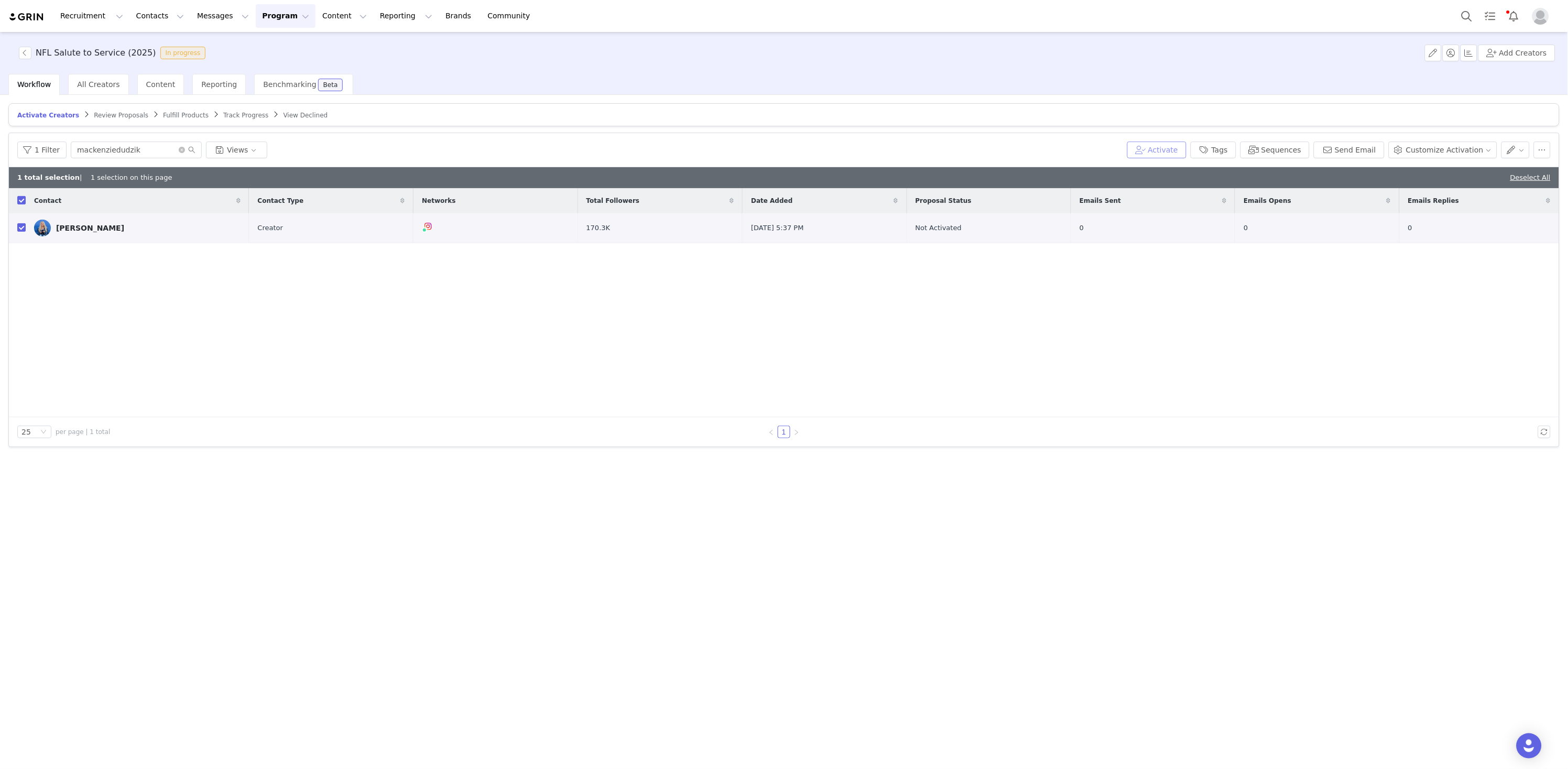
click at [1161, 148] on button "Activate" at bounding box center [1157, 149] width 60 height 16
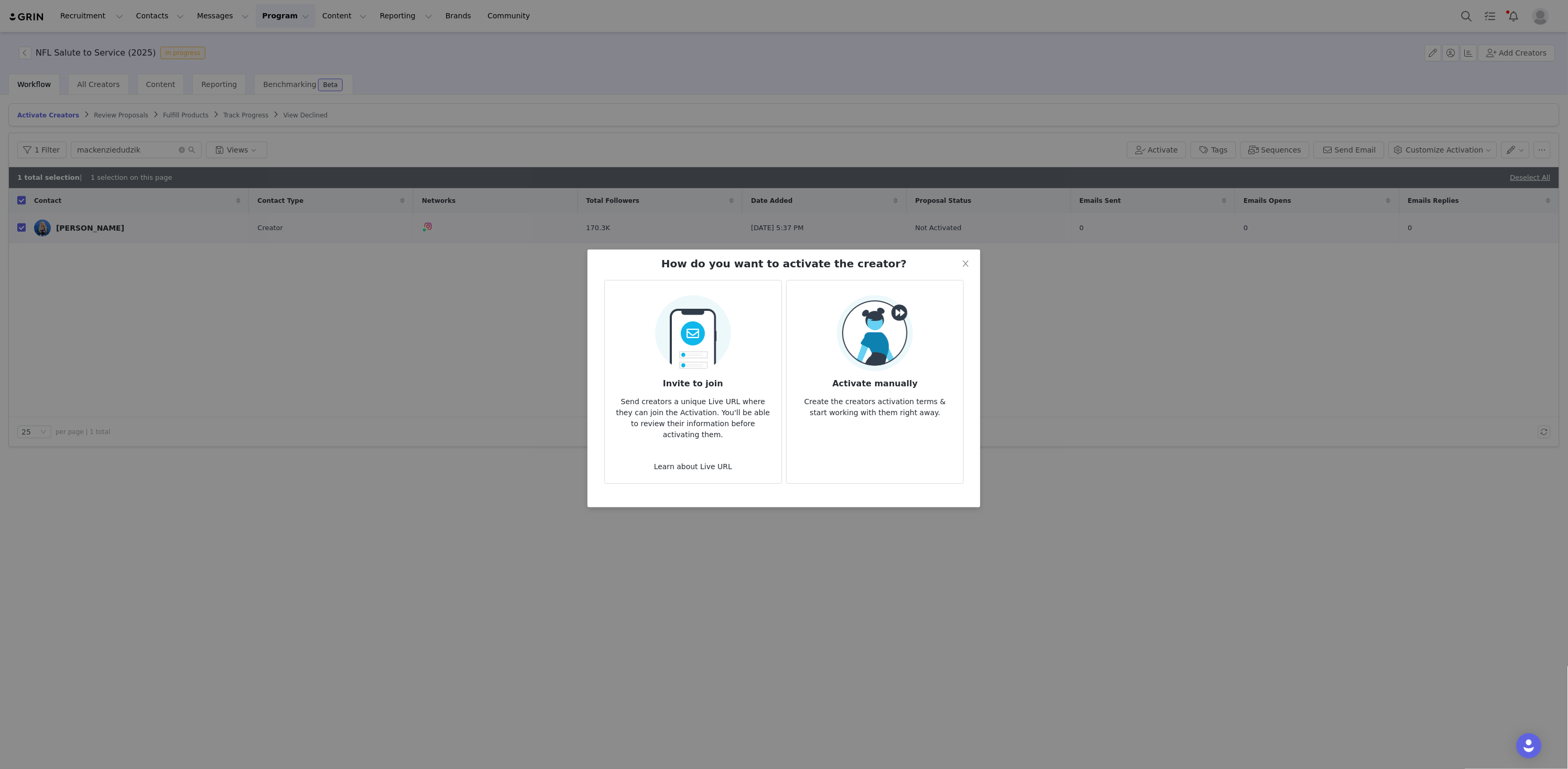
click at [896, 381] on h3 "Activate manually" at bounding box center [875, 381] width 160 height 19
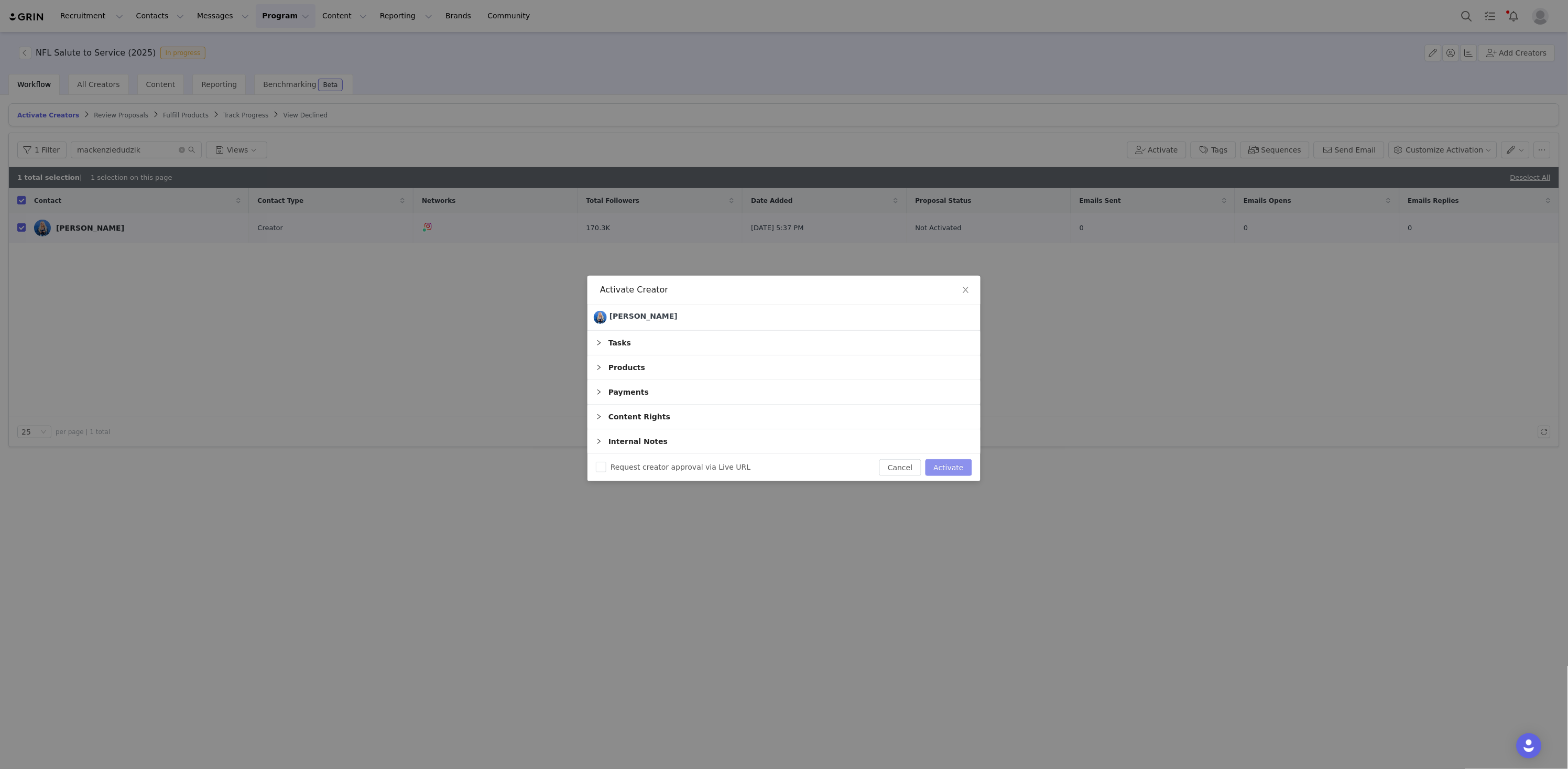
click at [948, 462] on button "Activate" at bounding box center [949, 467] width 46 height 16
checkbox input "false"
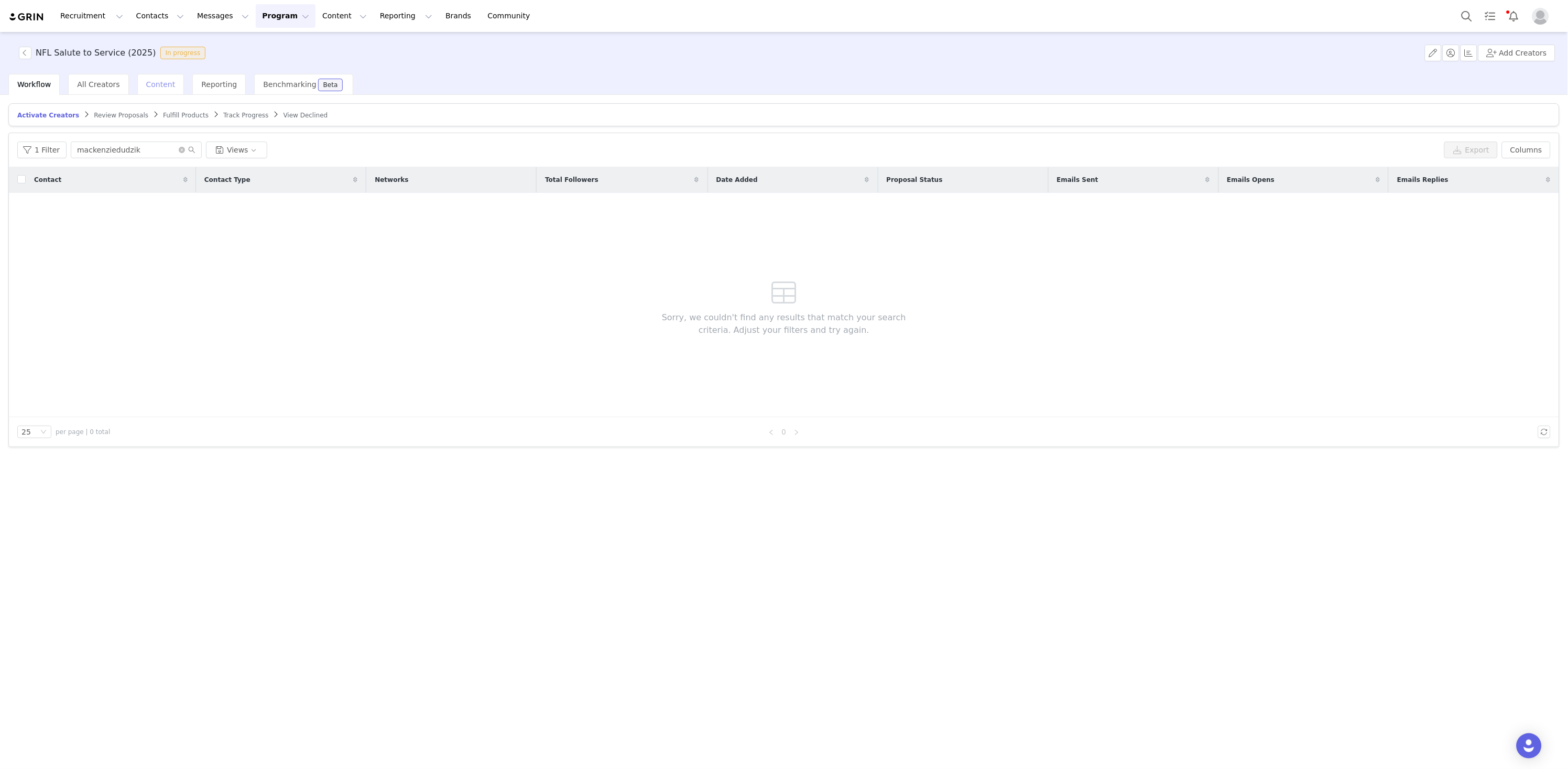
click at [154, 80] on span "Content" at bounding box center [161, 84] width 29 height 9
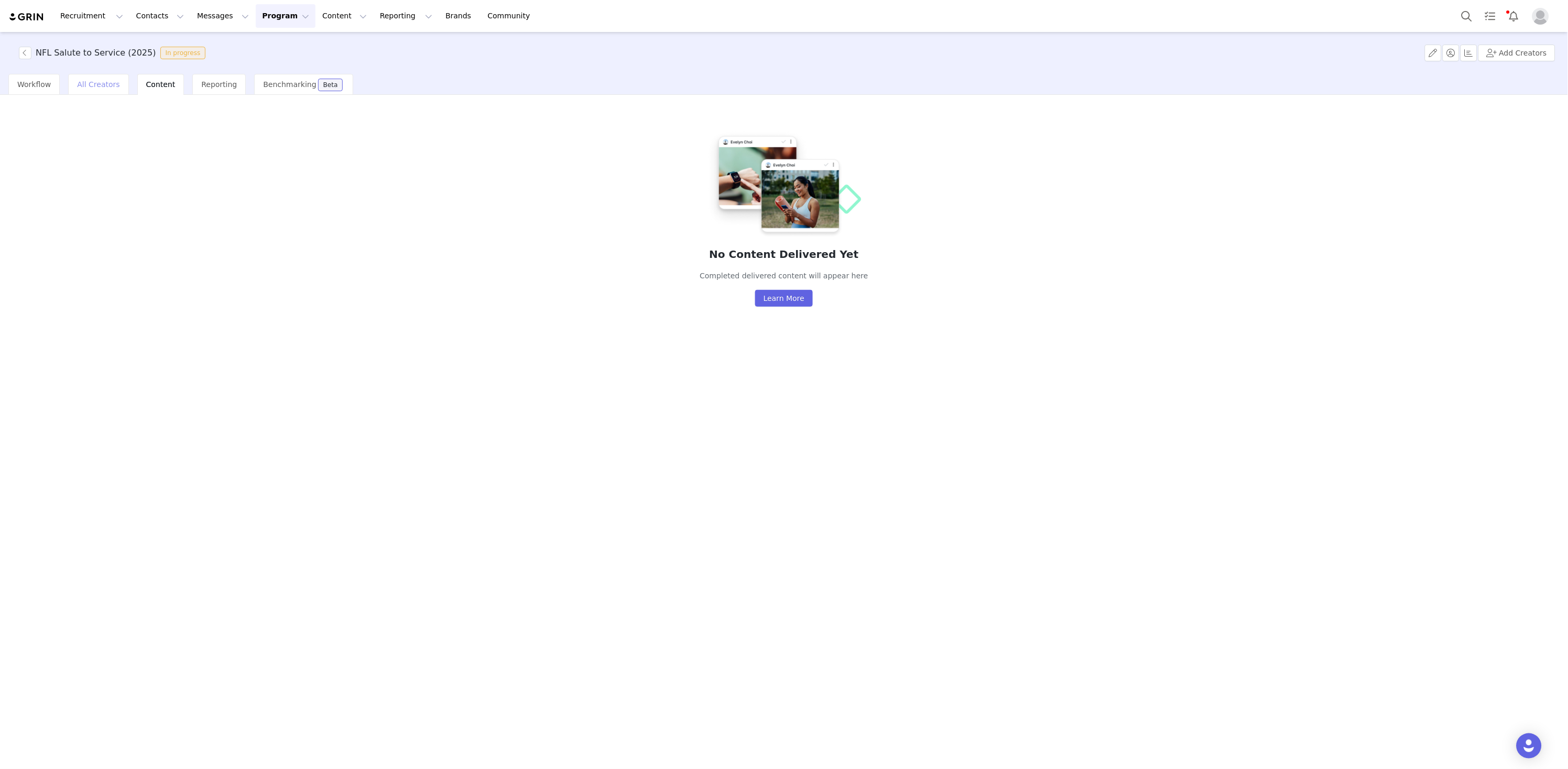
click at [98, 86] on span "All Creators" at bounding box center [98, 84] width 42 height 9
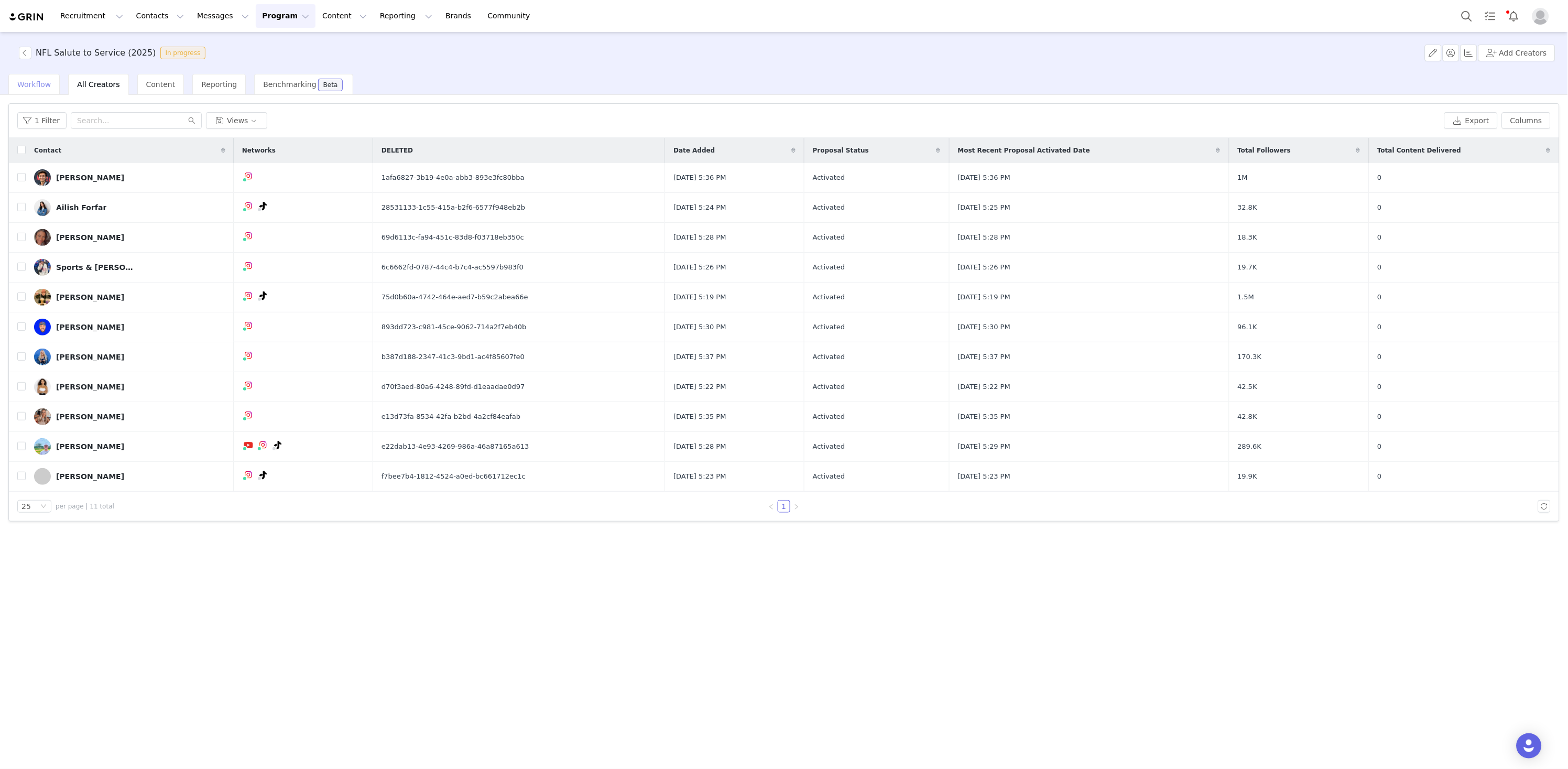
click at [27, 81] on span "Workflow" at bounding box center [34, 84] width 34 height 9
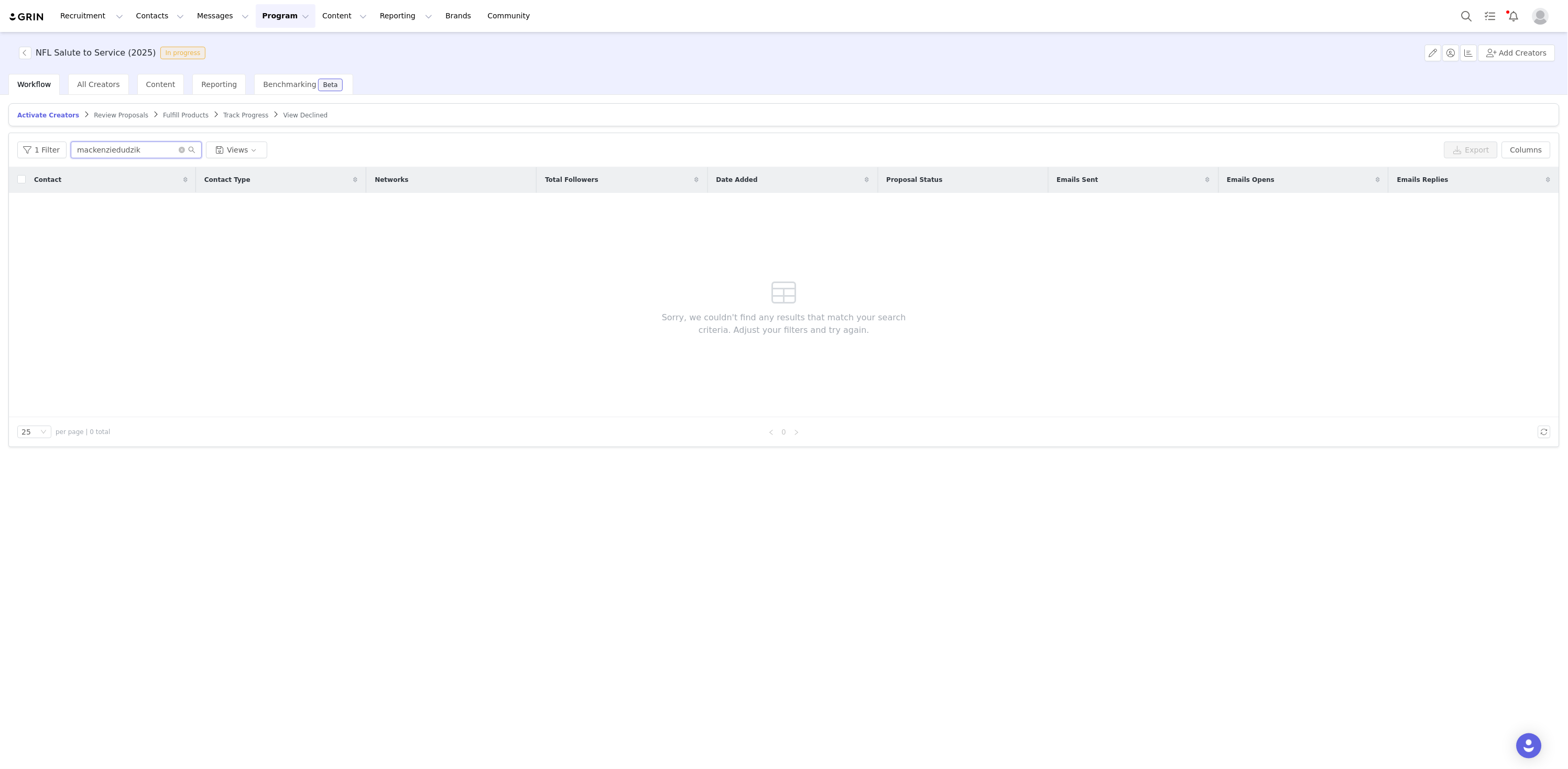
drag, startPoint x: 158, startPoint y: 148, endPoint x: 39, endPoint y: 132, distance: 120.1
click at [40, 133] on div "1 Filter mackenziedudzik Views Export Columns" at bounding box center [784, 149] width 1551 height 34
paste input "rallsauce"
type input "rallsauce"
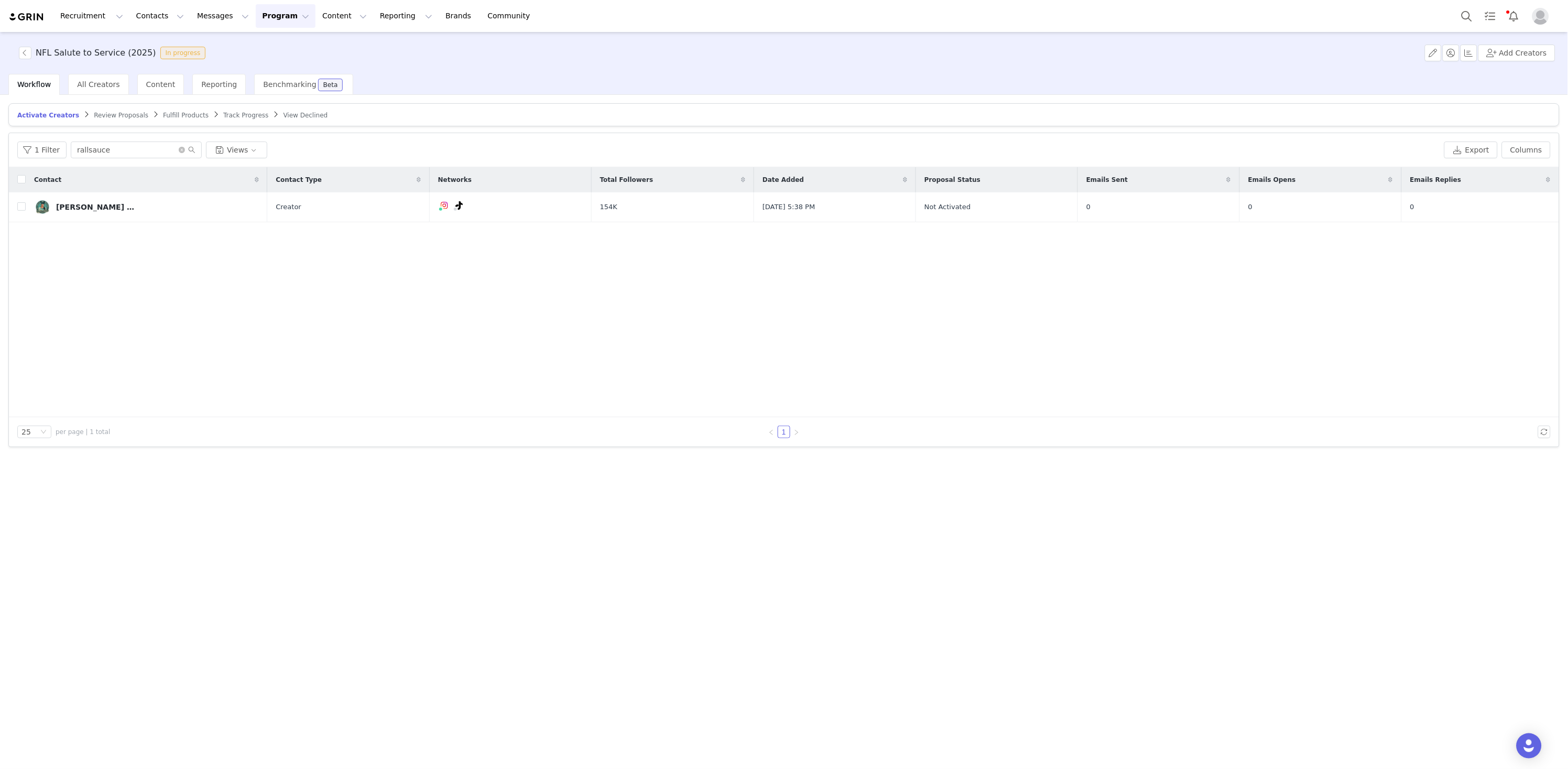
click at [24, 209] on input "checkbox" at bounding box center [21, 206] width 9 height 9
checkbox input "true"
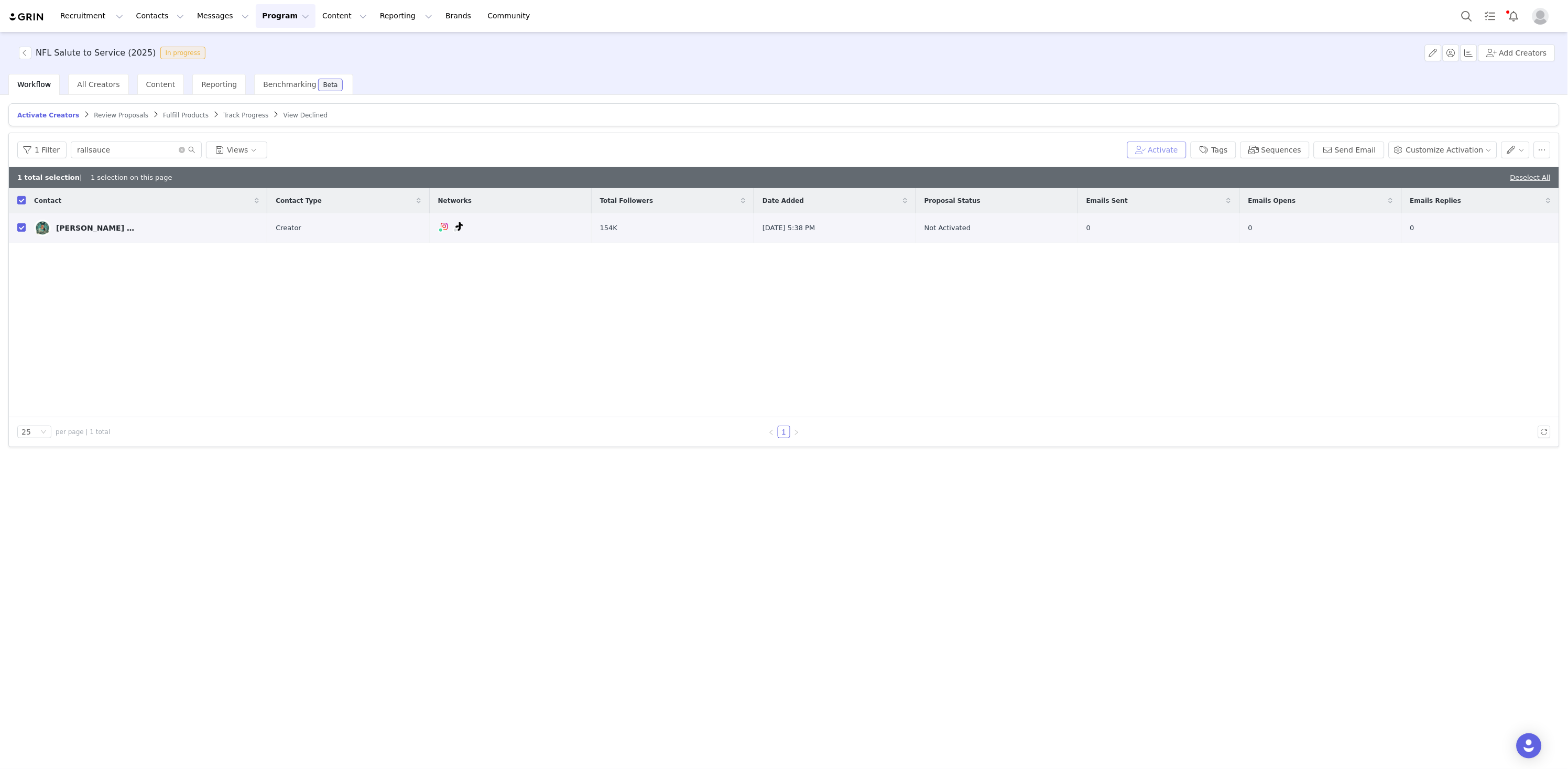
click at [1170, 151] on button "Activate" at bounding box center [1157, 149] width 60 height 16
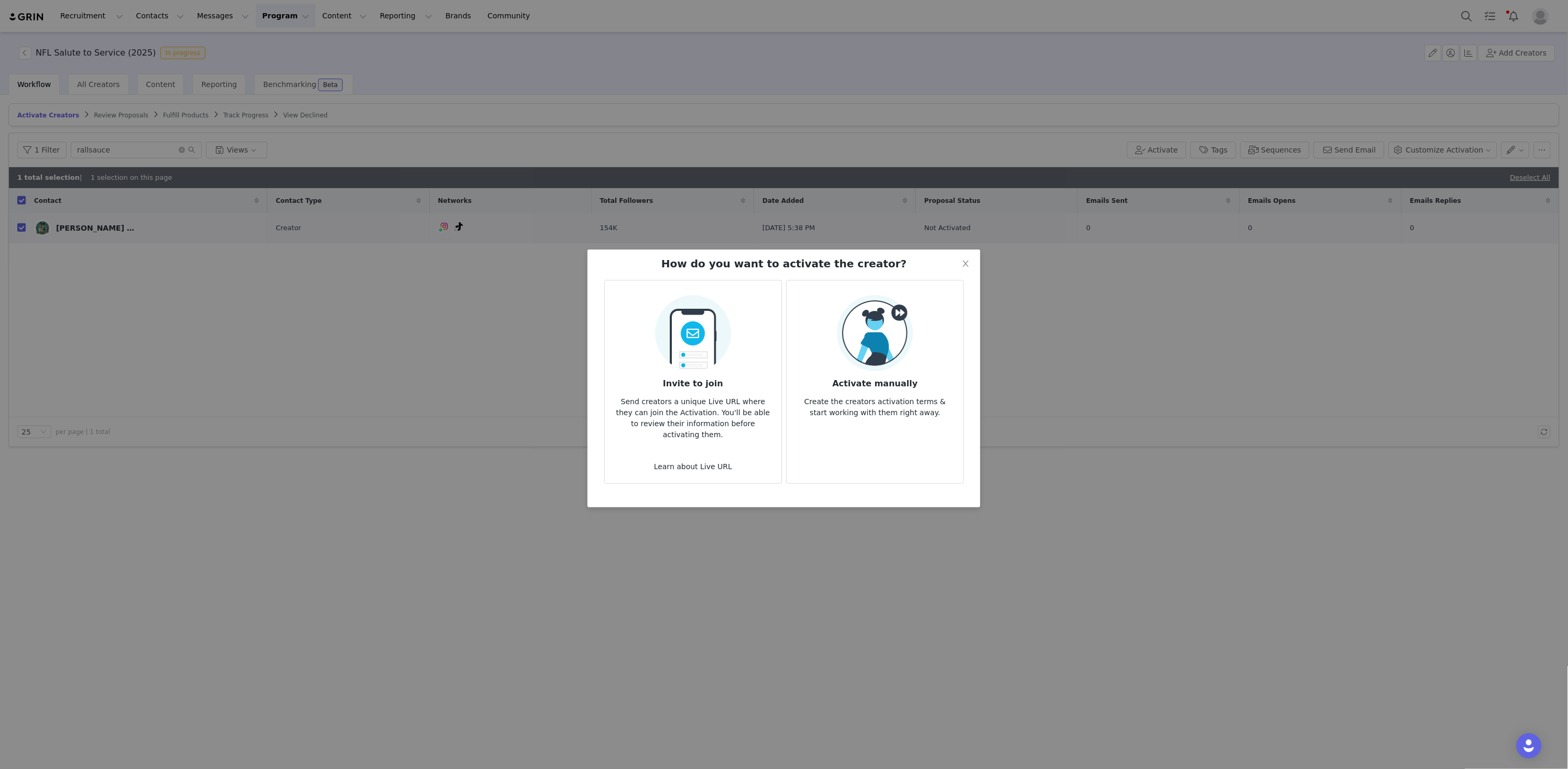
click at [846, 376] on h3 "Activate manually" at bounding box center [875, 381] width 160 height 19
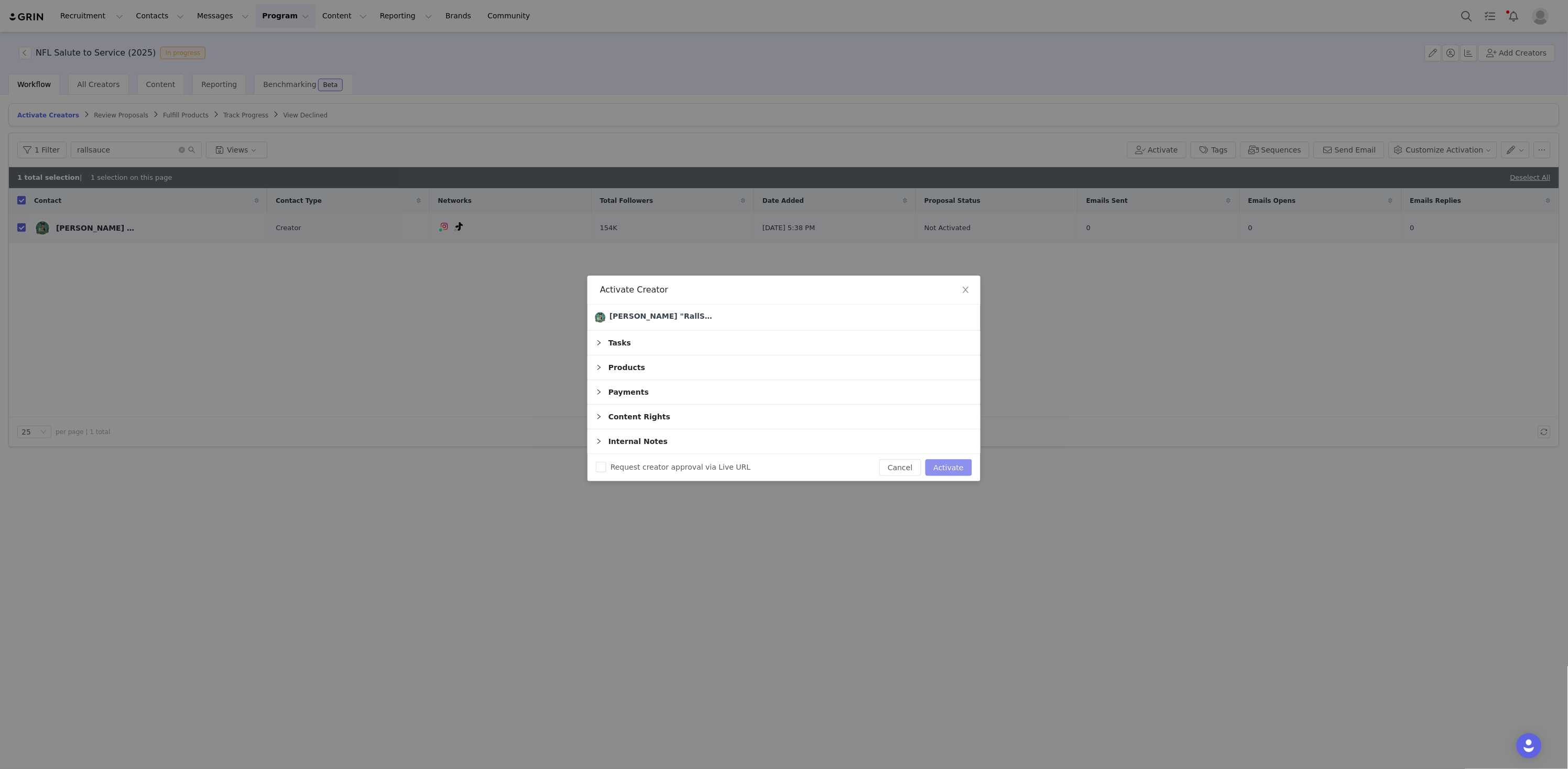
click at [956, 467] on button "Activate" at bounding box center [949, 467] width 46 height 16
checkbox input "false"
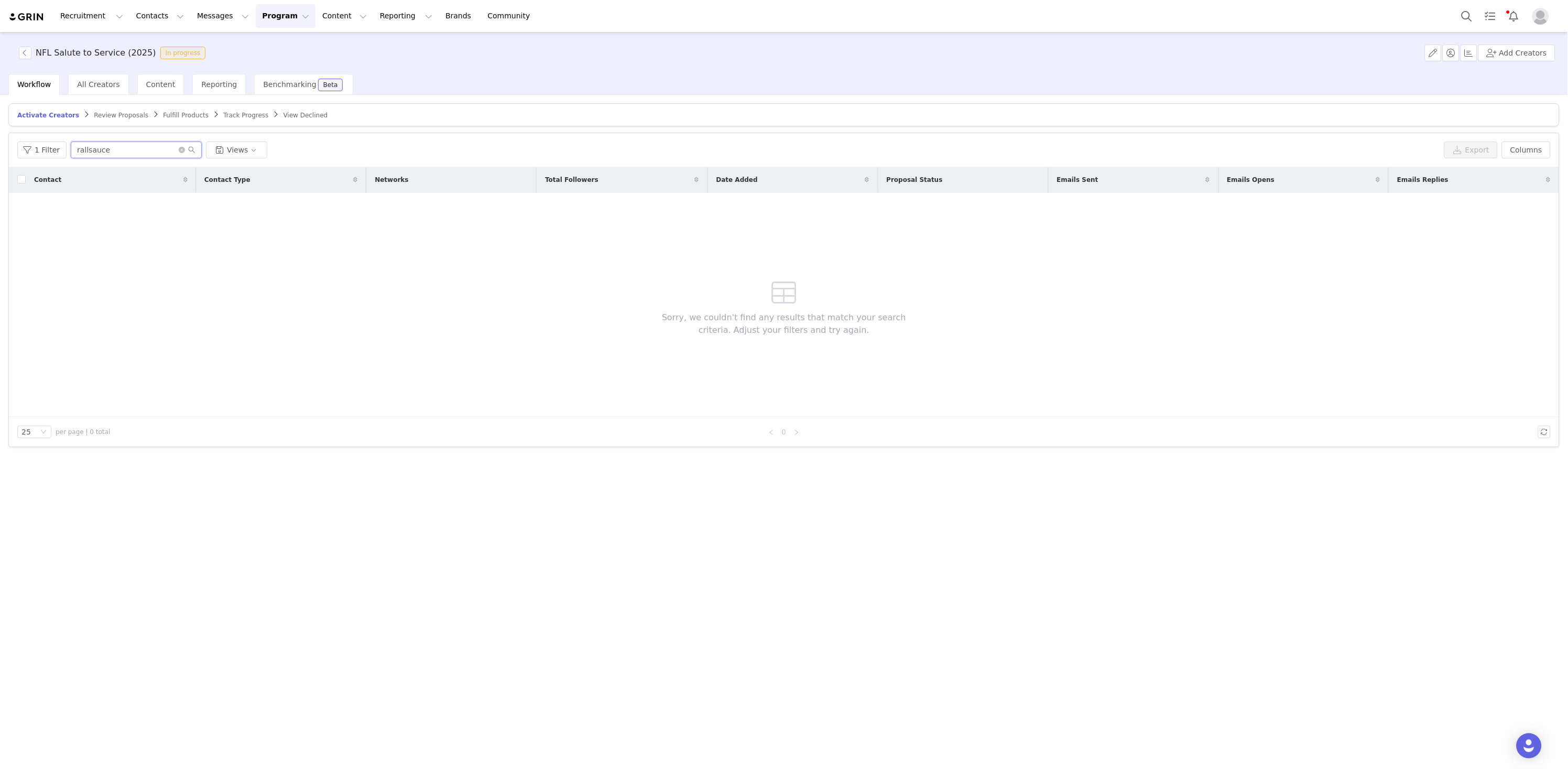
drag, startPoint x: 124, startPoint y: 155, endPoint x: 19, endPoint y: 134, distance: 107.1
click at [26, 137] on div "1 Filter rallsauce Views Export Columns" at bounding box center [784, 149] width 1551 height 34
paste input "theebrotherbill"
type input "theebrotherbill"
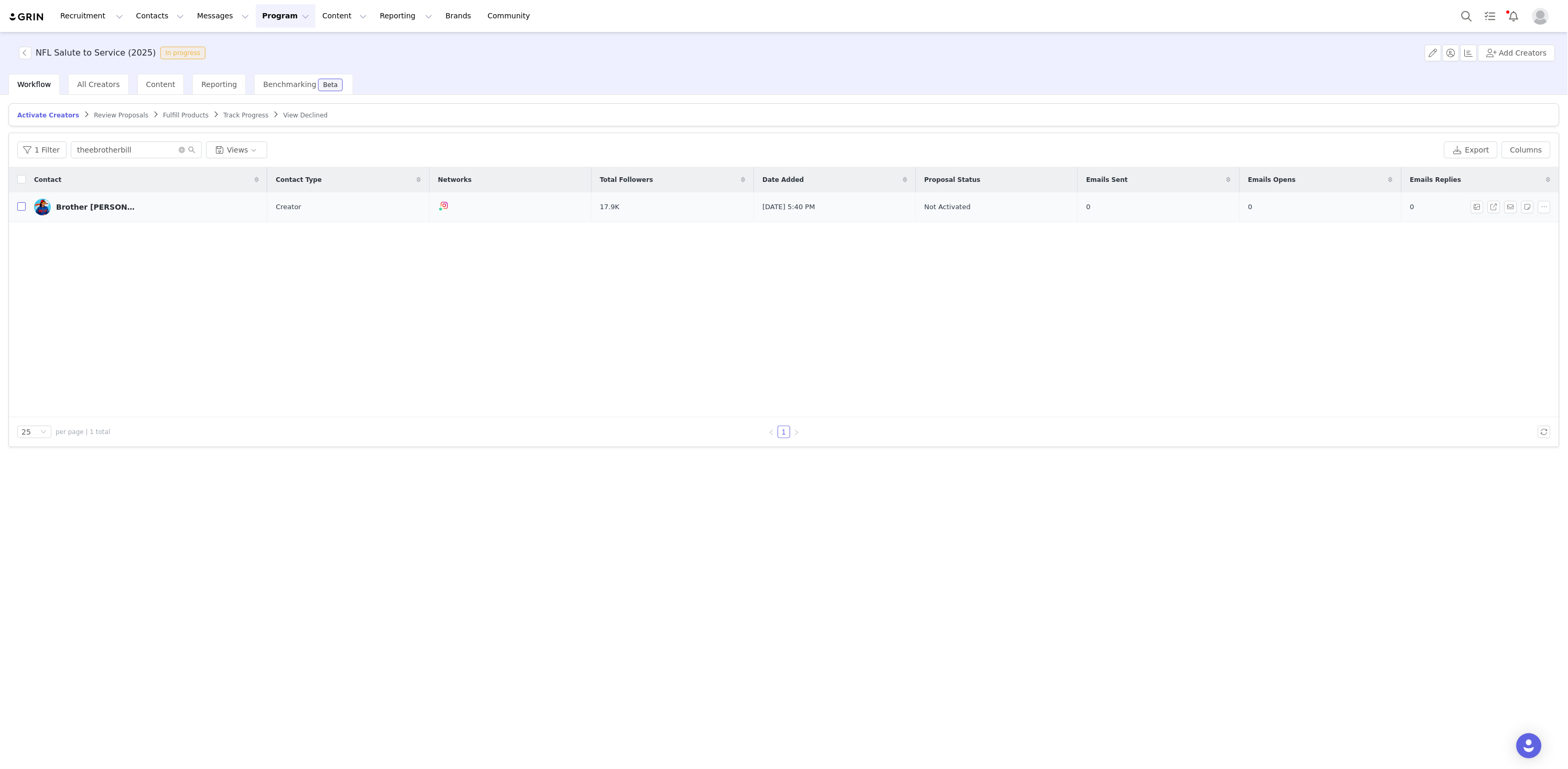
click at [20, 209] on input "checkbox" at bounding box center [21, 206] width 9 height 9
checkbox input "true"
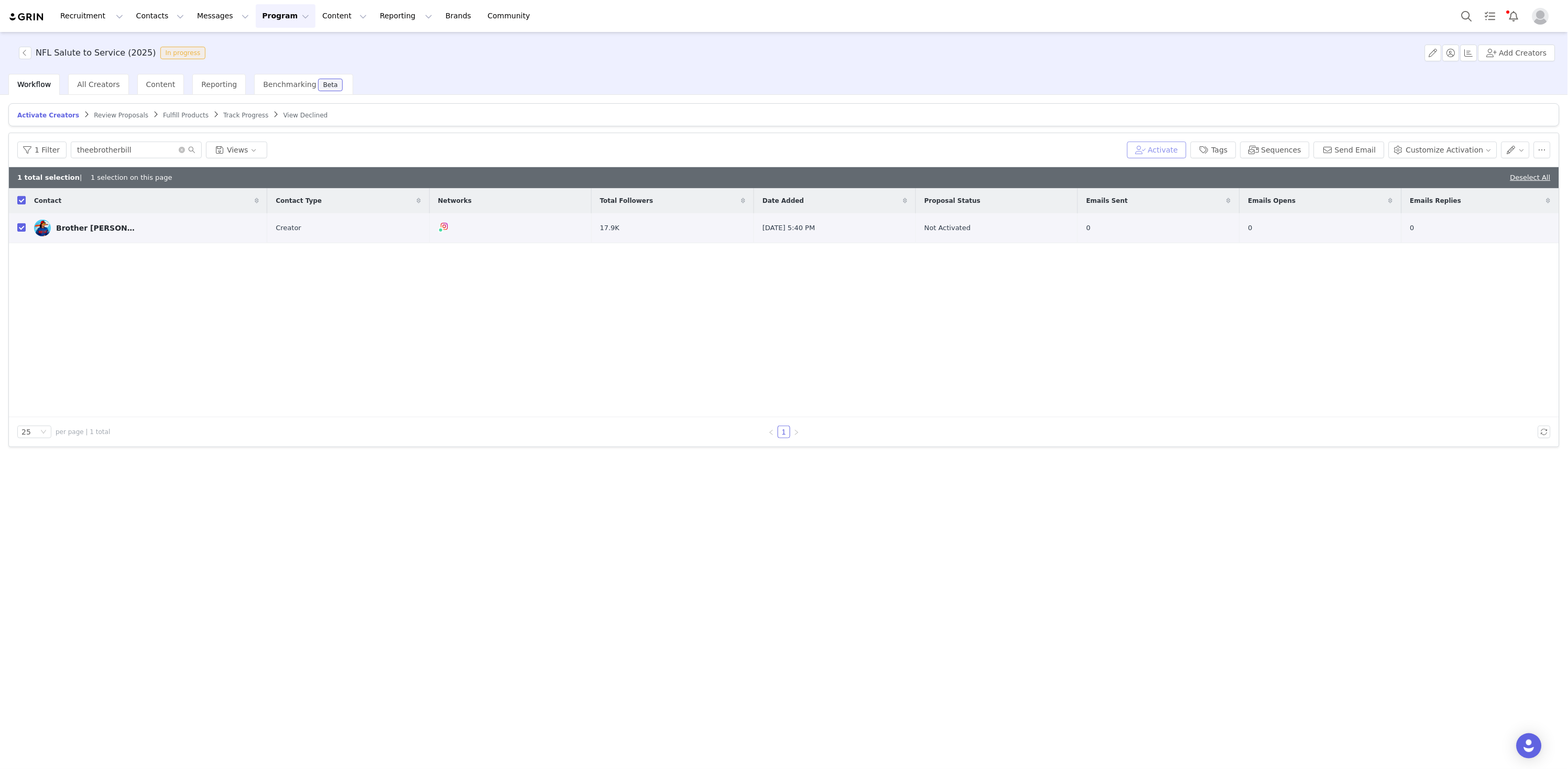
click at [1173, 148] on button "Activate" at bounding box center [1157, 149] width 60 height 16
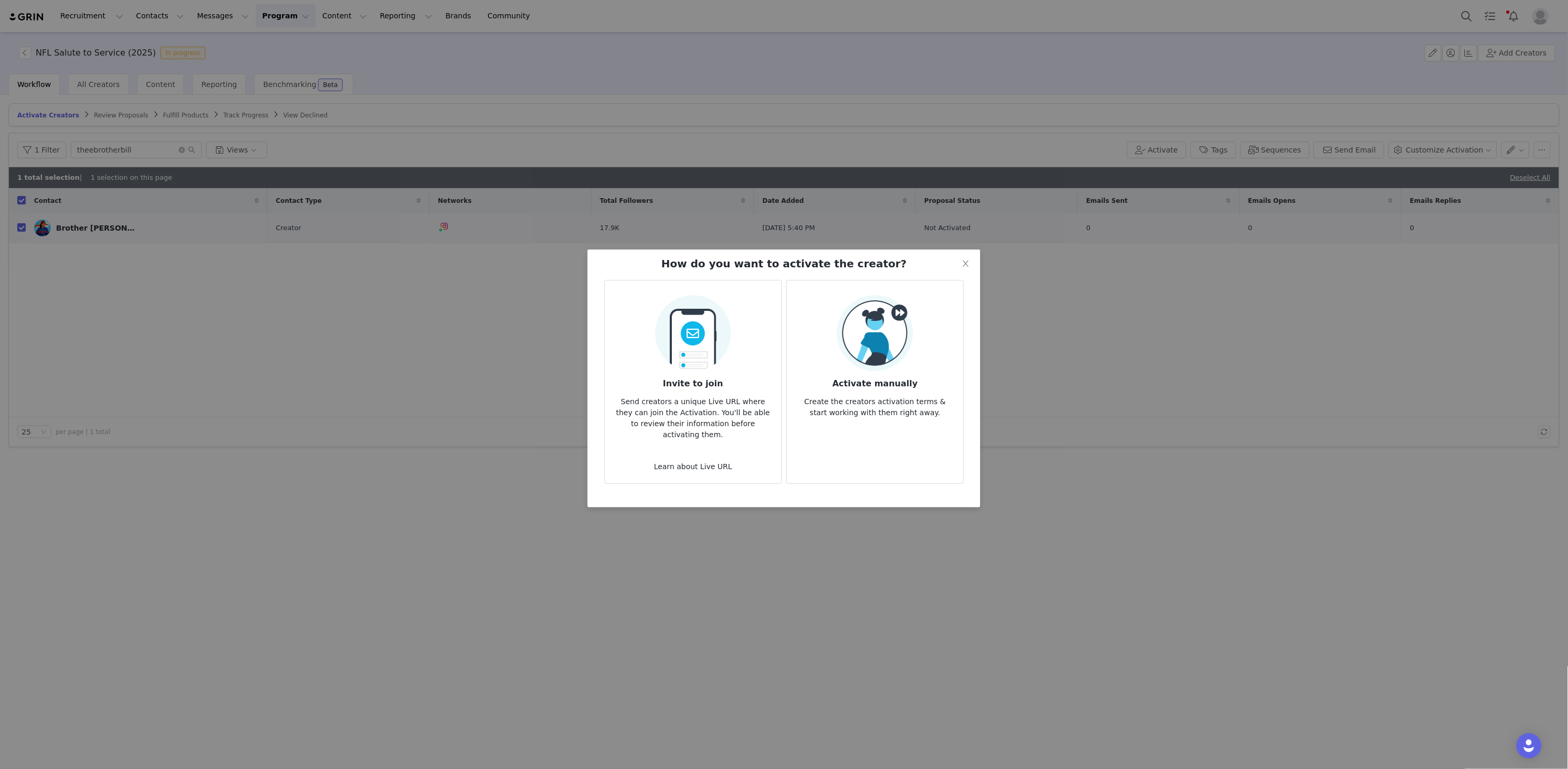
click at [886, 372] on h3 "Activate manually" at bounding box center [875, 381] width 160 height 19
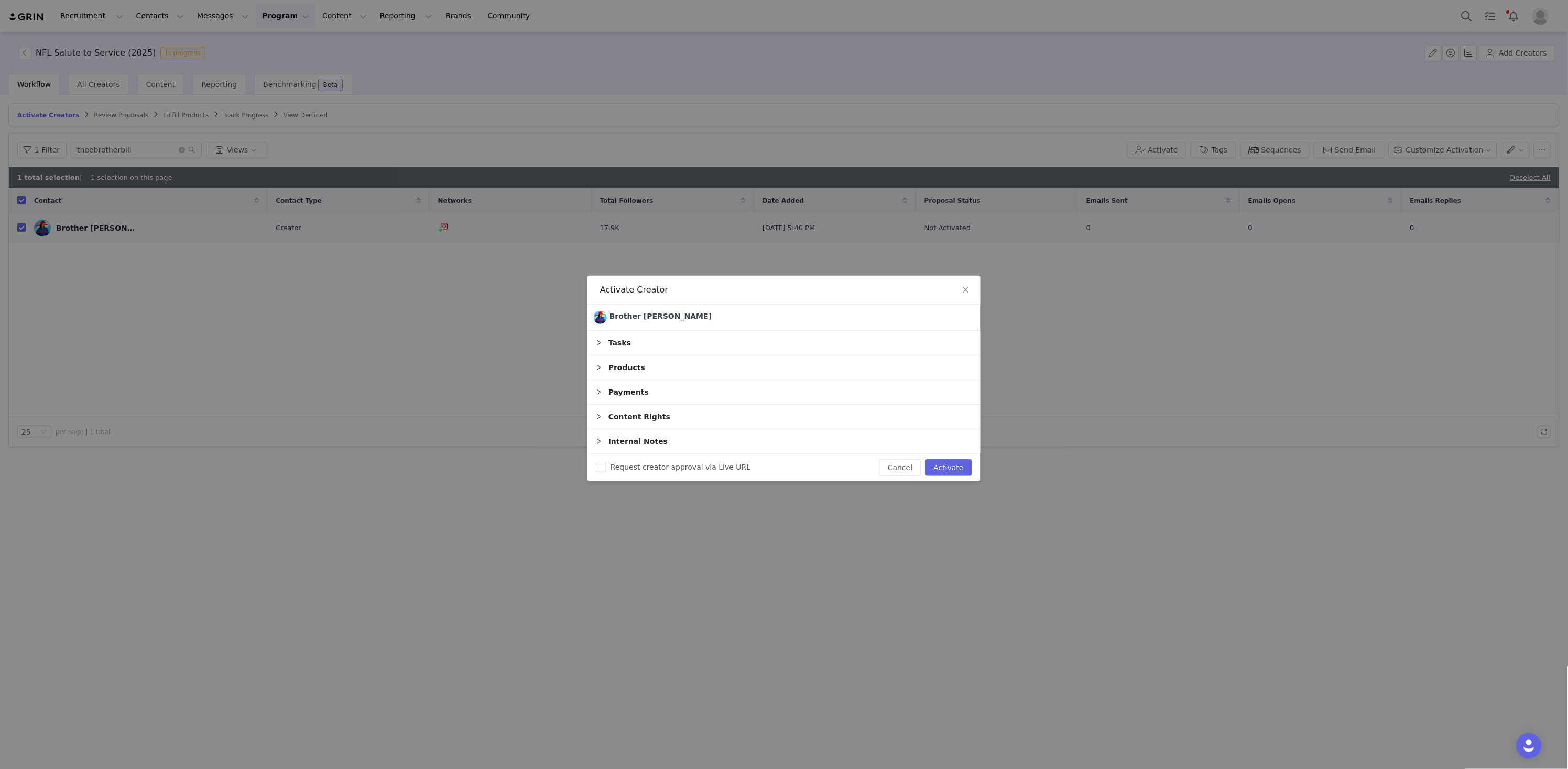
click at [947, 465] on button "Activate" at bounding box center [949, 467] width 46 height 16
checkbox input "false"
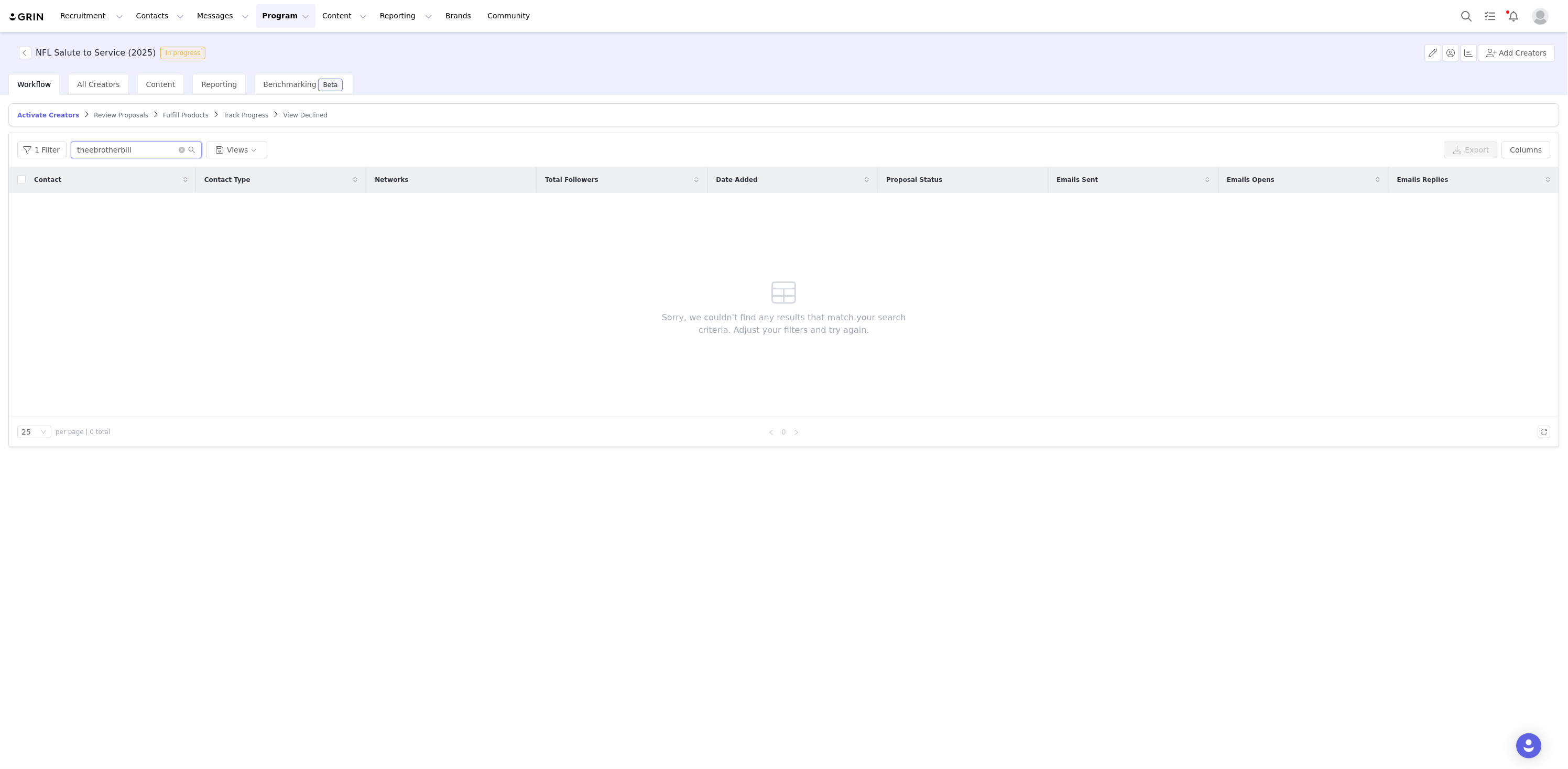
drag, startPoint x: 156, startPoint y: 152, endPoint x: -5, endPoint y: 102, distance: 168.6
click at [0, 102] on html "Recruitment Recruitment Creator Search Curated Lists Landing Pages Web Extensio…" at bounding box center [784, 384] width 1568 height 769
paste input "chefcuso"
type input "chefcuso"
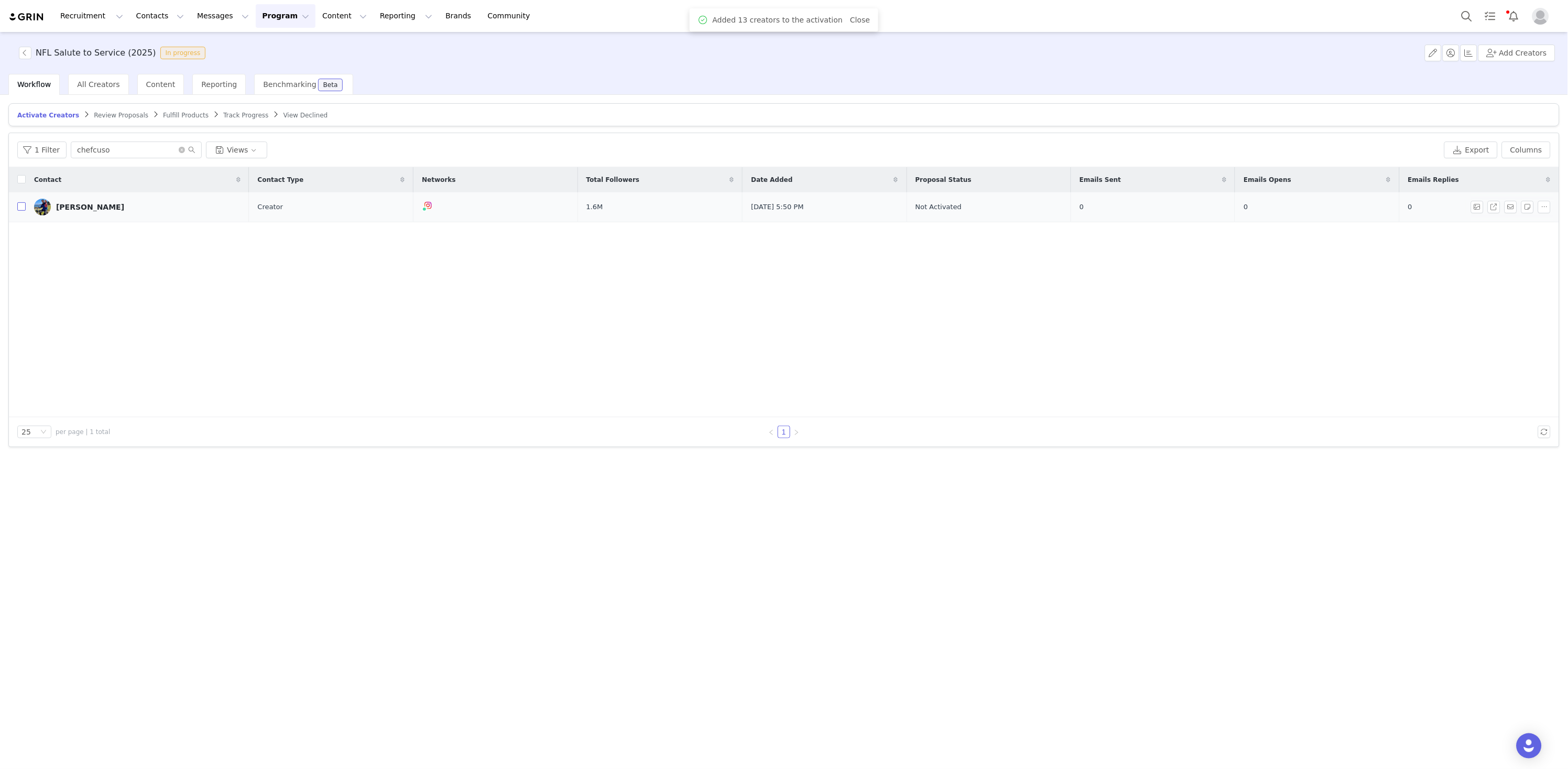
click at [19, 208] on input "checkbox" at bounding box center [21, 206] width 9 height 9
checkbox input "true"
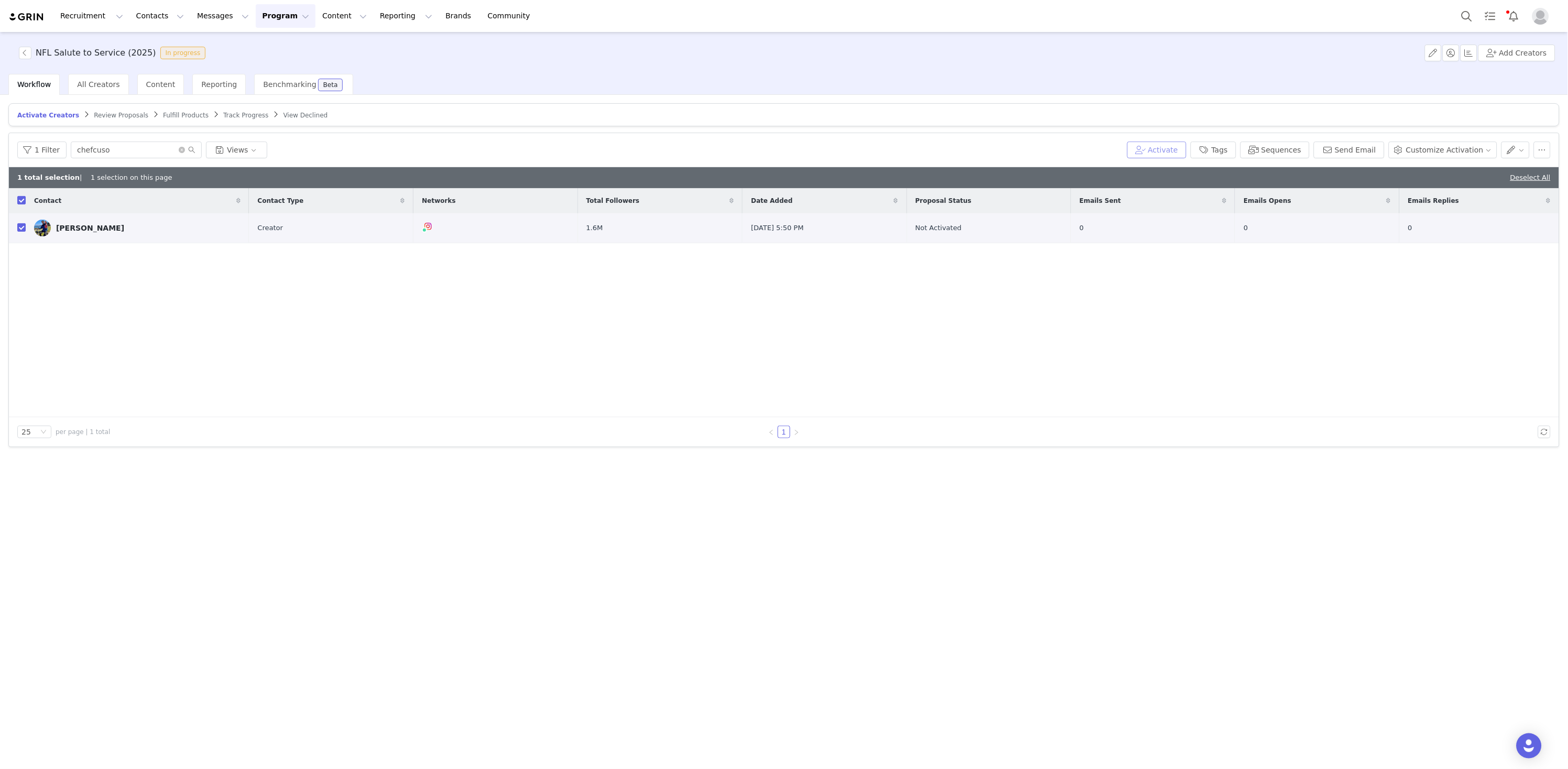
click at [1176, 150] on button "Activate" at bounding box center [1157, 149] width 60 height 16
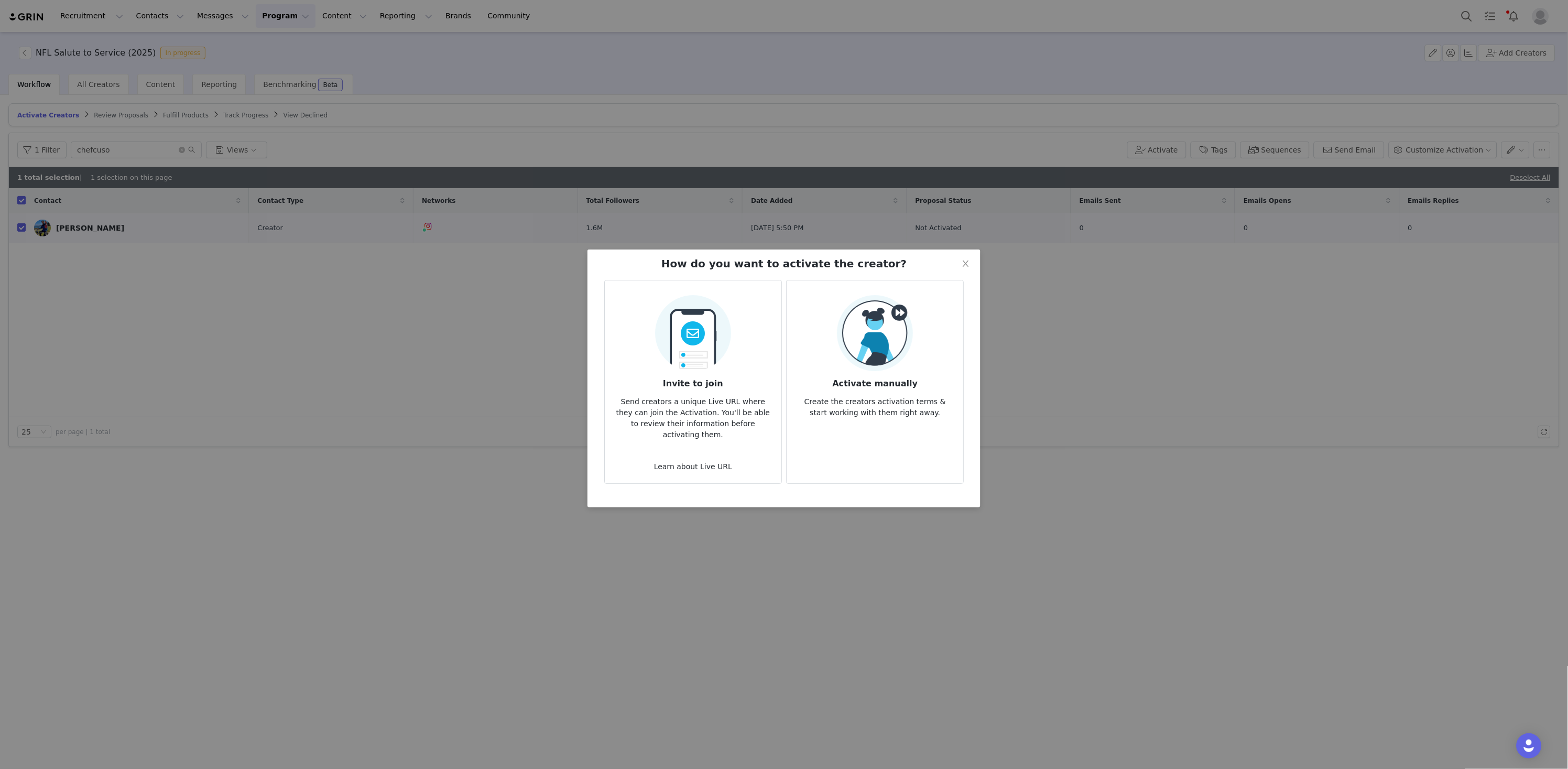
click at [892, 434] on article "Activate manually Create the creators activation terms & start working with the…" at bounding box center [875, 382] width 178 height 204
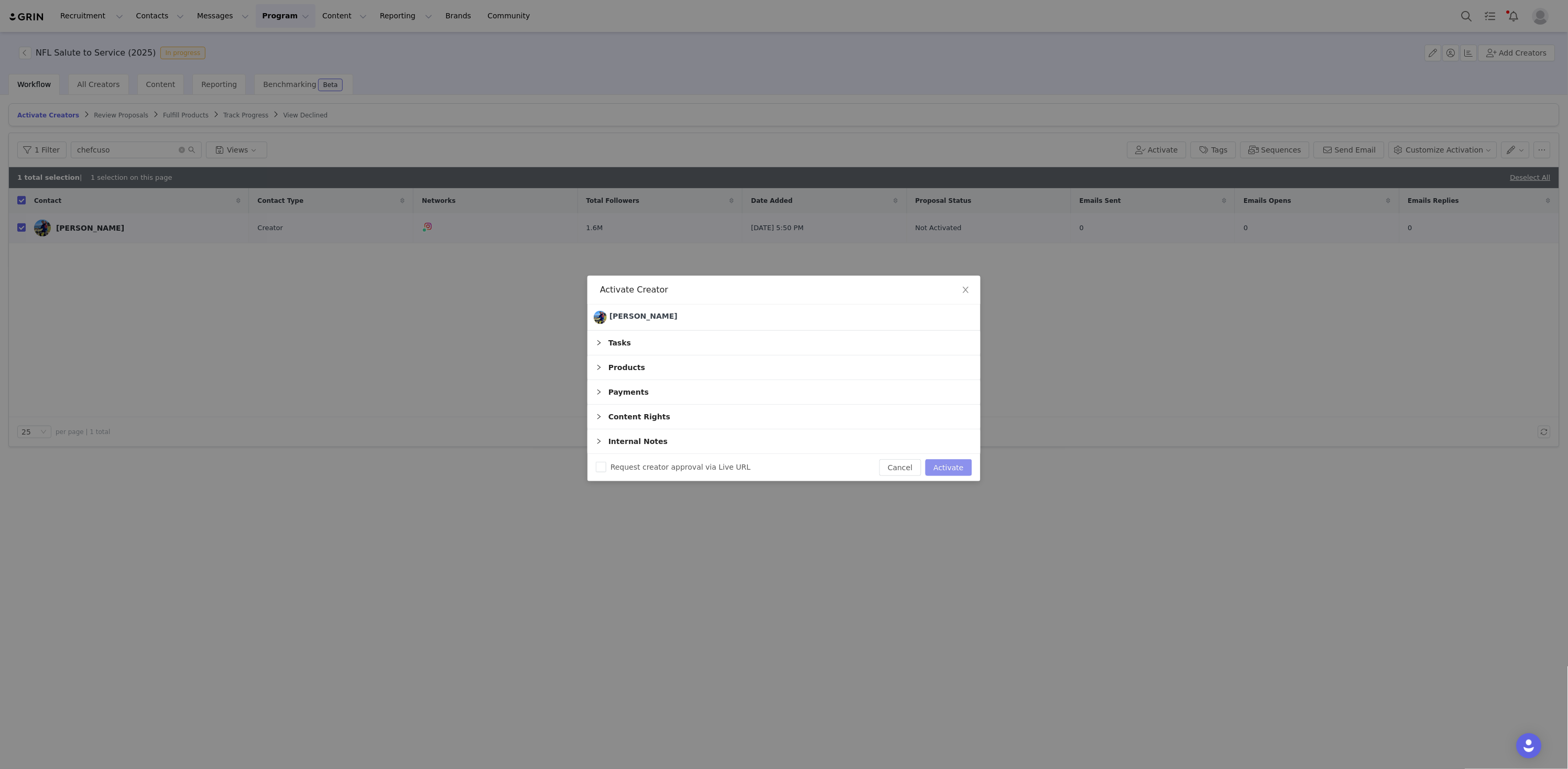
click at [953, 467] on button "Activate" at bounding box center [949, 467] width 46 height 16
checkbox input "false"
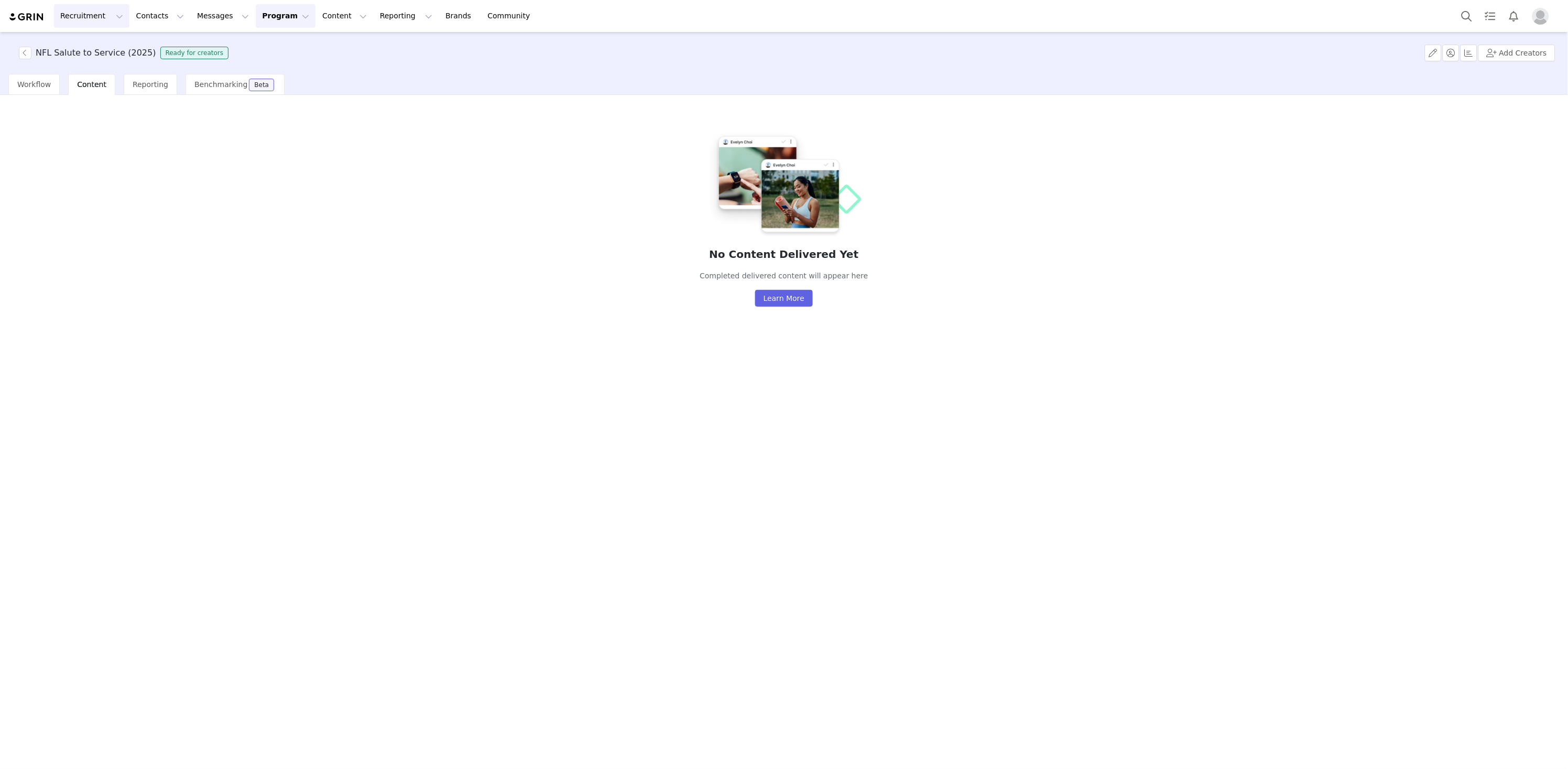
click at [81, 22] on button "Recruitment Recruitment" at bounding box center [91, 15] width 75 height 24
click at [103, 50] on p "Creator Search" at bounding box center [90, 45] width 55 height 11
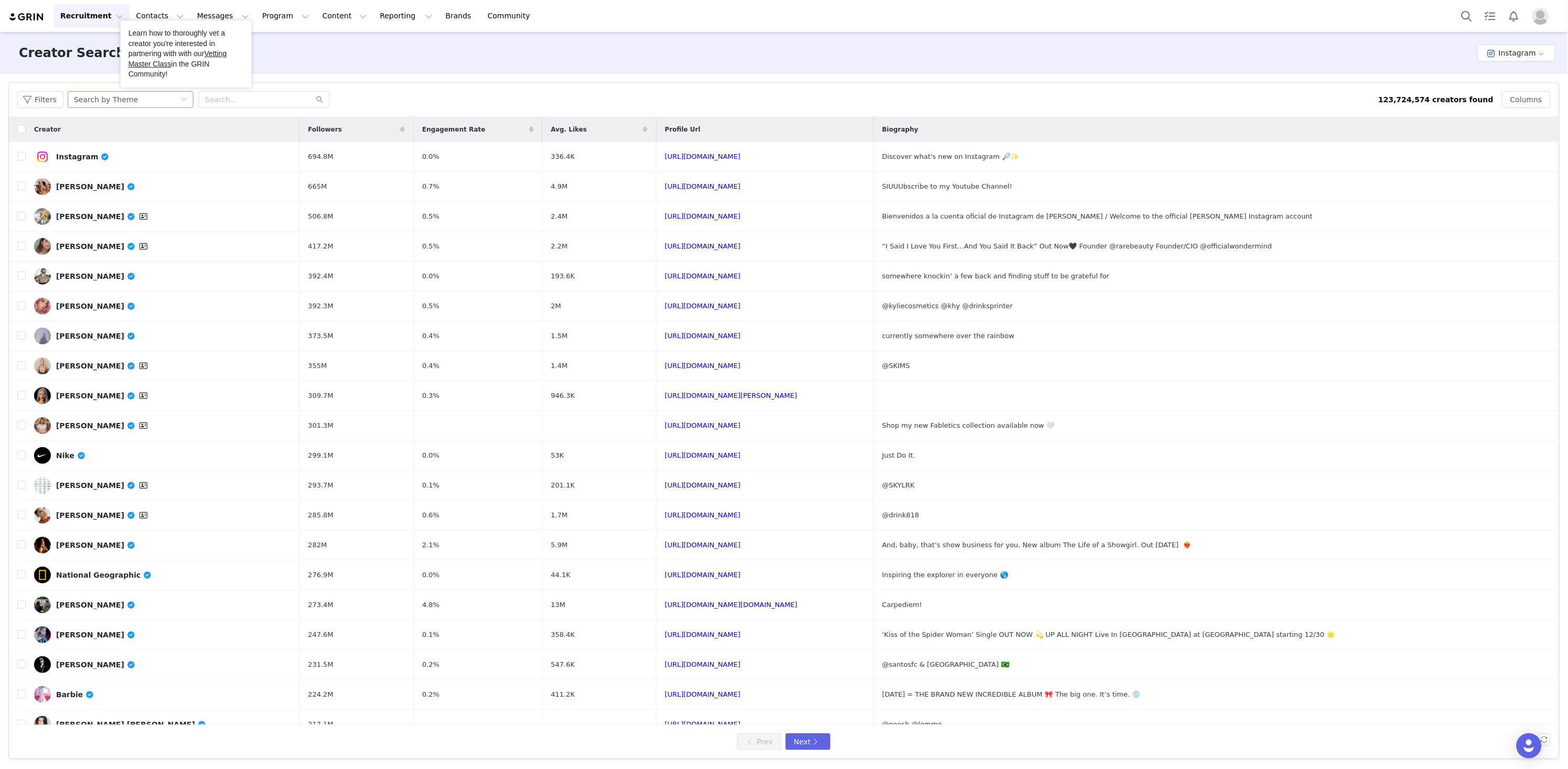
click at [167, 92] on div "Search by Theme" at bounding box center [127, 99] width 107 height 15
click at [167, 132] on li "Search by Creator" at bounding box center [133, 137] width 132 height 16
click at [267, 98] on input "text" at bounding box center [264, 99] width 131 height 16
paste input "https://www.instagram.com/cc_unsilenced/"
drag, startPoint x: 252, startPoint y: 102, endPoint x: 138, endPoint y: 90, distance: 114.6
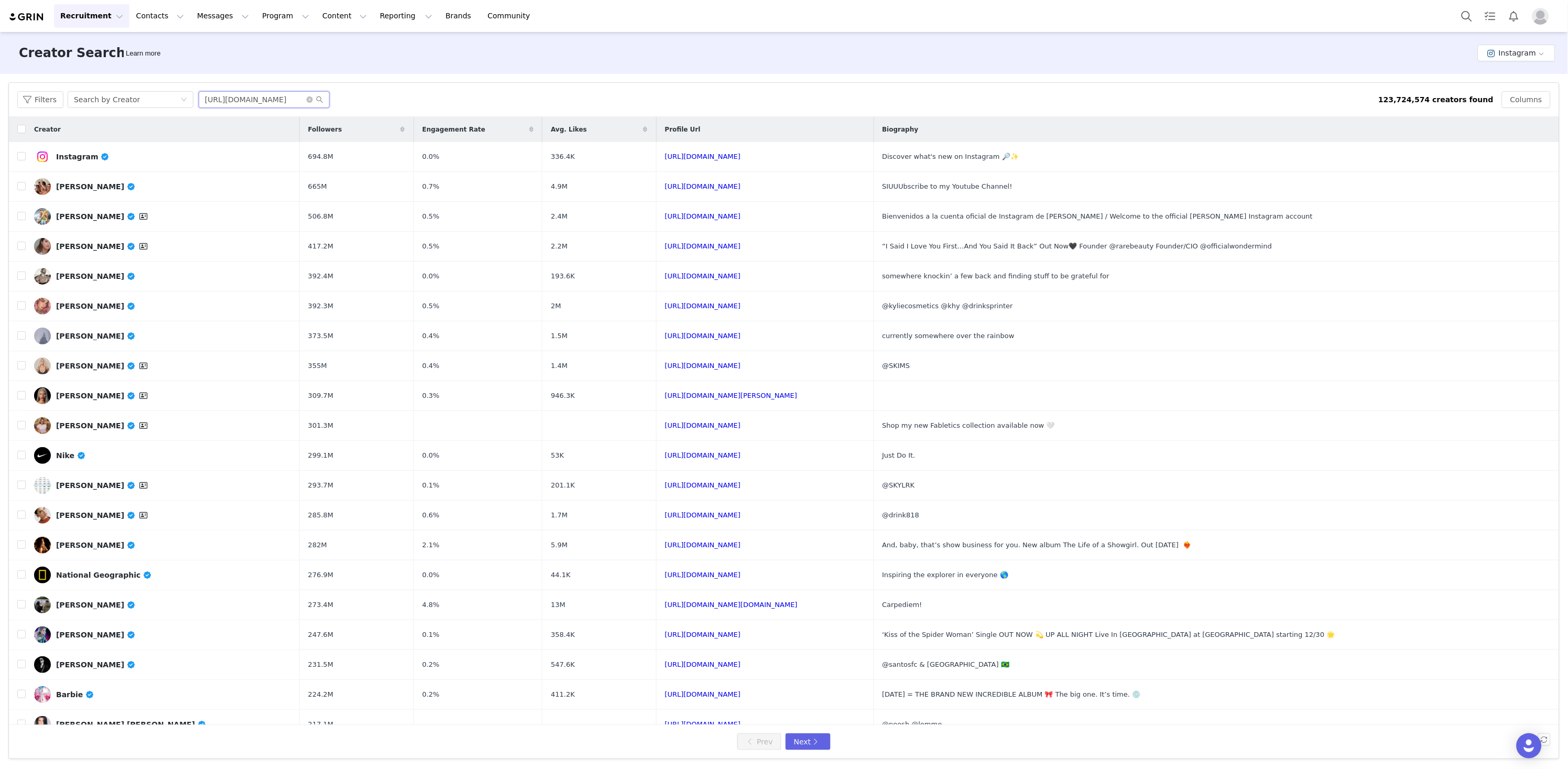
click at [135, 90] on div "Filters Search by Creator https://www.instagram.com/cc_unsilenced 123,724,574 c…" at bounding box center [784, 99] width 1551 height 34
click at [261, 100] on input "cc_unsilenced" at bounding box center [264, 99] width 131 height 16
type input "cc_unsilenced"
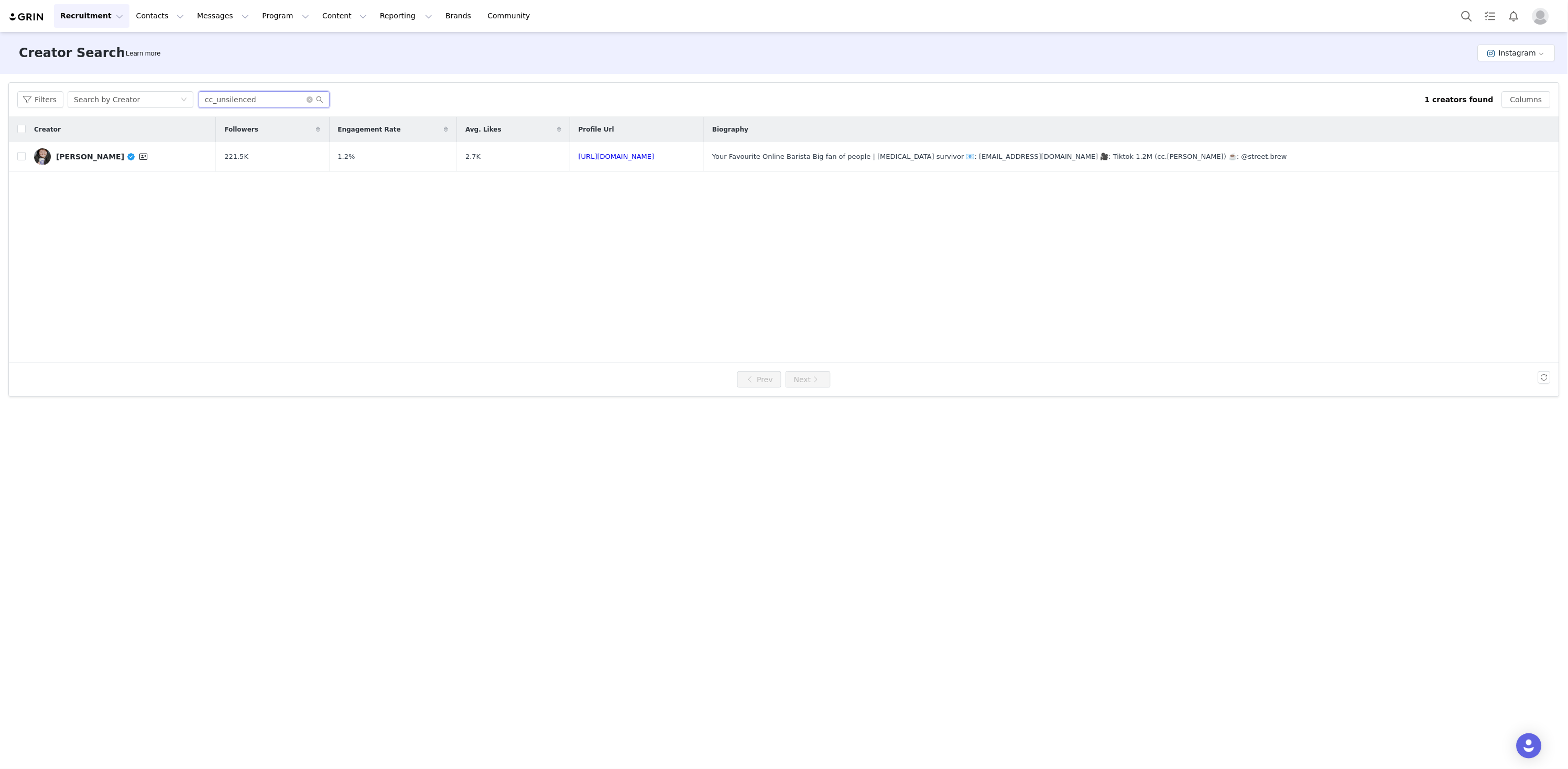
drag, startPoint x: 273, startPoint y: 104, endPoint x: 211, endPoint y: 99, distance: 62.2
click at [201, 100] on input "cc_unsilenced" at bounding box center [264, 99] width 131 height 16
click at [20, 157] on input "checkbox" at bounding box center [21, 156] width 9 height 9
checkbox input "true"
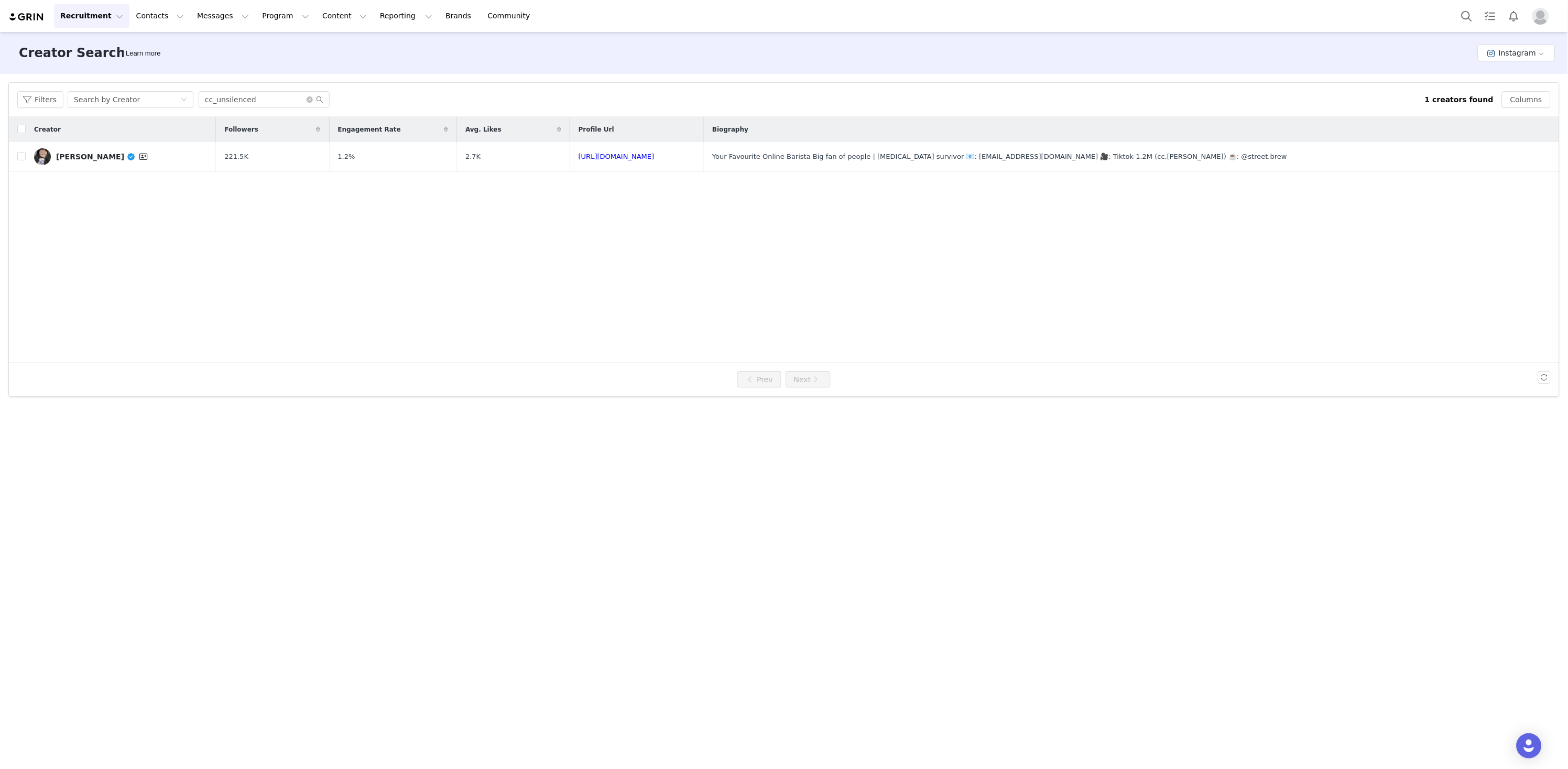
checkbox input "true"
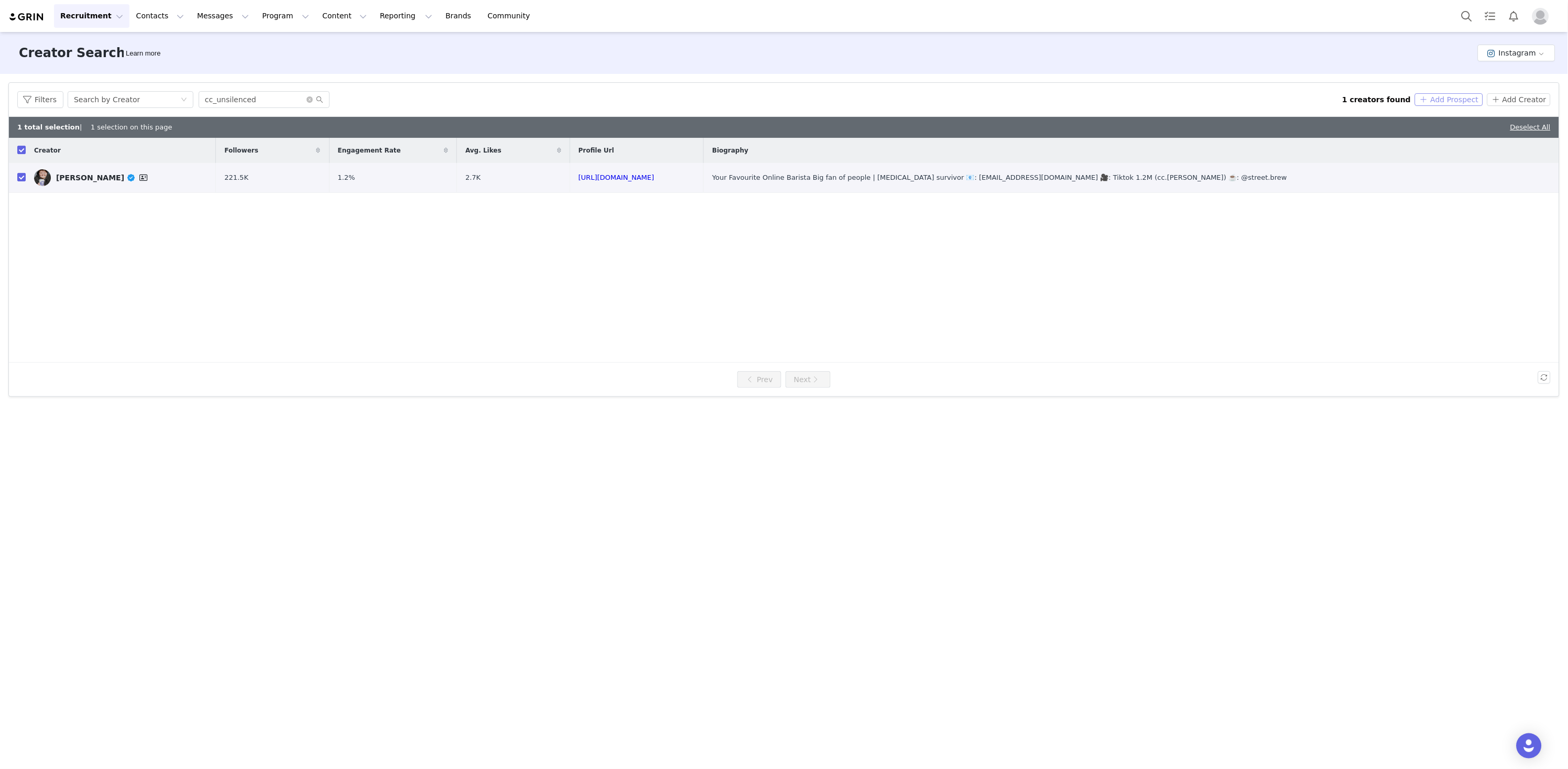
click at [1441, 95] on button "Add Prospect" at bounding box center [1449, 99] width 67 height 13
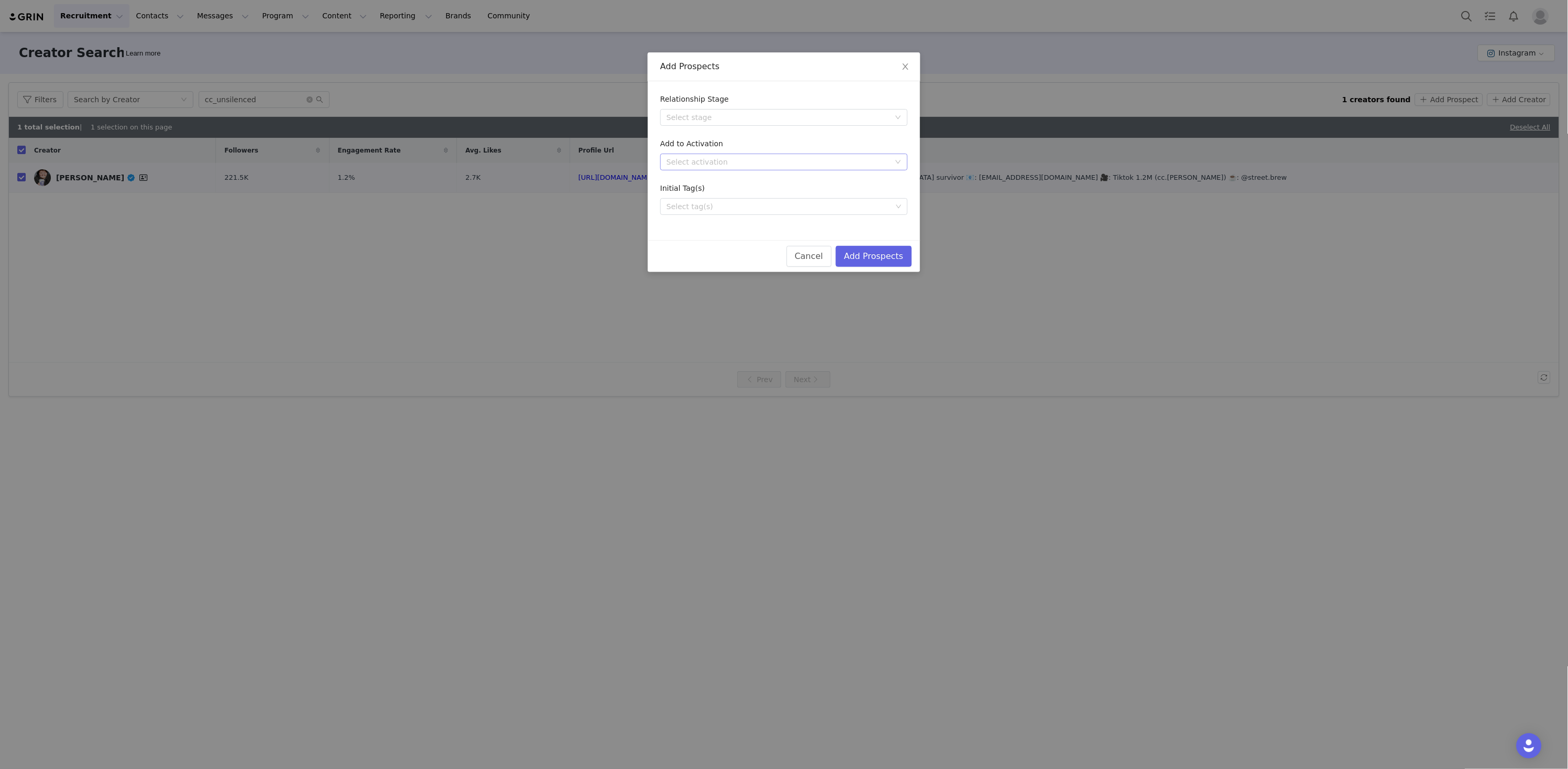
click at [781, 158] on div "Select activation" at bounding box center [779, 162] width 223 height 11
type input "salut"
click at [785, 182] on li "NFL Salute to Service (2025)" at bounding box center [784, 181] width 247 height 16
click at [875, 257] on button "Add Prospects" at bounding box center [873, 256] width 76 height 21
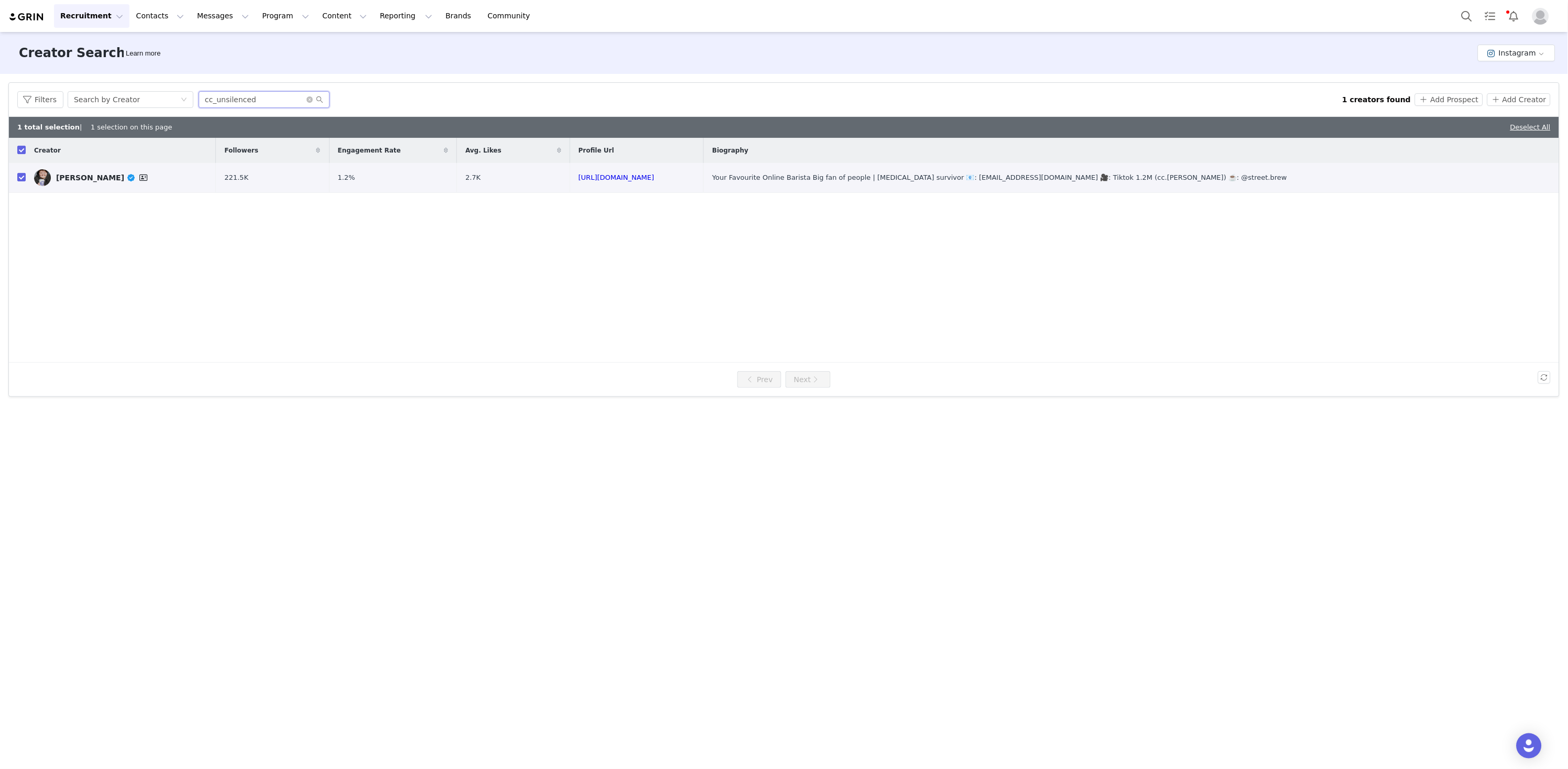
drag, startPoint x: 260, startPoint y: 102, endPoint x: 148, endPoint y: 78, distance: 114.5
click at [148, 78] on div "Filters Creator Audience Performance Current Creators Hide creators in my CRM B…" at bounding box center [784, 240] width 1568 height 331
paste input "https://www.instagram.com/taralynn.nyc/"
drag, startPoint x: 258, startPoint y: 99, endPoint x: 163, endPoint y: 89, distance: 95.5
click at [157, 89] on div "Filters Search by Creator https://www.instagram.com/taralynn.nyc 1 creators fou…" at bounding box center [784, 99] width 1551 height 34
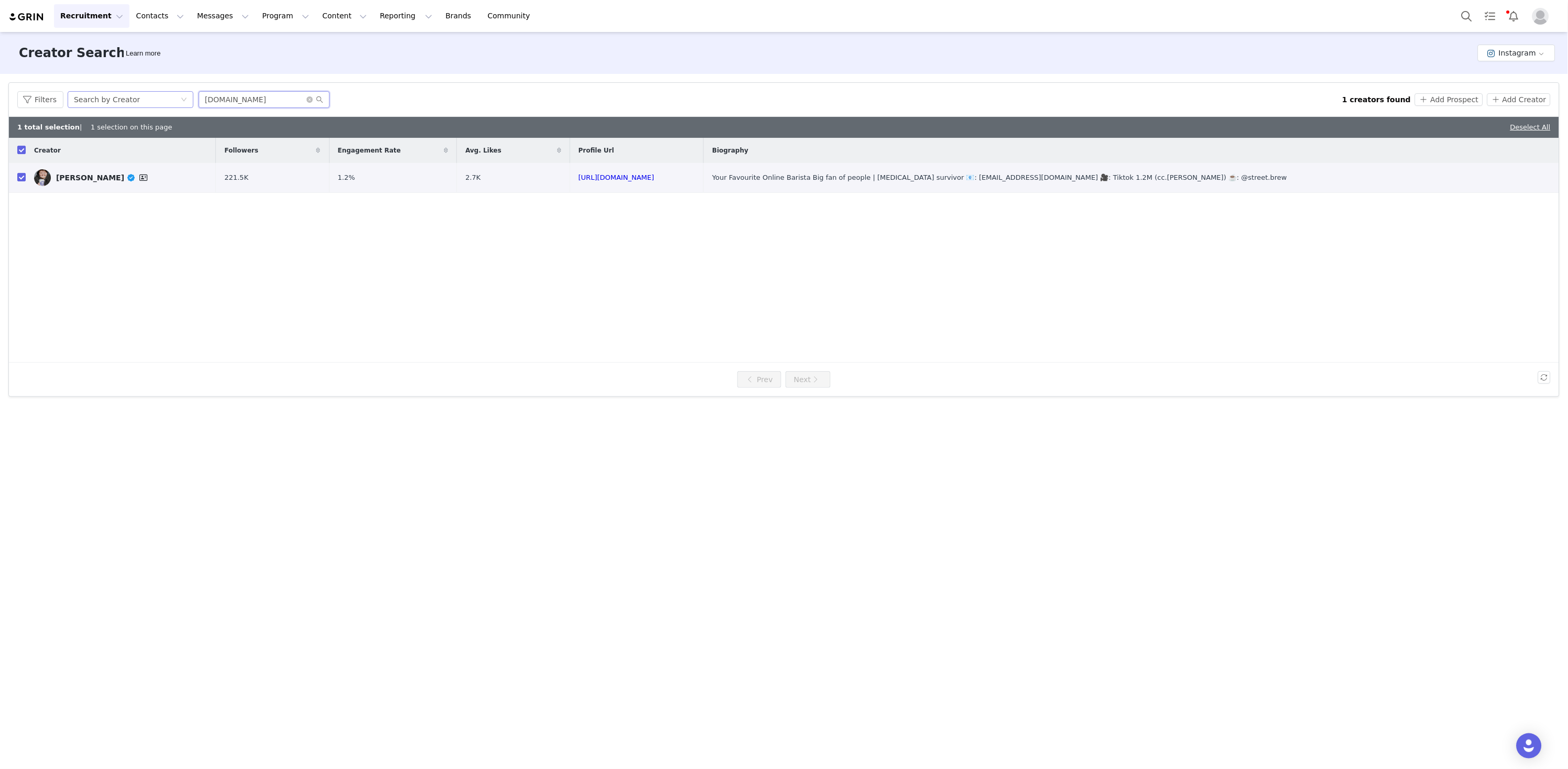
drag, startPoint x: 261, startPoint y: 98, endPoint x: 180, endPoint y: 92, distance: 81.2
click at [180, 92] on div "Filters Search by Creator taralynn.nyc" at bounding box center [680, 99] width 1325 height 16
click at [259, 100] on input "[DOMAIN_NAME]" at bounding box center [264, 99] width 131 height 16
type input "[DOMAIN_NAME]"
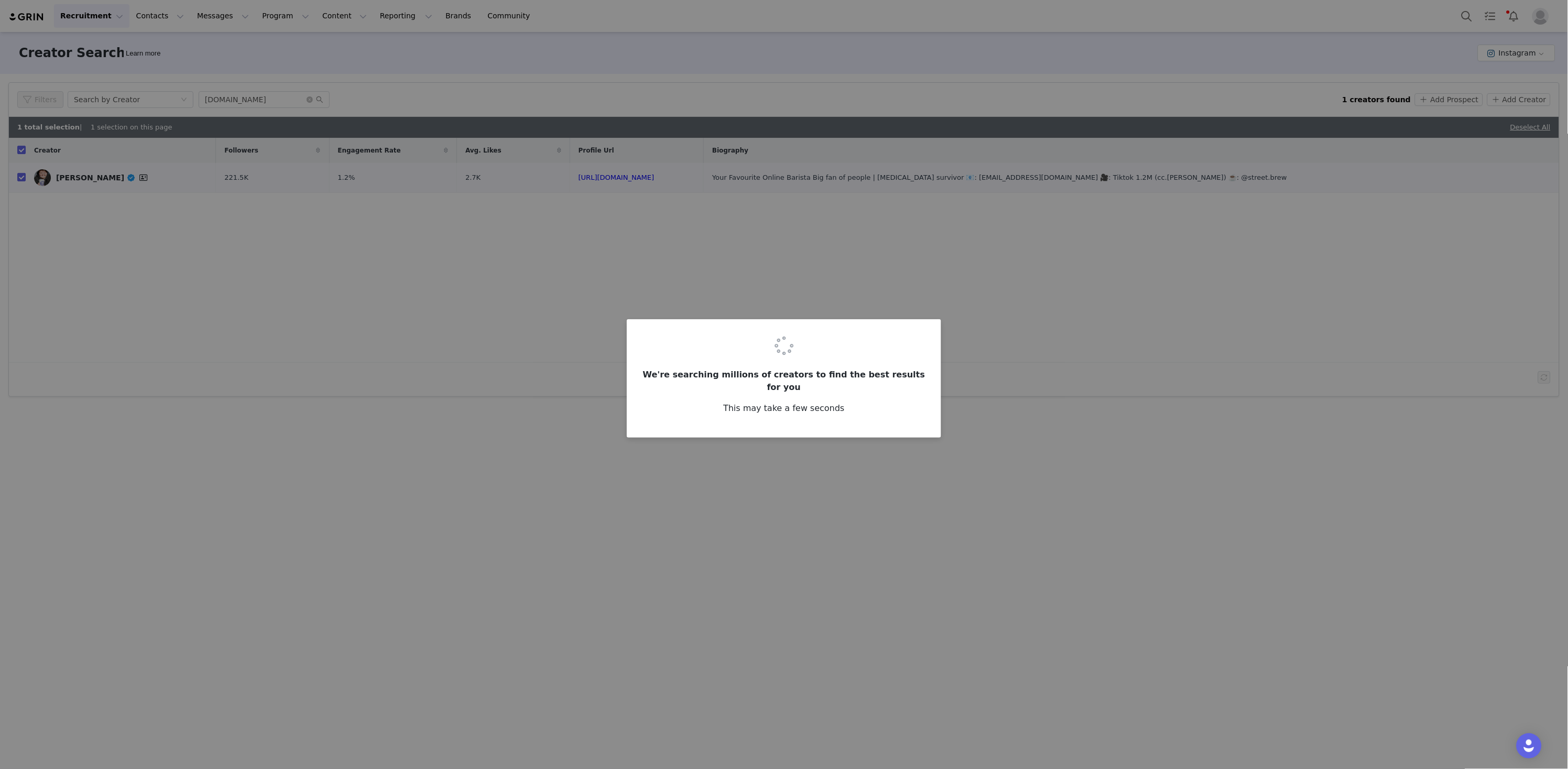
checkbox input "false"
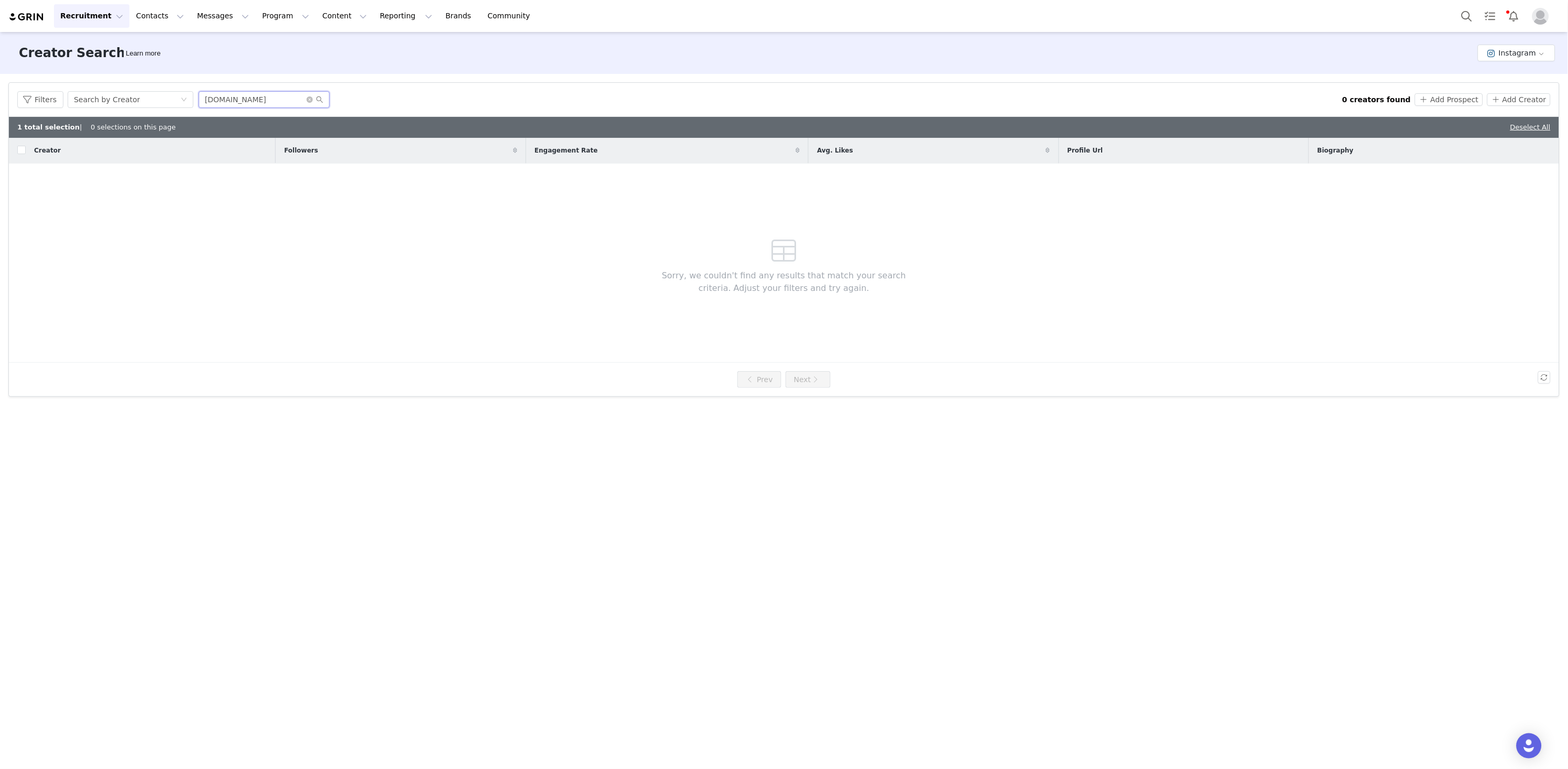
click at [204, 98] on input "[DOMAIN_NAME]" at bounding box center [264, 99] width 131 height 16
drag, startPoint x: 251, startPoint y: 96, endPoint x: 149, endPoint y: 82, distance: 103.0
click at [148, 83] on div "Filters Search by Creator taralynn.nyc 0 creators found Add Prospect Add Creator" at bounding box center [784, 99] width 1551 height 34
paste input "https://www.instagram.com/saracivian/"
drag, startPoint x: 265, startPoint y: 101, endPoint x: 85, endPoint y: 90, distance: 180.3
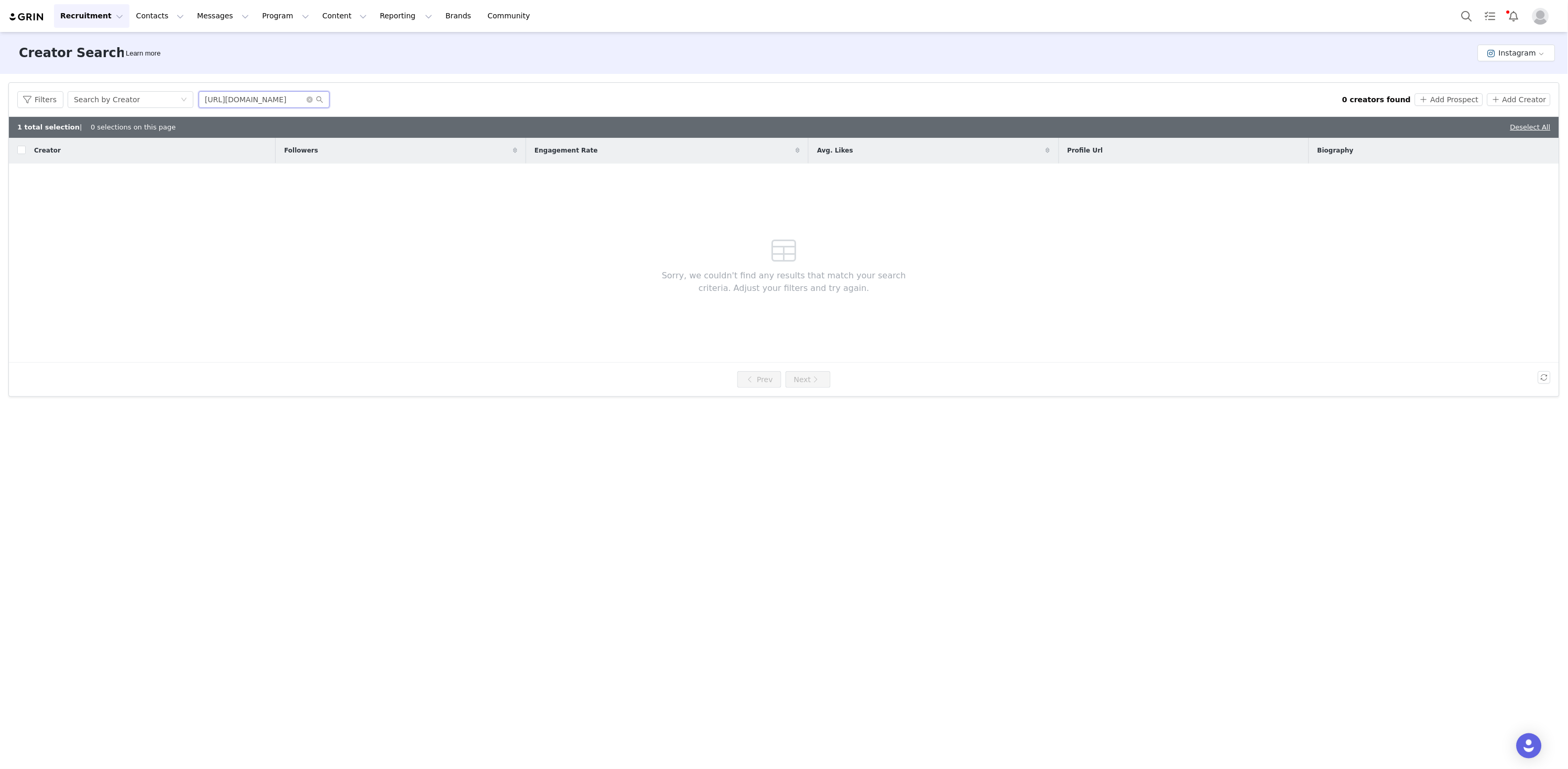
click at [85, 90] on div "Filters Search by Creator https://www.instagram.com/saracivian/ 0 creators foun…" at bounding box center [784, 99] width 1551 height 34
click at [268, 102] on input "saracivian/" at bounding box center [264, 99] width 131 height 16
type input "saracivian"
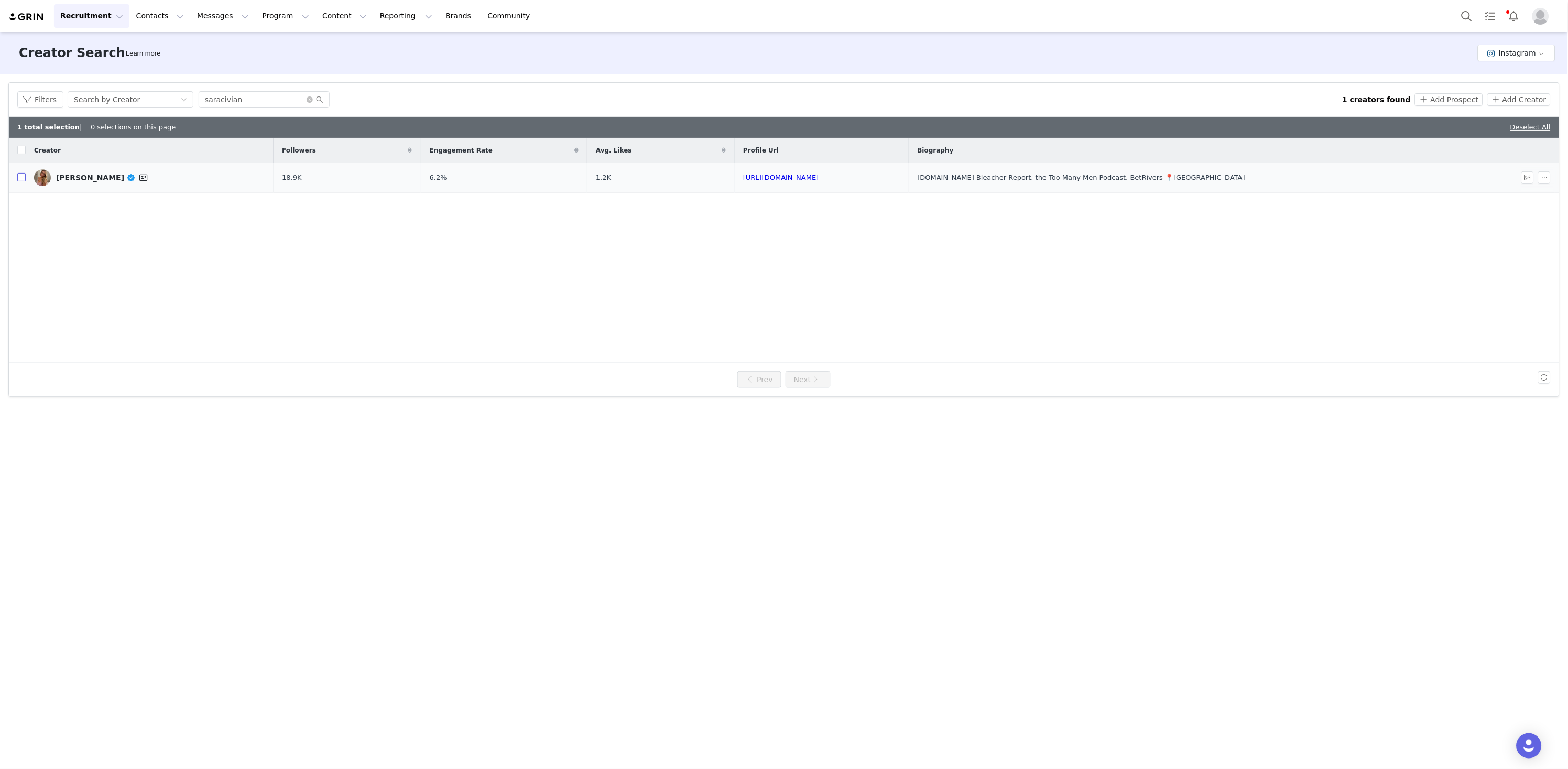
click at [20, 178] on input "checkbox" at bounding box center [21, 177] width 9 height 9
checkbox input "true"
click at [1458, 99] on button "Add Prospect" at bounding box center [1449, 99] width 67 height 13
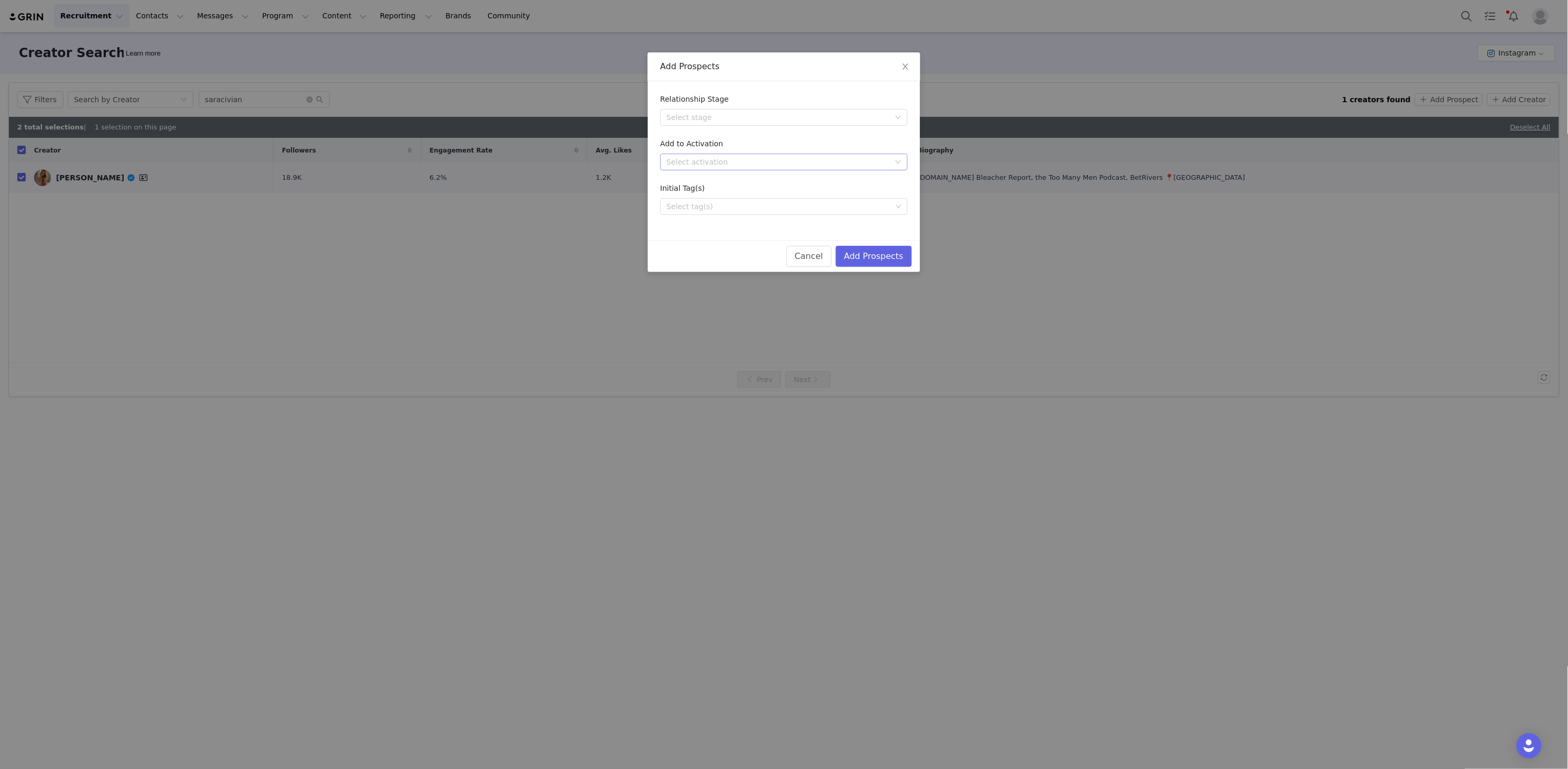
click at [771, 157] on div "Select activation" at bounding box center [779, 162] width 223 height 11
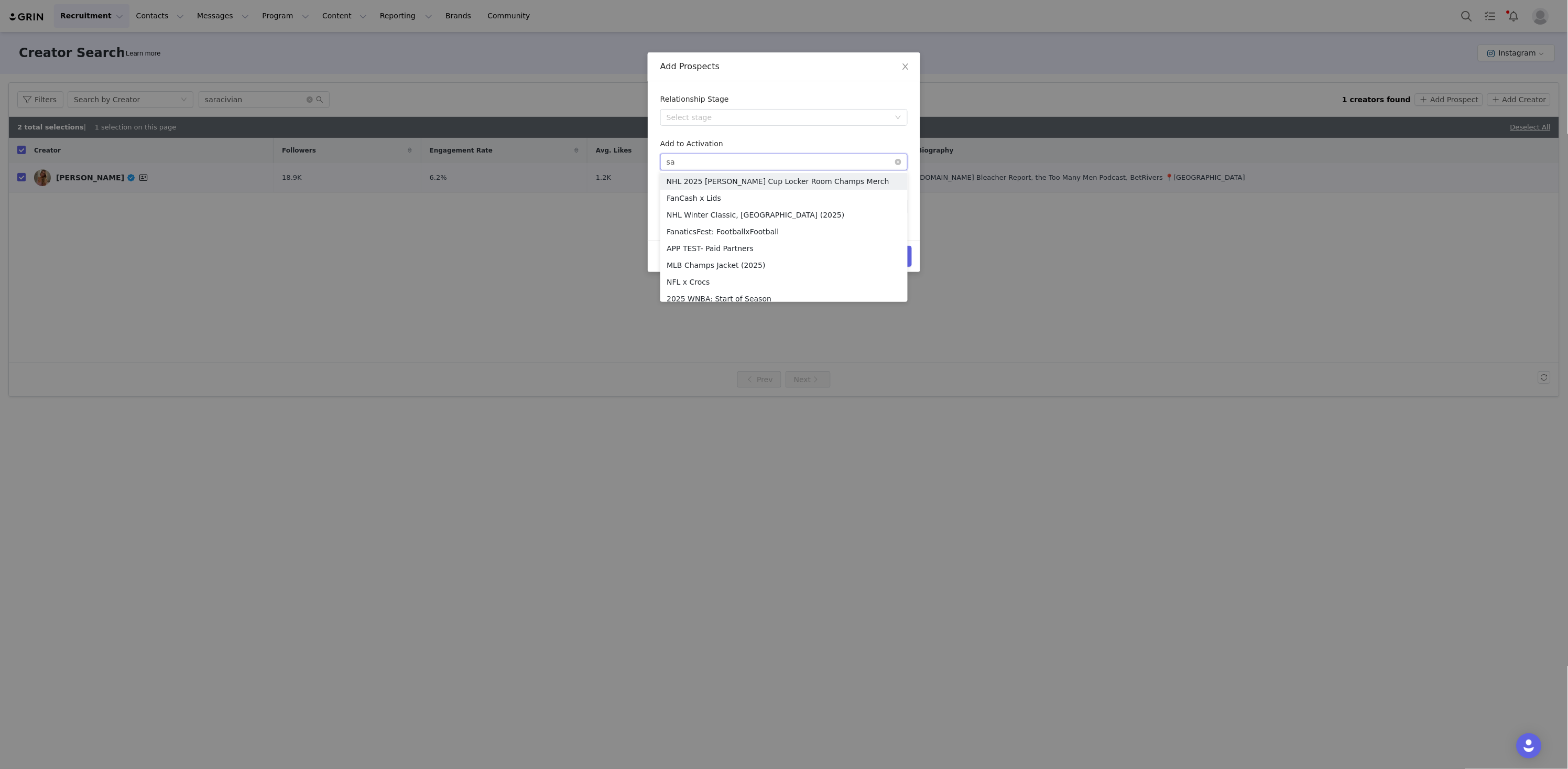
type input "[PERSON_NAME]"
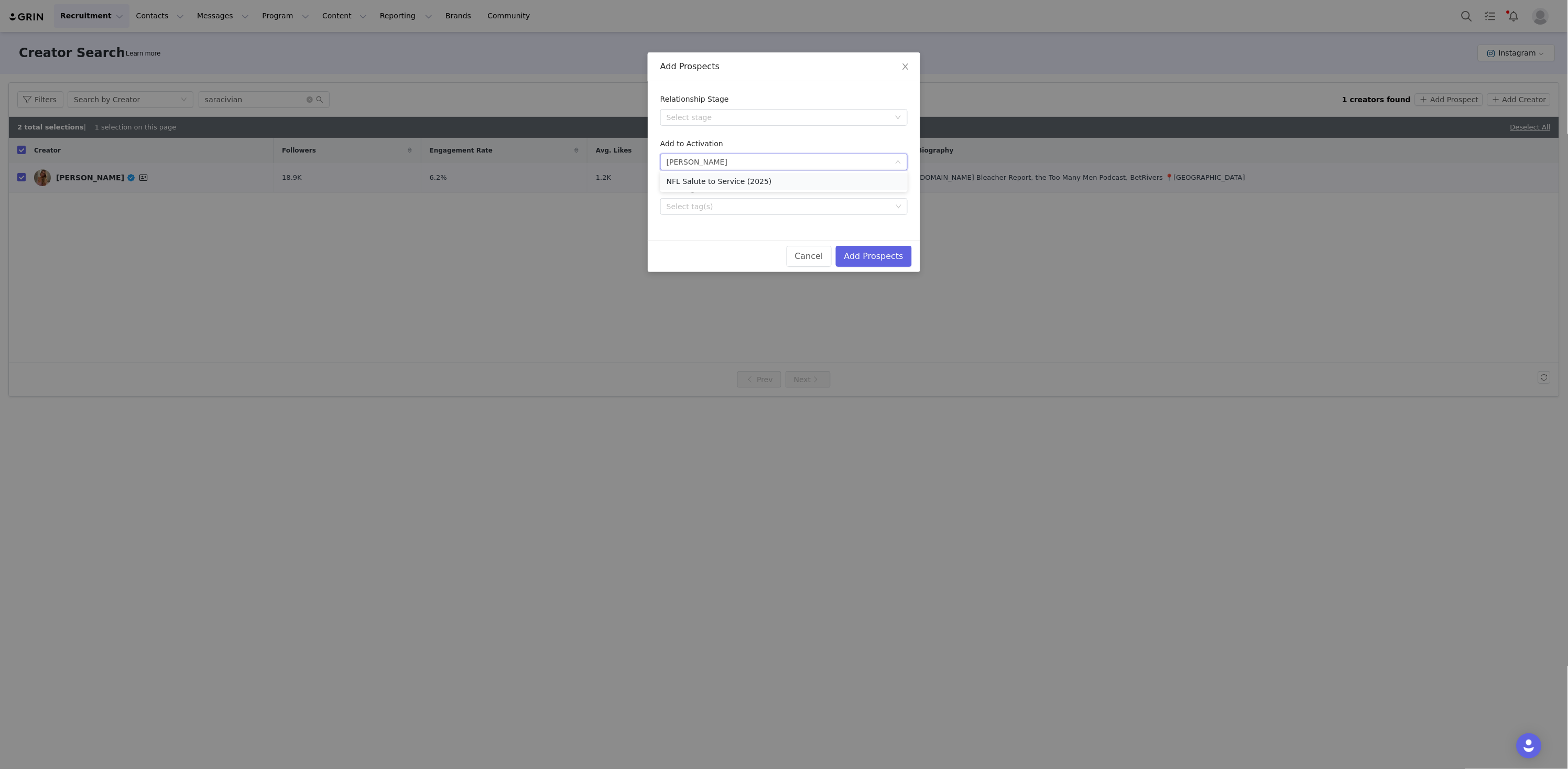
click at [782, 185] on li "NFL Salute to Service (2025)" at bounding box center [784, 181] width 247 height 16
click at [896, 259] on button "Add Prospects" at bounding box center [873, 256] width 76 height 21
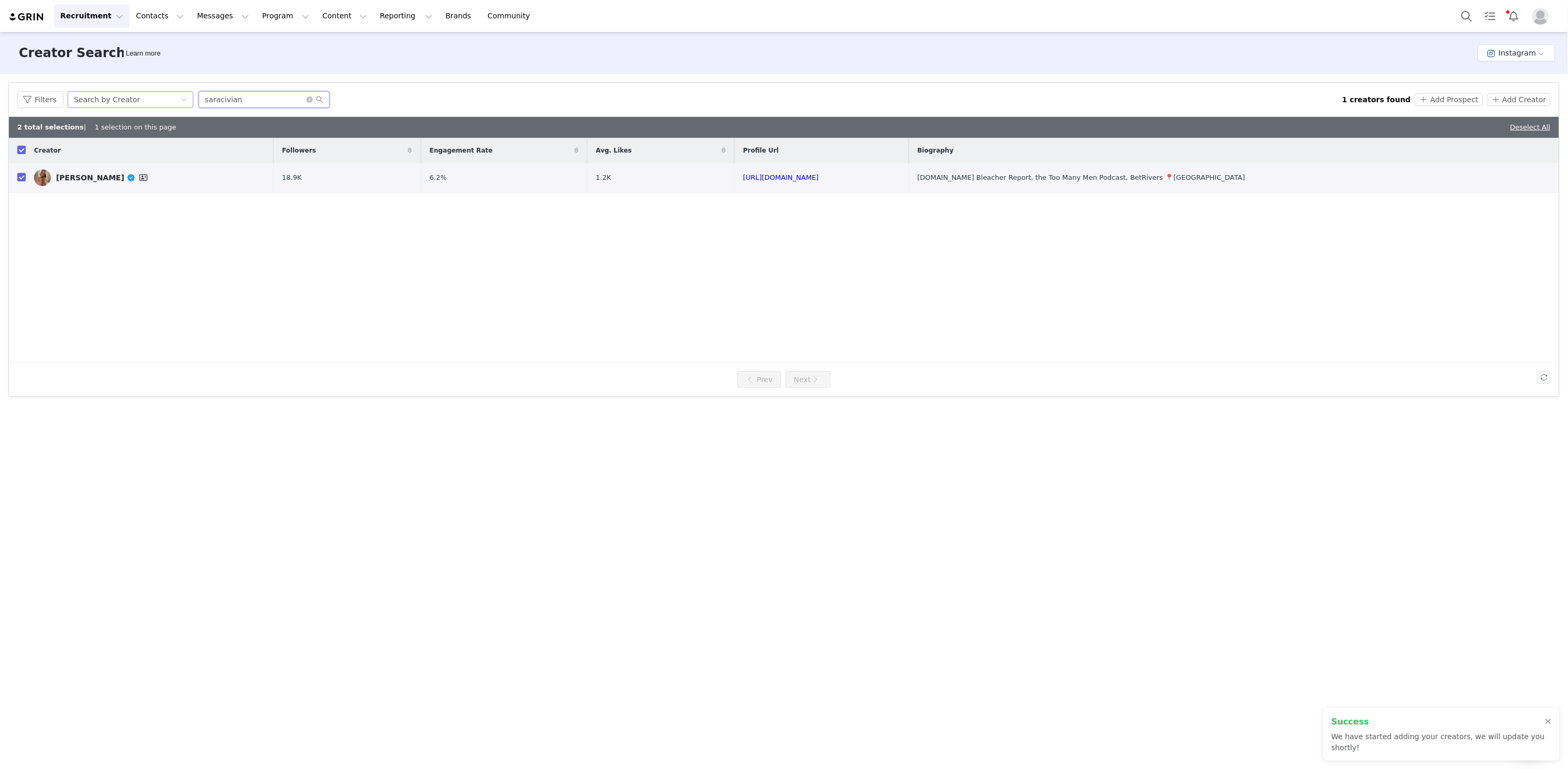
drag, startPoint x: 250, startPoint y: 98, endPoint x: 188, endPoint y: 92, distance: 62.3
click at [188, 92] on div "Filters Search by Creator saracivian" at bounding box center [680, 99] width 1325 height 16
paste input "Briar Bonadonna"
type input "Briar Bonadonna"
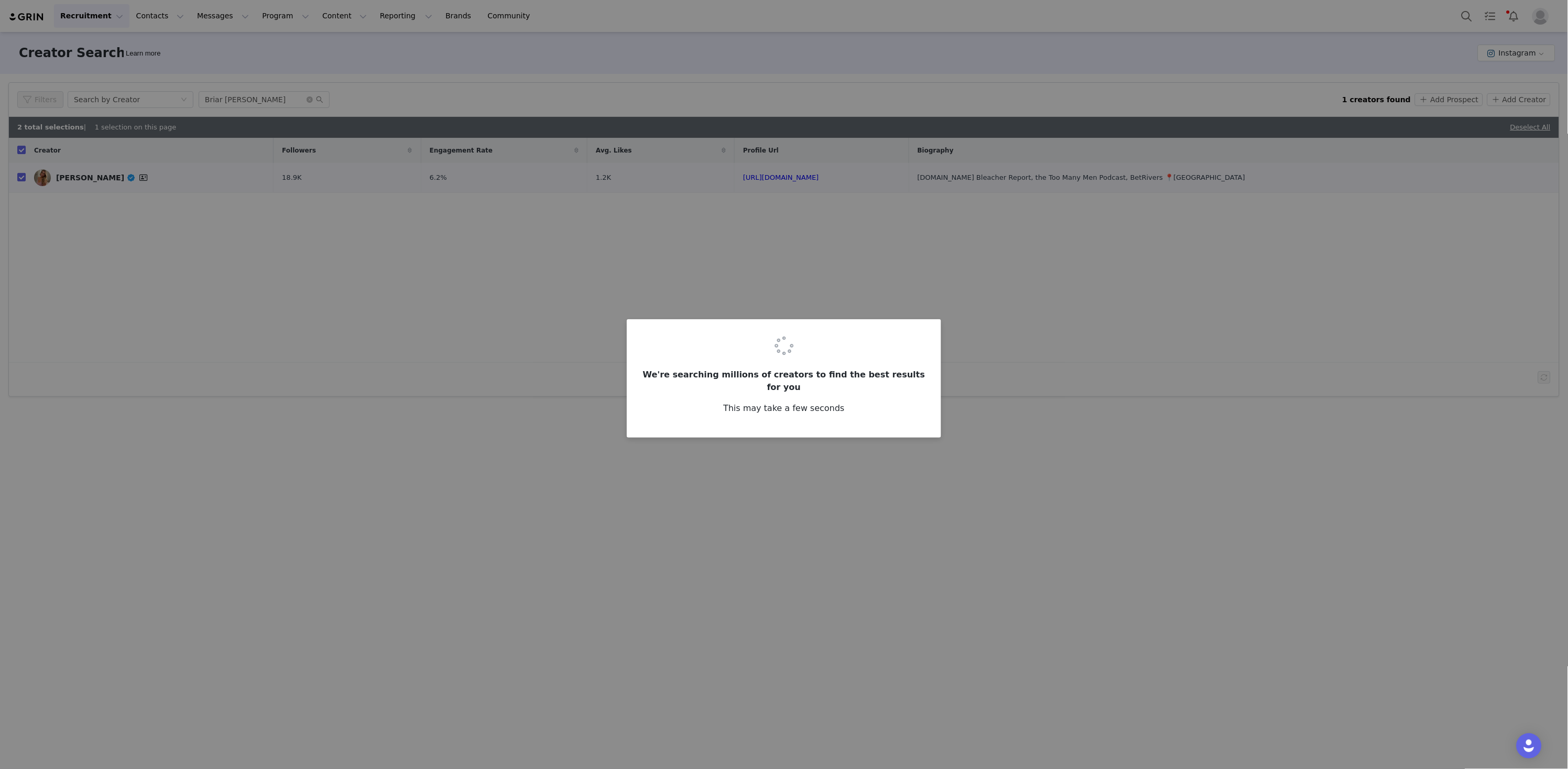
checkbox input "false"
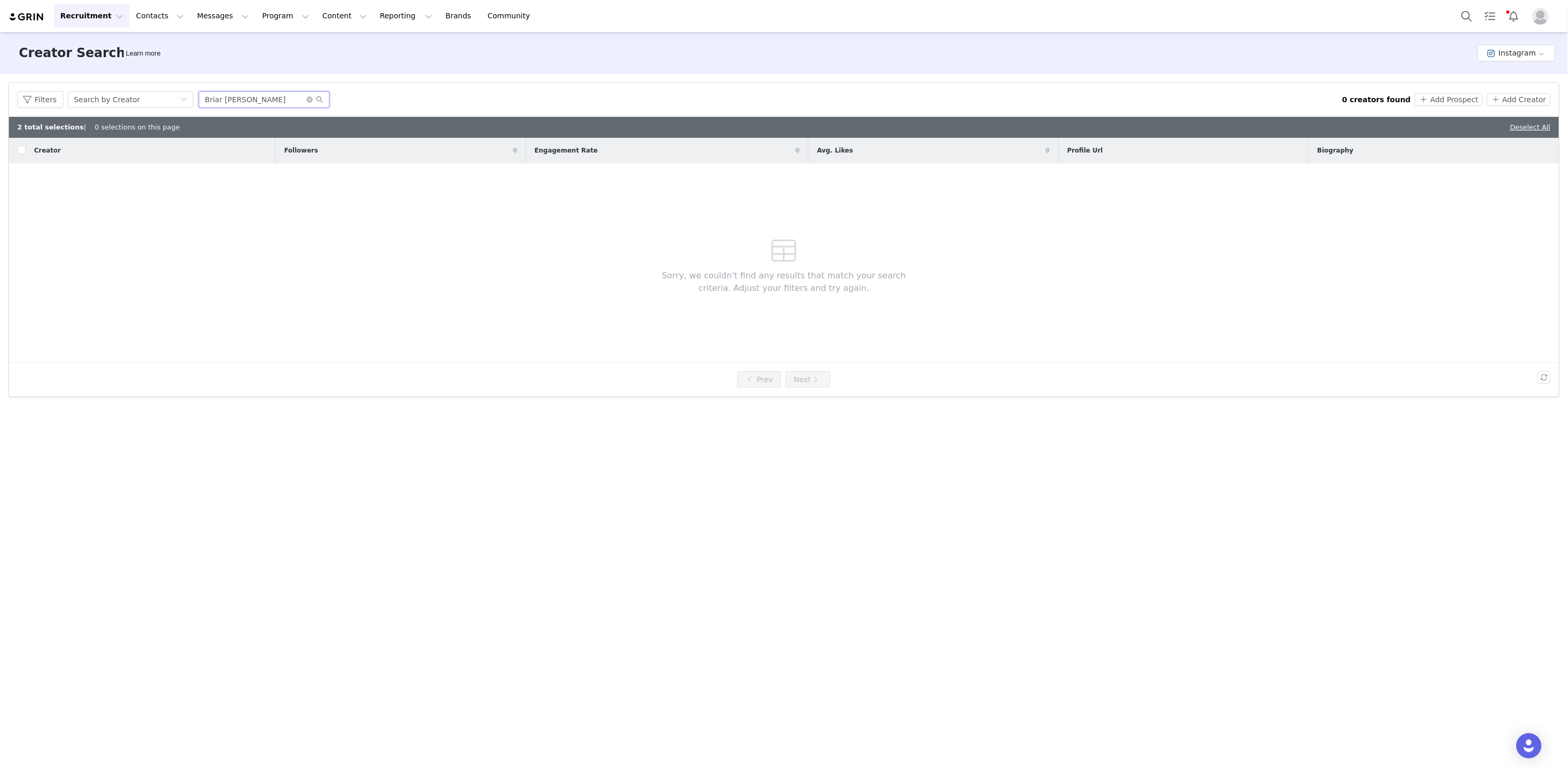
drag, startPoint x: 278, startPoint y: 98, endPoint x: 135, endPoint y: 78, distance: 144.4
click at [135, 78] on div "Filters Creator Audience Performance Current Creators Hide creators in my CRM B…" at bounding box center [784, 240] width 1568 height 331
paste input "https://www.instagram.com/ailishforfar/"
drag, startPoint x: 263, startPoint y: 99, endPoint x: 107, endPoint y: 85, distance: 156.6
click at [107, 85] on div "Filters Search by Creator https://www.instagram.com/ailishforfar 0 creators fou…" at bounding box center [784, 99] width 1551 height 34
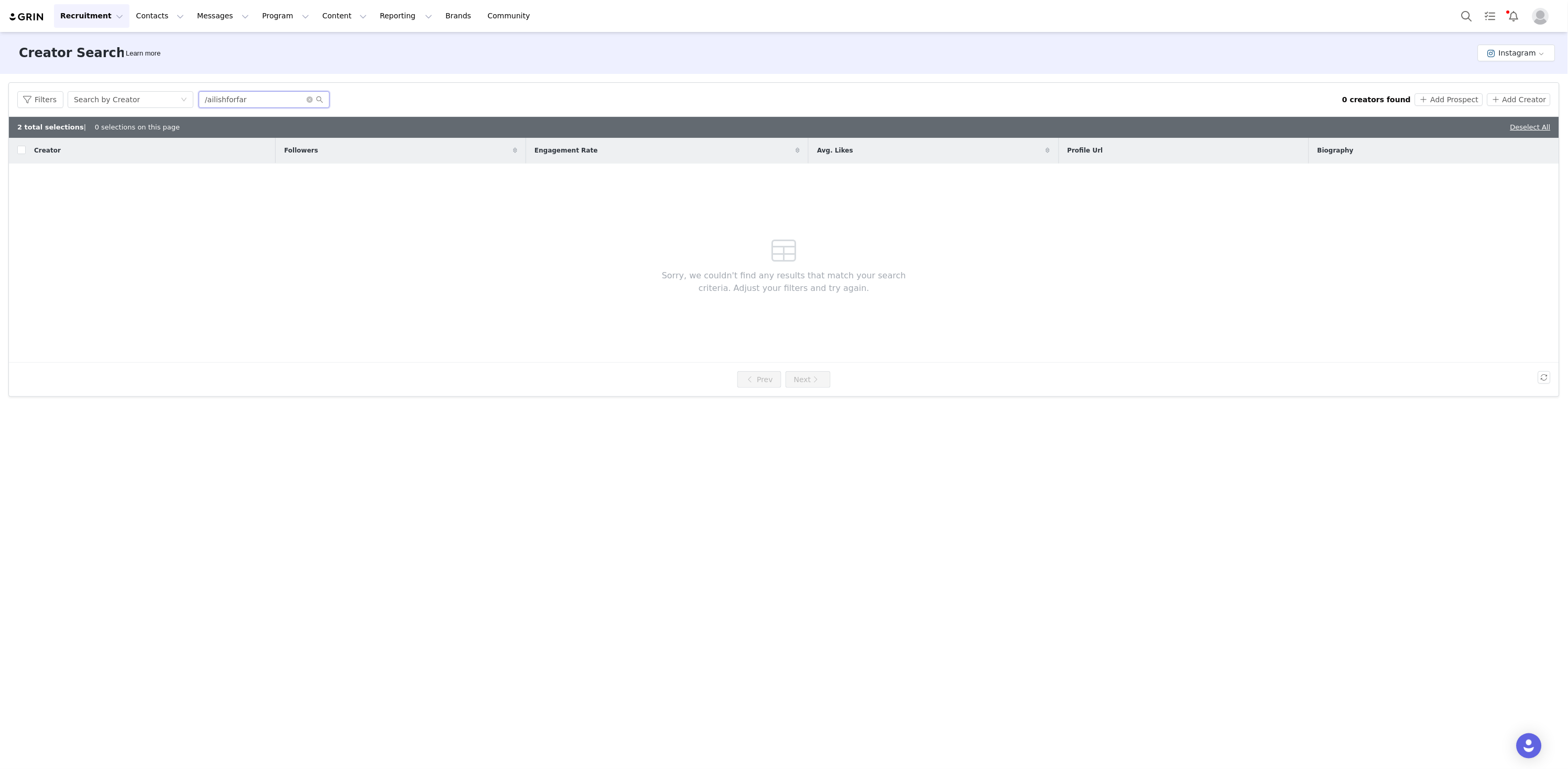
type input "/ailishforfar"
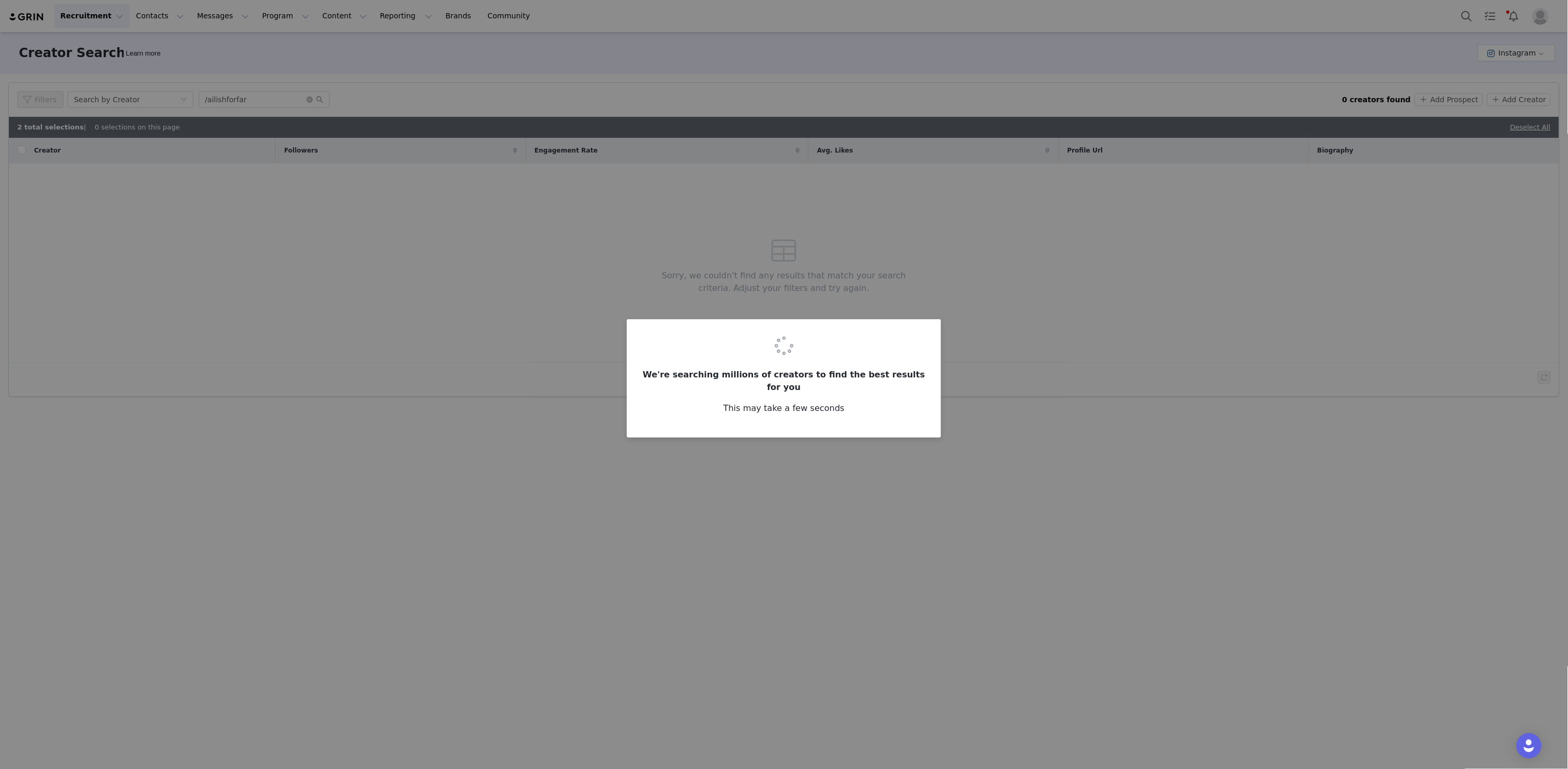
click at [219, 99] on div "We're searching millions of creators to find the best results for you This may …" at bounding box center [784, 384] width 1568 height 769
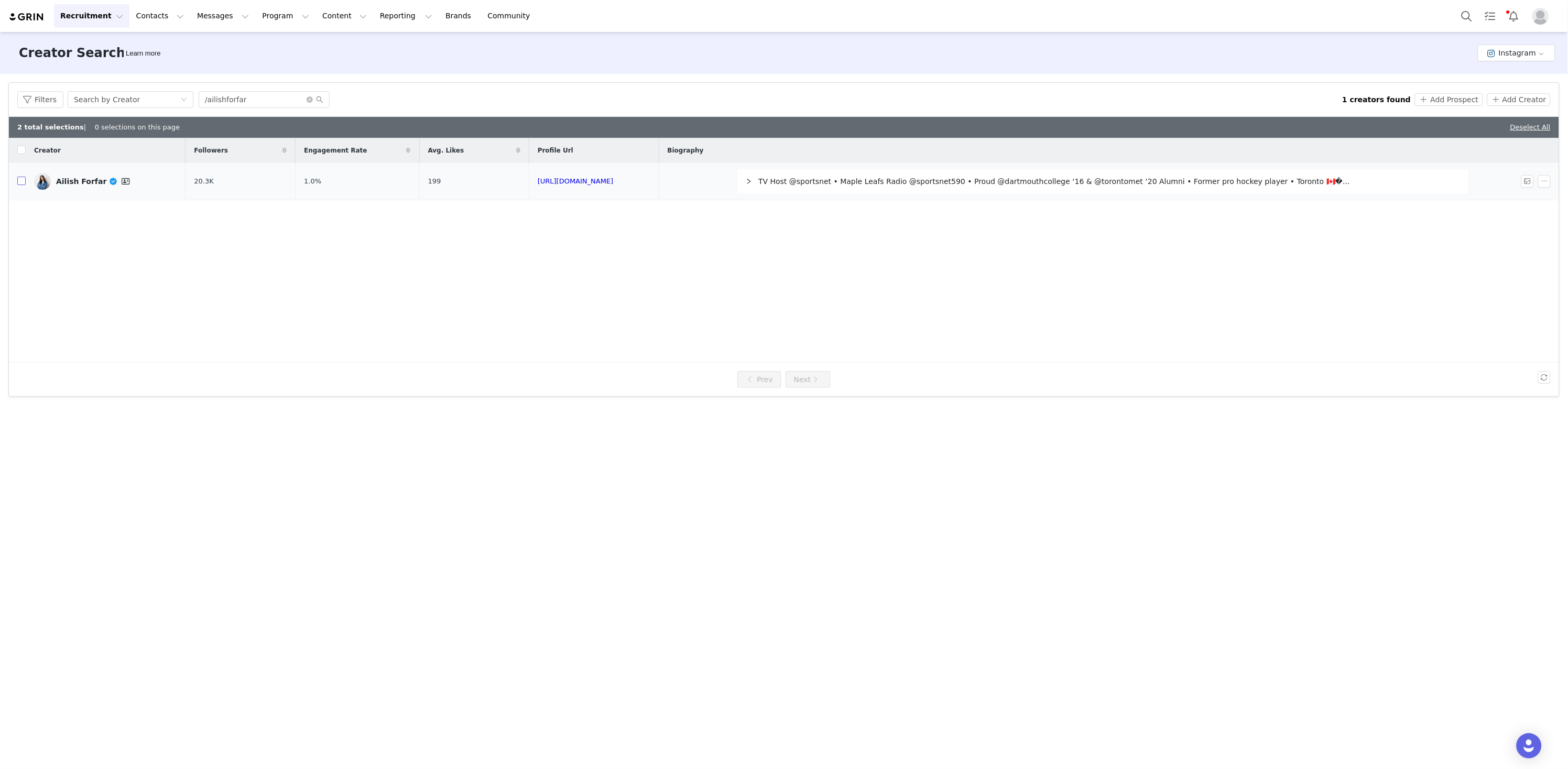
click at [24, 183] on input "checkbox" at bounding box center [21, 180] width 9 height 9
checkbox input "true"
click at [1441, 96] on button "Add Prospect" at bounding box center [1449, 99] width 67 height 13
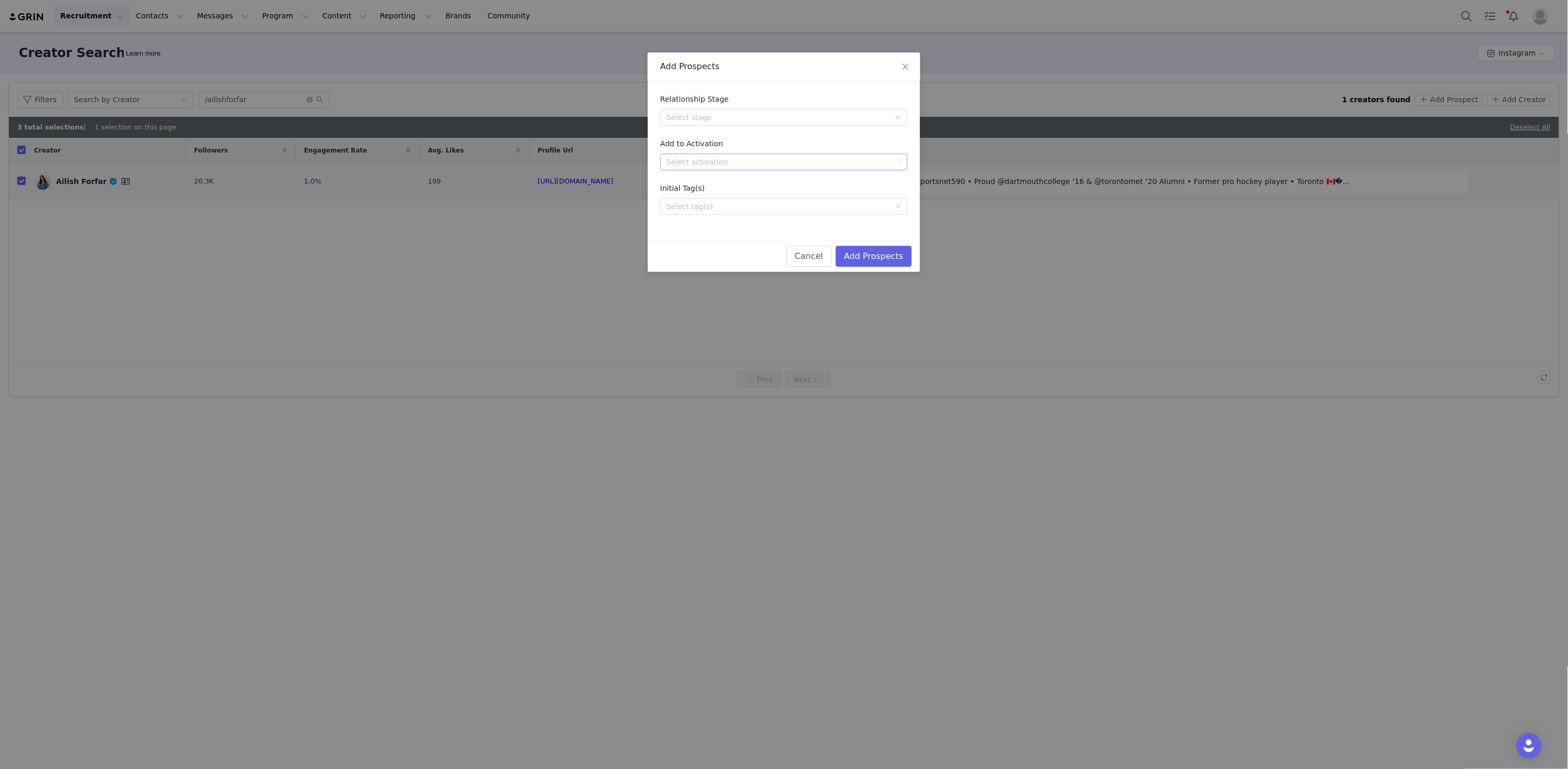
click at [782, 159] on div "Select activation" at bounding box center [779, 162] width 223 height 11
type input "[PERSON_NAME]"
click at [832, 182] on li "NFL Salute to Service (2025)" at bounding box center [784, 181] width 247 height 16
click at [887, 253] on button "Add Prospects" at bounding box center [873, 256] width 76 height 21
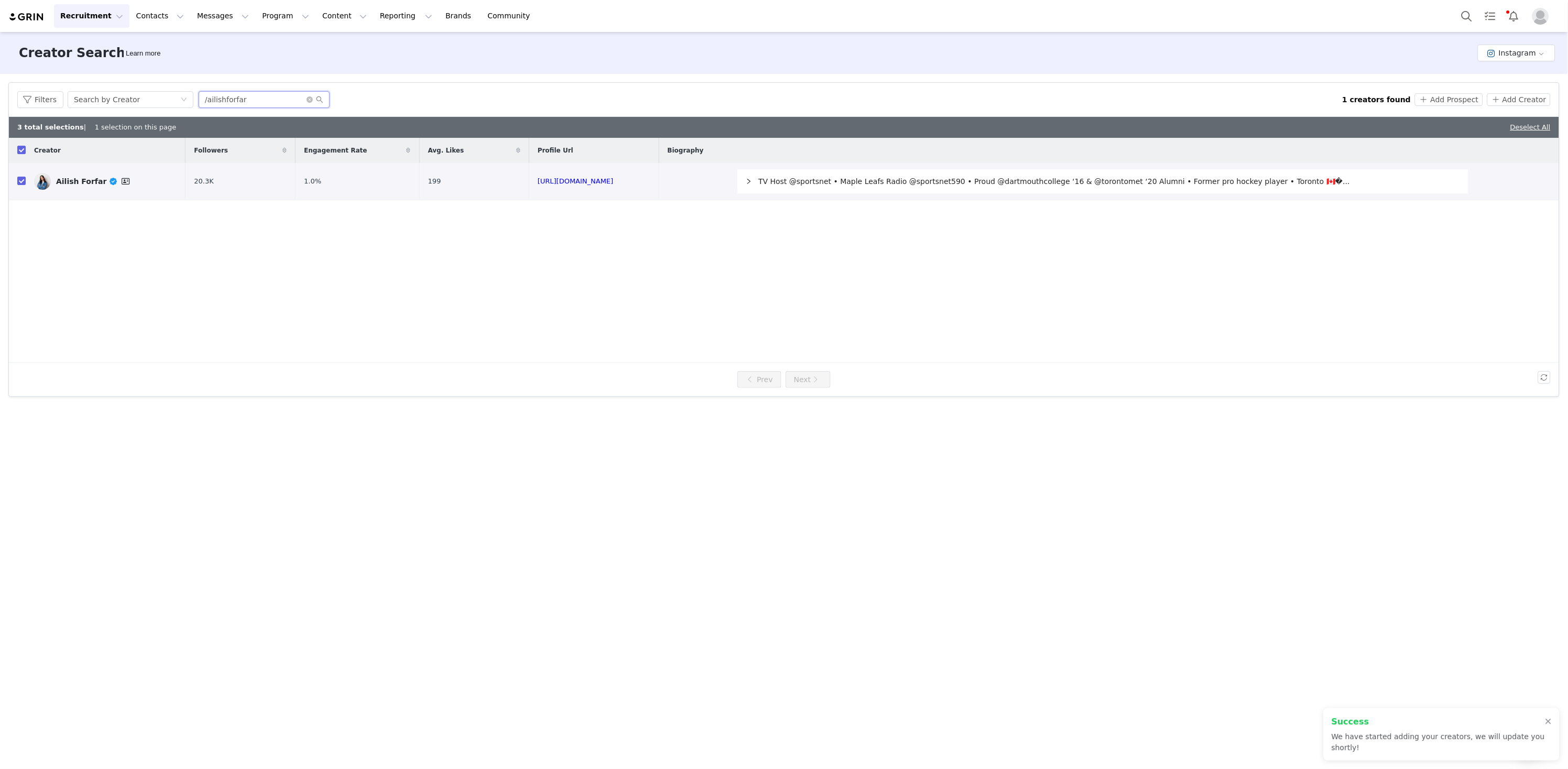
drag, startPoint x: 253, startPoint y: 98, endPoint x: 207, endPoint y: 96, distance: 46.0
click at [207, 96] on input "/ailishforfar" at bounding box center [264, 99] width 131 height 16
paste input "sportsnschmid"
type input "/sportsnschmid"
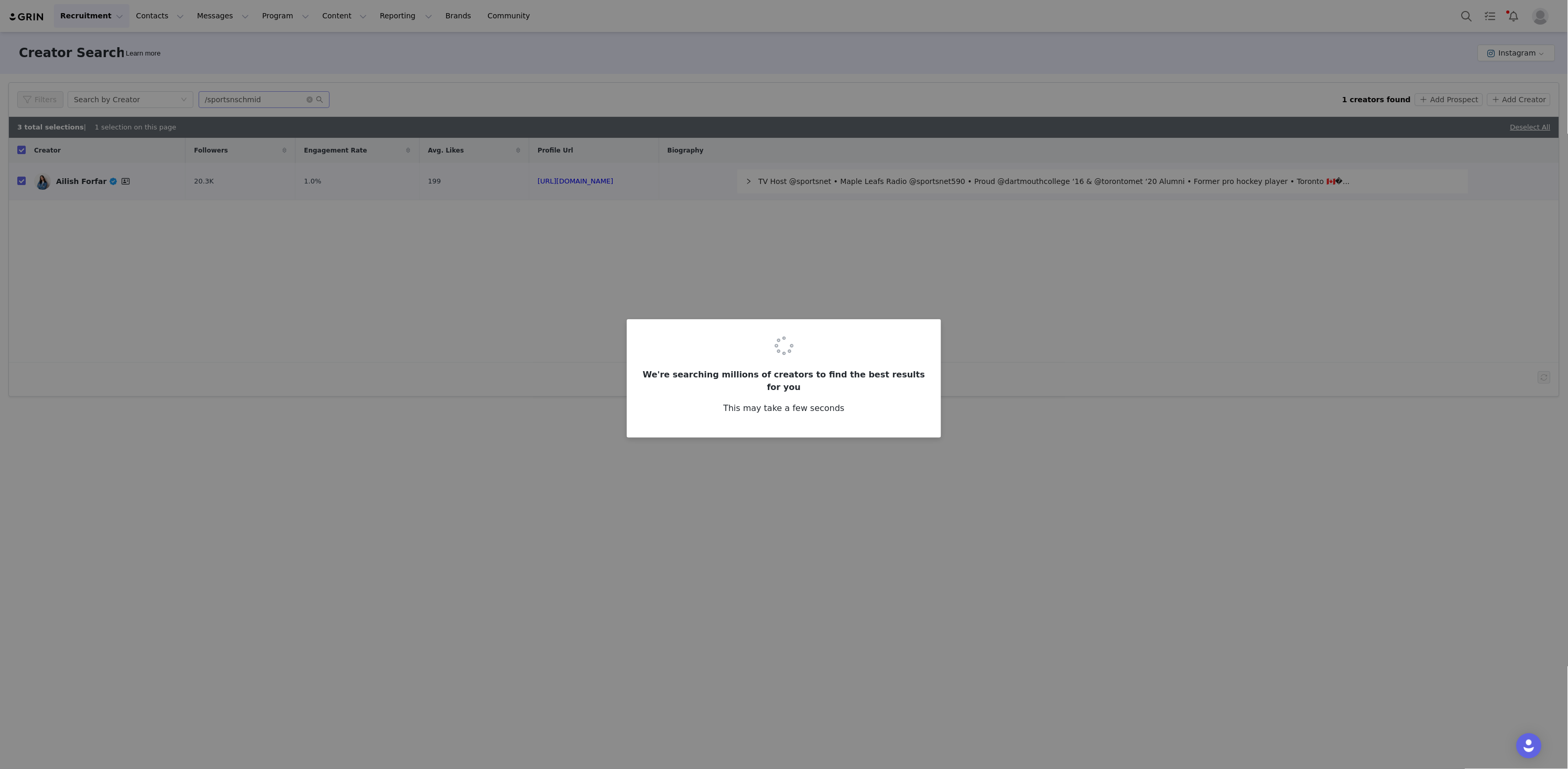
checkbox input "false"
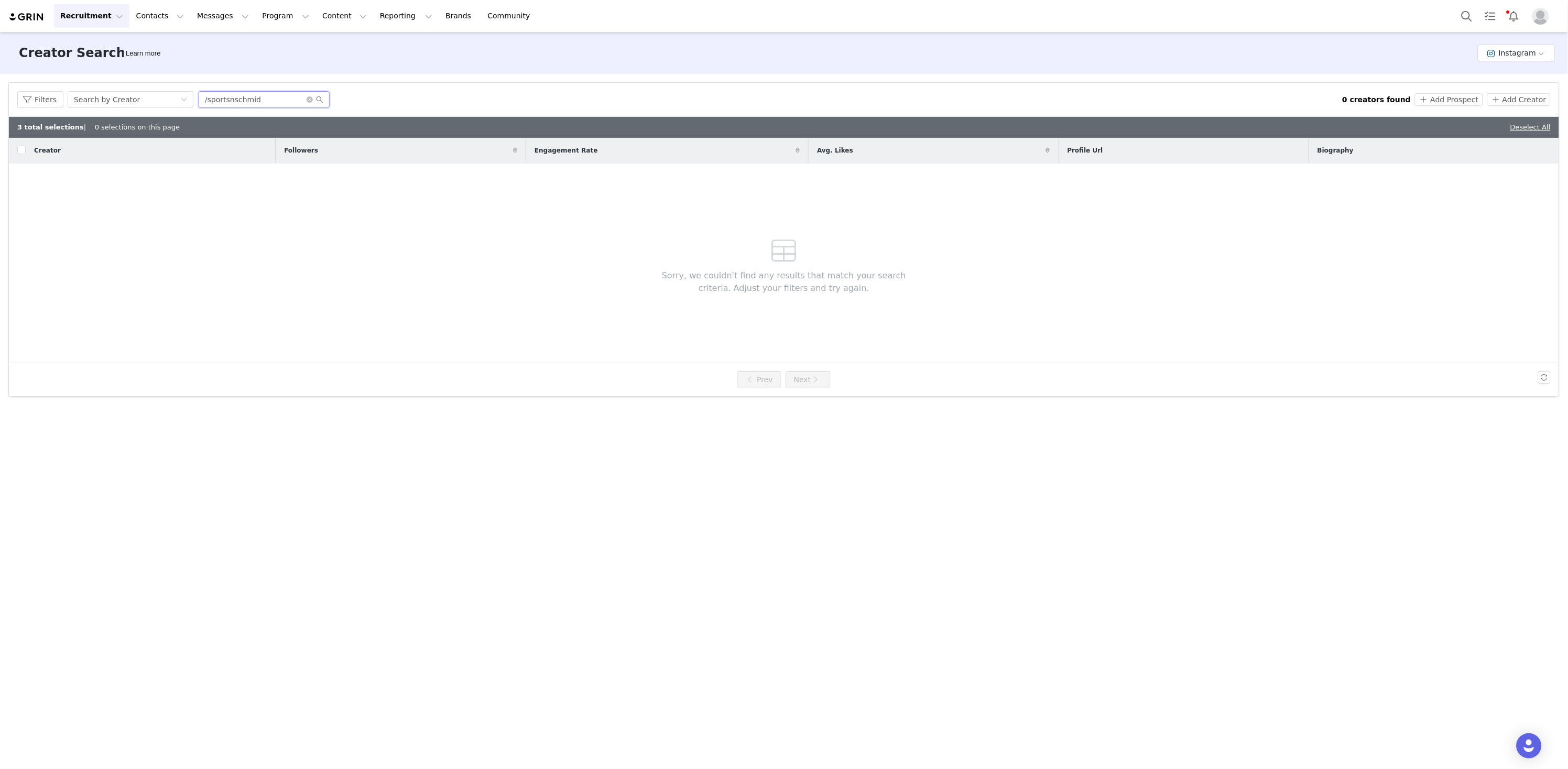
drag, startPoint x: 204, startPoint y: 98, endPoint x: 257, endPoint y: 93, distance: 53.2
click at [208, 98] on input "/sportsnschmid" at bounding box center [264, 99] width 131 height 16
drag, startPoint x: 209, startPoint y: 95, endPoint x: 196, endPoint y: 95, distance: 13.0
click at [190, 95] on div "Filters Search by Creator sportsnschmid" at bounding box center [680, 99] width 1325 height 16
drag, startPoint x: 268, startPoint y: 103, endPoint x: 160, endPoint y: 96, distance: 108.2
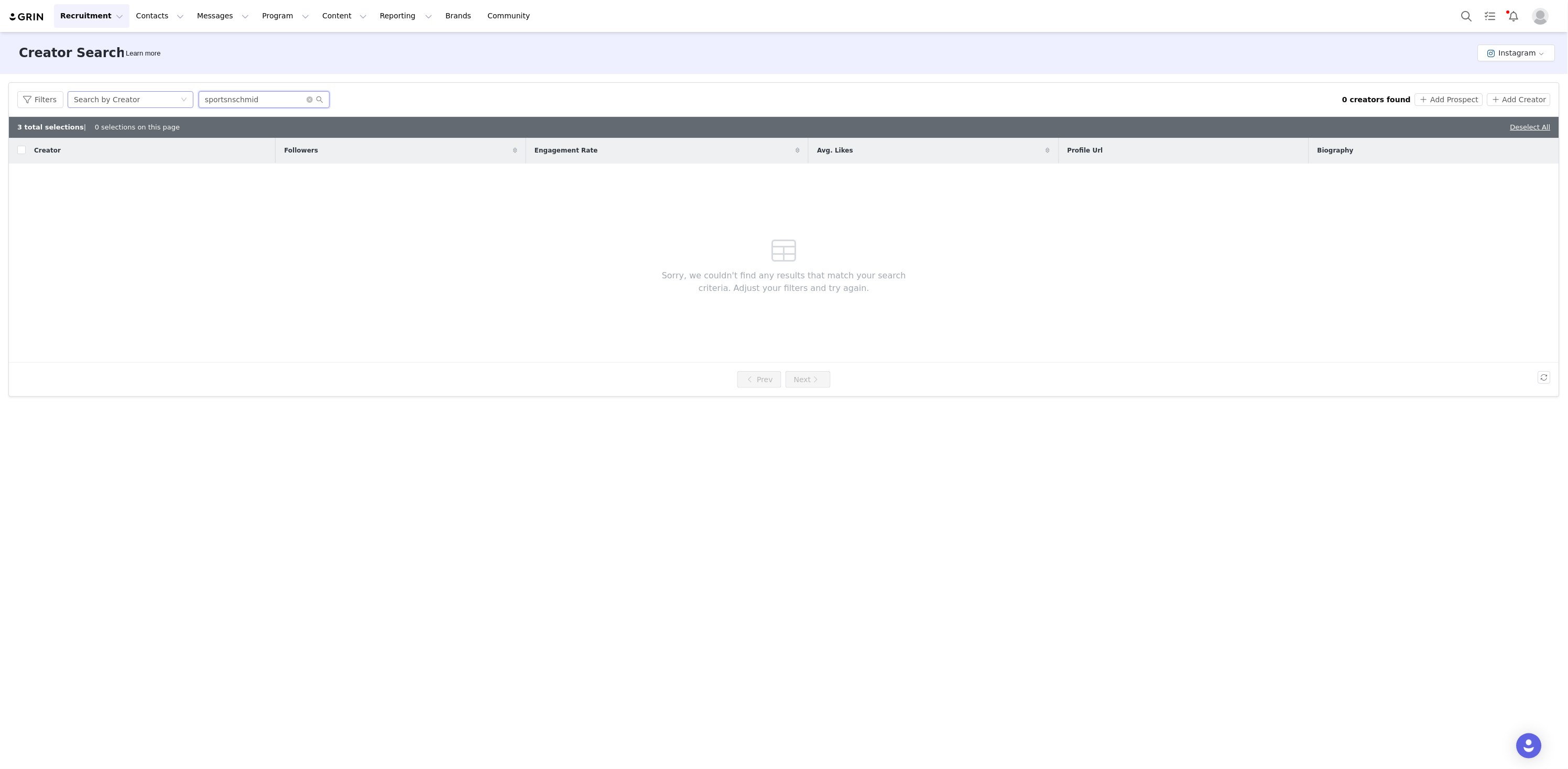
click at [160, 96] on div "Filters Search by Creator sportsnschmid" at bounding box center [680, 99] width 1325 height 16
paste input "https://www.instagram.com/sportsandschmidt/"
drag, startPoint x: 240, startPoint y: 98, endPoint x: 140, endPoint y: 92, distance: 100.2
click at [140, 92] on div "Filters Search by Creator https://www.instagram.com/sportsandschmidt" at bounding box center [680, 99] width 1325 height 16
drag, startPoint x: 277, startPoint y: 96, endPoint x: 292, endPoint y: 93, distance: 15.3
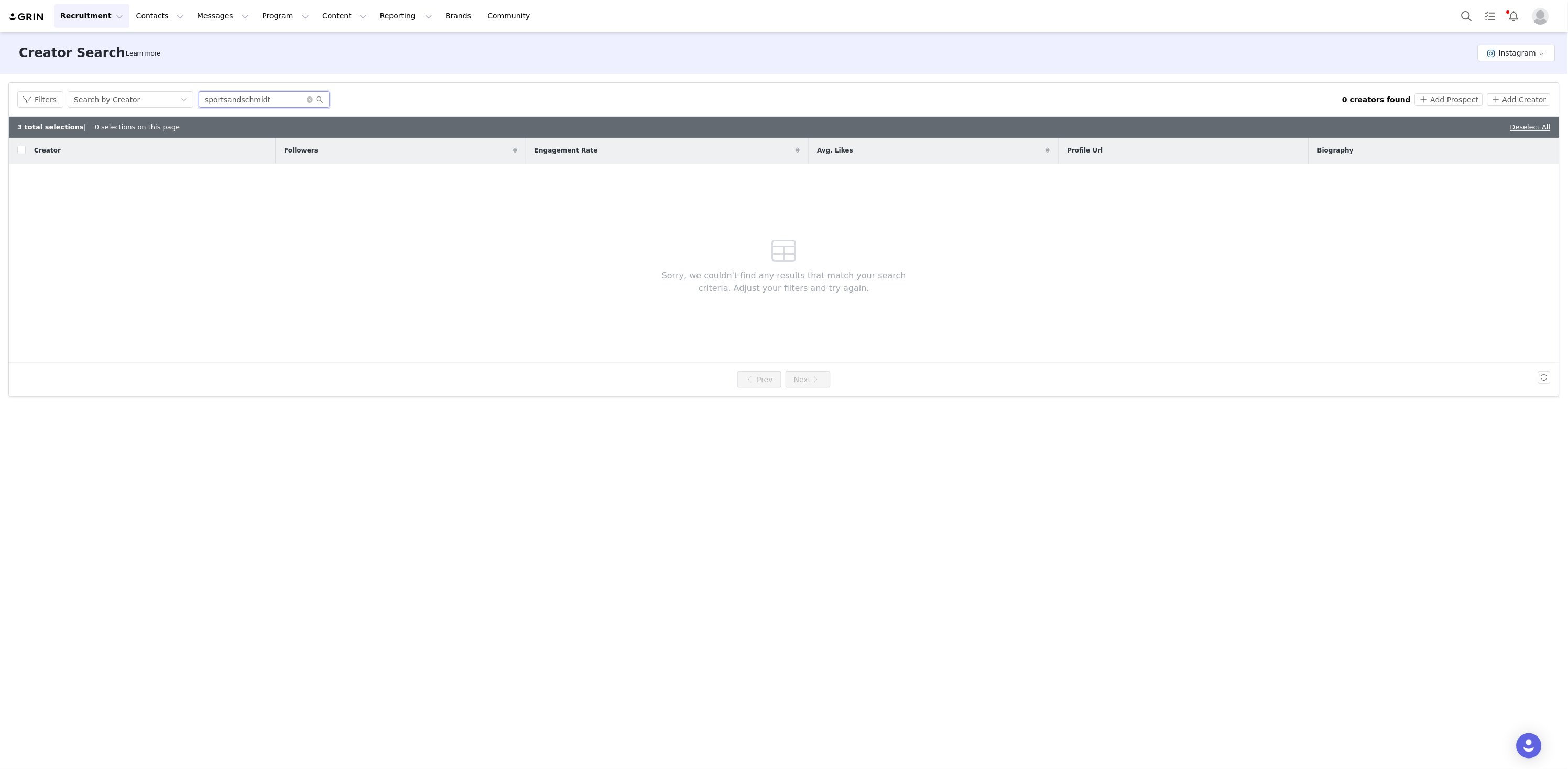
click at [277, 96] on input "sportsandschmidt" at bounding box center [264, 99] width 131 height 16
type input "sportsandschmidt"
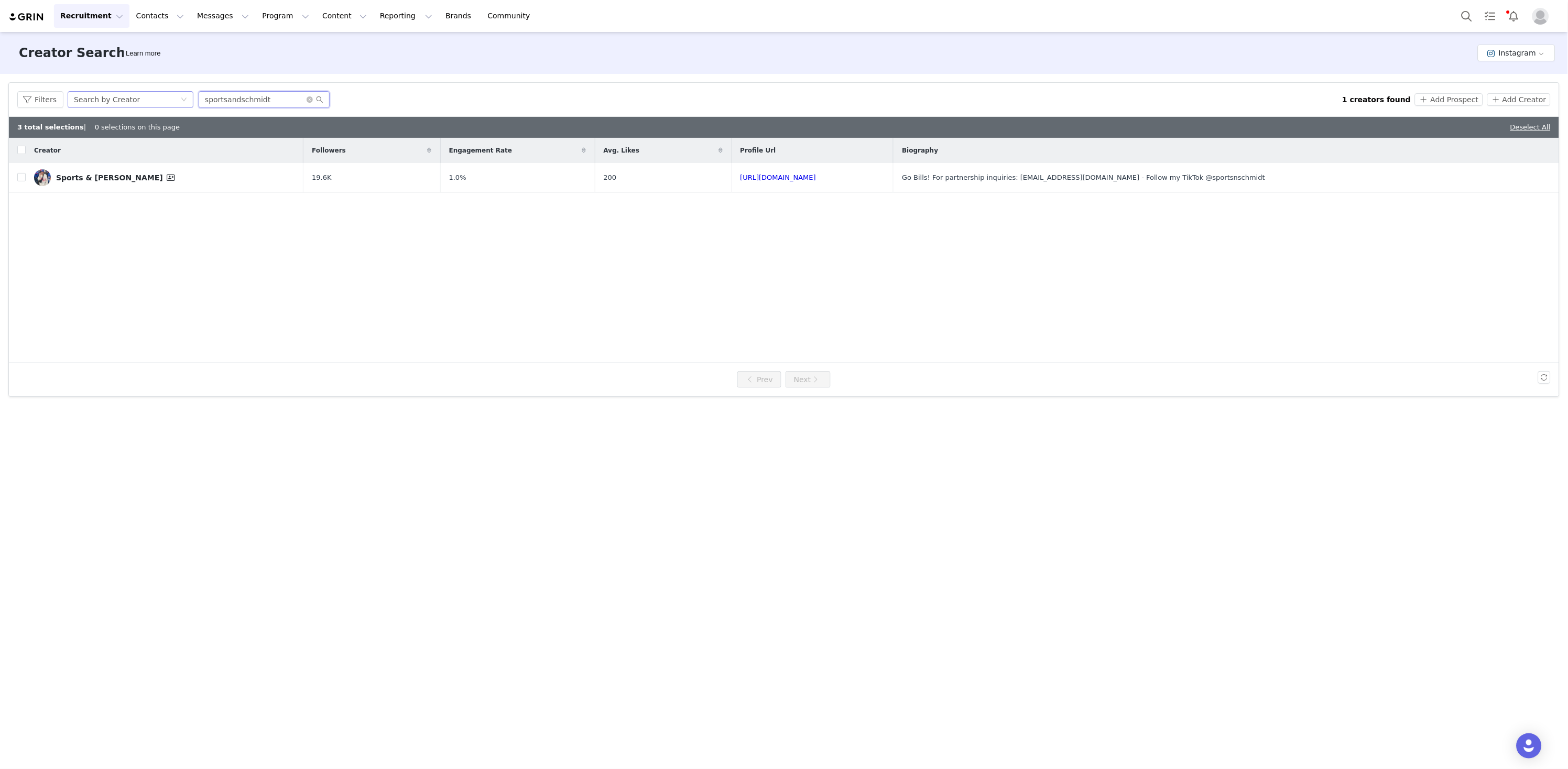
drag, startPoint x: 286, startPoint y: 102, endPoint x: 186, endPoint y: 103, distance: 100.0
click at [186, 103] on div "Filters Search by Creator sportsandschmidt" at bounding box center [680, 99] width 1325 height 16
click at [19, 178] on input "checkbox" at bounding box center [21, 177] width 9 height 9
checkbox input "true"
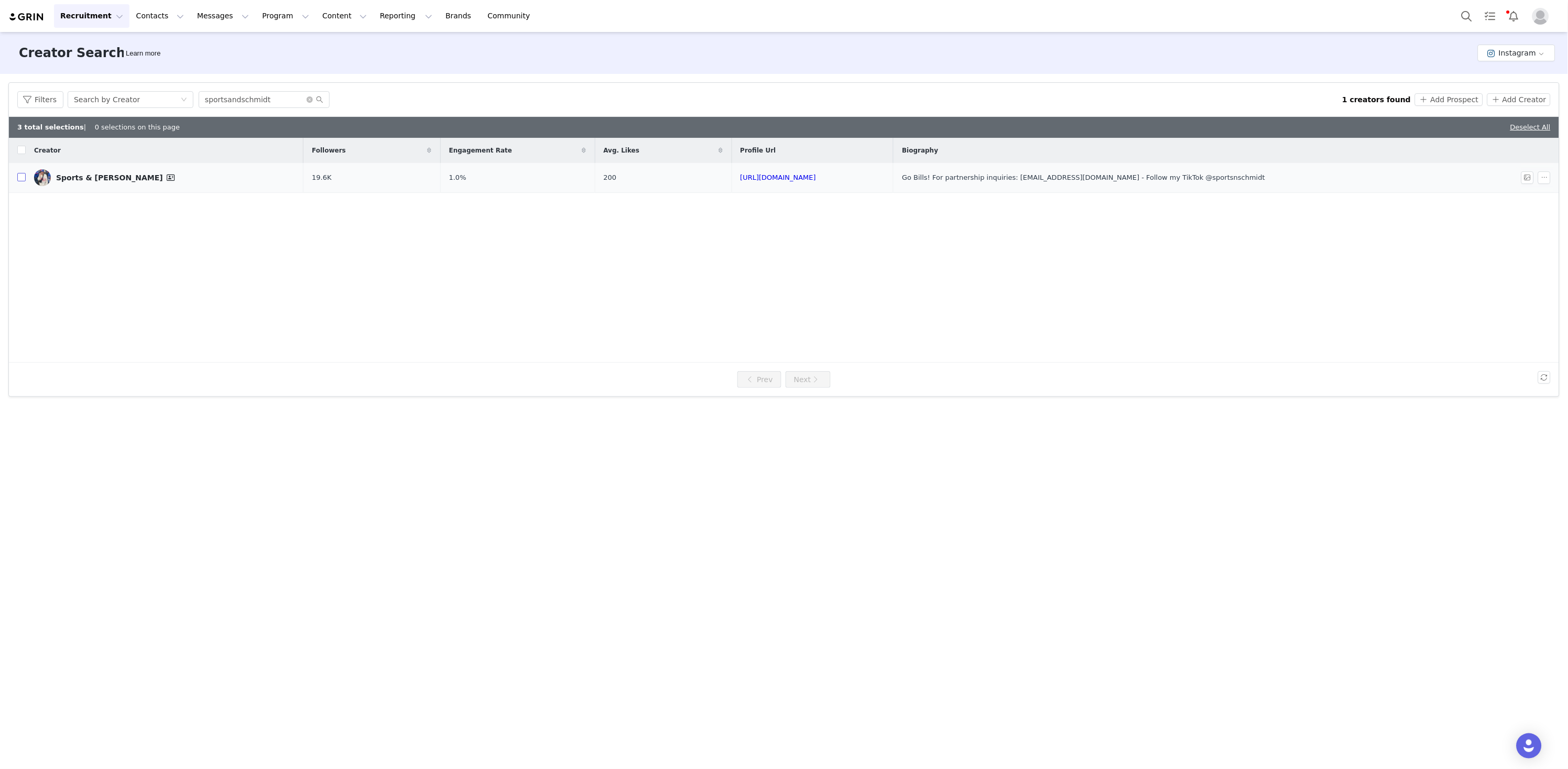
checkbox input "true"
click at [1524, 100] on button "Add Creator" at bounding box center [1519, 99] width 64 height 13
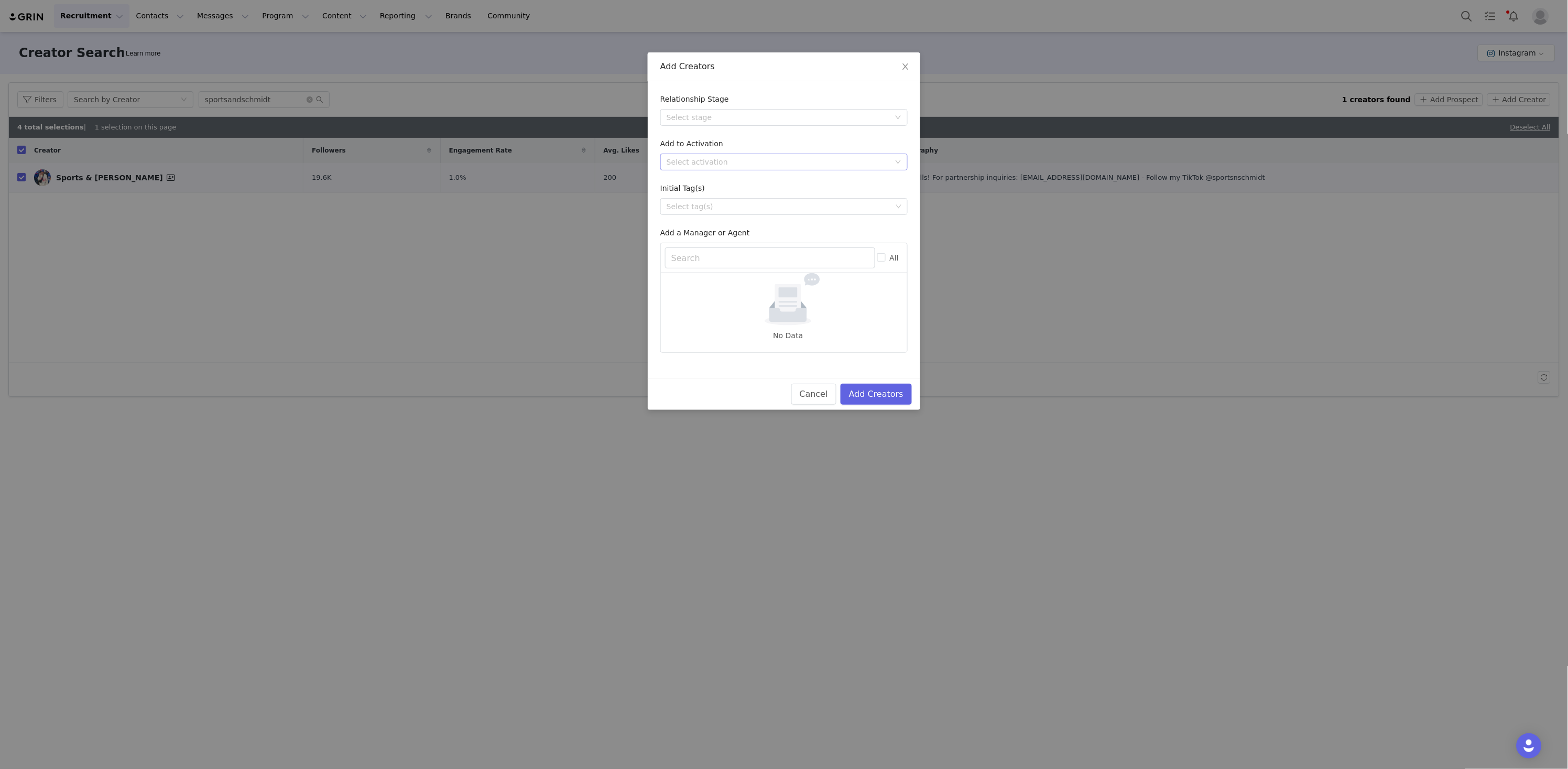
click at [823, 162] on div "Select activation" at bounding box center [779, 162] width 223 height 11
type input "[PERSON_NAME]"
click at [784, 180] on li "NFL Salute to Service (2025)" at bounding box center [784, 181] width 247 height 16
click at [882, 386] on button "Add Creators" at bounding box center [876, 395] width 71 height 21
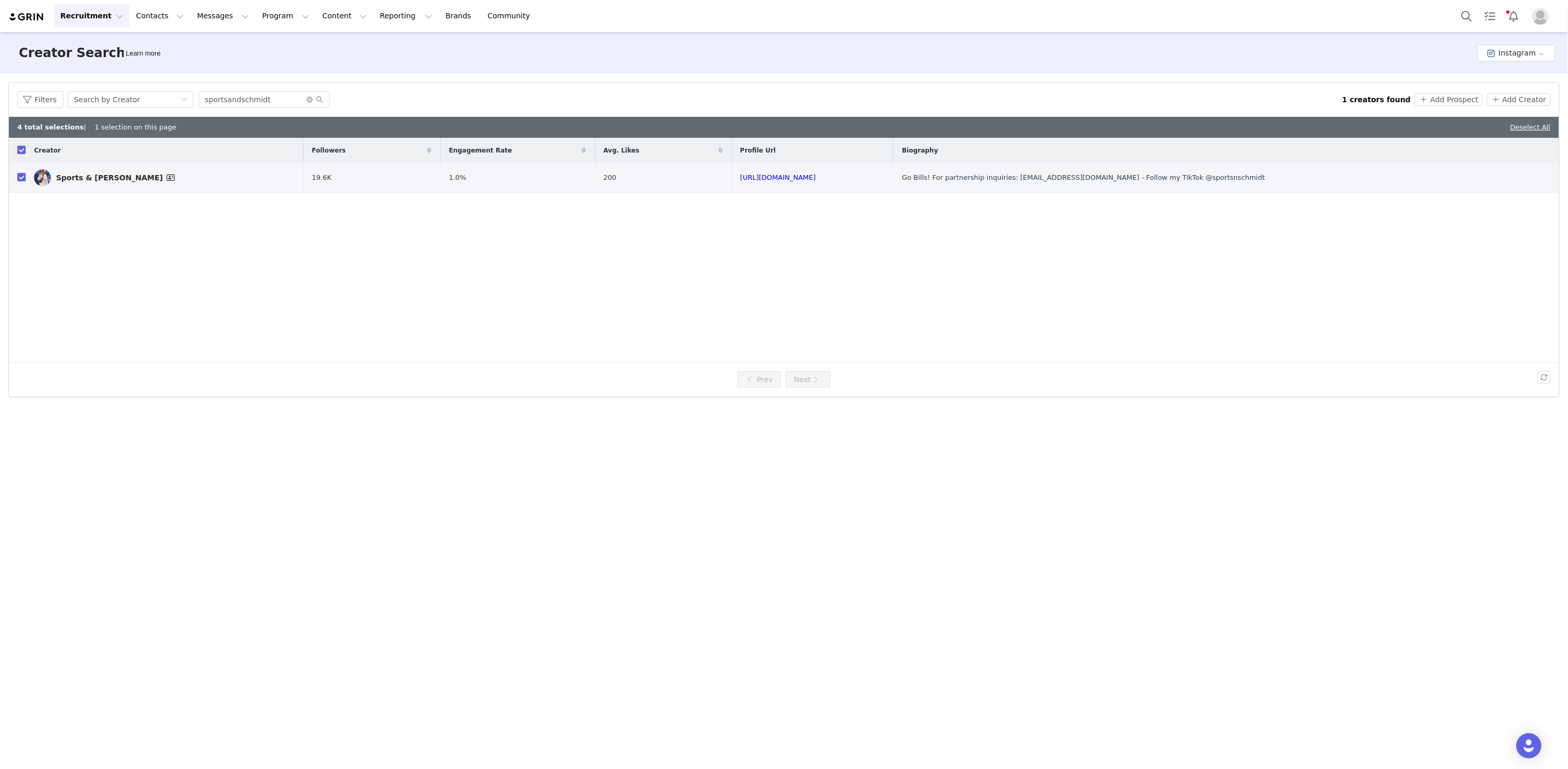
click at [900, 0] on div "Recruitment Recruitment Creator Search Curated Lists Landing Pages Web Extensio…" at bounding box center [784, 15] width 1568 height 32
drag, startPoint x: 262, startPoint y: 96, endPoint x: 89, endPoint y: 64, distance: 175.9
click at [91, 64] on div "Creator Search Learn more Instagram Filters Creator Audience Performance Curren…" at bounding box center [784, 399] width 1568 height 735
paste input "https://www.instagram.com/tekeyahsingh/"
drag, startPoint x: 256, startPoint y: 98, endPoint x: 116, endPoint y: 87, distance: 140.4
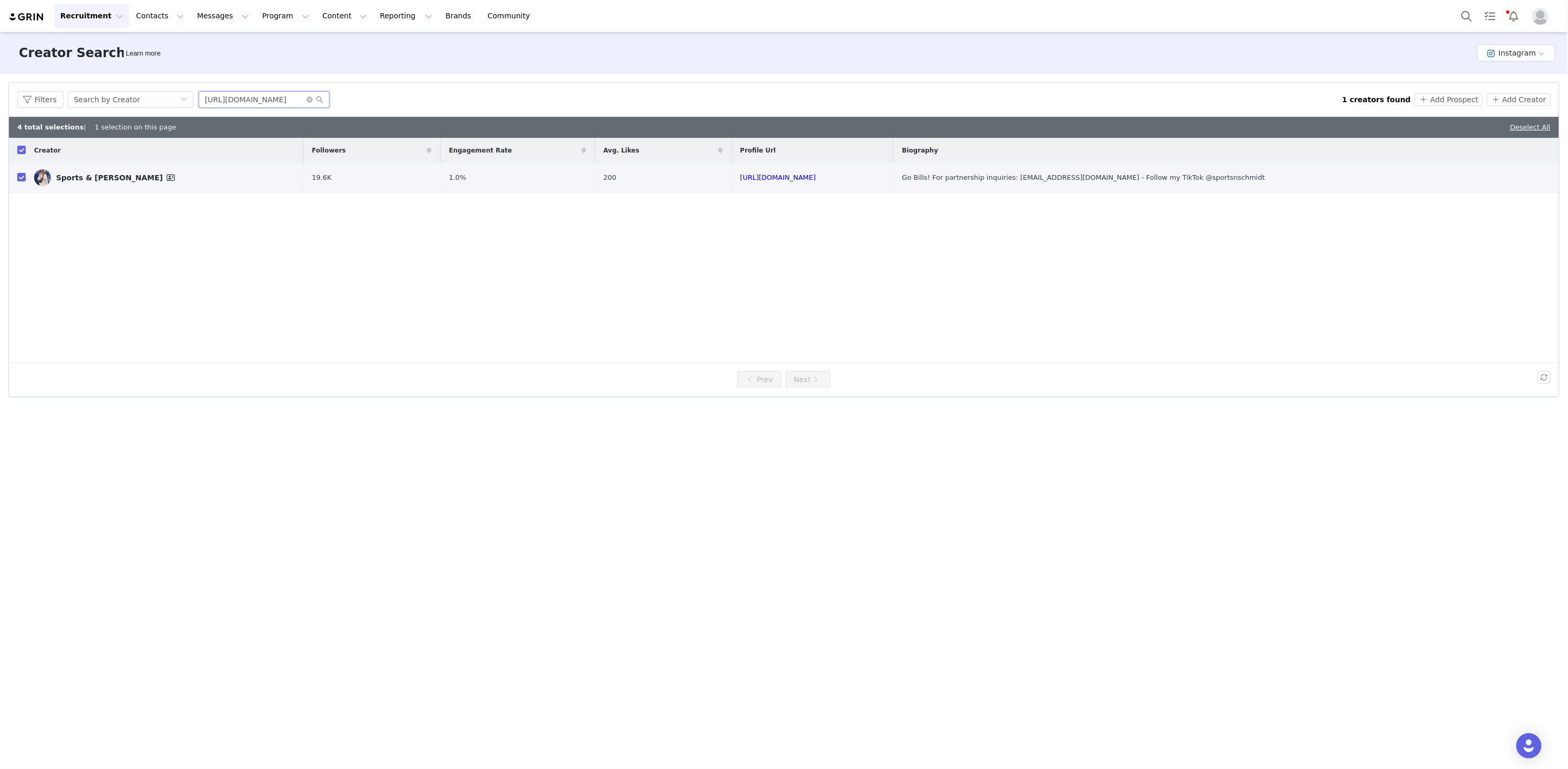
click at [116, 87] on div "Filters Search by Creator https://www.instagram.com/tekeyahsingh 1 creators fou…" at bounding box center [784, 99] width 1551 height 34
click at [270, 98] on input "tekeyahsingh" at bounding box center [264, 99] width 131 height 16
type input "tekeyahsingh"
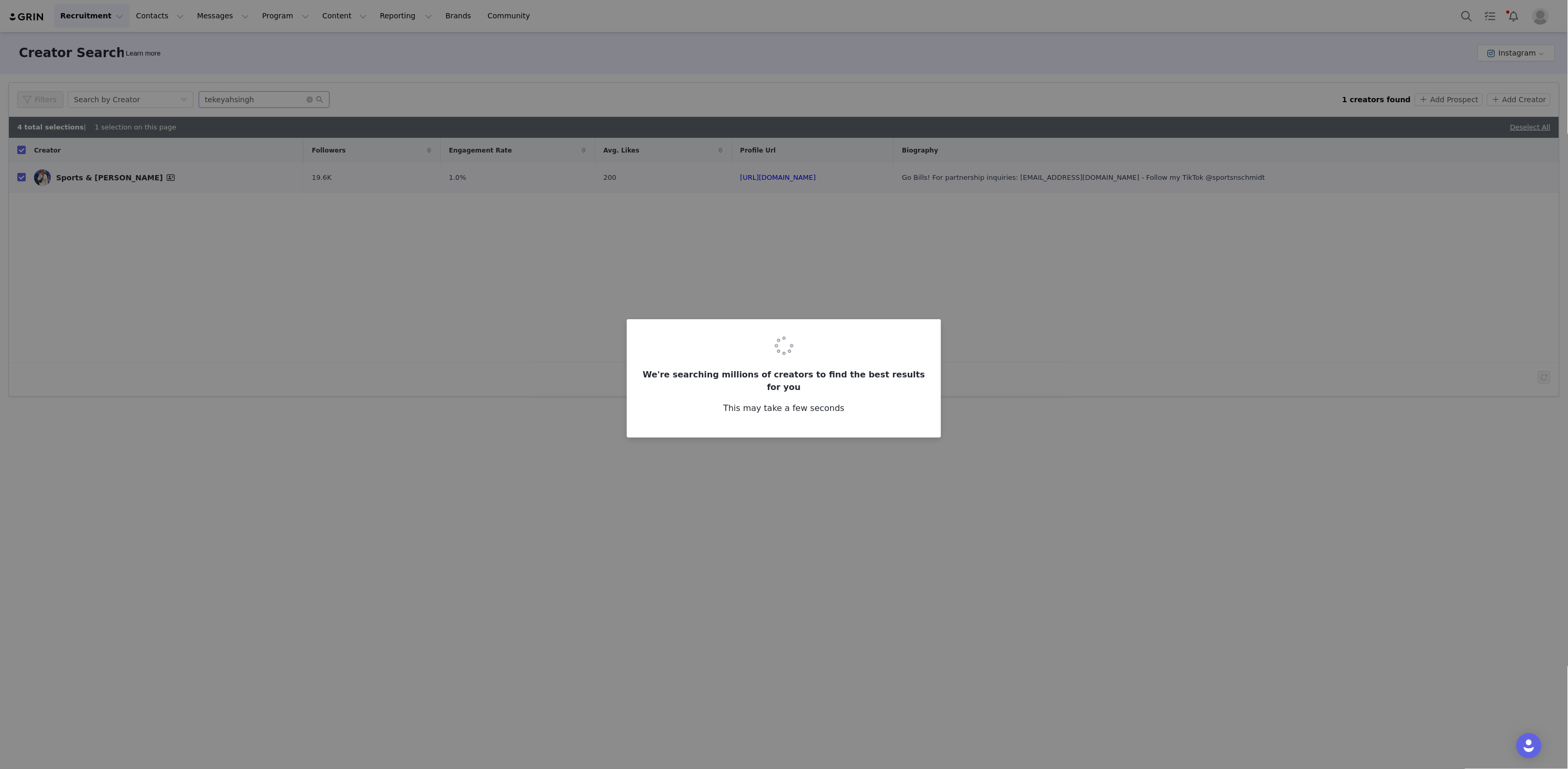
checkbox input "false"
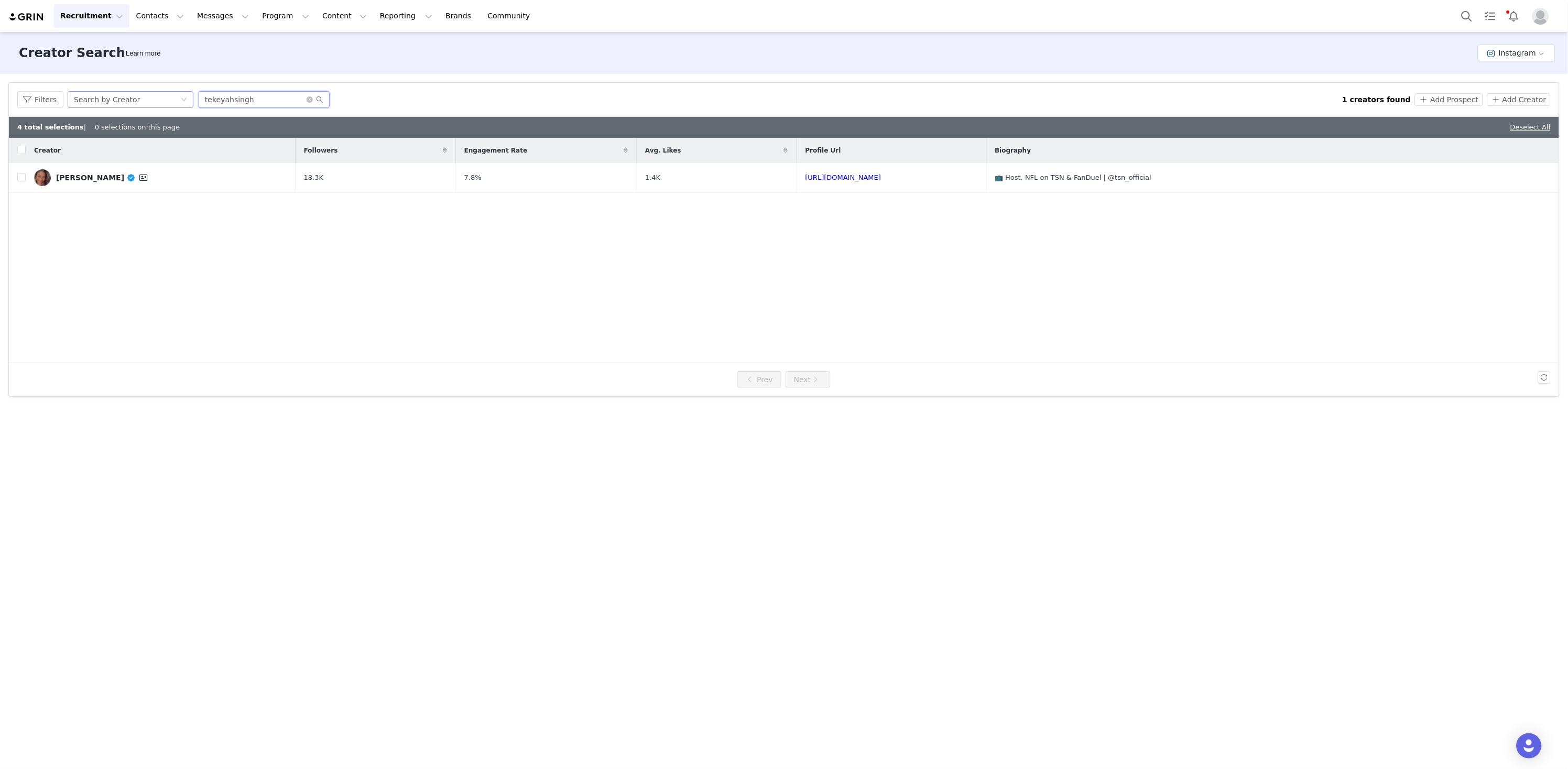
drag, startPoint x: 274, startPoint y: 103, endPoint x: 188, endPoint y: 96, distance: 86.3
click at [162, 93] on div "Filters Search by Creator tekeyahsingh" at bounding box center [680, 99] width 1325 height 16
click at [19, 179] on input "checkbox" at bounding box center [21, 177] width 9 height 9
checkbox input "true"
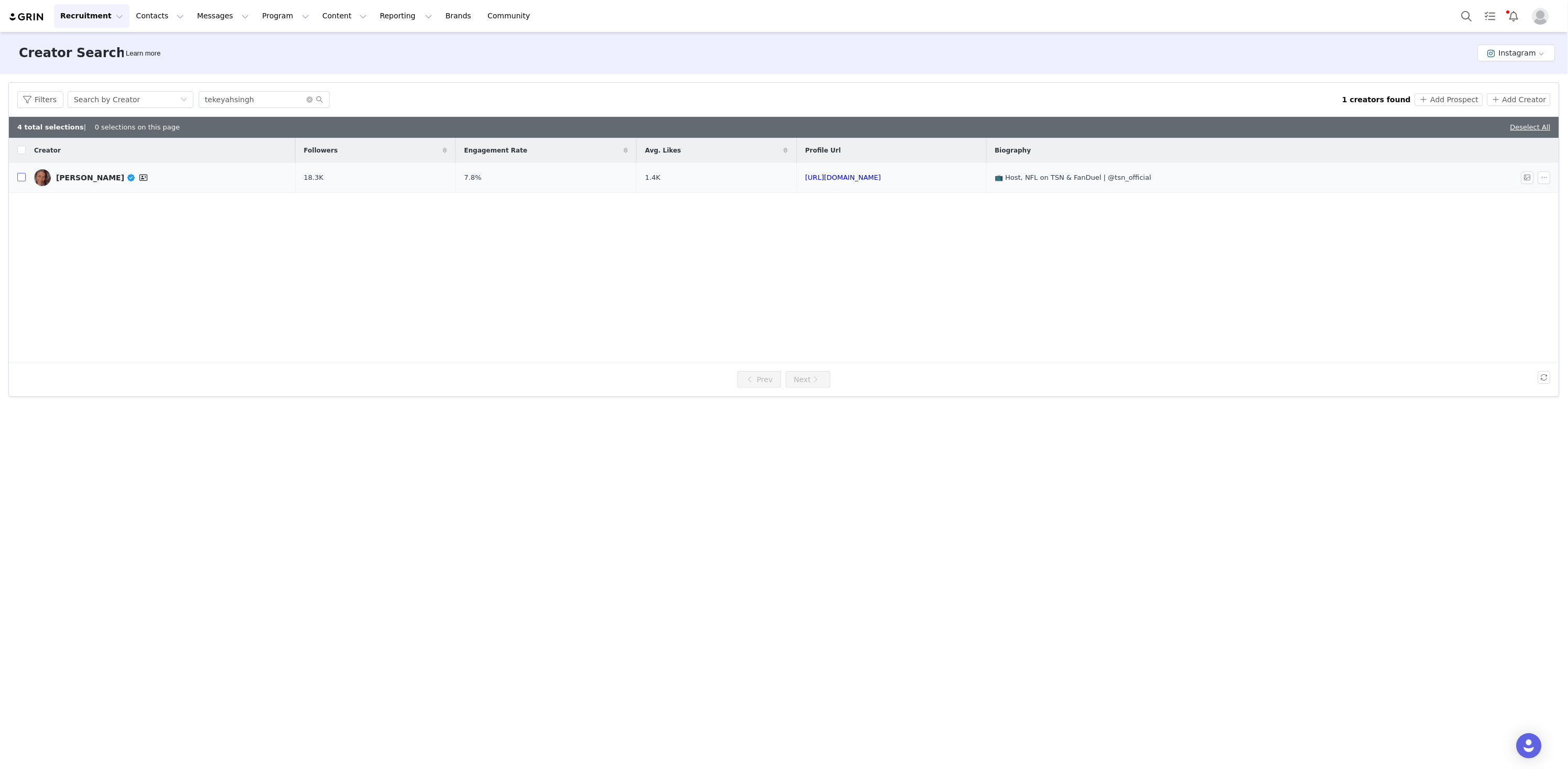
checkbox input "true"
click at [1470, 98] on button "Add Prospect" at bounding box center [1449, 99] width 67 height 13
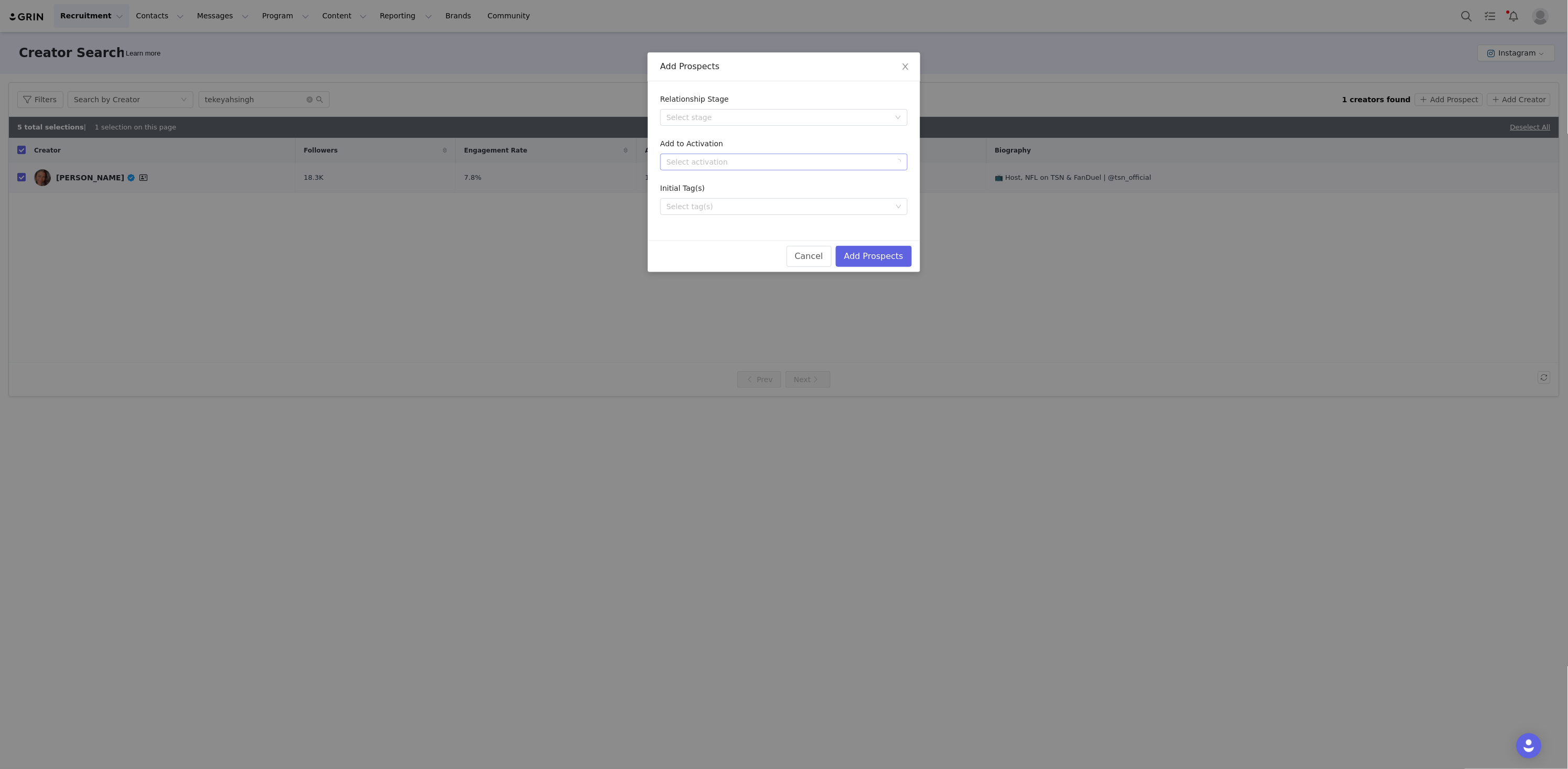
click at [802, 165] on div "Select activation" at bounding box center [779, 162] width 223 height 11
type input "salute"
click at [850, 186] on li "NFL Salute to Service (2025)" at bounding box center [784, 181] width 247 height 16
click at [874, 252] on button "Add Prospects" at bounding box center [873, 256] width 76 height 21
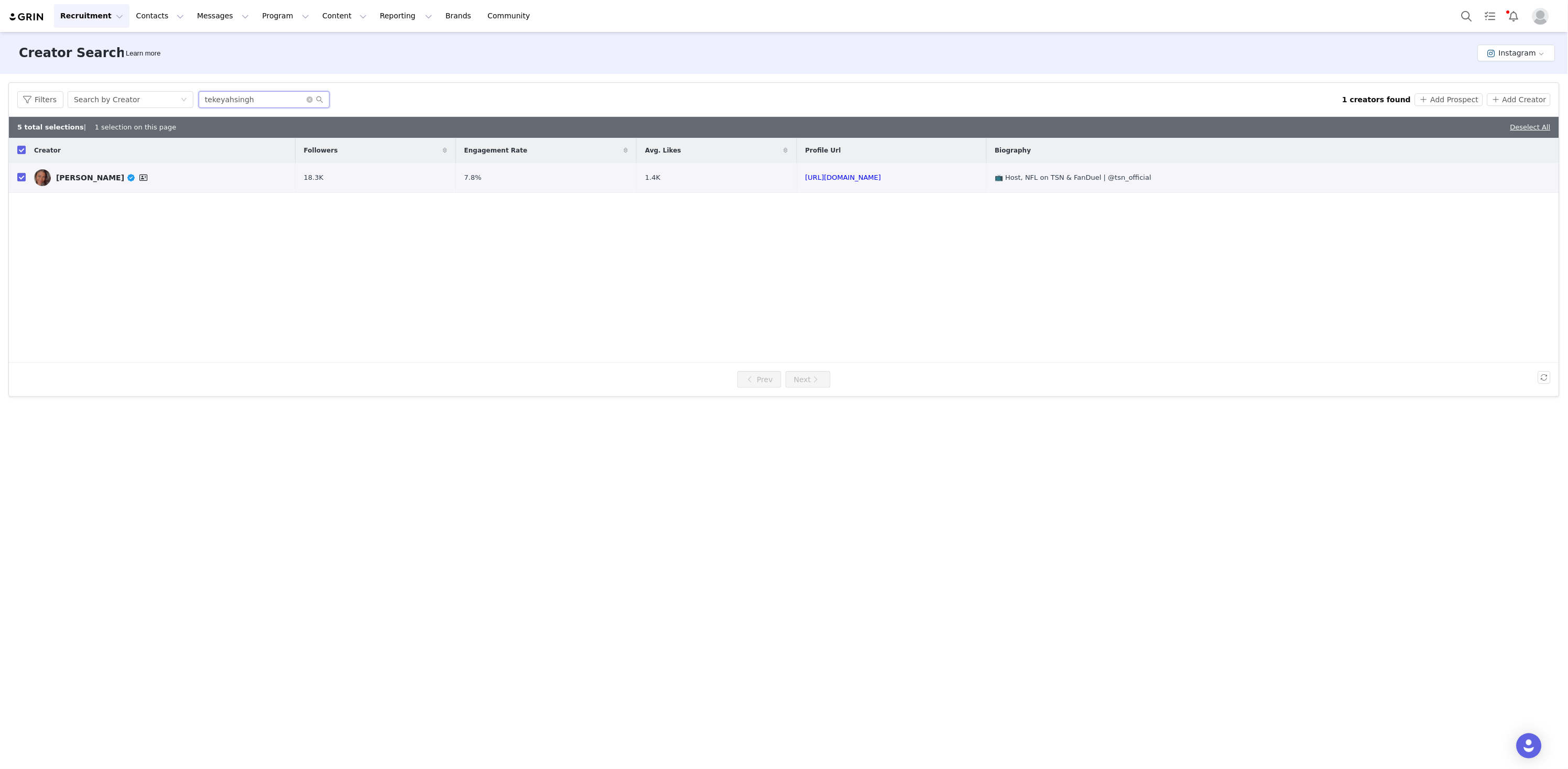
drag, startPoint x: 265, startPoint y: 97, endPoint x: 54, endPoint y: 38, distance: 219.1
click at [60, 40] on div "Creator Search Learn more Instagram Filters Creator Audience Performance Curren…" at bounding box center [784, 399] width 1568 height 735
paste input "https://www.instagram.com/cameronguzzo/"
drag, startPoint x: 252, startPoint y: 101, endPoint x: 81, endPoint y: 82, distance: 172.1
click at [81, 82] on article "Filters Creator Audience Performance Current Creators Hide creators in my CRM B…" at bounding box center [784, 239] width 1552 height 315
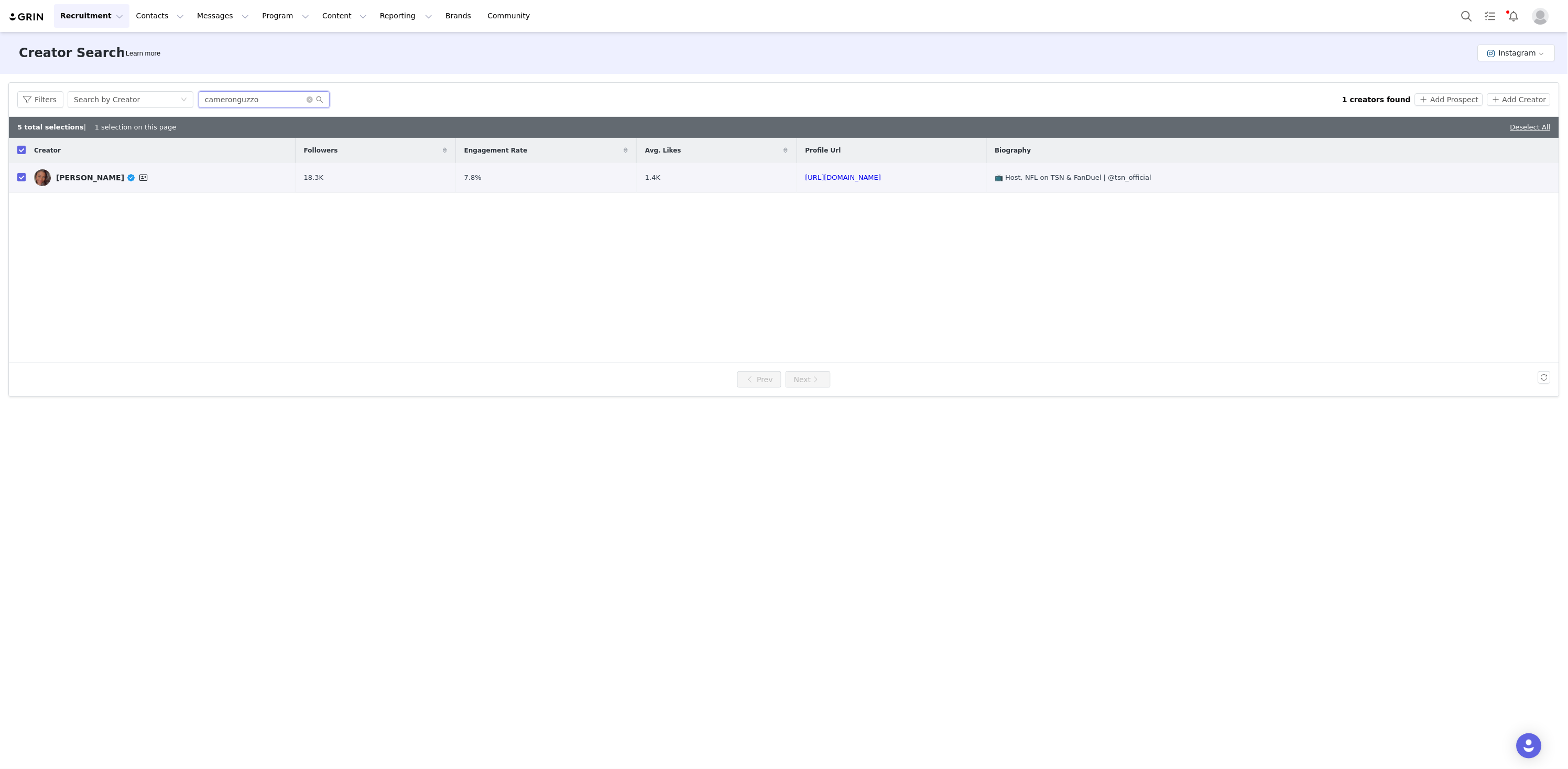
click at [278, 96] on input "cameronguzzo" at bounding box center [264, 99] width 131 height 16
type input "cameronguzzo"
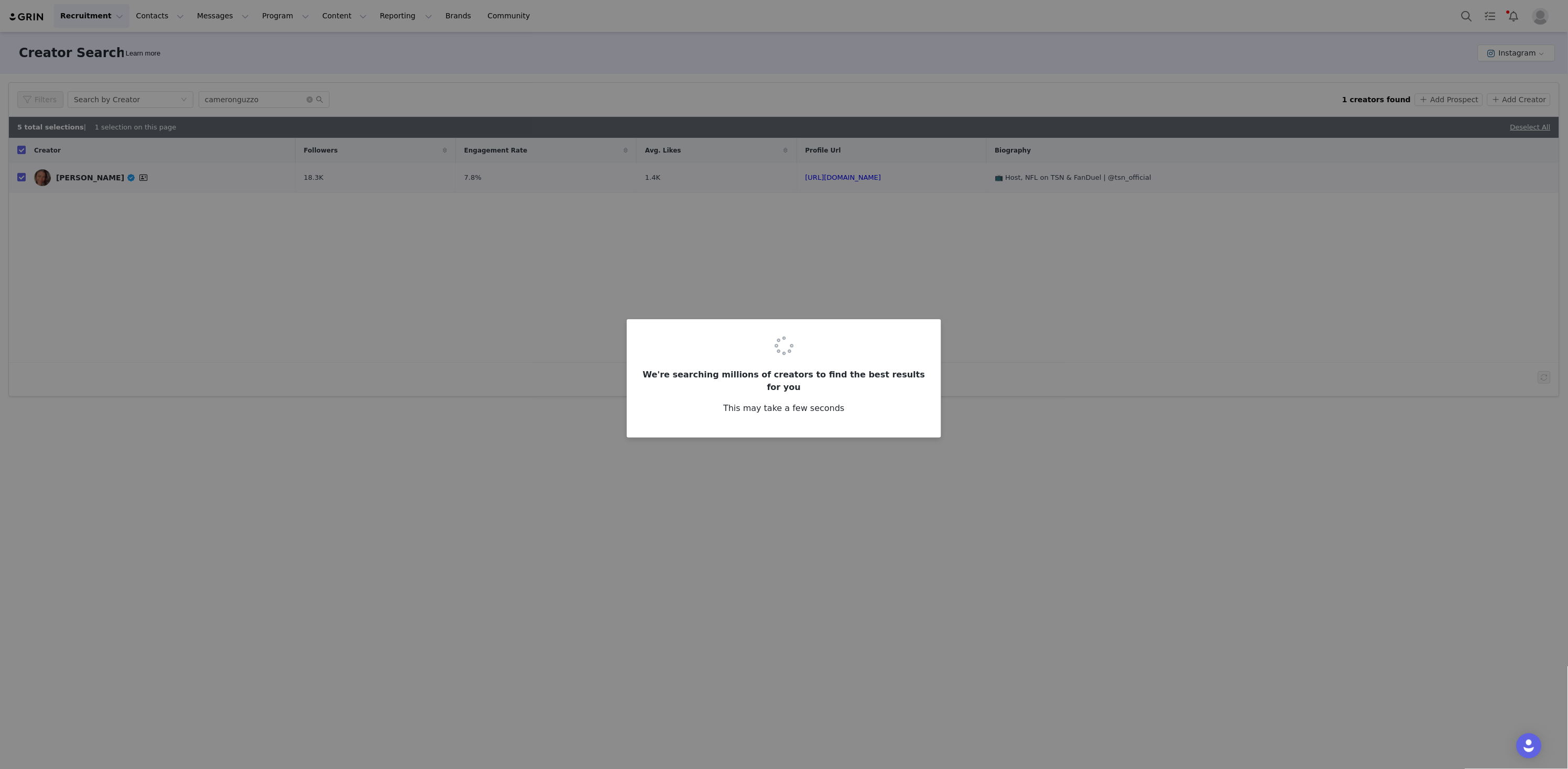
checkbox input "false"
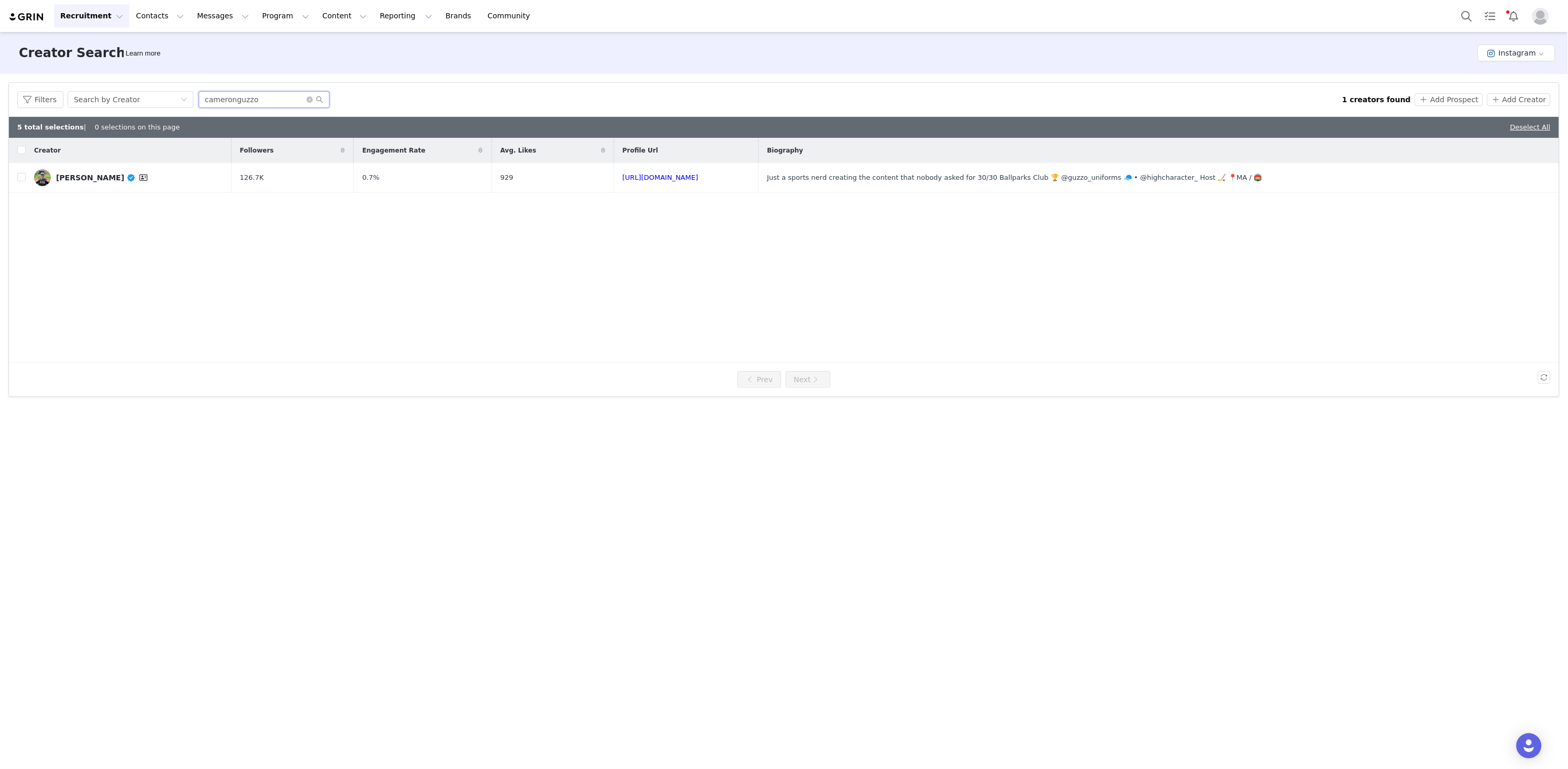
drag, startPoint x: 268, startPoint y: 97, endPoint x: 193, endPoint y: 91, distance: 75.2
click at [193, 91] on div "Filters Search by Creator cameronguzzo" at bounding box center [680, 99] width 1325 height 16
click at [19, 179] on input "checkbox" at bounding box center [21, 177] width 9 height 9
checkbox input "true"
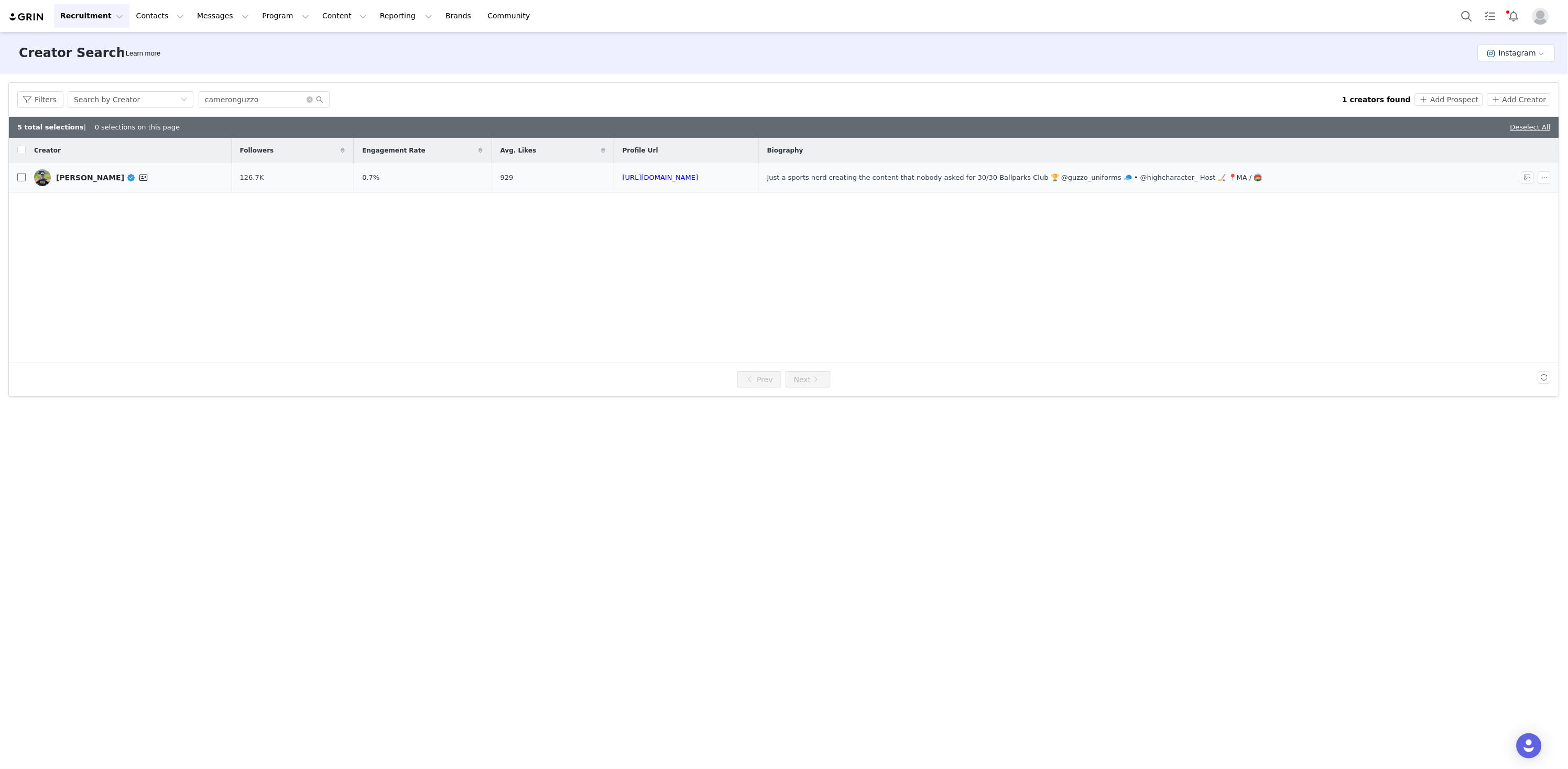
checkbox input "true"
click at [1470, 102] on button "Add Prospect" at bounding box center [1449, 99] width 67 height 13
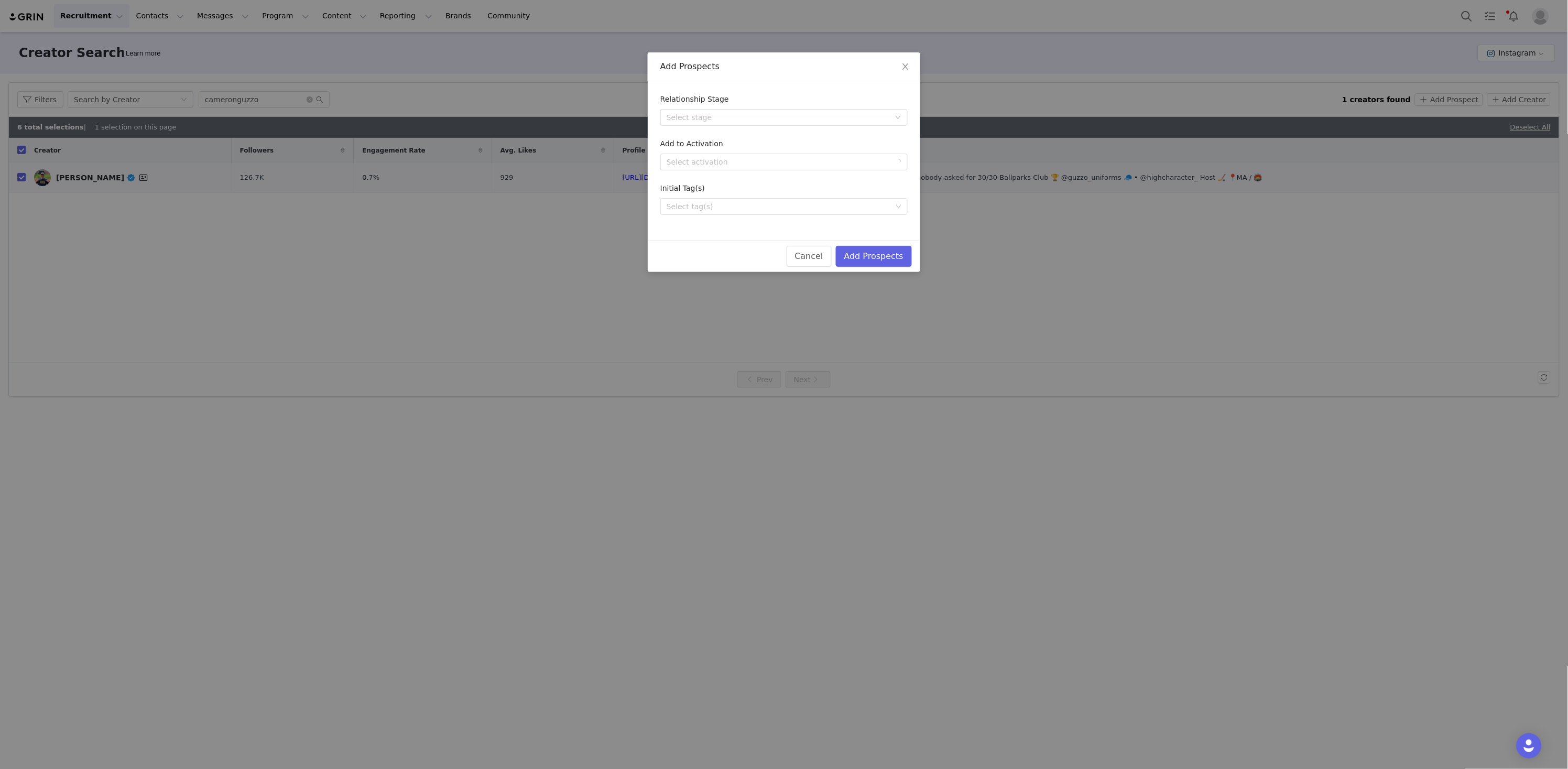
click at [847, 169] on form "Relationship Stage Select stage Add to Activation Select activation Initial Tag…" at bounding box center [784, 154] width 247 height 121
click at [861, 163] on div "Select activation" at bounding box center [779, 162] width 223 height 11
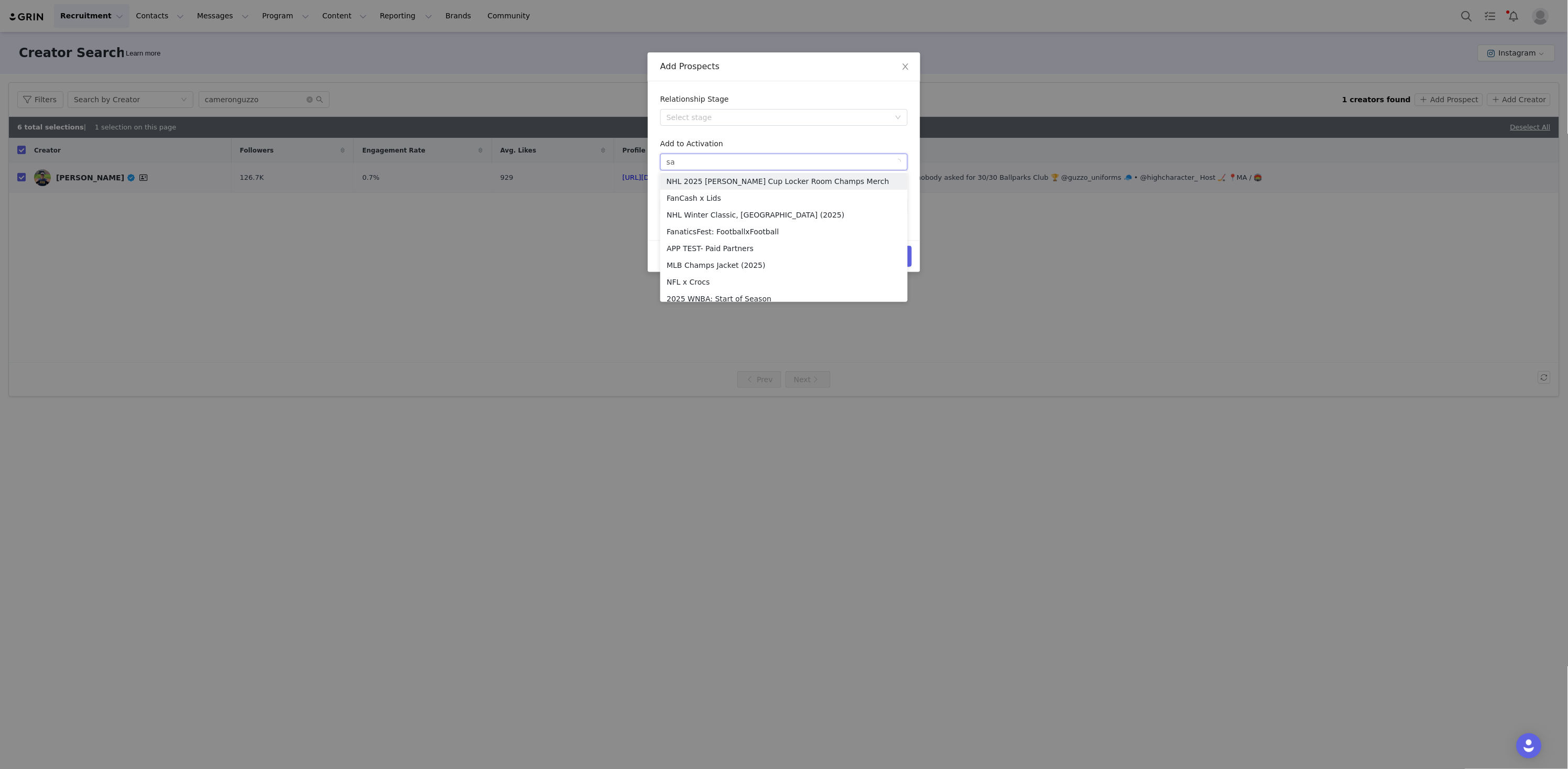
type input "[PERSON_NAME]"
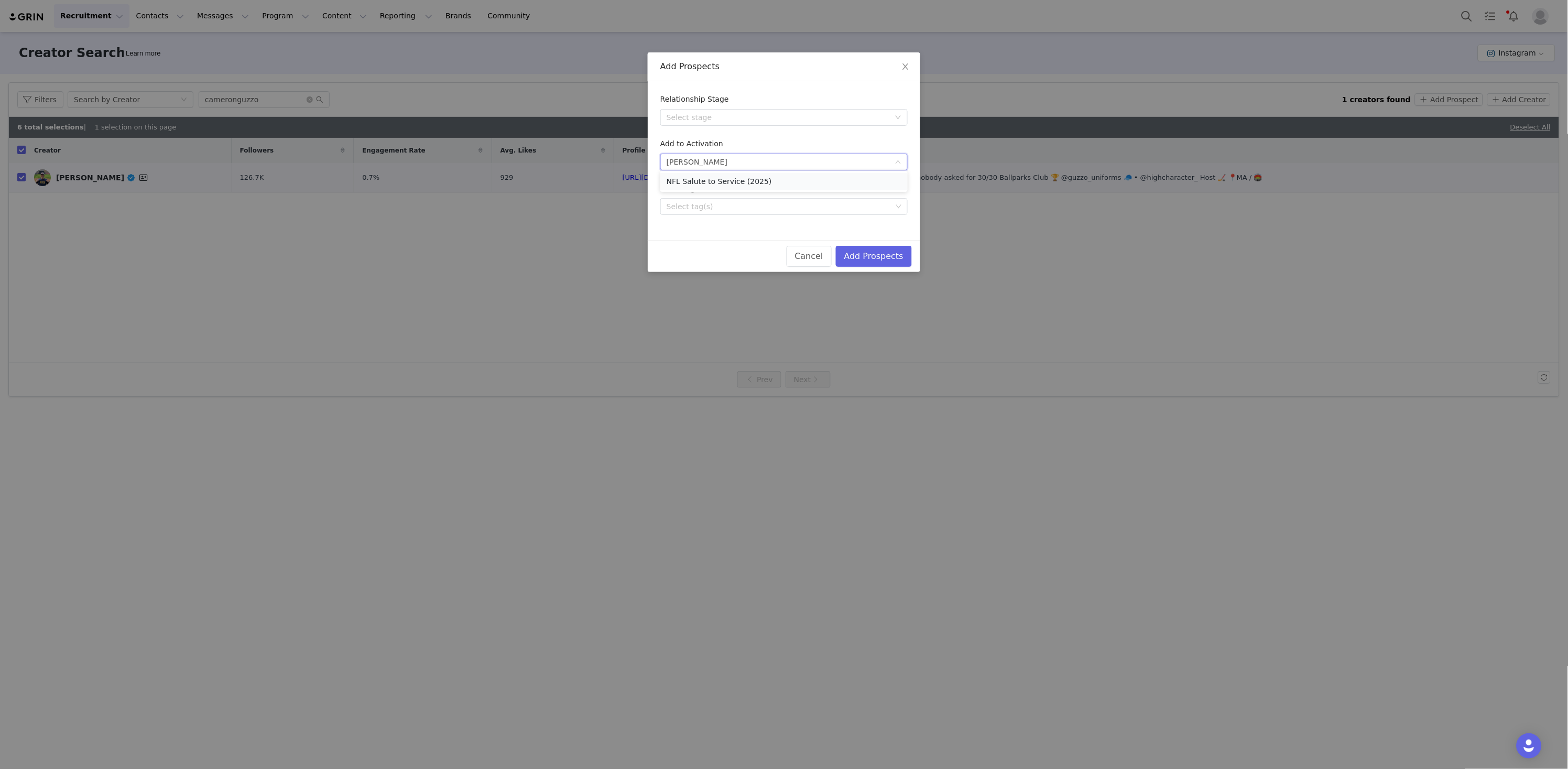
click at [811, 182] on li "NFL Salute to Service (2025)" at bounding box center [784, 181] width 247 height 16
click at [879, 252] on button "Add Prospects" at bounding box center [873, 256] width 76 height 21
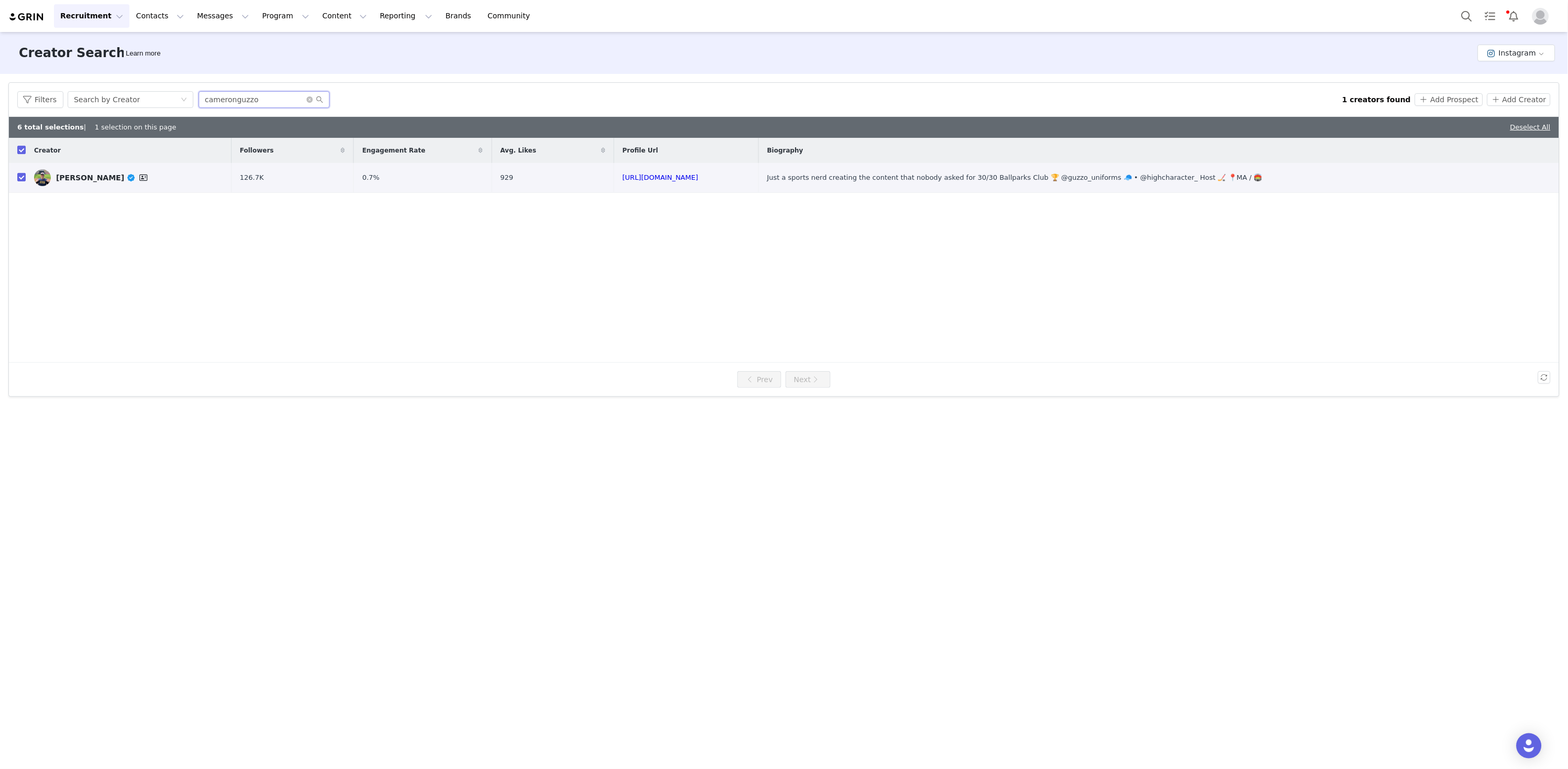
drag, startPoint x: 260, startPoint y: 100, endPoint x: 160, endPoint y: 86, distance: 101.0
click at [160, 86] on div "Filters Search by Creator cameronguzzo 1 creators found Add Prospect Add Creator" at bounding box center [784, 99] width 1551 height 34
paste input "https://www.instagram.com/realdanmitchell/"
drag, startPoint x: 248, startPoint y: 101, endPoint x: 99, endPoint y: 81, distance: 150.3
click at [99, 81] on div "Filters Creator Audience Performance Current Creators Hide creators in my CRM B…" at bounding box center [784, 240] width 1568 height 331
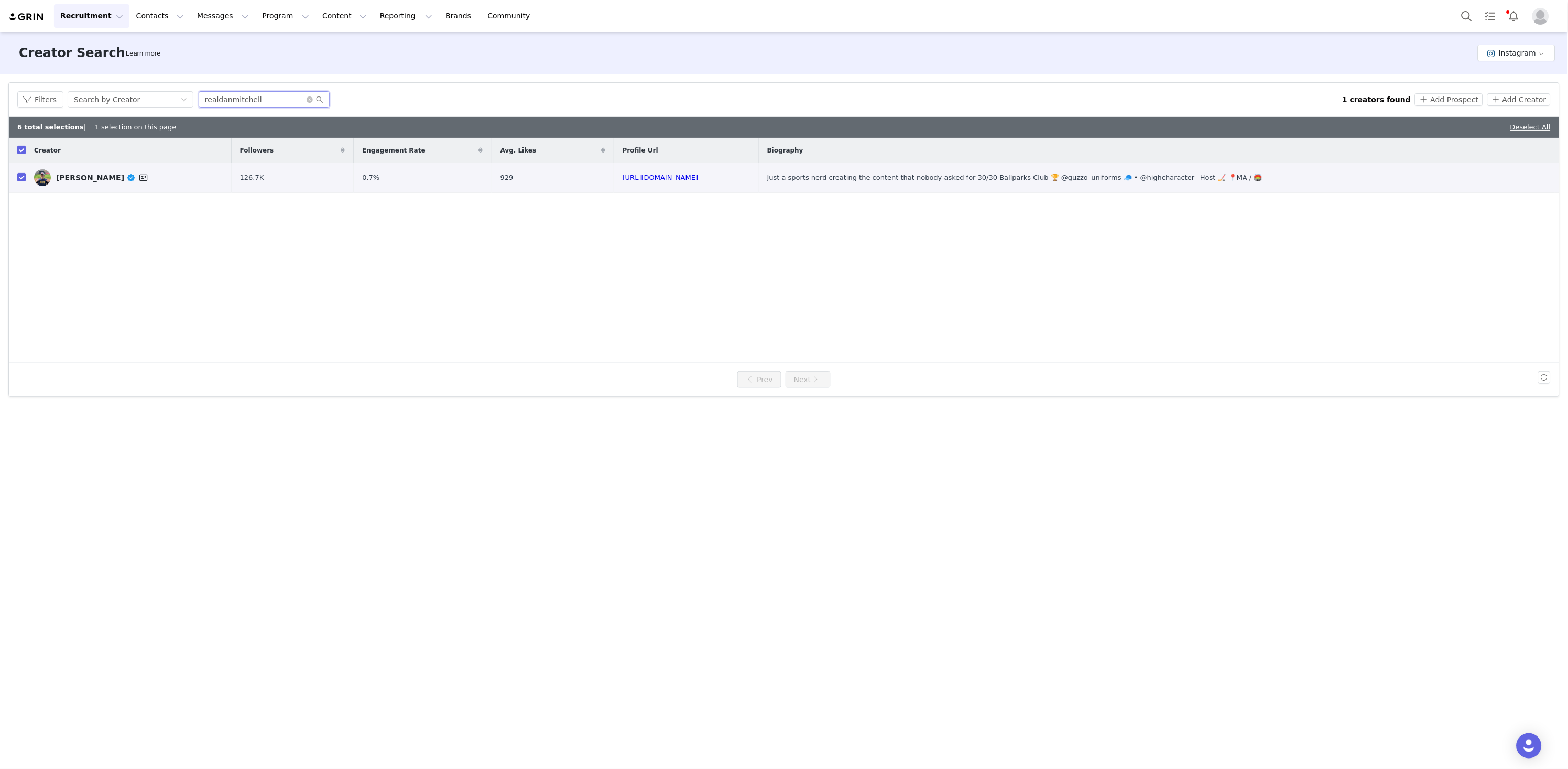
click at [274, 99] on input "realdanmitchell" at bounding box center [264, 99] width 131 height 16
type input "realdanmitchell"
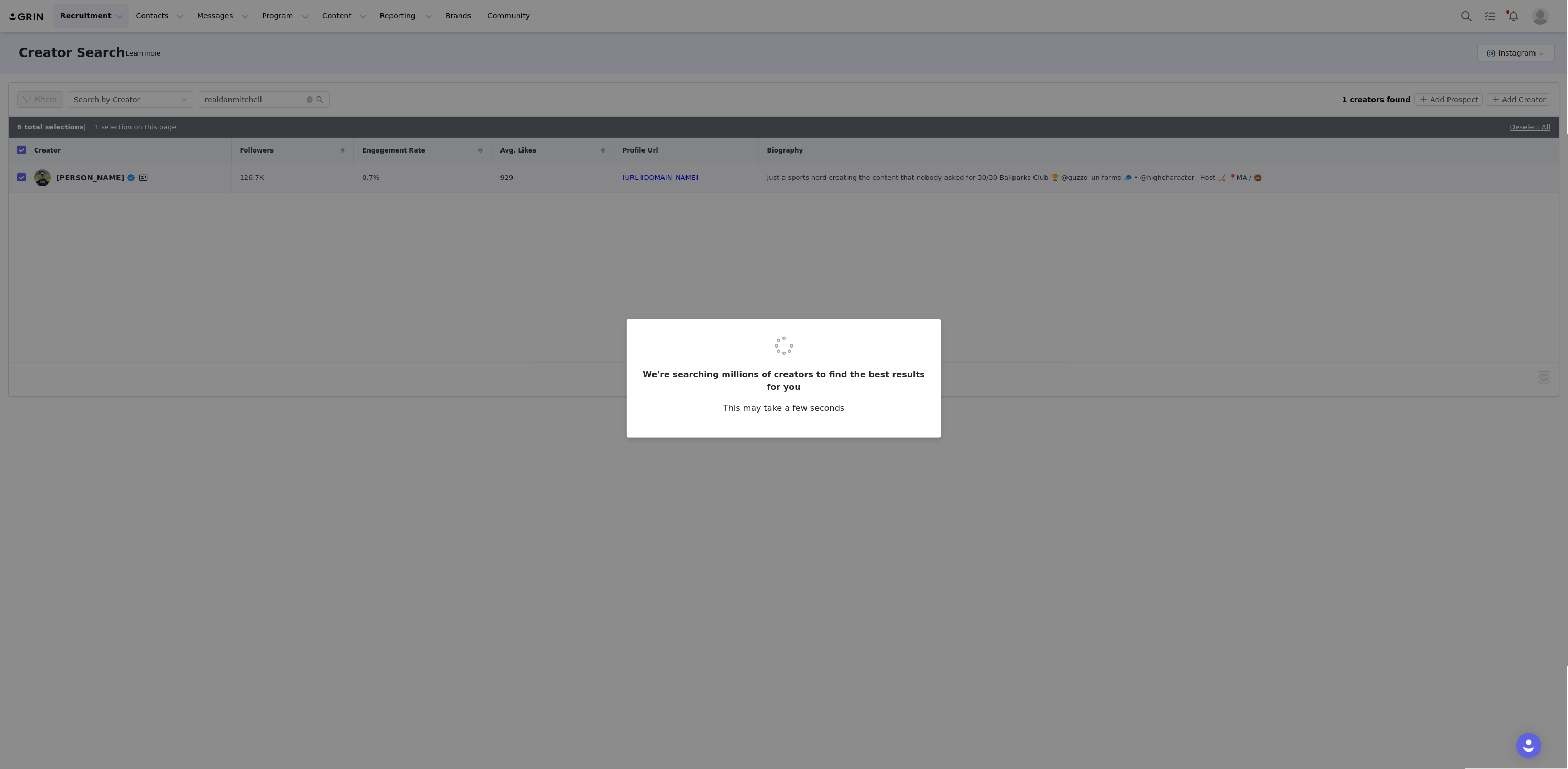
checkbox input "false"
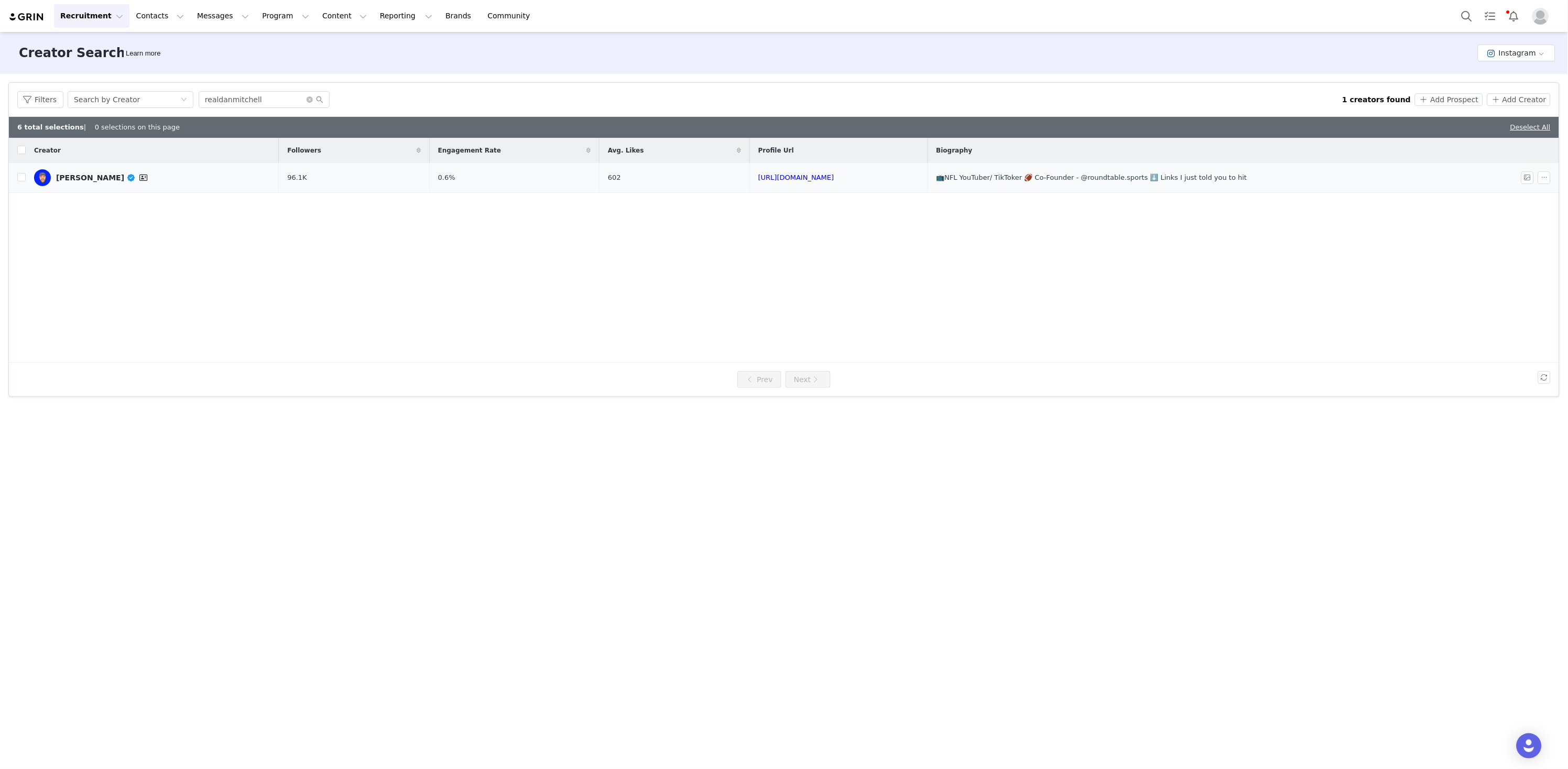
drag, startPoint x: 22, startPoint y: 175, endPoint x: 33, endPoint y: 186, distance: 15.6
click at [22, 175] on input "checkbox" at bounding box center [21, 177] width 9 height 9
checkbox input "true"
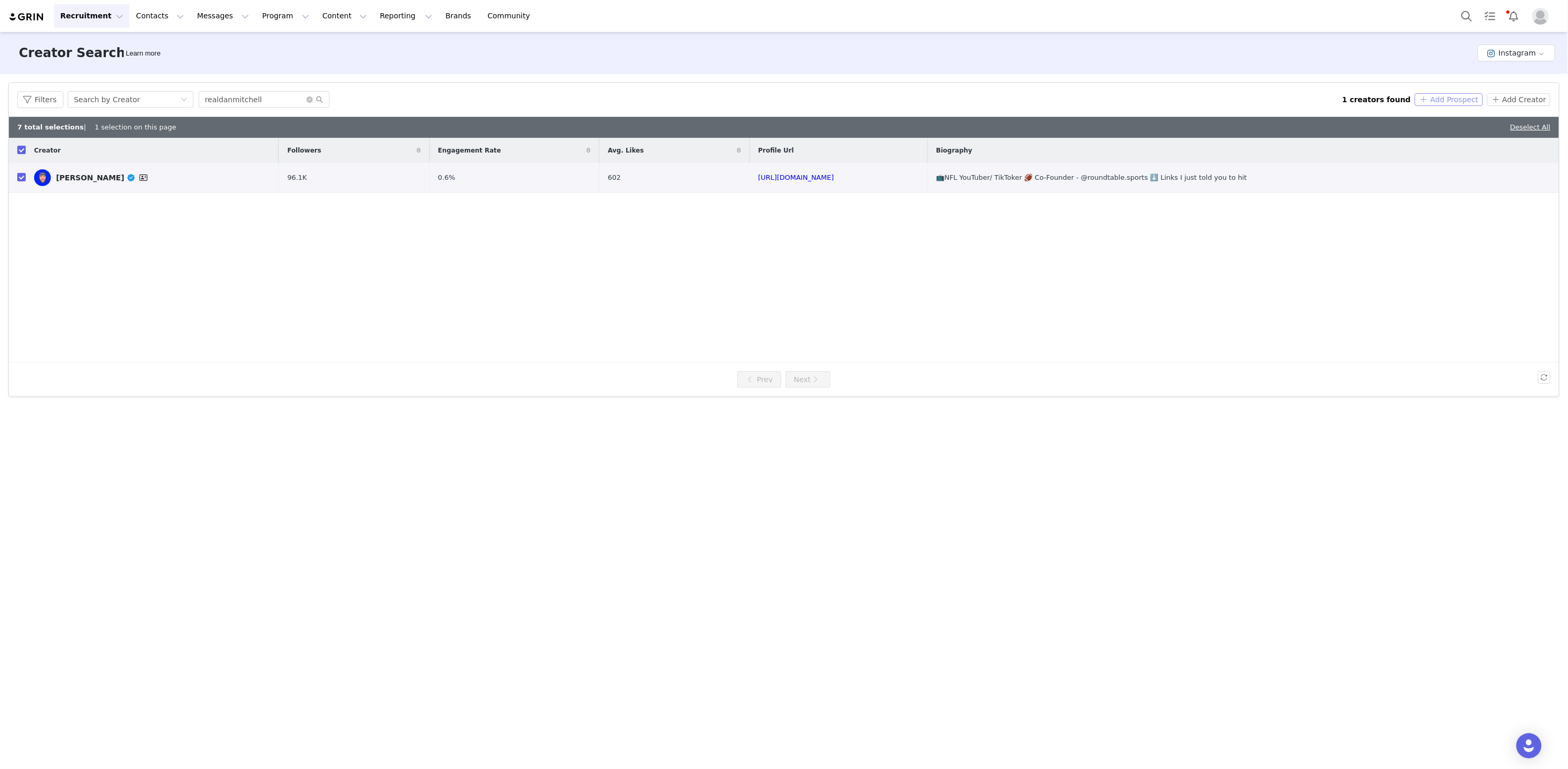
click at [1438, 95] on button "Add Prospect" at bounding box center [1449, 99] width 67 height 13
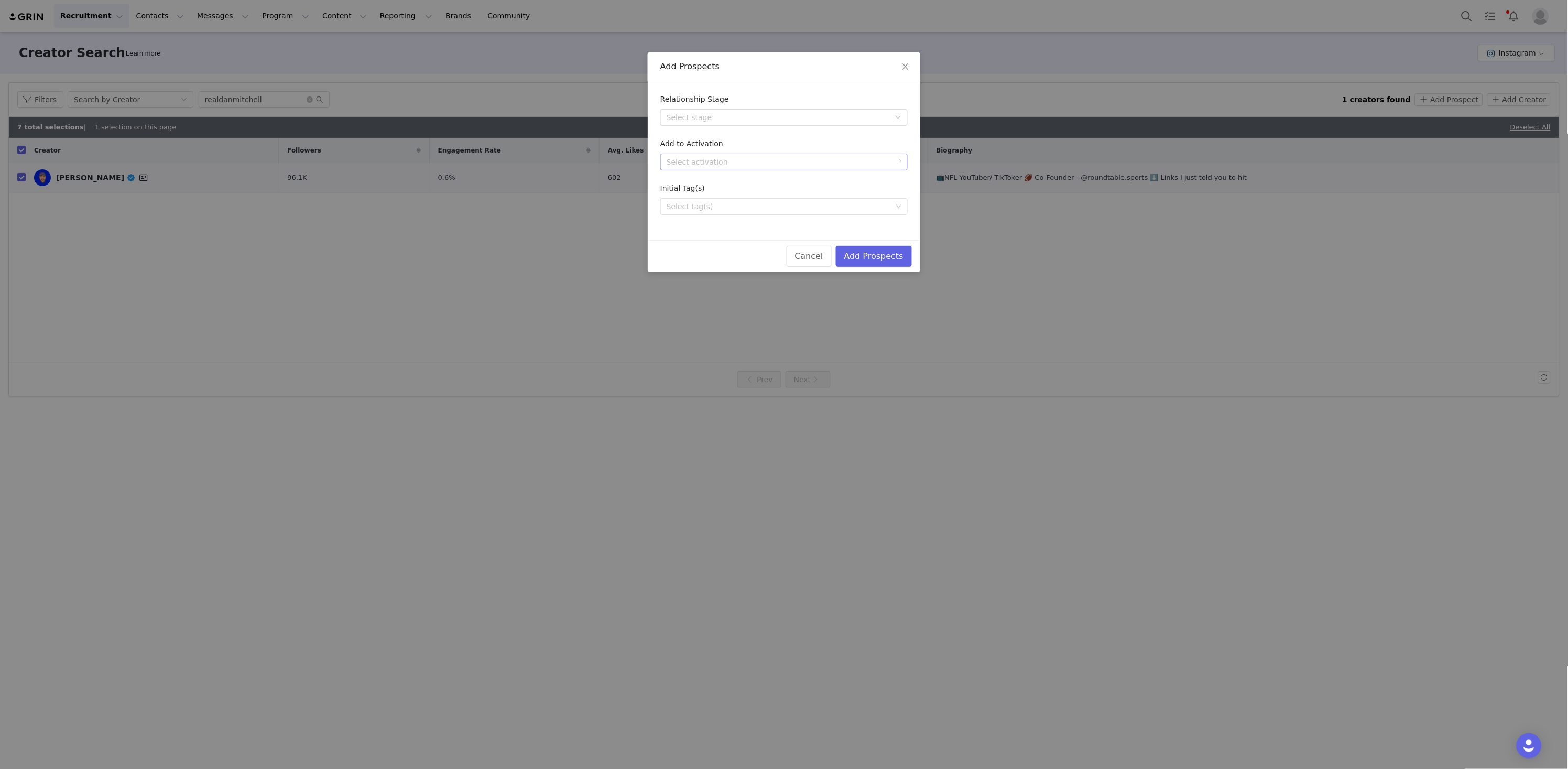
click at [719, 162] on div "Select activation" at bounding box center [779, 162] width 223 height 11
type input "[PERSON_NAME]"
click at [776, 176] on li "NFL Salute to Service (2025)" at bounding box center [784, 181] width 247 height 16
click at [866, 249] on button "Add Prospects" at bounding box center [873, 256] width 76 height 21
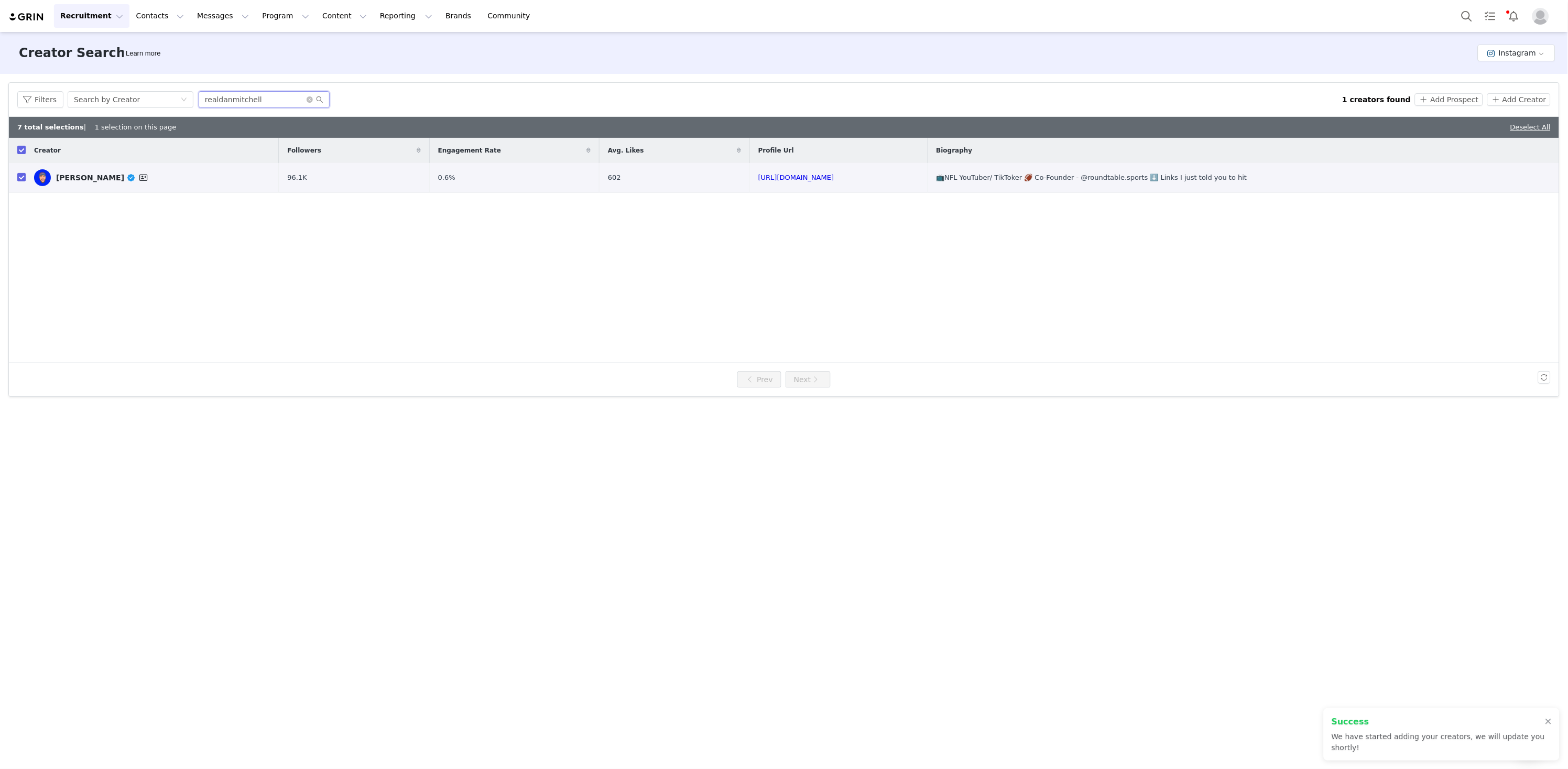
drag, startPoint x: 274, startPoint y: 100, endPoint x: 151, endPoint y: 86, distance: 123.8
click at [149, 86] on div "Filters Search by Creator realdanmitchell 1 creators found Add Prospect Add Cre…" at bounding box center [784, 99] width 1551 height 34
paste input "https://www.instagram.com/danikabrace/"
drag, startPoint x: 202, startPoint y: 91, endPoint x: 96, endPoint y: 78, distance: 106.8
click at [96, 78] on div "Filters Creator Audience Performance Current Creators Hide creators in my CRM B…" at bounding box center [784, 240] width 1568 height 331
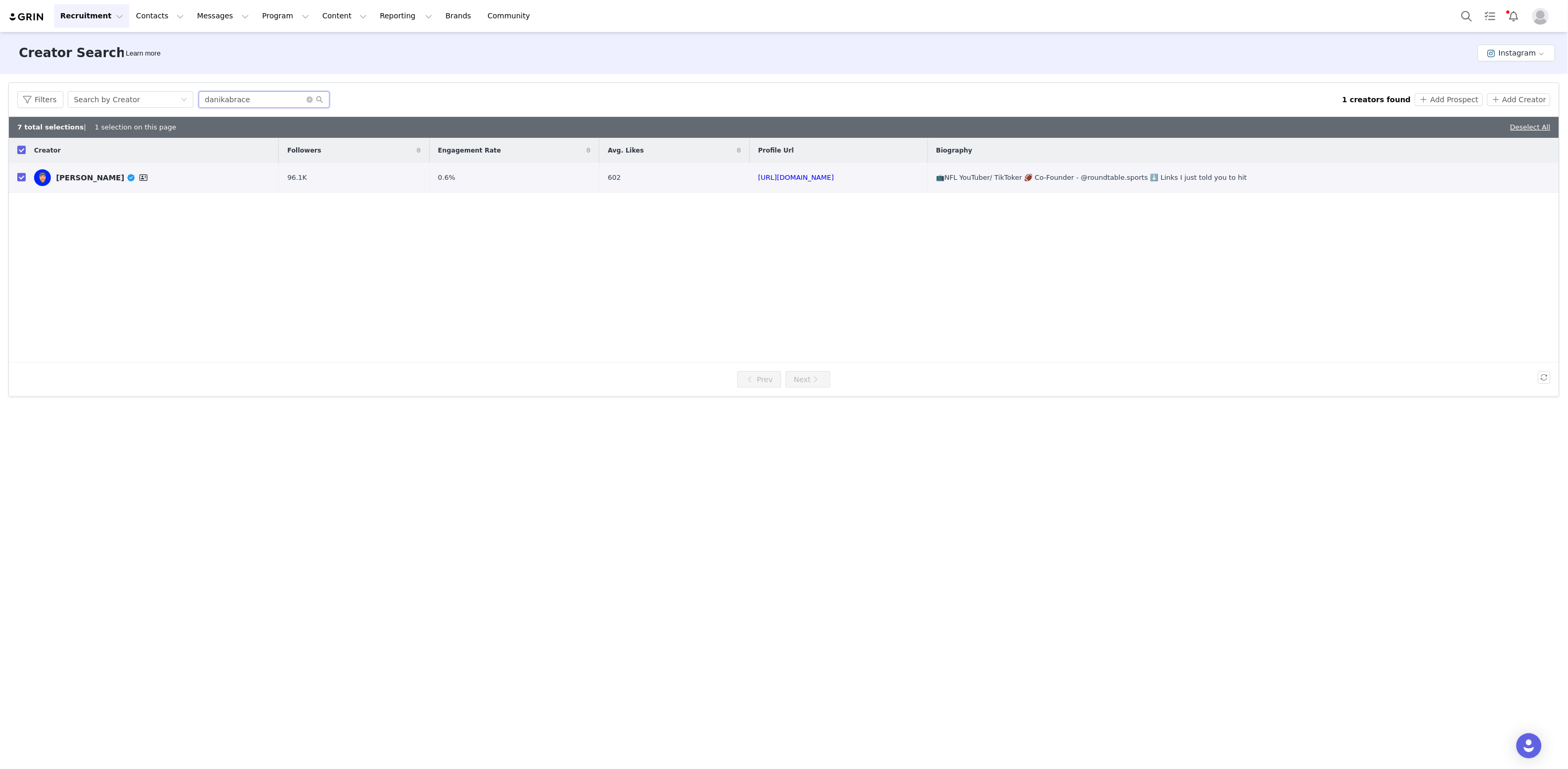
click at [254, 95] on input "danikabrace" at bounding box center [264, 99] width 131 height 16
drag, startPoint x: 259, startPoint y: 102, endPoint x: 159, endPoint y: 90, distance: 100.7
click at [159, 90] on div "Filters Search by Creator danikabrace 1 creators found Add Prospect Add Creator" at bounding box center [784, 99] width 1551 height 34
click at [268, 101] on input "danikabrace" at bounding box center [264, 99] width 131 height 16
type input "danikabrace"
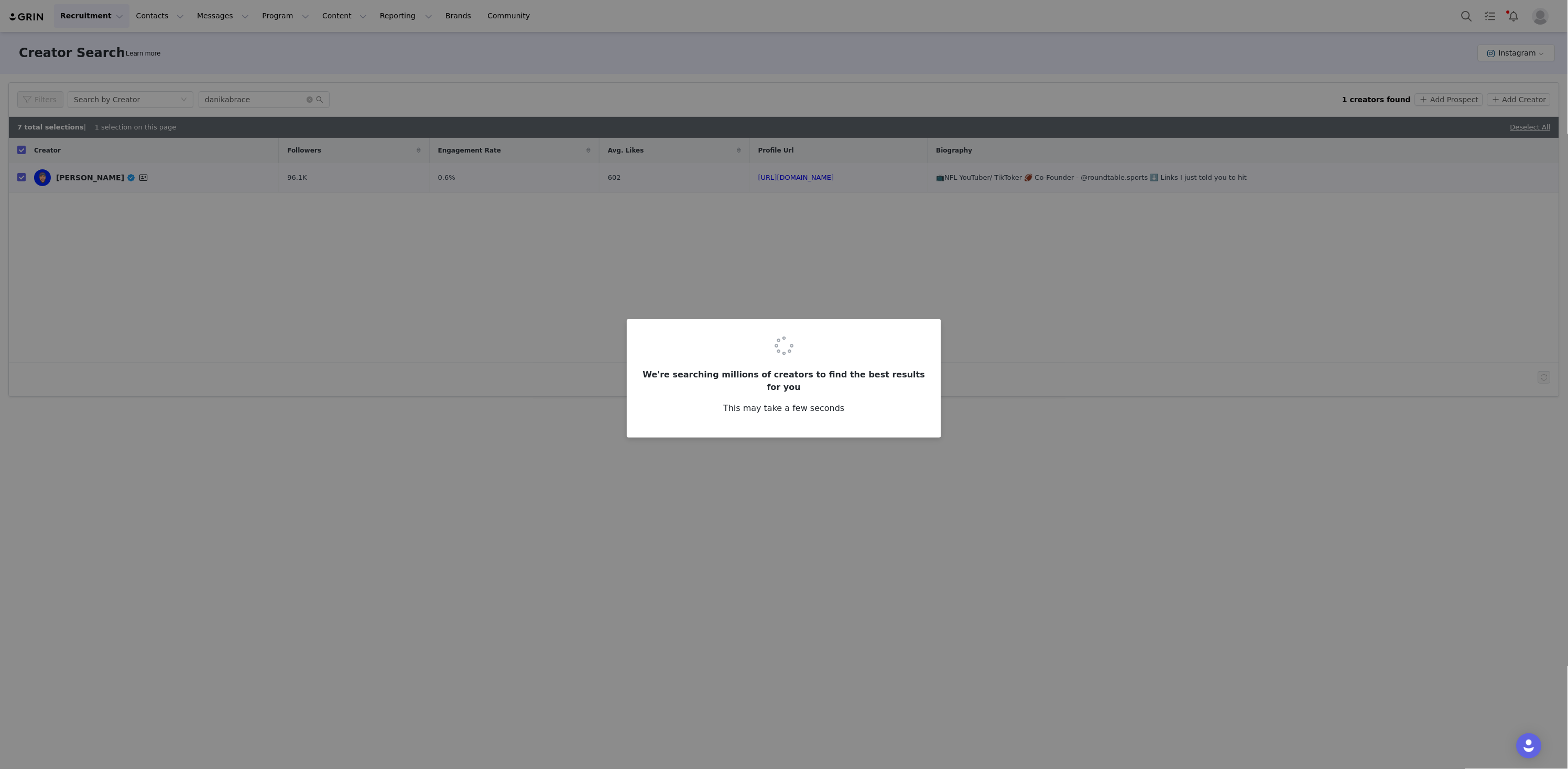
checkbox input "false"
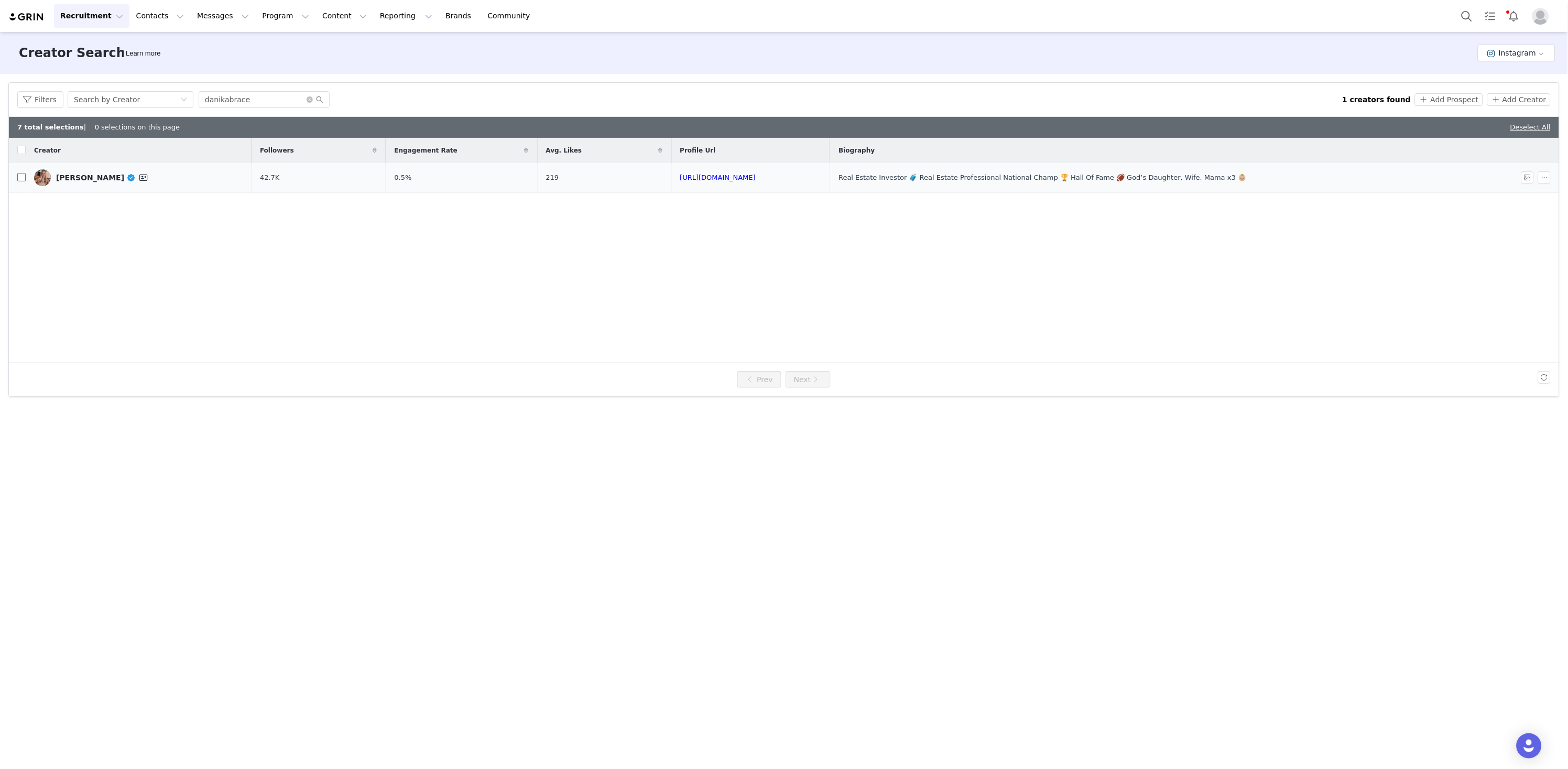
click at [24, 179] on input "checkbox" at bounding box center [21, 177] width 9 height 9
checkbox input "true"
click at [1435, 102] on button "Add Prospect" at bounding box center [1449, 99] width 67 height 13
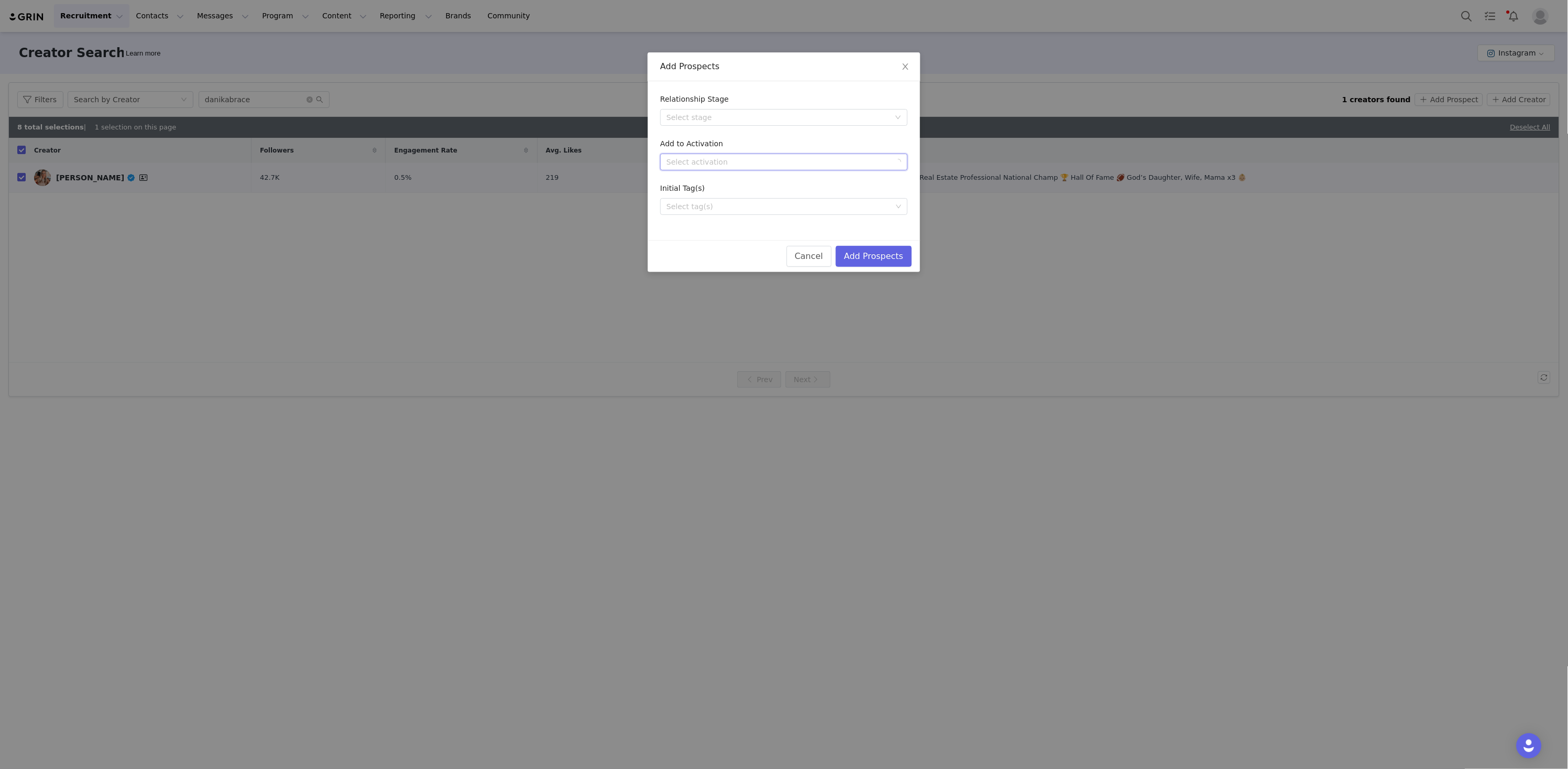
click at [725, 154] on div "Select activation" at bounding box center [784, 162] width 247 height 16
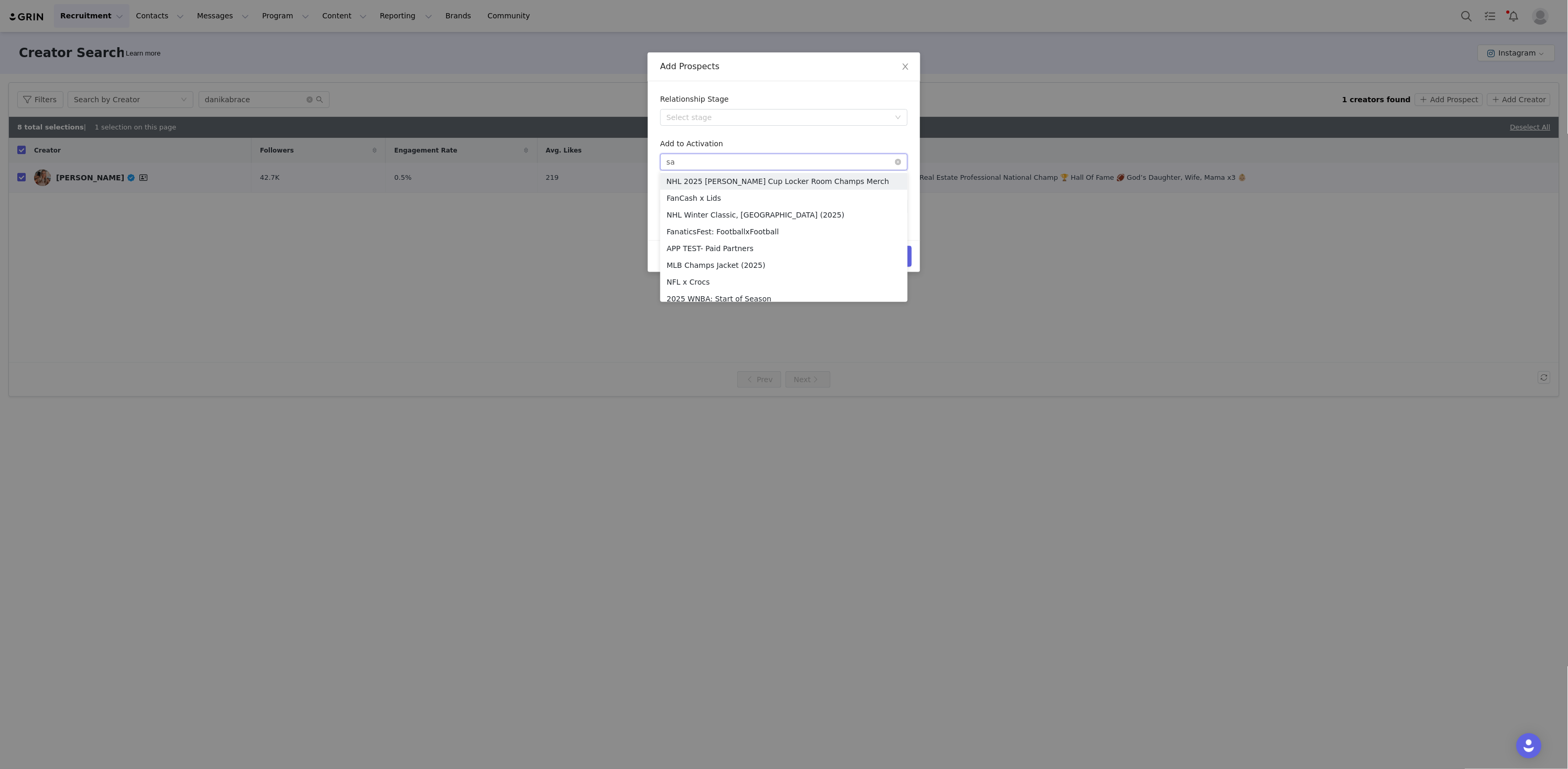
type input "[PERSON_NAME]"
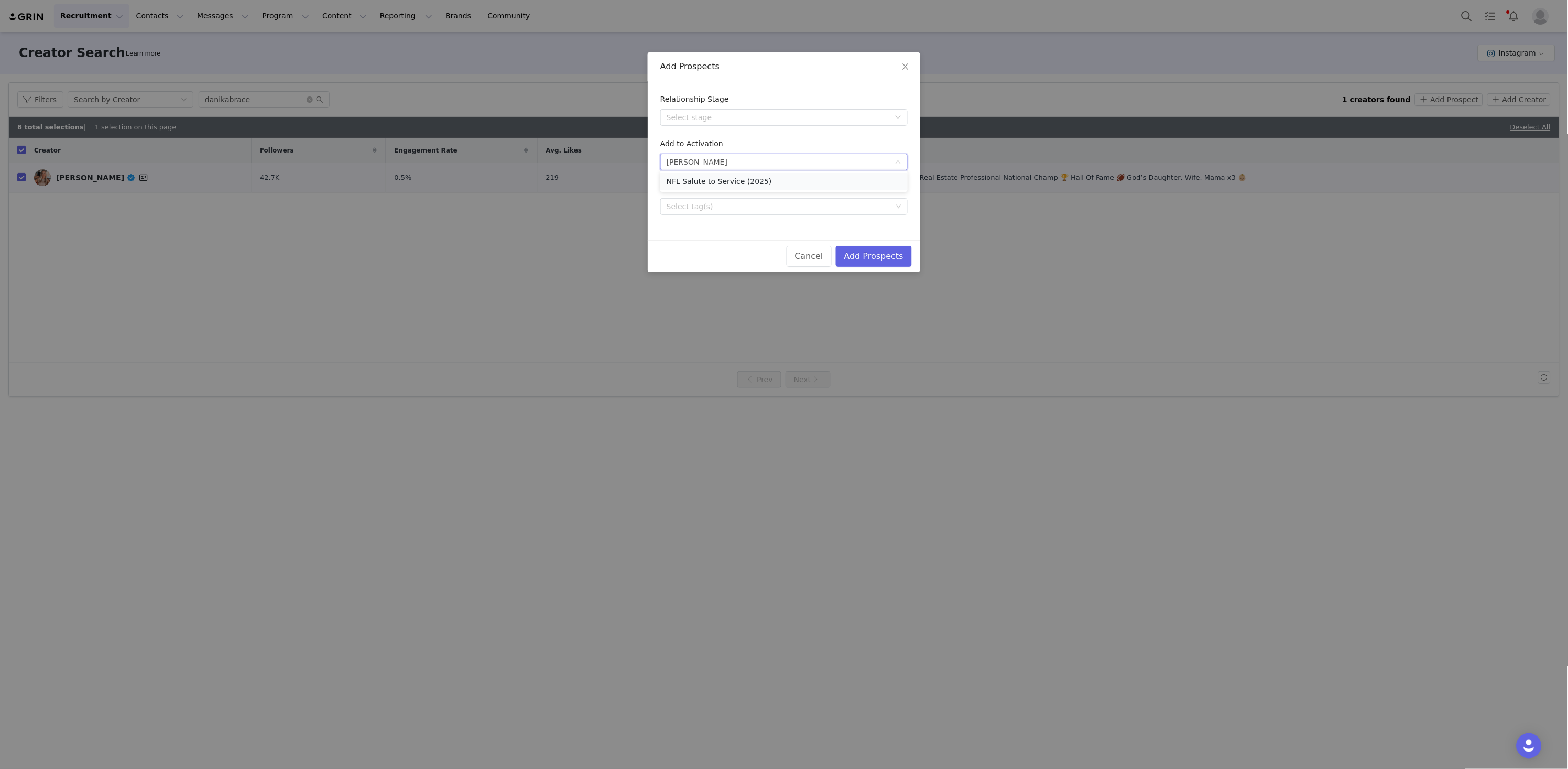
click at [769, 182] on li "NFL Salute to Service (2025)" at bounding box center [784, 181] width 247 height 16
click at [876, 253] on button "Add Prospects" at bounding box center [873, 256] width 76 height 21
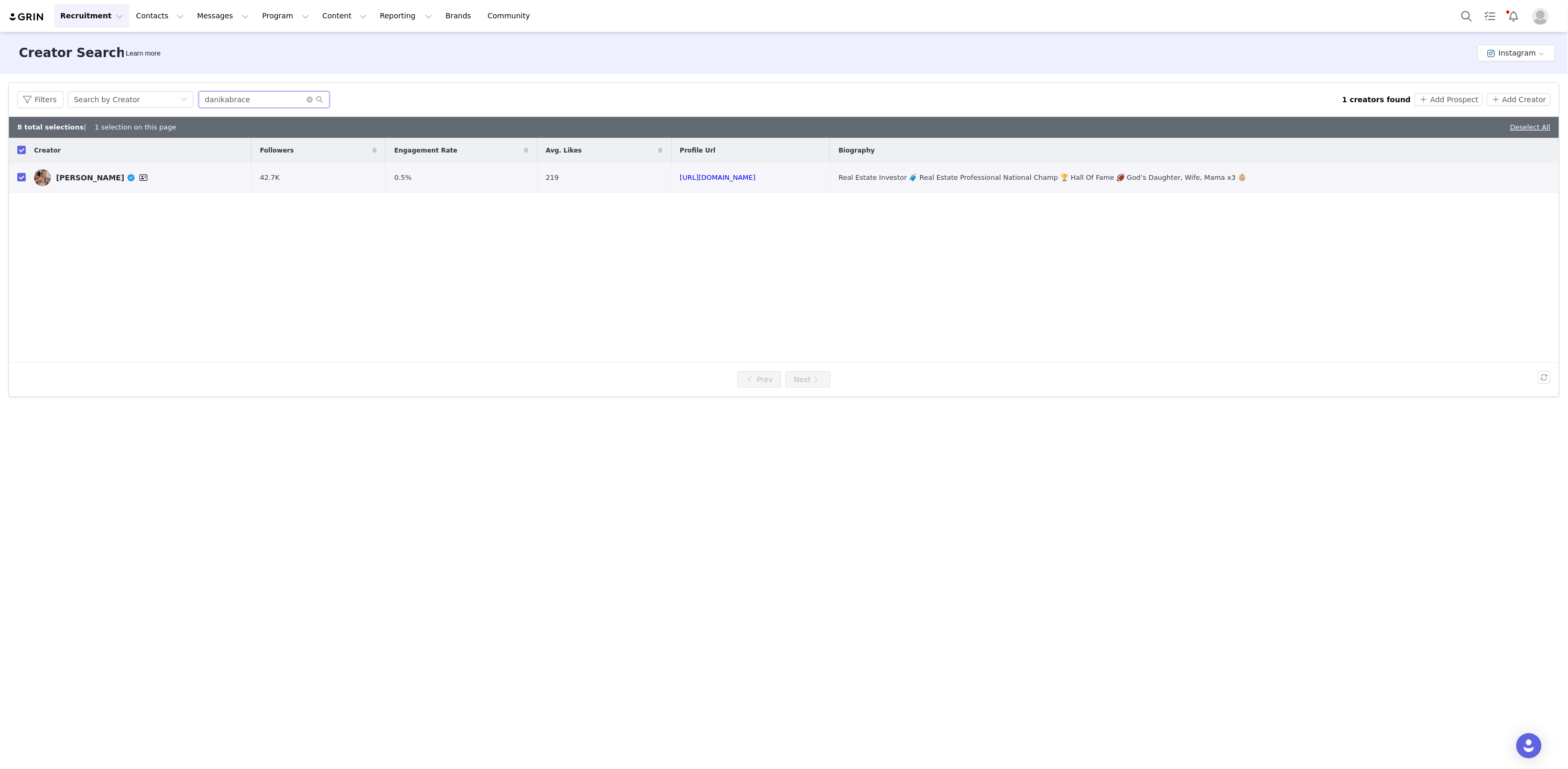
drag, startPoint x: 126, startPoint y: 68, endPoint x: 95, endPoint y: 57, distance: 32.9
click at [119, 66] on div "Creator Search Learn more Instagram Filters Creator Audience Performance Curren…" at bounding box center [784, 399] width 1568 height 735
paste input "https://www.instagram.com/gabe"
drag, startPoint x: 285, startPoint y: 100, endPoint x: 55, endPoint y: 84, distance: 230.6
click at [55, 84] on div "Filters Search by Creator https://www.instagram.com/gabe 1 creators found Add P…" at bounding box center [784, 99] width 1551 height 34
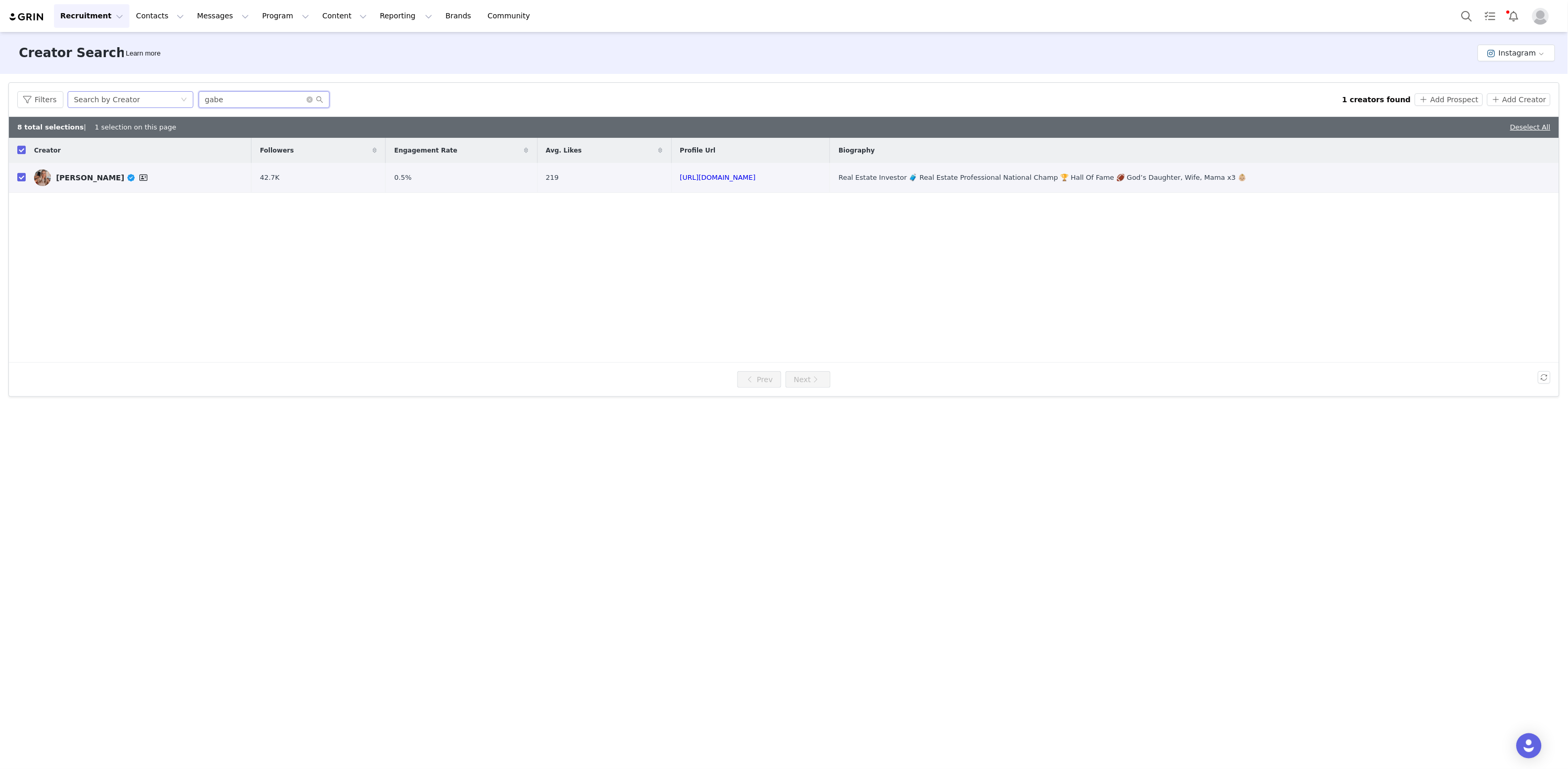
drag, startPoint x: 239, startPoint y: 96, endPoint x: 180, endPoint y: 95, distance: 59.0
click at [179, 95] on div "Filters Search by Creator gabe" at bounding box center [680, 99] width 1325 height 16
click at [240, 98] on input "gabe" at bounding box center [264, 99] width 131 height 16
type input "gabe"
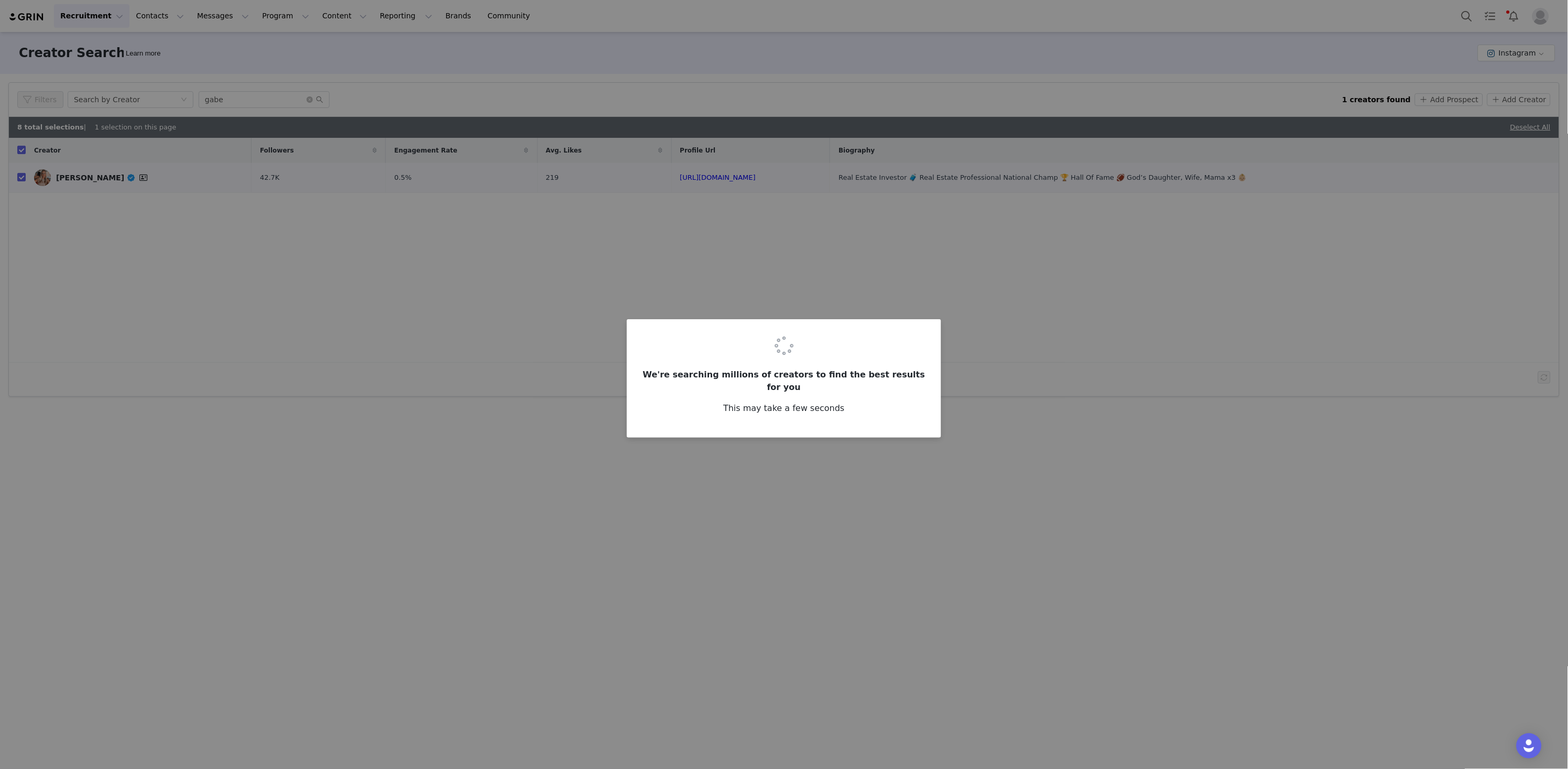
checkbox input "false"
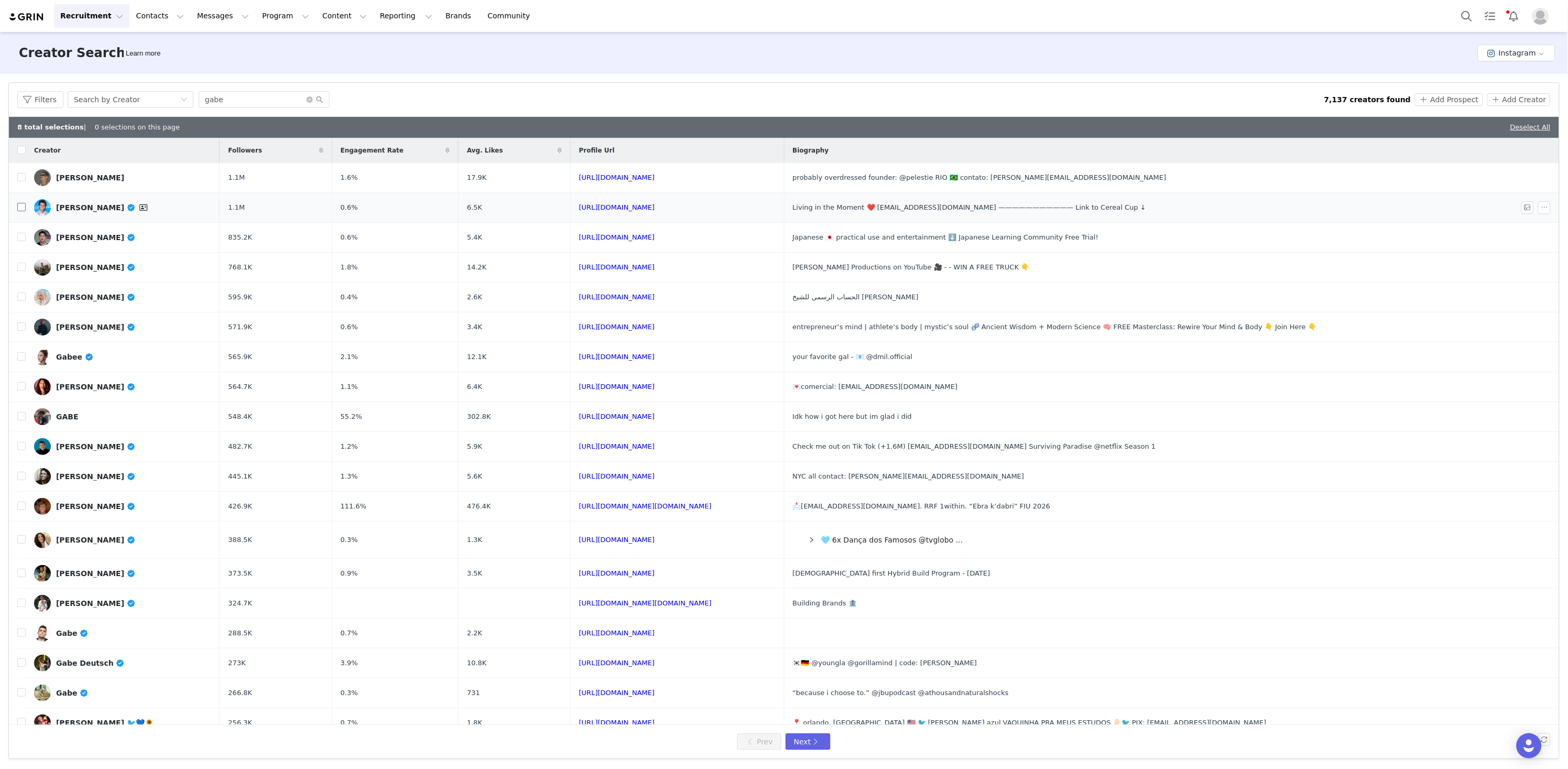
click at [22, 209] on input "checkbox" at bounding box center [21, 207] width 9 height 9
checkbox input "true"
click at [1463, 98] on button "Add Prospect" at bounding box center [1449, 99] width 67 height 13
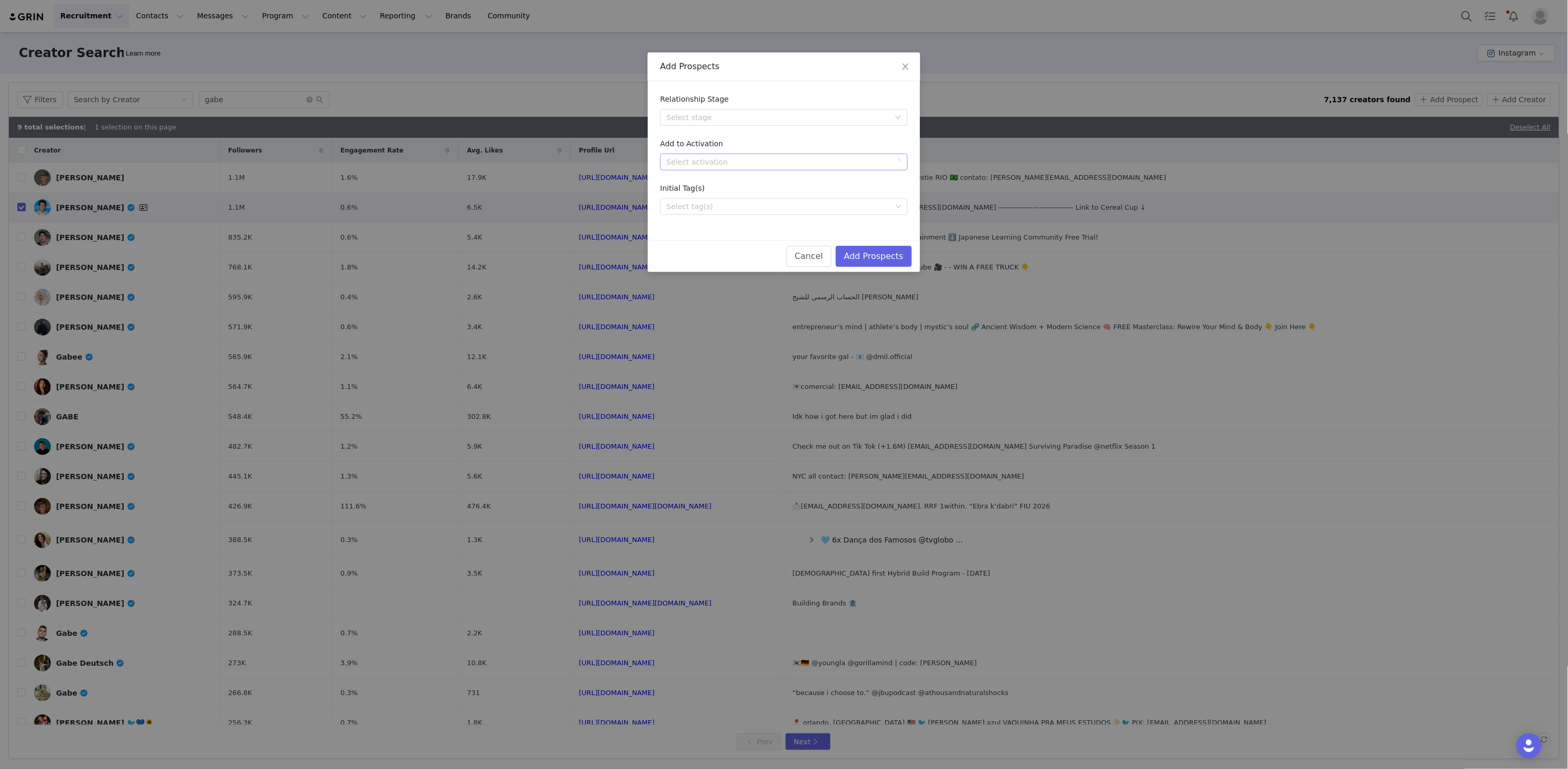
click at [780, 148] on div "Add to Activation" at bounding box center [784, 146] width 247 height 15
click at [784, 159] on div "Select activation" at bounding box center [779, 162] width 223 height 11
type input "[PERSON_NAME]"
click at [827, 185] on li "NFL Salute to Service (2025)" at bounding box center [784, 181] width 247 height 16
click at [883, 260] on button "Add Prospects" at bounding box center [873, 256] width 76 height 21
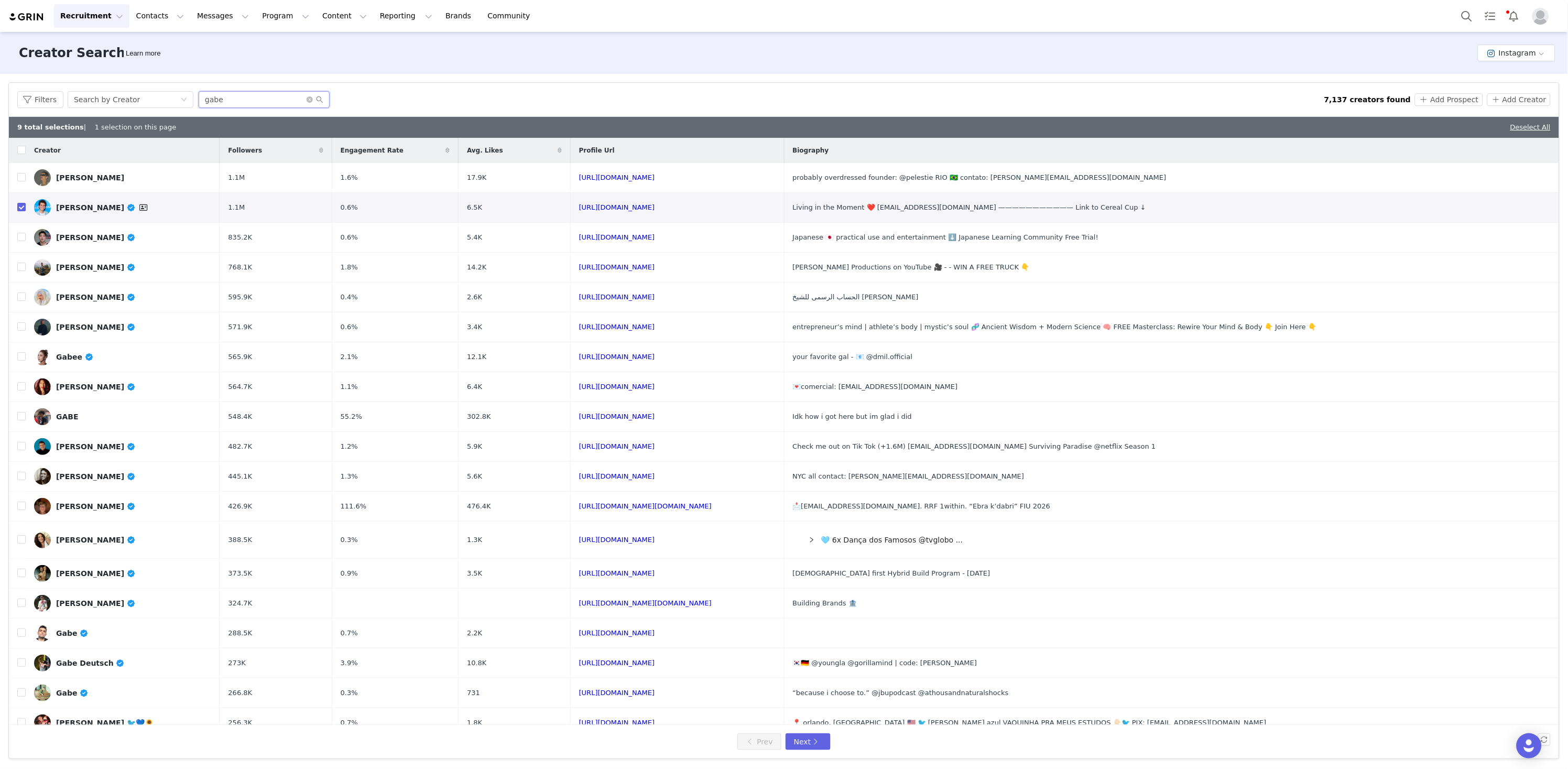
drag, startPoint x: 276, startPoint y: 96, endPoint x: 135, endPoint y: 79, distance: 142.0
click at [138, 82] on article "Filters Creator Audience Performance Current Creators Hide creators in my CRM B…" at bounding box center [784, 420] width 1552 height 677
paste input "https://www.instagram.com/mackenziedudzik/"
drag, startPoint x: 244, startPoint y: 99, endPoint x: 81, endPoint y: 81, distance: 164.0
click at [81, 81] on div "Filters Creator Audience Performance Current Creators Hide creators in my CRM B…" at bounding box center [784, 421] width 1568 height 693
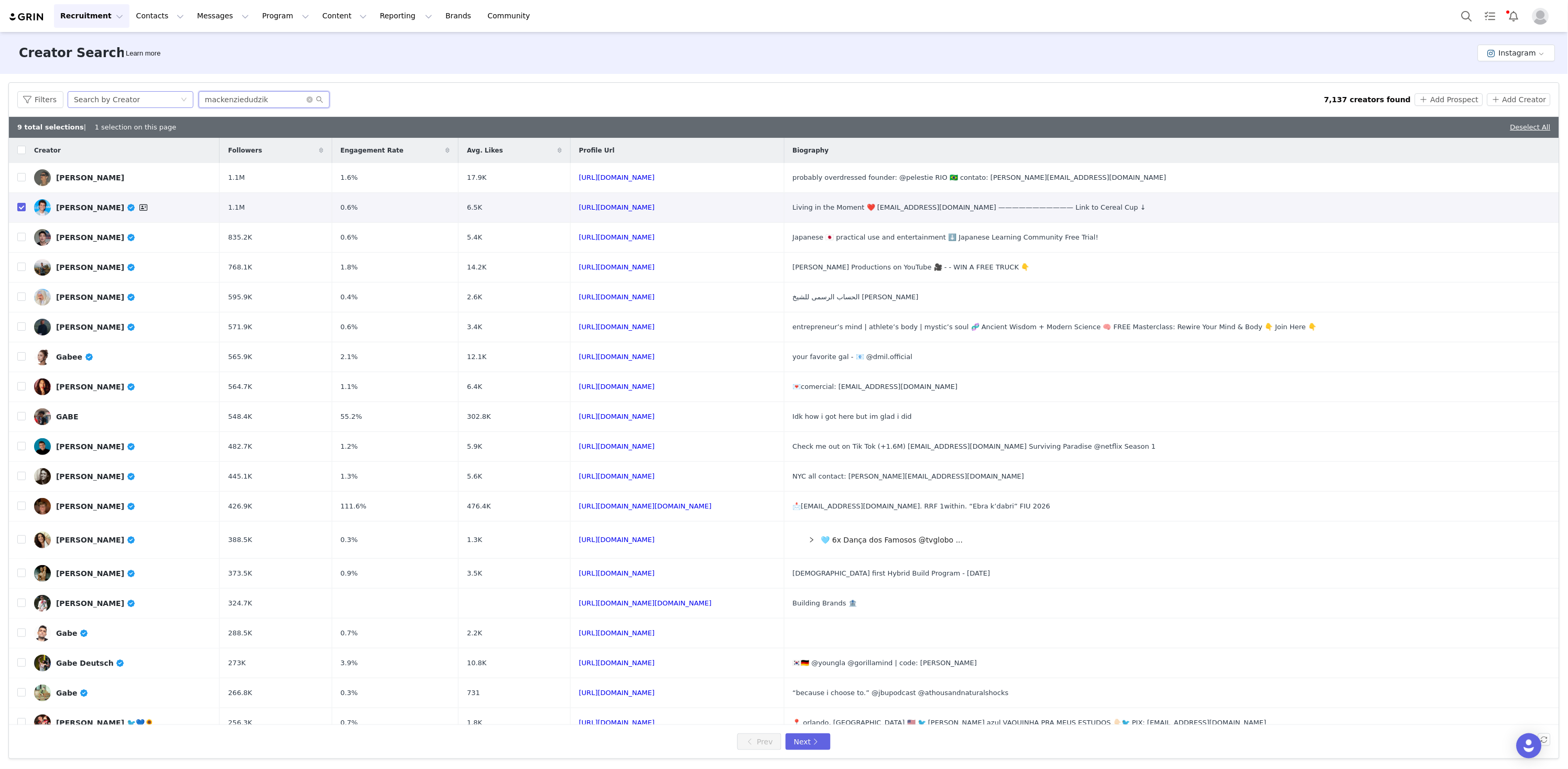
drag, startPoint x: 278, startPoint y: 98, endPoint x: 149, endPoint y: 91, distance: 129.2
click at [149, 91] on div "Filters Search by Creator mackenziedudzik" at bounding box center [671, 99] width 1307 height 16
click at [282, 99] on input "mackenziedudzik" at bounding box center [264, 99] width 131 height 16
type input "mackenziedudzik"
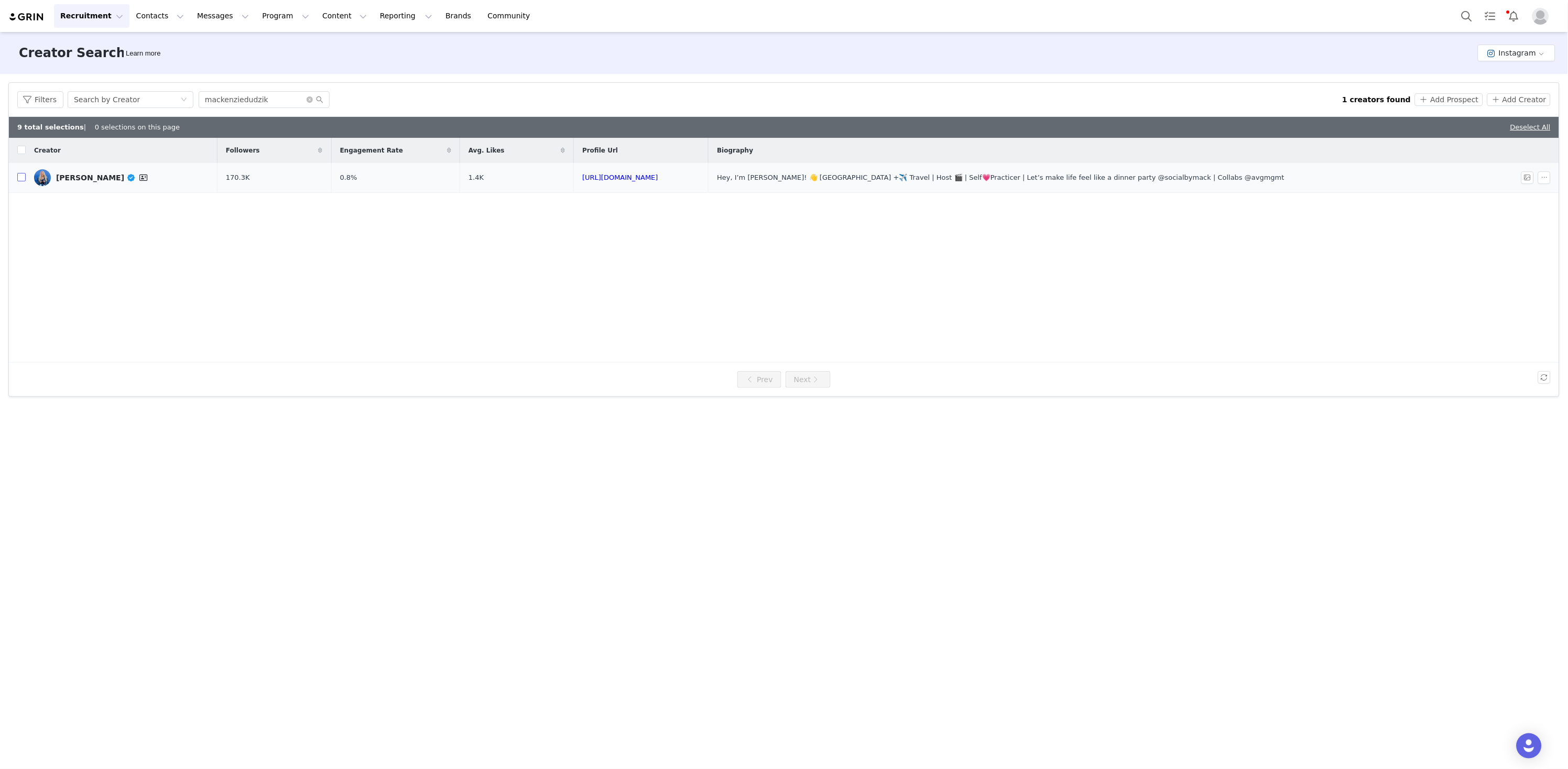
click at [24, 179] on input "checkbox" at bounding box center [21, 177] width 9 height 9
checkbox input "true"
click at [1469, 104] on button "Add Prospect" at bounding box center [1449, 99] width 67 height 13
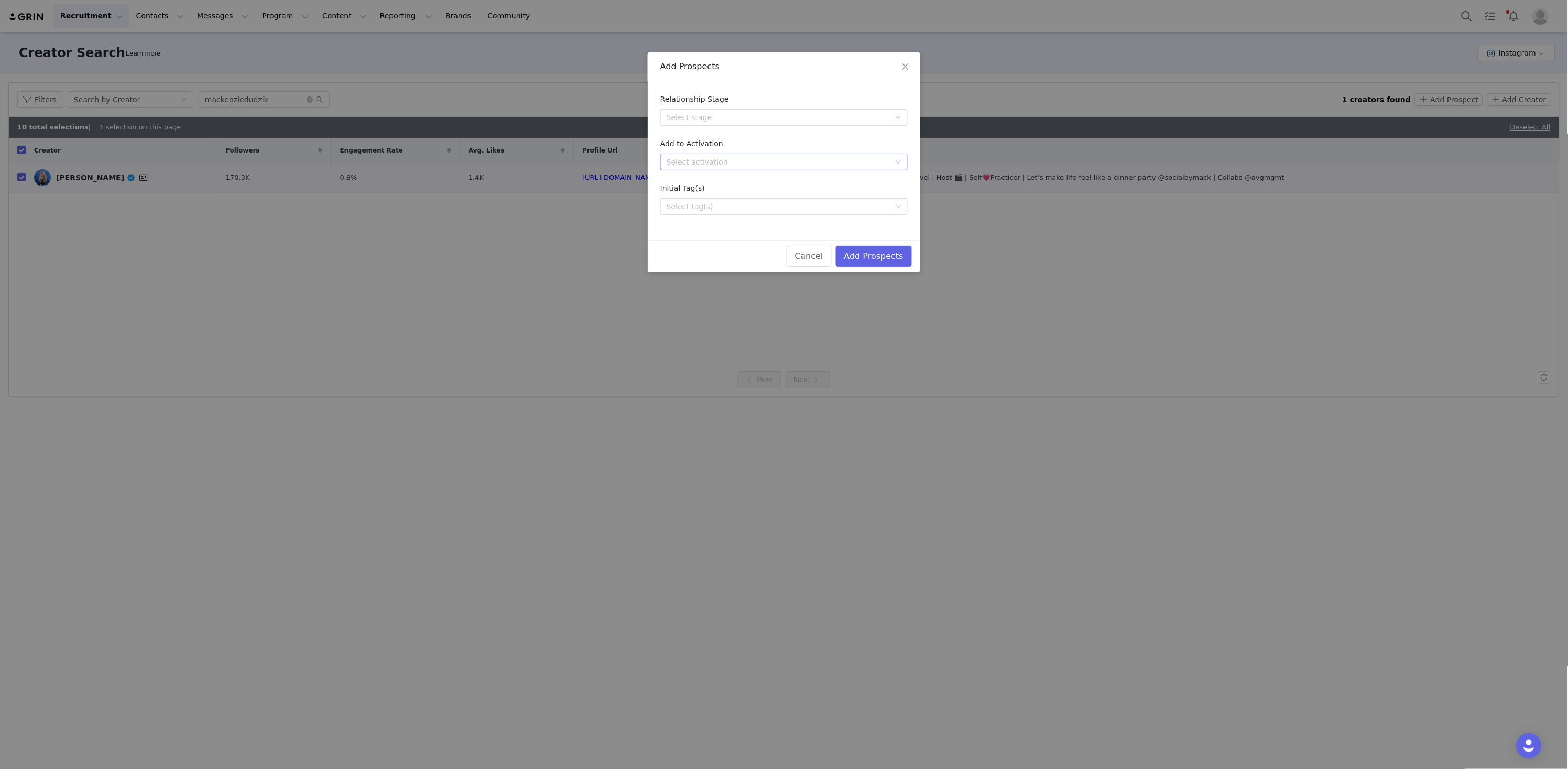
click at [741, 157] on div "Select activation" at bounding box center [779, 162] width 223 height 11
type input "[PERSON_NAME]"
click at [802, 187] on li "NFL Salute to Service (2025)" at bounding box center [784, 181] width 247 height 16
click at [870, 252] on button "Add Prospects" at bounding box center [873, 256] width 76 height 21
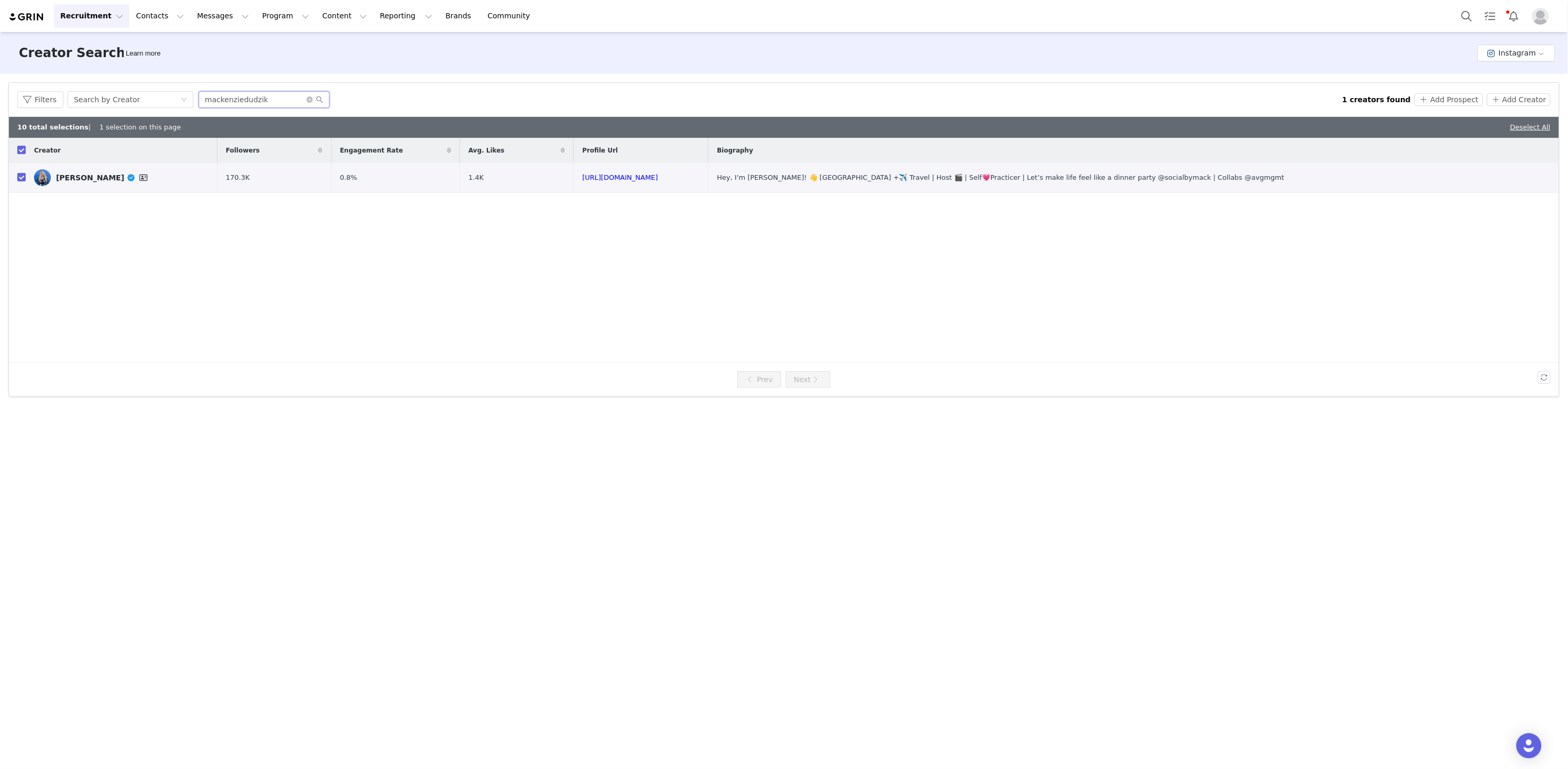
drag, startPoint x: 284, startPoint y: 98, endPoint x: 119, endPoint y: 75, distance: 166.6
click at [120, 75] on div "Filters Creator Audience Performance Current Creators Hide creators in my CRM B…" at bounding box center [784, 240] width 1568 height 331
paste input "https://www.instagram.com/rallsauce/"
drag, startPoint x: 268, startPoint y: 99, endPoint x: 98, endPoint y: 72, distance: 172.1
click at [98, 72] on div "Creator Search Learn more Instagram Filters Creator Audience Performance Curren…" at bounding box center [784, 399] width 1568 height 735
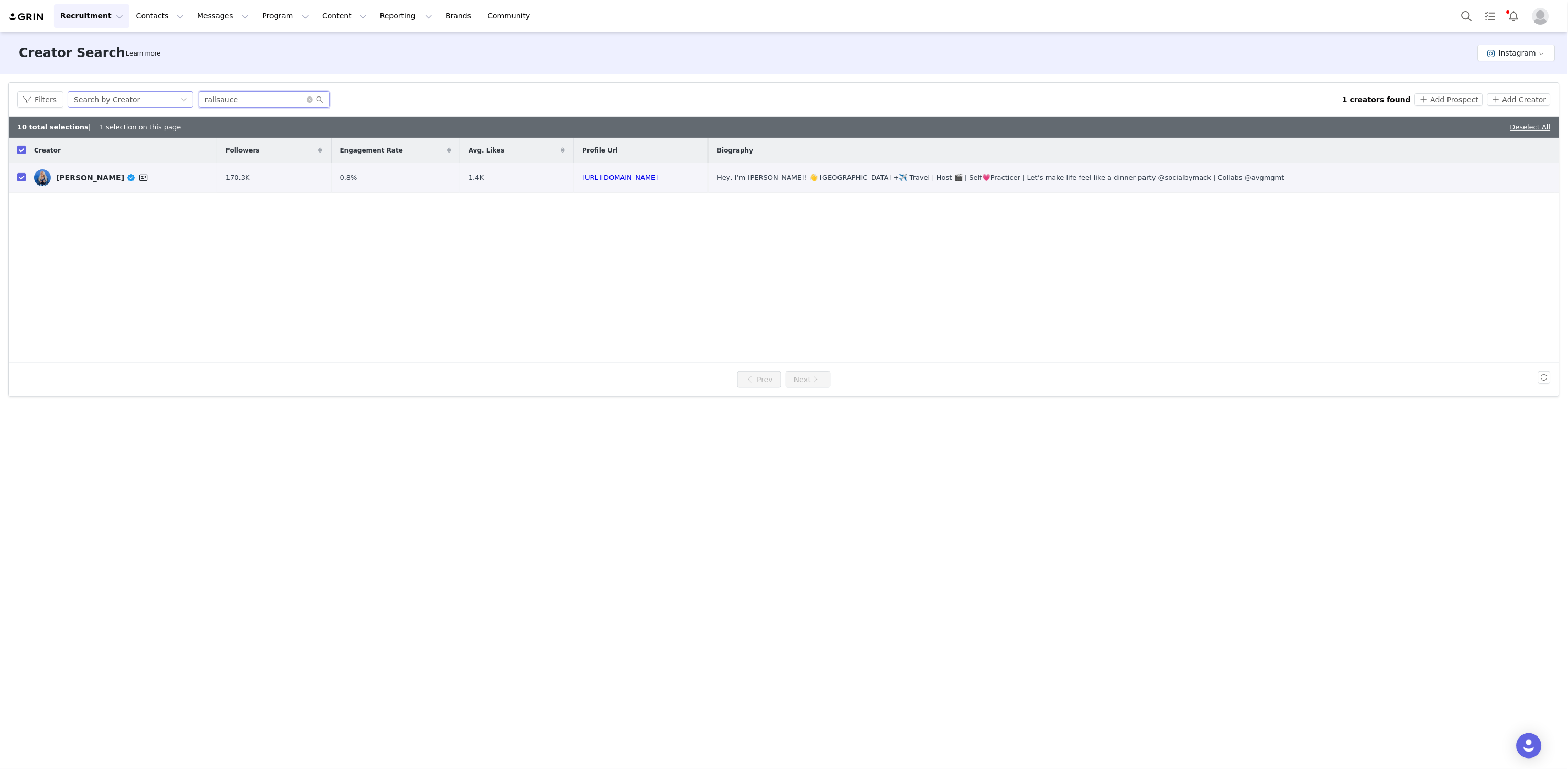
drag, startPoint x: 246, startPoint y: 104, endPoint x: 190, endPoint y: 96, distance: 56.6
click at [180, 97] on div "Filters Search by Creator rallsauce" at bounding box center [680, 99] width 1325 height 16
click at [250, 97] on input "rallsauce" at bounding box center [264, 99] width 131 height 16
type input "rallsauce"
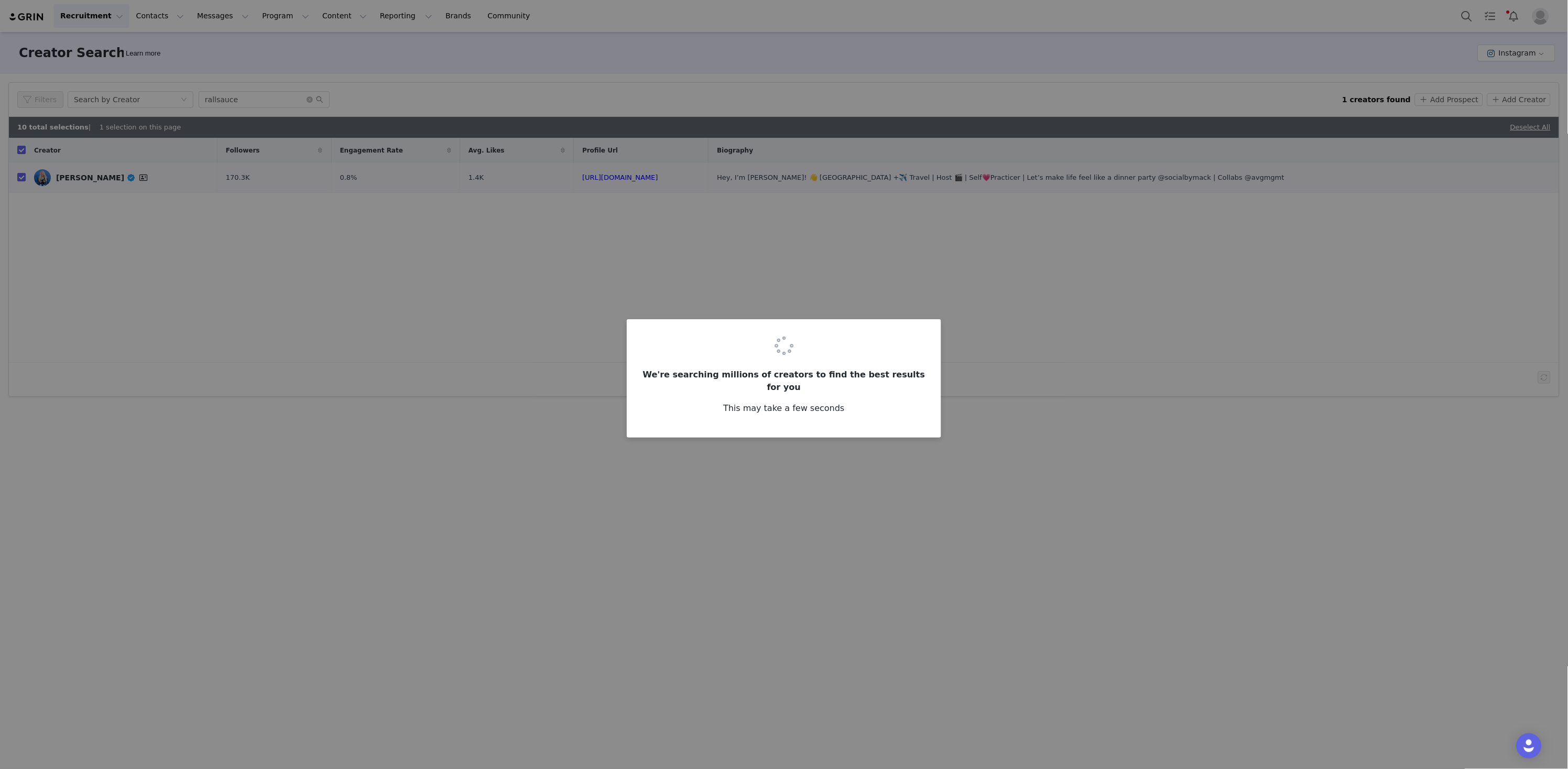
checkbox input "false"
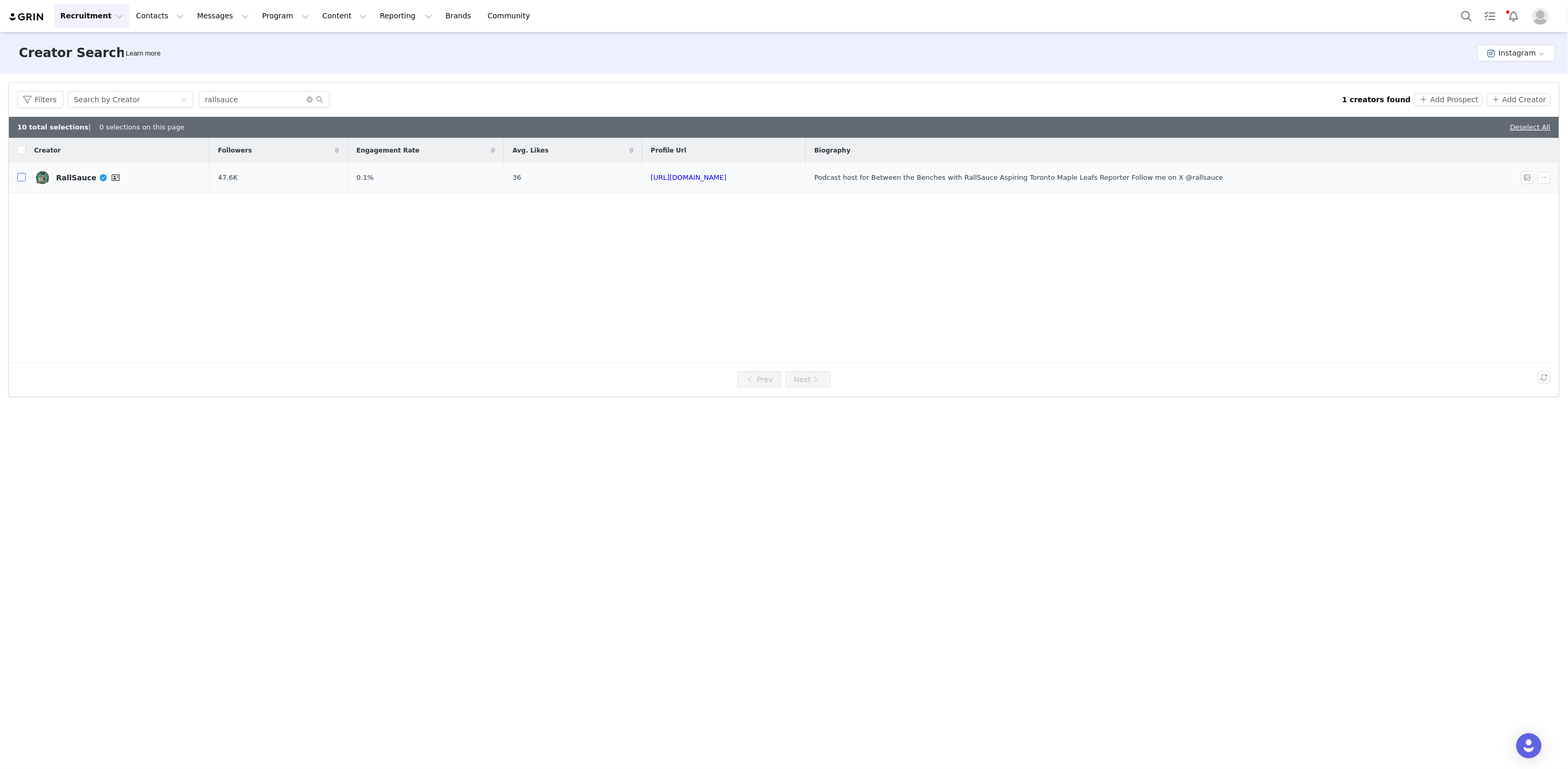
click at [20, 176] on input "checkbox" at bounding box center [21, 177] width 9 height 9
checkbox input "true"
click at [1463, 101] on button "Add Prospect" at bounding box center [1449, 99] width 67 height 13
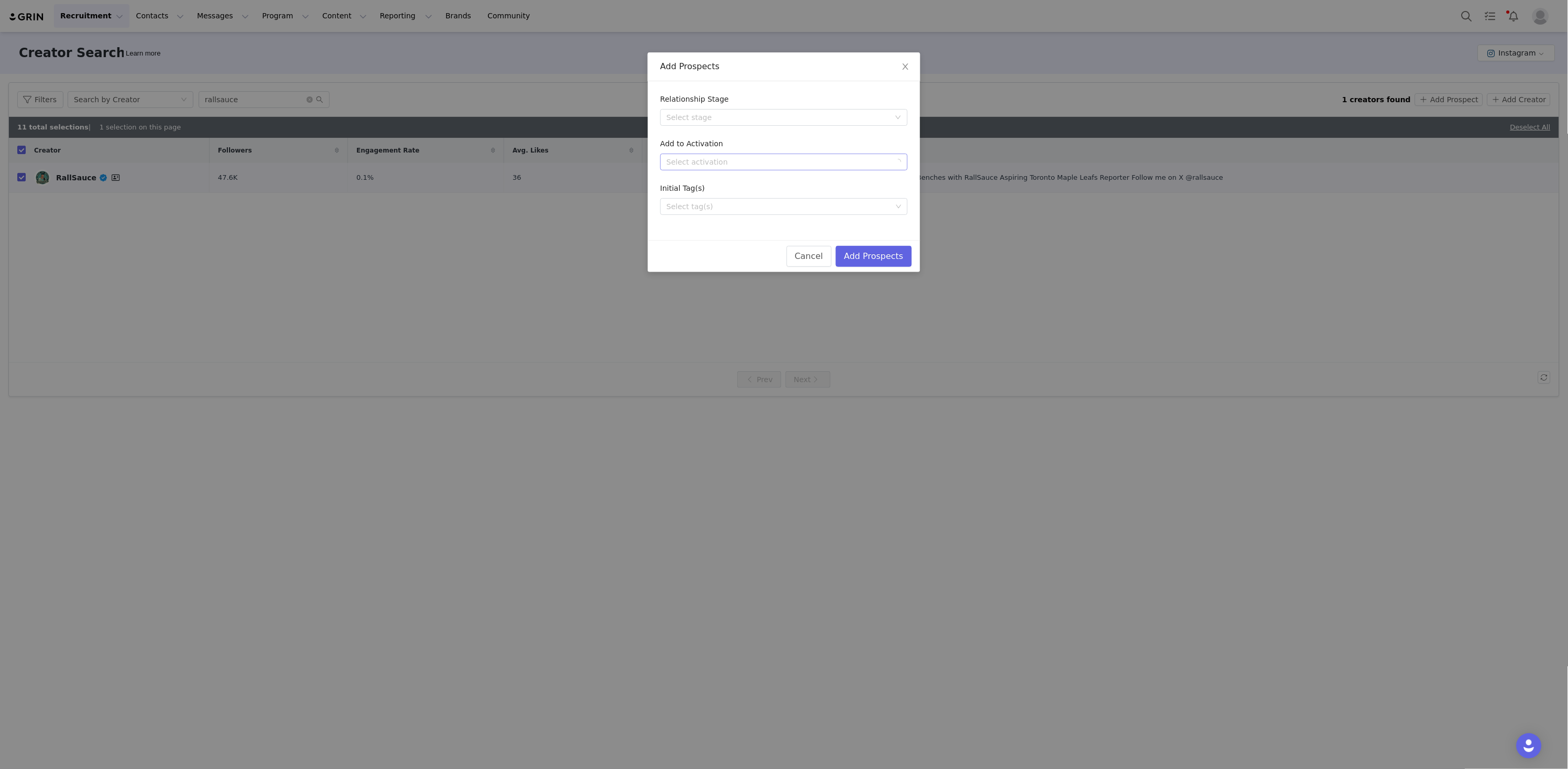
click at [817, 161] on div "Select activation" at bounding box center [779, 162] width 223 height 11
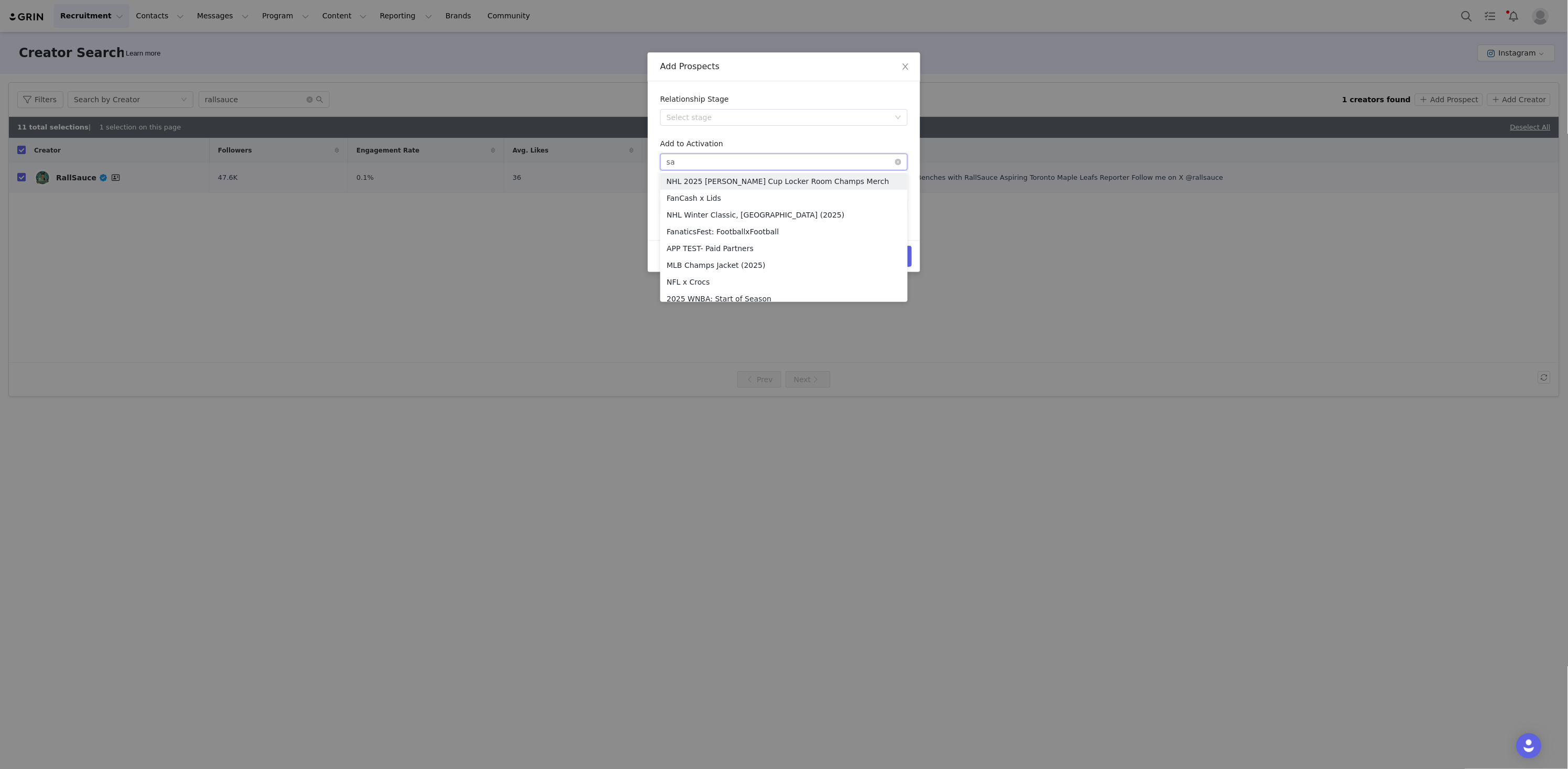
type input "[PERSON_NAME]"
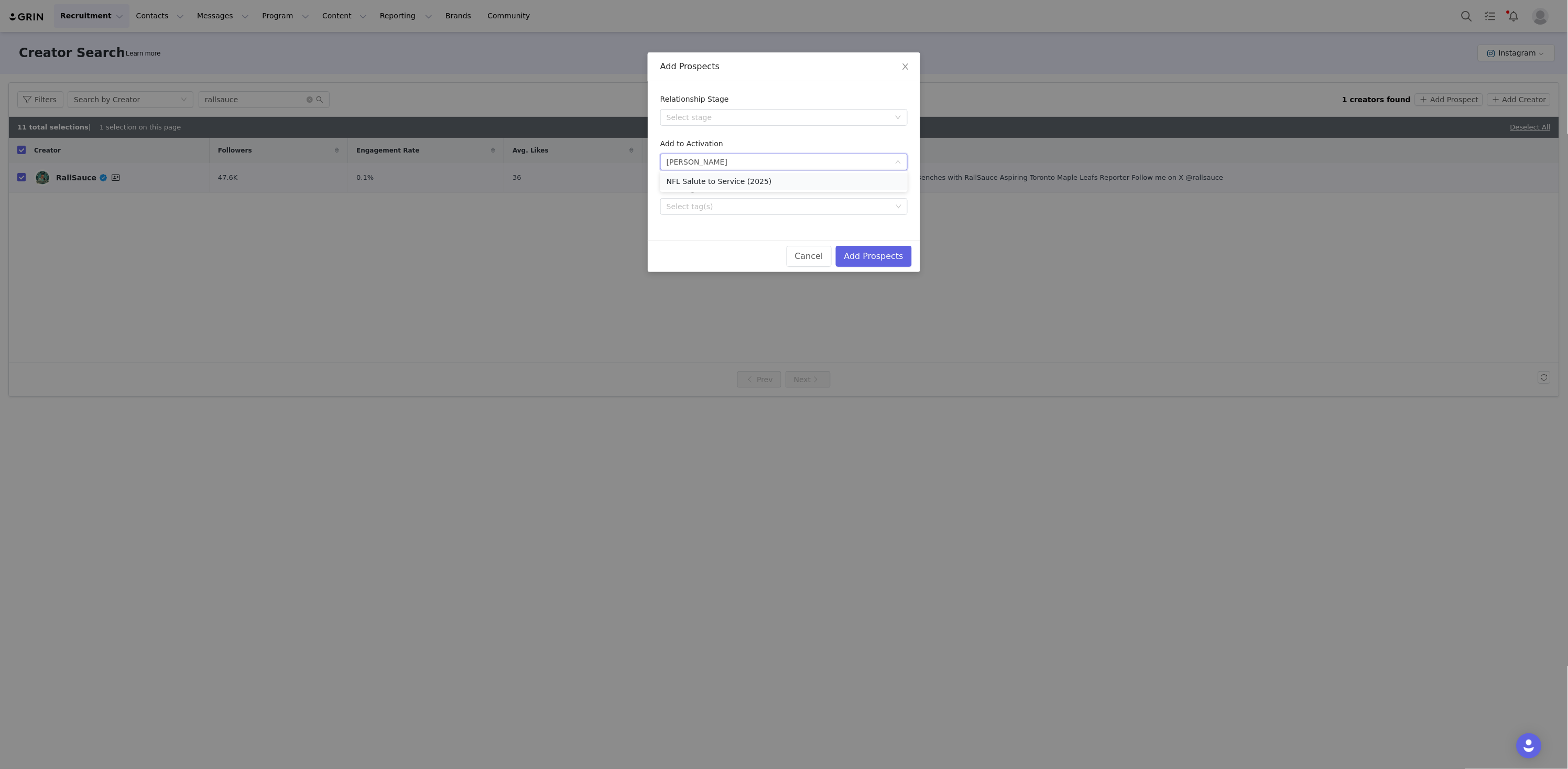
click at [753, 182] on li "NFL Salute to Service (2025)" at bounding box center [784, 181] width 247 height 16
click at [871, 252] on button "Add Prospects" at bounding box center [873, 256] width 76 height 21
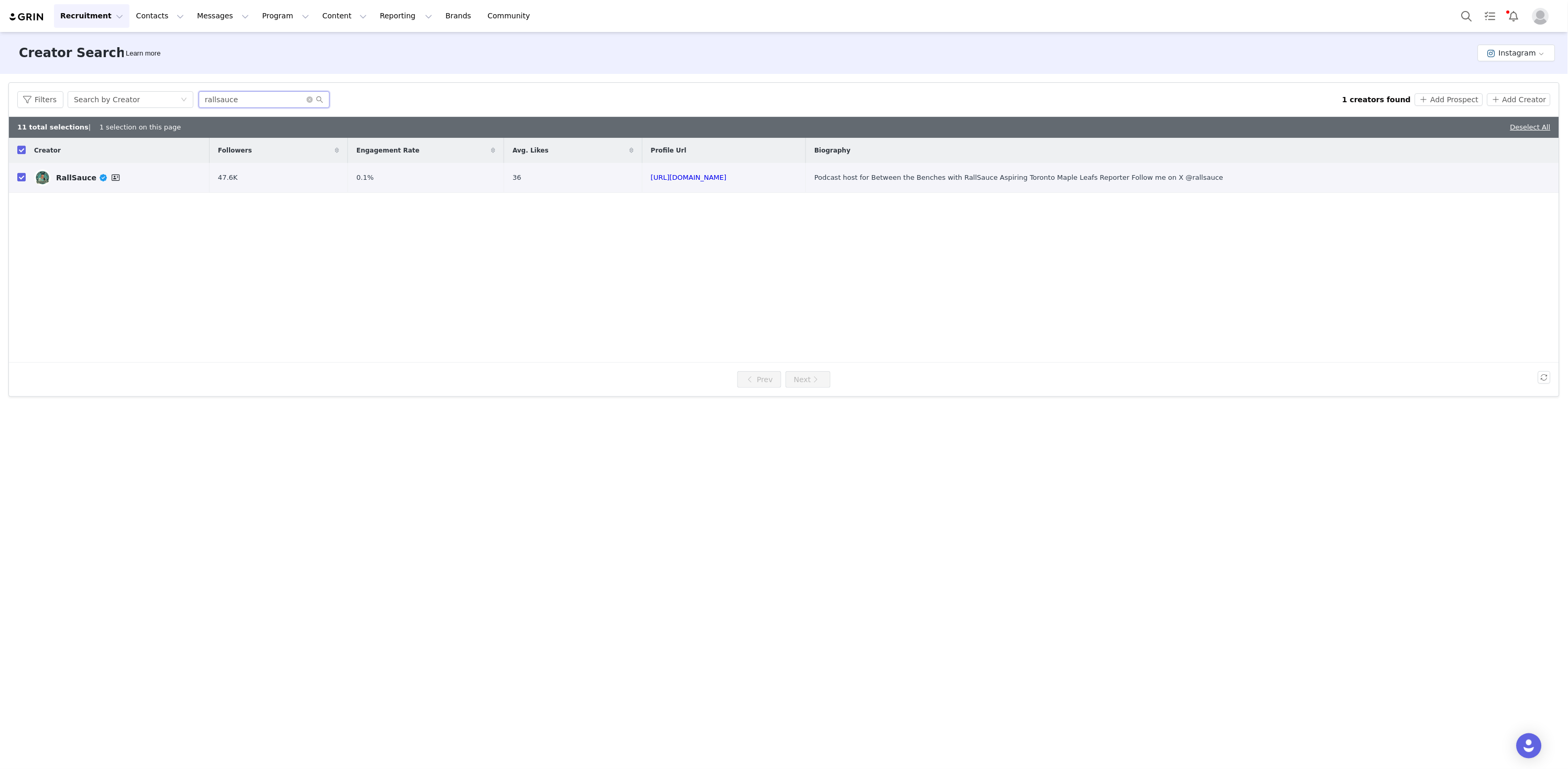
drag, startPoint x: 250, startPoint y: 102, endPoint x: 87, endPoint y: 65, distance: 167.1
click at [92, 68] on div "Creator Search Learn more Instagram Filters Creator Audience Performance Curren…" at bounding box center [784, 399] width 1568 height 735
paste input "https://www.instagram.com/theebrotherbill/?hl=en"
drag, startPoint x: 249, startPoint y: 99, endPoint x: -5, endPoint y: 43, distance: 260.1
click at [0, 43] on html "Recruitment Recruitment Creator Search Curated Lists Landing Pages Web Extensio…" at bounding box center [784, 384] width 1568 height 769
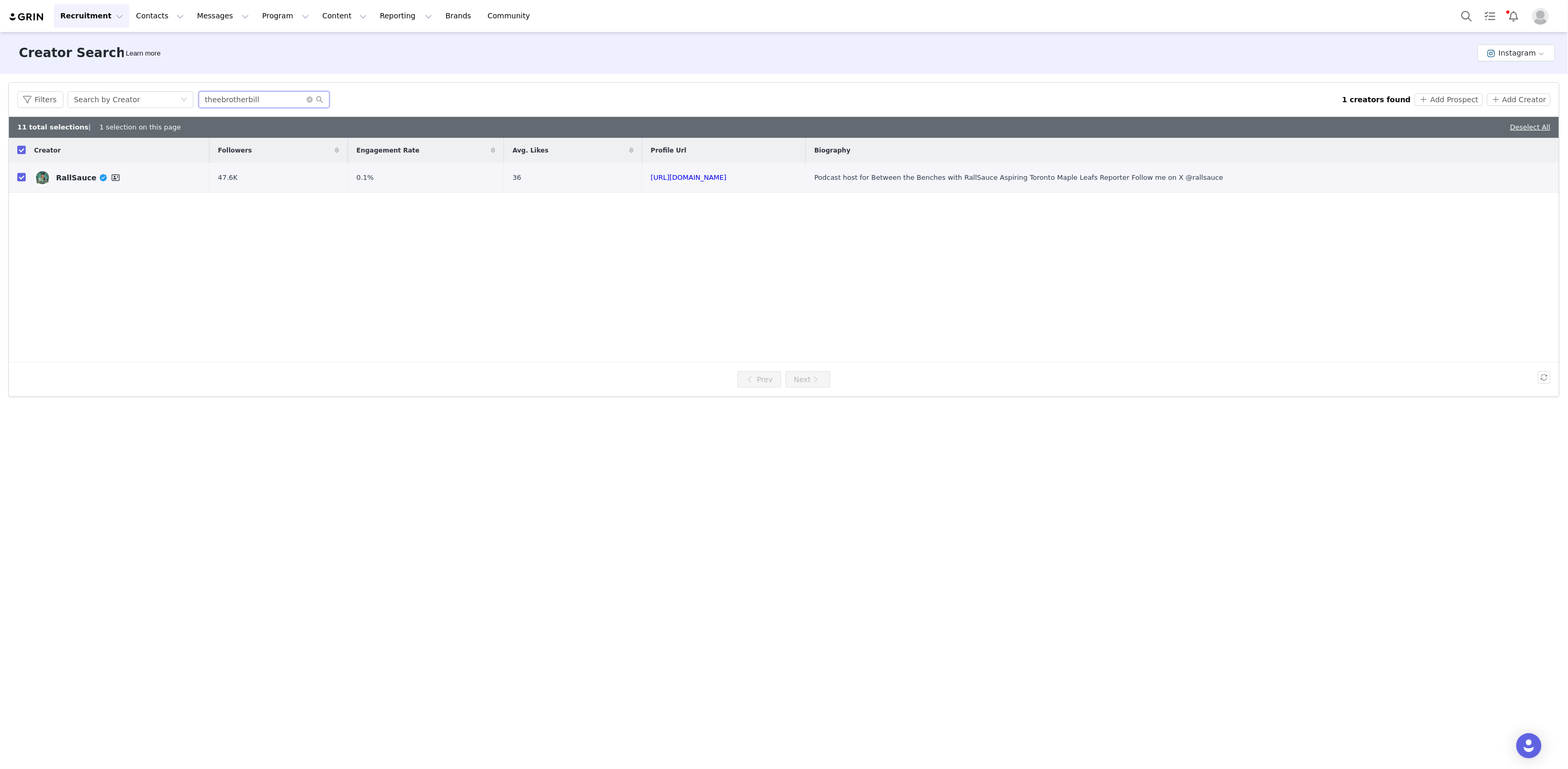
type input "theebrotherbill"
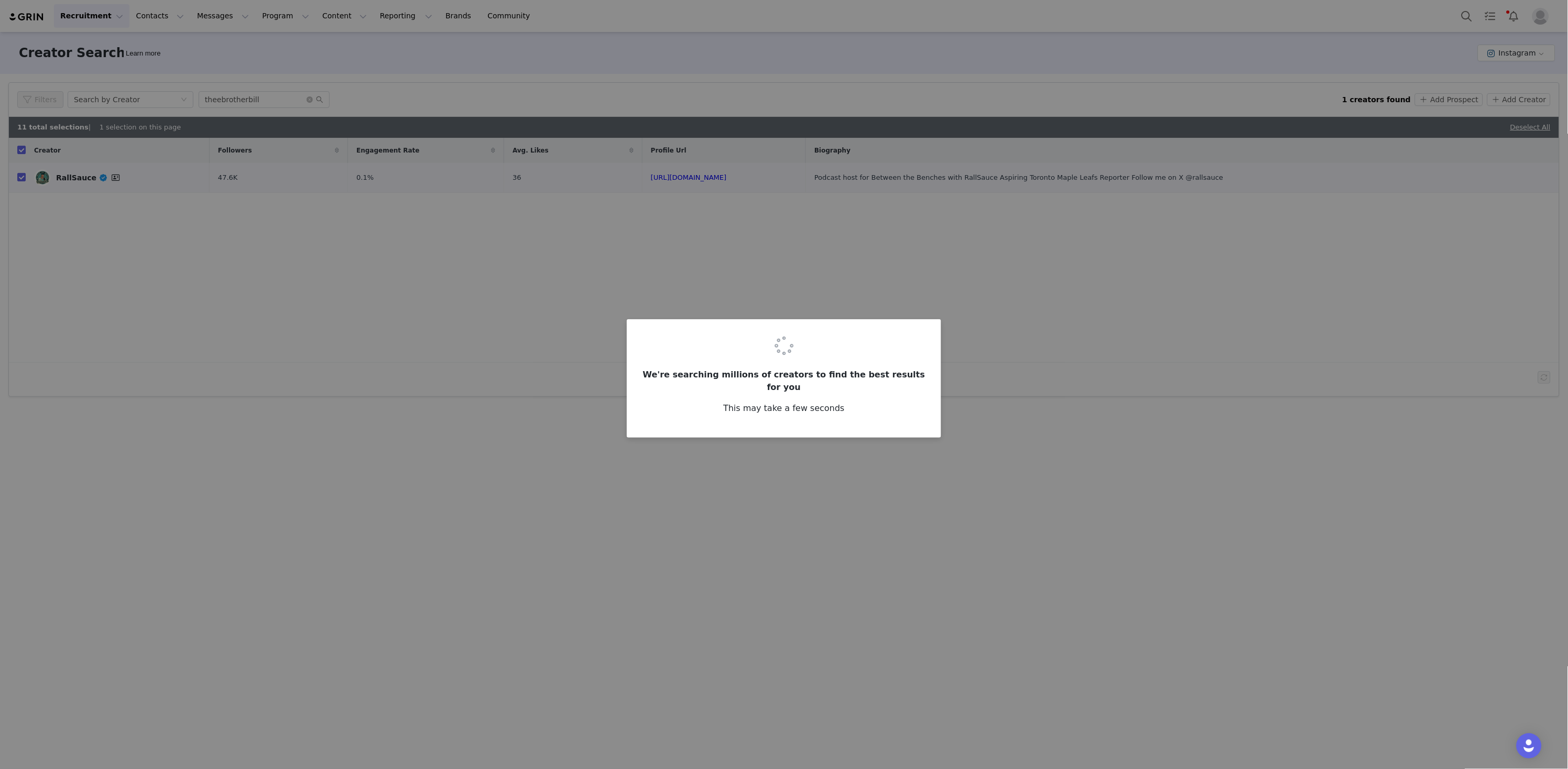
checkbox input "false"
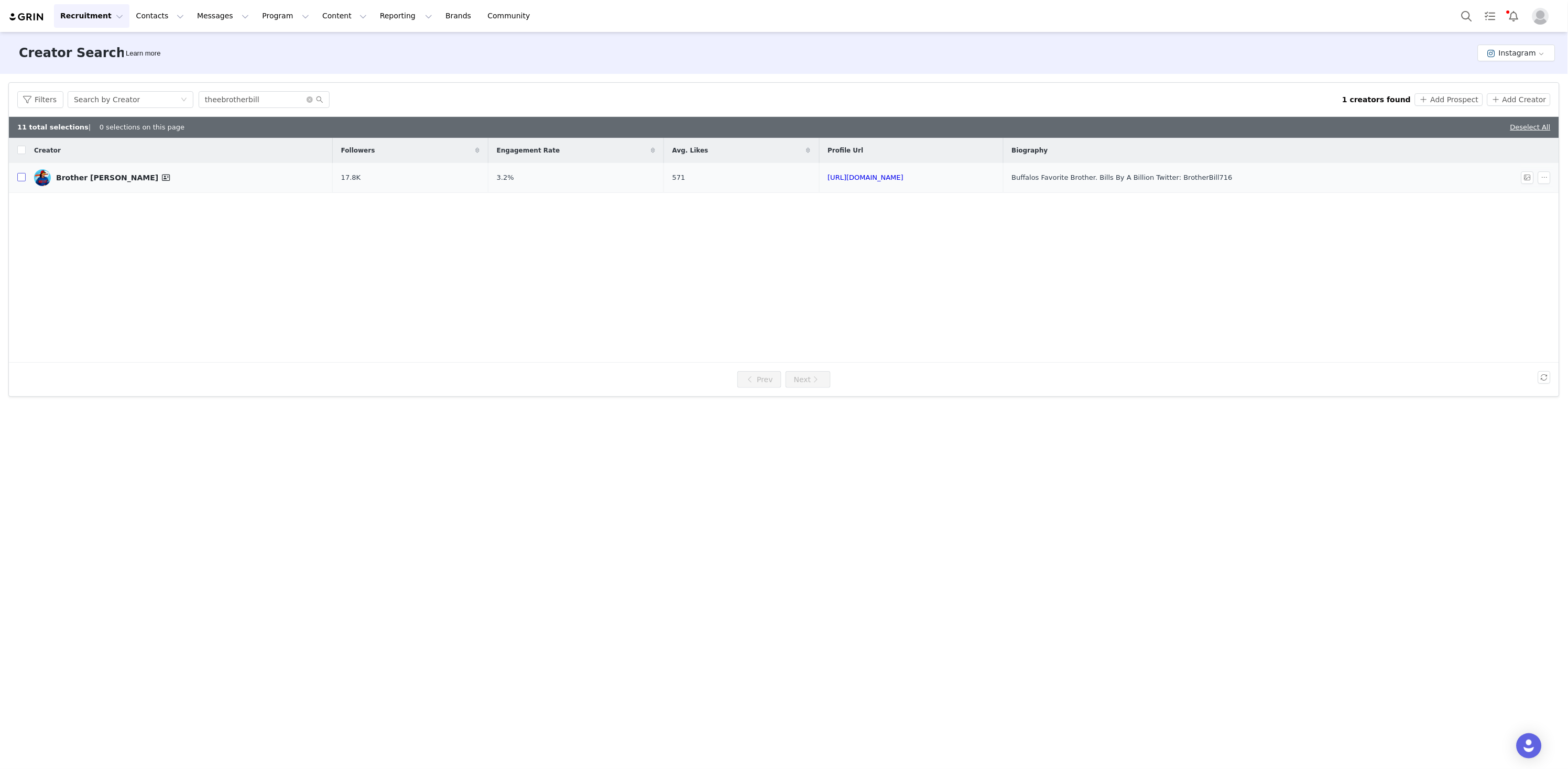
click at [22, 176] on input "checkbox" at bounding box center [21, 177] width 9 height 9
checkbox input "true"
click at [1451, 98] on button "Add Prospect" at bounding box center [1449, 99] width 67 height 13
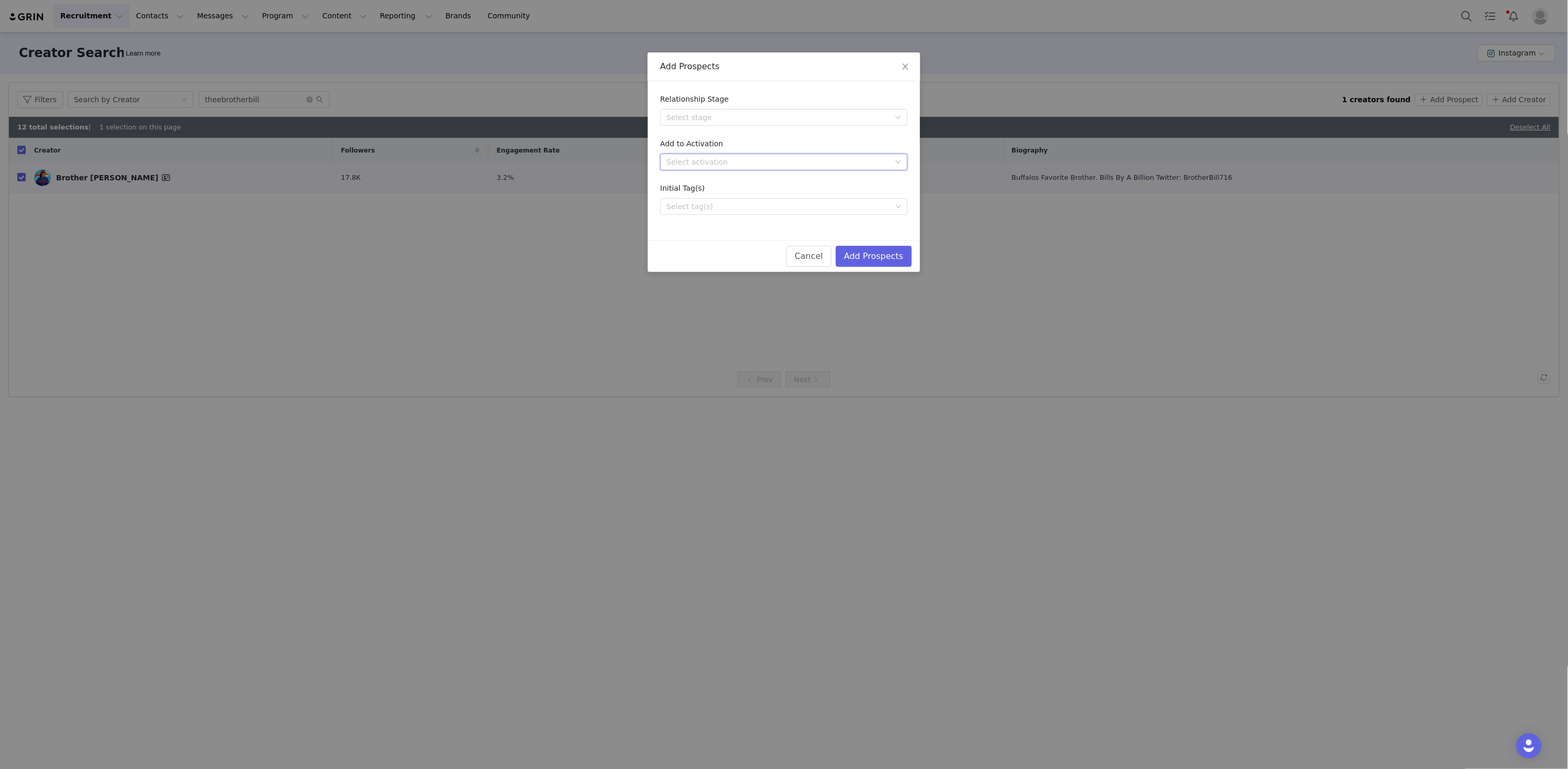
click at [813, 154] on div "Select activation" at bounding box center [781, 162] width 228 height 15
type input "sa"
click at [815, 173] on li "NFL Salute to Service (2025)" at bounding box center [784, 181] width 247 height 16
click at [878, 263] on button "Add Prospects" at bounding box center [873, 256] width 76 height 21
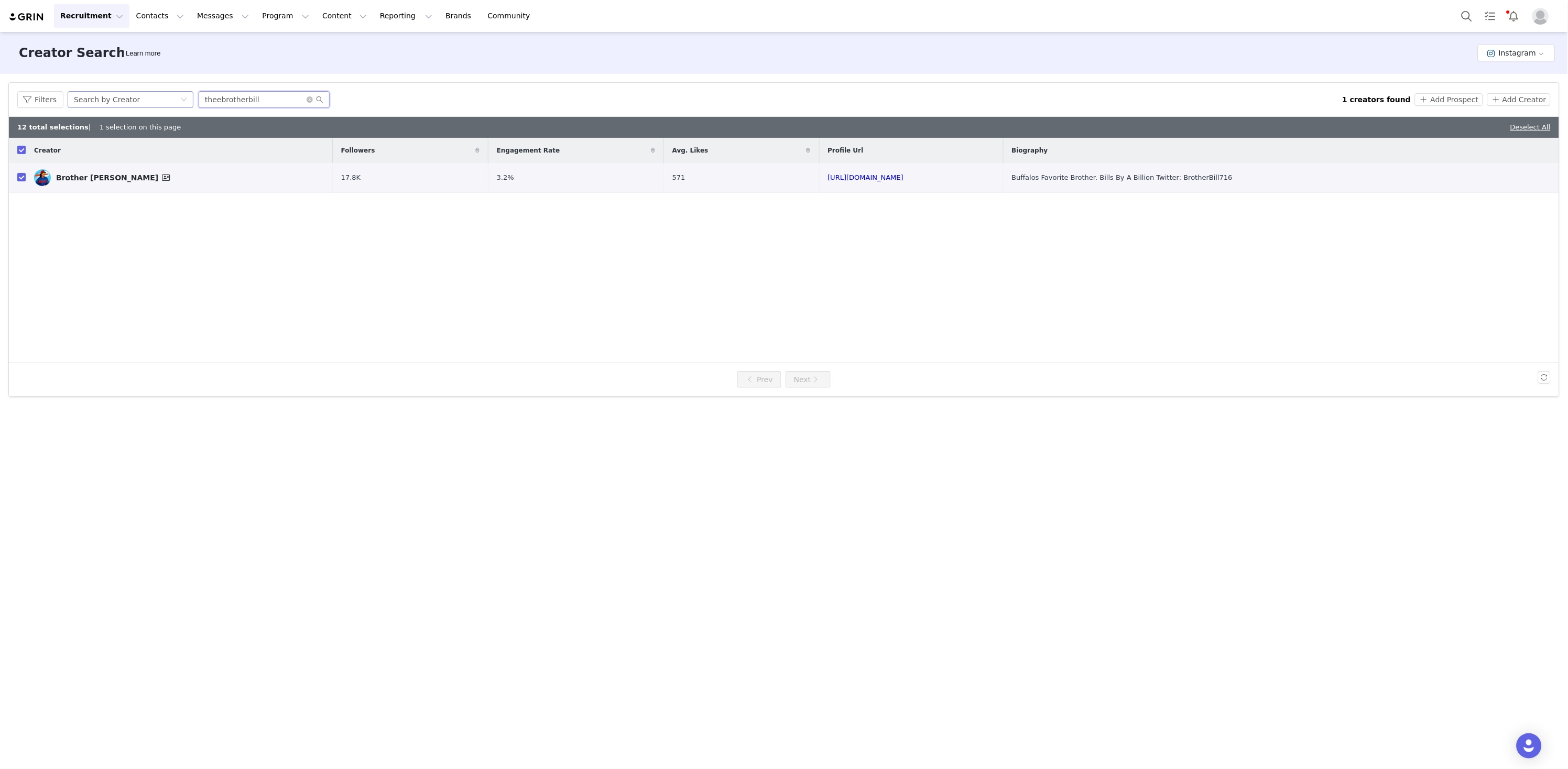
drag, startPoint x: 204, startPoint y: 93, endPoint x: 177, endPoint y: 91, distance: 27.1
click at [172, 91] on div "Filters Search by Creator theebrotherbill" at bounding box center [680, 99] width 1325 height 16
drag, startPoint x: 253, startPoint y: 90, endPoint x: 263, endPoint y: 100, distance: 14.1
click at [252, 90] on div "Filters Search by Creator theebrotherbill 1 creators found Add Prospect Add Cre…" at bounding box center [784, 99] width 1551 height 34
drag, startPoint x: 266, startPoint y: 101, endPoint x: 127, endPoint y: 72, distance: 142.0
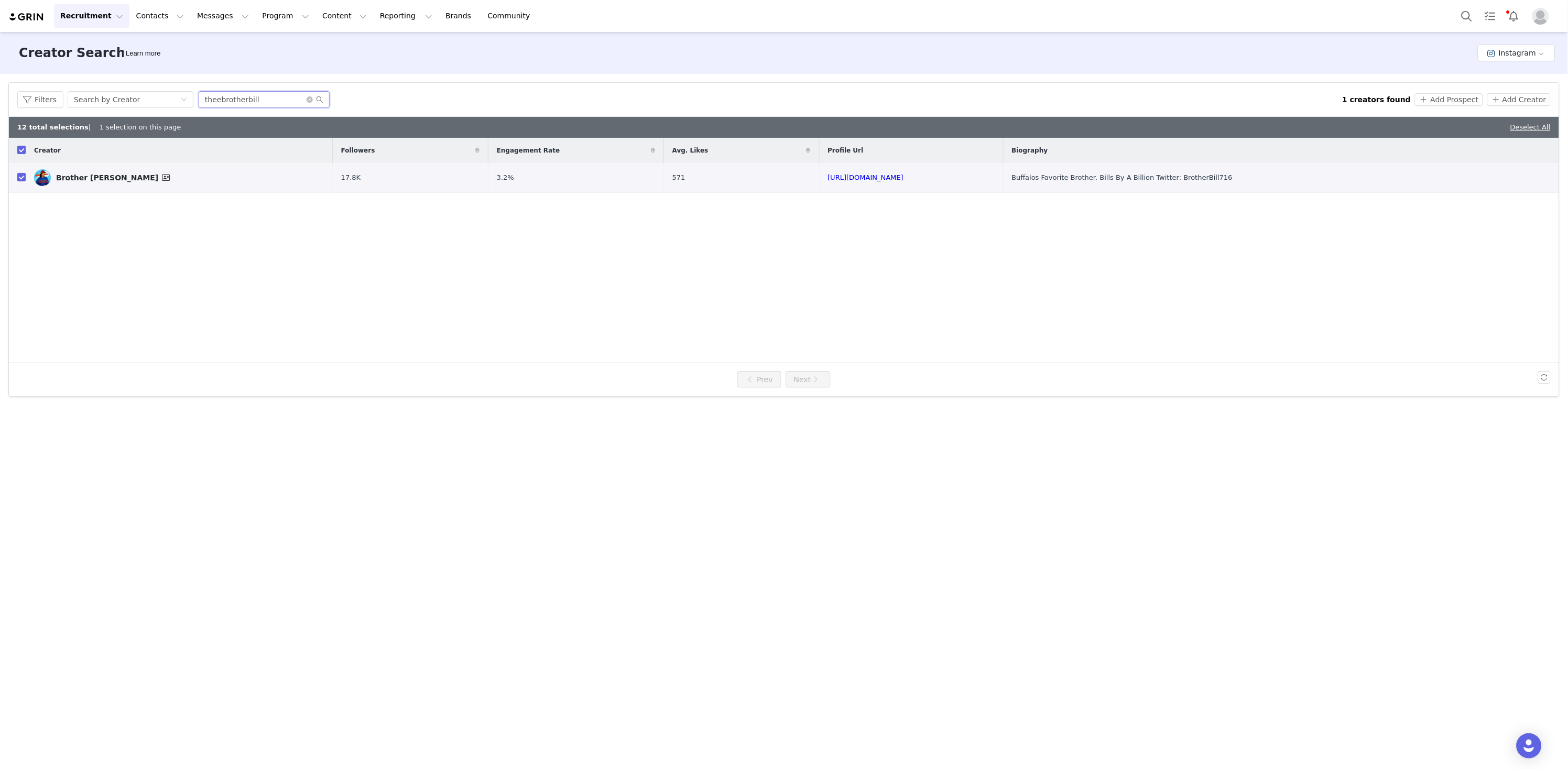
click at [127, 72] on div "Creator Search Learn more Instagram Filters Creator Audience Performance Curren…" at bounding box center [784, 399] width 1568 height 735
paste input "theebrotherbill"
drag, startPoint x: 269, startPoint y: 98, endPoint x: 200, endPoint y: 88, distance: 69.7
click at [202, 88] on div "Filters Search by Creator theebrotherbill 1 creators found Add Prospect Add Cre…" at bounding box center [784, 99] width 1551 height 34
paste input "https://www.instagram.com/chefcuso/"
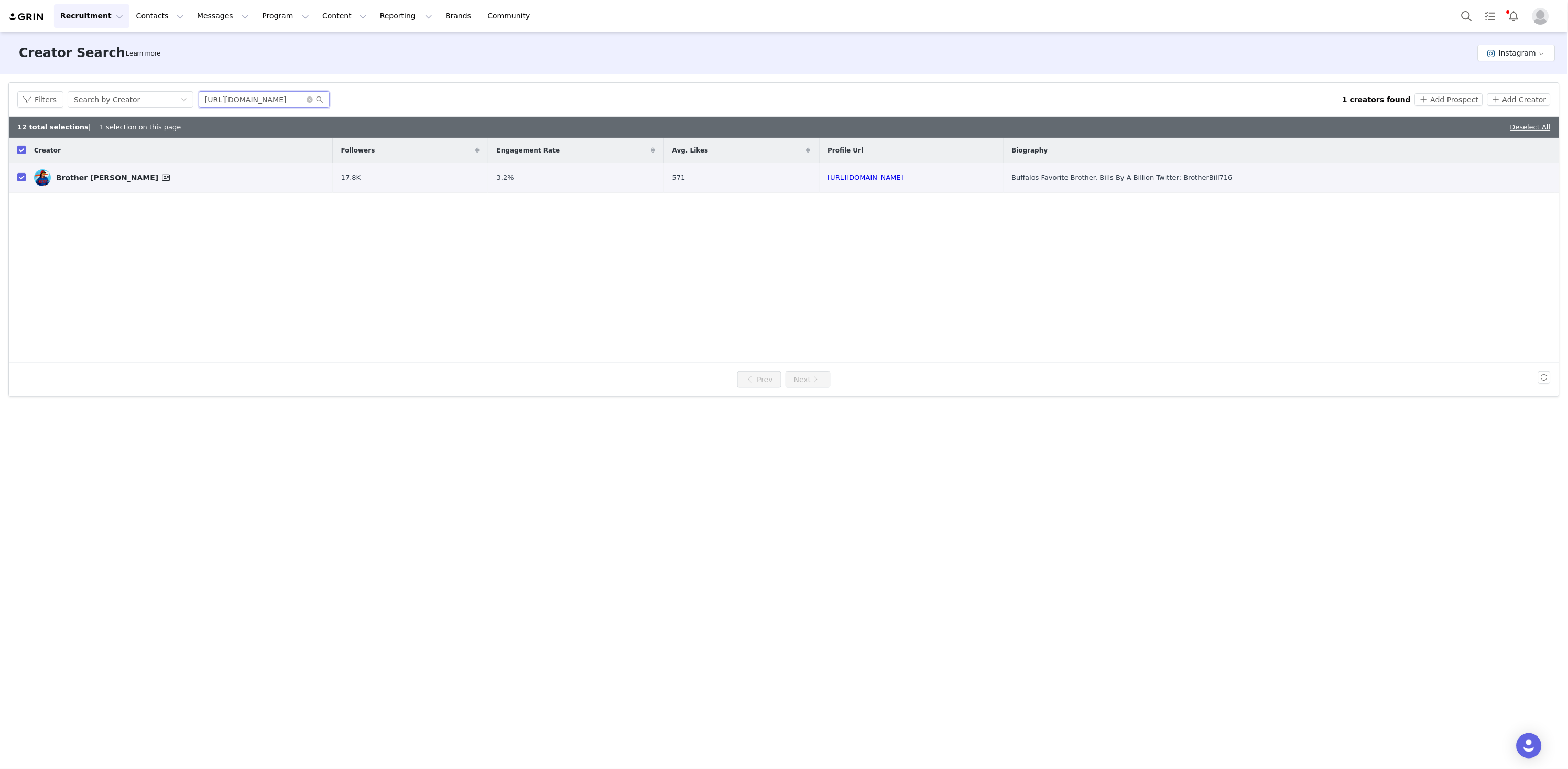
drag, startPoint x: 270, startPoint y: 98, endPoint x: 64, endPoint y: 69, distance: 208.0
click at [64, 69] on div "Creator Search Learn more Instagram Filters Creator Audience Performance Curren…" at bounding box center [784, 399] width 1568 height 735
click at [252, 98] on input "chefcuso" at bounding box center [264, 99] width 131 height 16
type input "chefcuso"
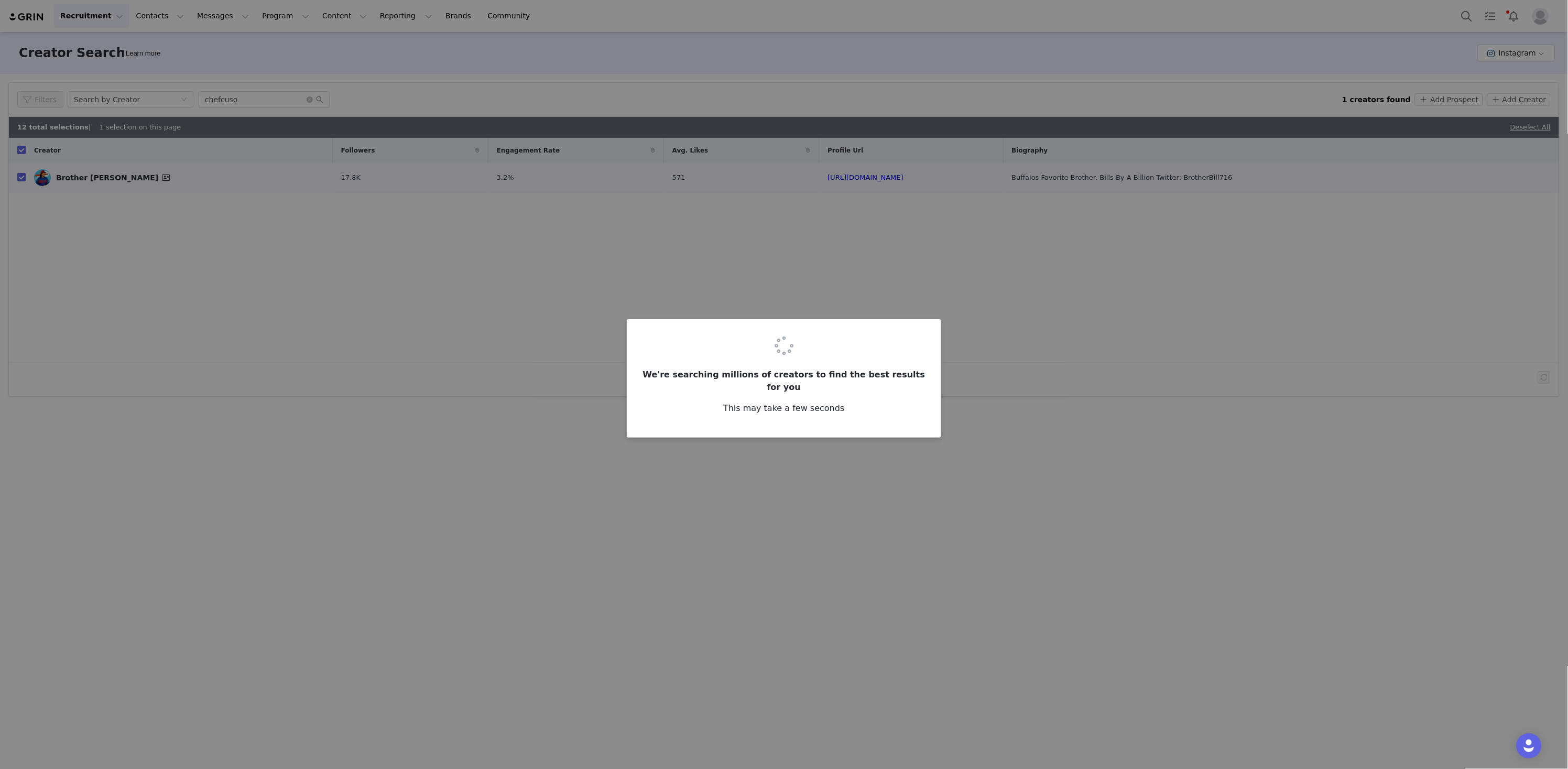
checkbox input "false"
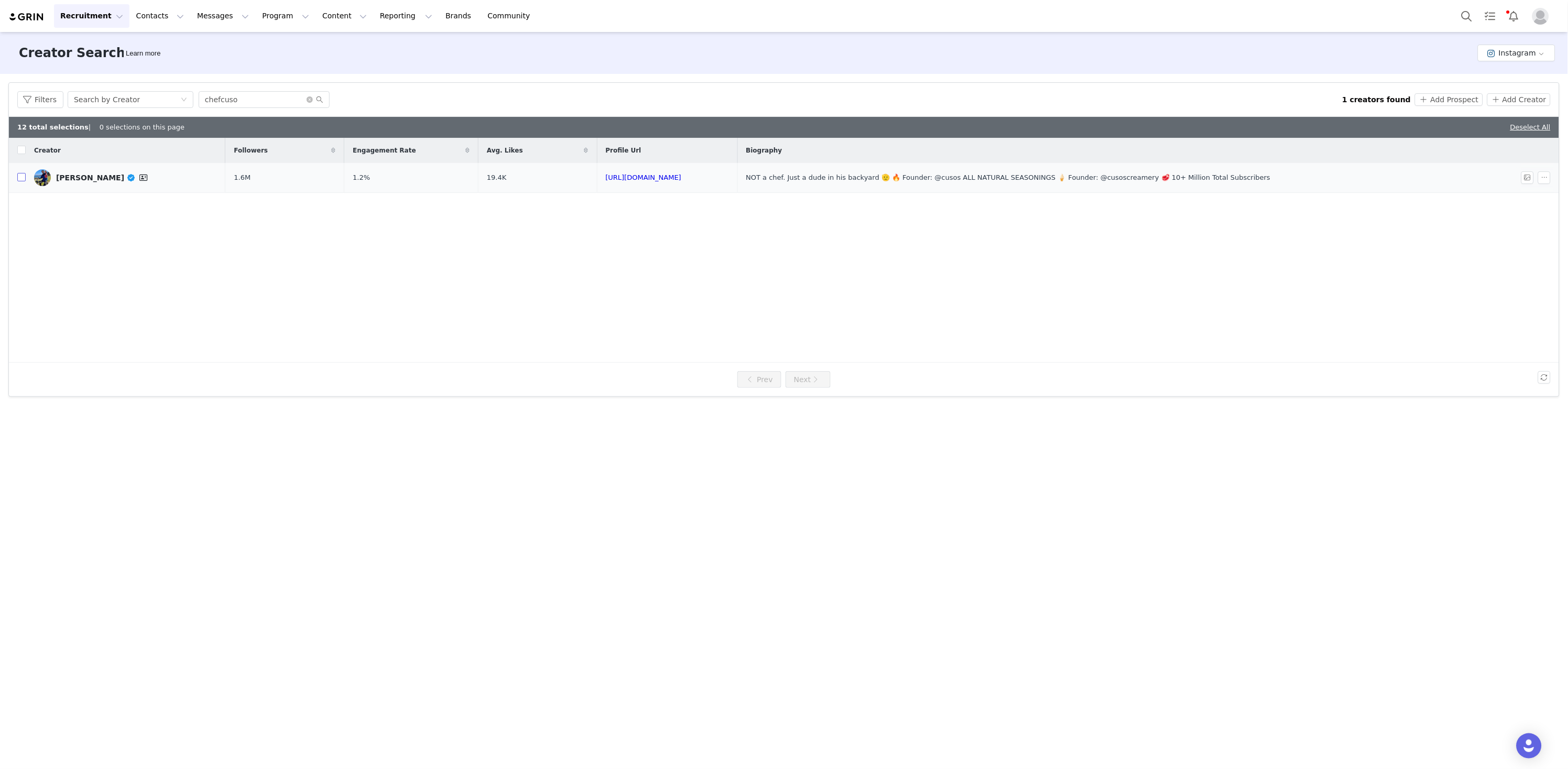
click at [22, 180] on input "checkbox" at bounding box center [21, 177] width 9 height 9
checkbox input "true"
click at [1442, 100] on button "Add Prospect" at bounding box center [1449, 99] width 67 height 13
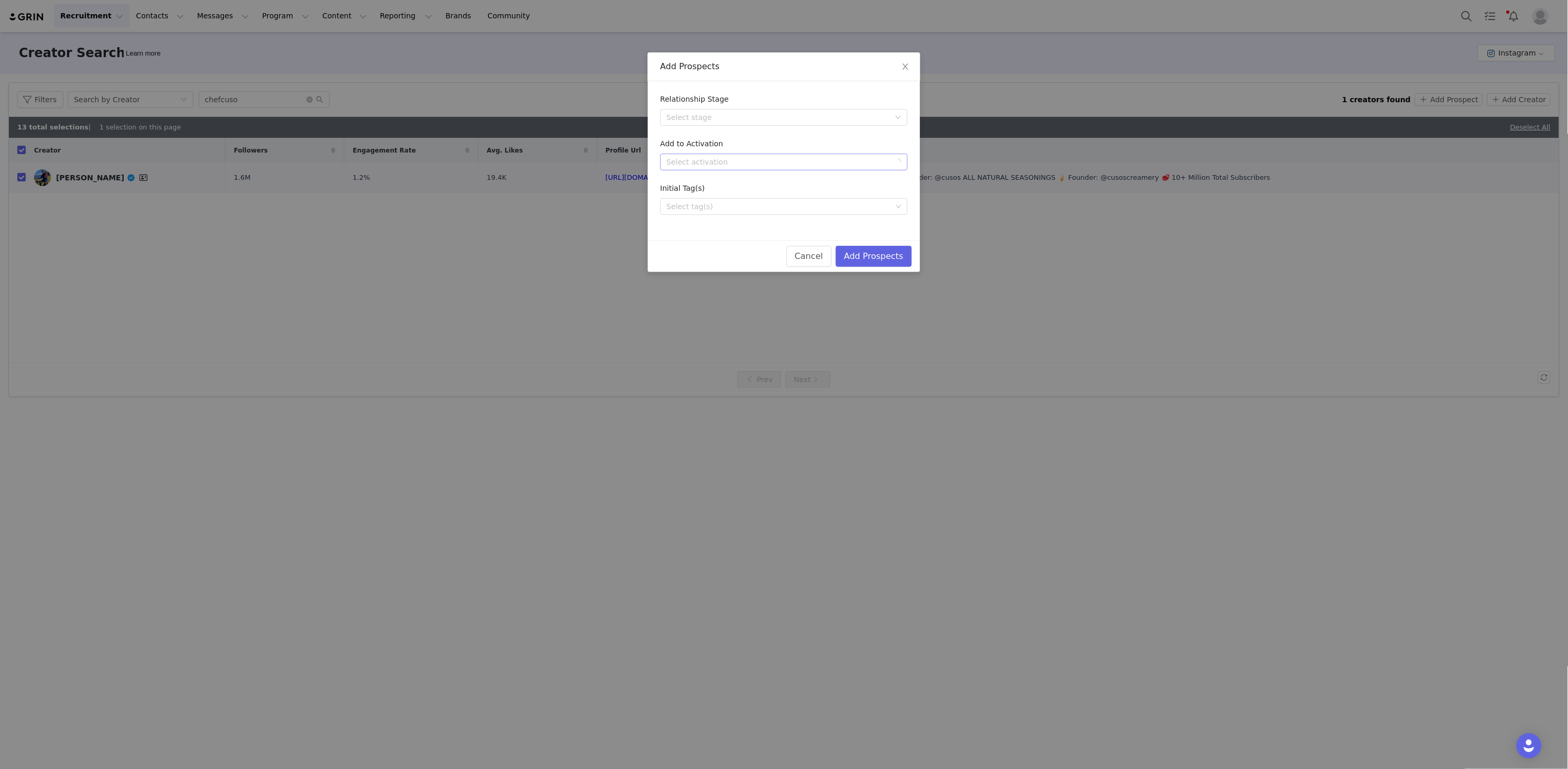
click at [803, 168] on div "Select activation" at bounding box center [784, 162] width 247 height 16
type input "salute"
click at [843, 182] on li "NFL Salute to Service (2025)" at bounding box center [784, 181] width 247 height 16
drag, startPoint x: 870, startPoint y: 249, endPoint x: 879, endPoint y: 252, distance: 9.5
click at [869, 249] on button "Add Prospects" at bounding box center [873, 256] width 76 height 21
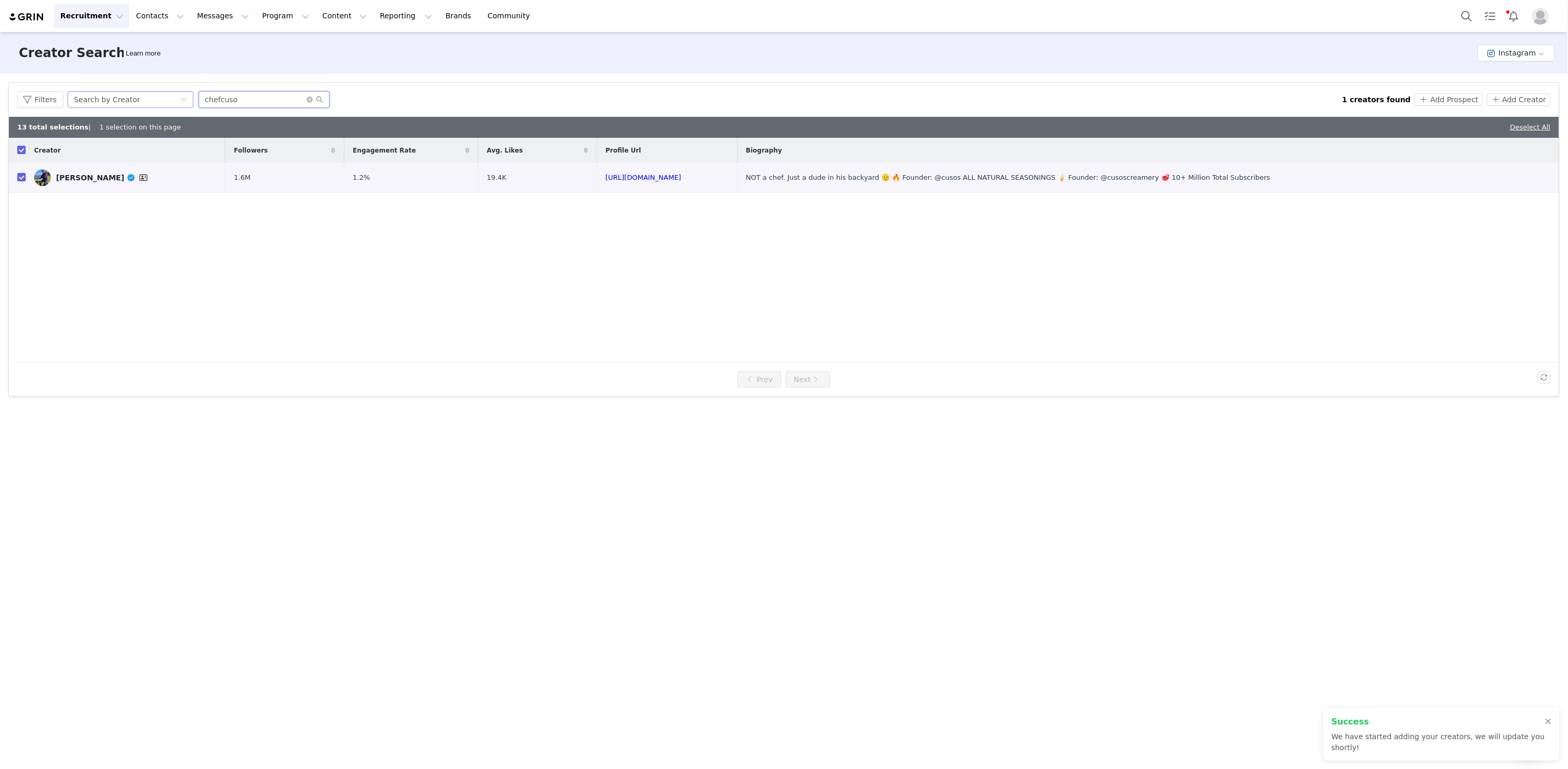
drag, startPoint x: 236, startPoint y: 102, endPoint x: 181, endPoint y: 97, distance: 55.2
click at [181, 97] on div "Filters Search by Creator chefcuso" at bounding box center [680, 99] width 1325 height 16
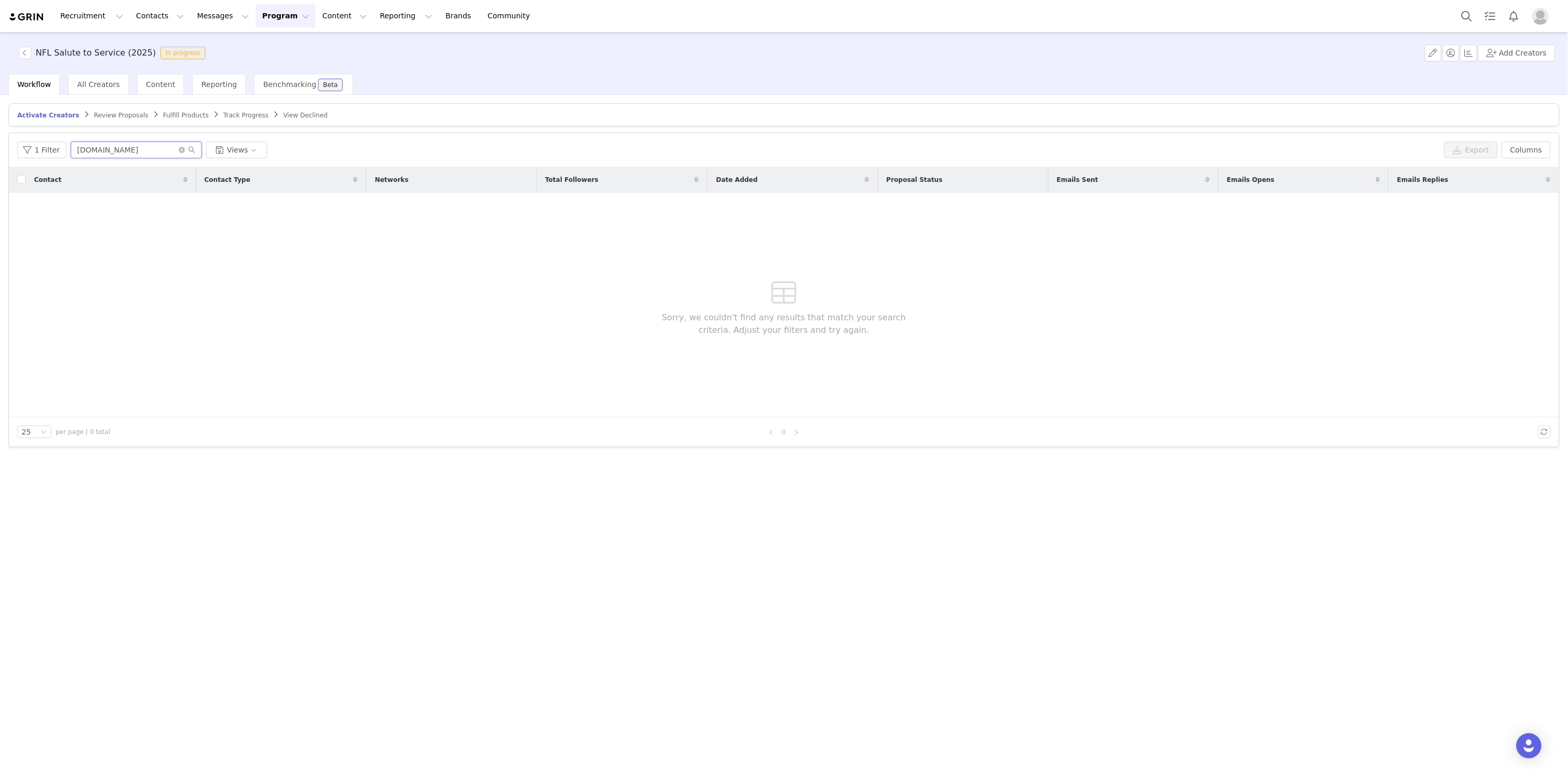
click at [155, 150] on input "[DOMAIN_NAME]" at bounding box center [137, 149] width 131 height 16
drag, startPoint x: 156, startPoint y: 145, endPoint x: 45, endPoint y: 134, distance: 111.5
click at [46, 134] on div "1 Filter [DOMAIN_NAME] Views Export Columns" at bounding box center [784, 149] width 1551 height 34
click at [121, 155] on input "[DOMAIN_NAME]" at bounding box center [137, 149] width 131 height 16
type input "[DOMAIN_NAME]"
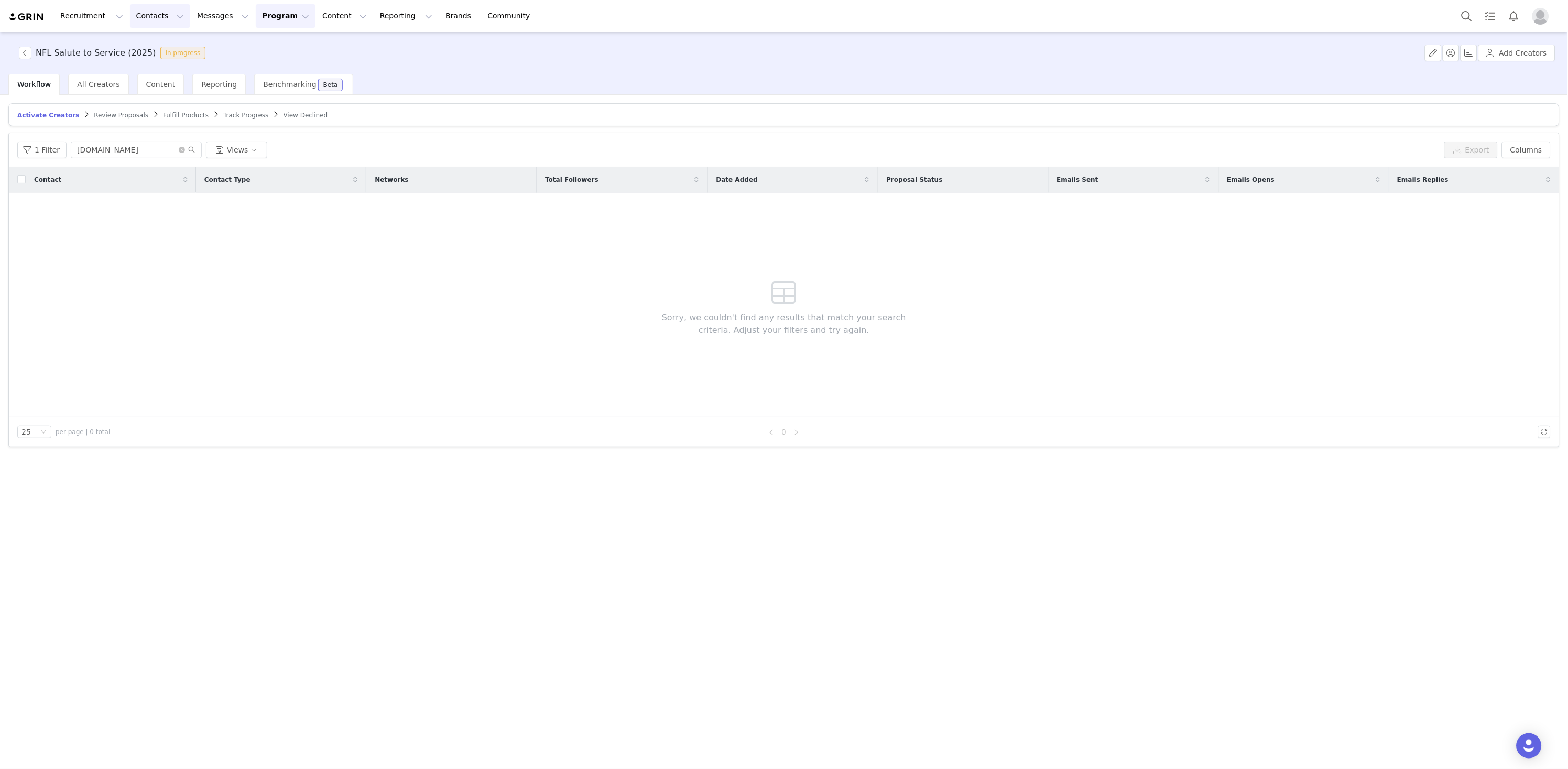
click at [130, 20] on button "Contacts Contacts" at bounding box center [160, 15] width 61 height 24
click at [155, 46] on p "Creators" at bounding box center [147, 45] width 32 height 11
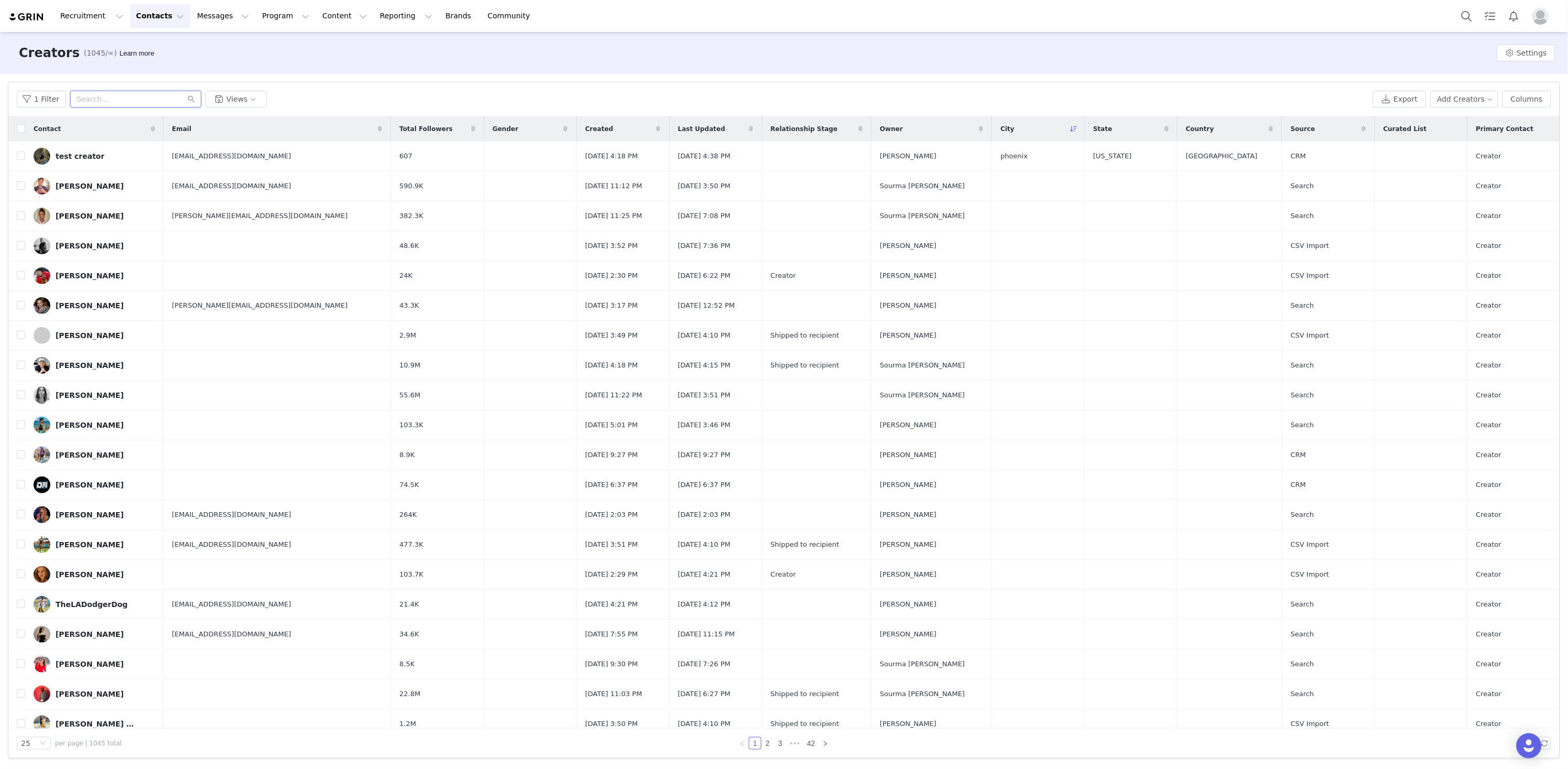
click at [137, 93] on input "text" at bounding box center [136, 98] width 131 height 16
paste input "[URL][DOMAIN_NAME][DOMAIN_NAME]"
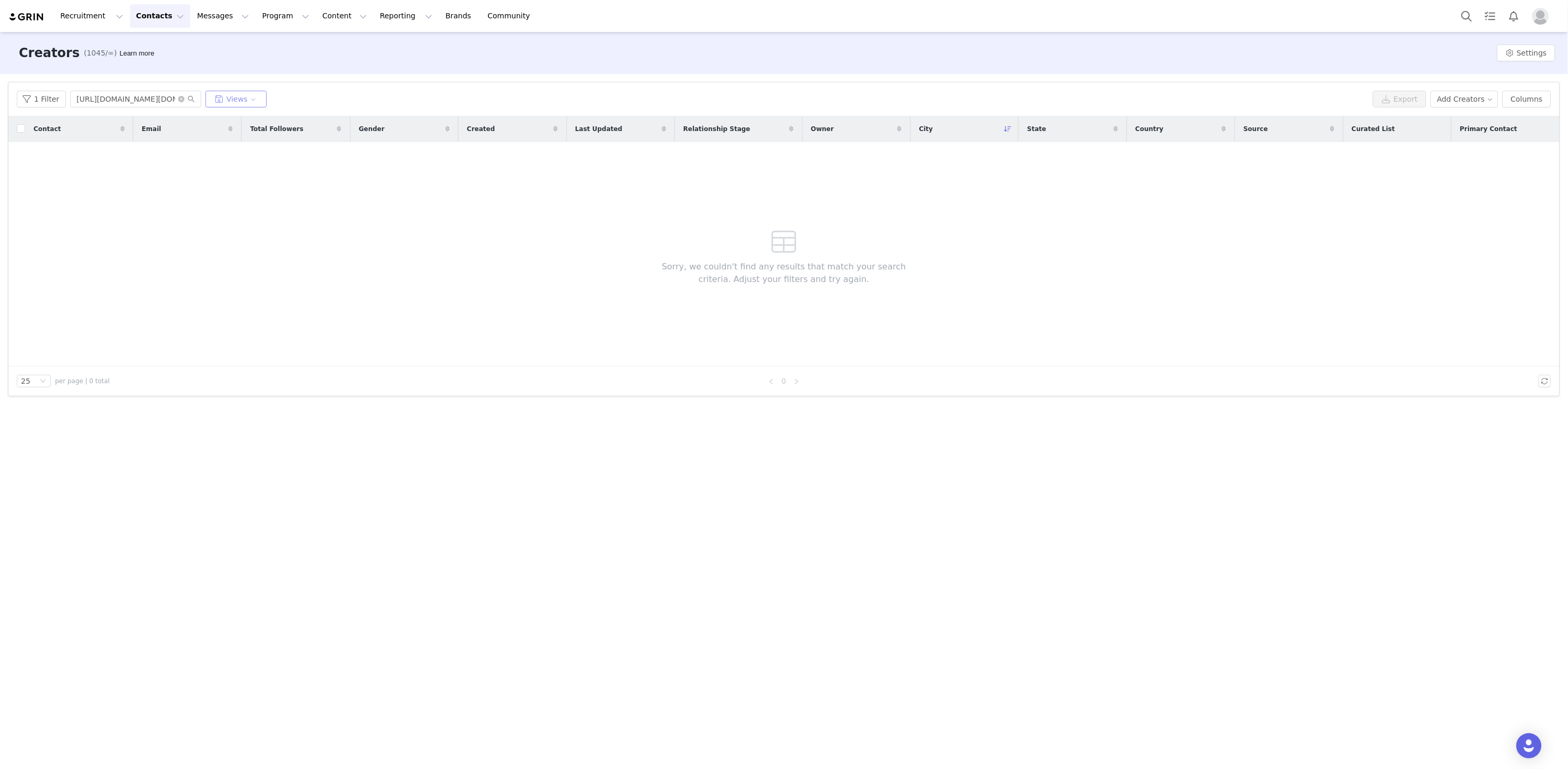
click at [229, 98] on button "Views" at bounding box center [236, 98] width 62 height 16
drag, startPoint x: 184, startPoint y: 158, endPoint x: 172, endPoint y: 134, distance: 26.8
click at [184, 158] on div "Contact Email Total Followers Gender Created Last Updated Relationship Stage Ow…" at bounding box center [784, 242] width 1552 height 250
click at [169, 99] on input "[URL][DOMAIN_NAME][DOMAIN_NAME]" at bounding box center [136, 98] width 131 height 16
drag, startPoint x: 169, startPoint y: 99, endPoint x: 38, endPoint y: 93, distance: 131.1
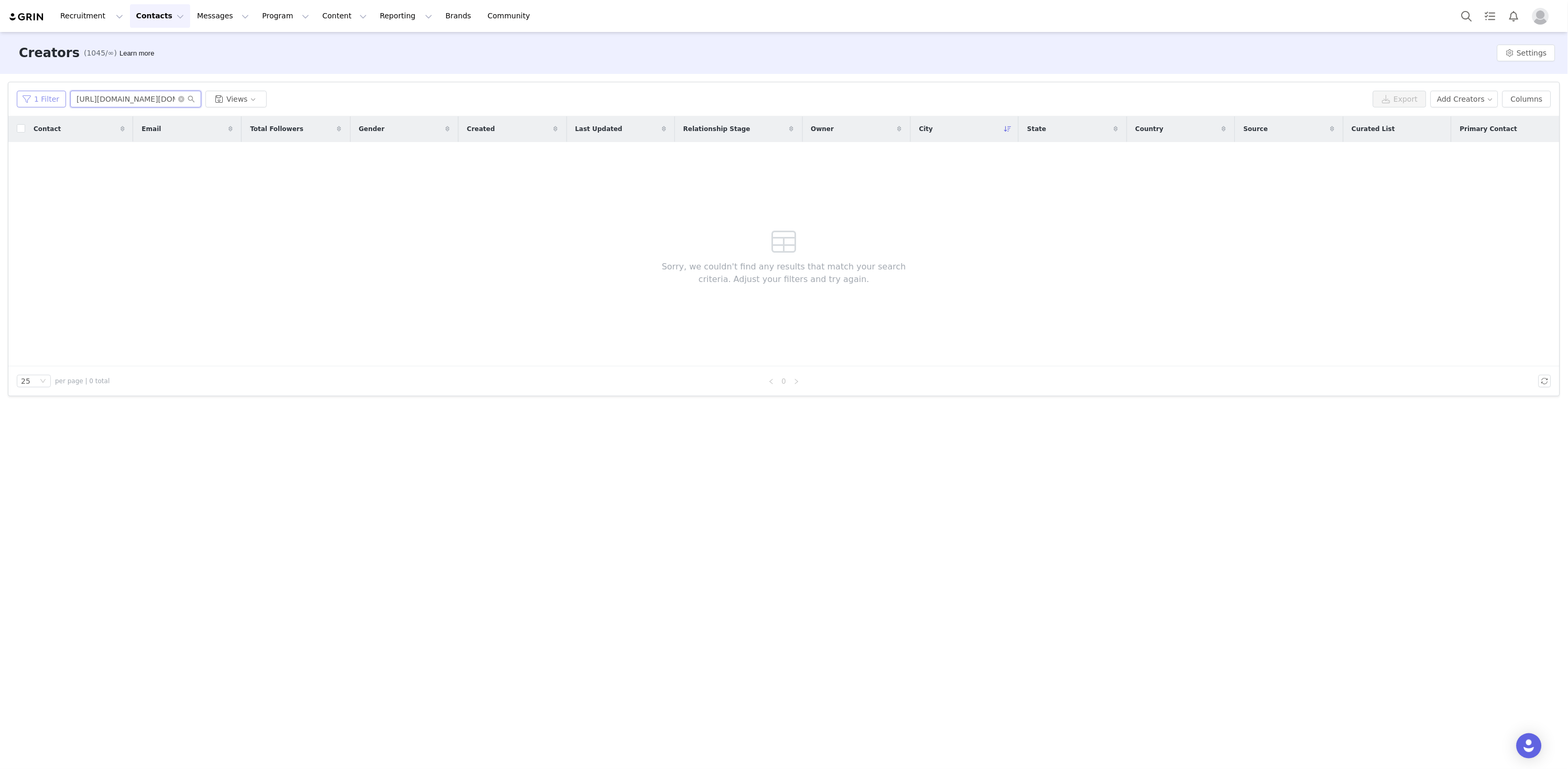
click at [38, 93] on div "1 Filter https://www.instagram.com/taralynn.nyc/ Views" at bounding box center [692, 98] width 1352 height 16
click at [135, 96] on input "taralynn.nyc/" at bounding box center [136, 98] width 131 height 16
type input "[DOMAIN_NAME]"
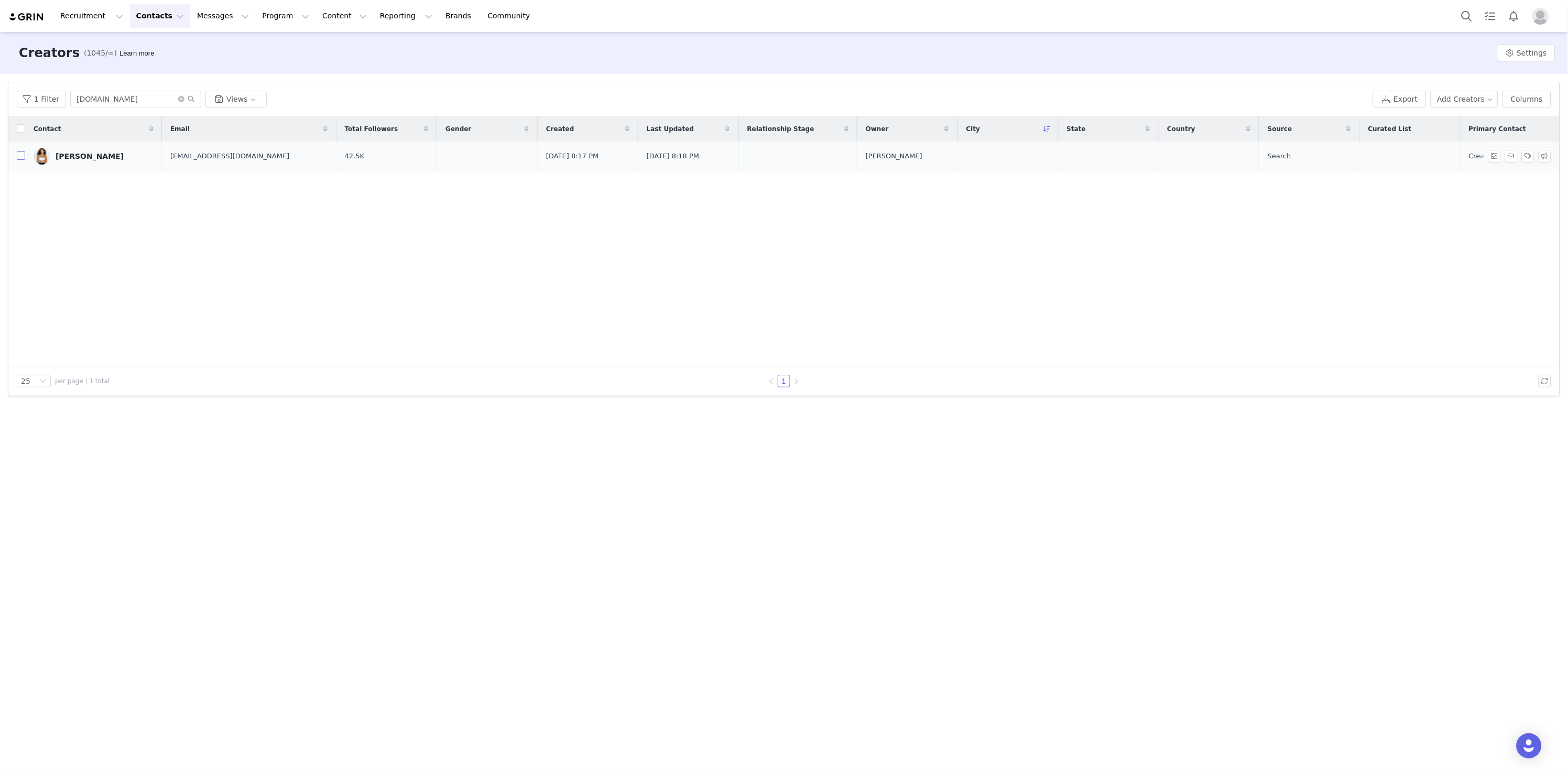
click at [19, 156] on input "checkbox" at bounding box center [20, 155] width 9 height 9
checkbox input "true"
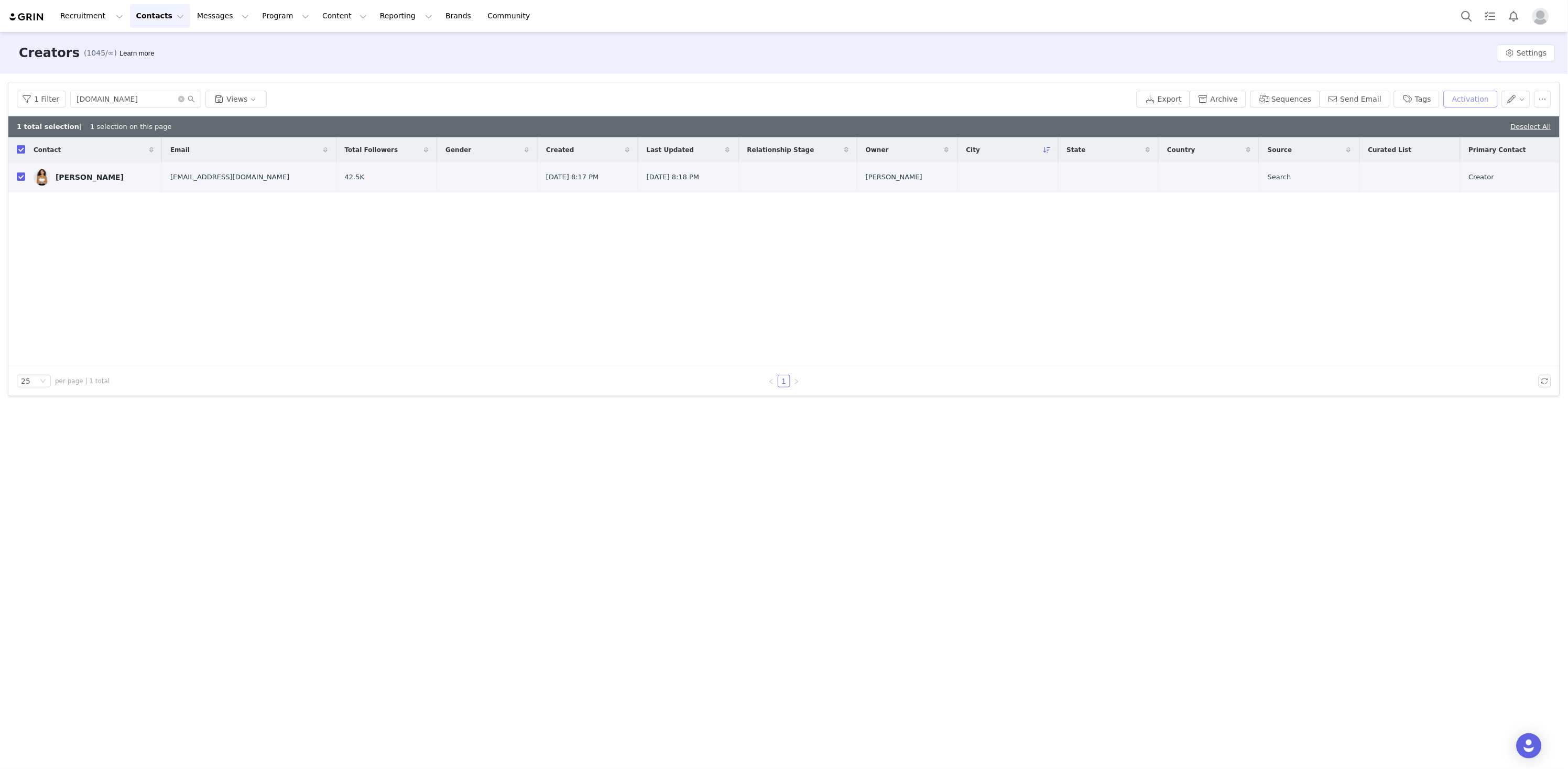
click at [1461, 100] on button "Activation" at bounding box center [1471, 98] width 54 height 16
click at [1438, 136] on div "Select Activation" at bounding box center [1428, 138] width 102 height 15
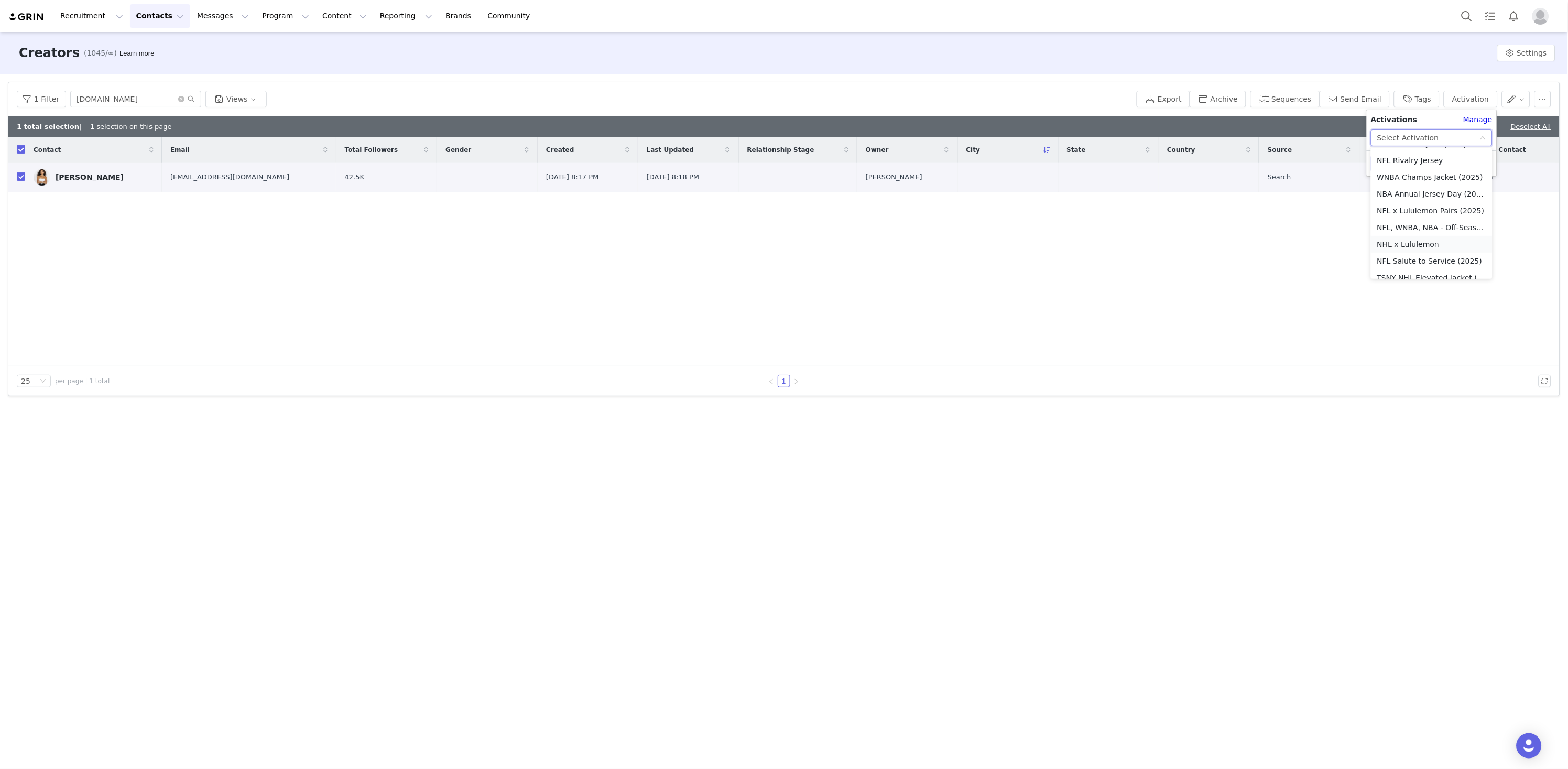
scroll to position [232, 0]
click at [1444, 254] on li "NFL Salute to Service (2025)" at bounding box center [1431, 261] width 121 height 16
click at [1393, 162] on button "Apply" at bounding box center [1389, 163] width 38 height 16
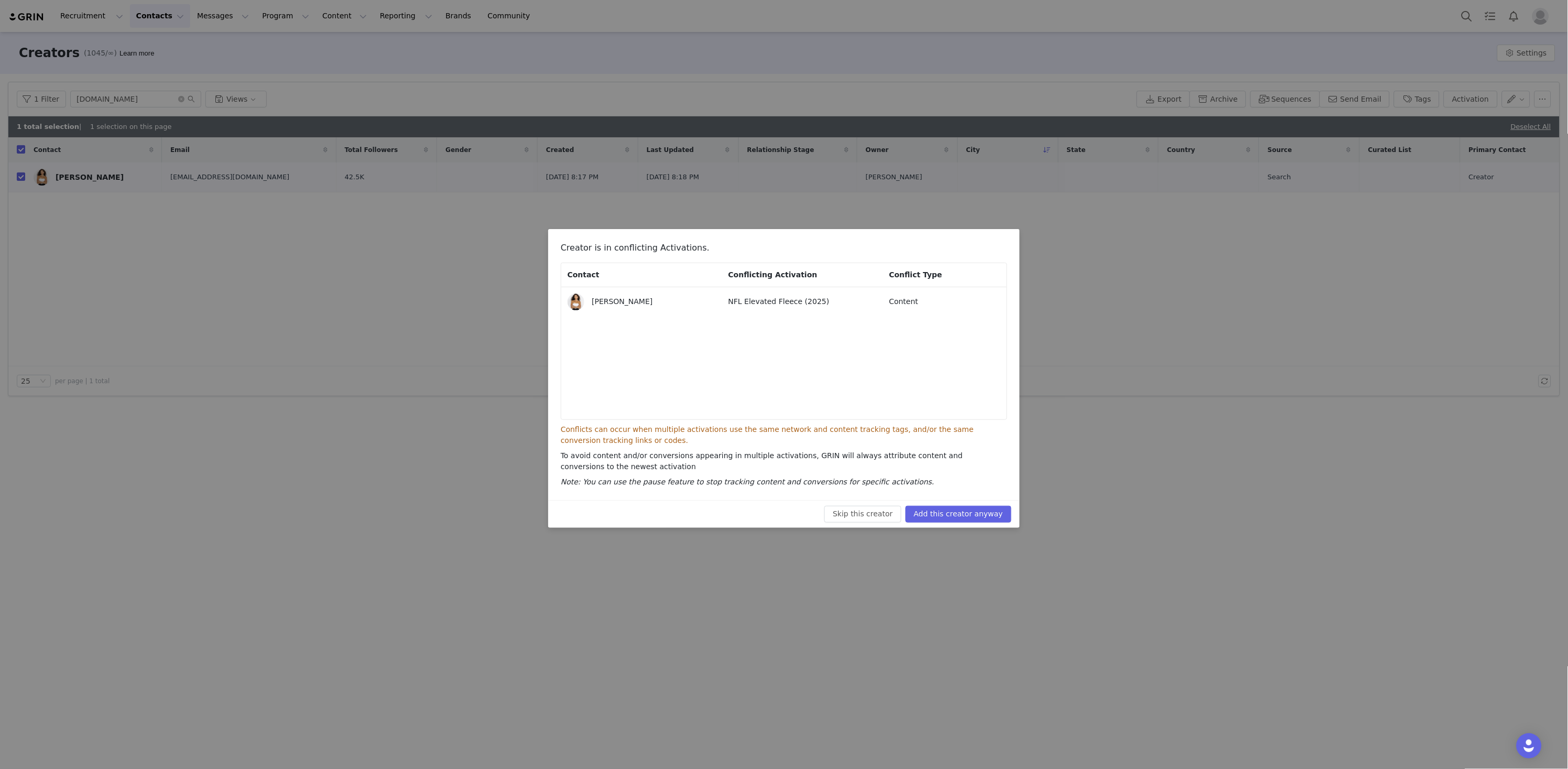
click at [981, 525] on div "Skip this creator Add this creator anyway" at bounding box center [784, 513] width 472 height 28
click at [977, 511] on button "Add this creator anyway" at bounding box center [959, 513] width 106 height 16
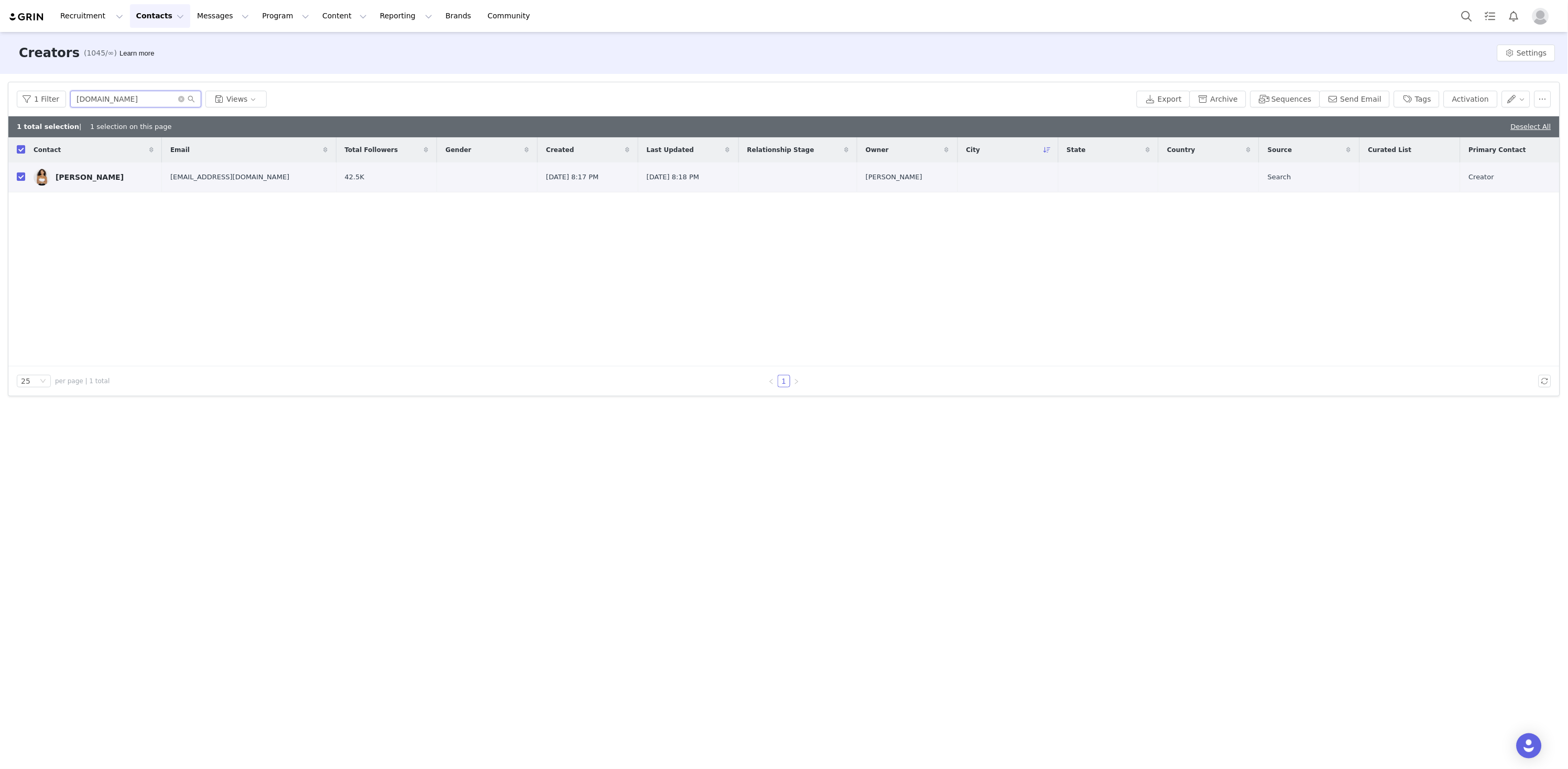
drag, startPoint x: 153, startPoint y: 98, endPoint x: 31, endPoint y: 86, distance: 122.6
click at [31, 86] on div "1 Filter taralynn.nyc Views Export Archive Sequences Send Email Tags Activation" at bounding box center [784, 98] width 1552 height 34
paste input "saracivian"
type input "saracivian"
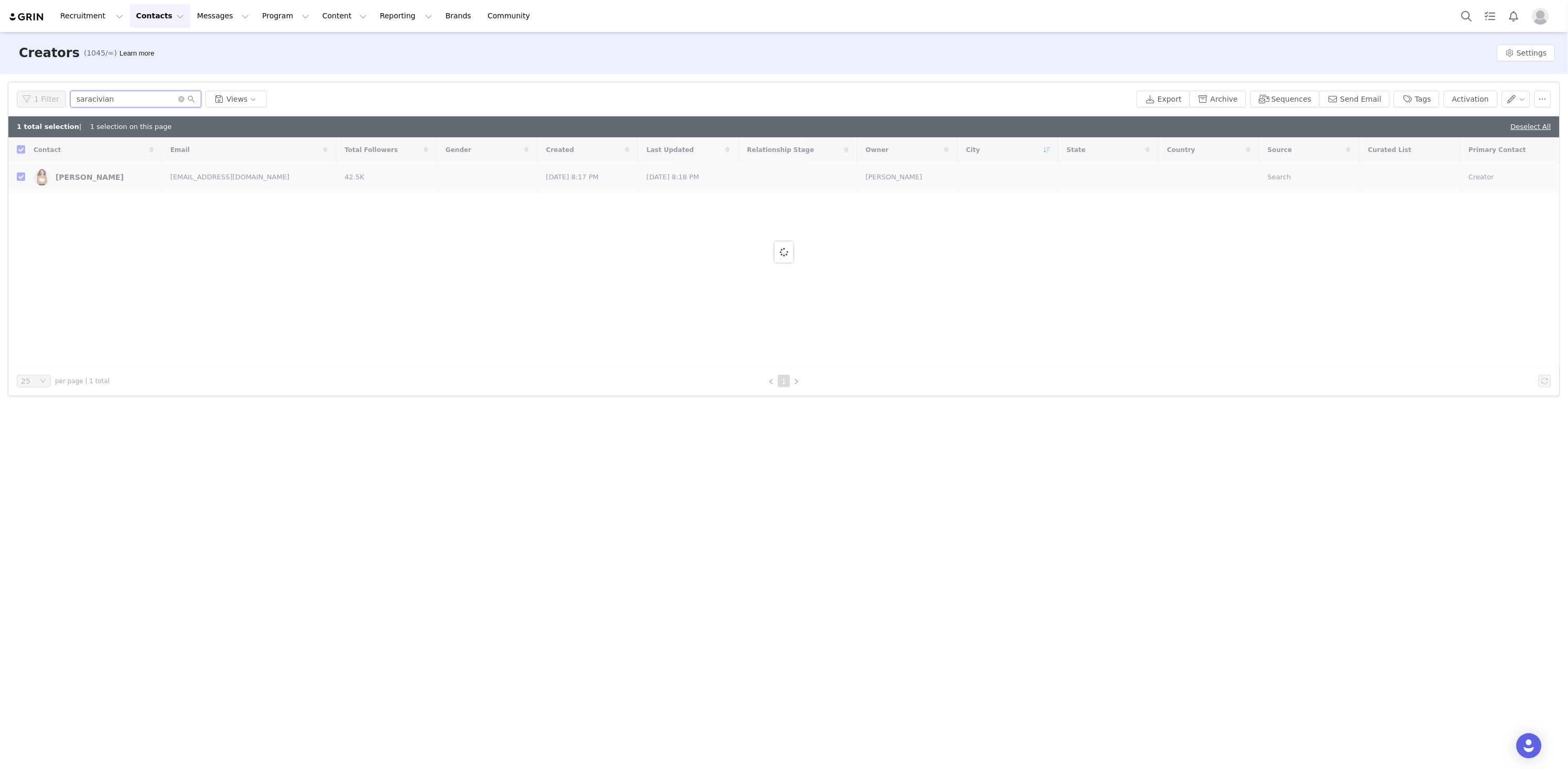
checkbox input "false"
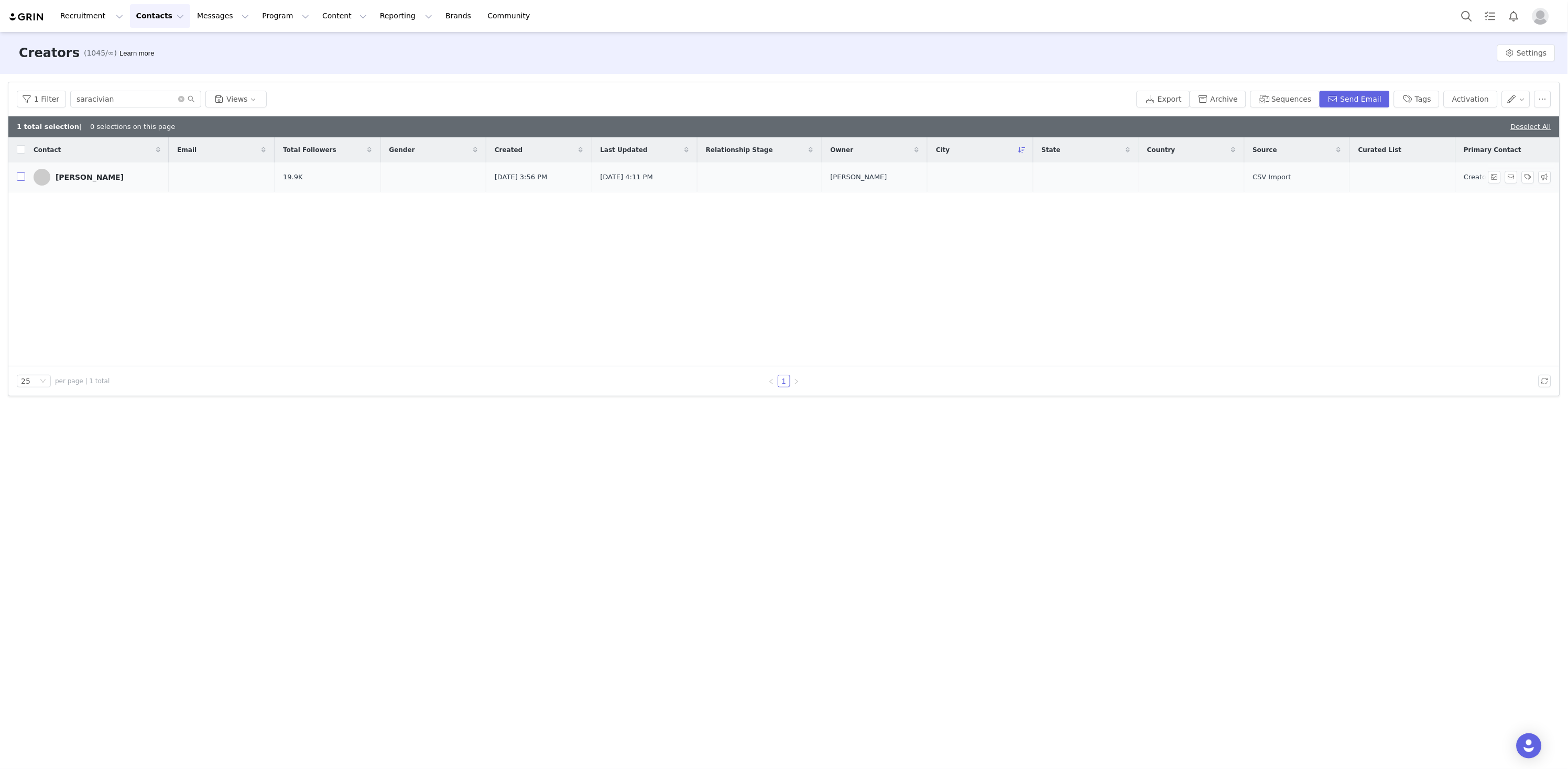
click at [20, 176] on input "checkbox" at bounding box center [20, 176] width 9 height 9
checkbox input "true"
click at [1474, 98] on button "Activation" at bounding box center [1471, 98] width 54 height 16
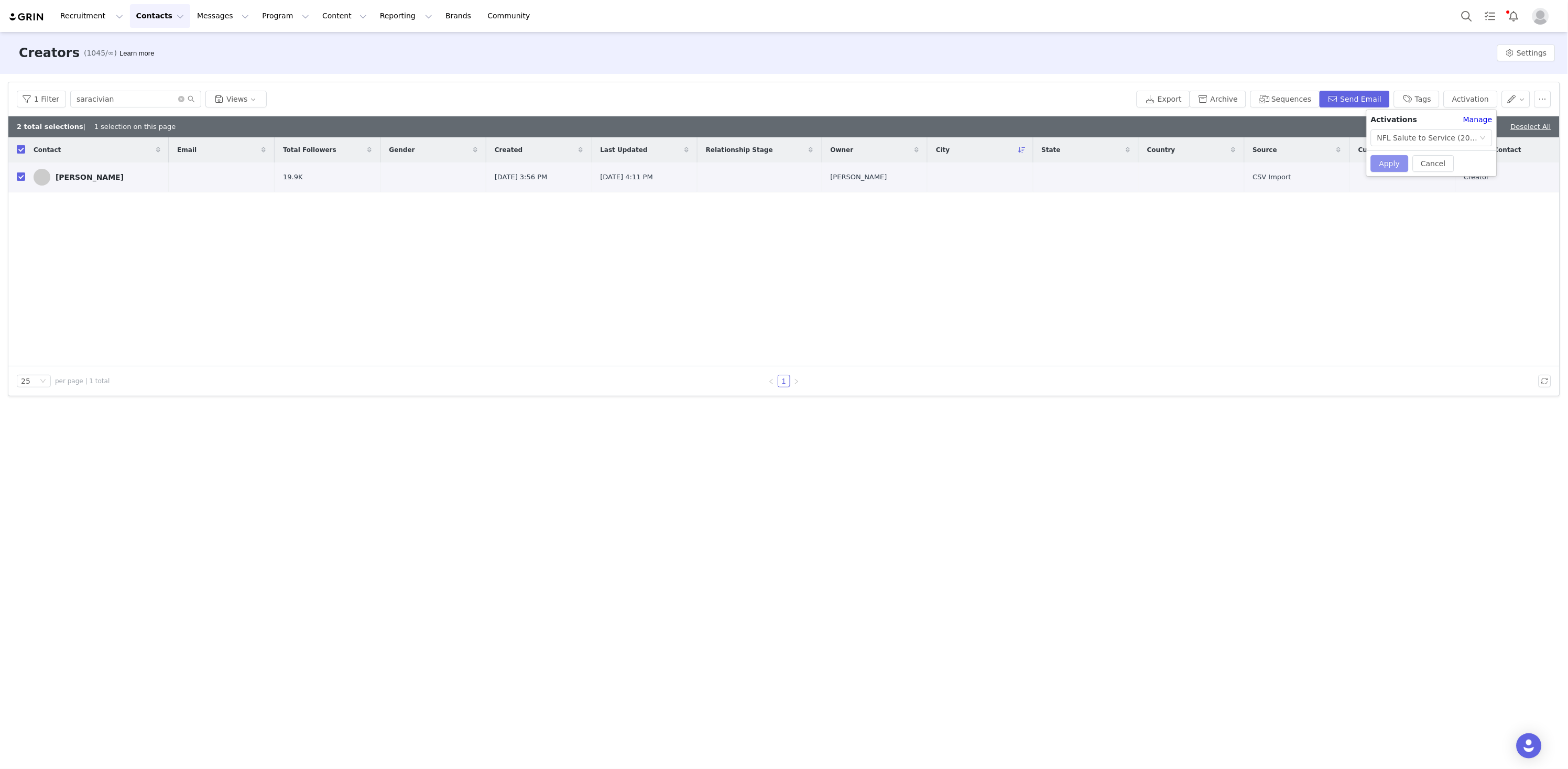
click at [1393, 163] on button "Apply" at bounding box center [1389, 163] width 38 height 16
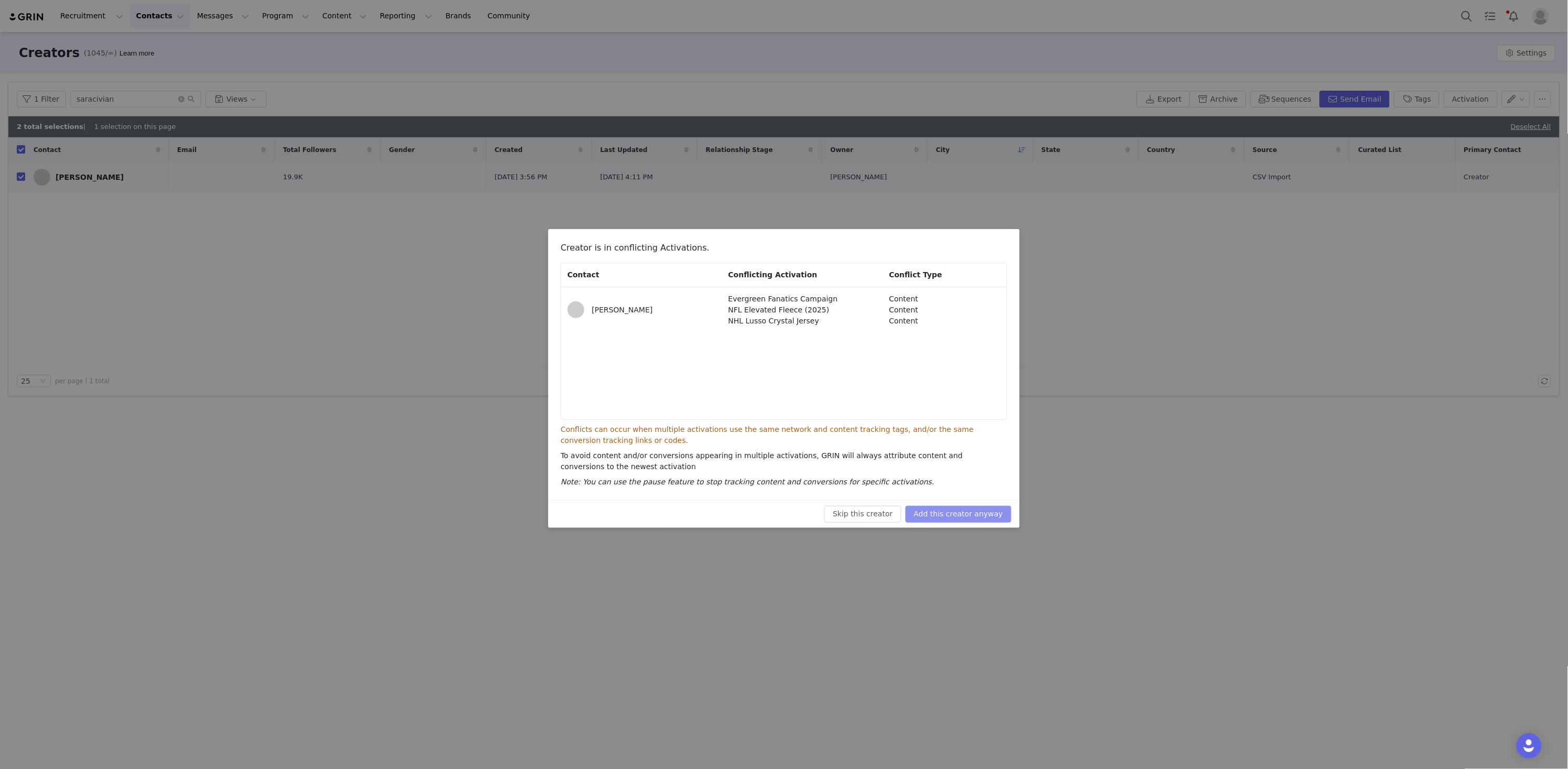
click at [961, 513] on button "Add this creator anyway" at bounding box center [959, 513] width 106 height 16
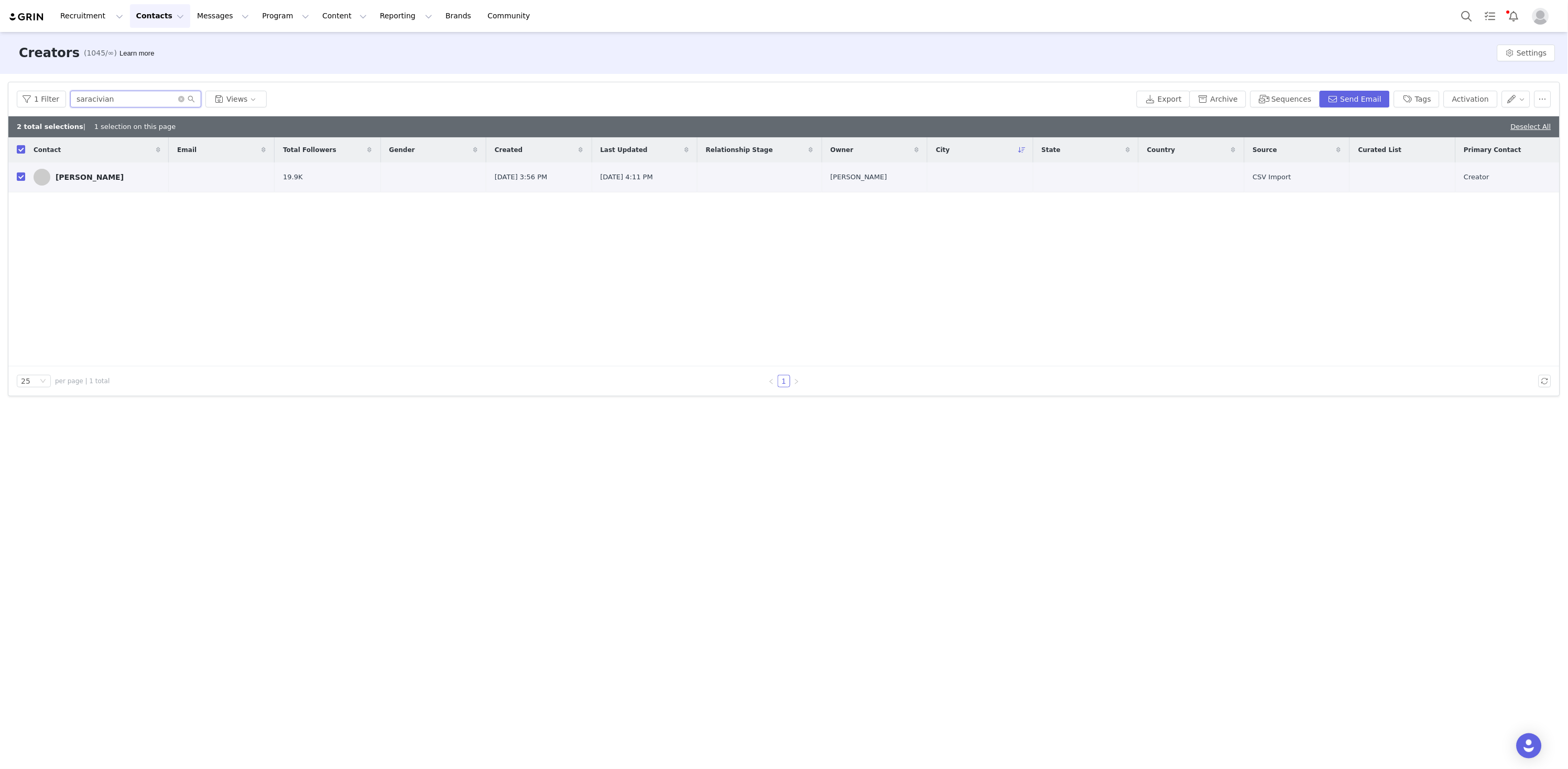
drag, startPoint x: 135, startPoint y: 105, endPoint x: -5, endPoint y: 79, distance: 142.4
click at [0, 79] on html "Recruitment Recruitment Creator Search Curated Lists Landing Pages Web Extensio…" at bounding box center [784, 384] width 1568 height 769
paste input "ailishforfar"
type input "ailishforfar"
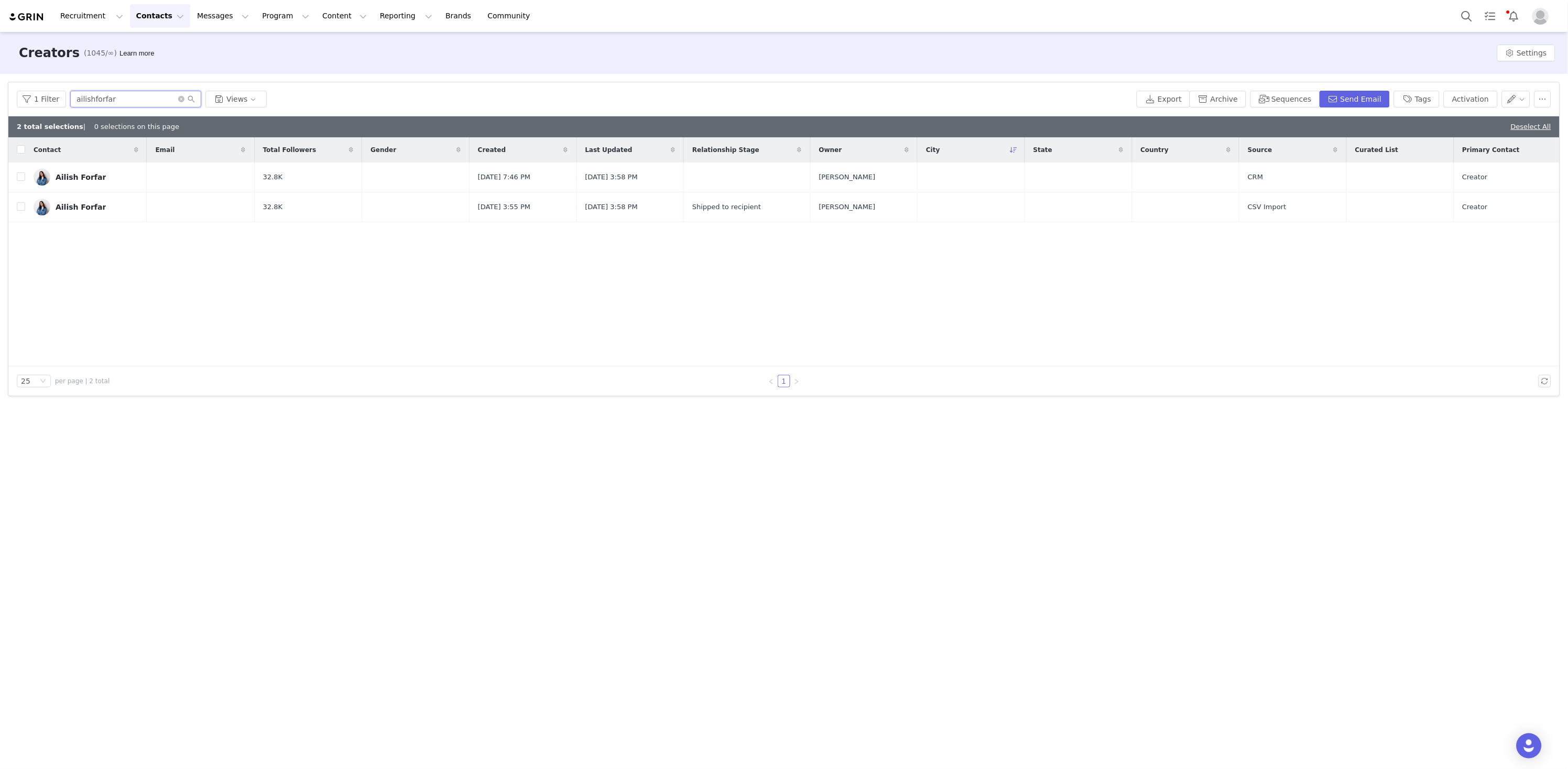
checkbox input "false"
click at [18, 214] on td at bounding box center [16, 207] width 16 height 30
click at [20, 209] on input "checkbox" at bounding box center [20, 206] width 9 height 9
checkbox input "true"
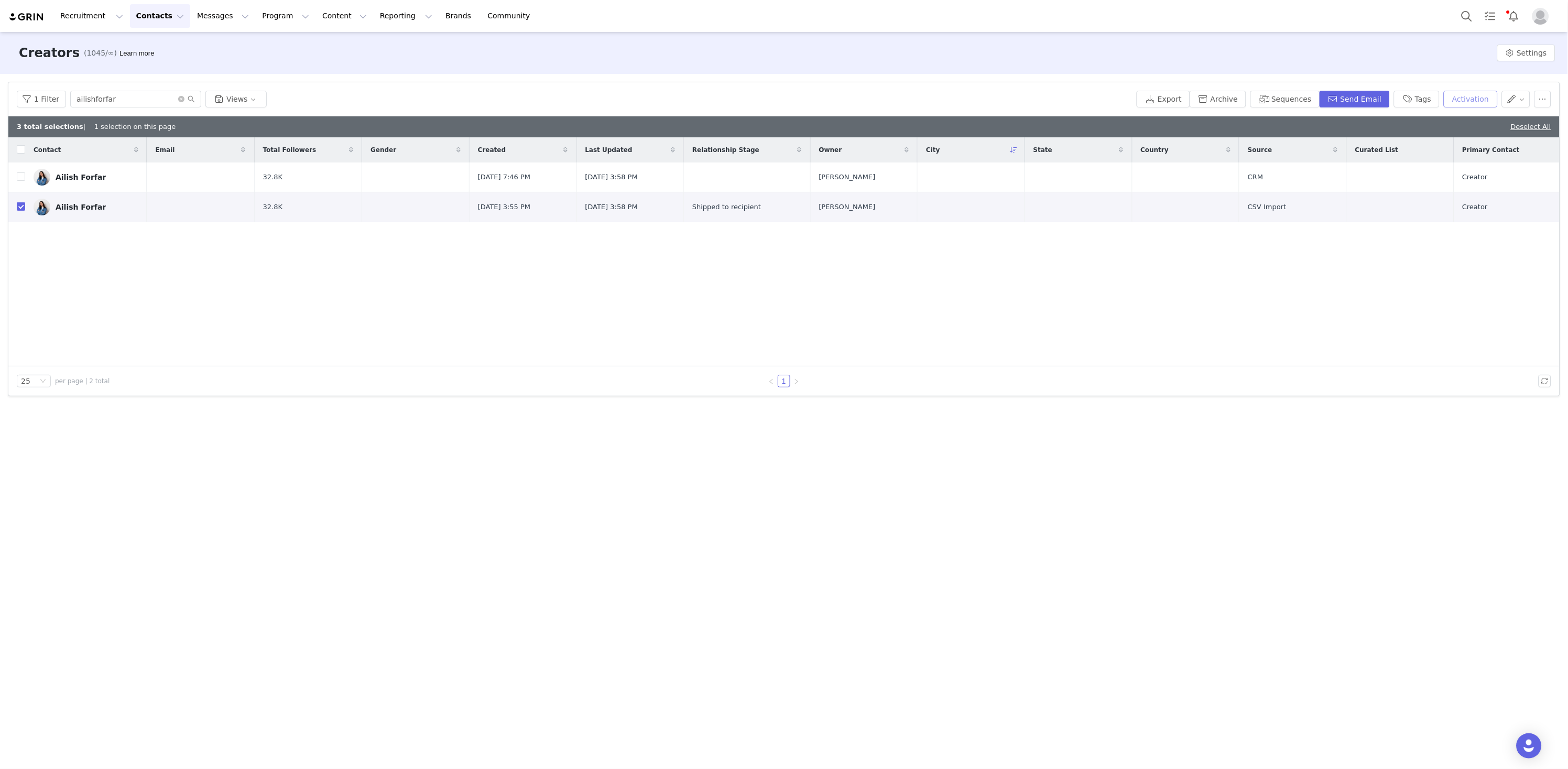
click at [1469, 100] on button "Activation" at bounding box center [1471, 98] width 54 height 16
click at [1390, 160] on button "Apply" at bounding box center [1389, 163] width 38 height 16
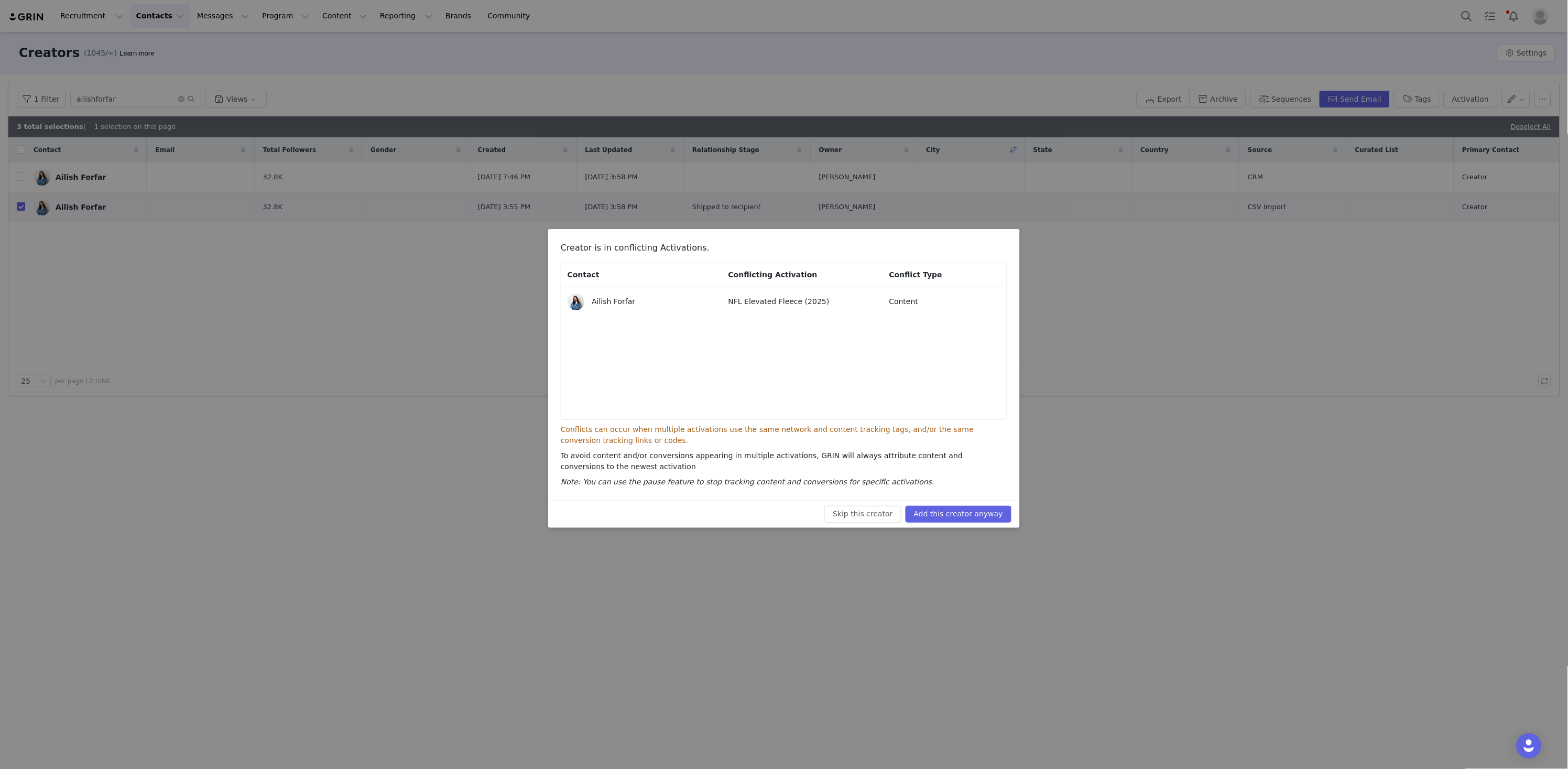
click at [945, 511] on button "Add this creator anyway" at bounding box center [959, 513] width 106 height 16
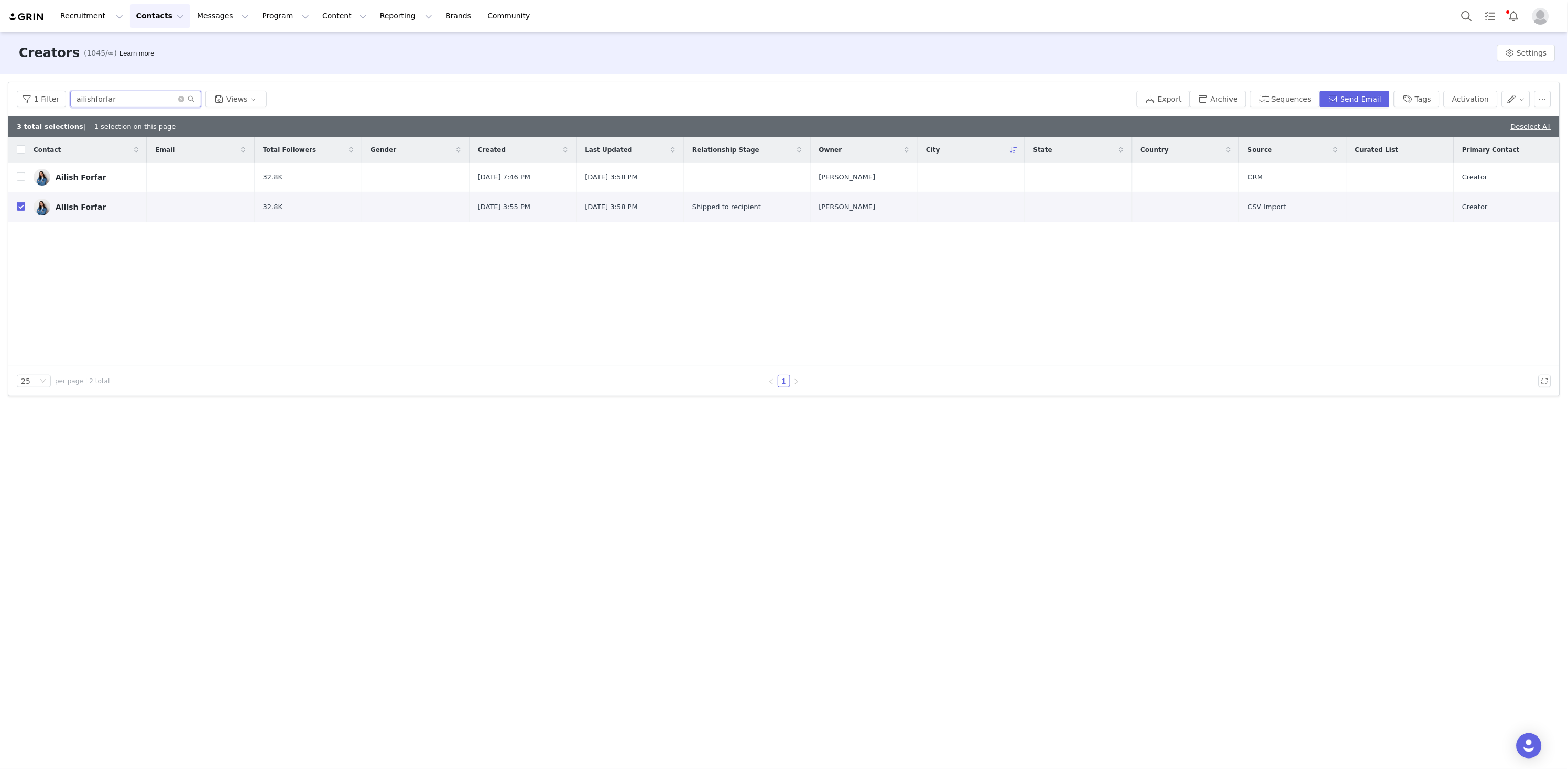
drag, startPoint x: 142, startPoint y: 107, endPoint x: 4, endPoint y: 80, distance: 140.6
click at [4, 80] on div "Filters Filter Logic And Or Archived Select No Owner Select Contact Tag Select …" at bounding box center [784, 239] width 1568 height 330
paste input "sportsandschmidt"
type input "sportsandschmidt"
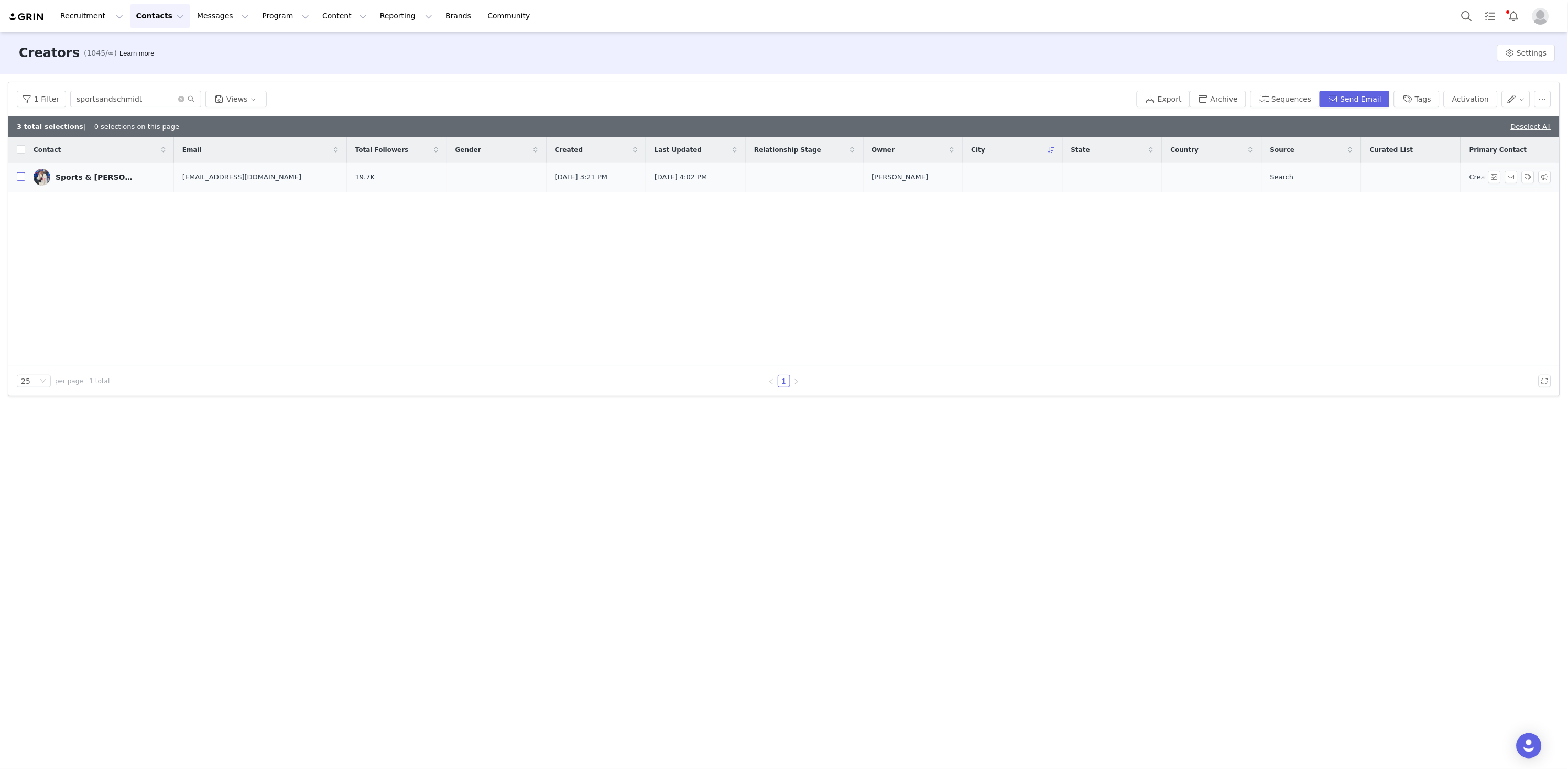
click at [22, 179] on input "checkbox" at bounding box center [20, 176] width 9 height 9
checkbox input "true"
drag, startPoint x: 1474, startPoint y: 102, endPoint x: 1406, endPoint y: 116, distance: 69.4
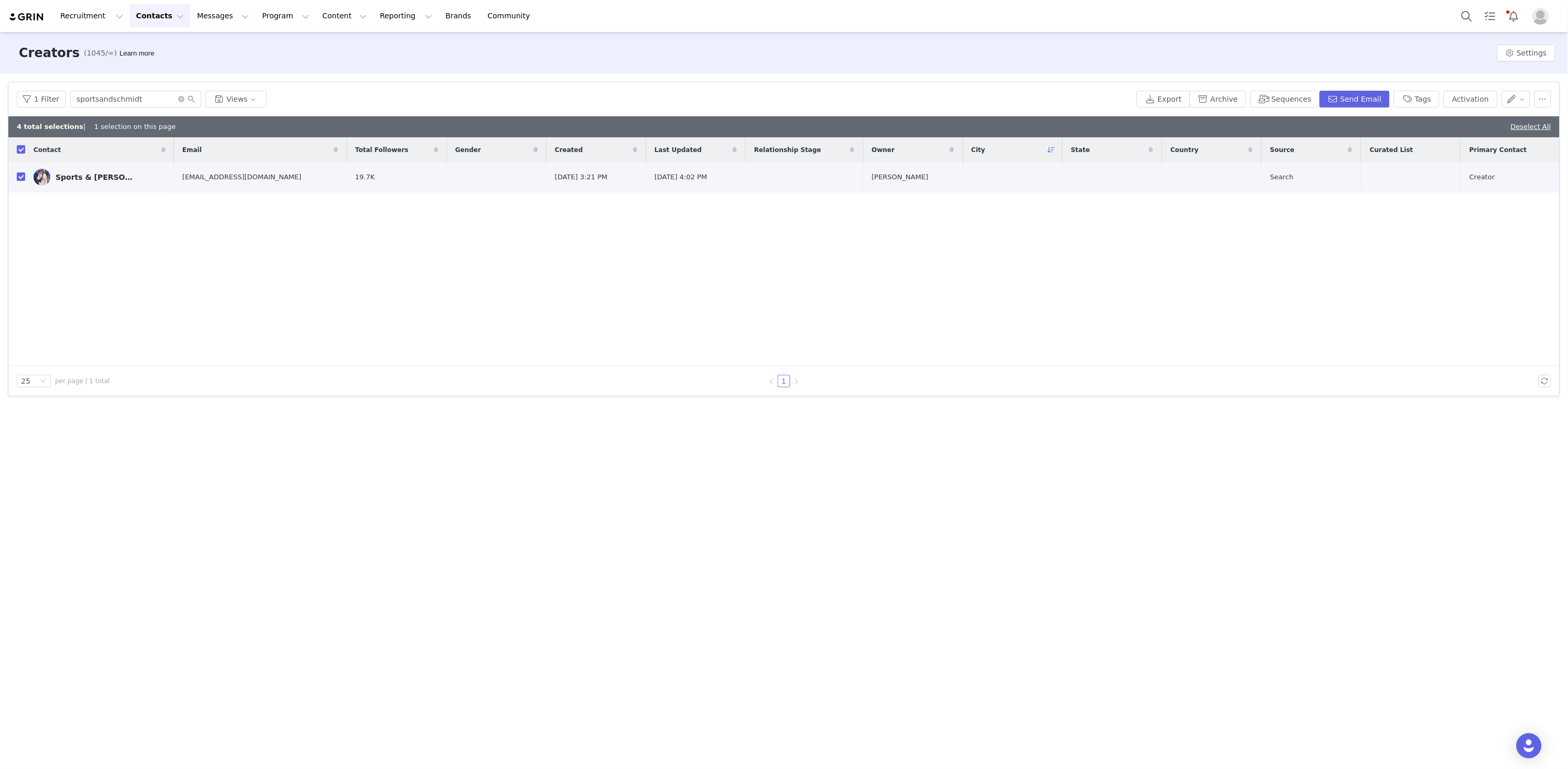
click at [1474, 102] on button "Activation" at bounding box center [1471, 98] width 54 height 16
click at [1385, 161] on button "Apply" at bounding box center [1389, 163] width 38 height 16
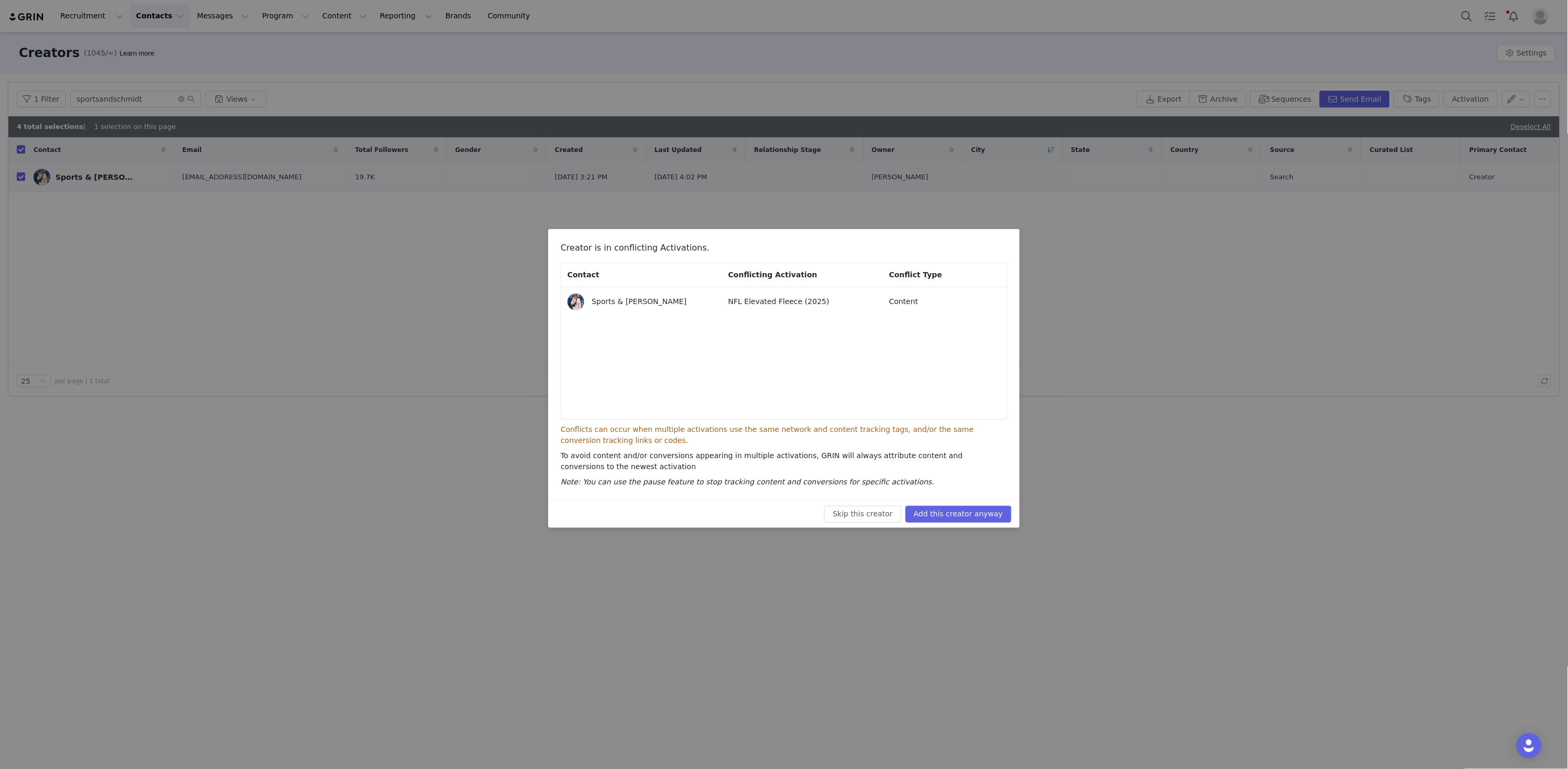
click at [984, 519] on button "Add this creator anyway" at bounding box center [959, 513] width 106 height 16
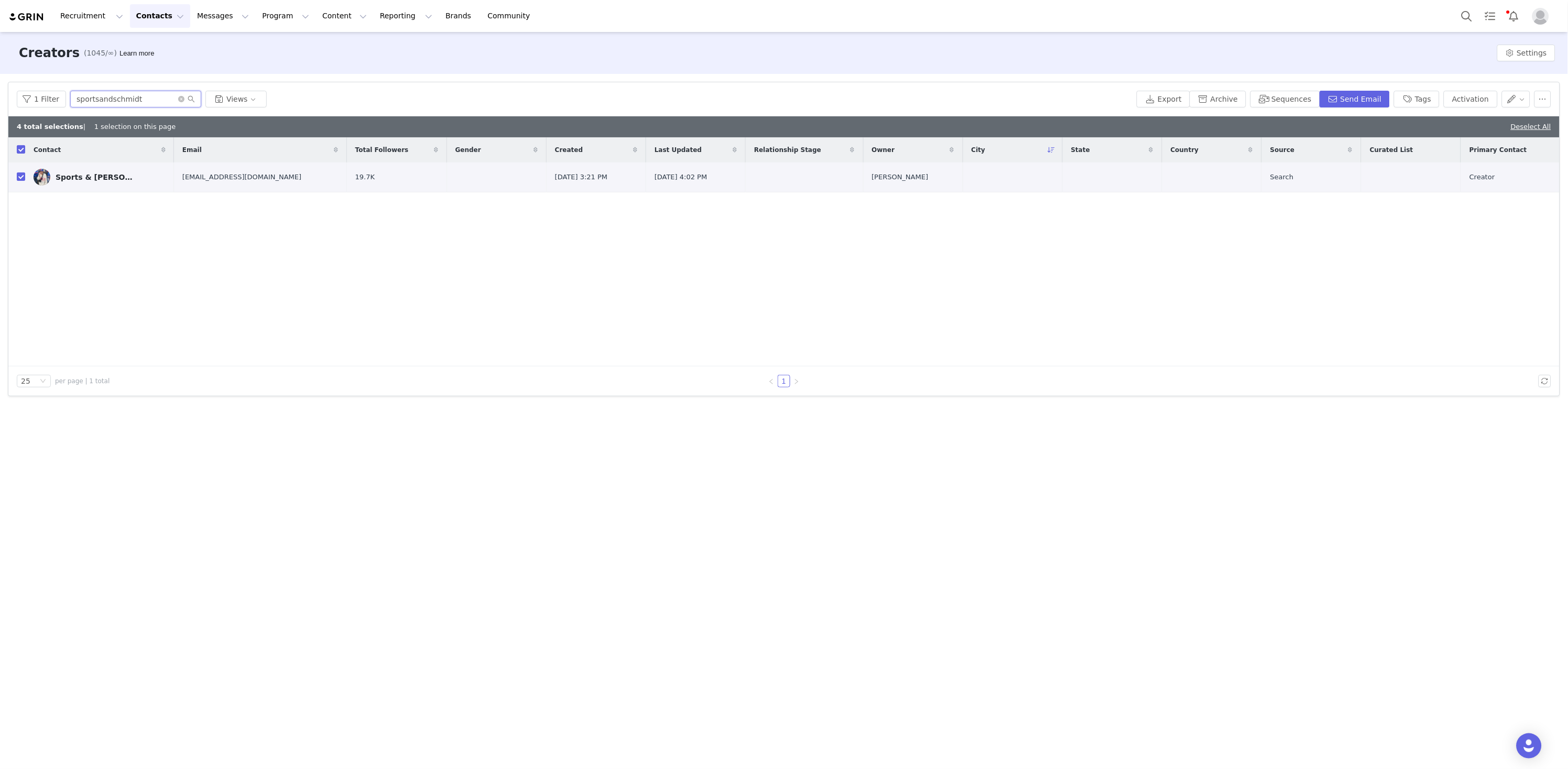
drag, startPoint x: 156, startPoint y: 98, endPoint x: 8, endPoint y: 70, distance: 150.6
click at [8, 70] on div "Creators (1045/∞) Learn more Settings Filters Filter Logic And Or Archived Sele…" at bounding box center [784, 399] width 1568 height 735
paste input "tekeyahsingh"
type input "tekeyahsingh"
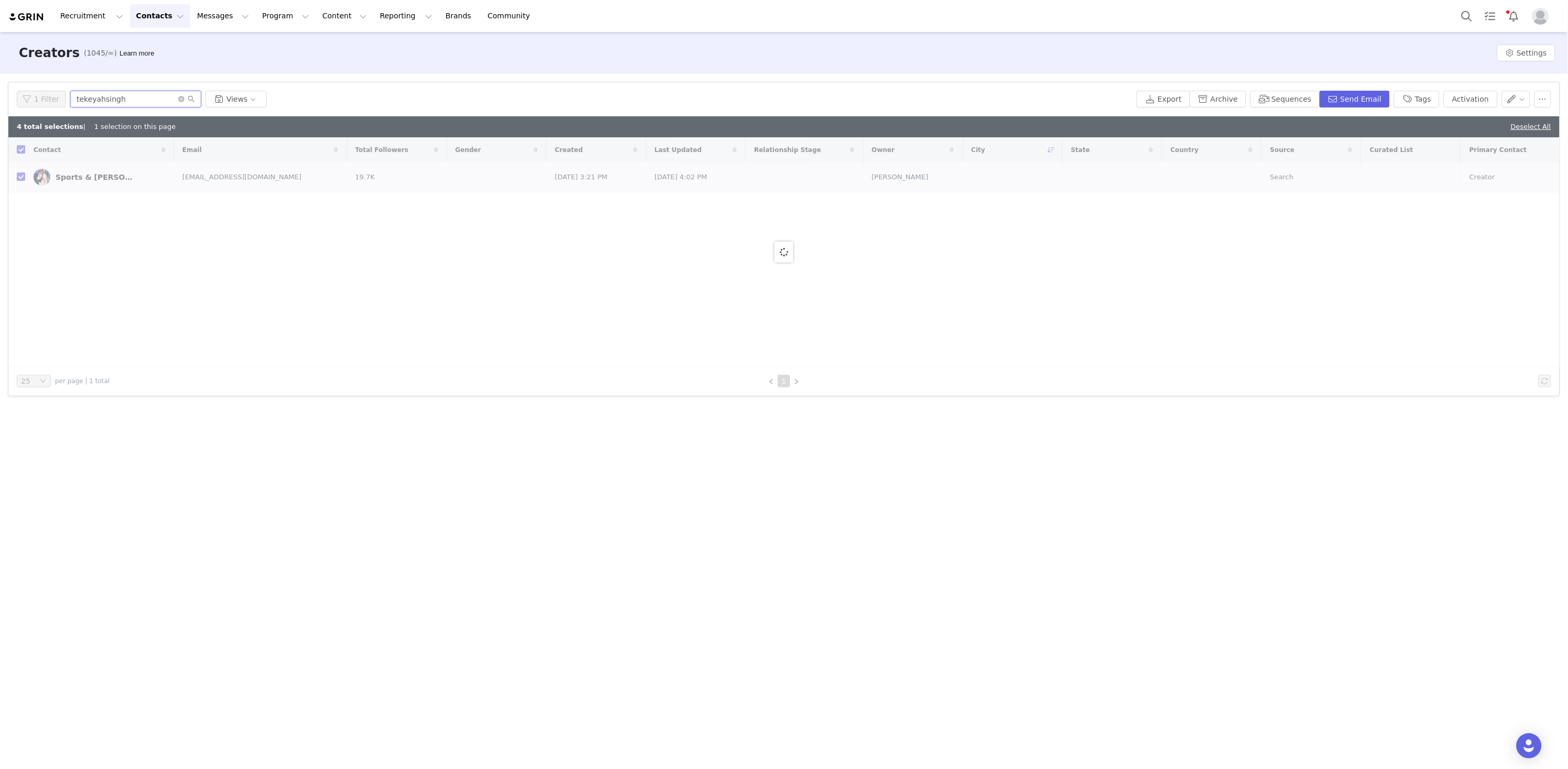
checkbox input "false"
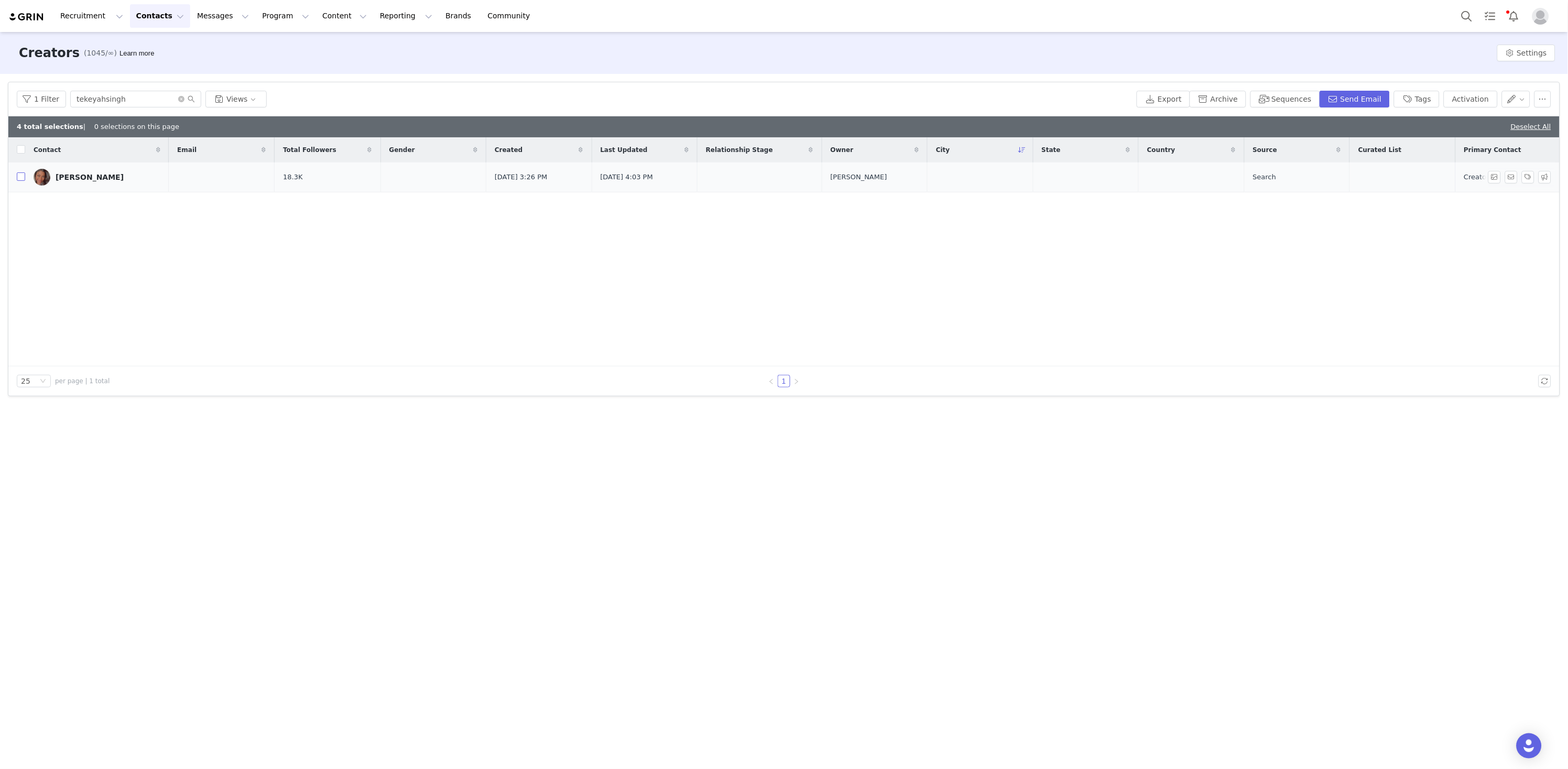
click at [16, 177] on input "checkbox" at bounding box center [20, 176] width 9 height 9
checkbox input "true"
click at [1462, 95] on button "Activation" at bounding box center [1471, 98] width 54 height 16
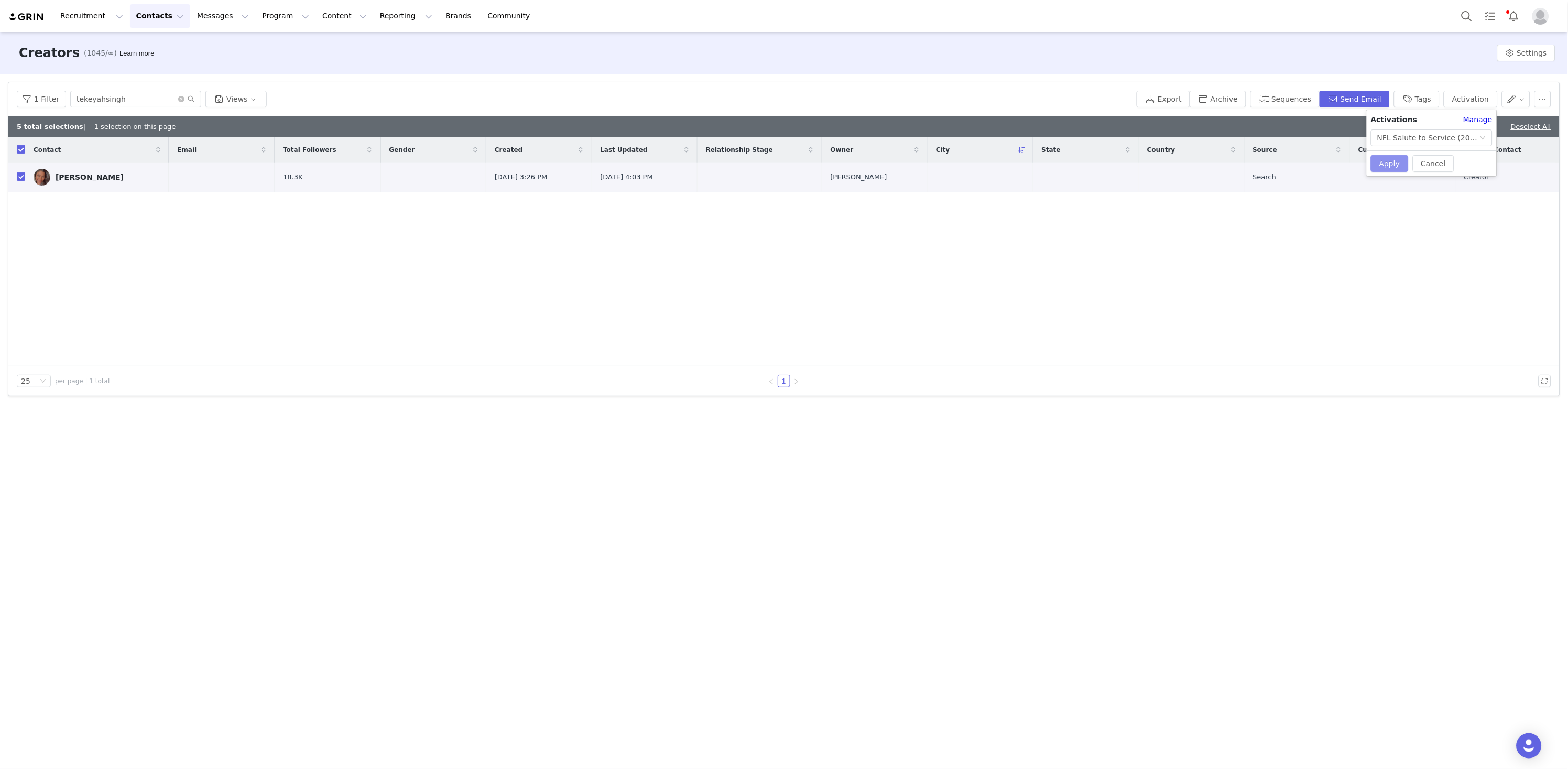
click at [1392, 169] on button "Apply" at bounding box center [1389, 163] width 38 height 16
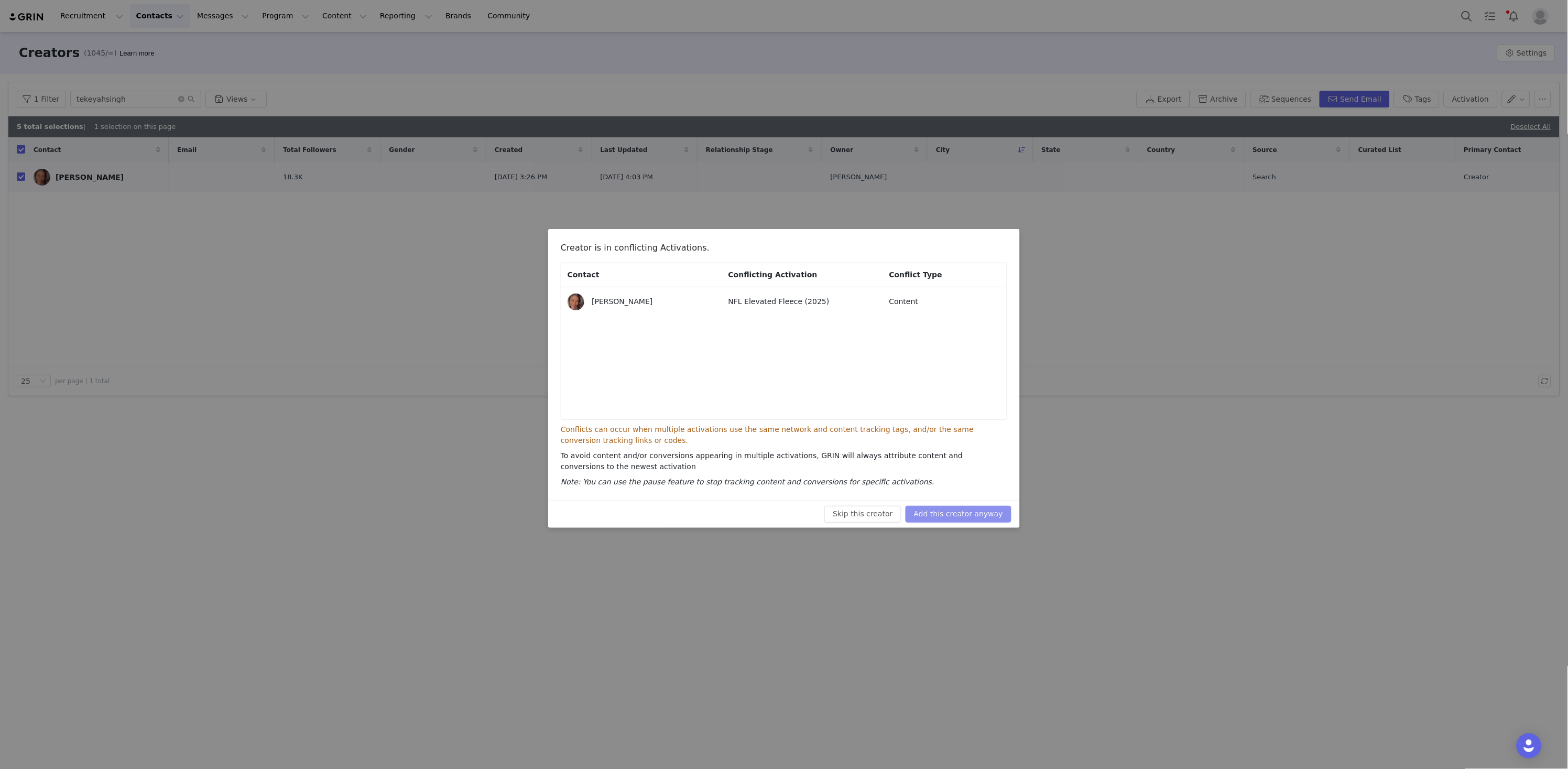
click at [970, 514] on button "Add this creator anyway" at bounding box center [959, 513] width 106 height 16
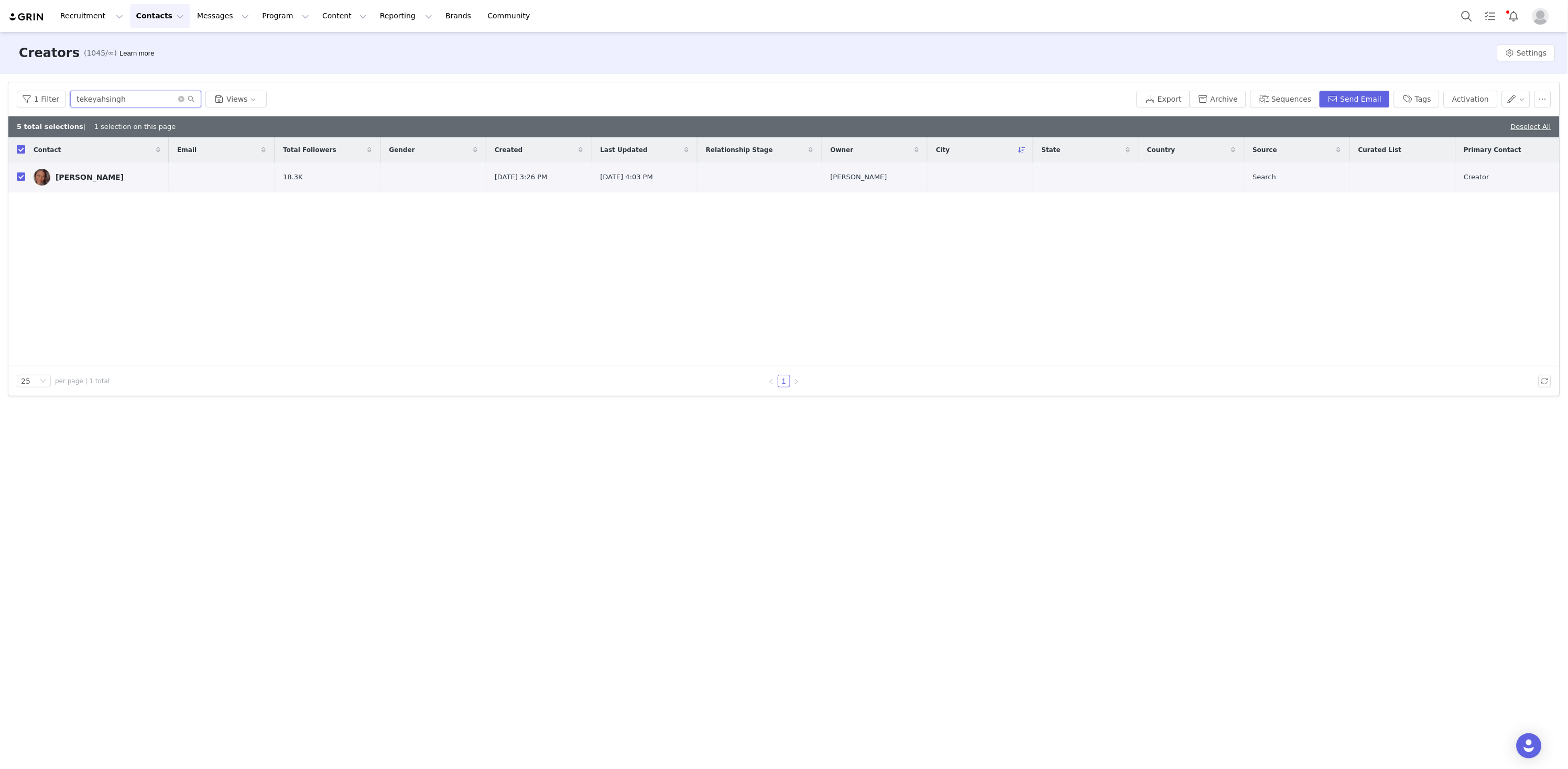
drag, startPoint x: 149, startPoint y: 97, endPoint x: 11, endPoint y: 64, distance: 141.9
click at [11, 64] on div "Creators (1045/∞) Learn more Settings Filters Filter Logic And Or Archived Sele…" at bounding box center [784, 399] width 1568 height 735
type input "v"
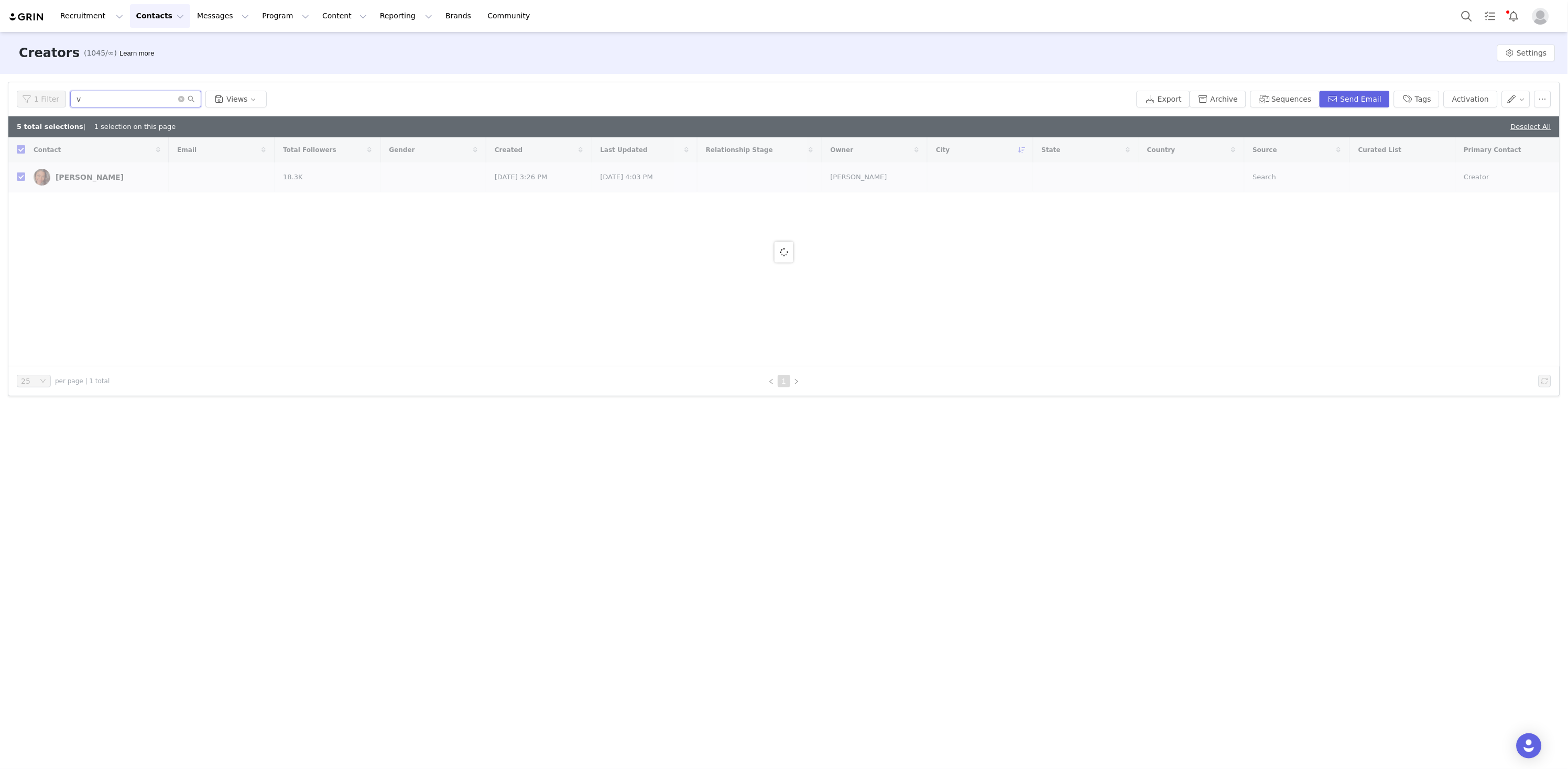
checkbox input "false"
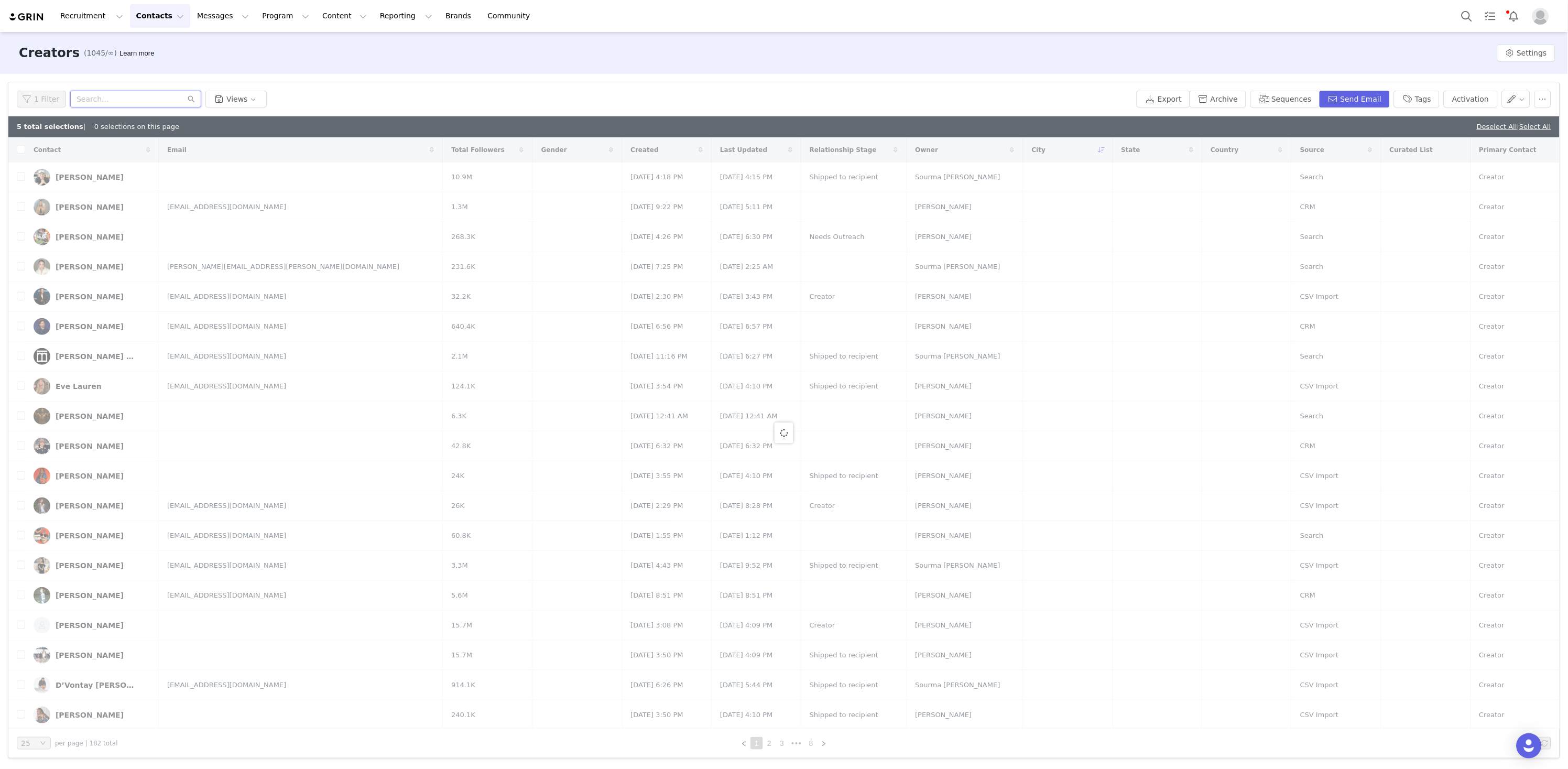
paste input "cameronguzzo"
type input "cameronguzzo"
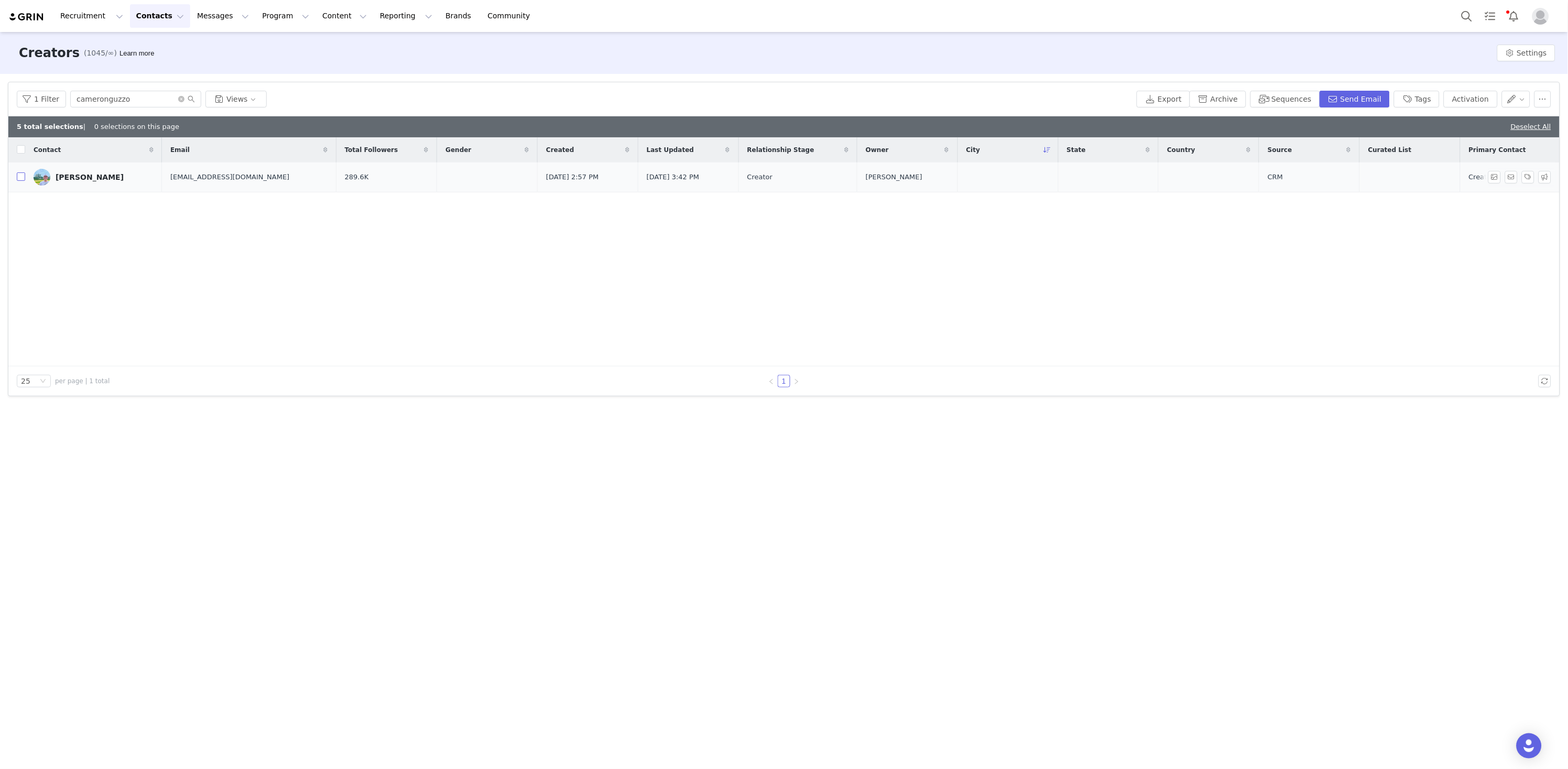
click at [16, 179] on input "checkbox" at bounding box center [20, 176] width 9 height 9
checkbox input "true"
click at [1468, 97] on button "Activation" at bounding box center [1471, 98] width 54 height 16
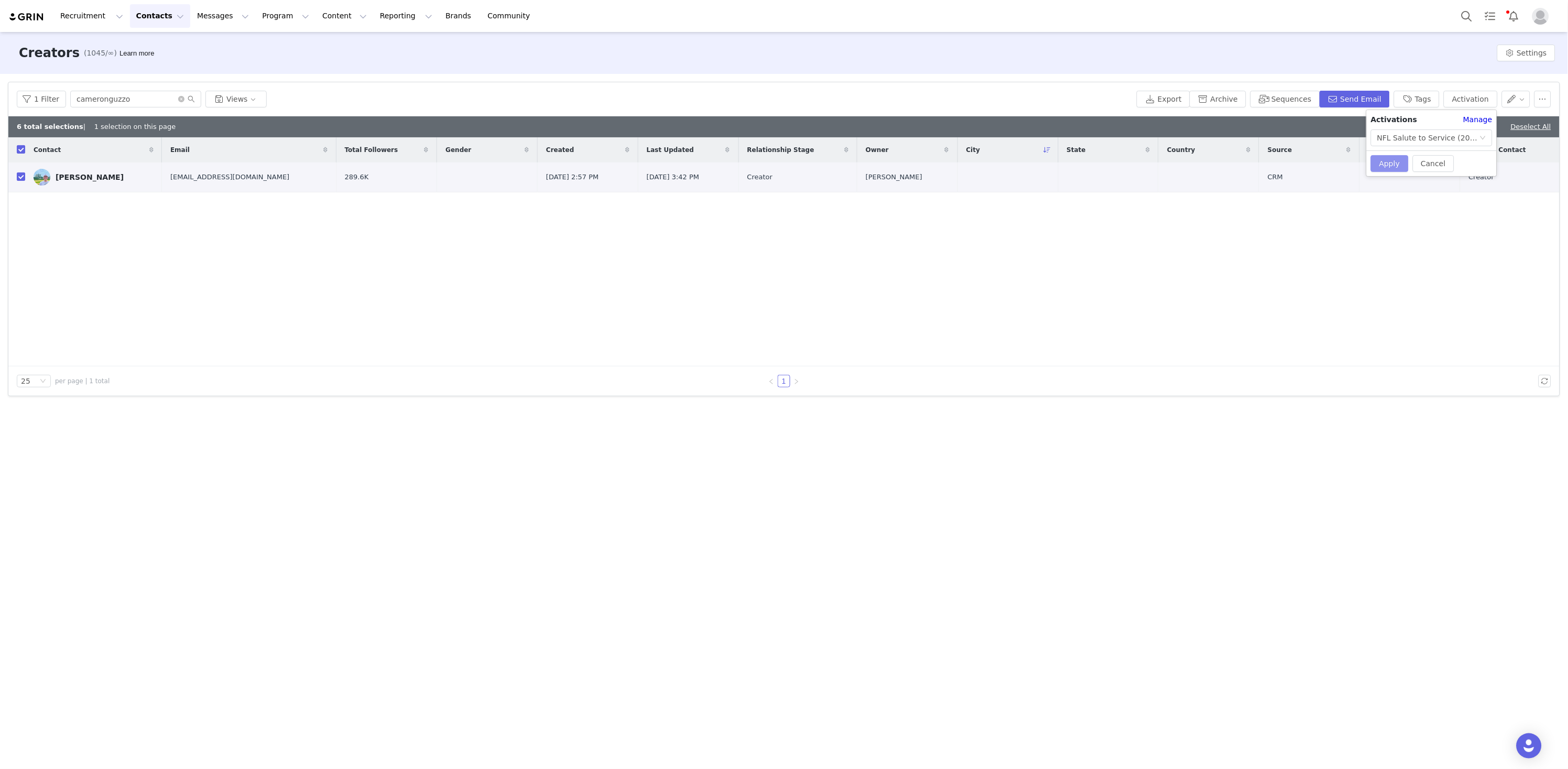
click at [1377, 167] on button "Apply" at bounding box center [1389, 163] width 38 height 16
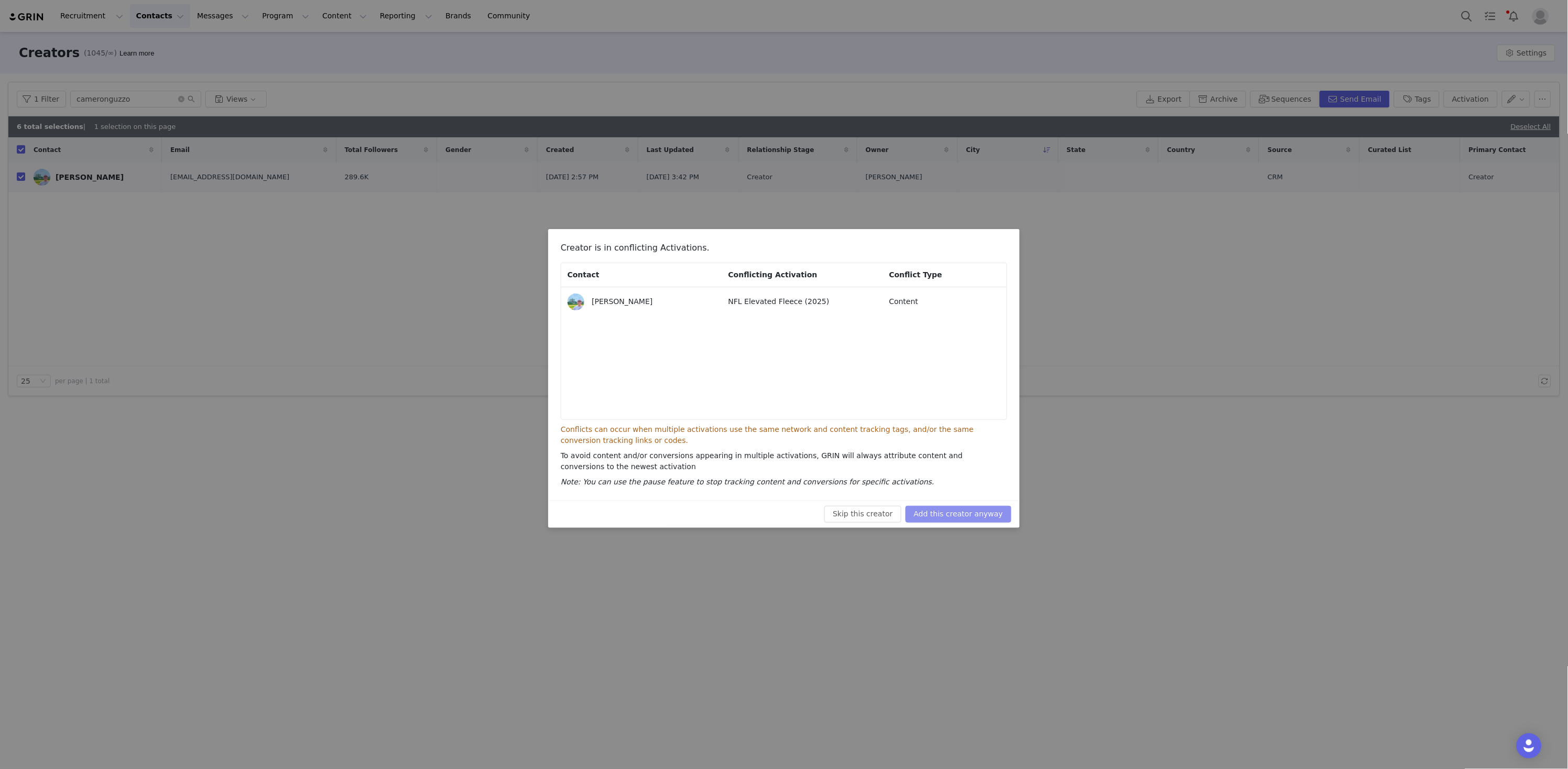
click at [1008, 517] on button "Add this creator anyway" at bounding box center [959, 513] width 106 height 16
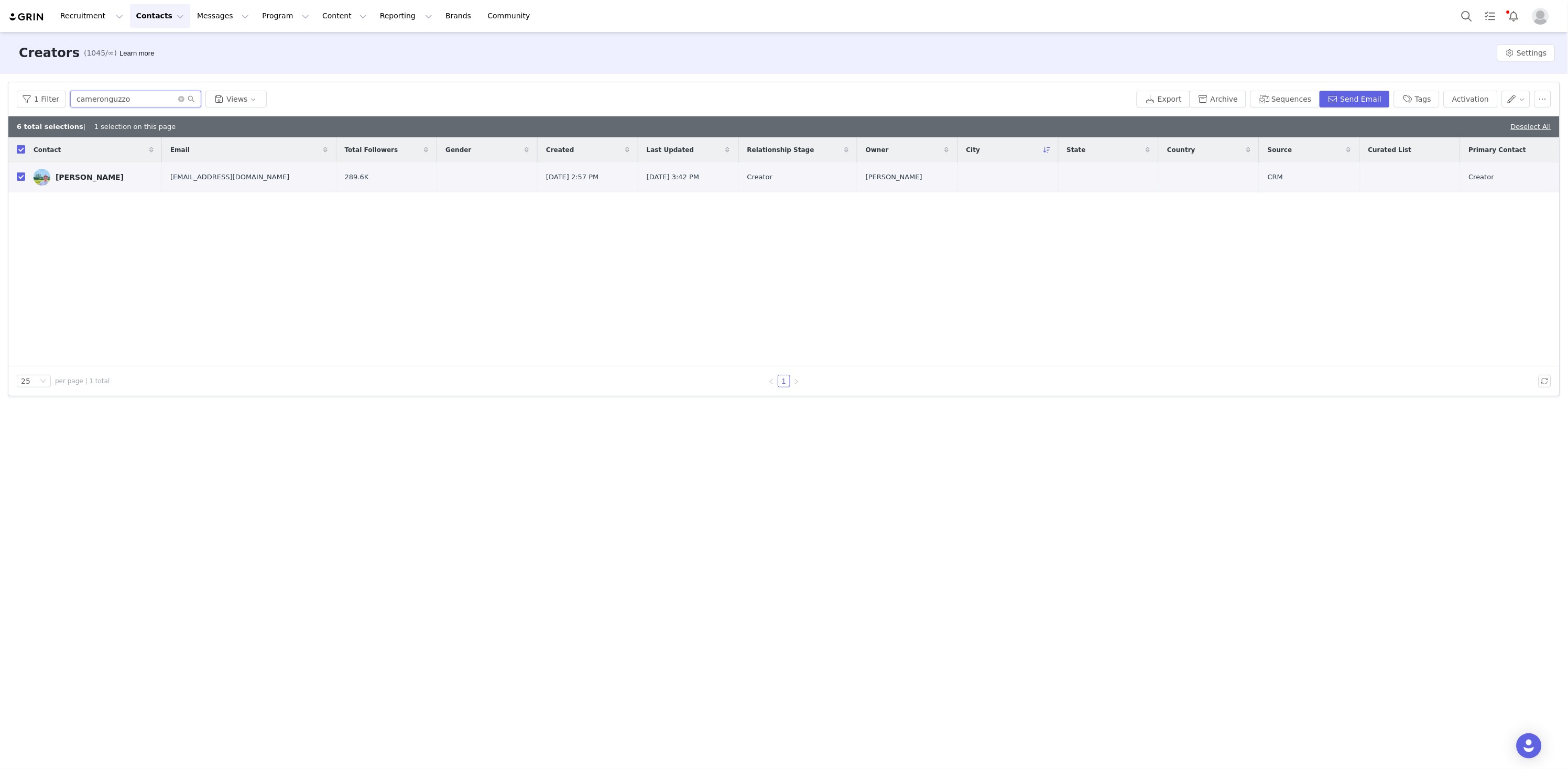
drag, startPoint x: 15, startPoint y: 78, endPoint x: -5, endPoint y: 72, distance: 20.9
click at [0, 72] on html "Recruitment Recruitment Creator Search Curated Lists Landing Pages Web Extensio…" at bounding box center [784, 384] width 1568 height 769
paste input "realdanmitchell"
type input "realdanmitchell"
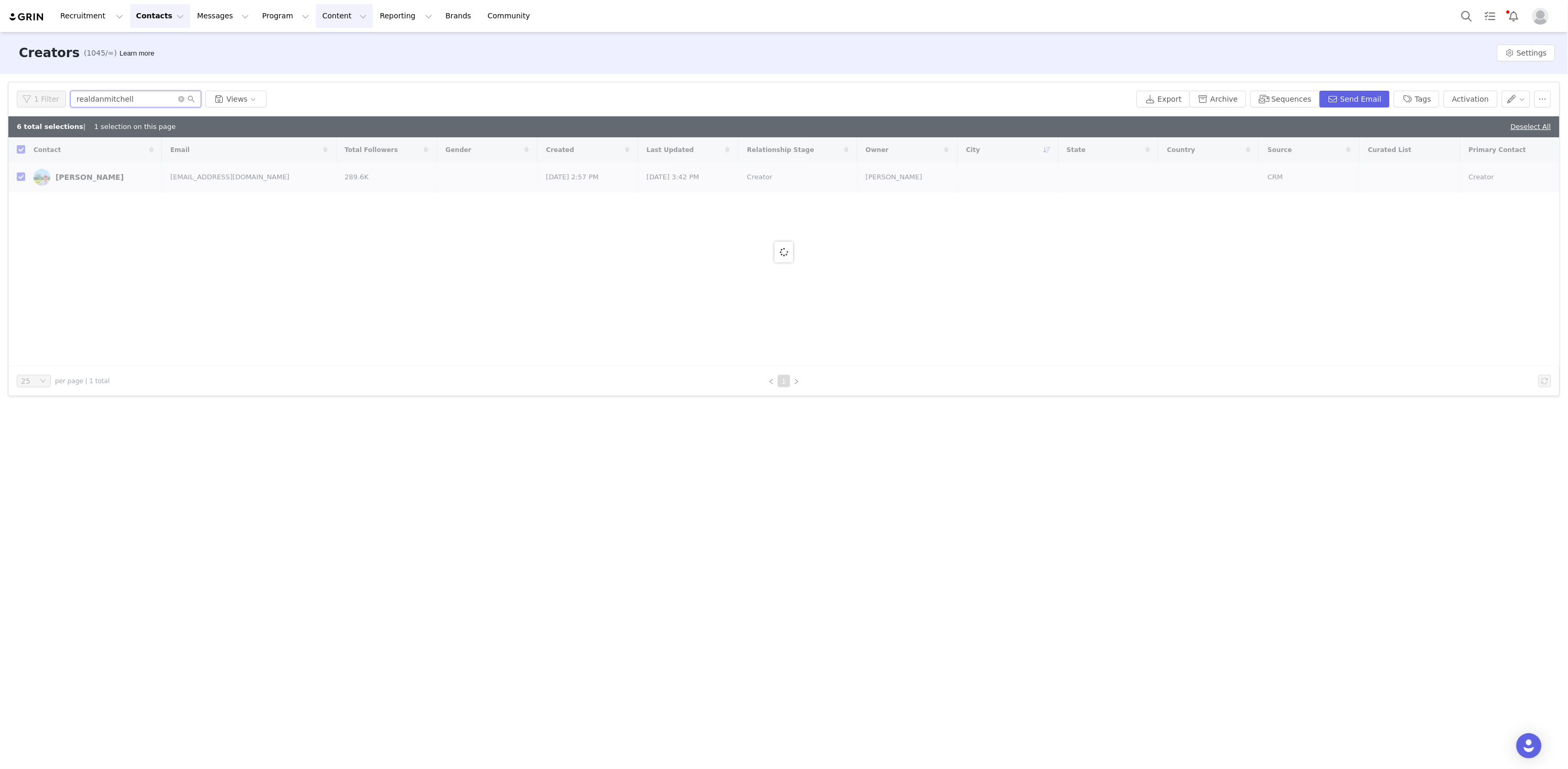
checkbox input "false"
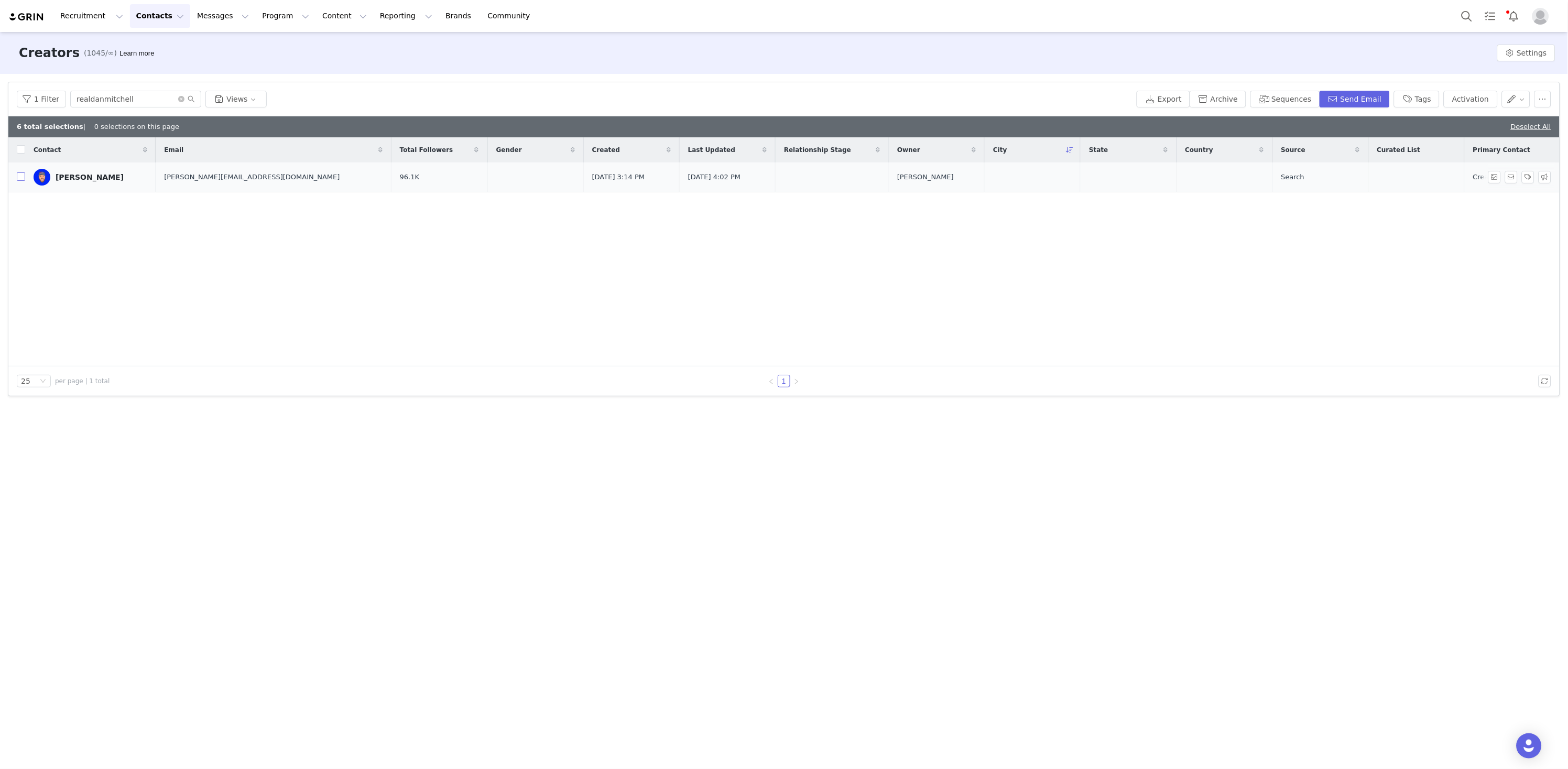
click at [23, 179] on input "checkbox" at bounding box center [20, 176] width 9 height 9
checkbox input "true"
click at [1483, 103] on button "Activation" at bounding box center [1471, 98] width 54 height 16
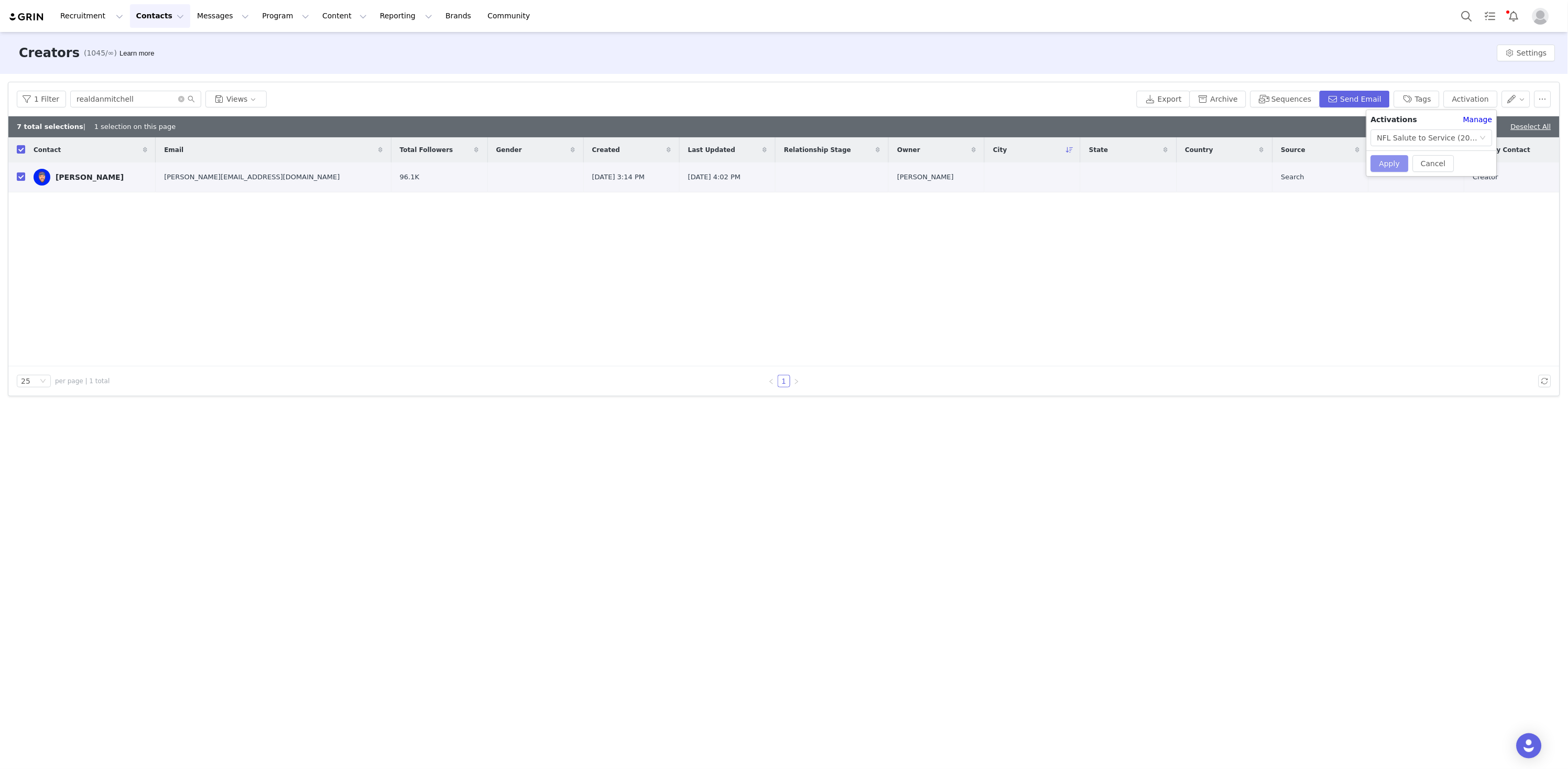
click at [1393, 164] on button "Apply" at bounding box center [1389, 163] width 38 height 16
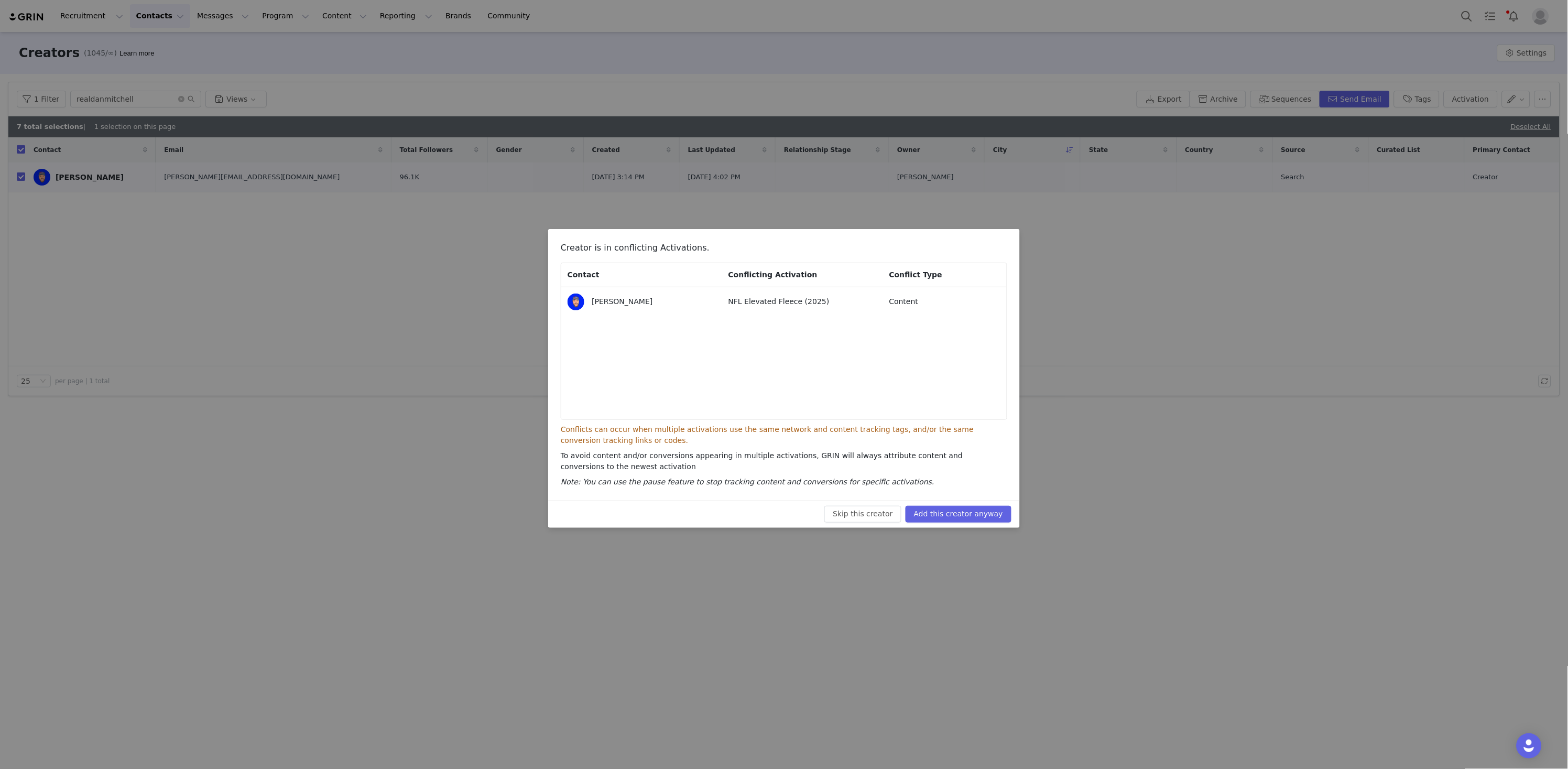
click at [983, 519] on button "Add this creator anyway" at bounding box center [959, 513] width 106 height 16
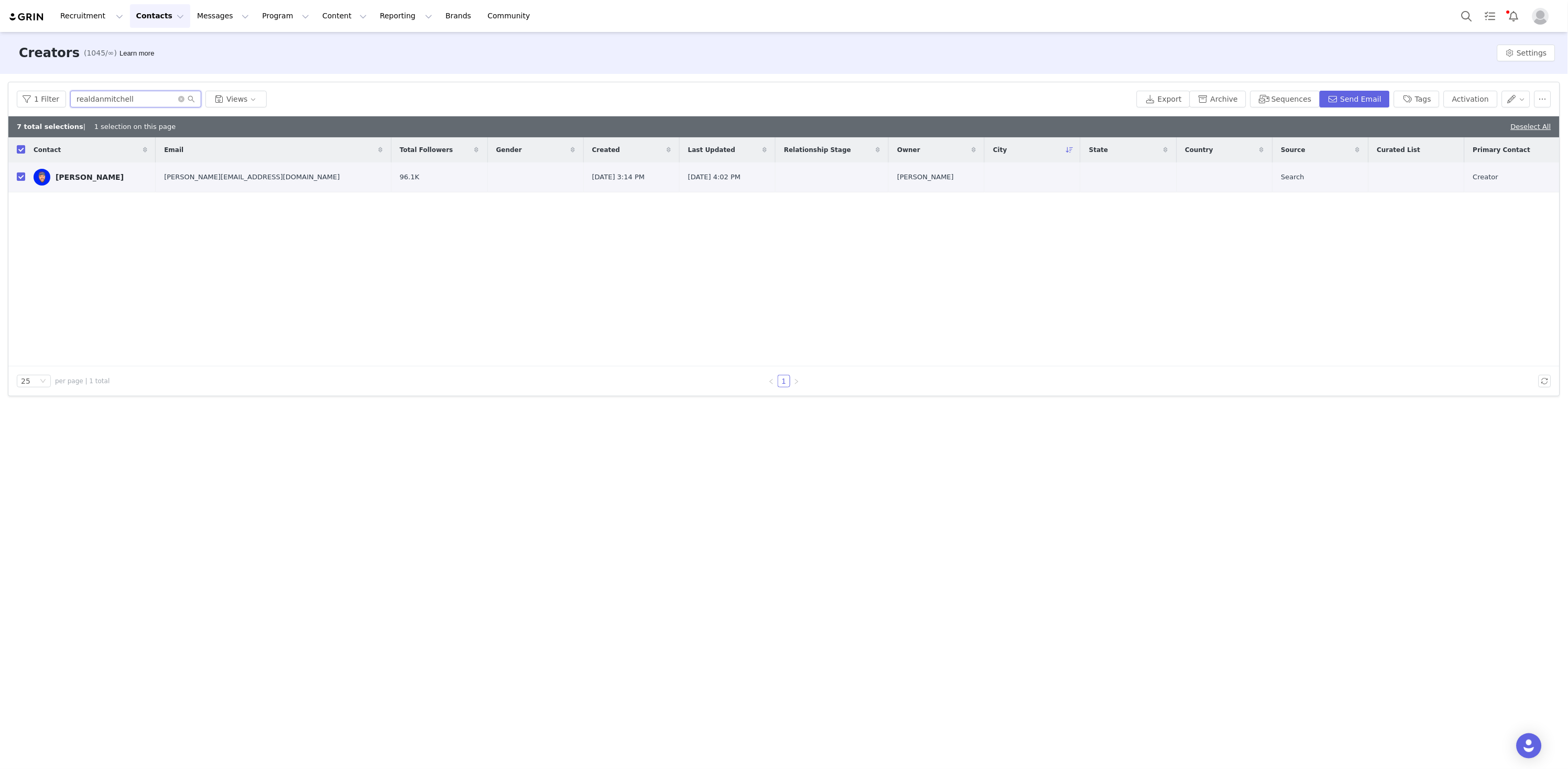
drag, startPoint x: 161, startPoint y: 104, endPoint x: 16, endPoint y: 82, distance: 146.7
click at [0, 85] on html "Recruitment Recruitment Creator Search Curated Lists Landing Pages Web Extensio…" at bounding box center [784, 384] width 1568 height 769
paste input "danikabrace"
type input "danikabrace"
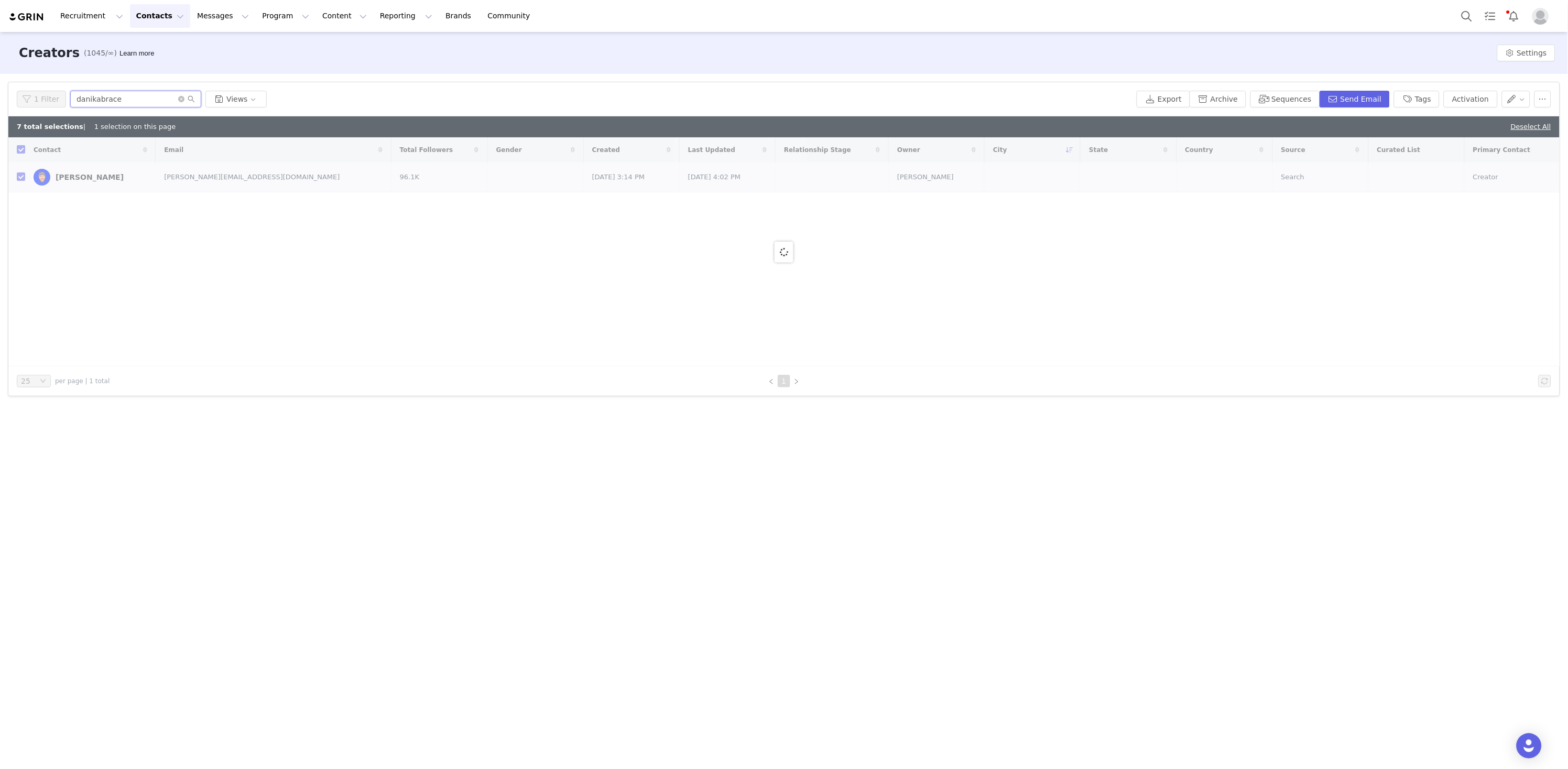
checkbox input "false"
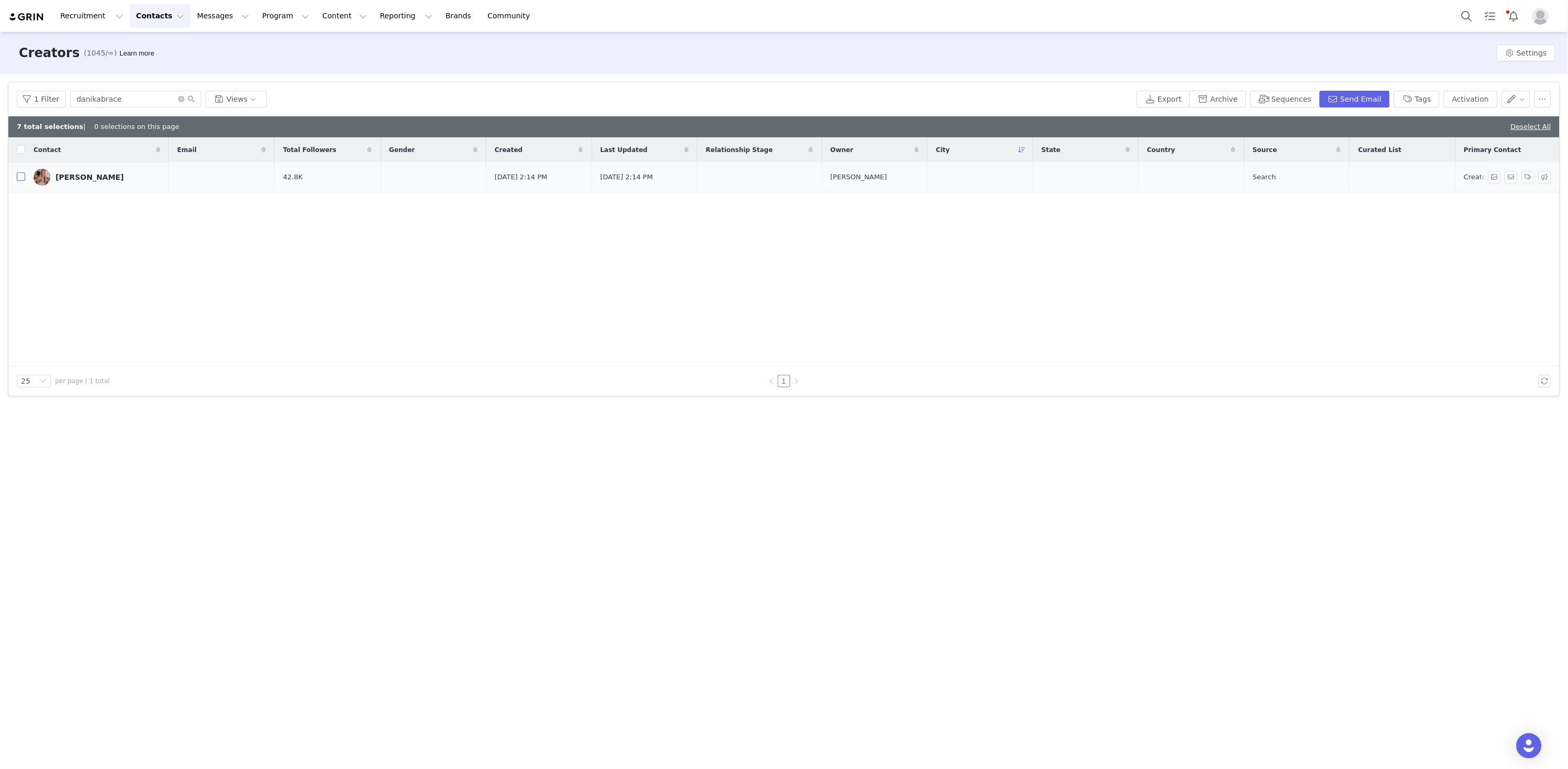
click at [21, 176] on input "checkbox" at bounding box center [20, 176] width 9 height 9
checkbox input "true"
click at [1475, 98] on button "Activation" at bounding box center [1471, 98] width 54 height 16
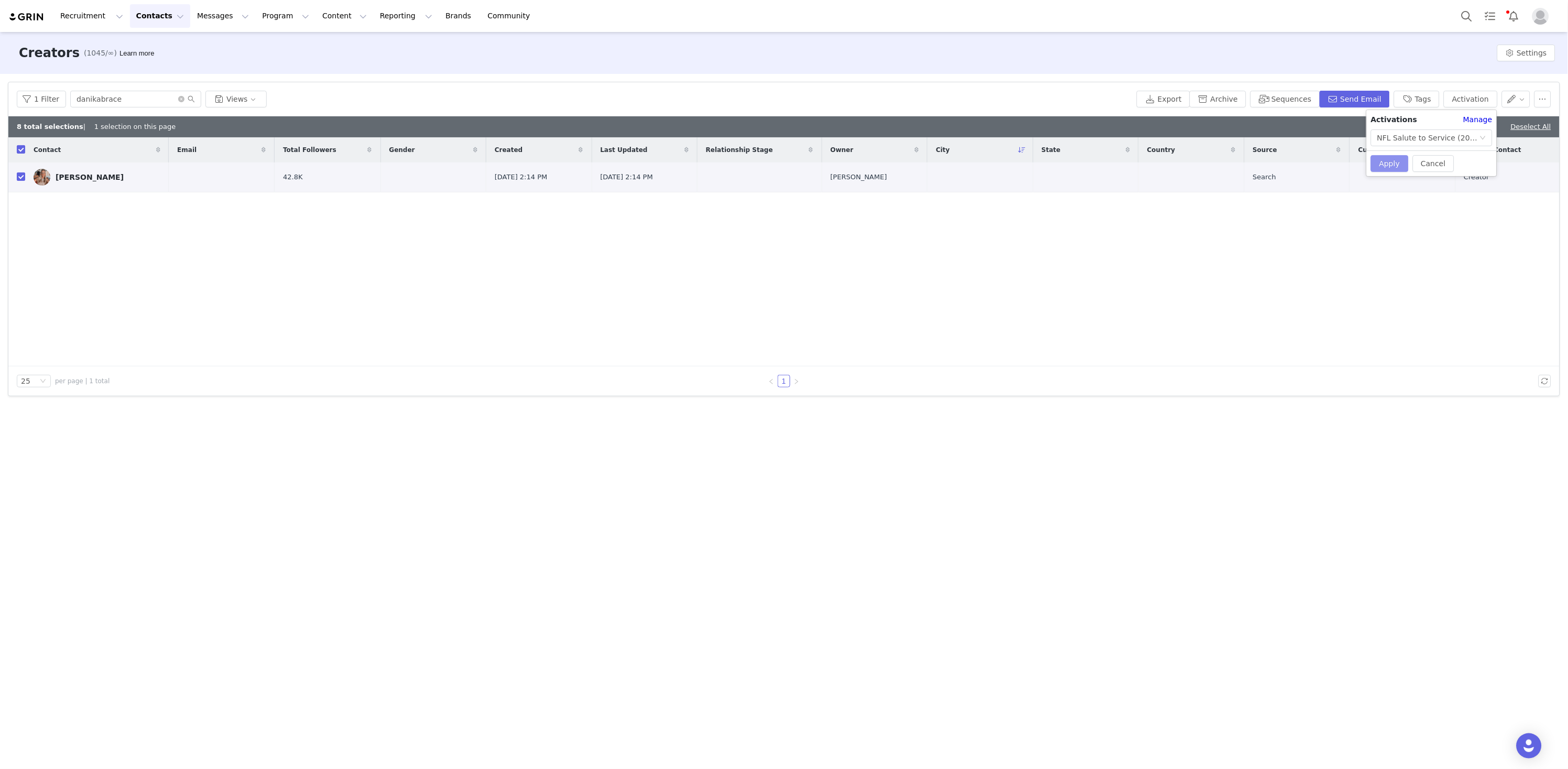
click at [1385, 163] on button "Apply" at bounding box center [1389, 163] width 38 height 16
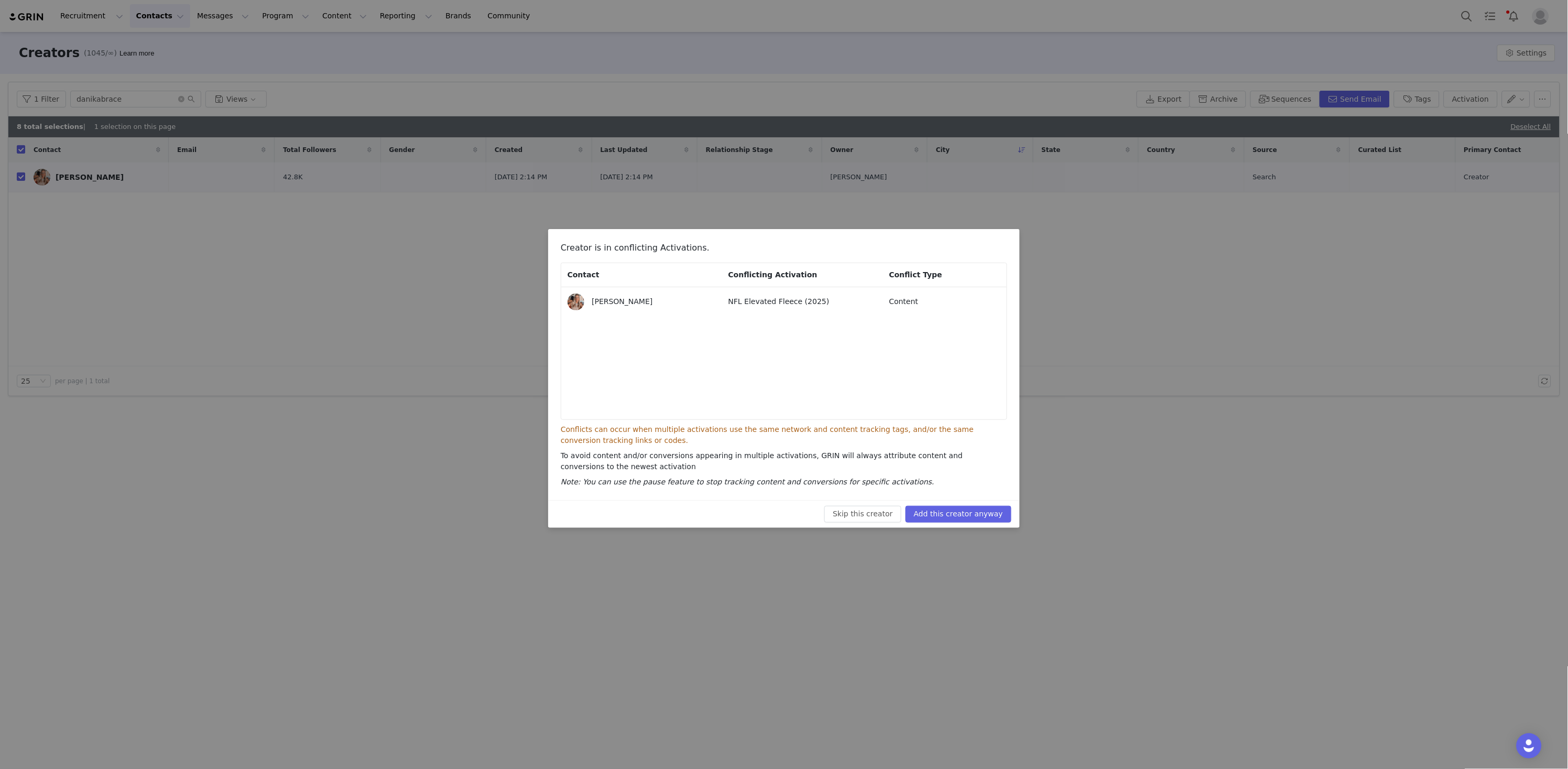
click at [987, 515] on button "Add this creator anyway" at bounding box center [959, 513] width 106 height 16
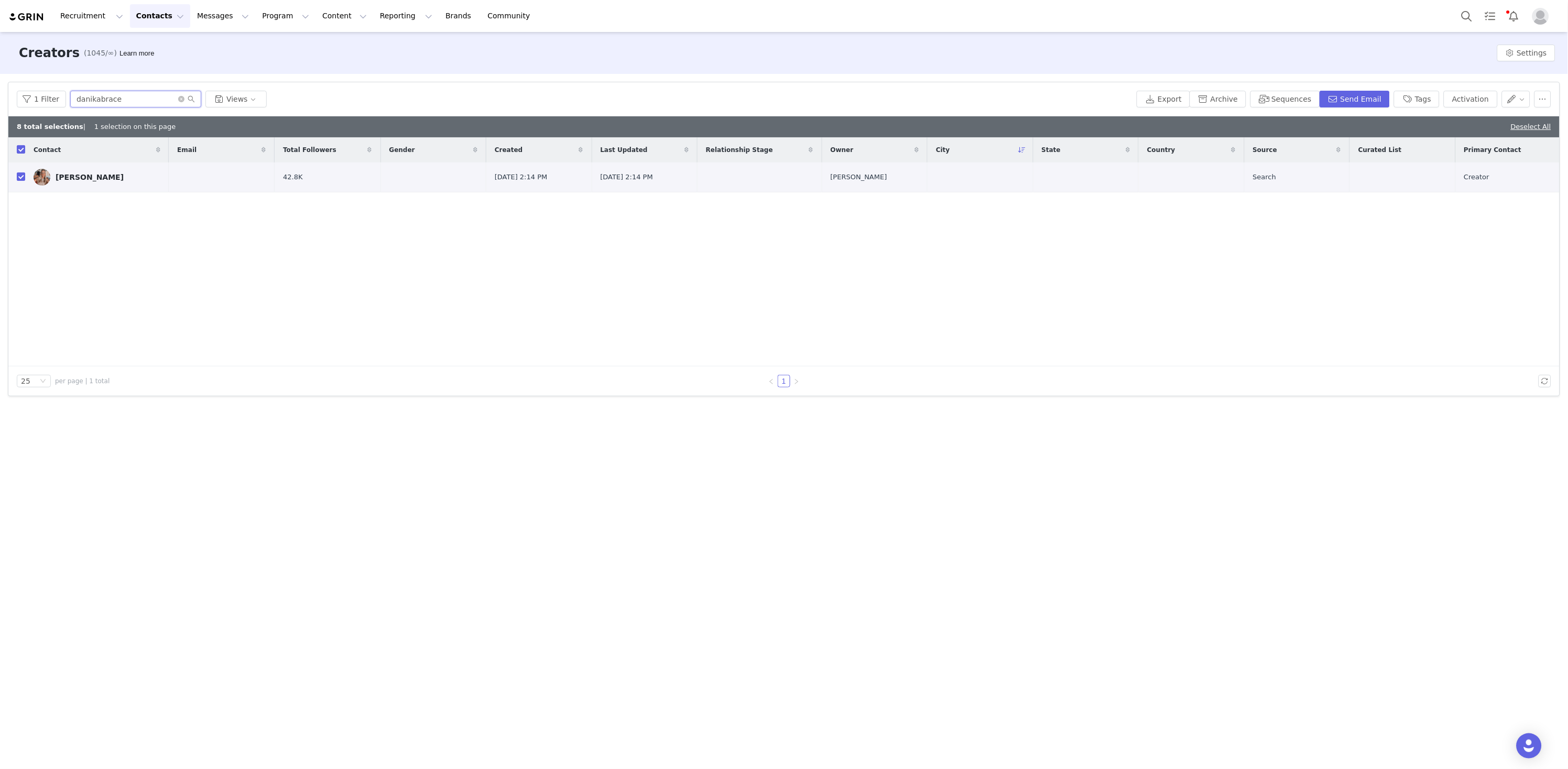
drag, startPoint x: 157, startPoint y: 102, endPoint x: -5, endPoint y: 78, distance: 163.8
click at [0, 78] on html "Recruitment Recruitment Creator Search Curated Lists Landing Pages Web Extensio…" at bounding box center [784, 384] width 1568 height 769
paste input "gab"
type input "gabe"
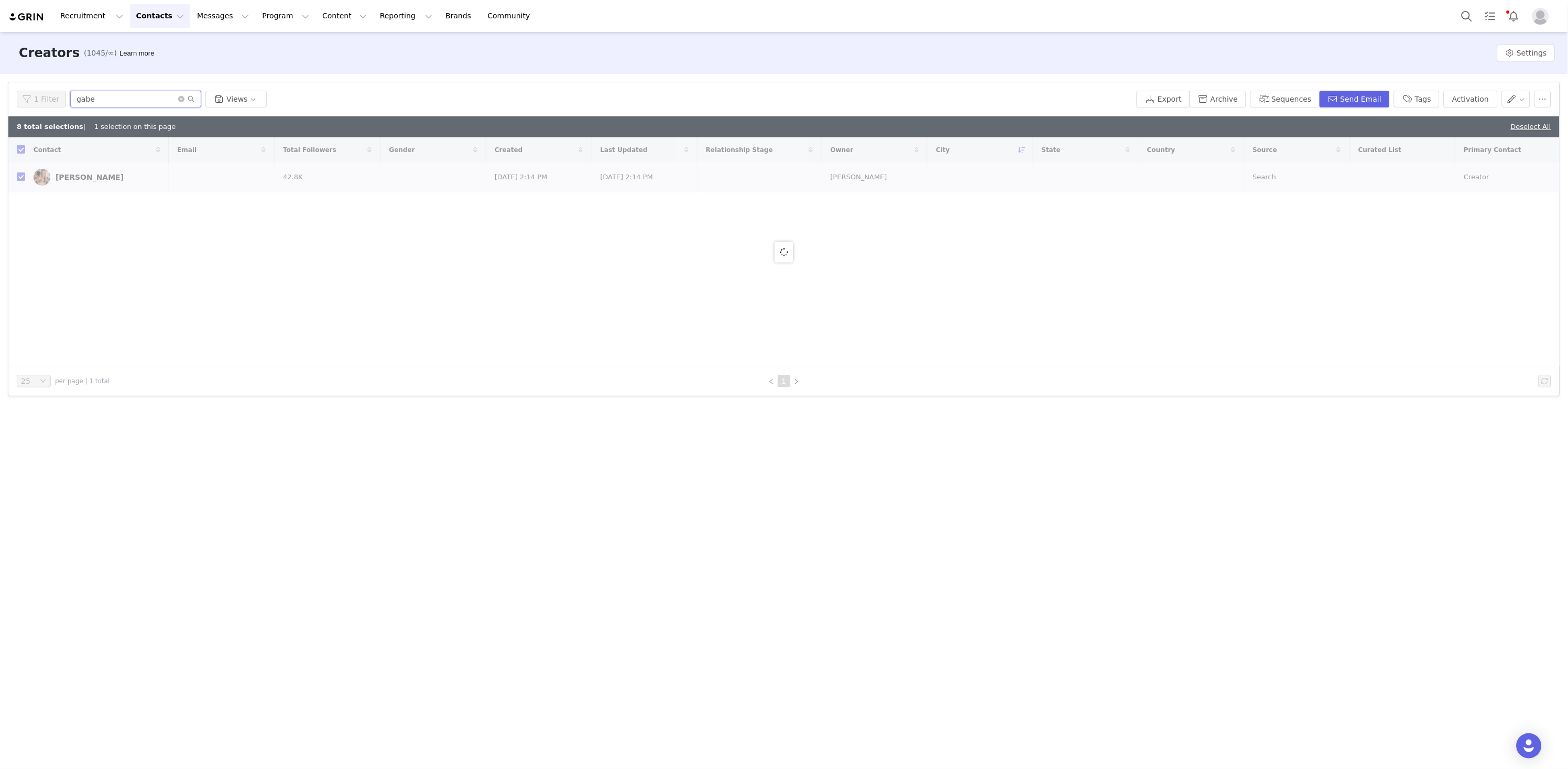
checkbox input "false"
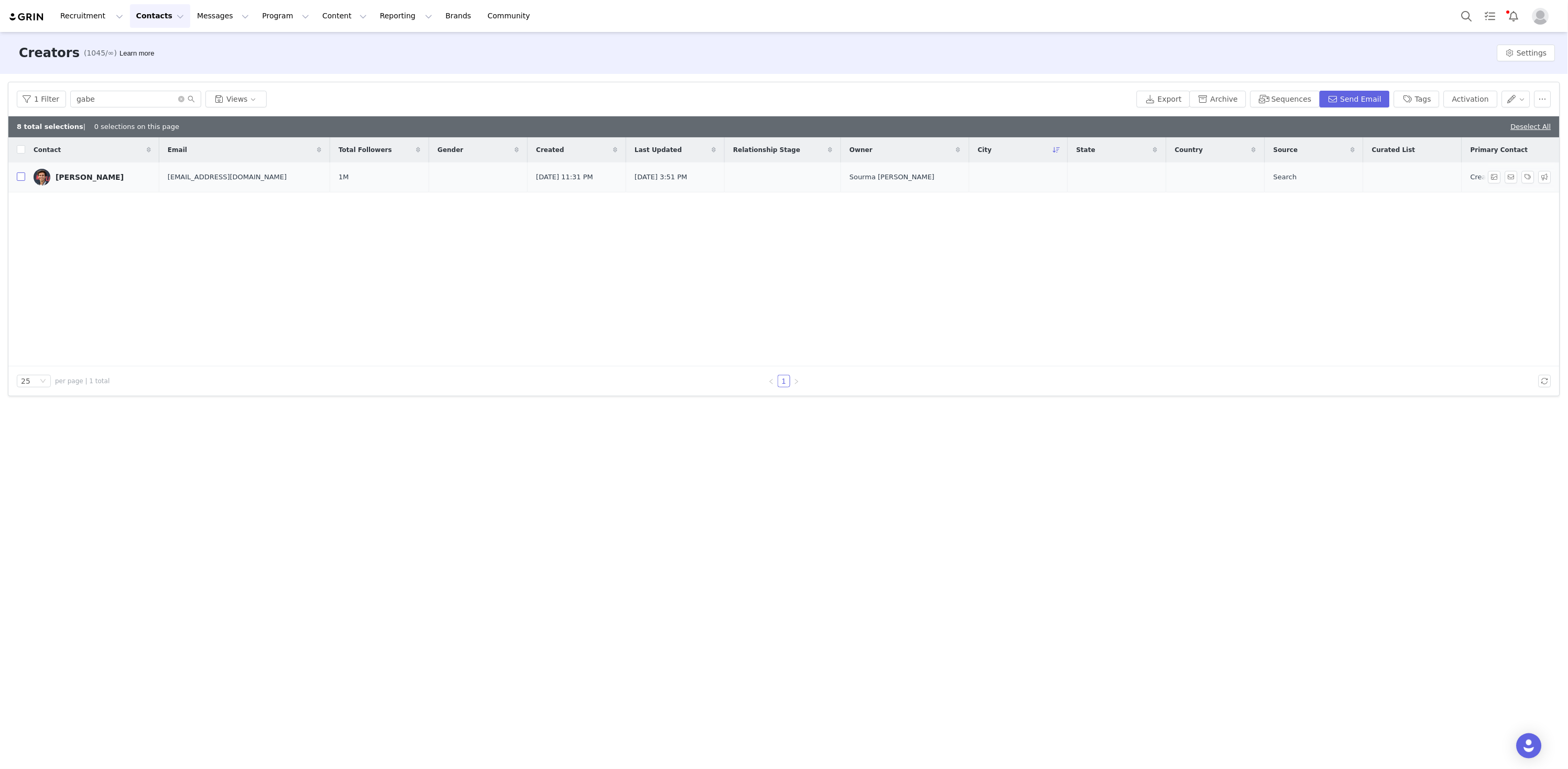
click at [21, 179] on input "checkbox" at bounding box center [20, 176] width 9 height 9
checkbox input "true"
drag, startPoint x: 1164, startPoint y: 96, endPoint x: 1452, endPoint y: 70, distance: 289.2
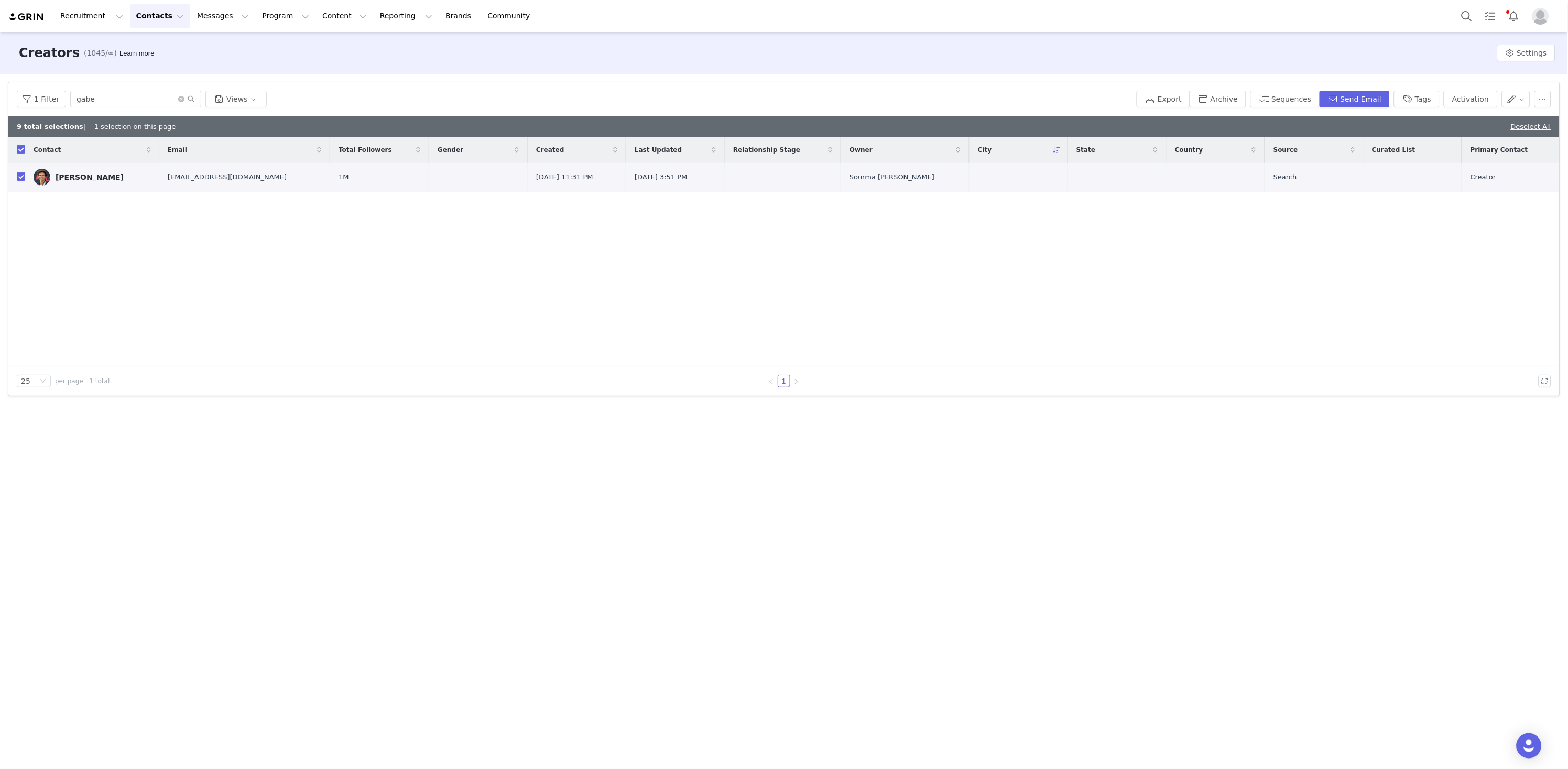
click at [1446, 140] on div "1 Filter gabe Views Export Archive Sequences Send Email Tags Activation 9 total…" at bounding box center [784, 239] width 1552 height 314
click at [1472, 102] on button "Activation" at bounding box center [1471, 98] width 54 height 16
click at [1377, 167] on button "Apply" at bounding box center [1389, 163] width 38 height 16
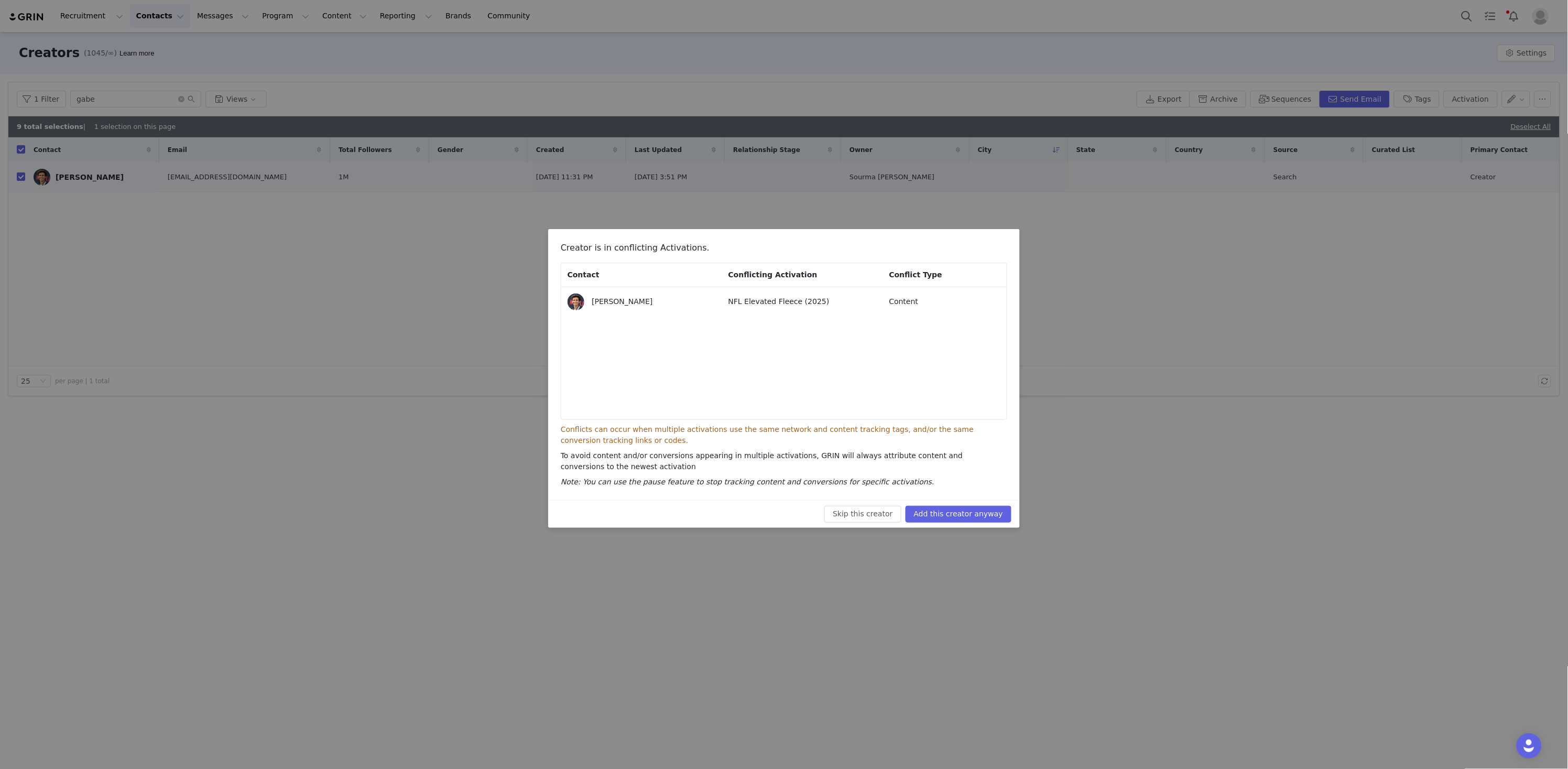
click at [992, 523] on div "Skip this creator Add this creator anyway" at bounding box center [784, 513] width 472 height 28
click at [991, 519] on button "Add this creator anyway" at bounding box center [959, 513] width 106 height 16
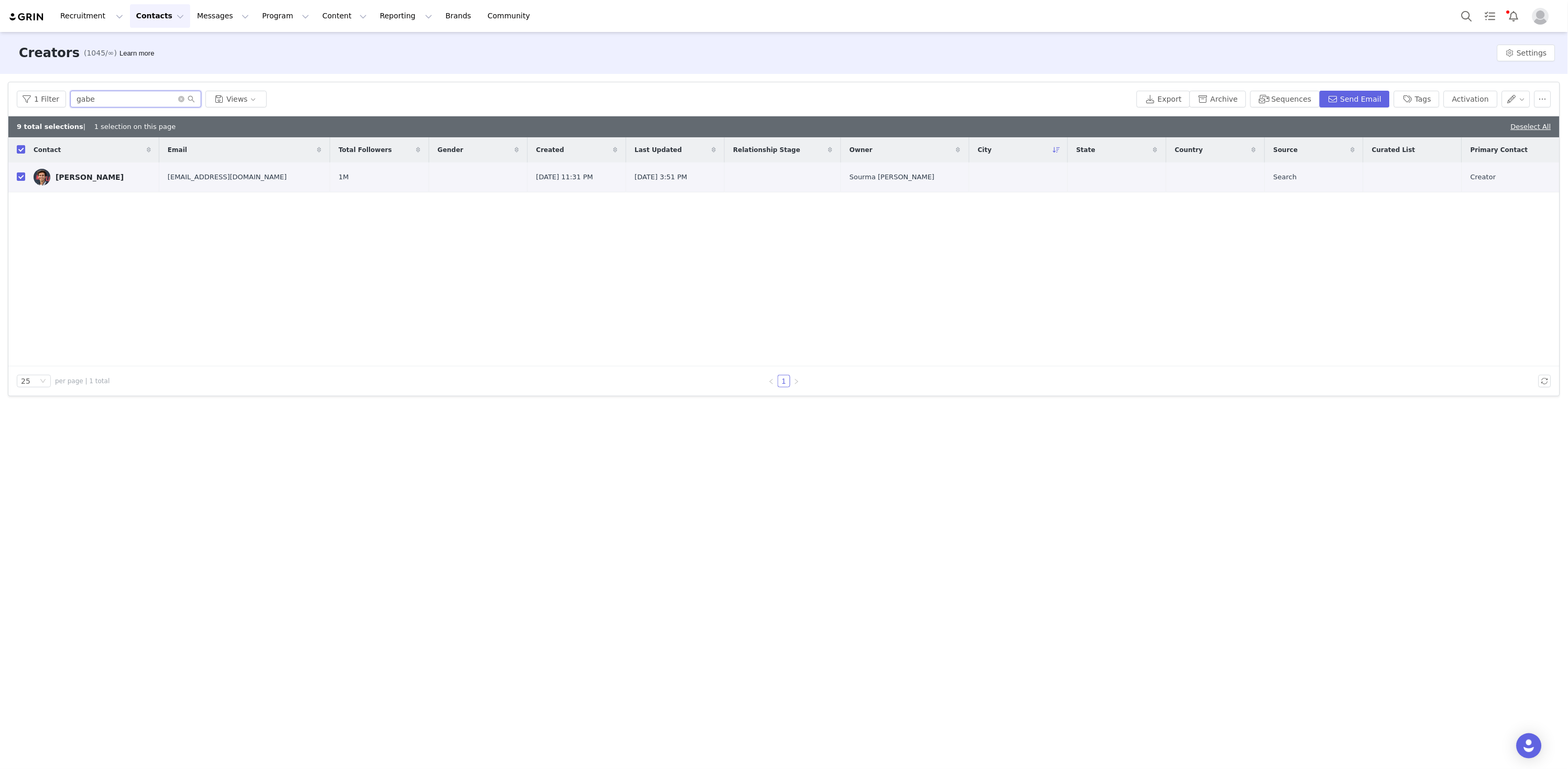
drag, startPoint x: 138, startPoint y: 97, endPoint x: 50, endPoint y: 85, distance: 88.8
click at [55, 86] on div "1 Filter gabe Views Export Archive Sequences Send Email Tags Activation" at bounding box center [784, 98] width 1552 height 34
paste input "mackenziedudzik"
type input "mackenziedudzik"
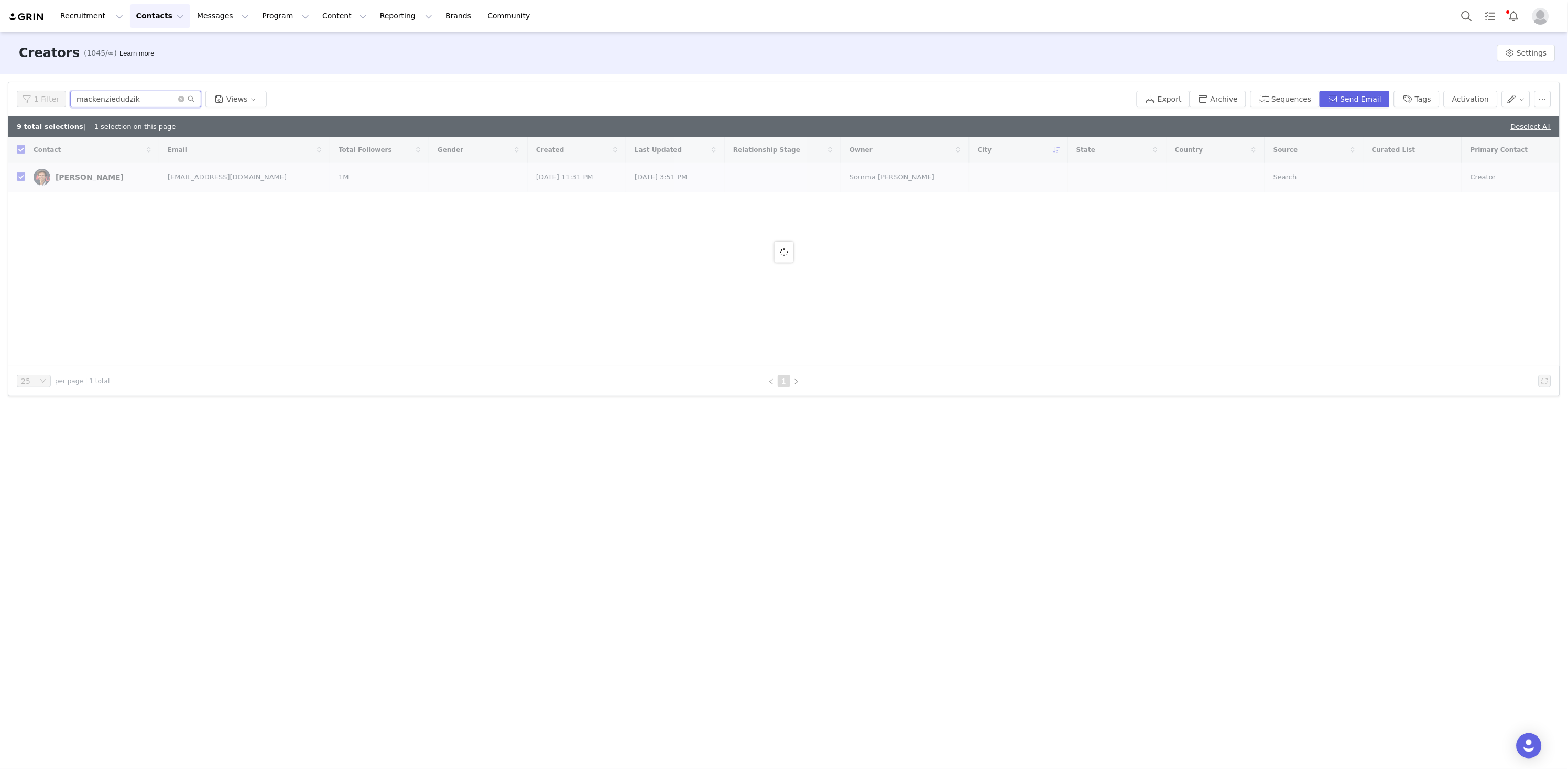
checkbox input "false"
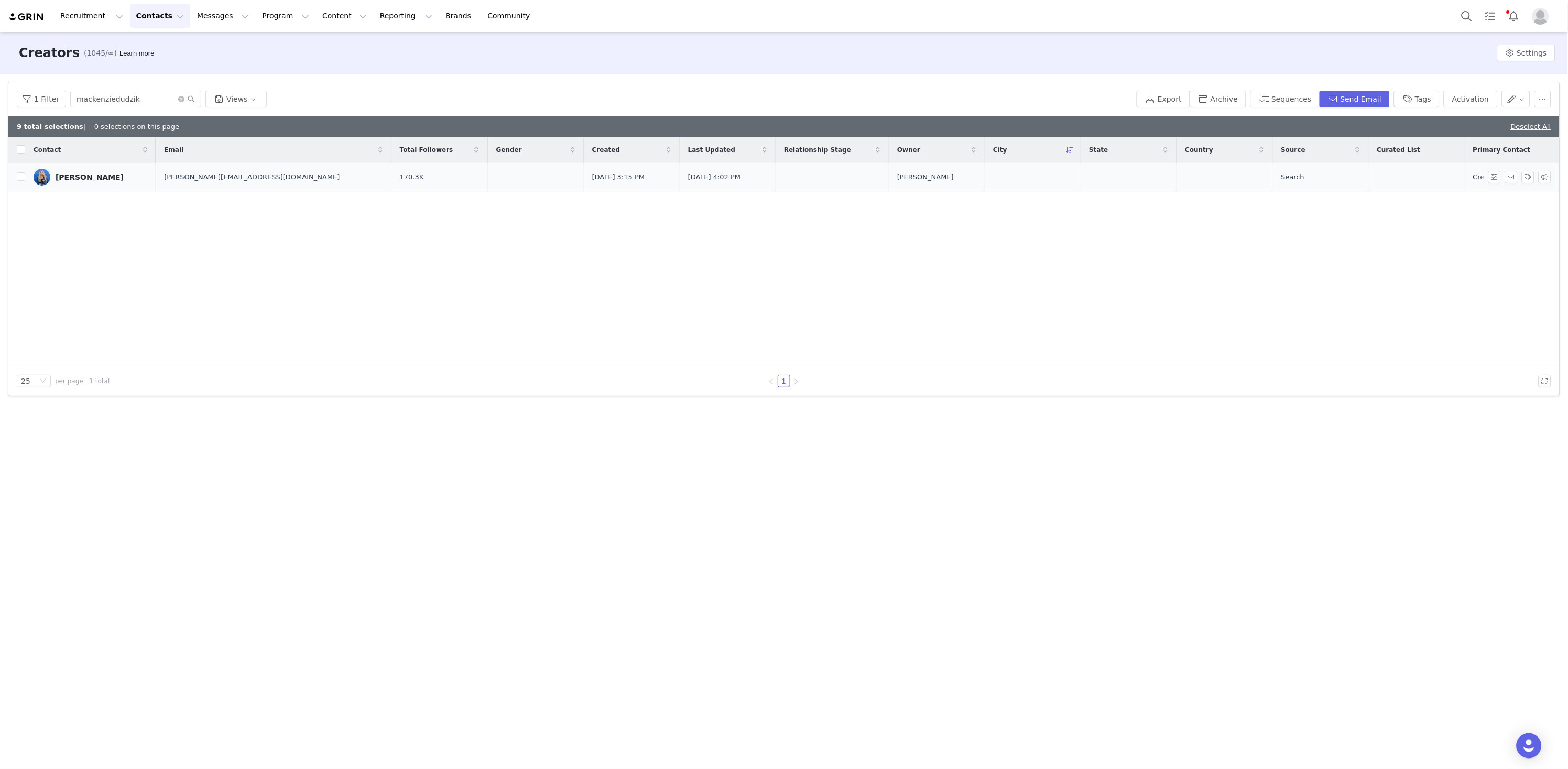
drag, startPoint x: 21, startPoint y: 179, endPoint x: 58, endPoint y: 180, distance: 37.0
click at [21, 179] on input "checkbox" at bounding box center [20, 176] width 9 height 9
checkbox input "true"
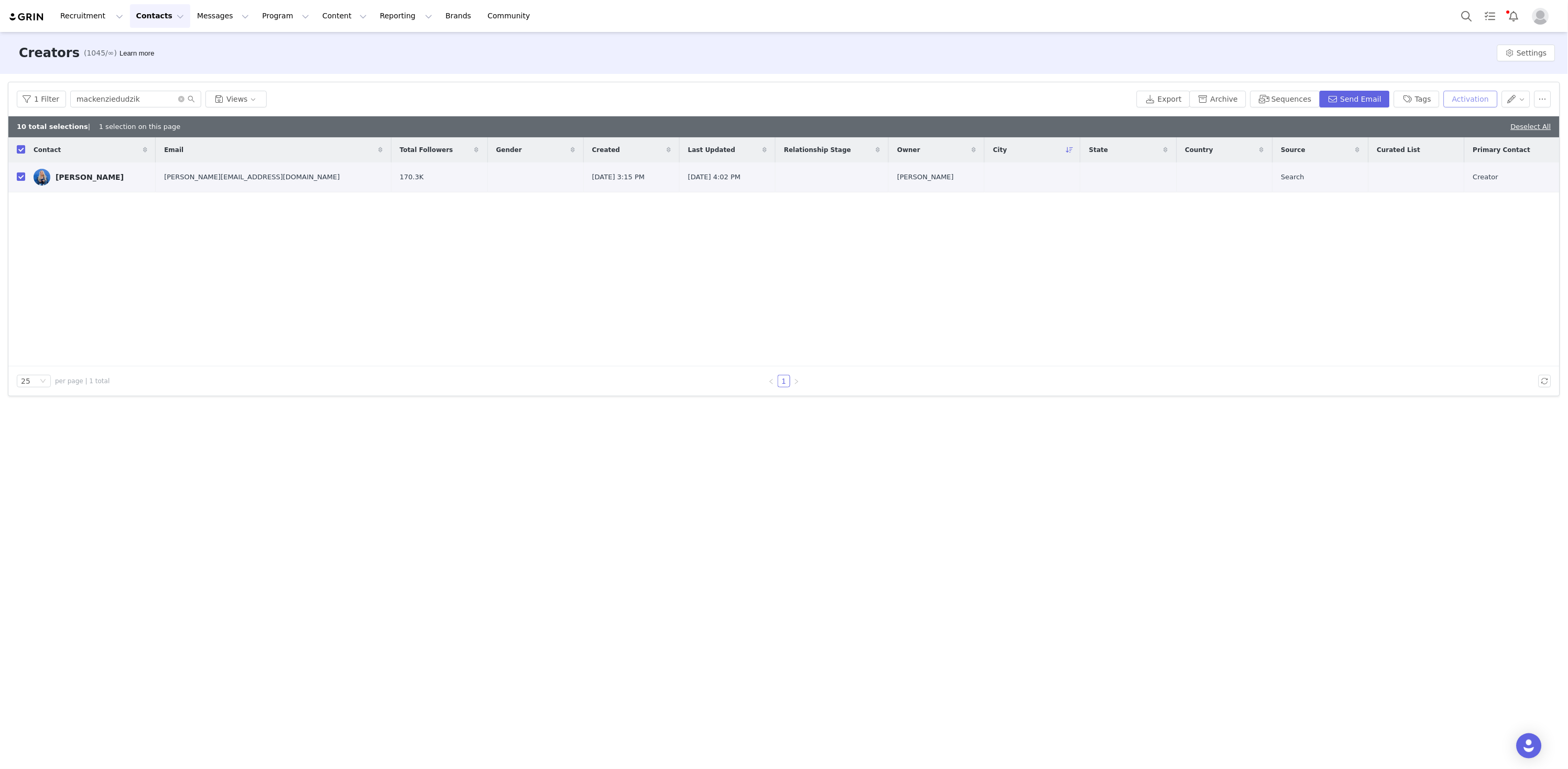
click at [1485, 98] on button "Activation" at bounding box center [1471, 98] width 54 height 16
click at [1390, 166] on button "Apply" at bounding box center [1389, 163] width 38 height 16
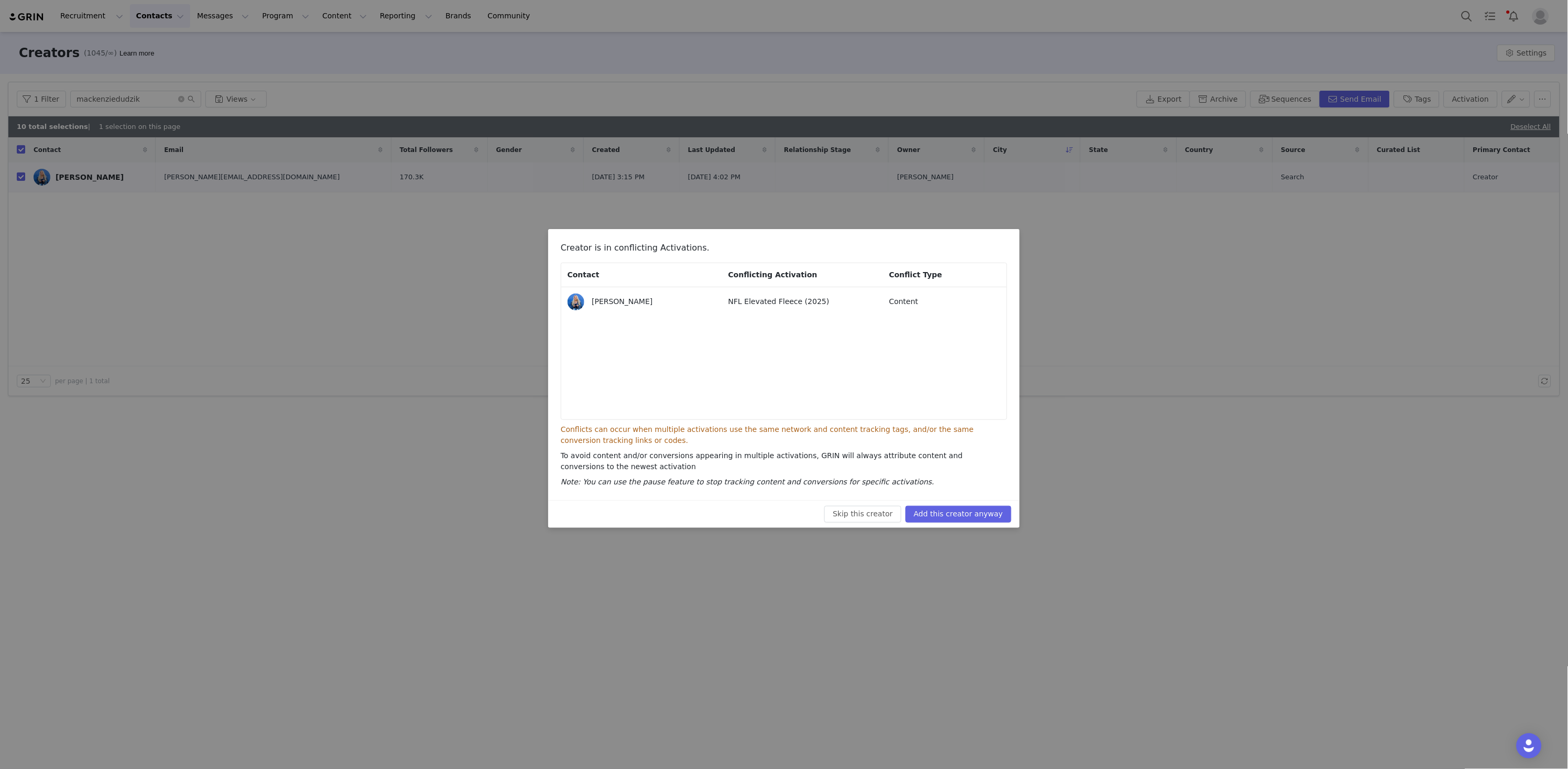
click at [994, 520] on button "Add this creator anyway" at bounding box center [959, 513] width 106 height 16
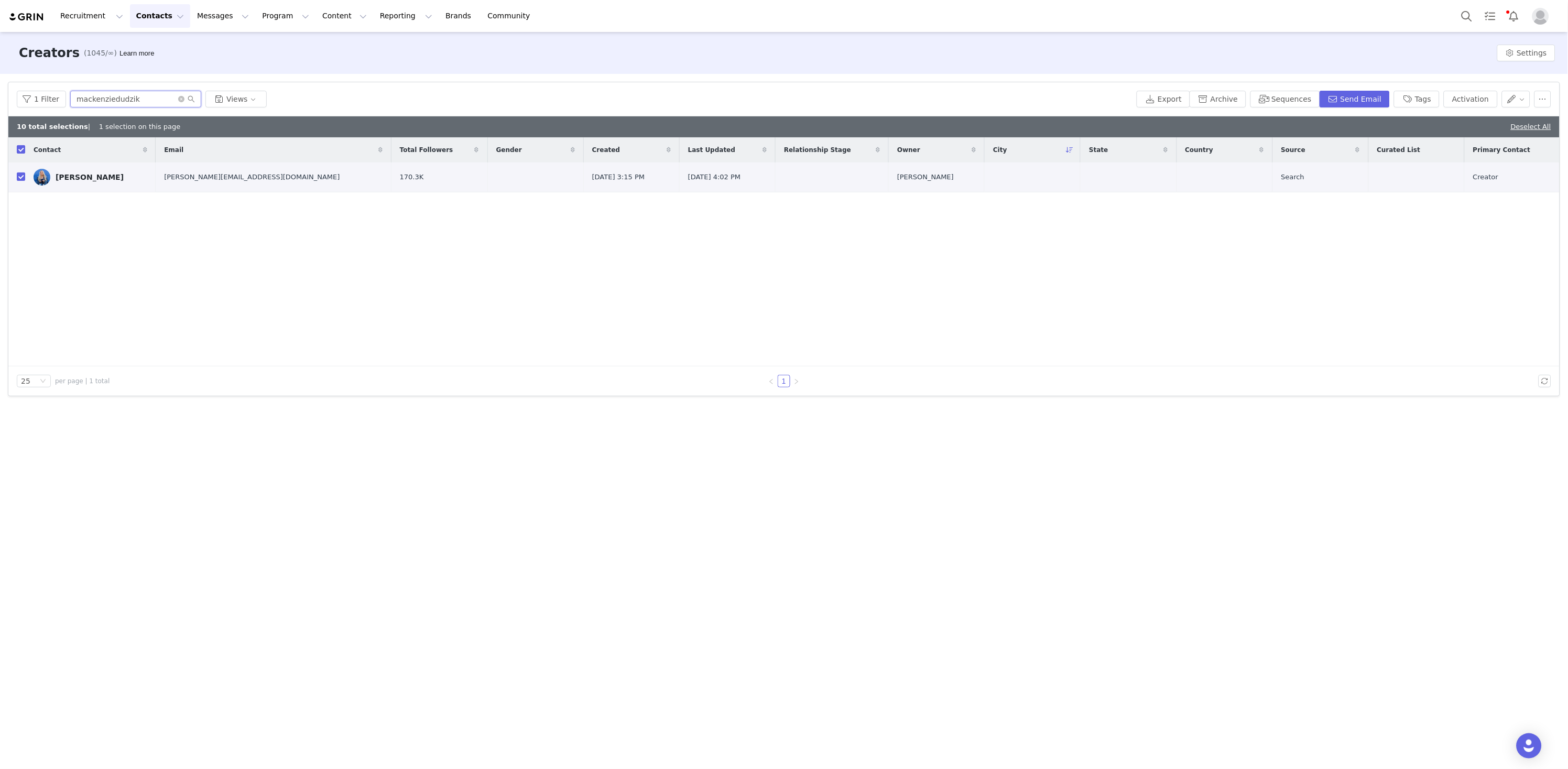
drag, startPoint x: 137, startPoint y: 101, endPoint x: -5, endPoint y: 81, distance: 143.4
click at [0, 81] on html "Recruitment Recruitment Creator Search Curated Lists Landing Pages Web Extensio…" at bounding box center [784, 384] width 1568 height 769
paste input "rallsauce"
type input "rallsauce"
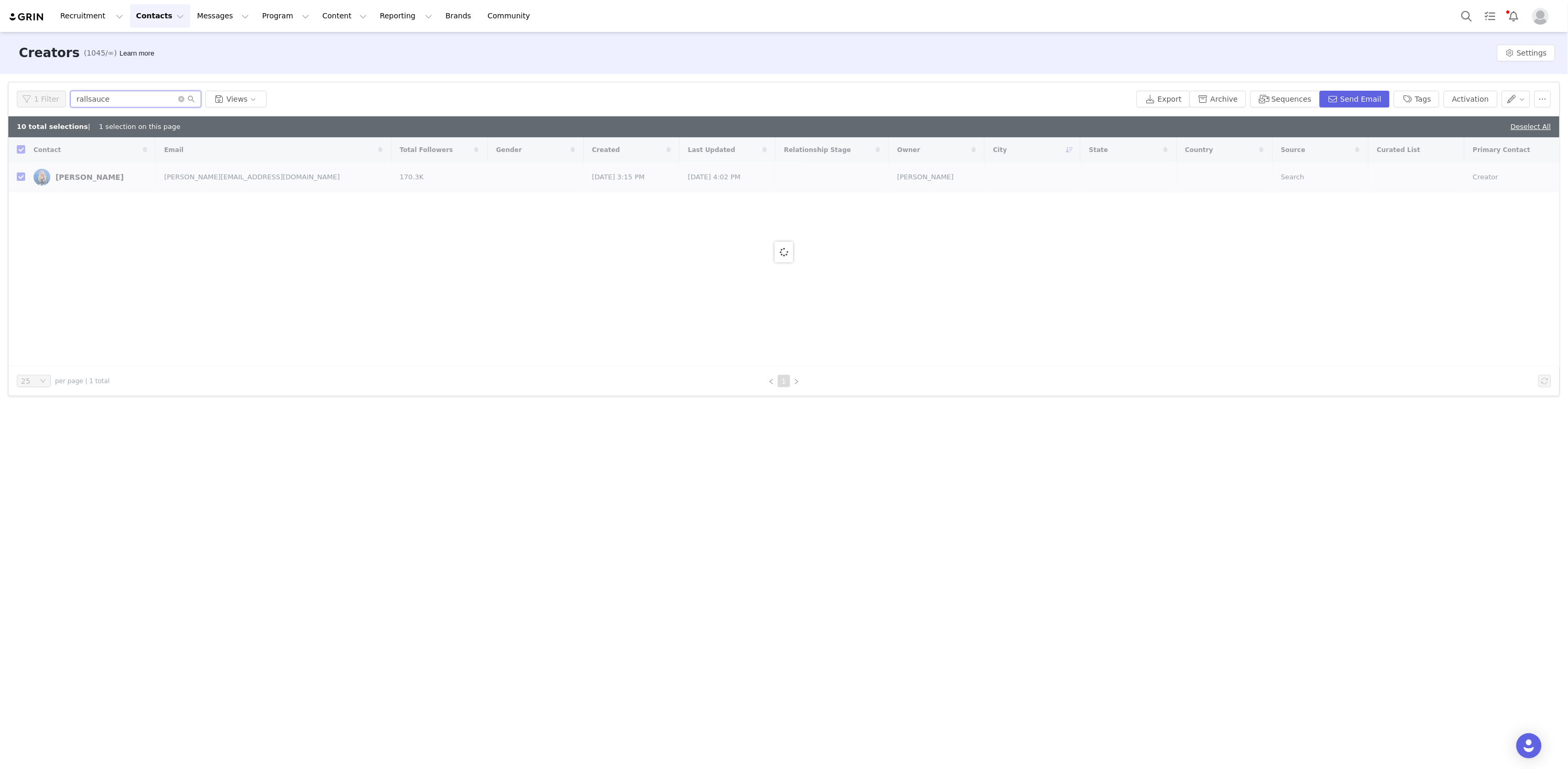
checkbox input "false"
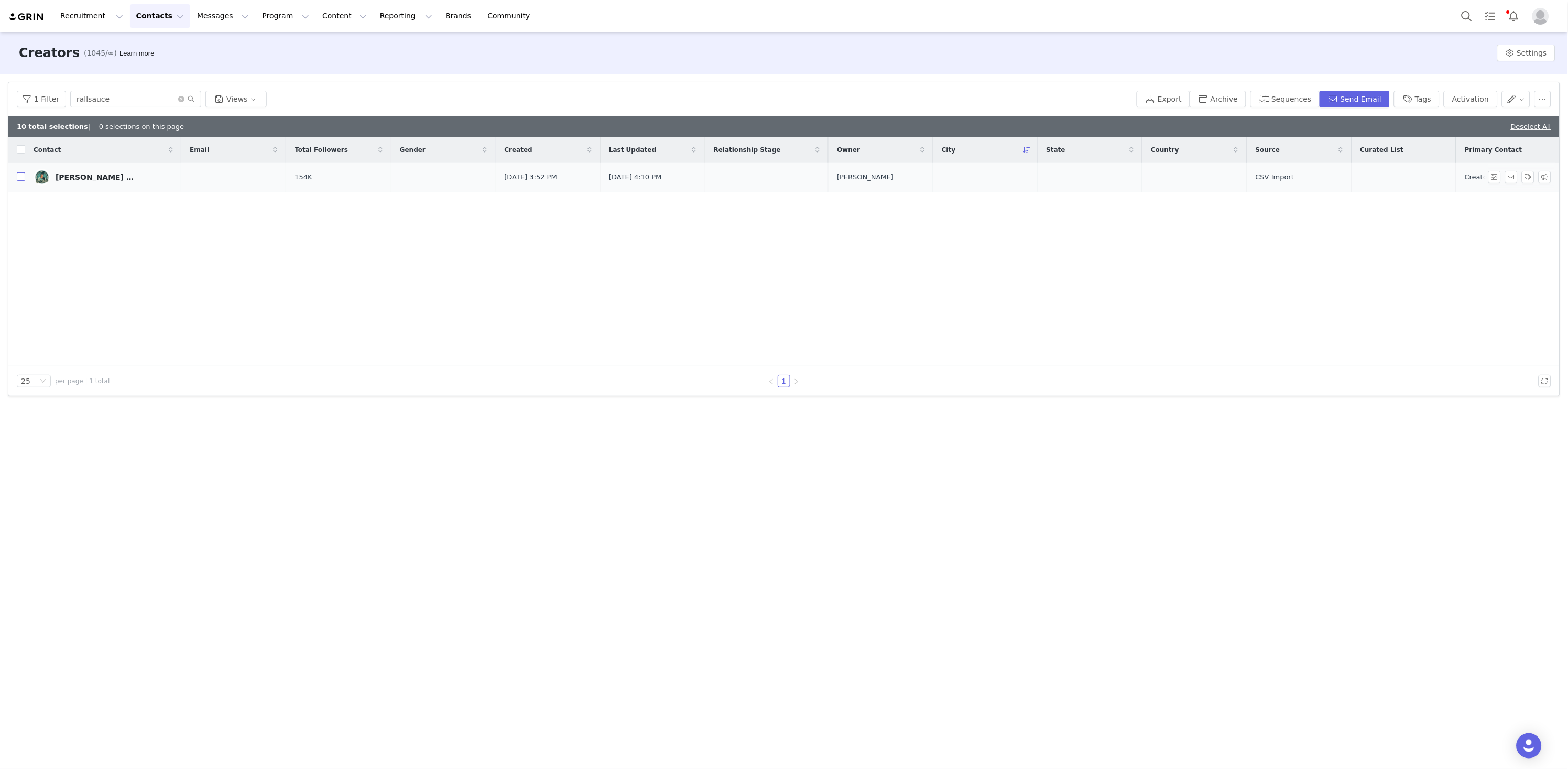
click at [22, 179] on input "checkbox" at bounding box center [20, 176] width 9 height 9
checkbox input "true"
drag, startPoint x: 1476, startPoint y: 100, endPoint x: 1458, endPoint y: 101, distance: 18.0
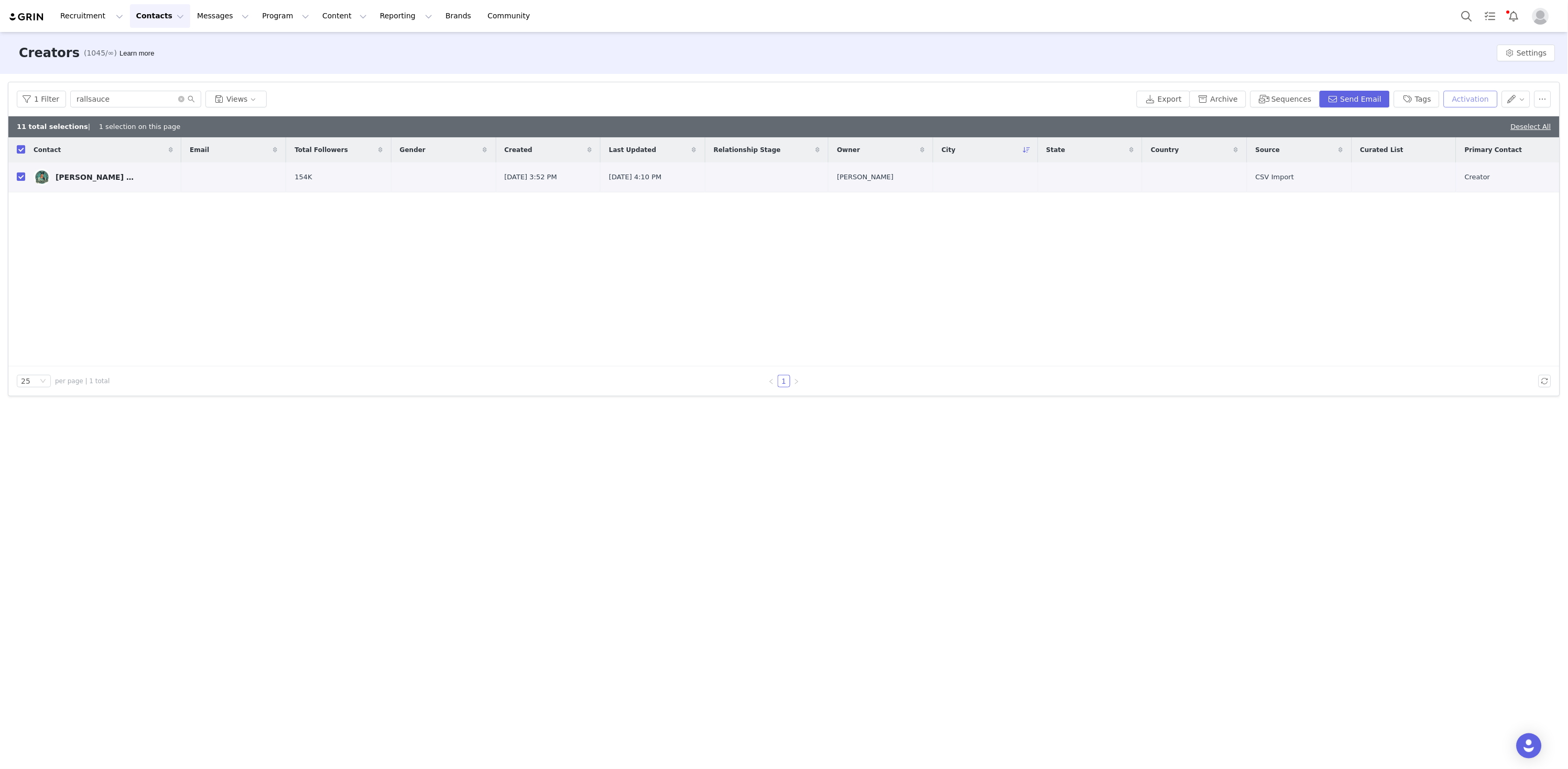
click at [1476, 100] on button "Activation" at bounding box center [1471, 98] width 54 height 16
click at [1379, 159] on button "Apply" at bounding box center [1389, 163] width 38 height 16
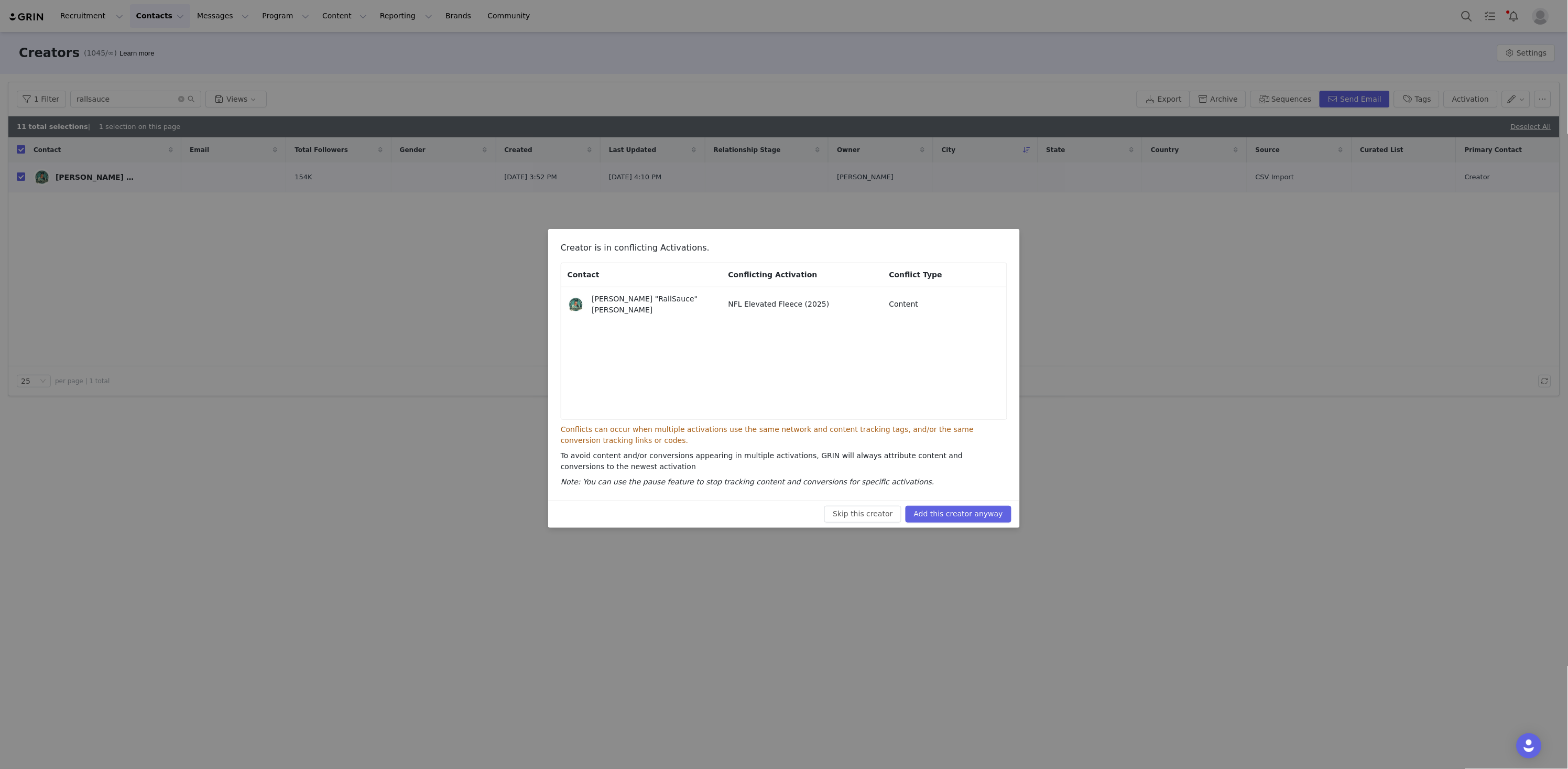
click at [995, 507] on button "Add this creator anyway" at bounding box center [959, 513] width 106 height 16
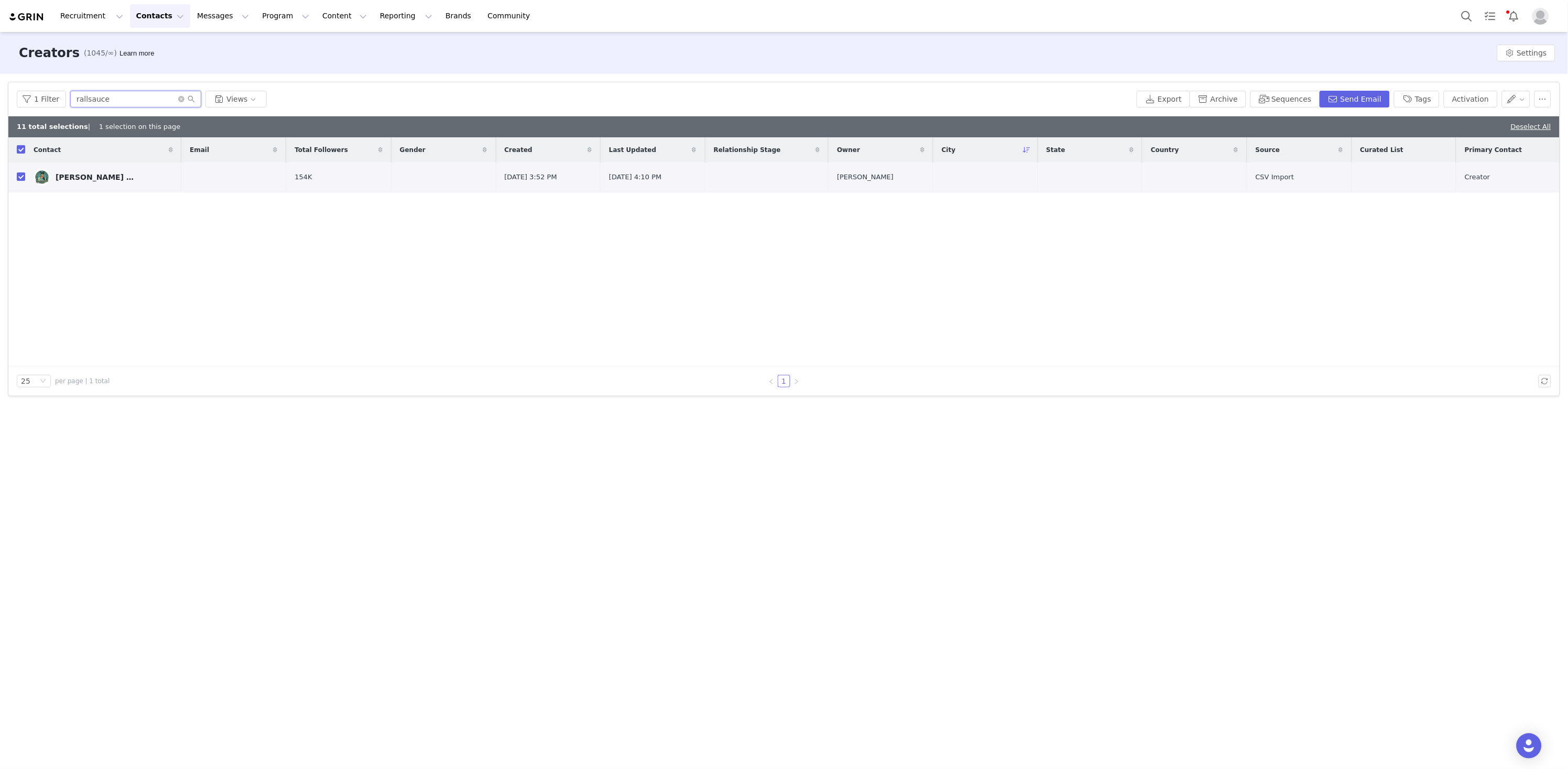
drag, startPoint x: 116, startPoint y: 105, endPoint x: 13, endPoint y: 91, distance: 103.9
click at [15, 92] on div "1 Filter rallsauce Views Export Archive Sequences Send Email Tags Activation" at bounding box center [784, 98] width 1552 height 34
paste input "theebrotherbill"
type input "theebrotherbill"
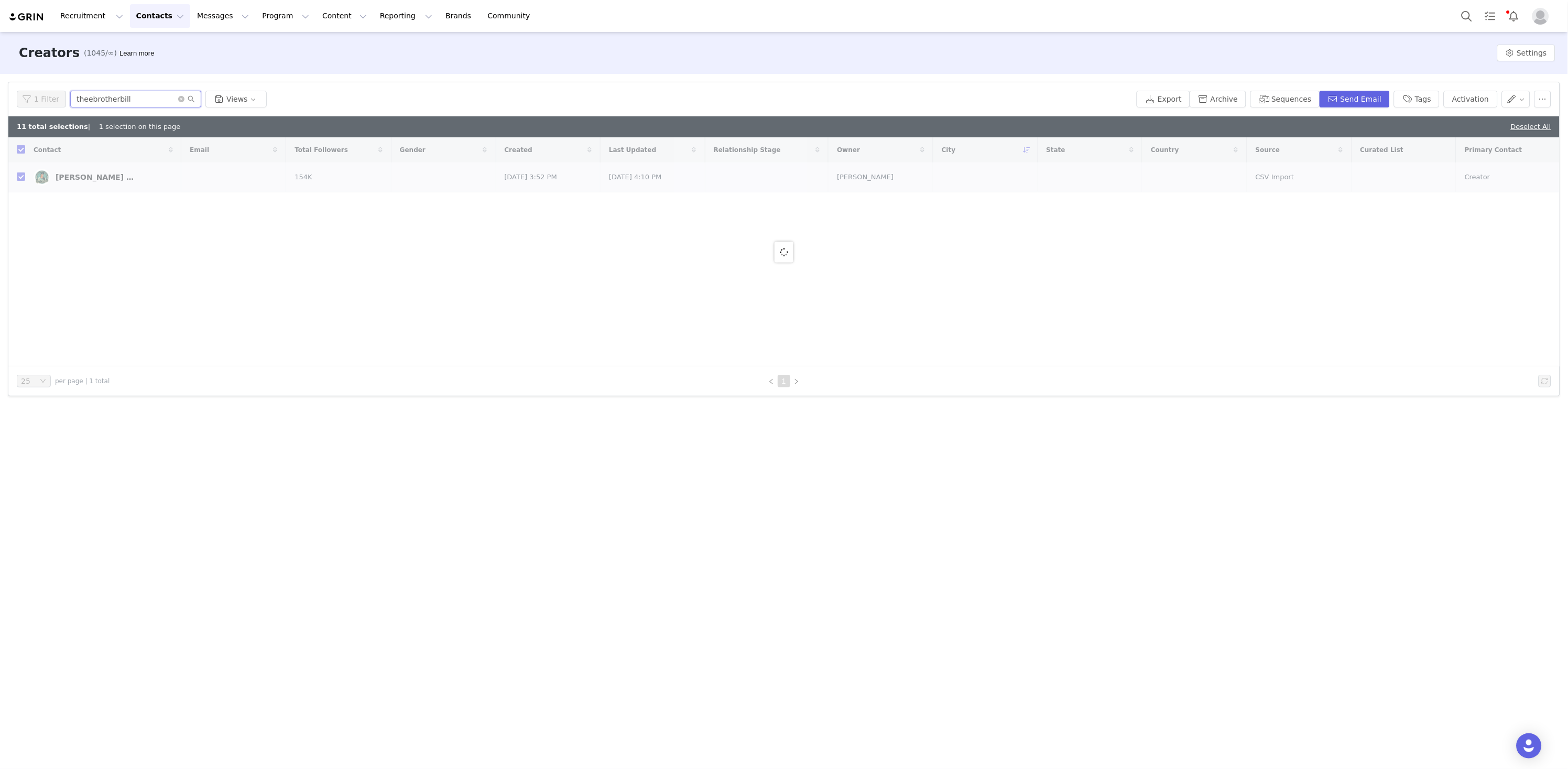
checkbox input "false"
click at [25, 180] on td "Brother [PERSON_NAME]" at bounding box center [103, 177] width 156 height 30
click at [21, 180] on input "checkbox" at bounding box center [20, 176] width 9 height 9
checkbox input "true"
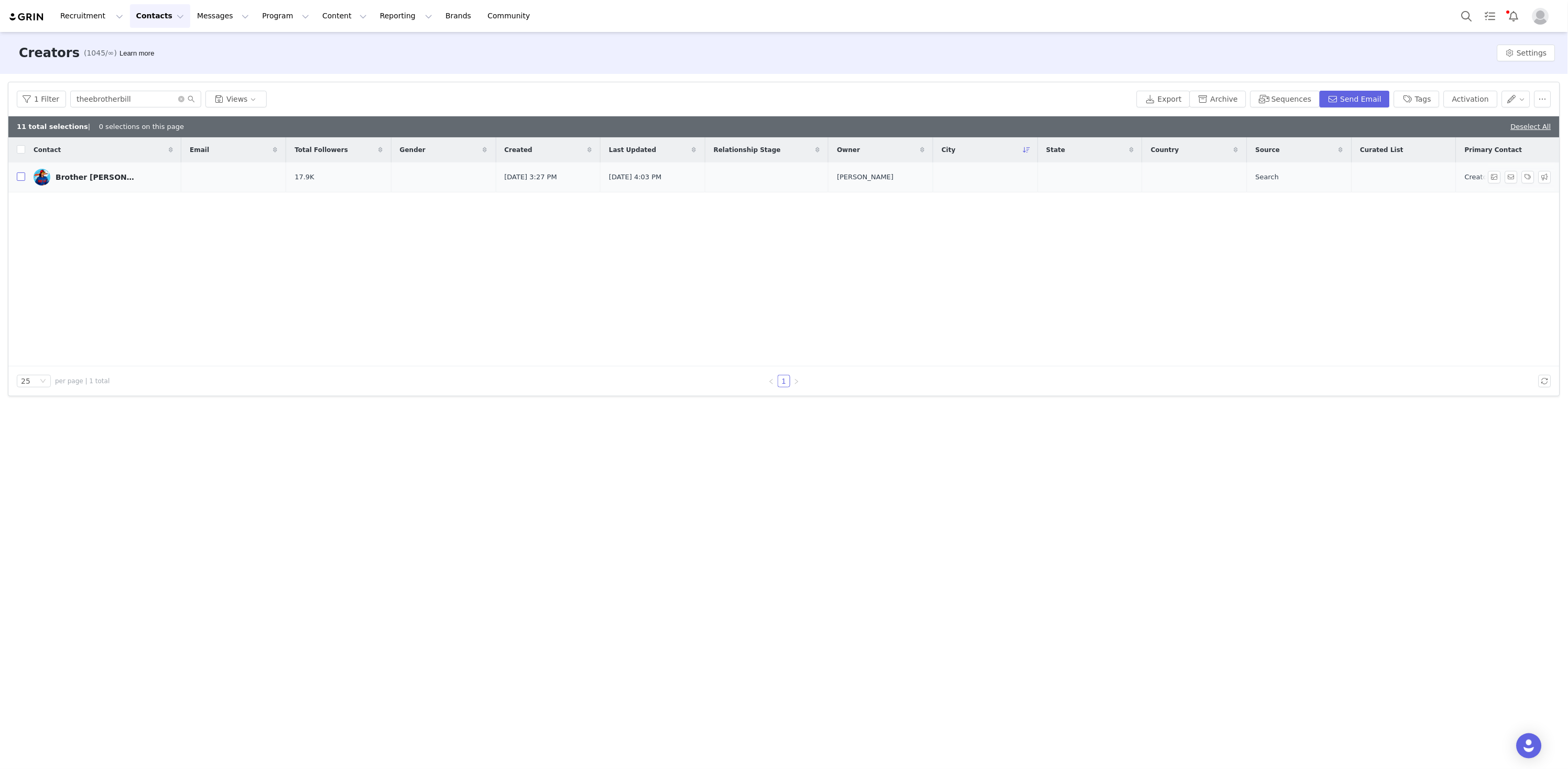
checkbox input "true"
drag, startPoint x: 1480, startPoint y: 98, endPoint x: 1456, endPoint y: 100, distance: 24.1
click at [1480, 98] on button "Activation" at bounding box center [1471, 98] width 54 height 16
click at [1392, 163] on button "Apply" at bounding box center [1389, 163] width 38 height 16
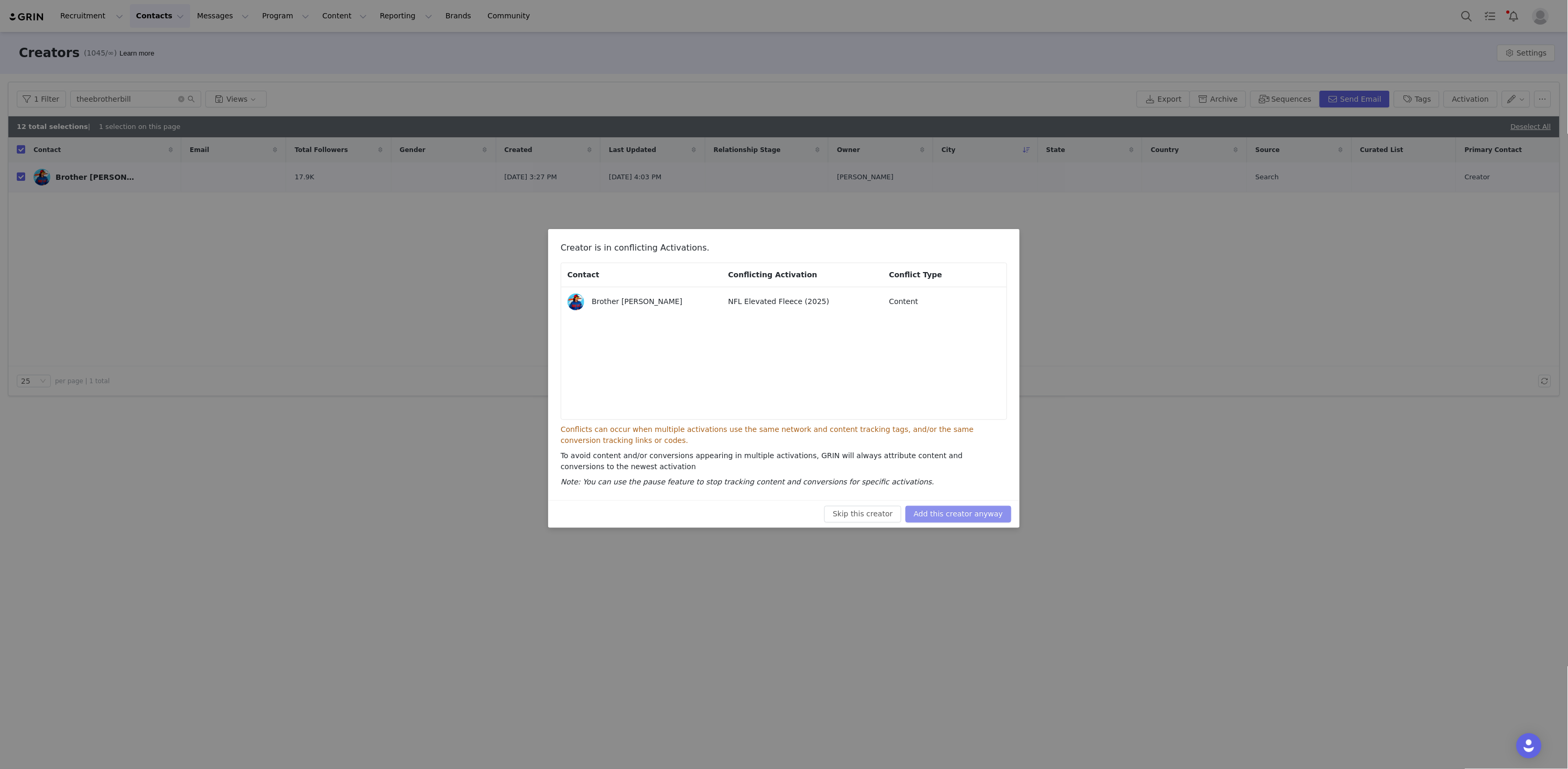
click at [979, 516] on button "Add this creator anyway" at bounding box center [959, 513] width 106 height 16
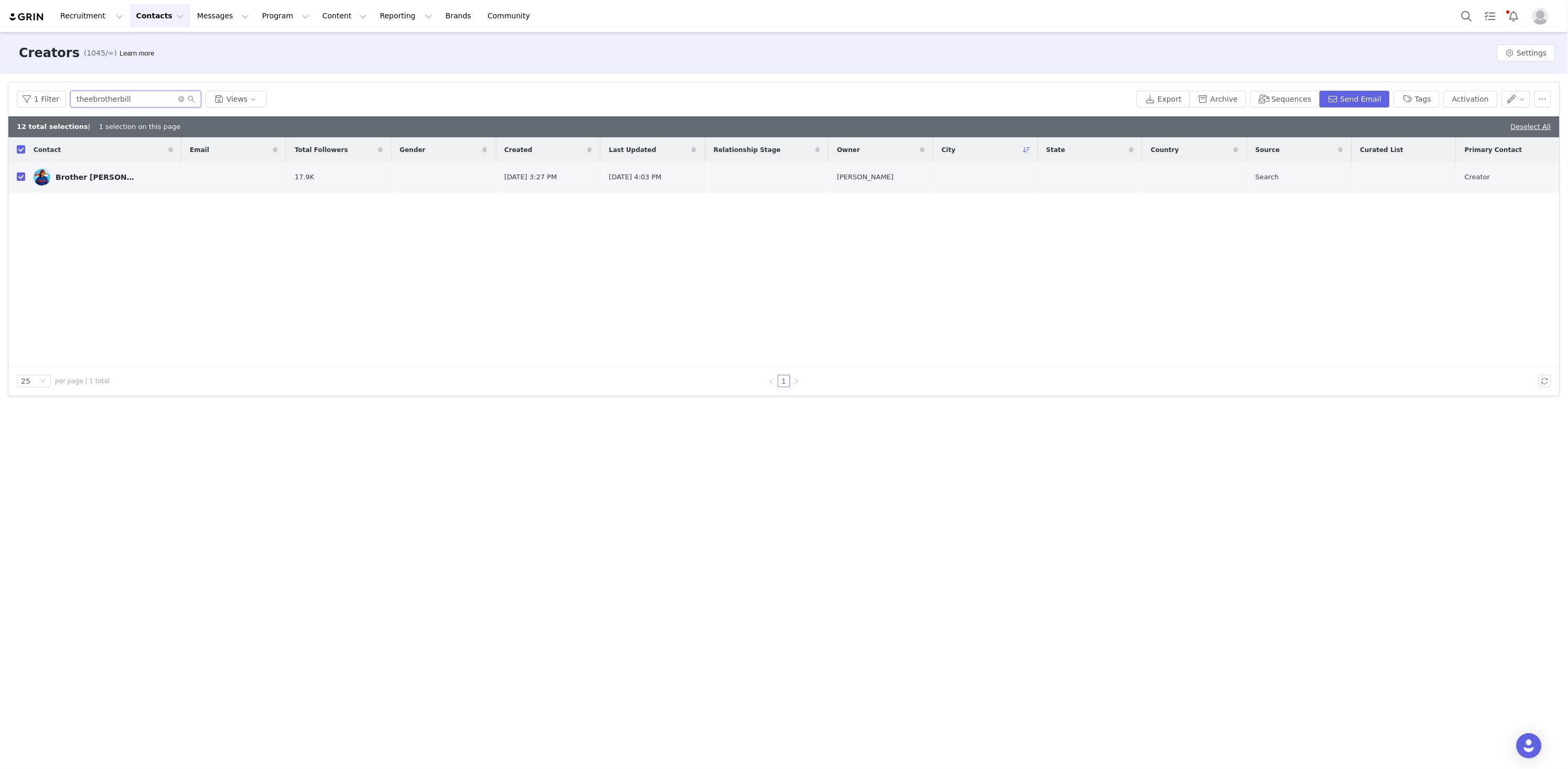
drag, startPoint x: 149, startPoint y: 95, endPoint x: 92, endPoint y: 86, distance: 57.7
click at [92, 86] on div "1 Filter theebrotherbill Views Export Archive Sequences Send Email Tags Activat…" at bounding box center [784, 98] width 1552 height 34
click at [135, 98] on input "theebrotherbill" at bounding box center [136, 98] width 131 height 16
drag, startPoint x: 33, startPoint y: 91, endPoint x: -5, endPoint y: 85, distance: 38.5
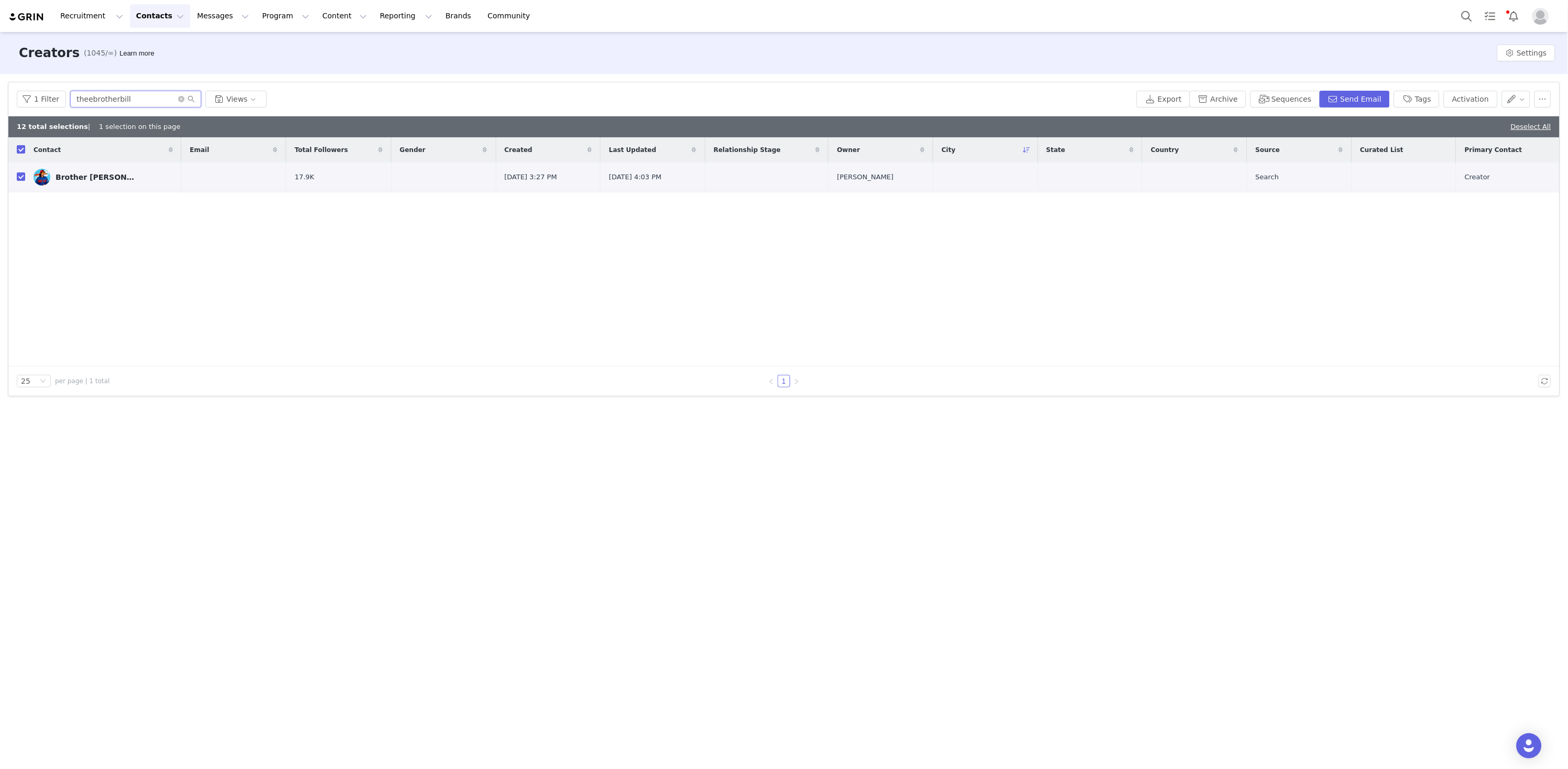
click at [0, 85] on html "Recruitment Recruitment Creator Search Curated Lists Landing Pages Web Extensio…" at bounding box center [784, 384] width 1568 height 769
paste input "chefcuso"
type input "chefcuso"
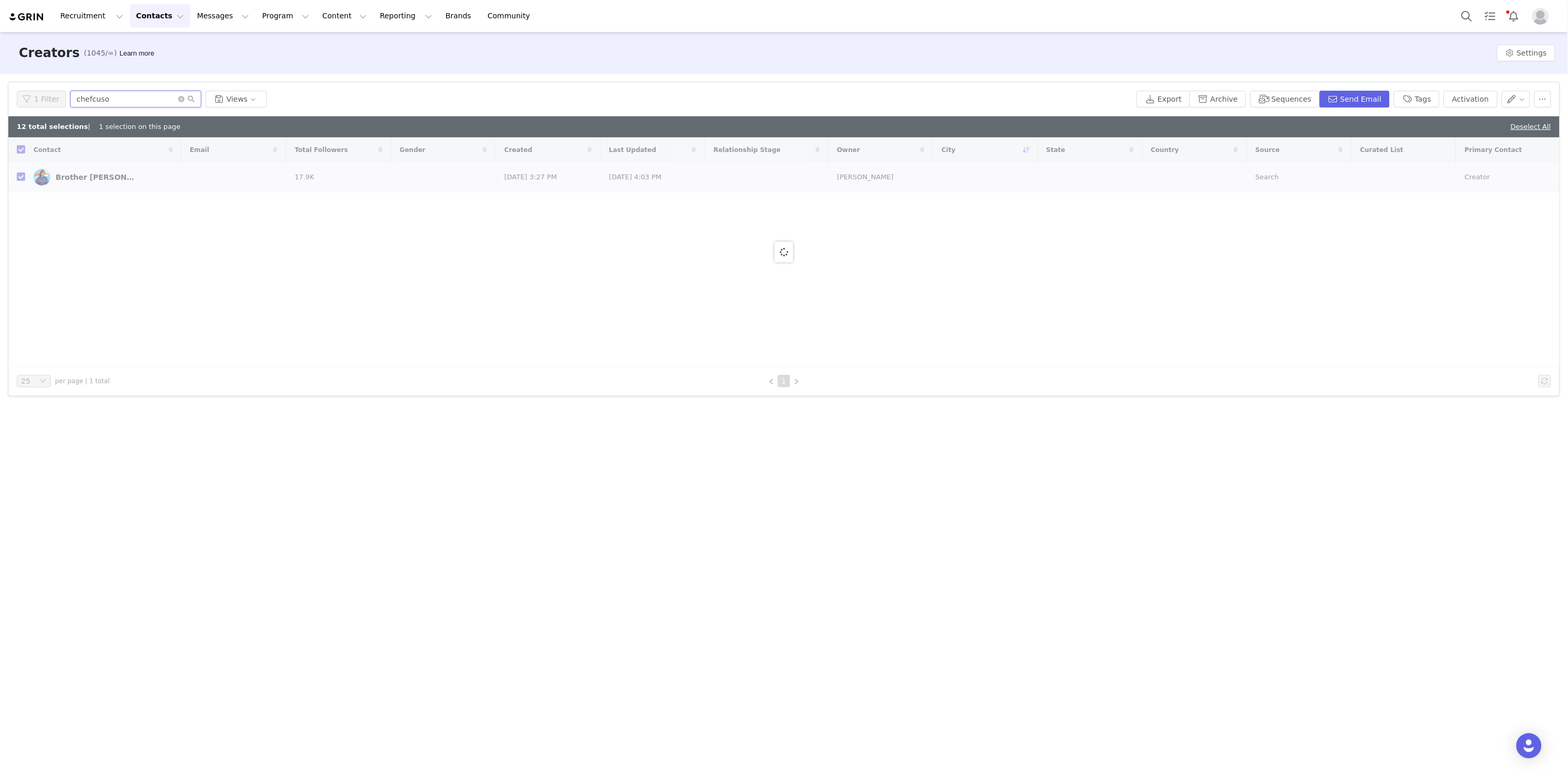
checkbox input "false"
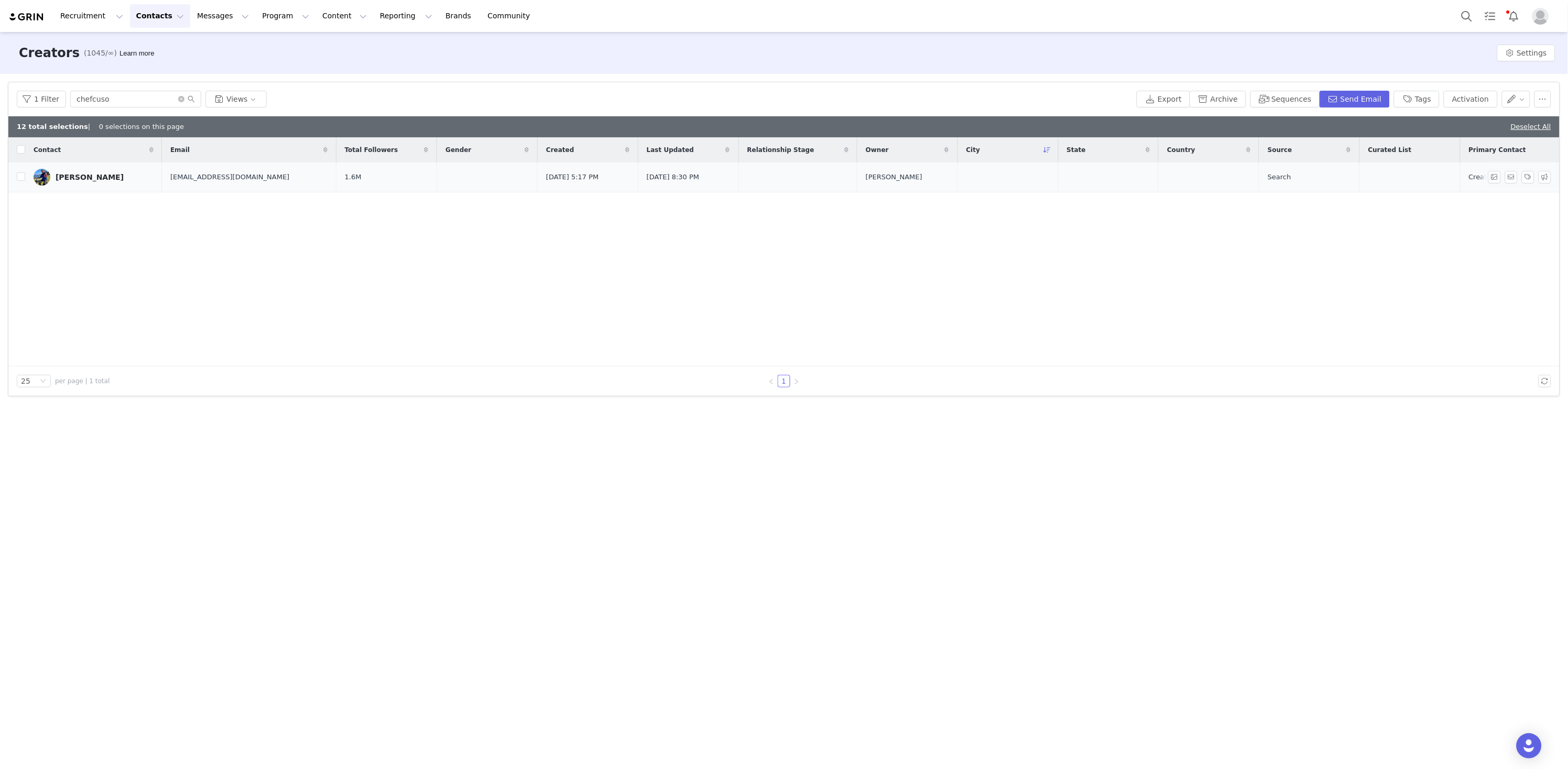
click at [23, 177] on input "checkbox" at bounding box center [20, 176] width 9 height 9
checkbox input "true"
click at [1477, 98] on button "Activation" at bounding box center [1471, 98] width 54 height 16
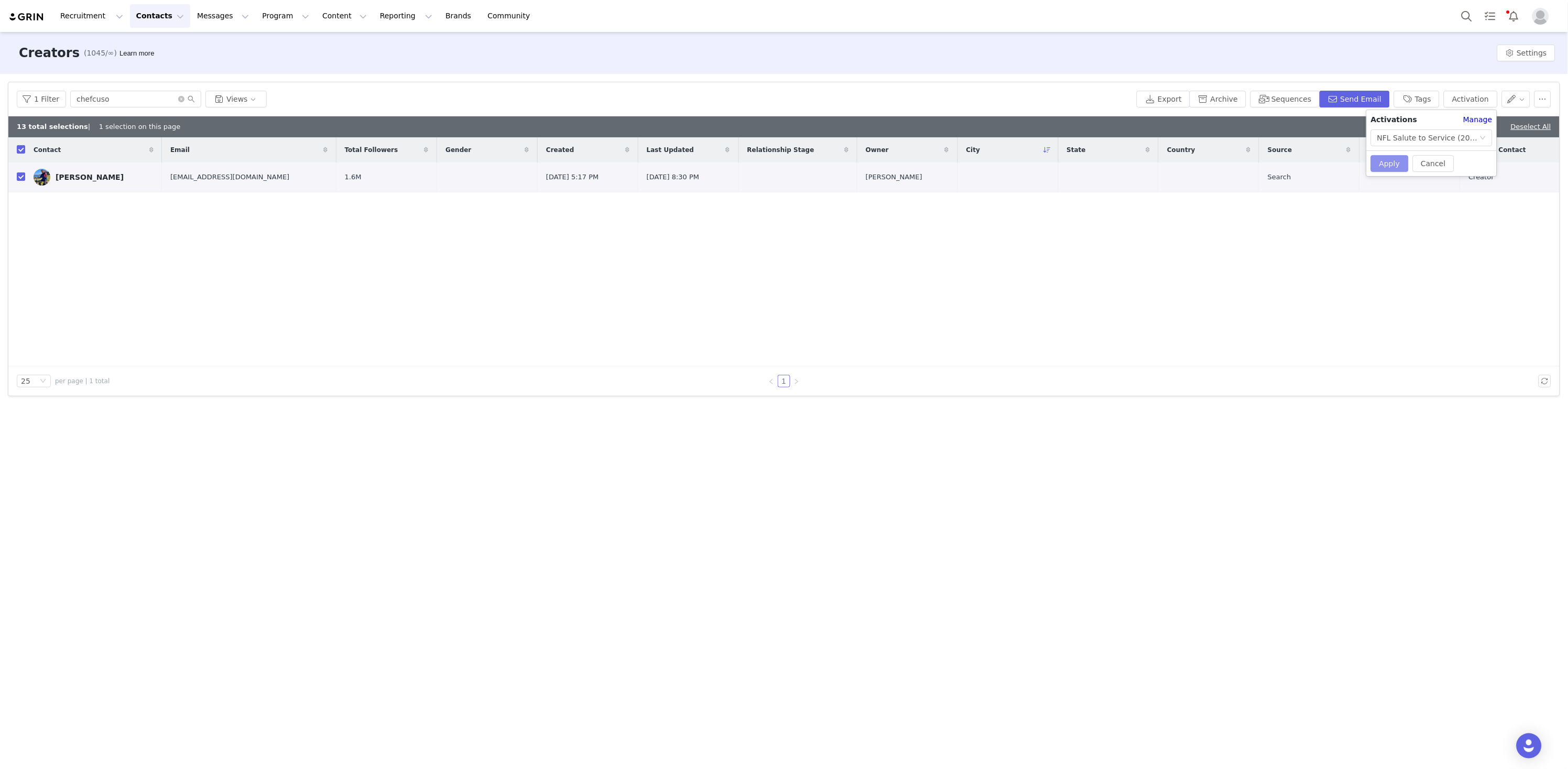
click at [1373, 160] on button "Apply" at bounding box center [1389, 163] width 38 height 16
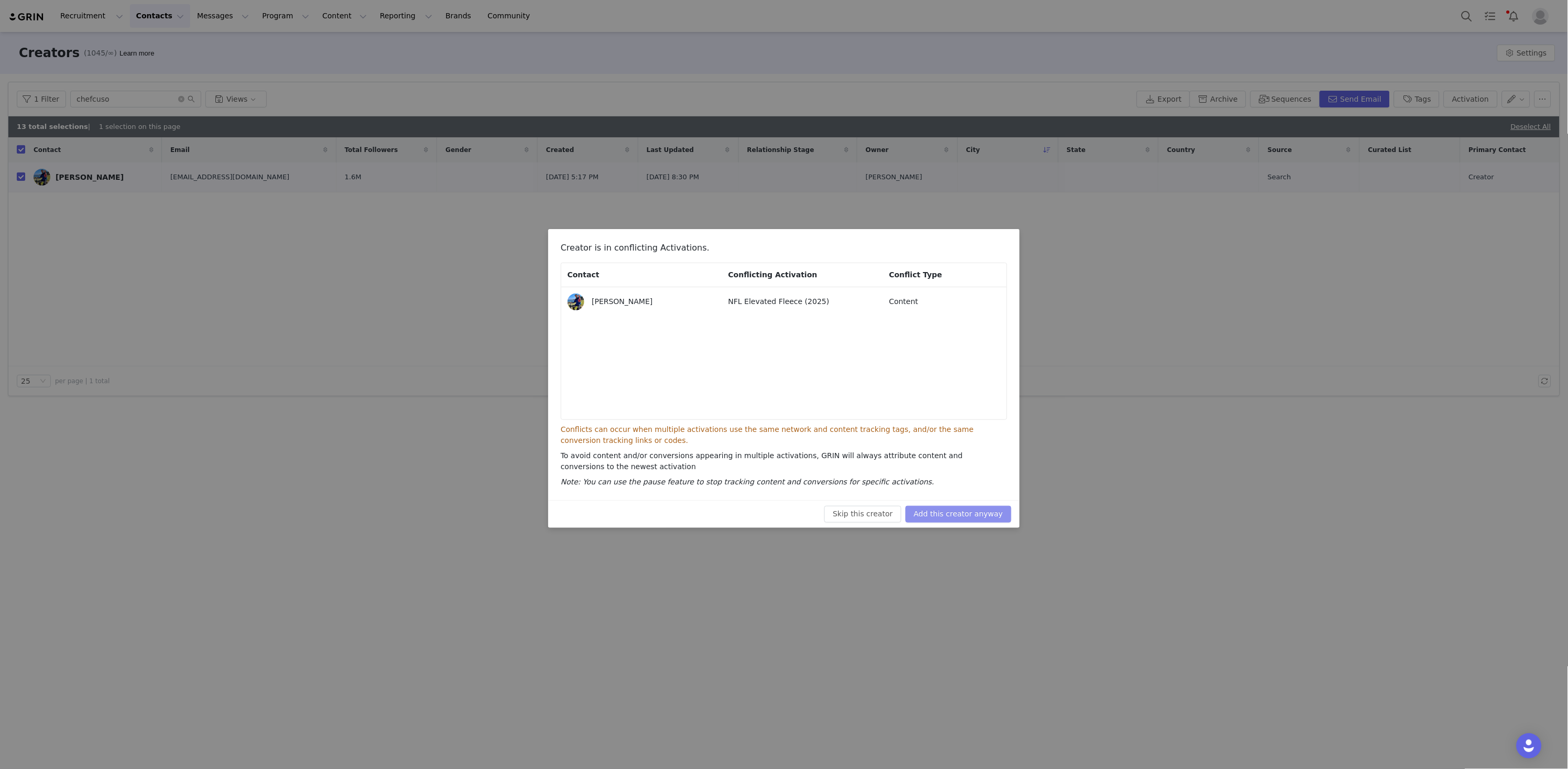
click at [961, 517] on button "Add this creator anyway" at bounding box center [959, 513] width 106 height 16
